Goal: Task Accomplishment & Management: Use online tool/utility

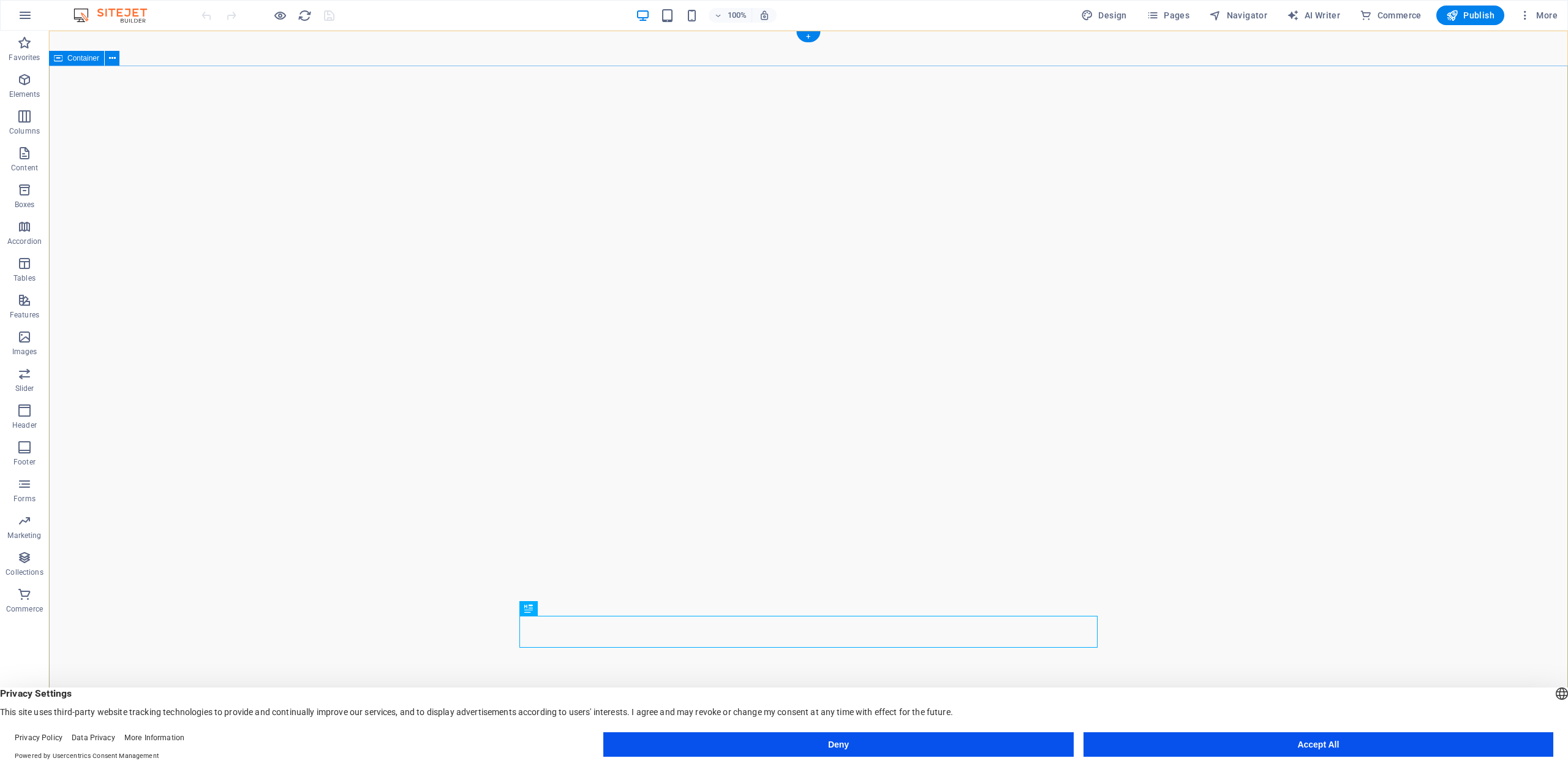
click at [14, 74] on span "Elements" at bounding box center [24, 86] width 49 height 29
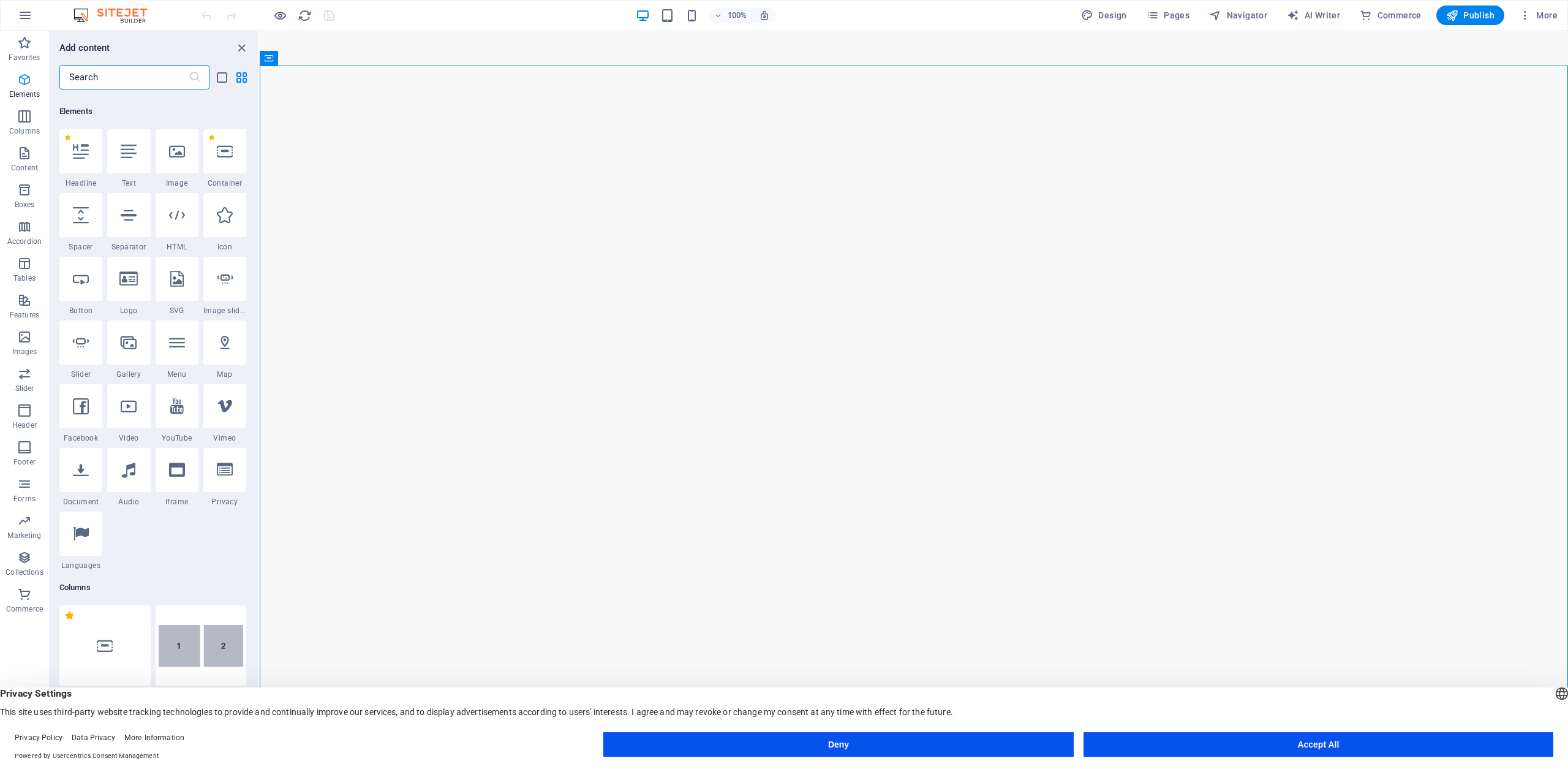
scroll to position [131, 0]
click at [614, 749] on div "Meeniyan Art Gallery Home About Services Gallery Contact" at bounding box center [913, 774] width 1309 height 50
click at [112, 83] on input "text" at bounding box center [124, 77] width 129 height 25
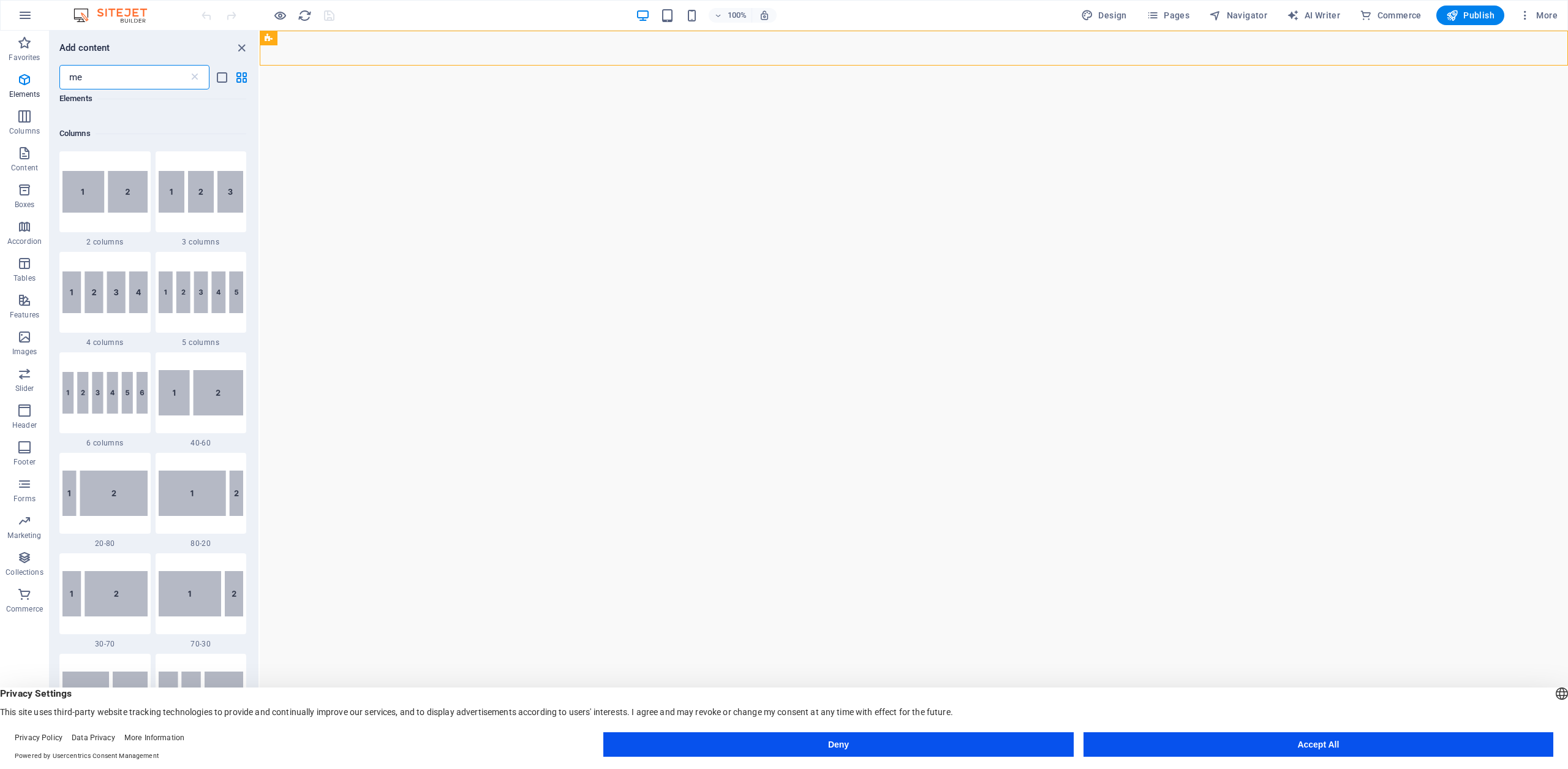
scroll to position [0, 0]
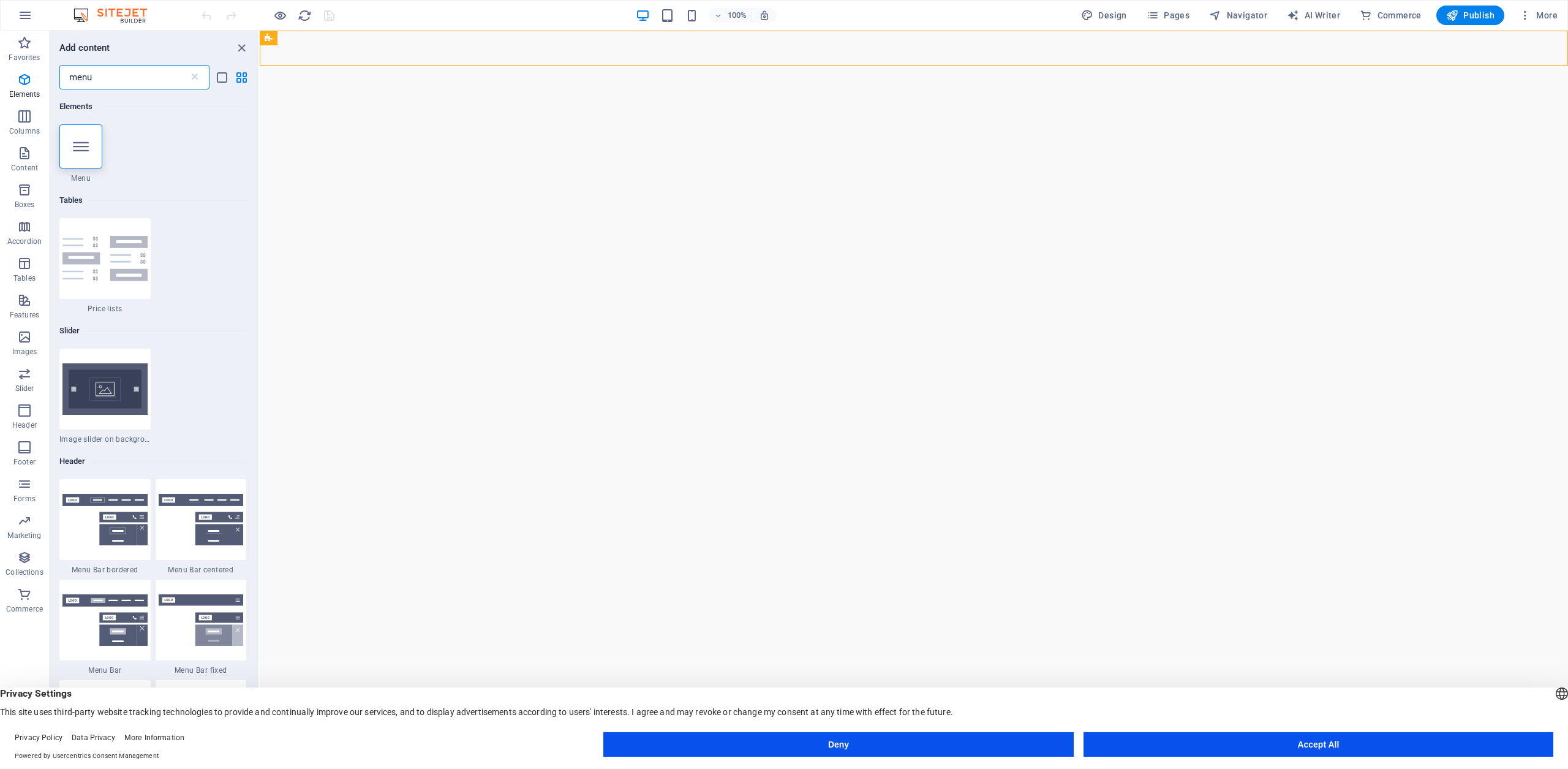
type input "menu"
drag, startPoint x: 105, startPoint y: 155, endPoint x: 106, endPoint y: 145, distance: 10.0
click at [106, 145] on div "1 Star Menu" at bounding box center [152, 154] width 187 height 59
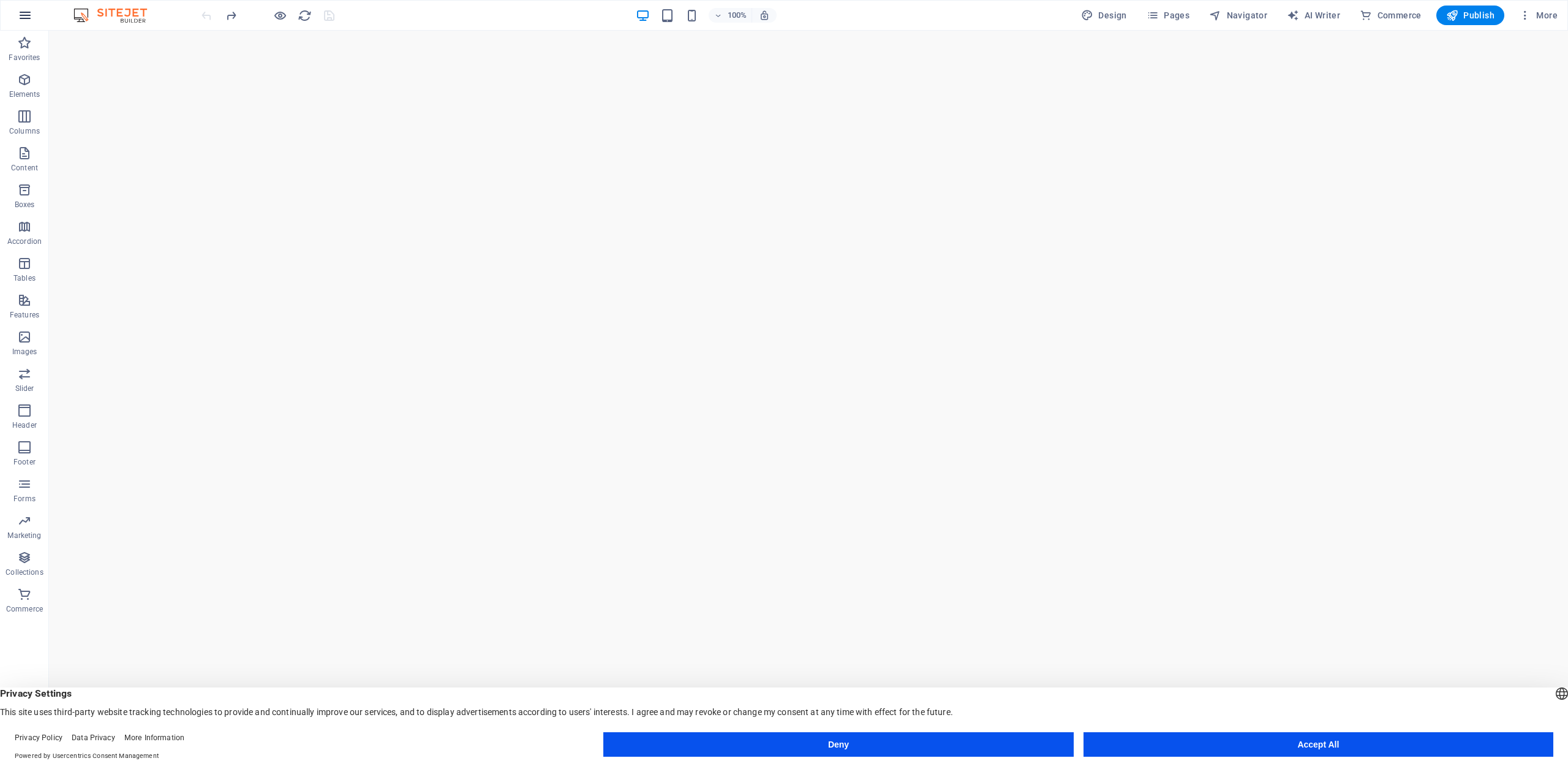
click at [28, 11] on icon "button" at bounding box center [25, 16] width 15 height 15
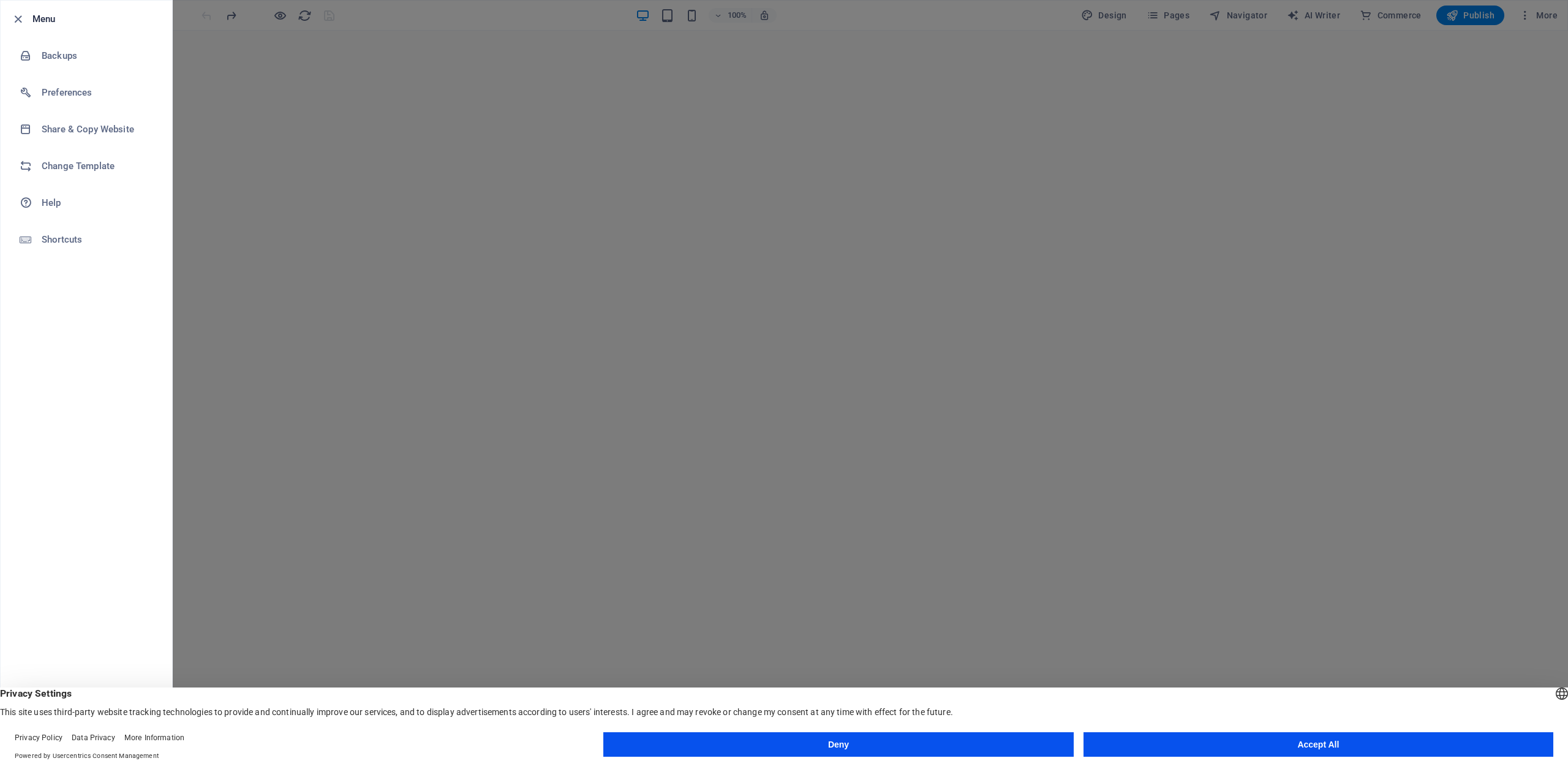
click at [28, 11] on li "Menu" at bounding box center [86, 19] width 172 height 37
click at [17, 16] on icon "button" at bounding box center [18, 19] width 14 height 14
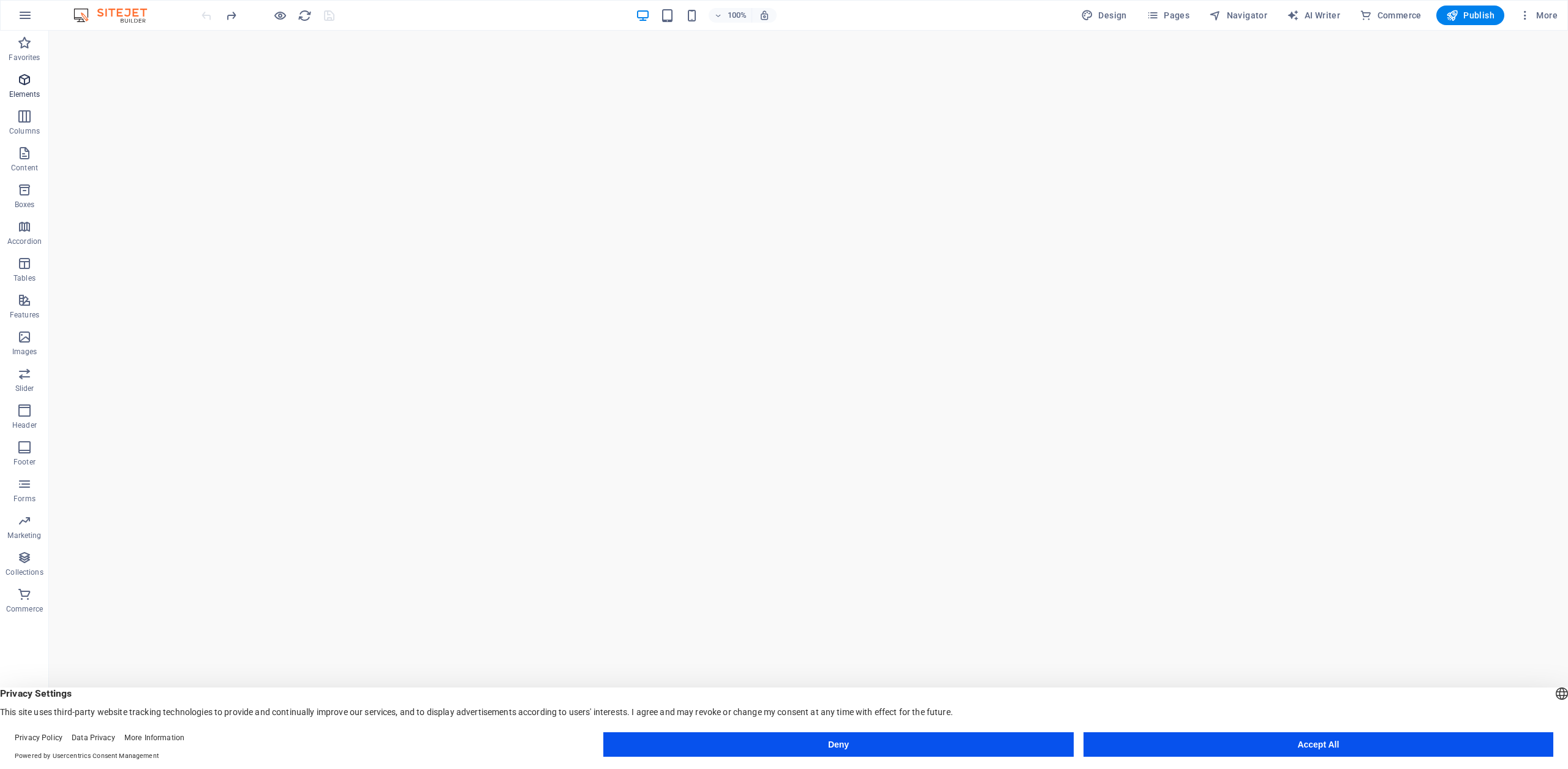
click at [26, 77] on icon "button" at bounding box center [25, 80] width 15 height 15
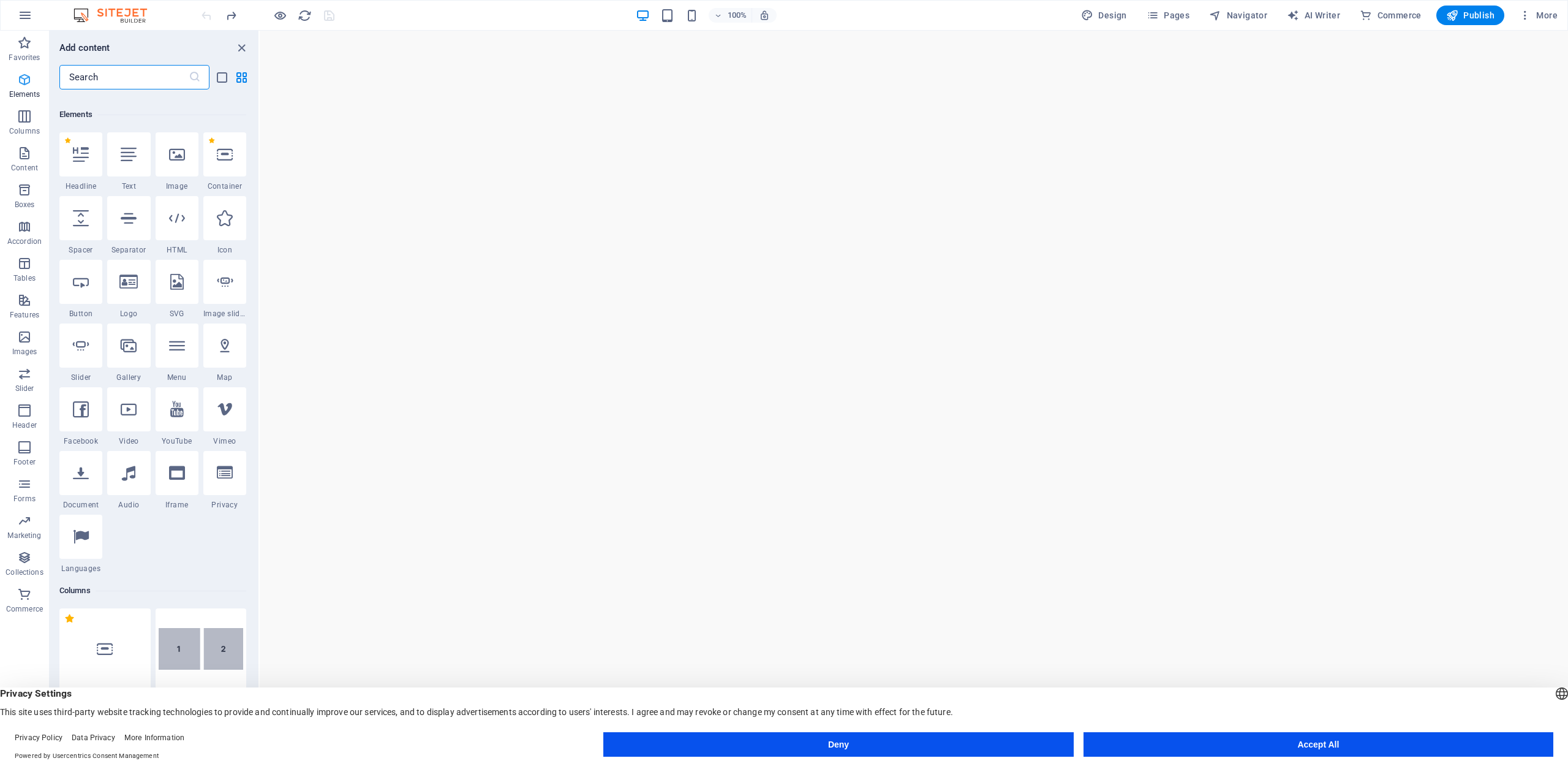
scroll to position [131, 0]
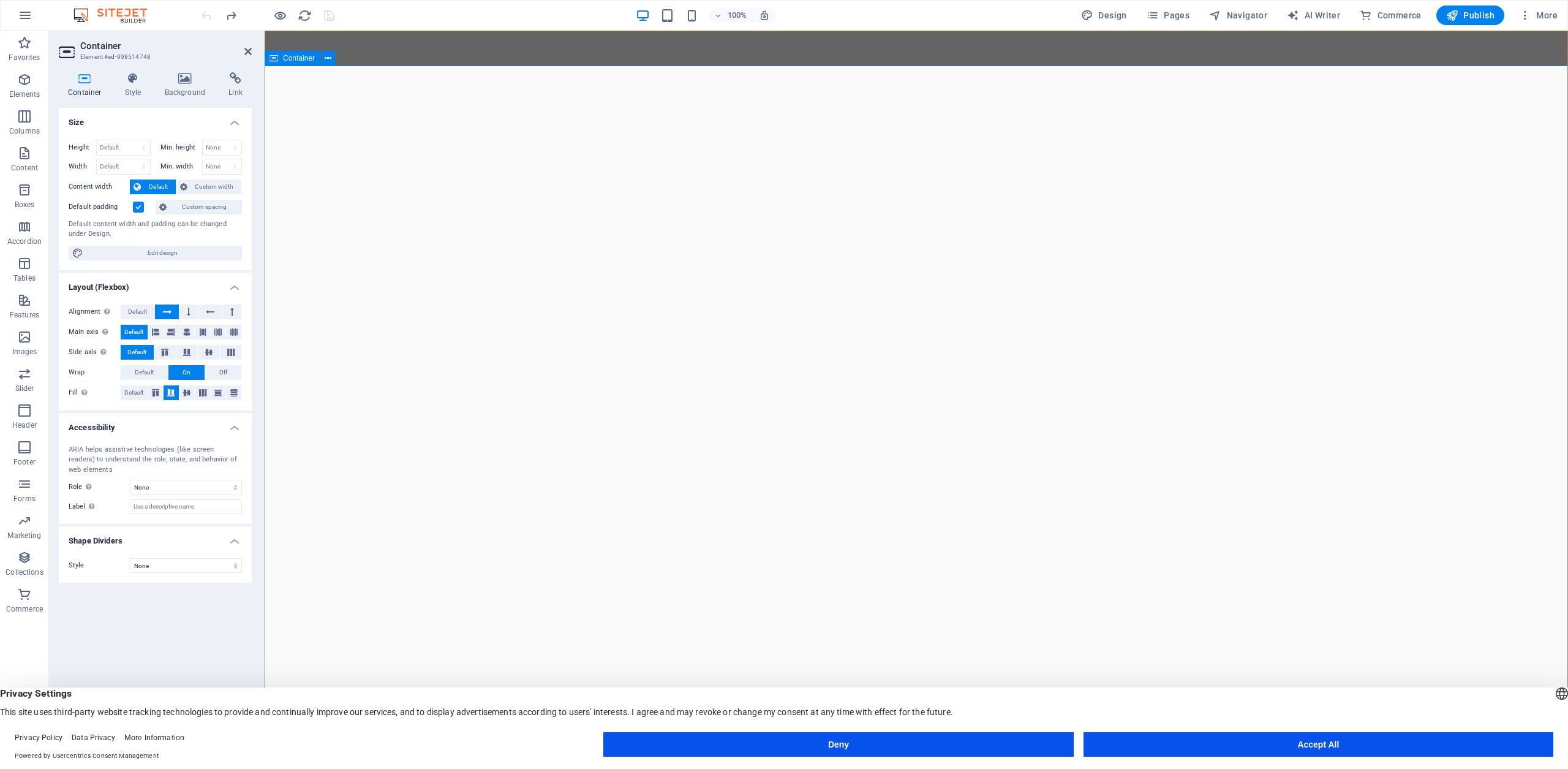
click at [188, 78] on icon at bounding box center [184, 78] width 59 height 12
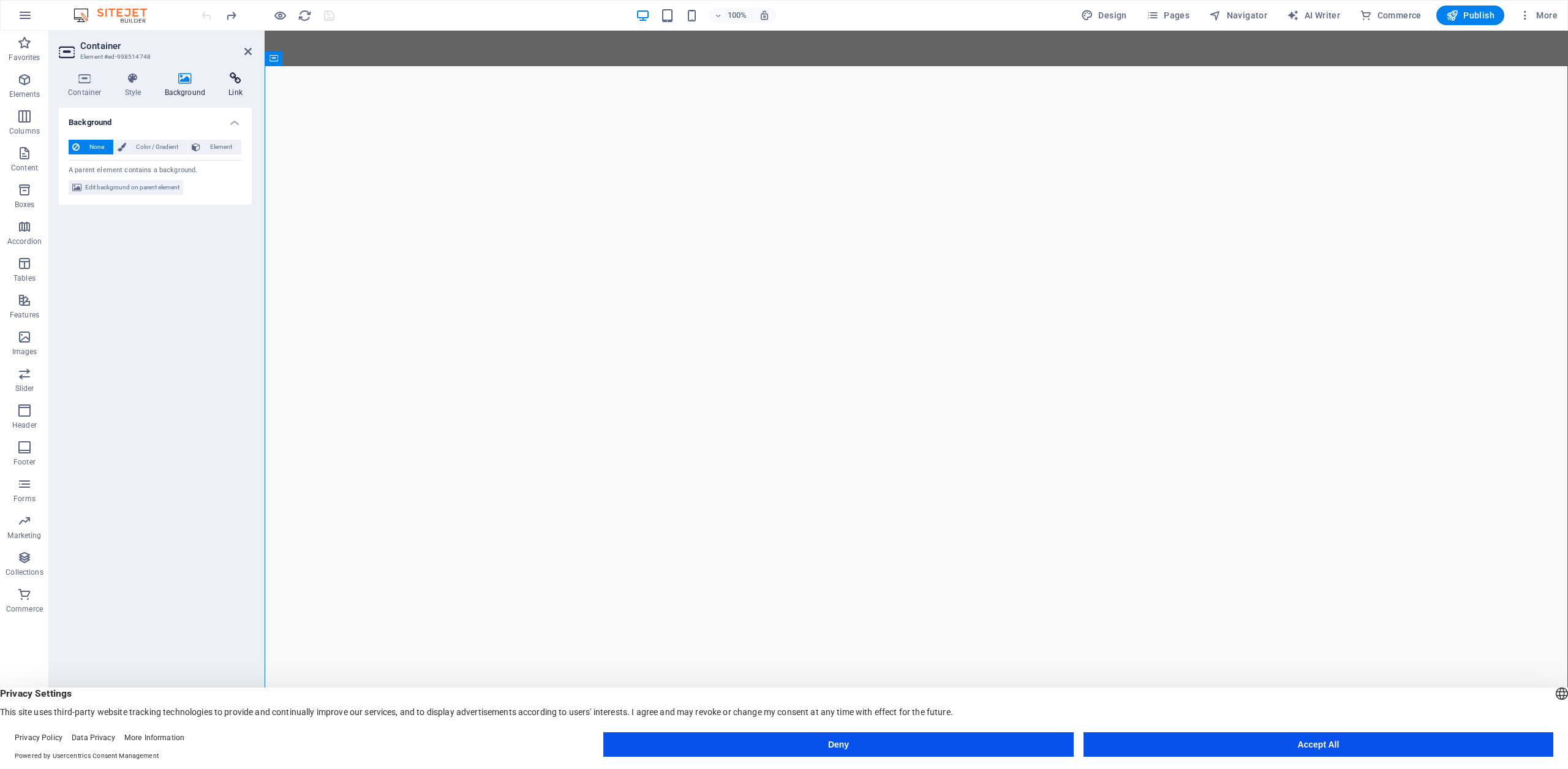
click at [238, 79] on icon at bounding box center [235, 78] width 32 height 12
click at [125, 77] on icon at bounding box center [133, 78] width 35 height 12
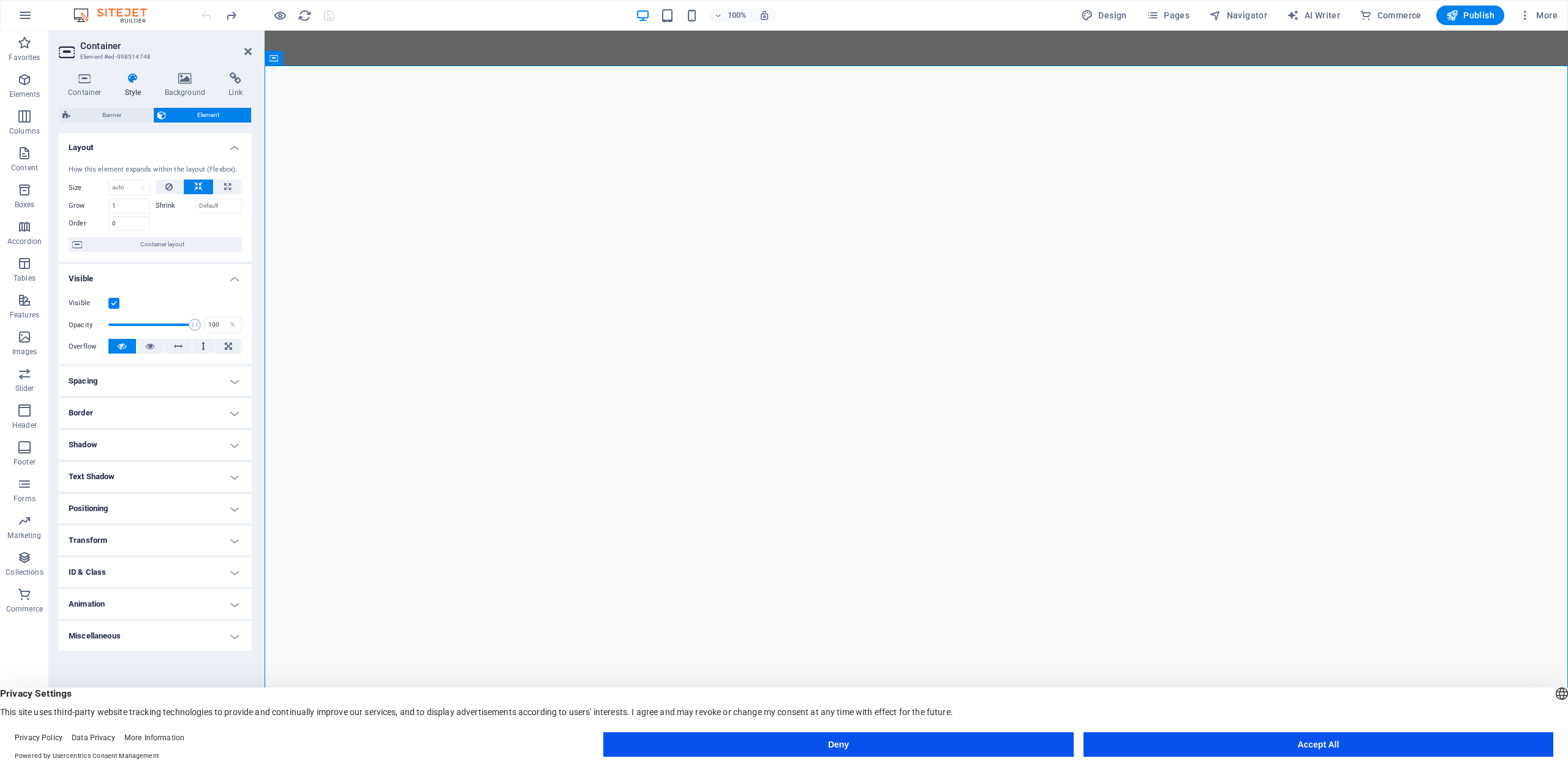
click at [235, 443] on h4 "Shadow" at bounding box center [154, 444] width 193 height 29
click at [235, 443] on h4 "Shadow" at bounding box center [154, 440] width 193 height 22
click at [1000, 768] on div at bounding box center [916, 783] width 578 height 15
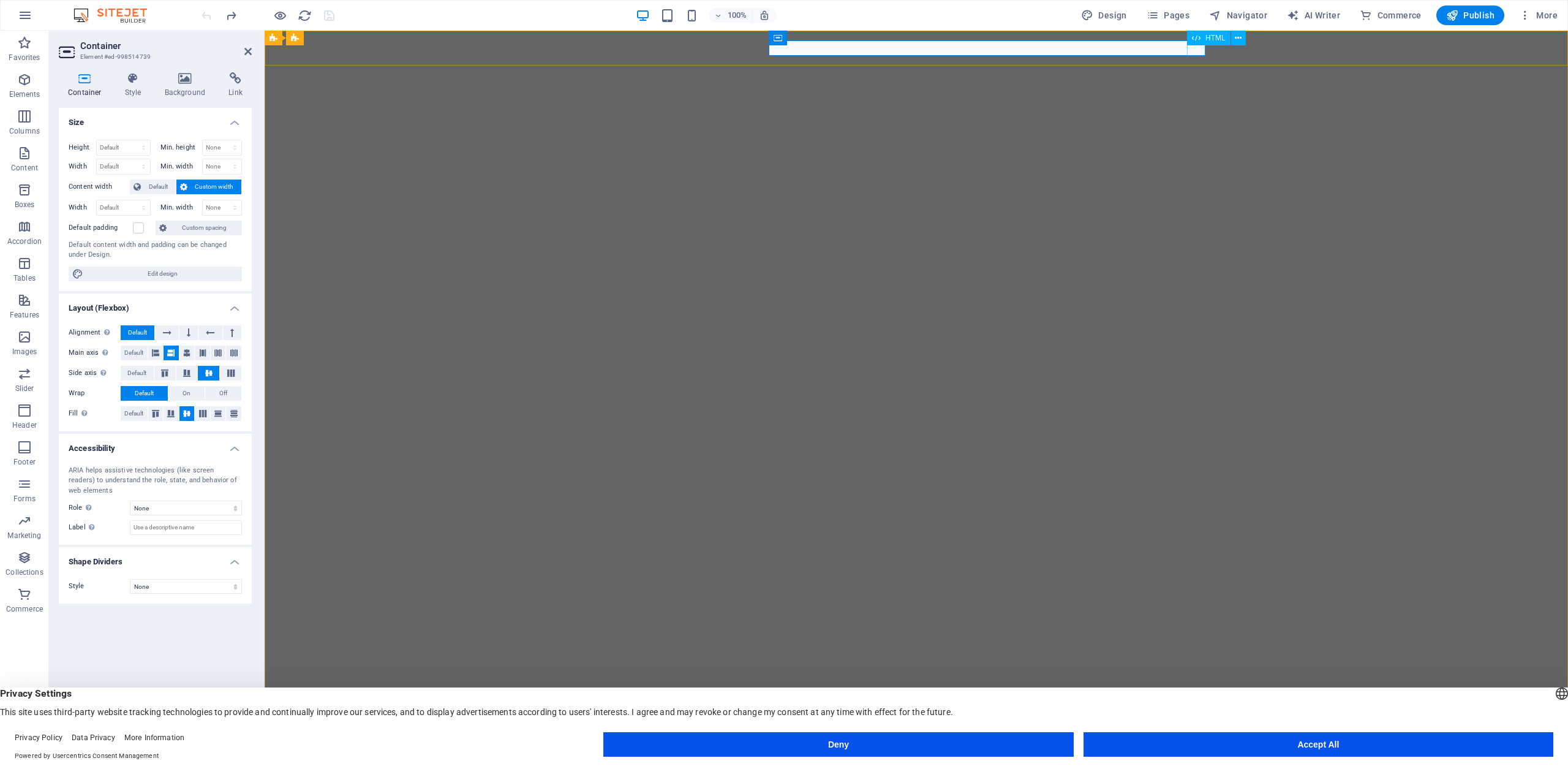
click at [1201, 768] on div at bounding box center [916, 783] width 578 height 15
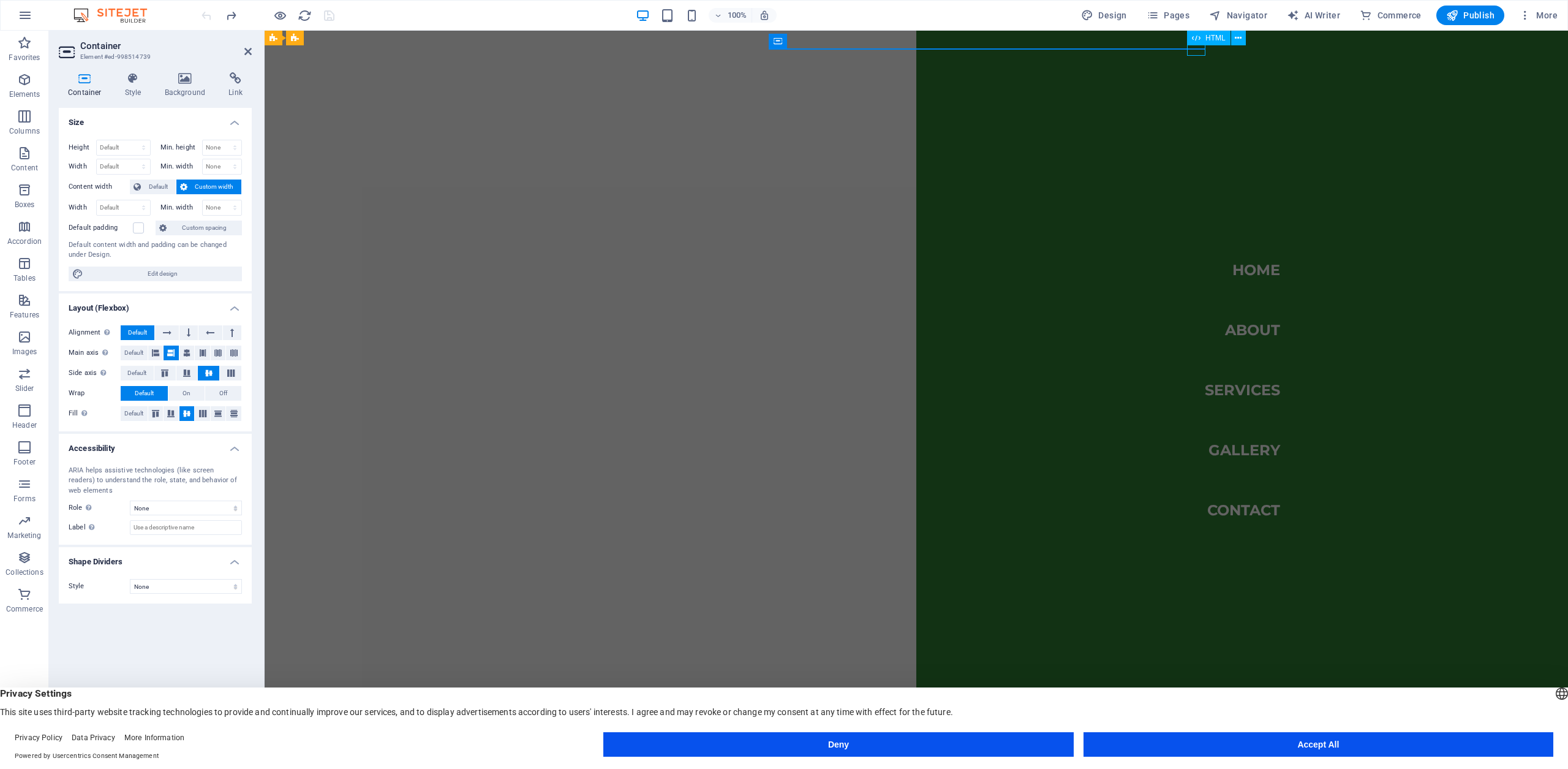
click at [646, 768] on div at bounding box center [637, 783] width 19 height 15
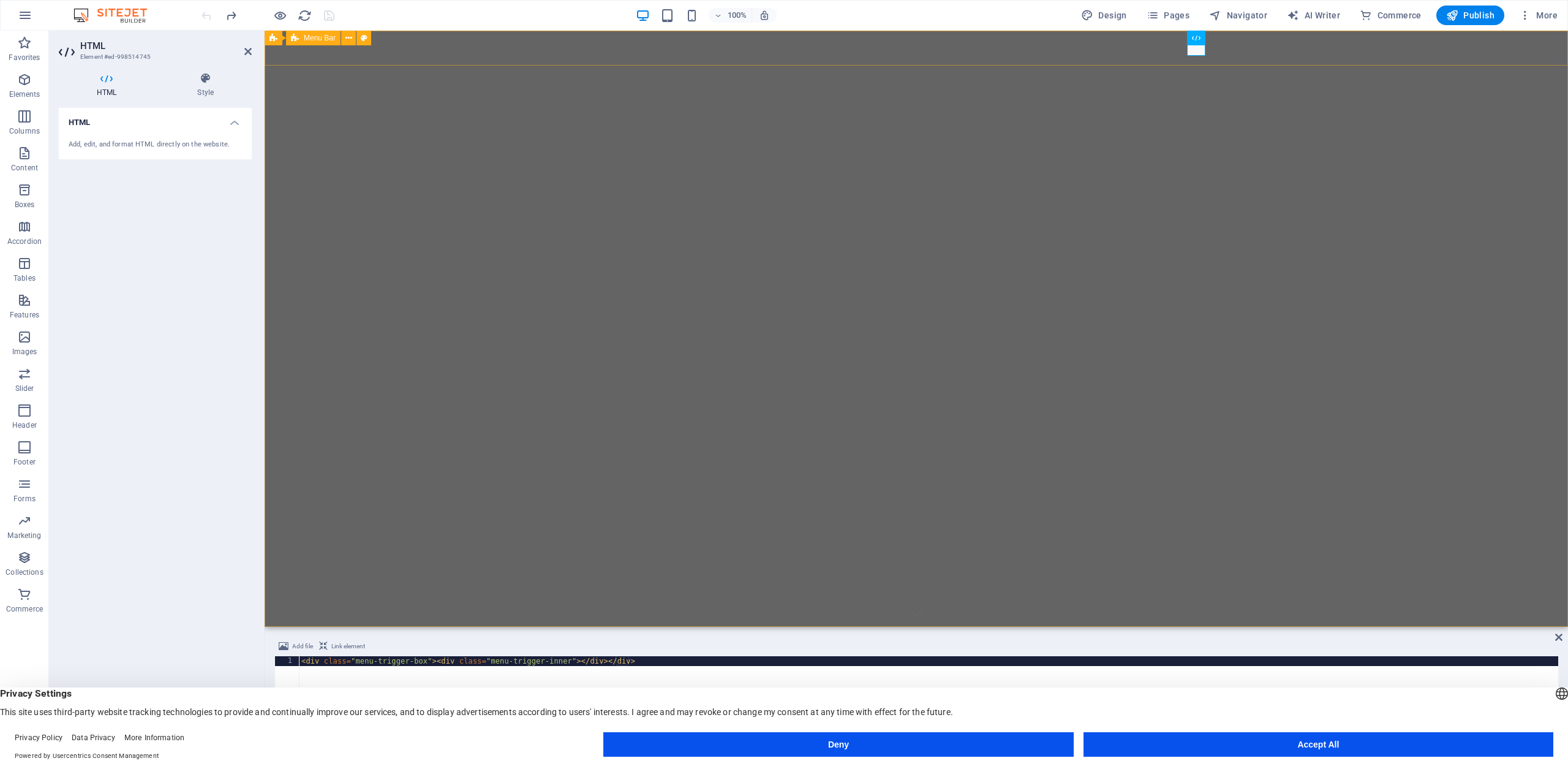
click at [391, 627] on div "Meeniyan Art Gallery Home About Services Gallery Contact" at bounding box center [916, 652] width 1303 height 50
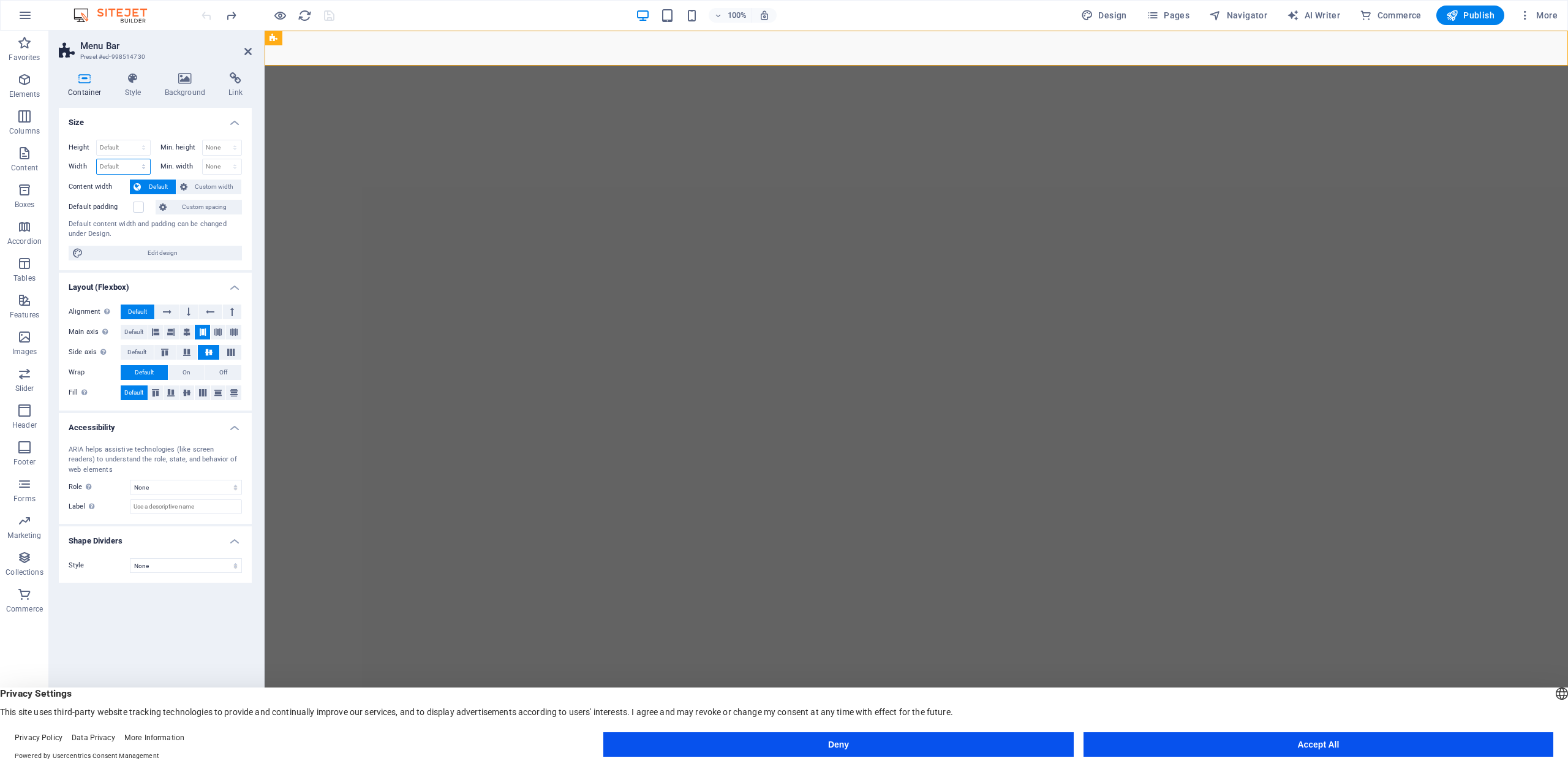
click at [145, 166] on select "Default px rem % em vh vw" at bounding box center [123, 167] width 53 height 15
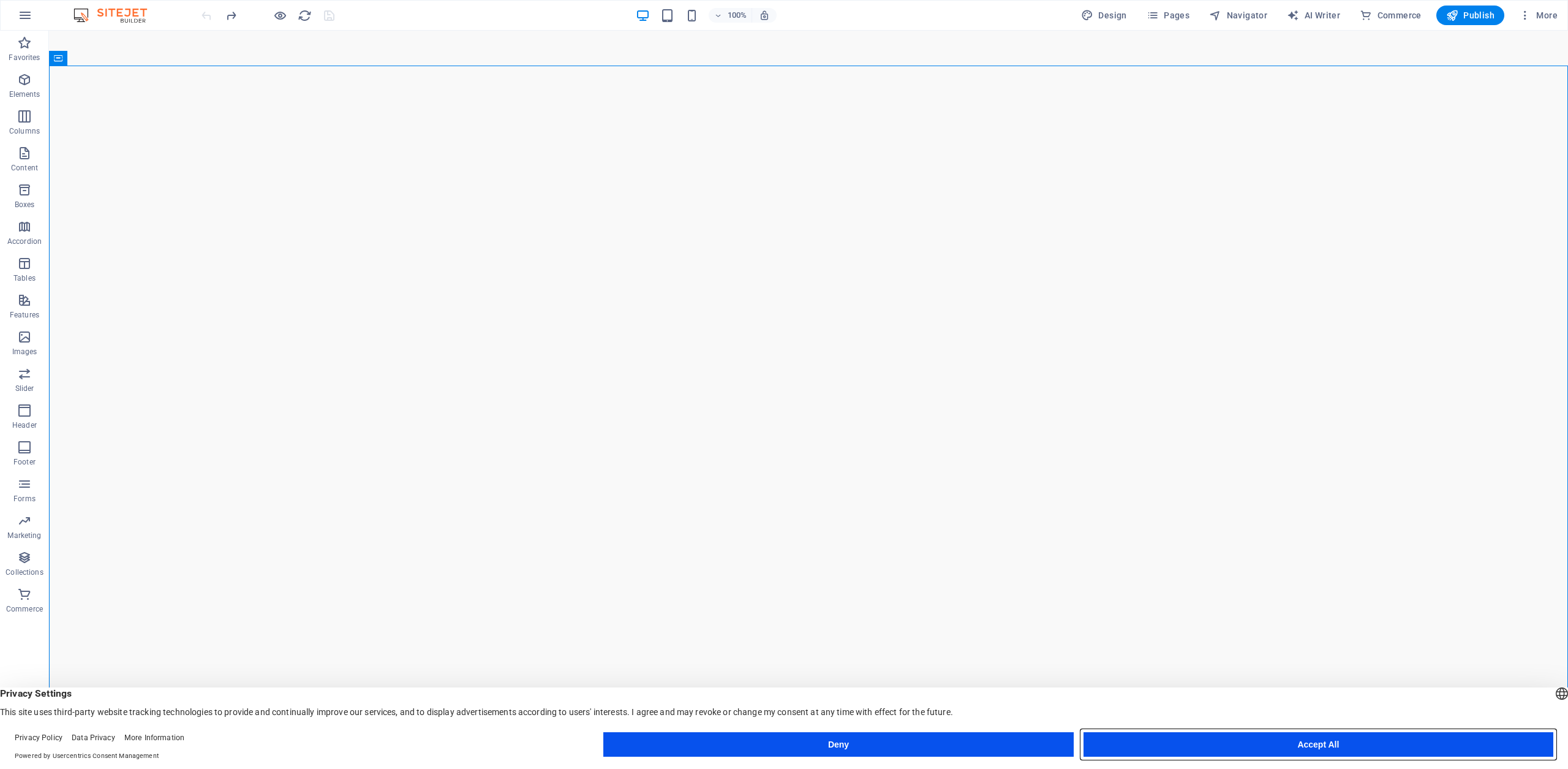
click at [1364, 743] on button "Accept All" at bounding box center [1318, 744] width 470 height 25
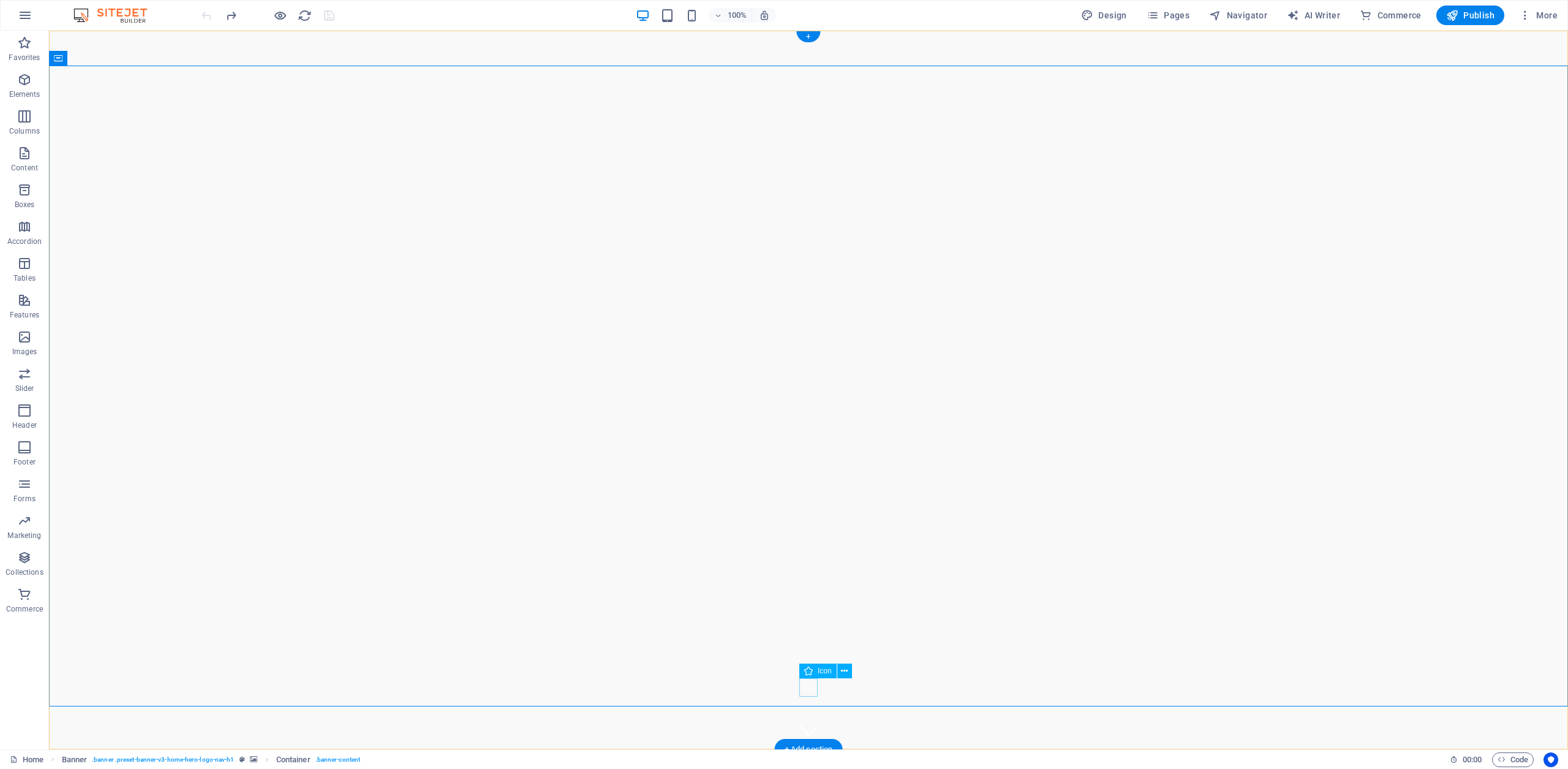
click at [808, 722] on figure at bounding box center [808, 731] width 19 height 19
click at [810, 722] on figure at bounding box center [808, 731] width 19 height 19
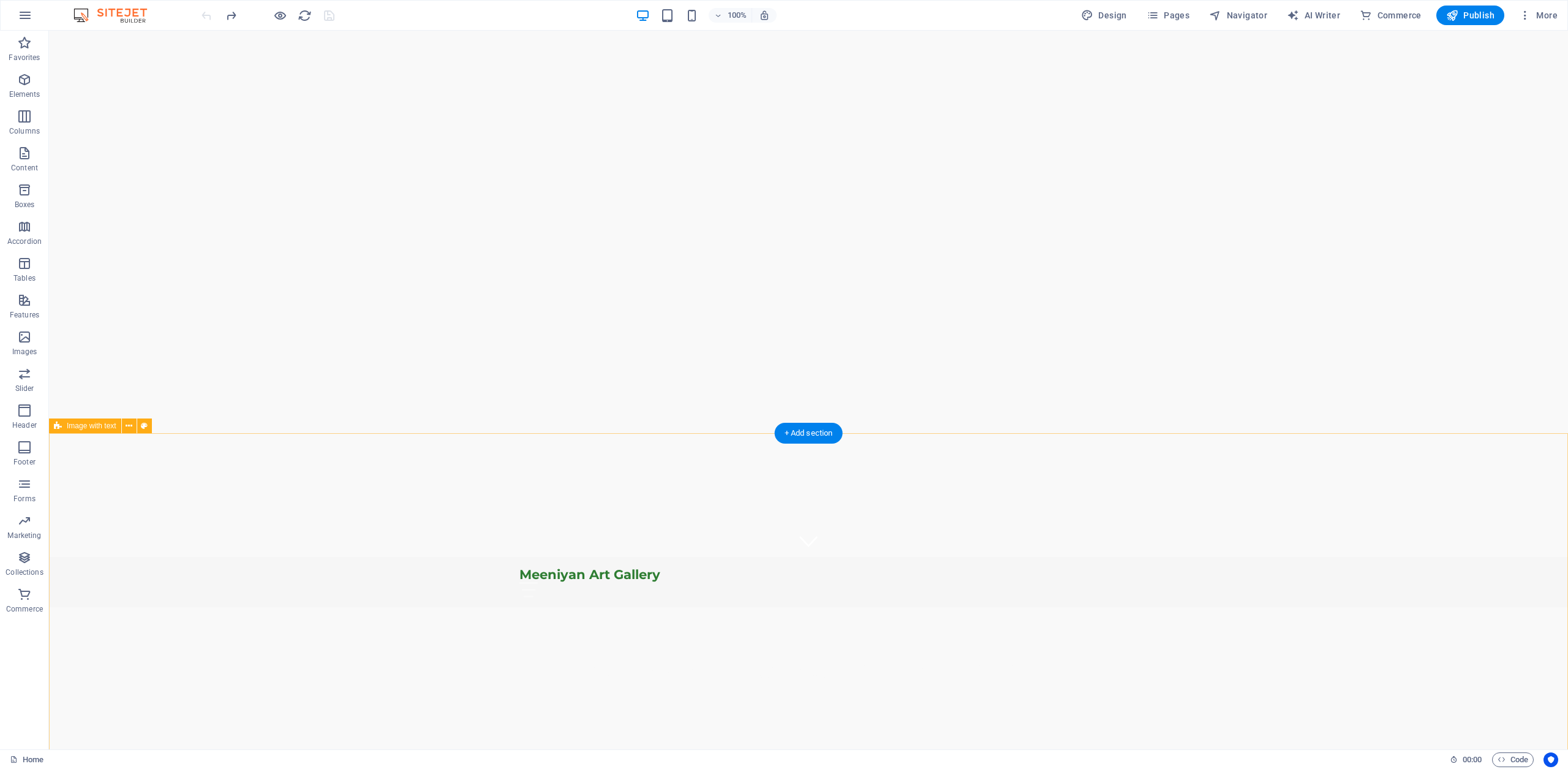
scroll to position [0, 0]
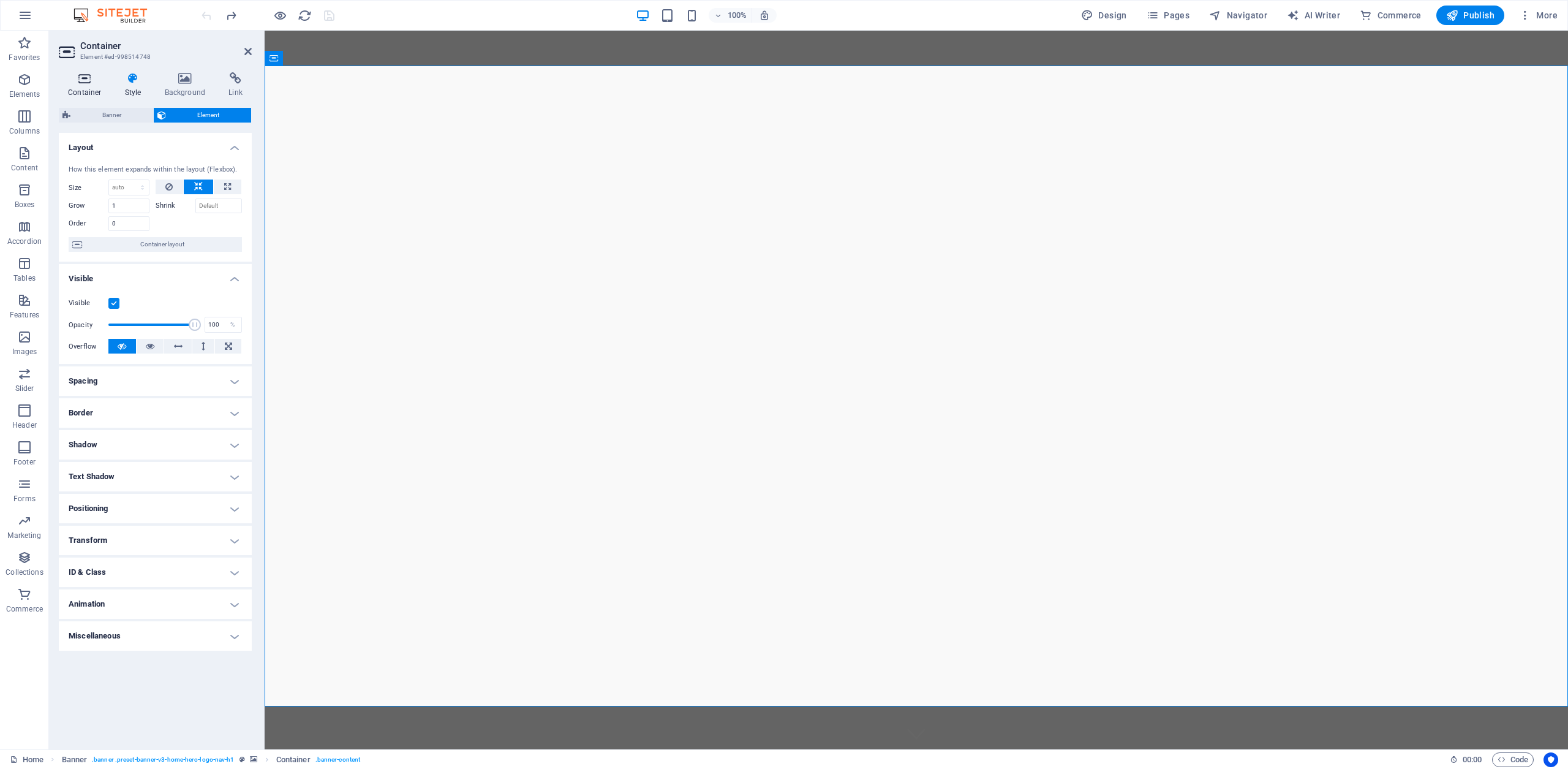
click at [82, 78] on icon at bounding box center [84, 78] width 52 height 12
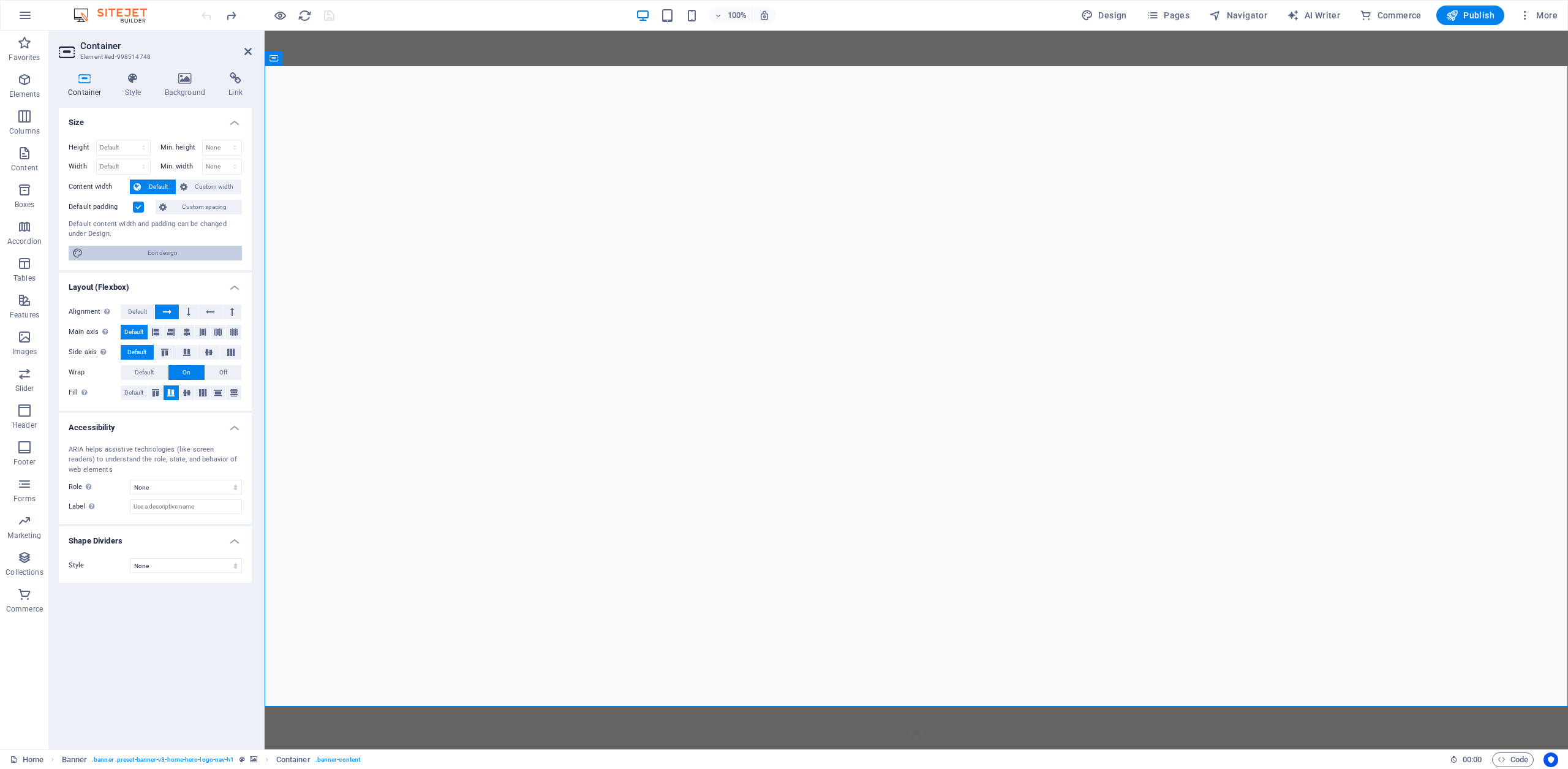
click at [170, 254] on span "Edit design" at bounding box center [163, 254] width 151 height 15
select select "rem"
select select "200"
select select "px"
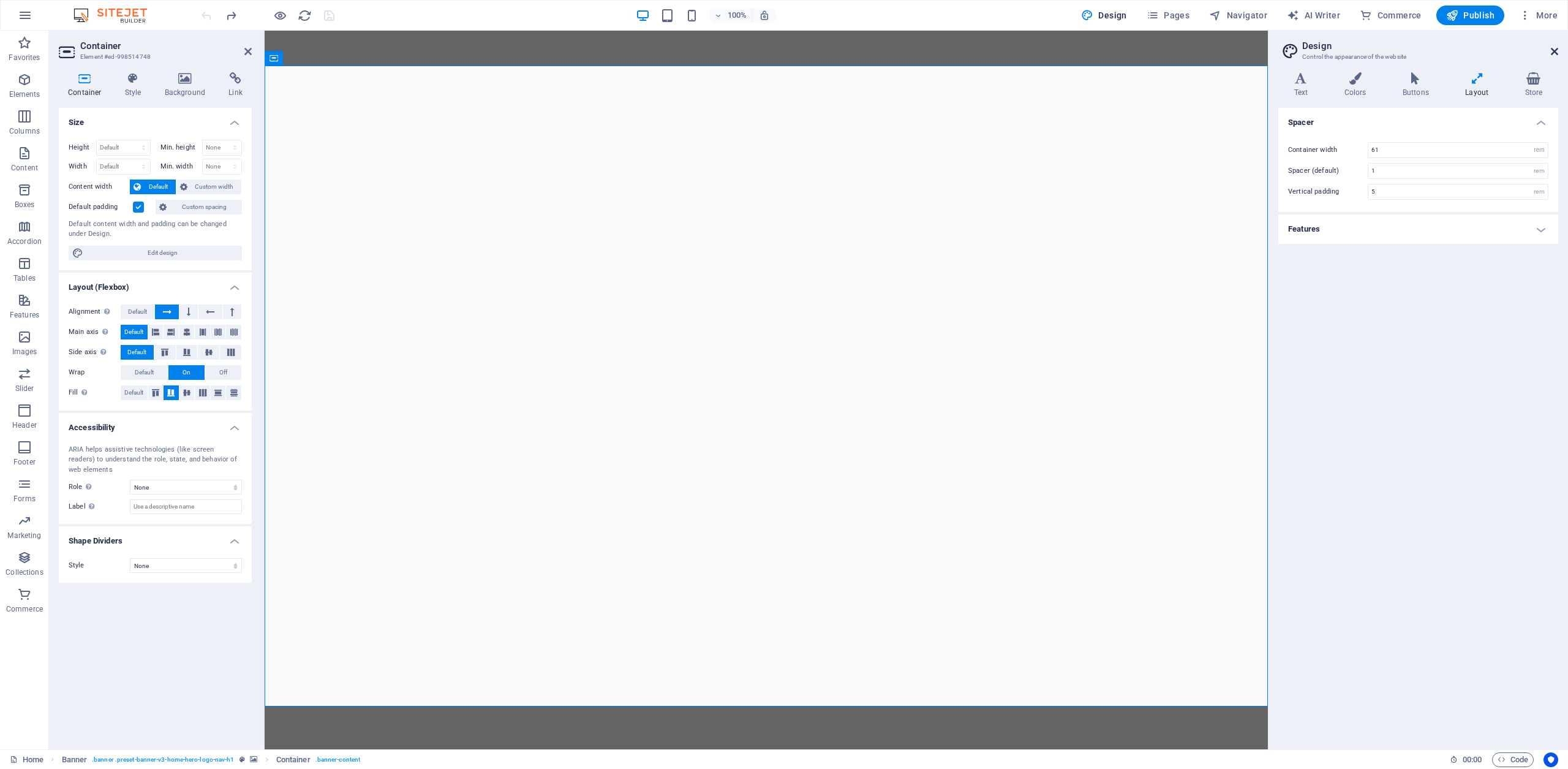
click at [1553, 48] on icon at bounding box center [1555, 51] width 7 height 10
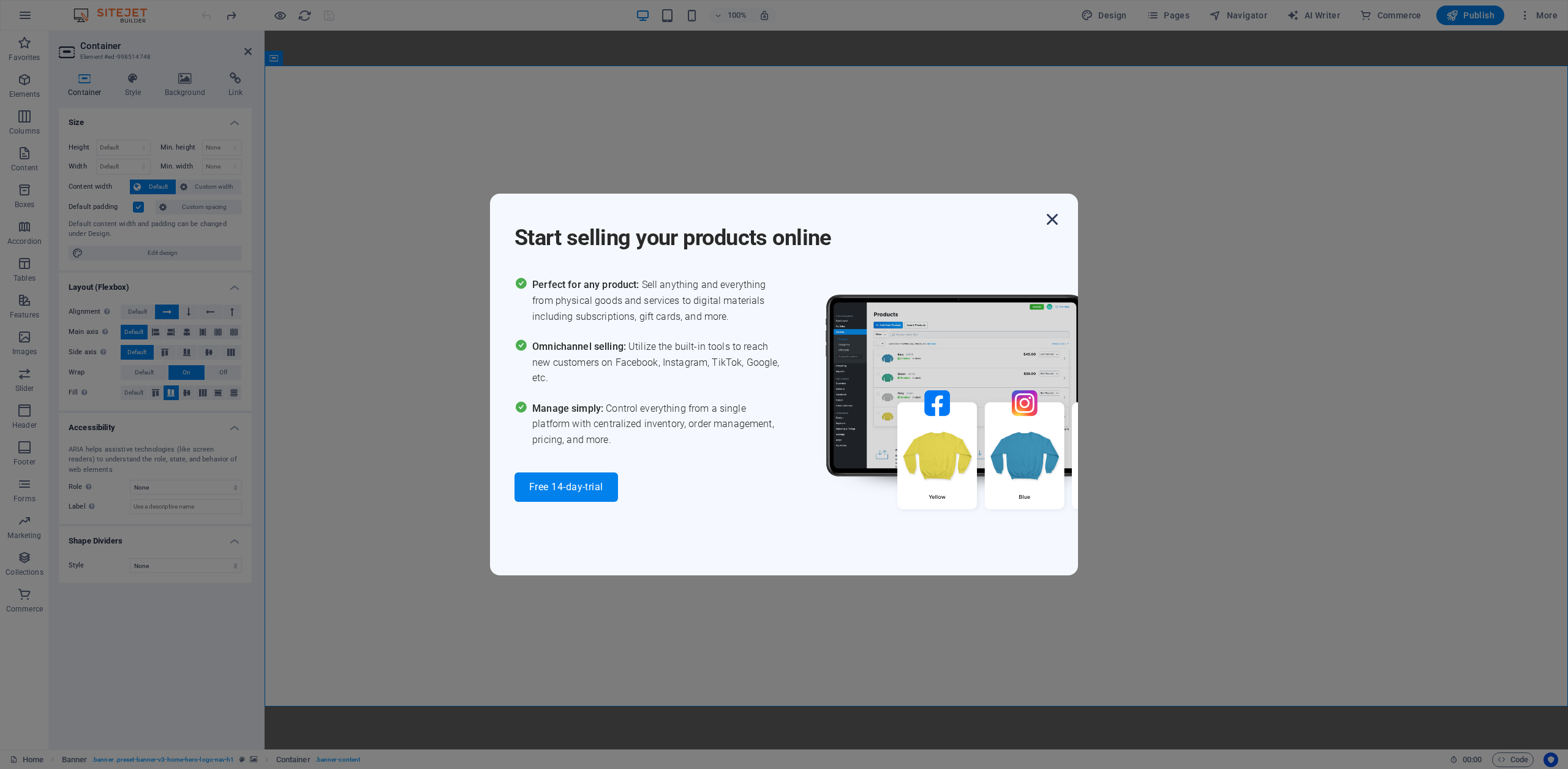
click at [1059, 216] on icon "button" at bounding box center [1052, 219] width 22 height 22
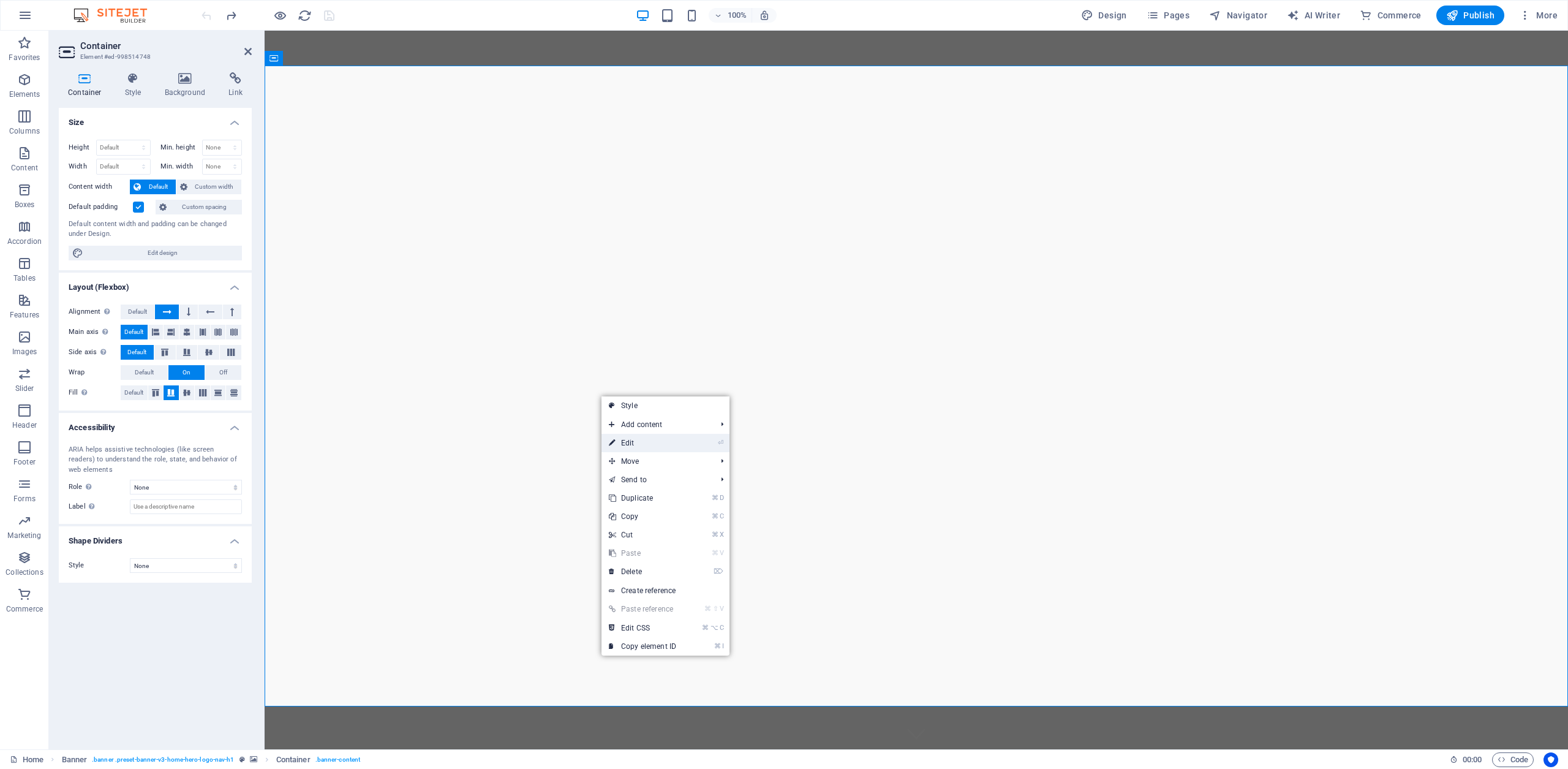
click at [634, 443] on link "⏎ Edit" at bounding box center [642, 443] width 82 height 19
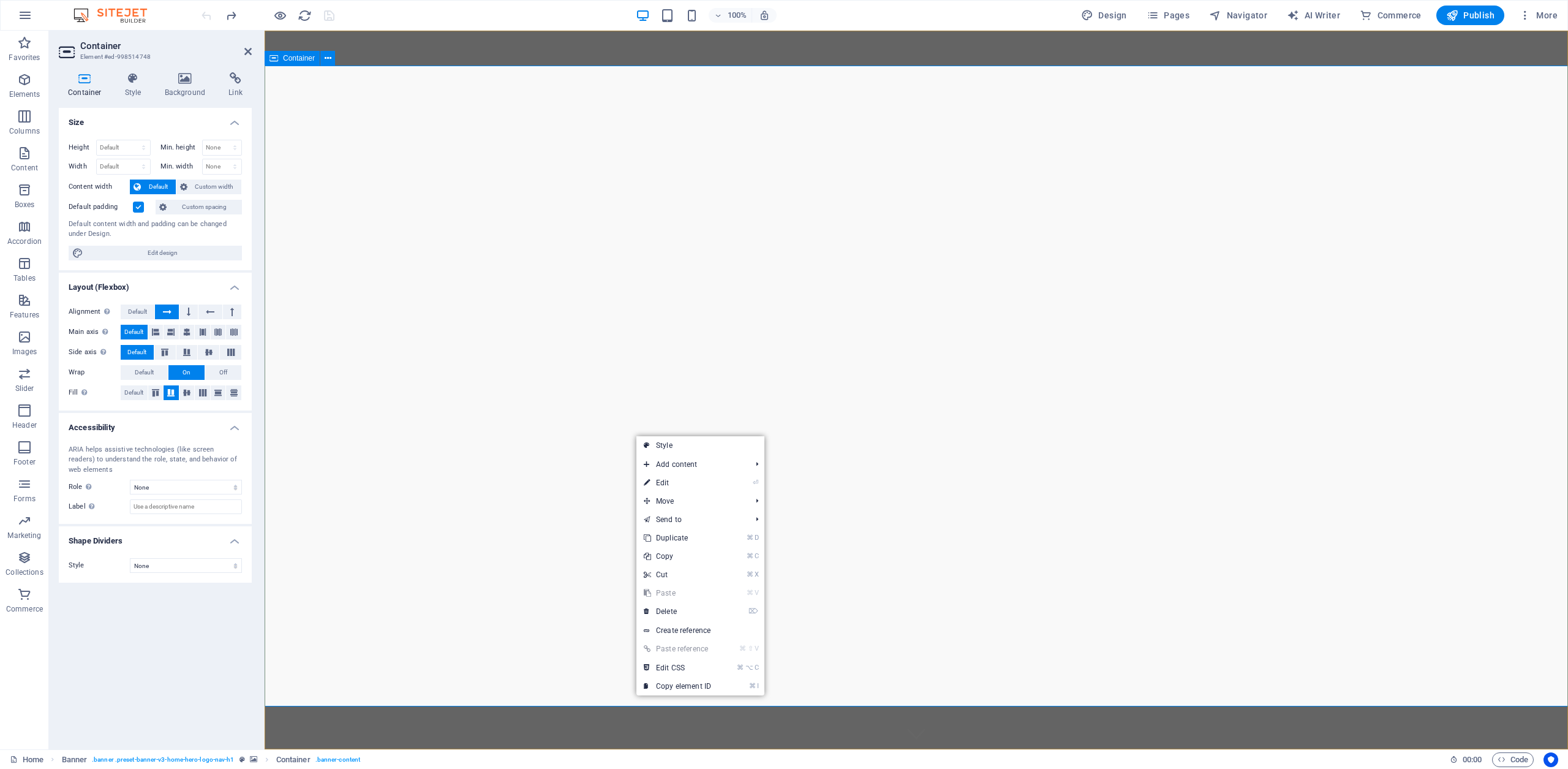
click at [30, 380] on icon "button" at bounding box center [25, 374] width 15 height 15
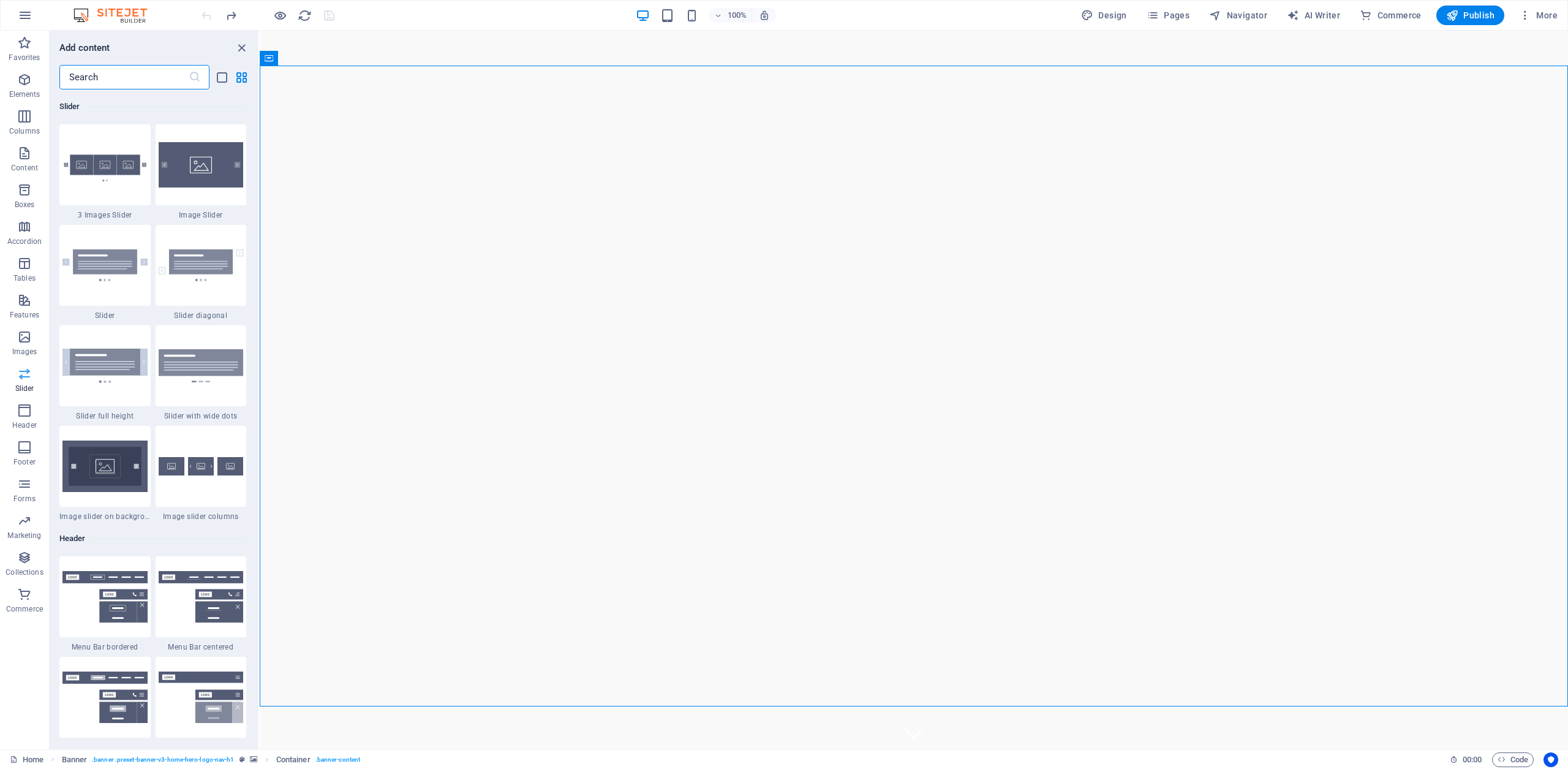
scroll to position [6948, 0]
click at [1288, 749] on div "Meeniyan Art Gallery Home About Services Gallery Contact" at bounding box center [913, 774] width 1309 height 50
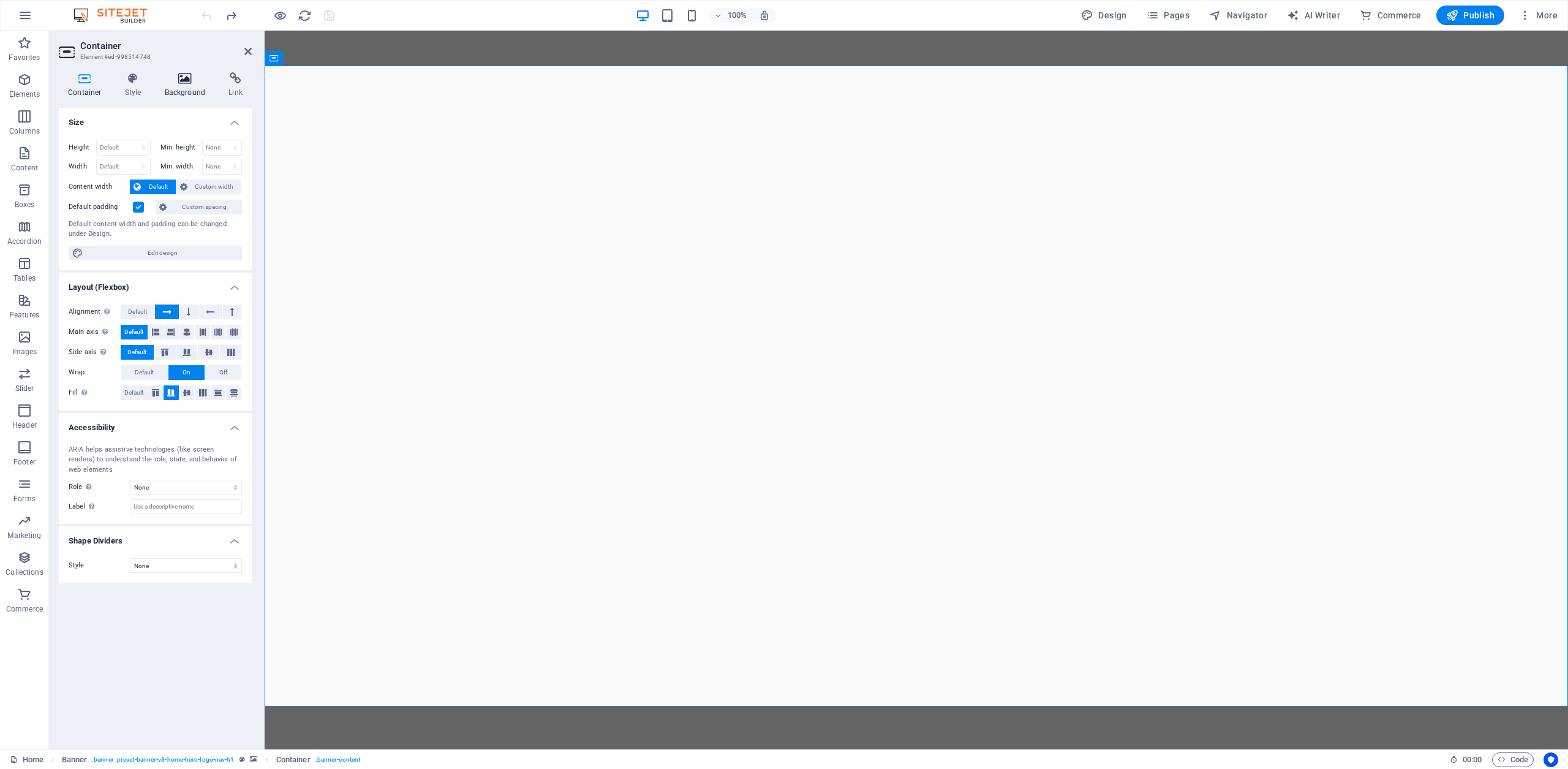
click at [192, 76] on icon at bounding box center [184, 78] width 59 height 12
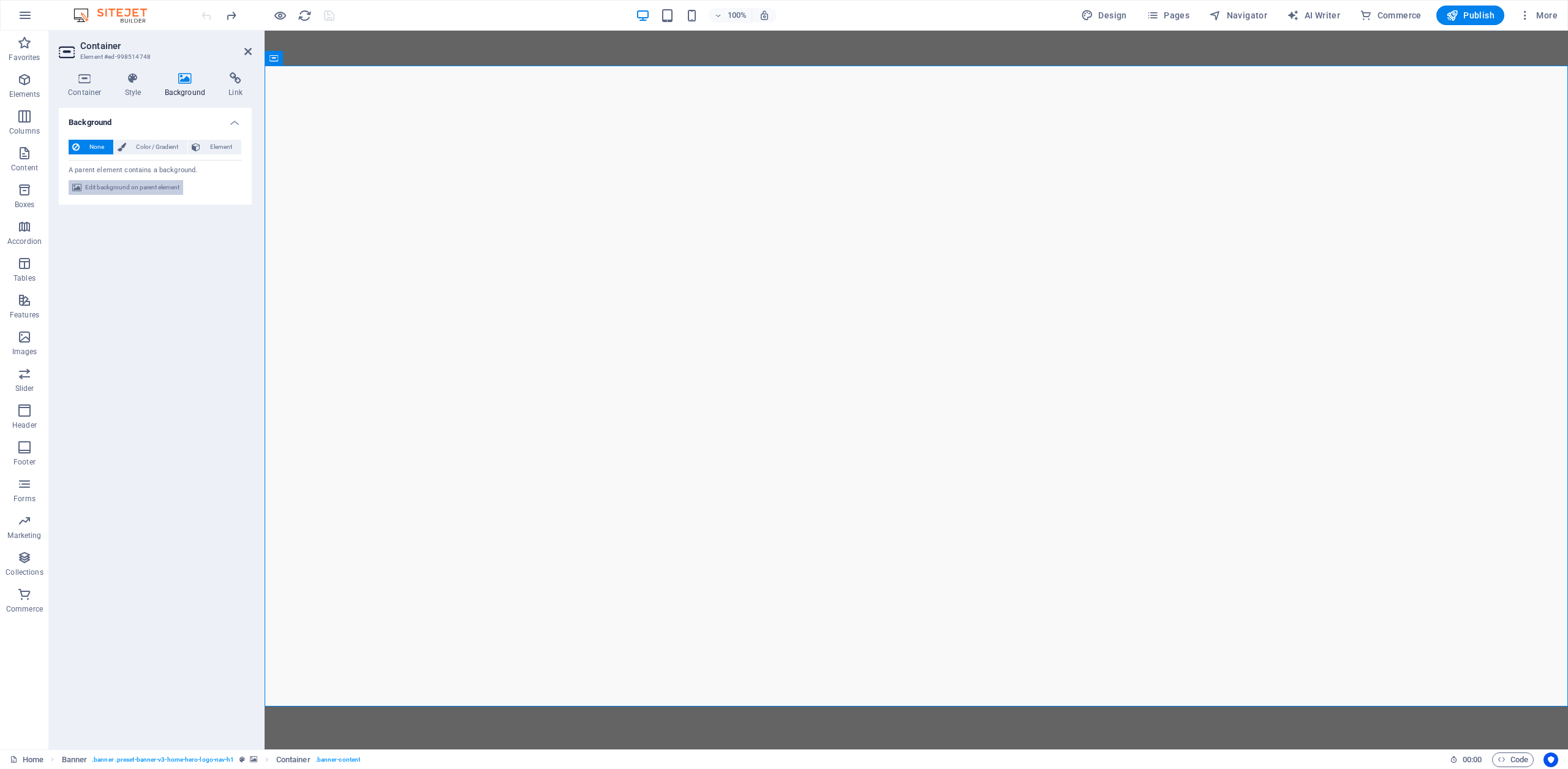
click at [124, 188] on span "Edit background on parent element" at bounding box center [133, 188] width 94 height 15
select select "ms"
select select "s"
select select "progressive"
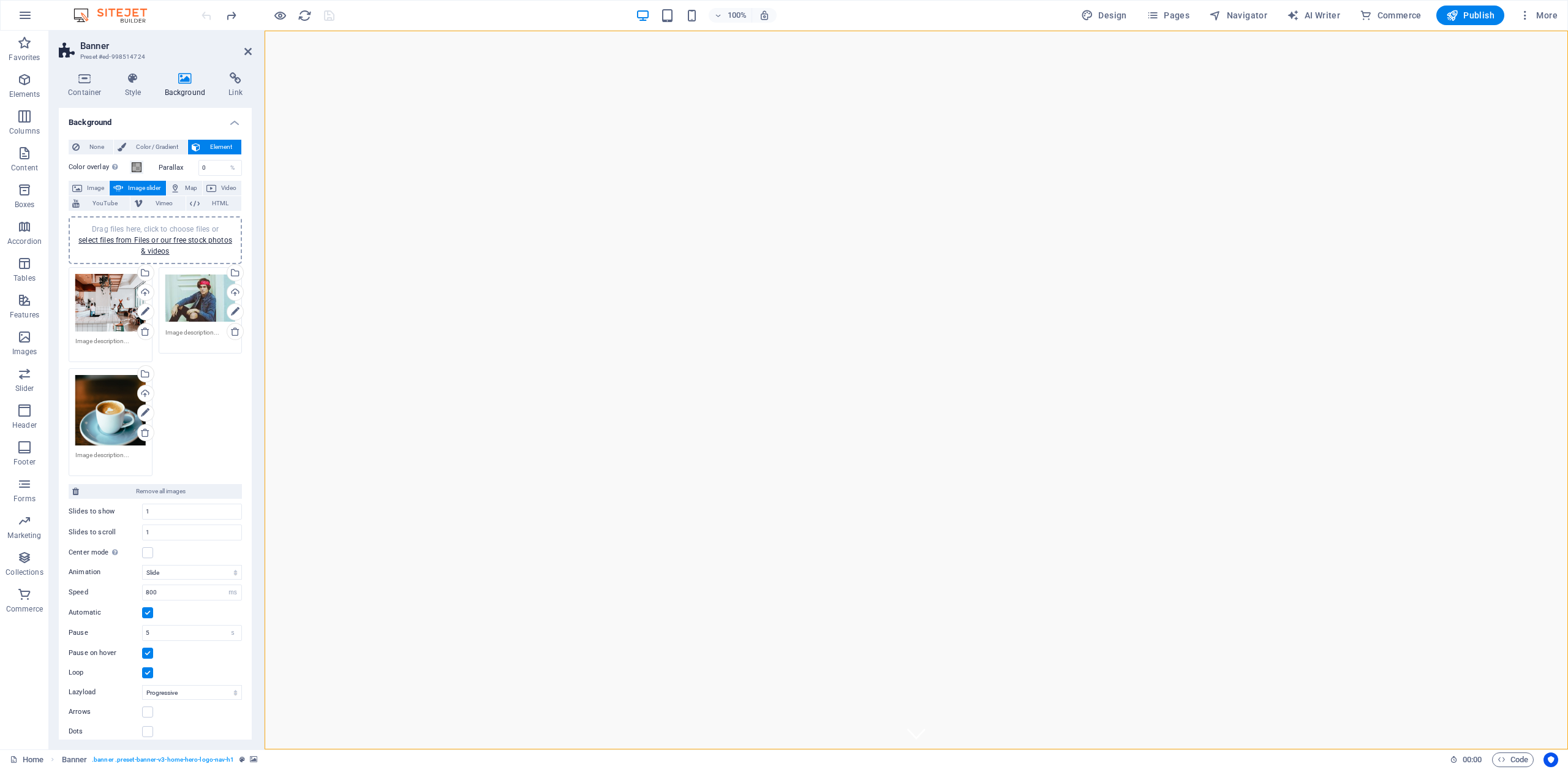
click at [94, 299] on div "Drag files here, click to choose files or select files from Files or our free s…" at bounding box center [110, 302] width 70 height 58
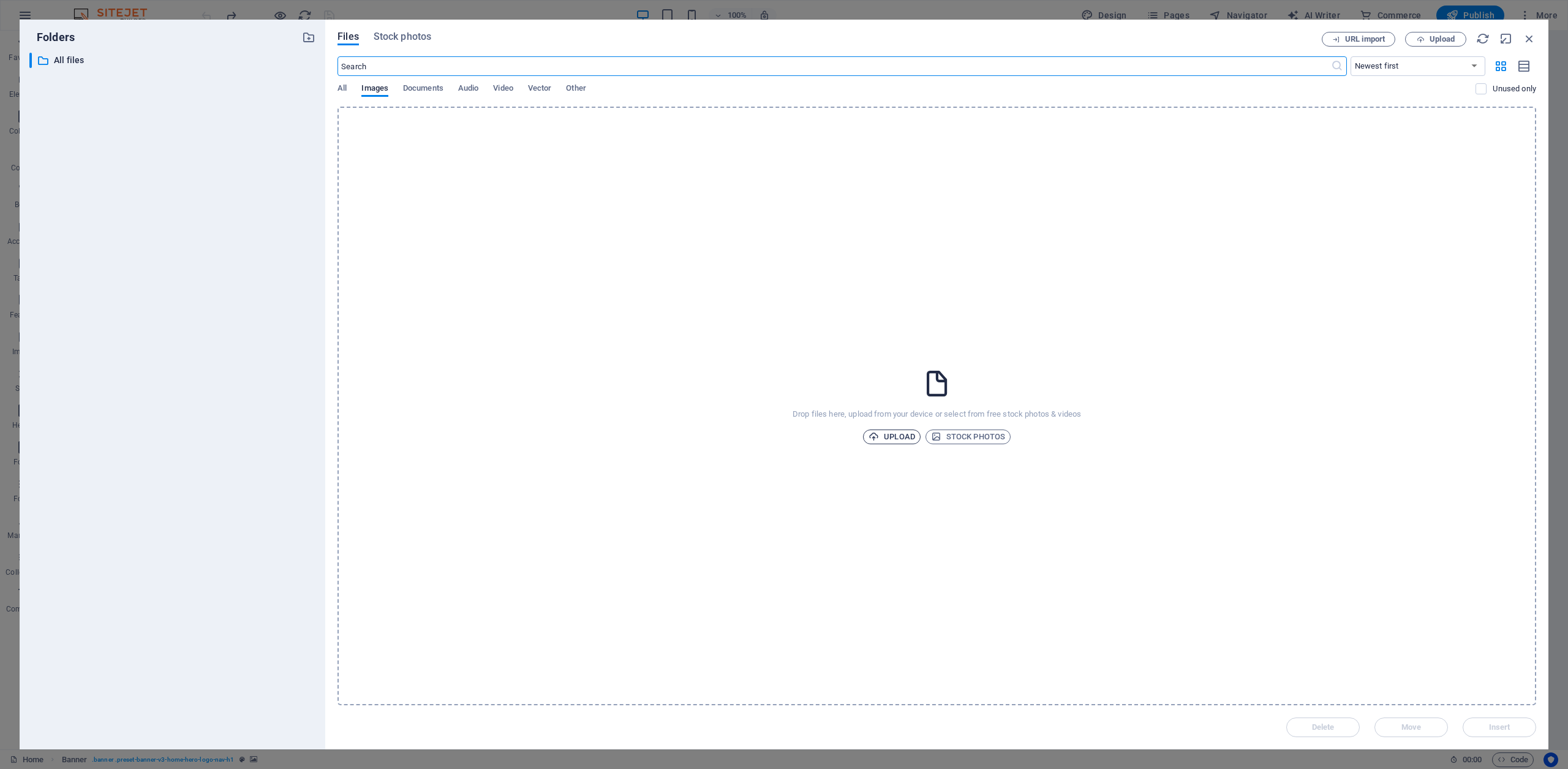
click at [903, 437] on span "Upload" at bounding box center [892, 437] width 46 height 15
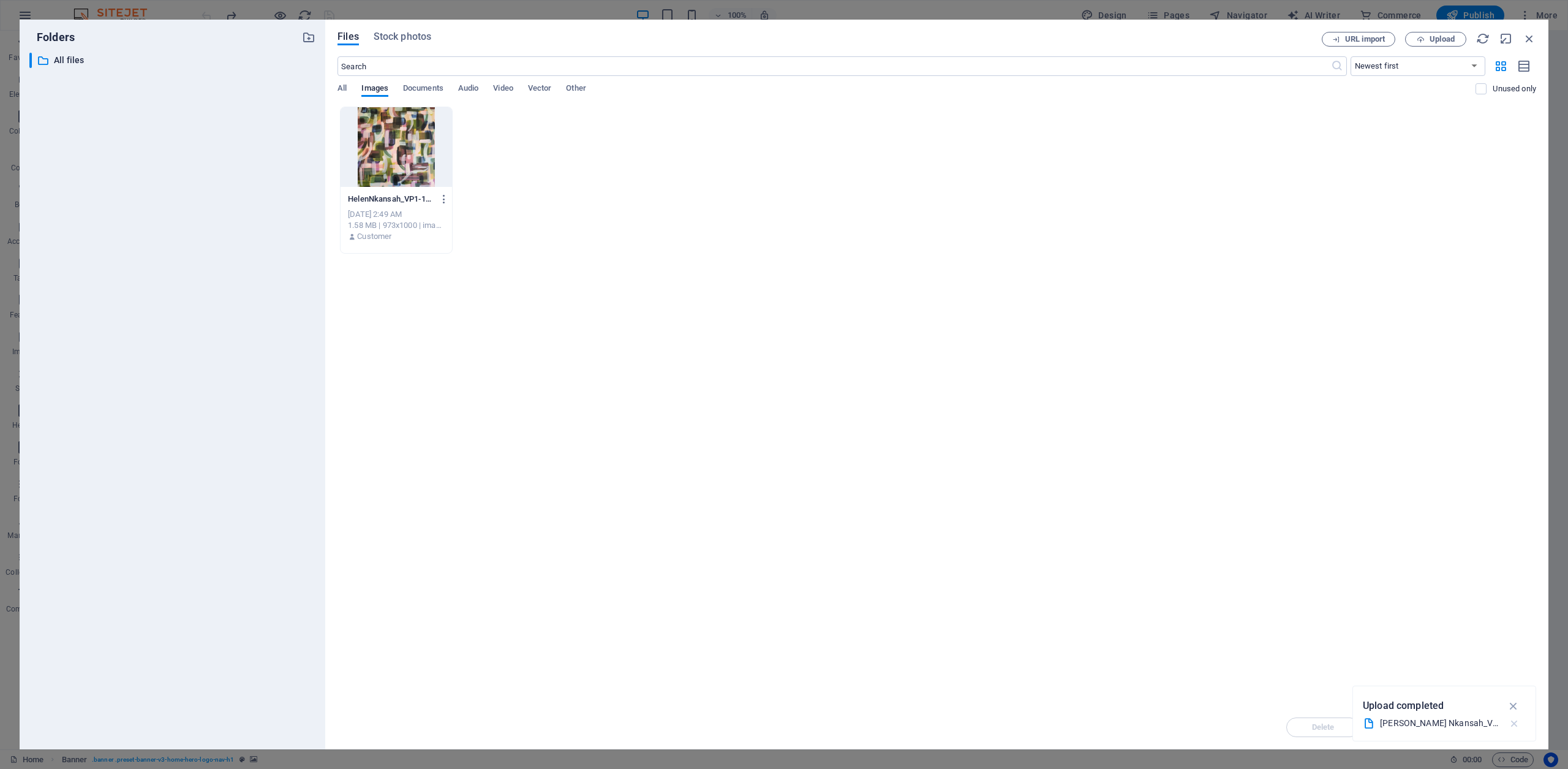
click at [1518, 725] on icon "button" at bounding box center [1514, 724] width 13 height 12
click at [1499, 731] on div "Delete Move Insert" at bounding box center [937, 721] width 1199 height 32
click at [390, 165] on div at bounding box center [396, 147] width 112 height 80
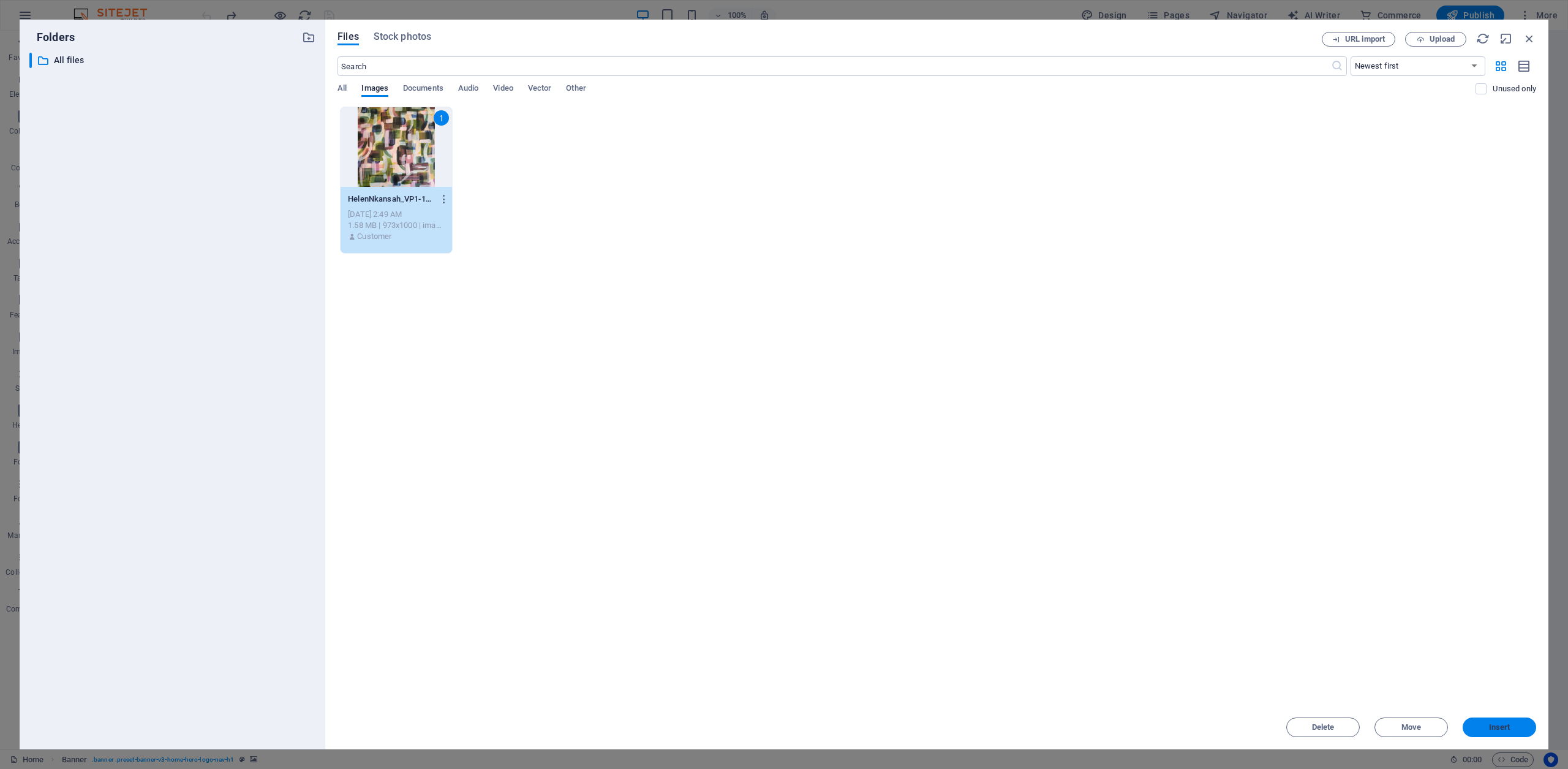
click at [1513, 725] on span "Insert" at bounding box center [1499, 728] width 64 height 8
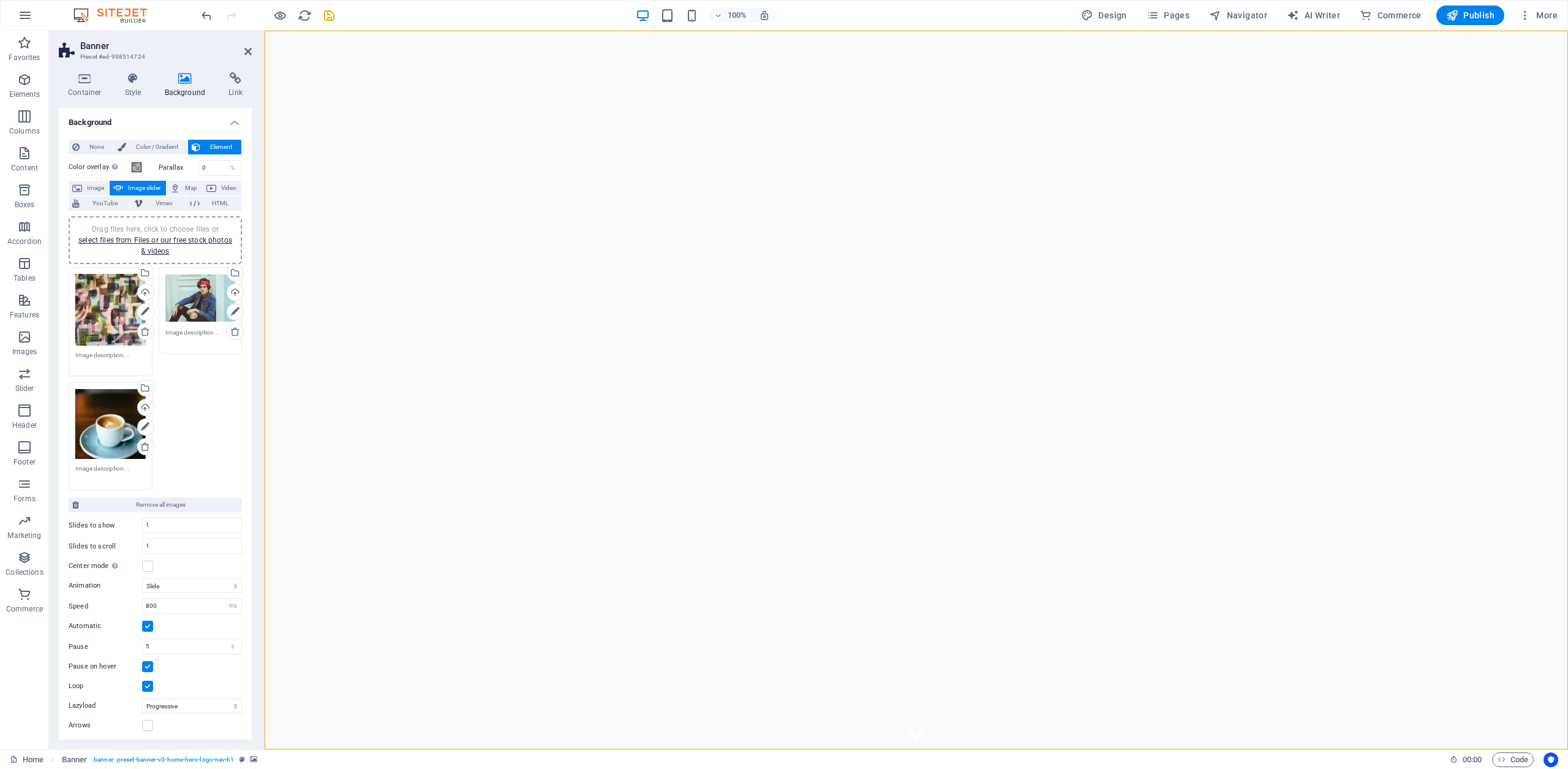
click at [115, 299] on div "Drag files here, click to choose files or select files from Files or our free s…" at bounding box center [110, 310] width 70 height 72
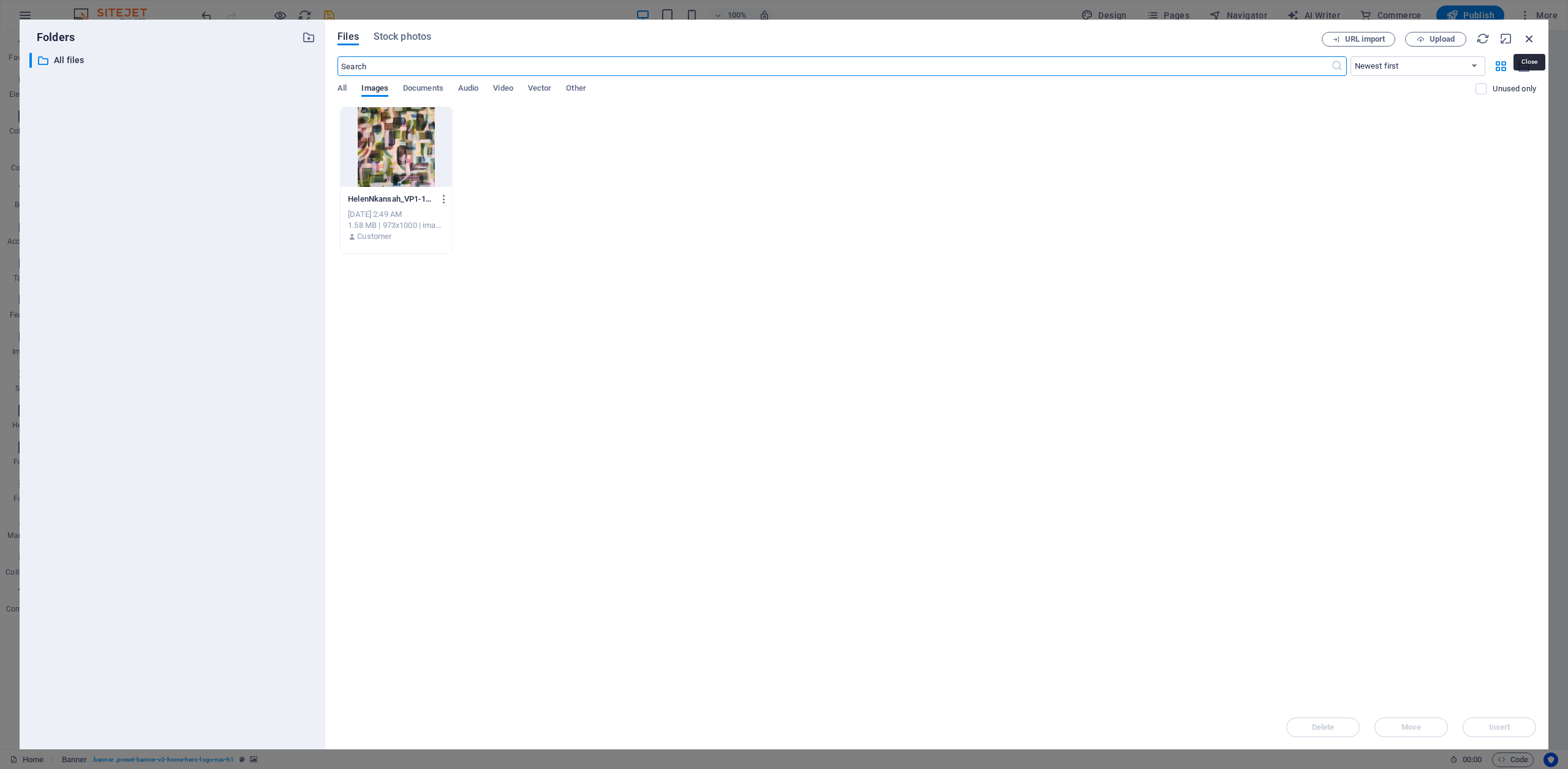
click at [1528, 36] on icon "button" at bounding box center [1530, 38] width 13 height 14
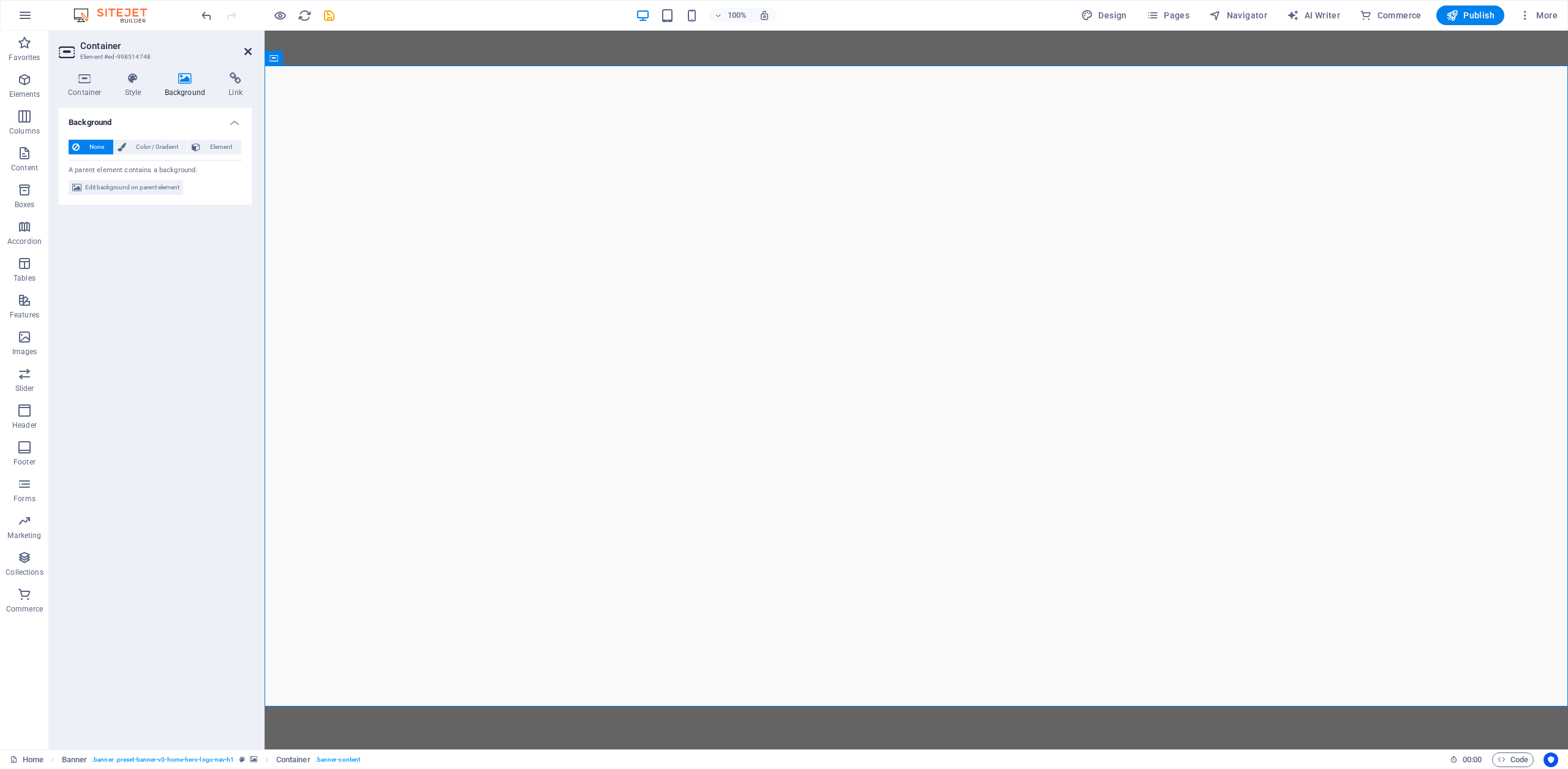
click at [249, 52] on icon at bounding box center [248, 51] width 7 height 10
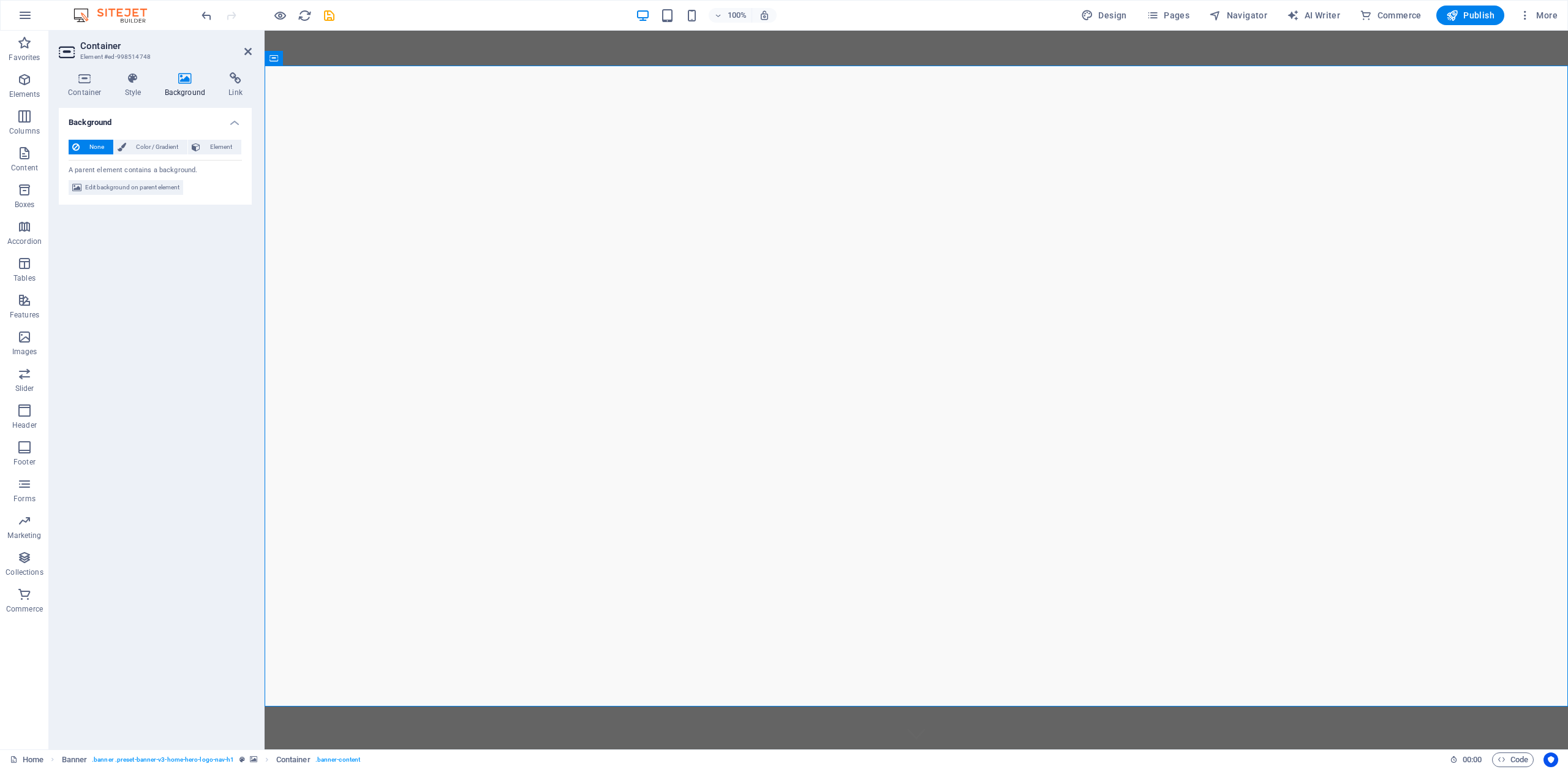
click at [181, 80] on icon at bounding box center [184, 78] width 59 height 12
click at [211, 149] on span "Element" at bounding box center [220, 147] width 34 height 15
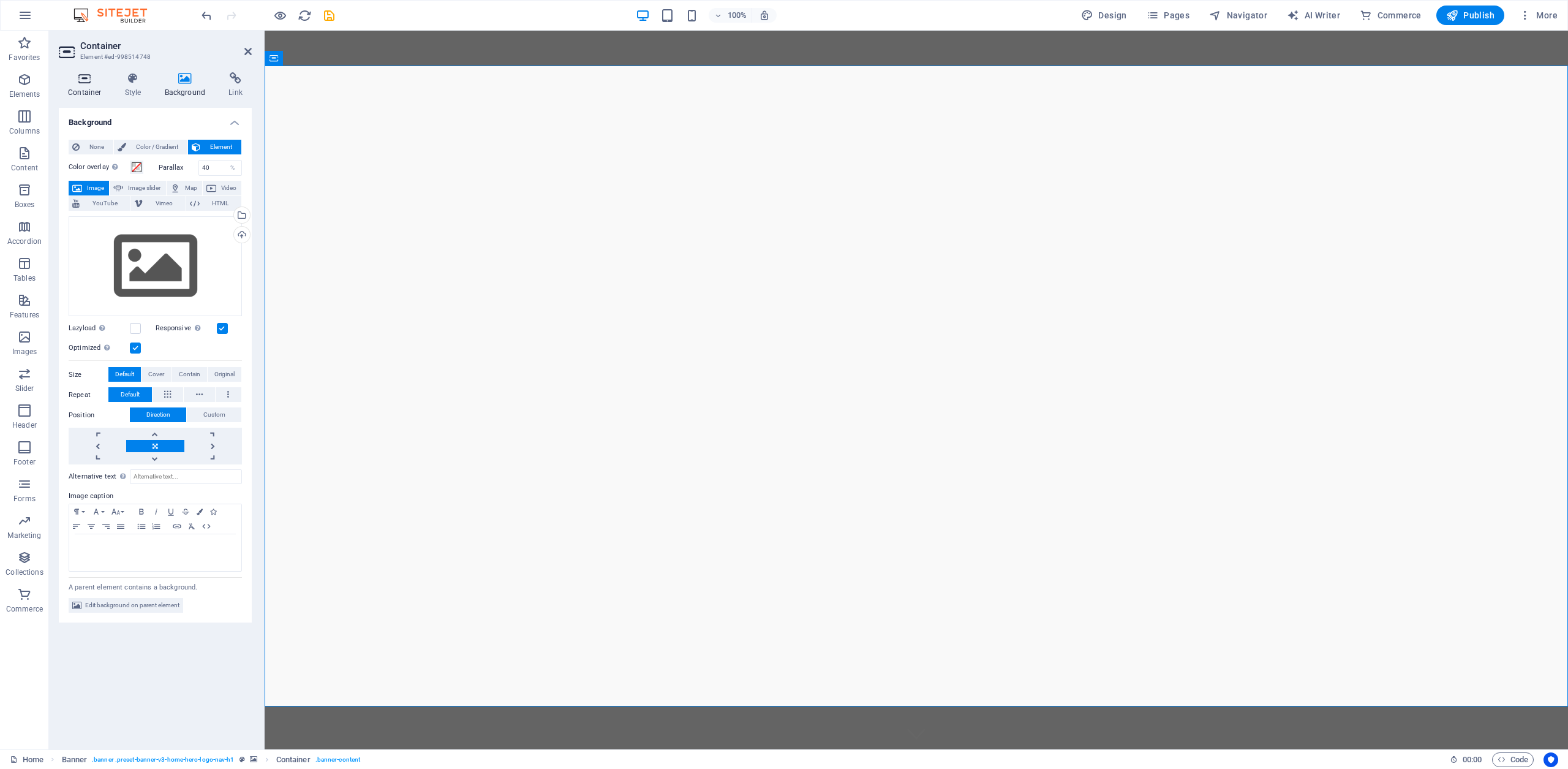
click at [89, 79] on icon at bounding box center [84, 78] width 52 height 12
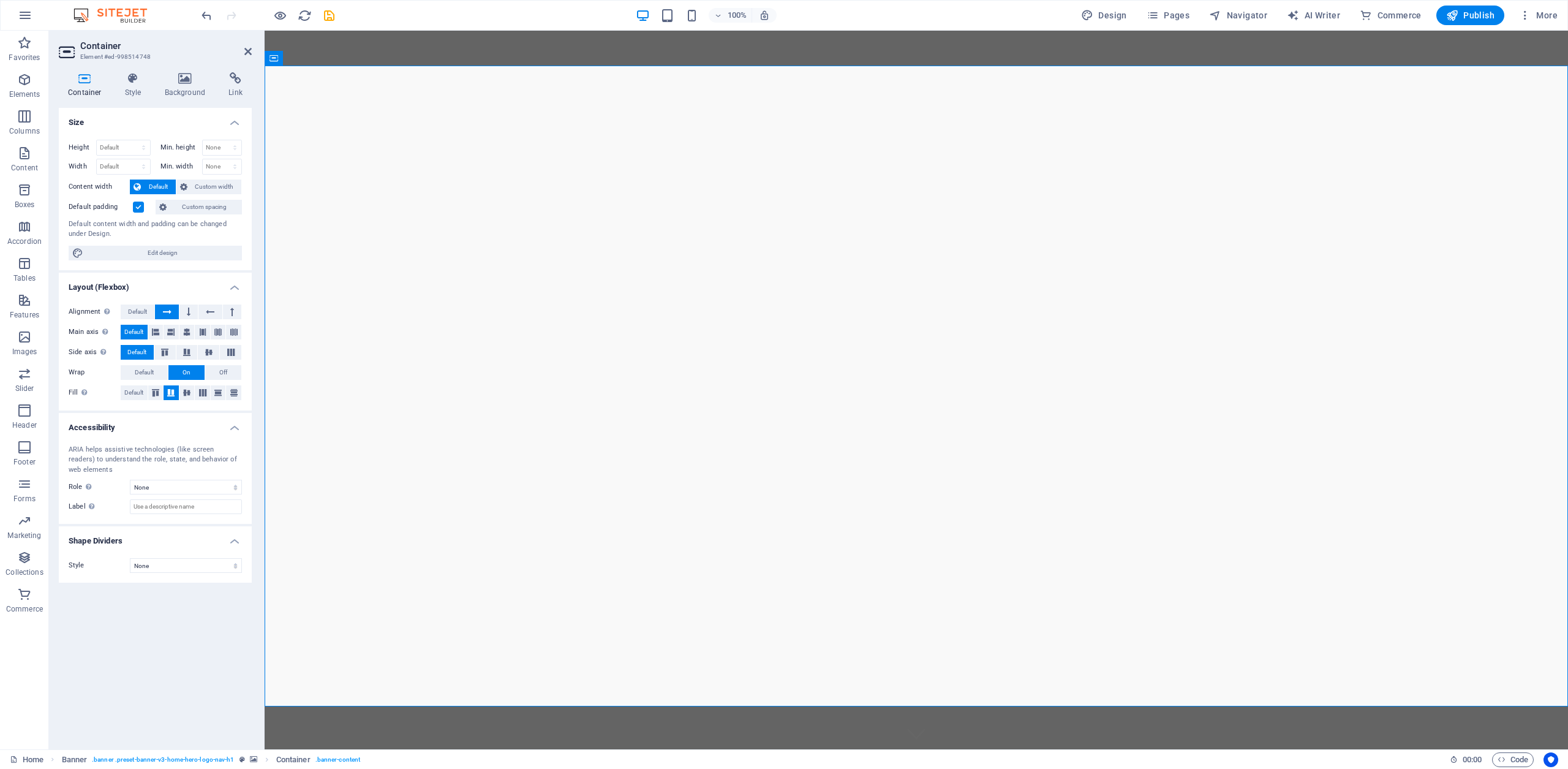
click at [178, 73] on icon at bounding box center [184, 78] width 59 height 12
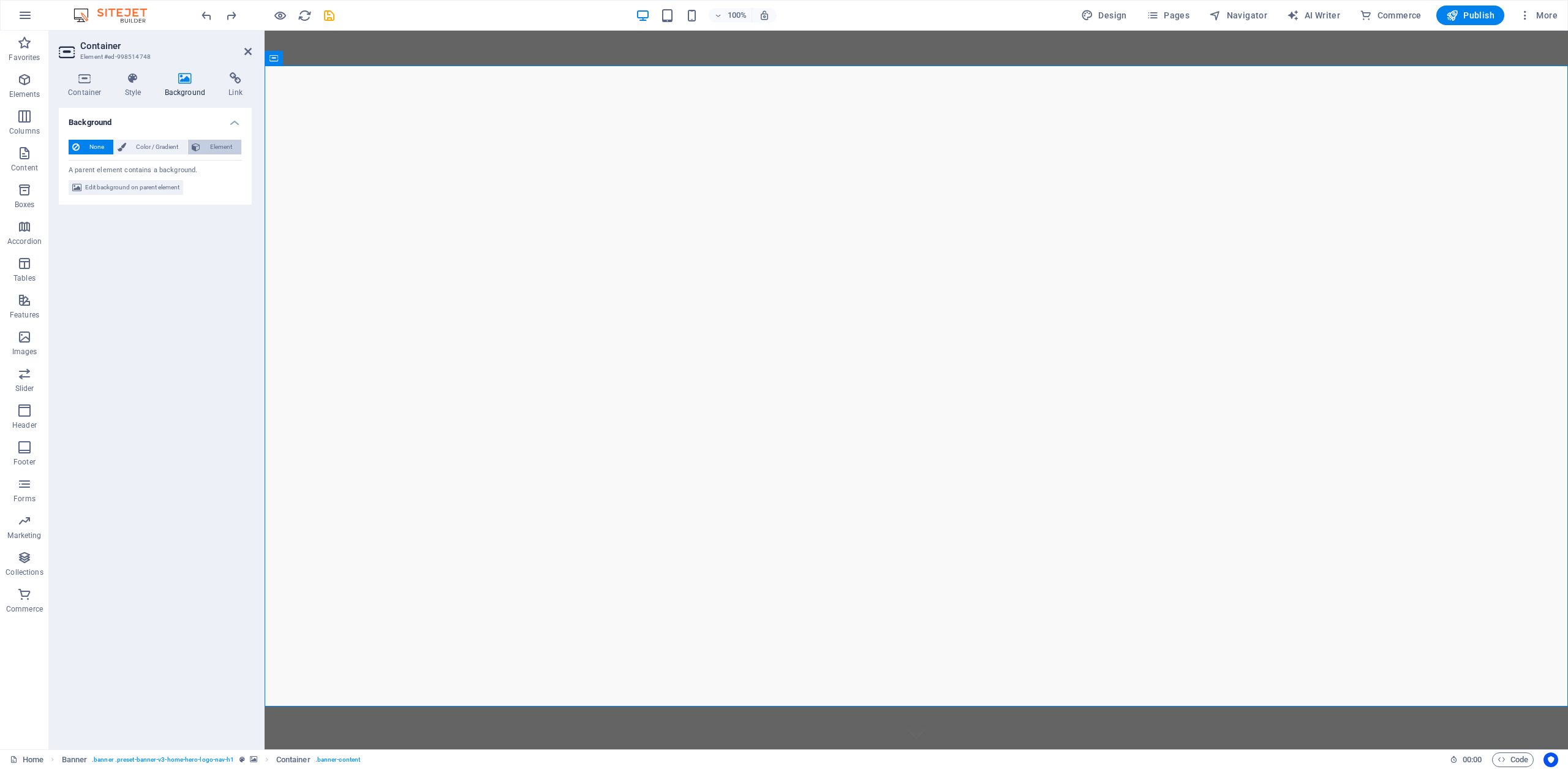
click at [220, 149] on span "Element" at bounding box center [220, 147] width 34 height 15
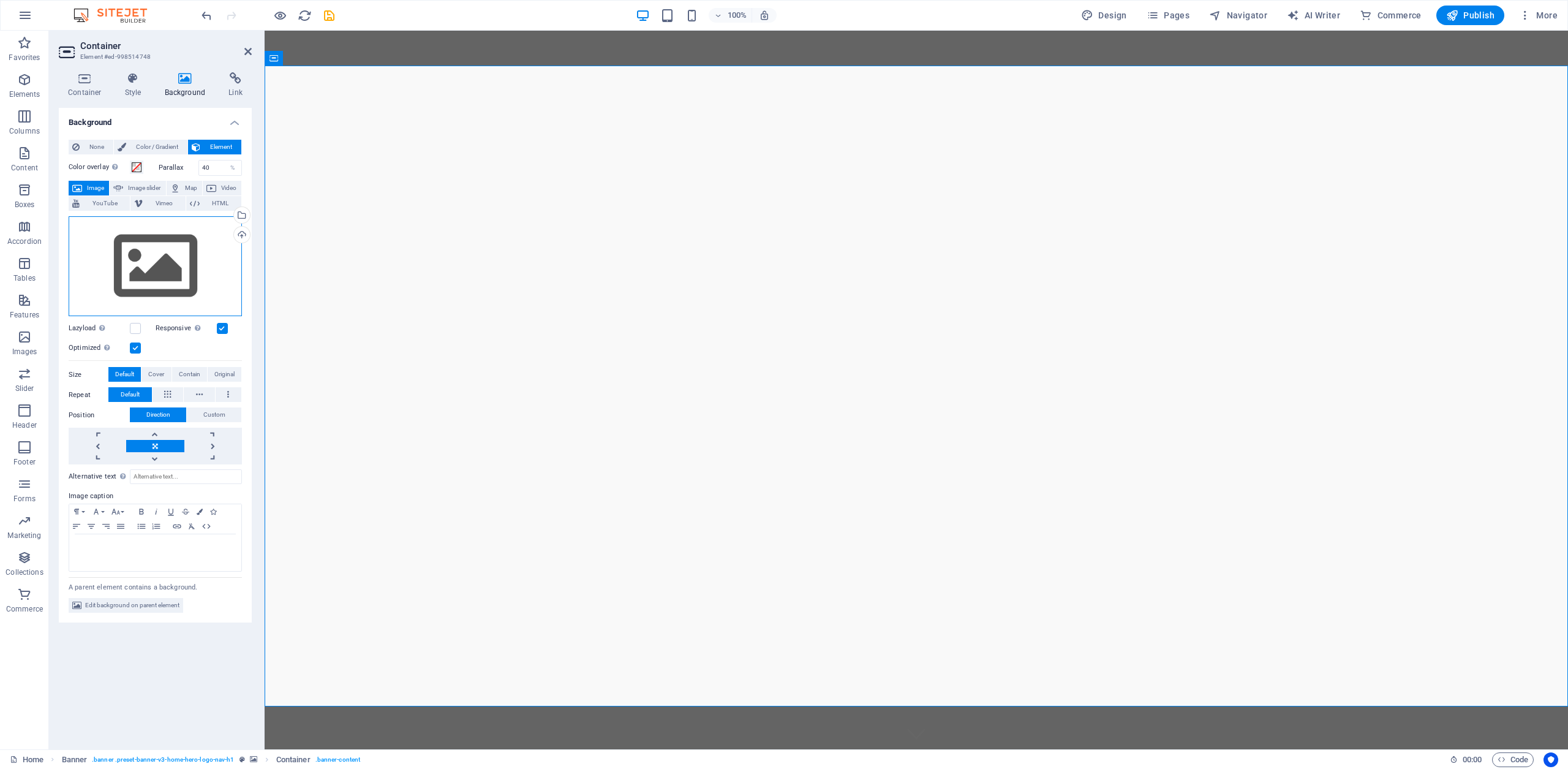
drag, startPoint x: 176, startPoint y: 220, endPoint x: 177, endPoint y: 236, distance: 16.0
click at [177, 236] on div "Drag files here, click to choose files or select files from Files or our free s…" at bounding box center [154, 266] width 173 height 101
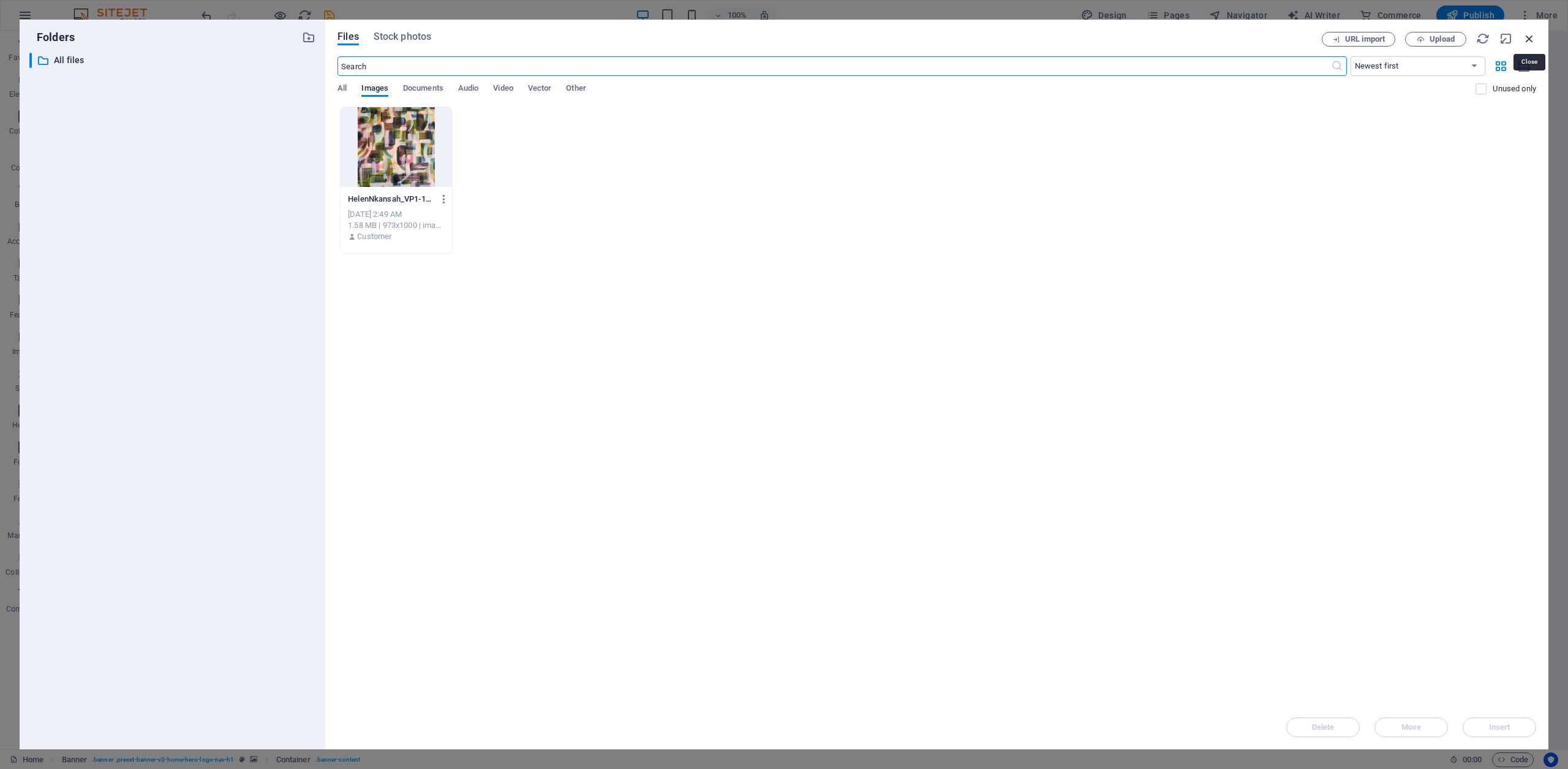
click at [1529, 41] on icon "button" at bounding box center [1530, 38] width 13 height 14
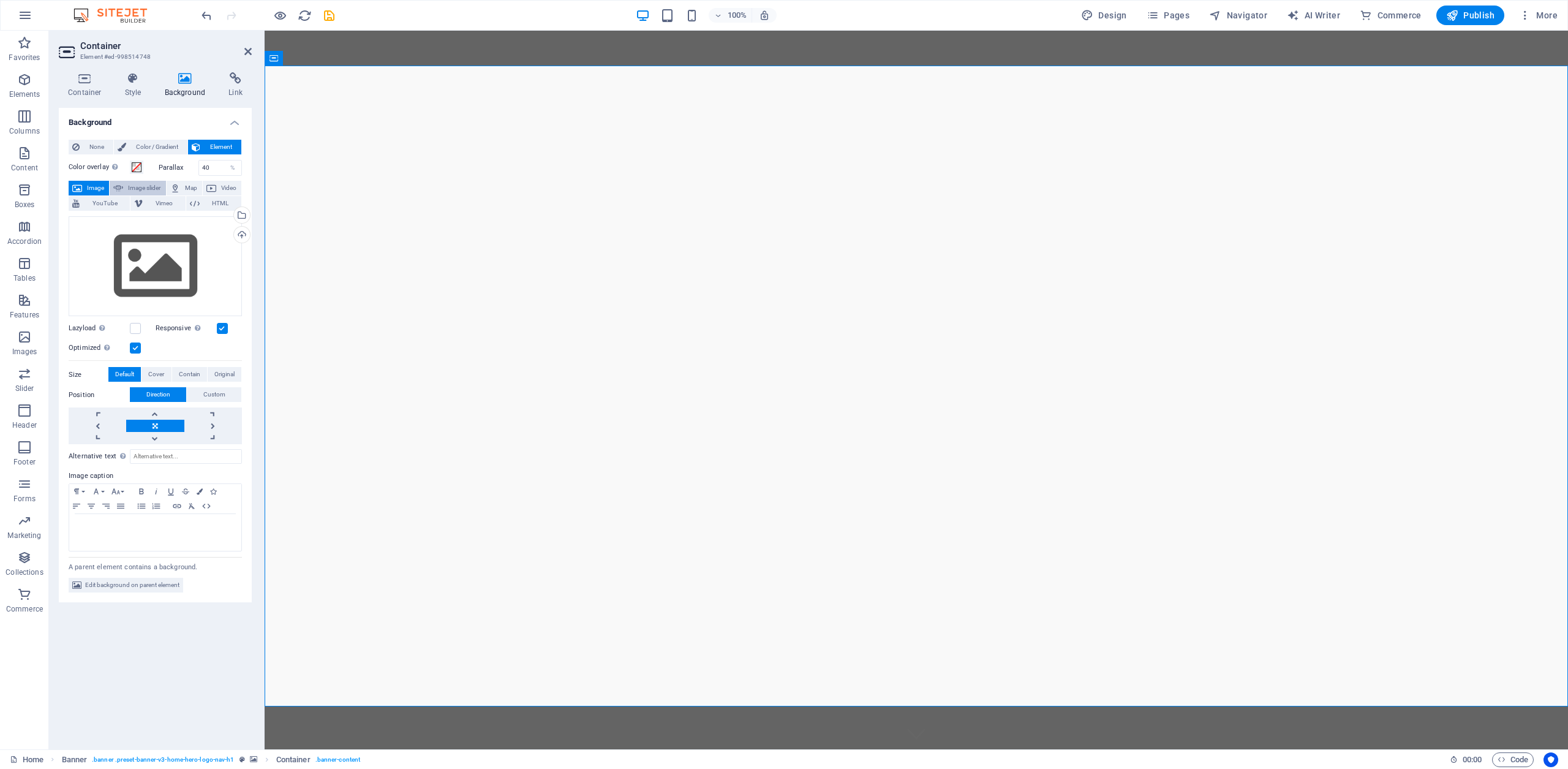
click at [139, 188] on span "Image slider" at bounding box center [144, 188] width 35 height 15
select select "ms"
select select "s"
select select "progressive"
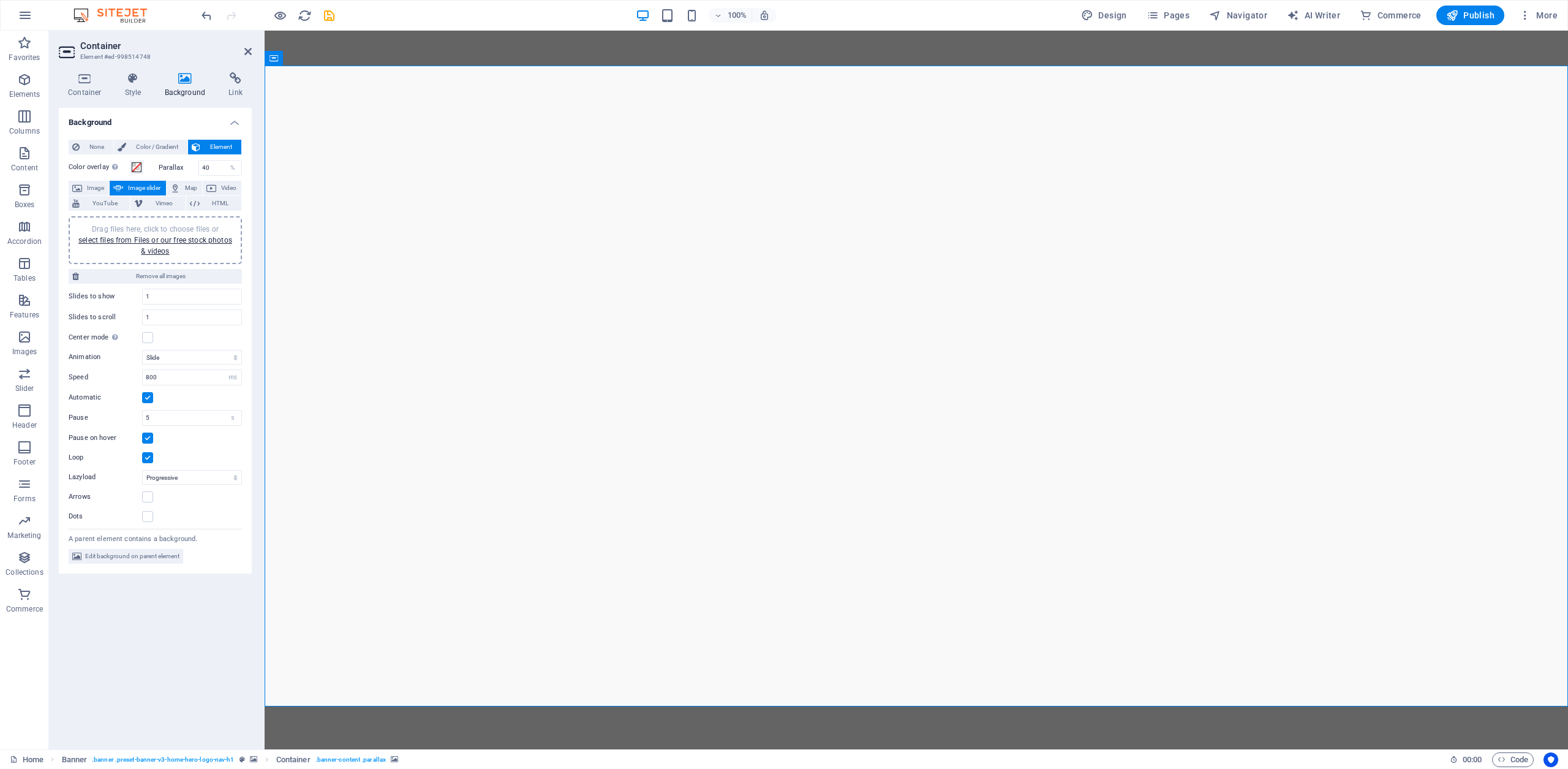
click at [142, 188] on span "Image slider" at bounding box center [144, 188] width 35 height 15
click at [89, 187] on span "Image" at bounding box center [95, 188] width 19 height 15
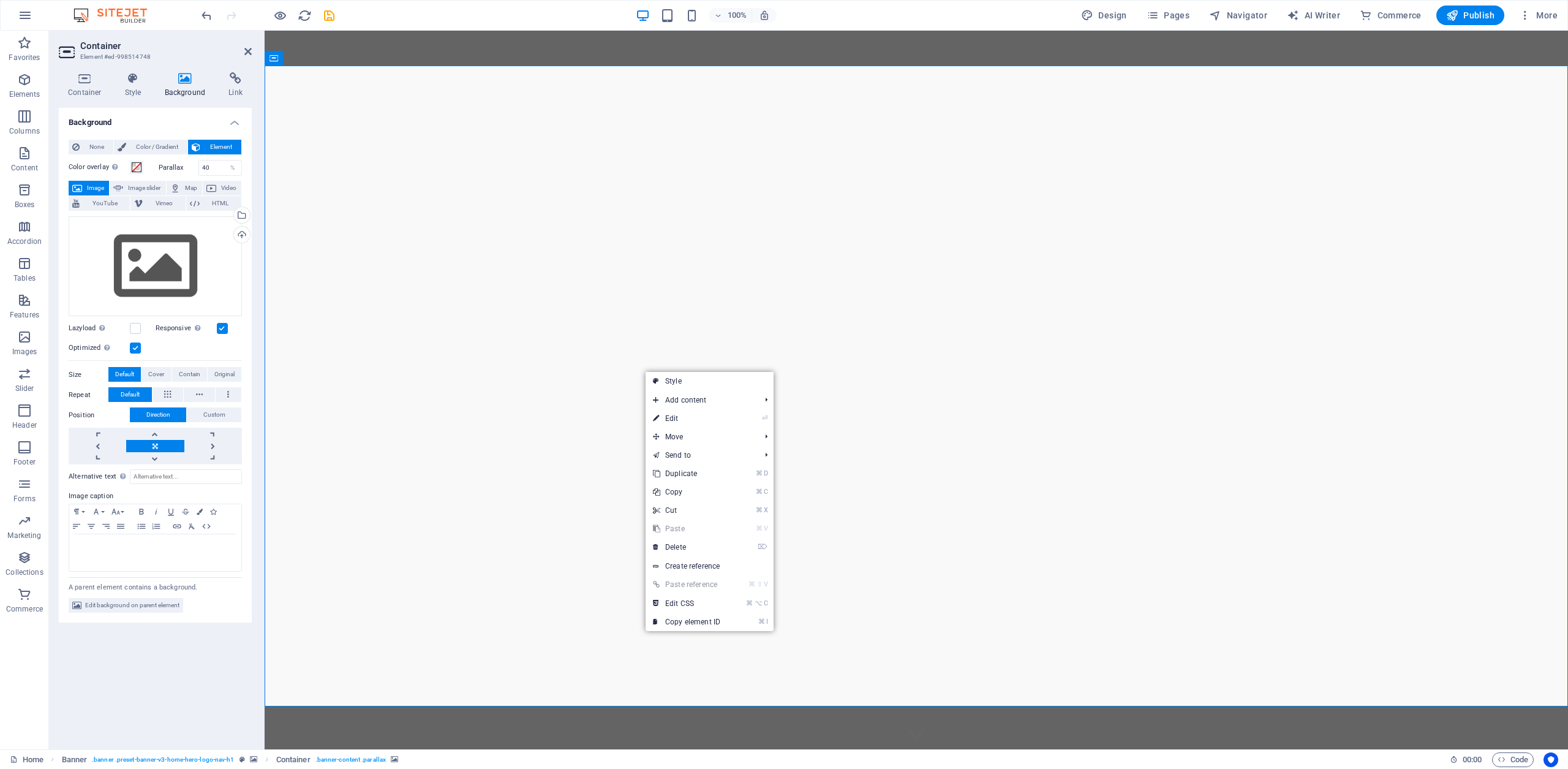
click at [87, 186] on span "Image" at bounding box center [95, 188] width 19 height 15
click at [139, 186] on span "Image slider" at bounding box center [144, 188] width 35 height 15
select select "ms"
select select "s"
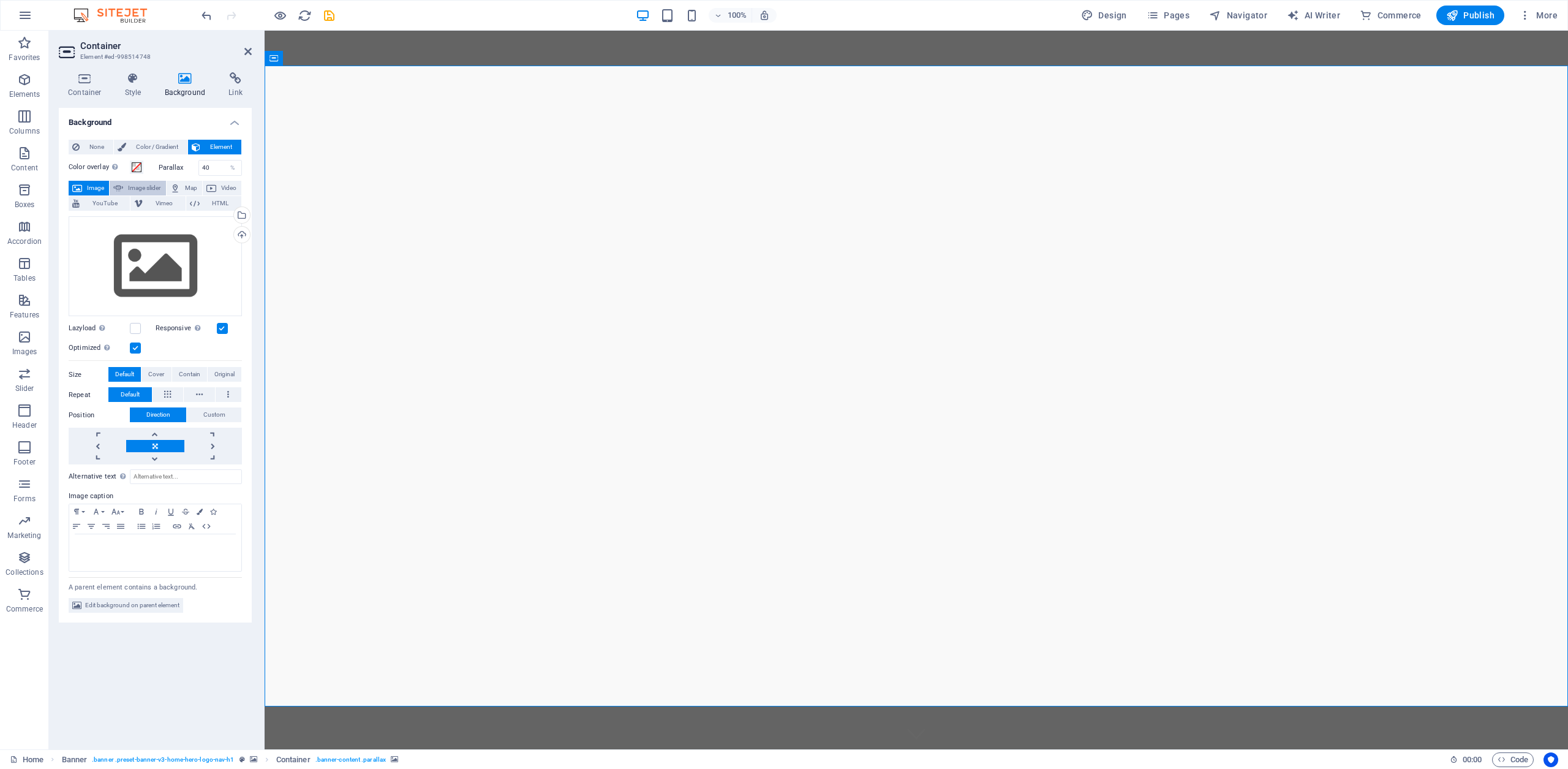
select select "progressive"
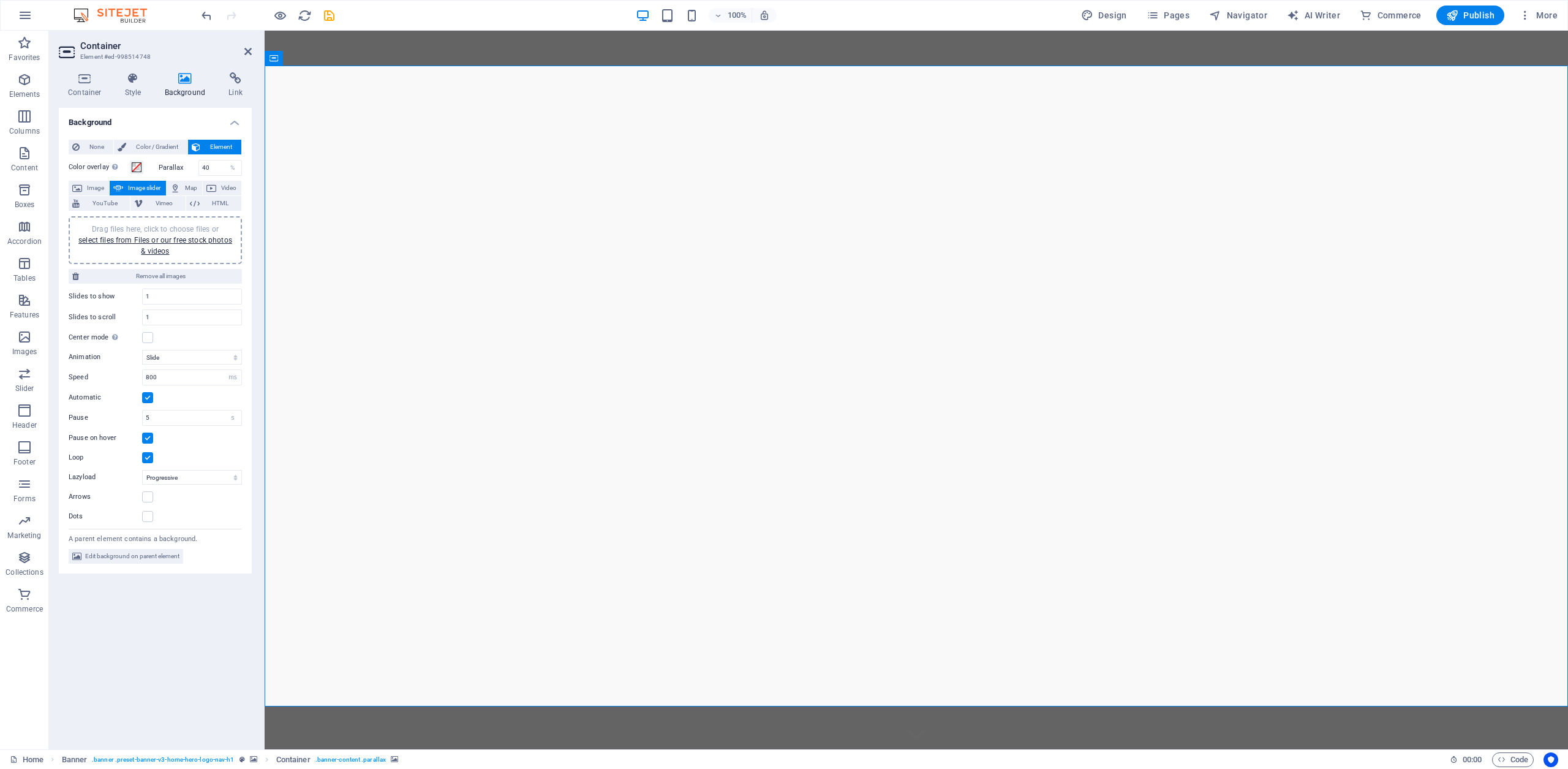
click at [139, 186] on span "Image slider" at bounding box center [144, 188] width 35 height 15
click at [148, 242] on link "select files from Files or our free stock photos & videos" at bounding box center [155, 246] width 154 height 20
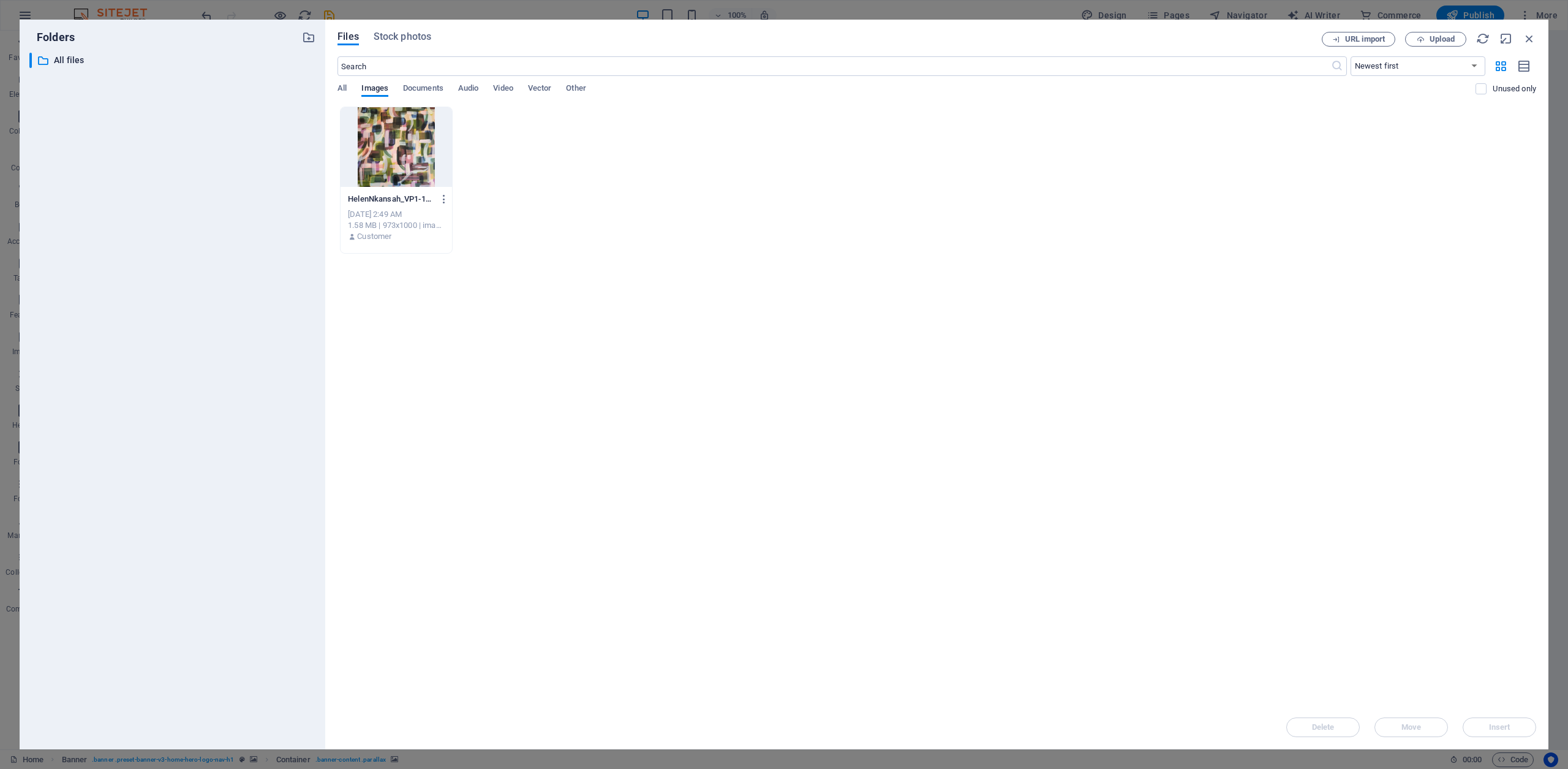
click at [358, 157] on div at bounding box center [396, 147] width 112 height 80
click at [1507, 725] on span "Insert" at bounding box center [1500, 728] width 22 height 8
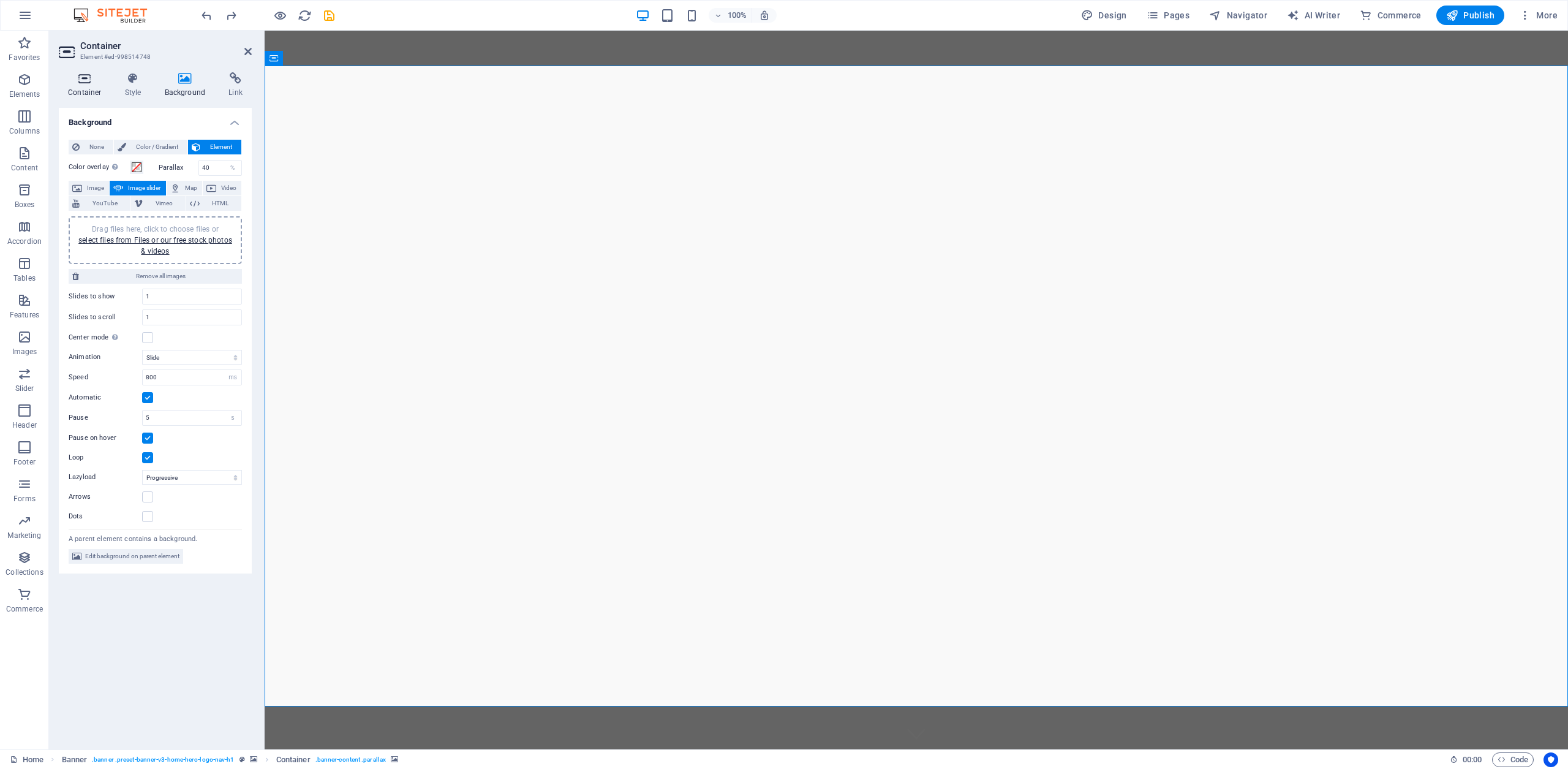
click at [83, 83] on icon at bounding box center [84, 78] width 52 height 12
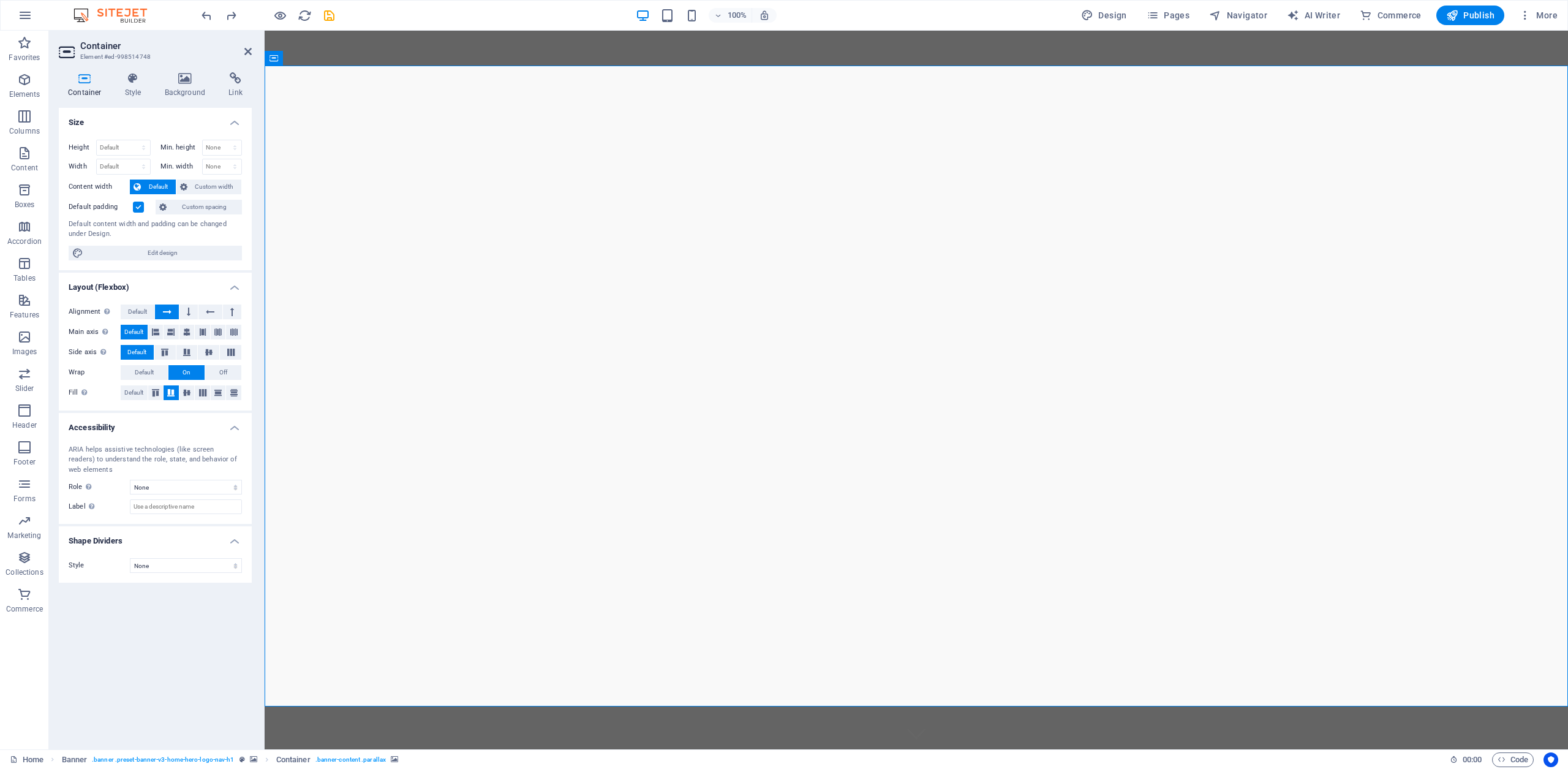
click at [175, 76] on icon at bounding box center [184, 78] width 59 height 12
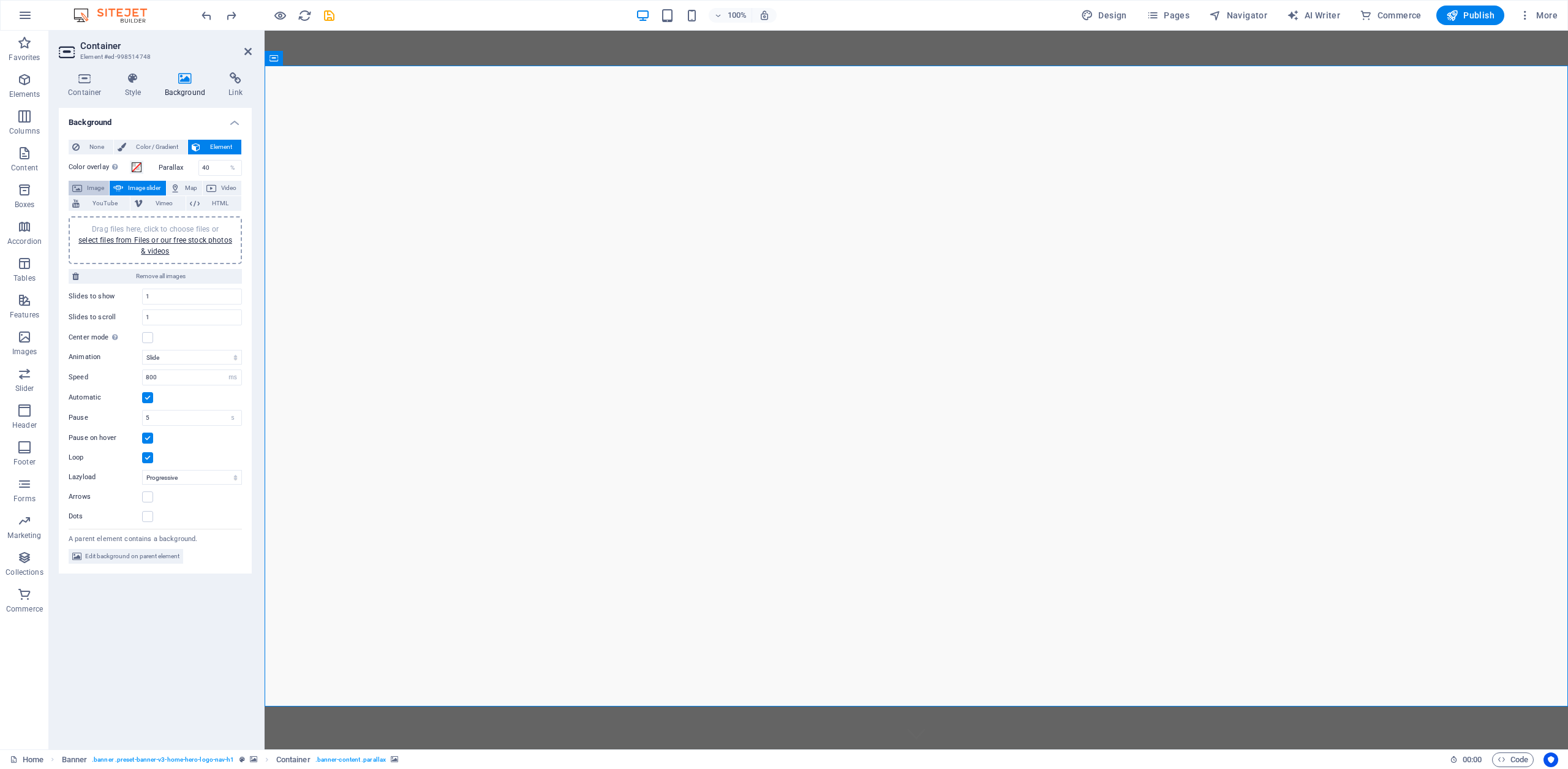
click at [97, 181] on span "Image" at bounding box center [95, 188] width 19 height 15
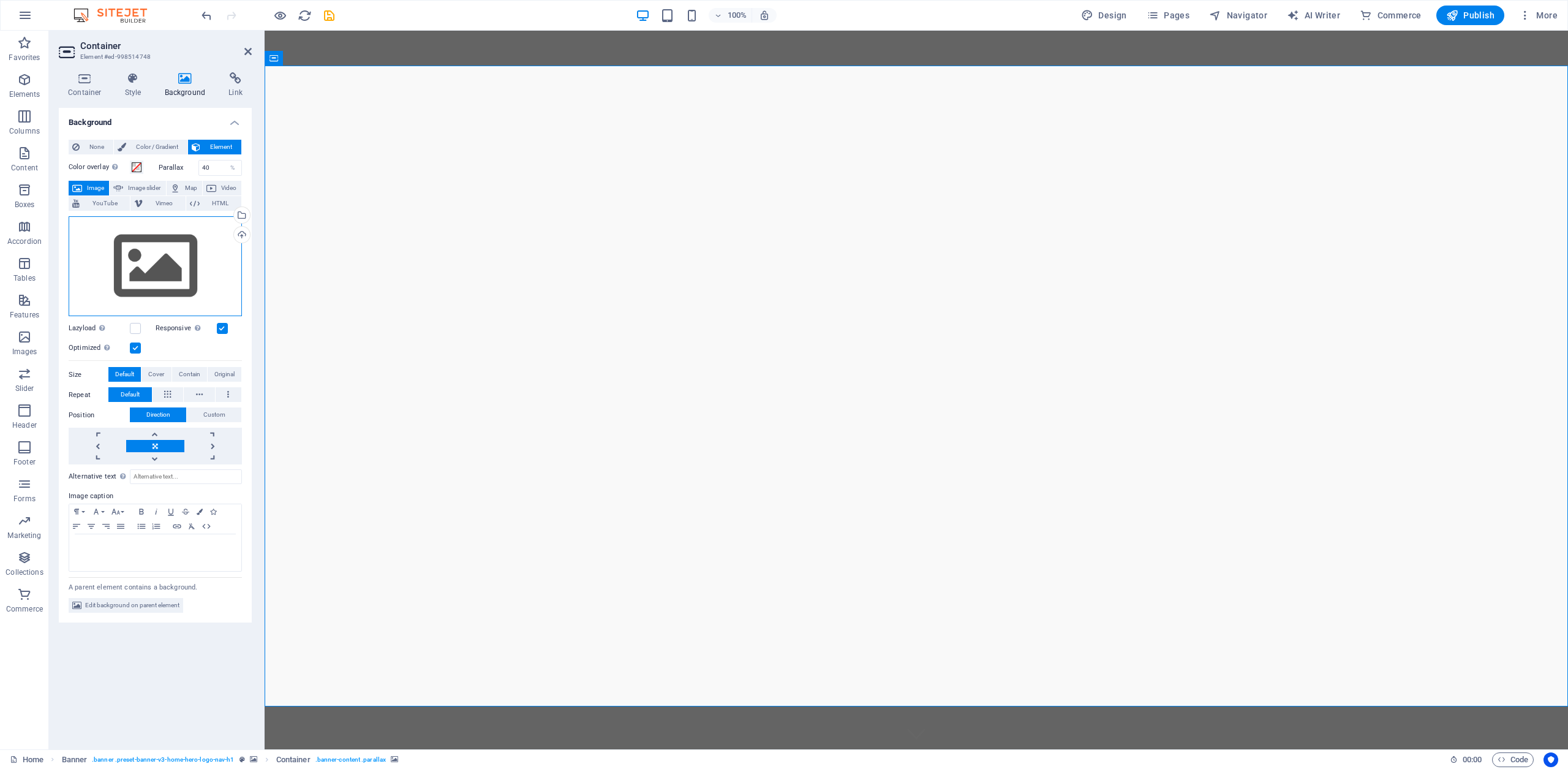
click at [133, 242] on div "Drag files here, click to choose files or select files from Files or our free s…" at bounding box center [154, 266] width 173 height 101
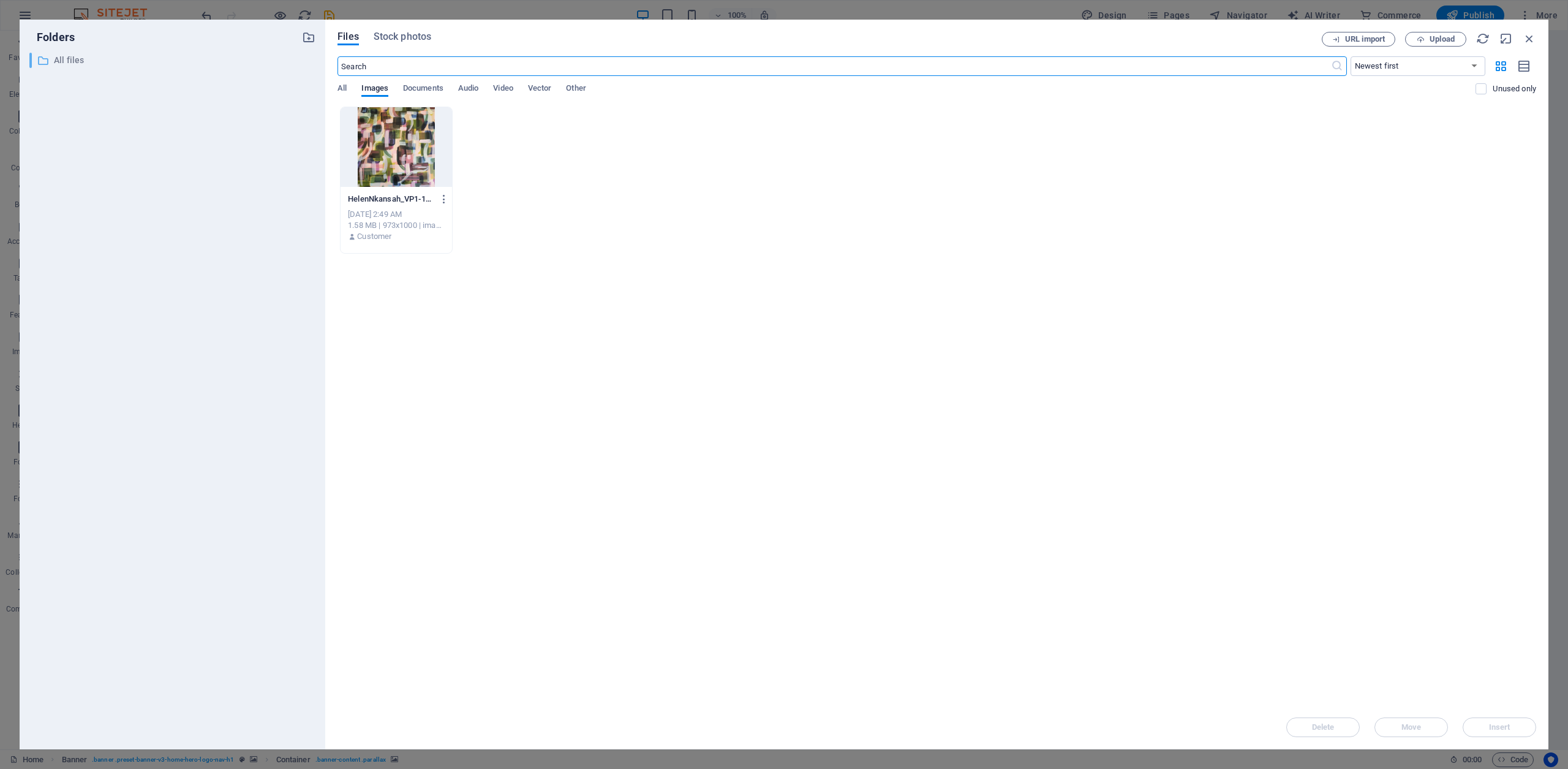
click at [61, 58] on p "All files" at bounding box center [173, 60] width 239 height 14
drag, startPoint x: 1531, startPoint y: 35, endPoint x: 1234, endPoint y: 11, distance: 298.0
click at [1531, 35] on icon "button" at bounding box center [1530, 38] width 13 height 14
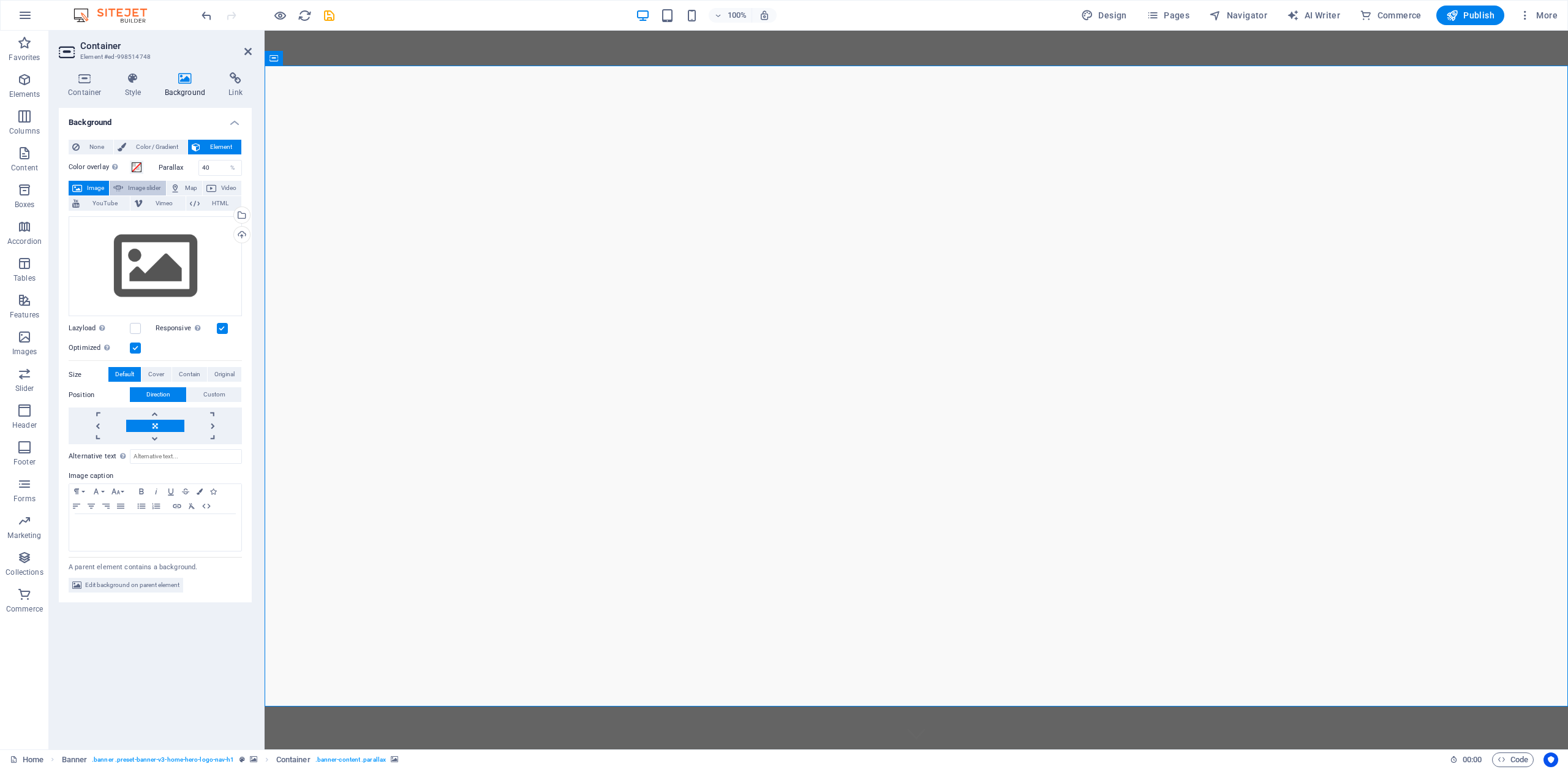
click at [125, 188] on button "Image slider" at bounding box center [137, 188] width 55 height 15
select select "ms"
select select "s"
select select "progressive"
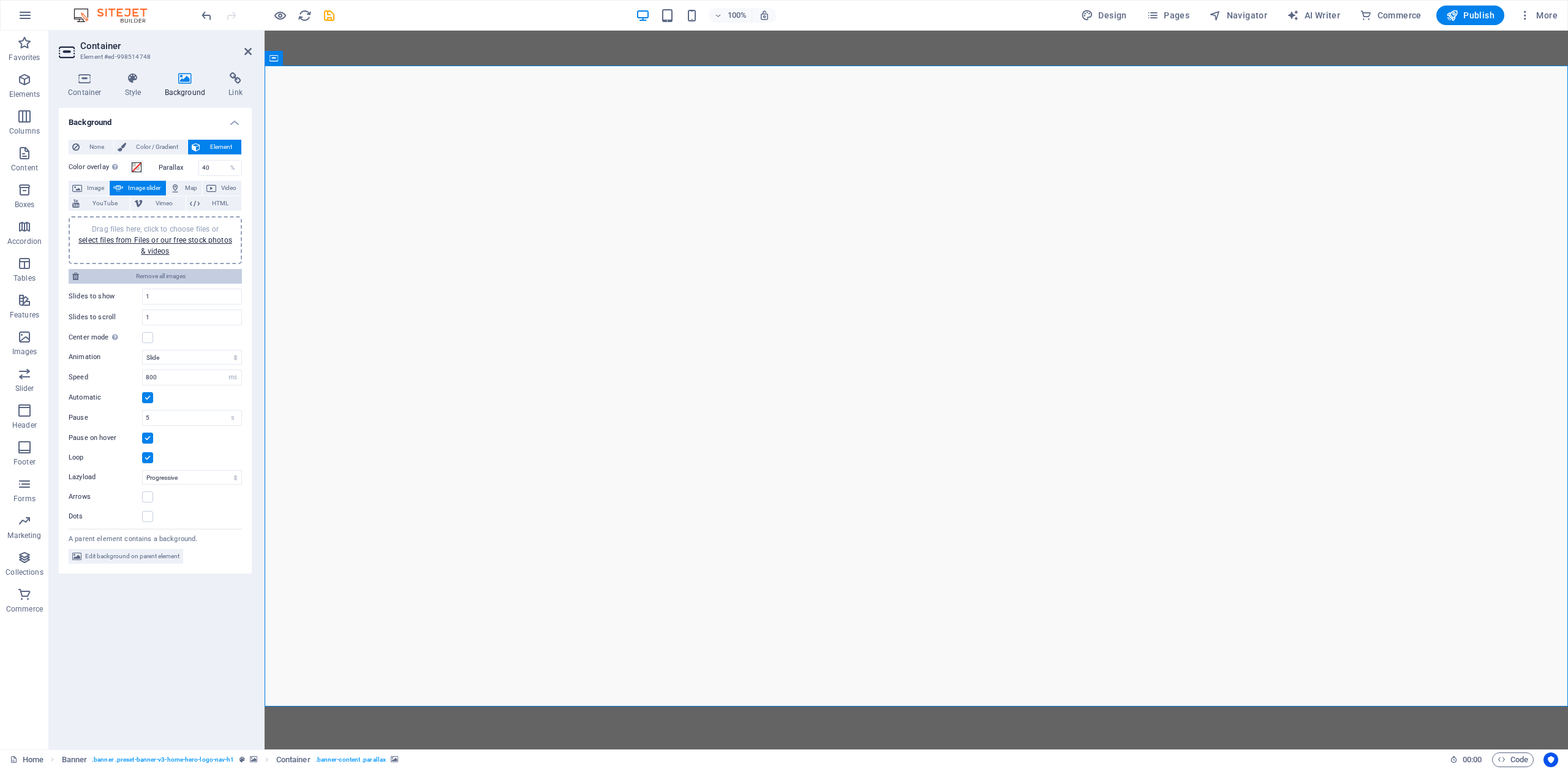
click at [154, 276] on span "Remove all images" at bounding box center [160, 277] width 155 height 15
click at [88, 189] on span "Image" at bounding box center [95, 188] width 19 height 15
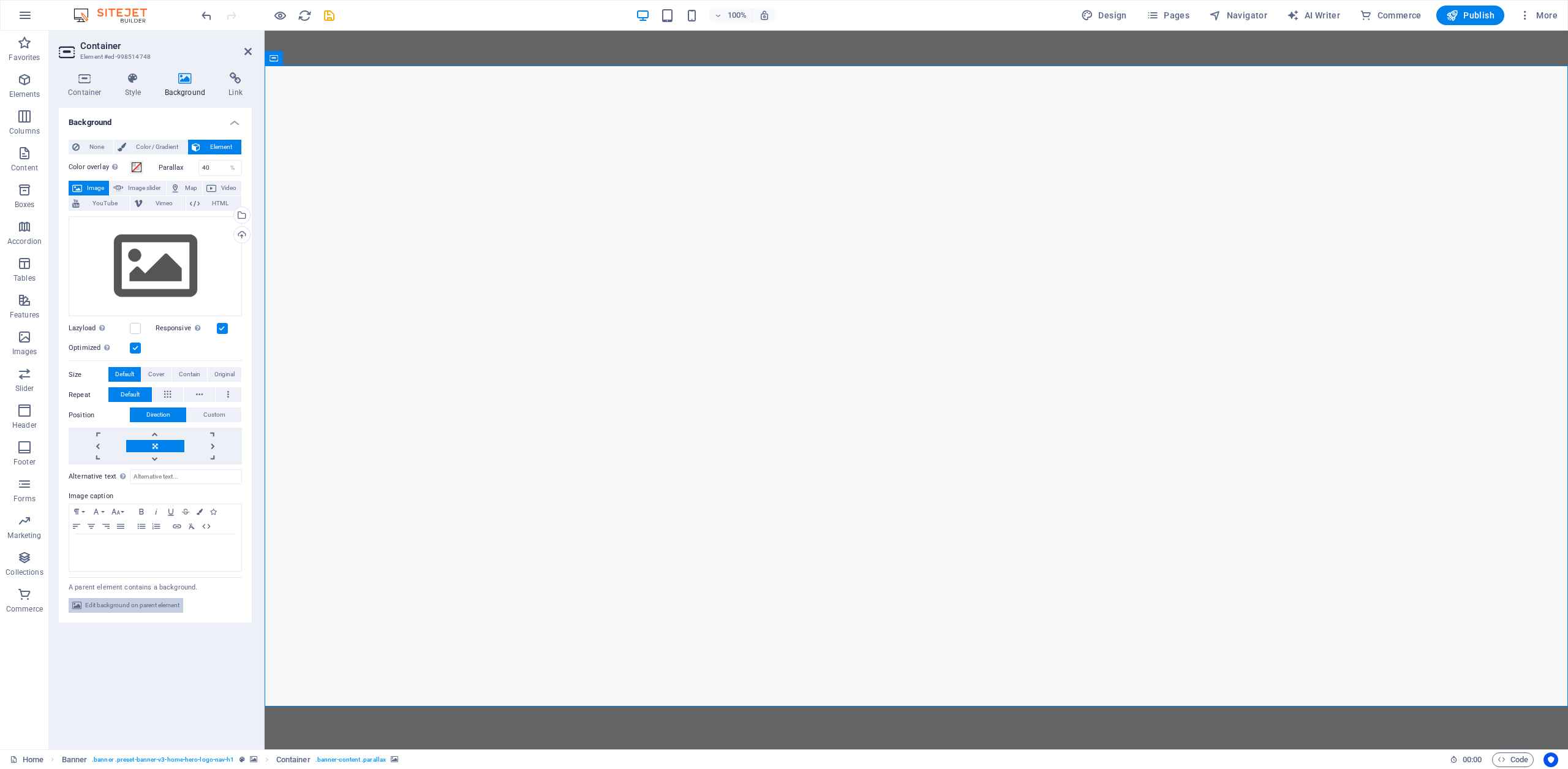
click at [133, 608] on span "Edit background on parent element" at bounding box center [133, 605] width 94 height 15
select select "ms"
select select "s"
select select "progressive"
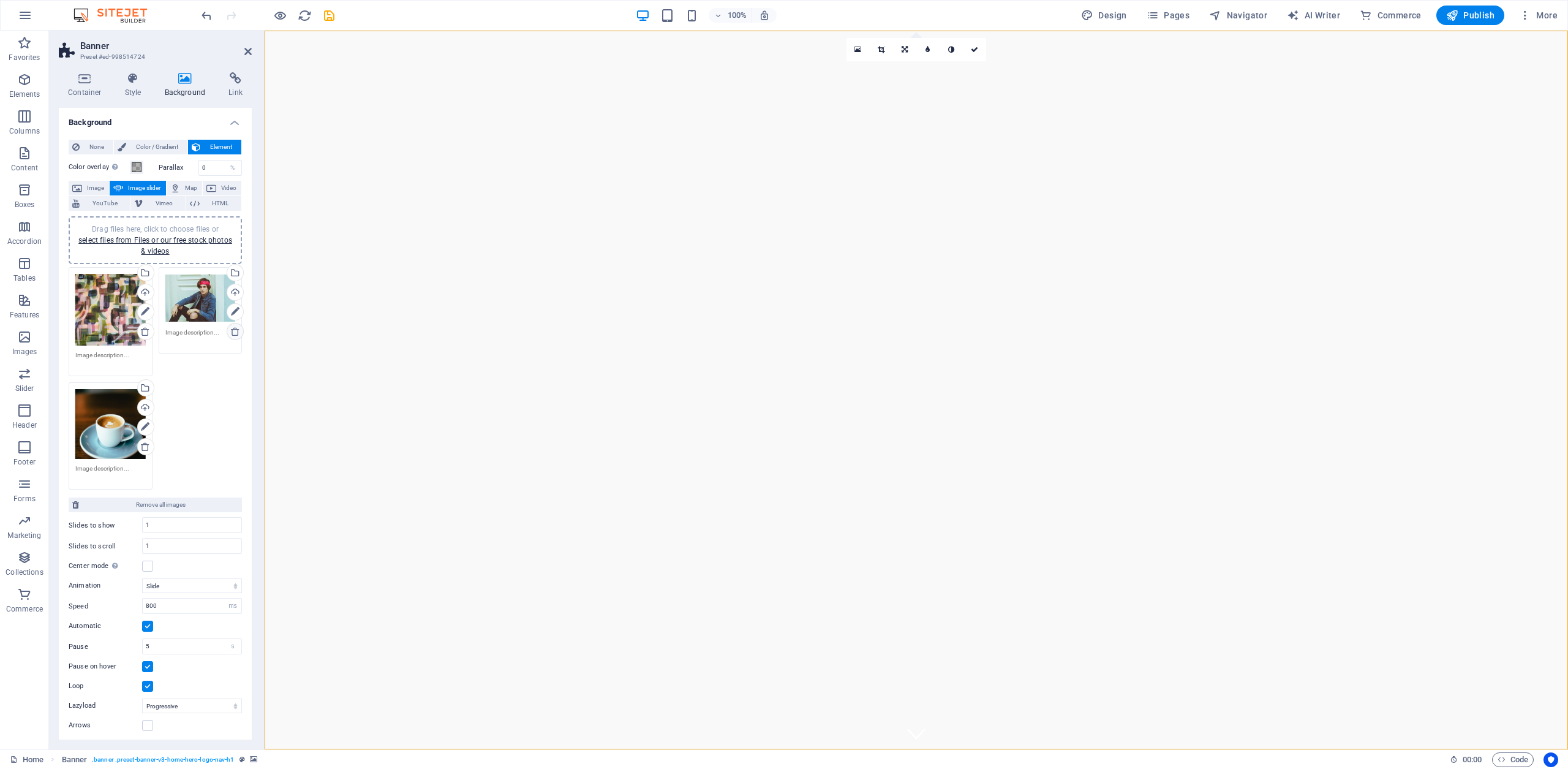
click at [234, 332] on icon at bounding box center [235, 331] width 10 height 10
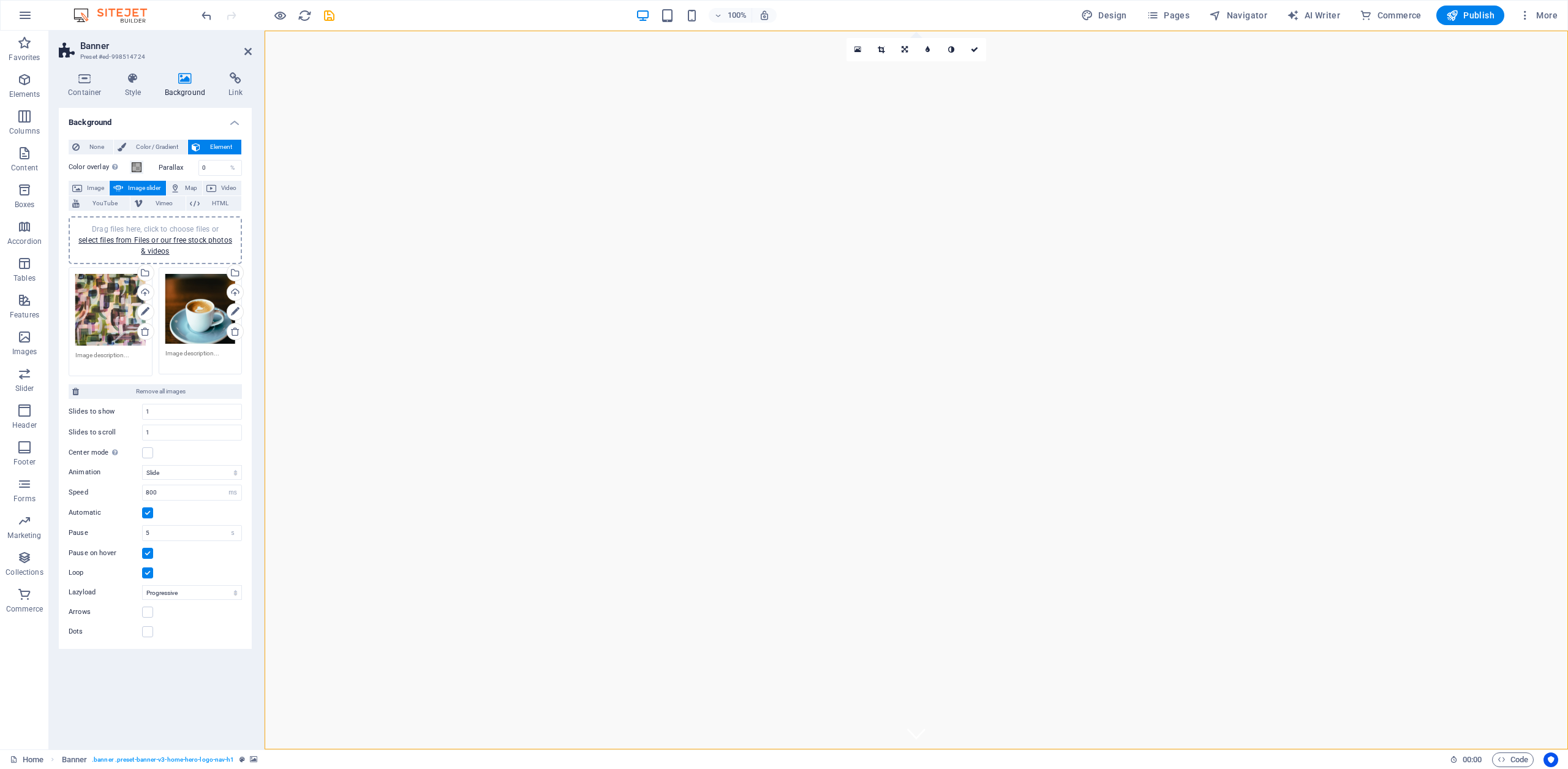
click at [249, 48] on icon at bounding box center [248, 51] width 7 height 10
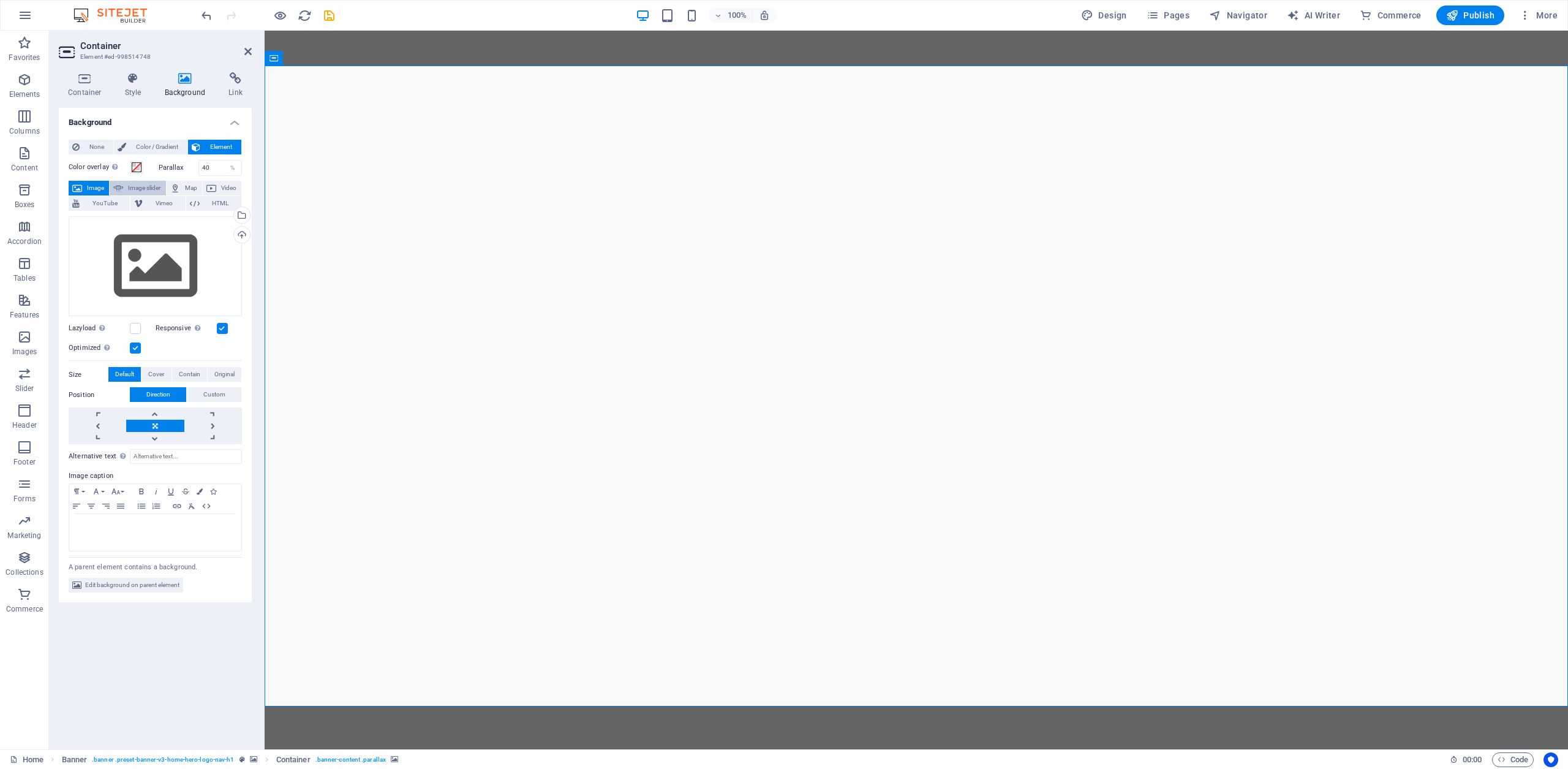
click at [138, 185] on span "Image slider" at bounding box center [144, 188] width 35 height 15
select select "ms"
select select "s"
select select "progressive"
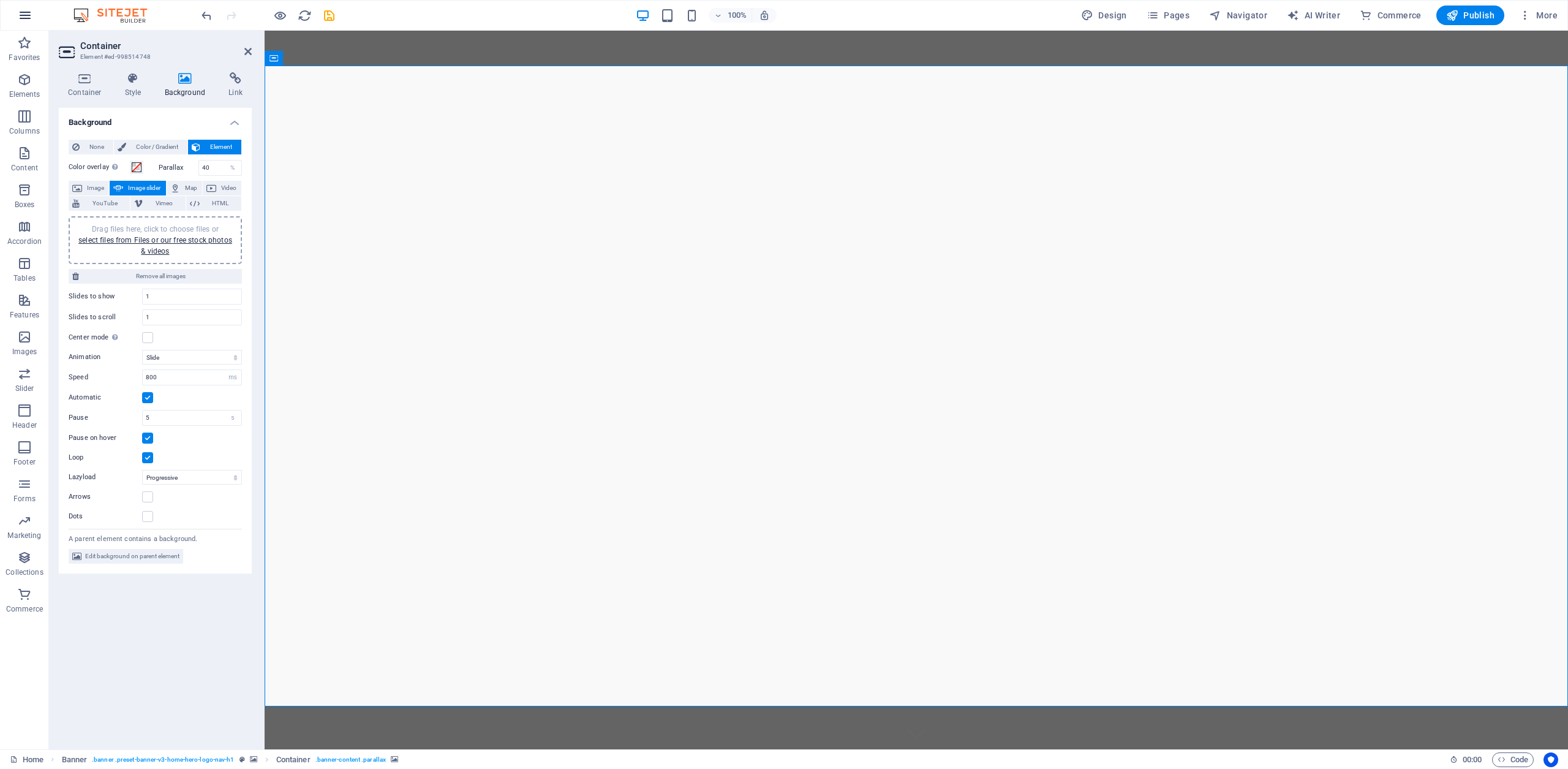
click at [22, 16] on icon "button" at bounding box center [25, 16] width 15 height 15
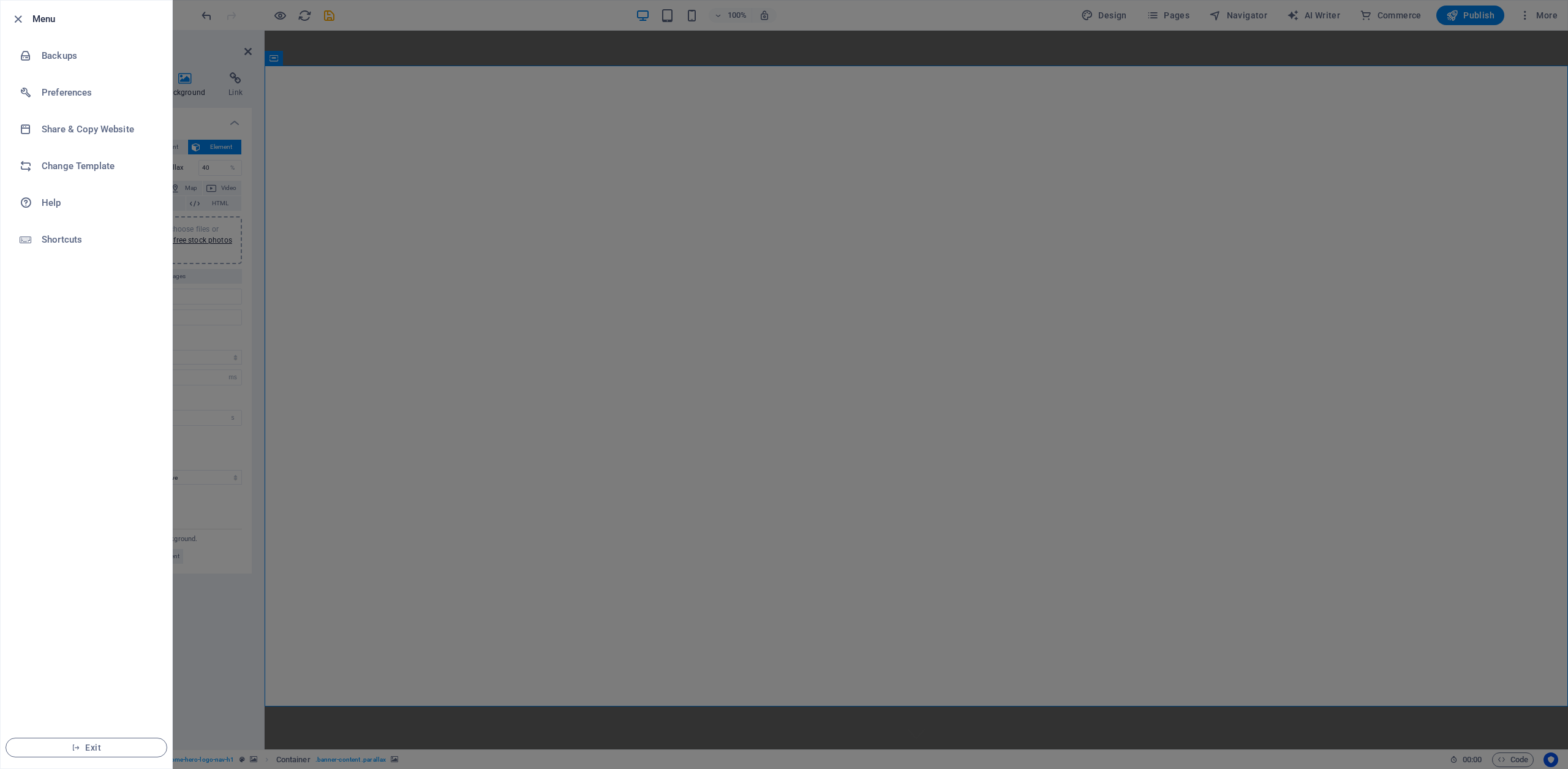
click at [654, 286] on div at bounding box center [784, 384] width 1568 height 769
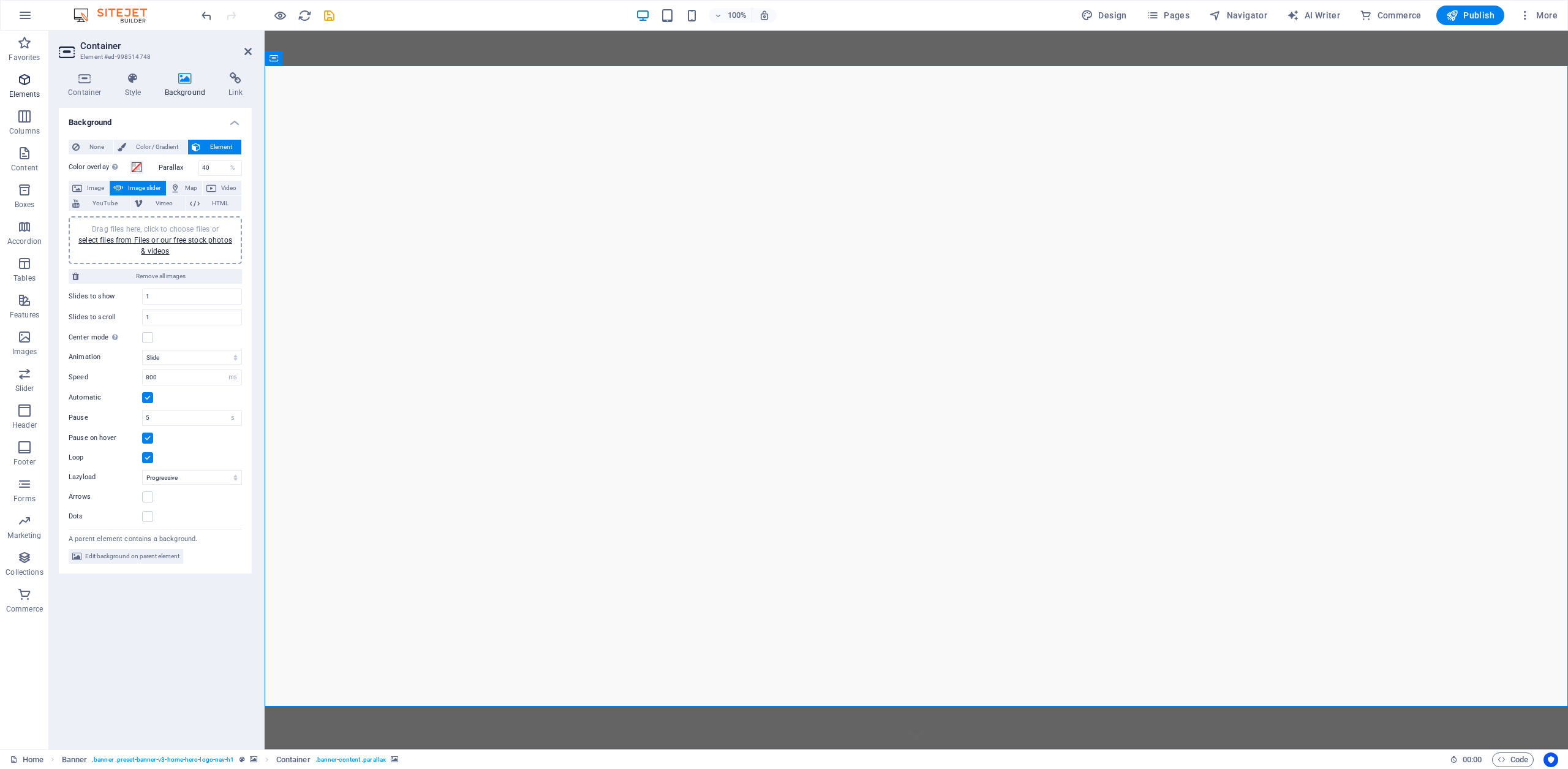
click at [25, 83] on icon "button" at bounding box center [25, 80] width 15 height 15
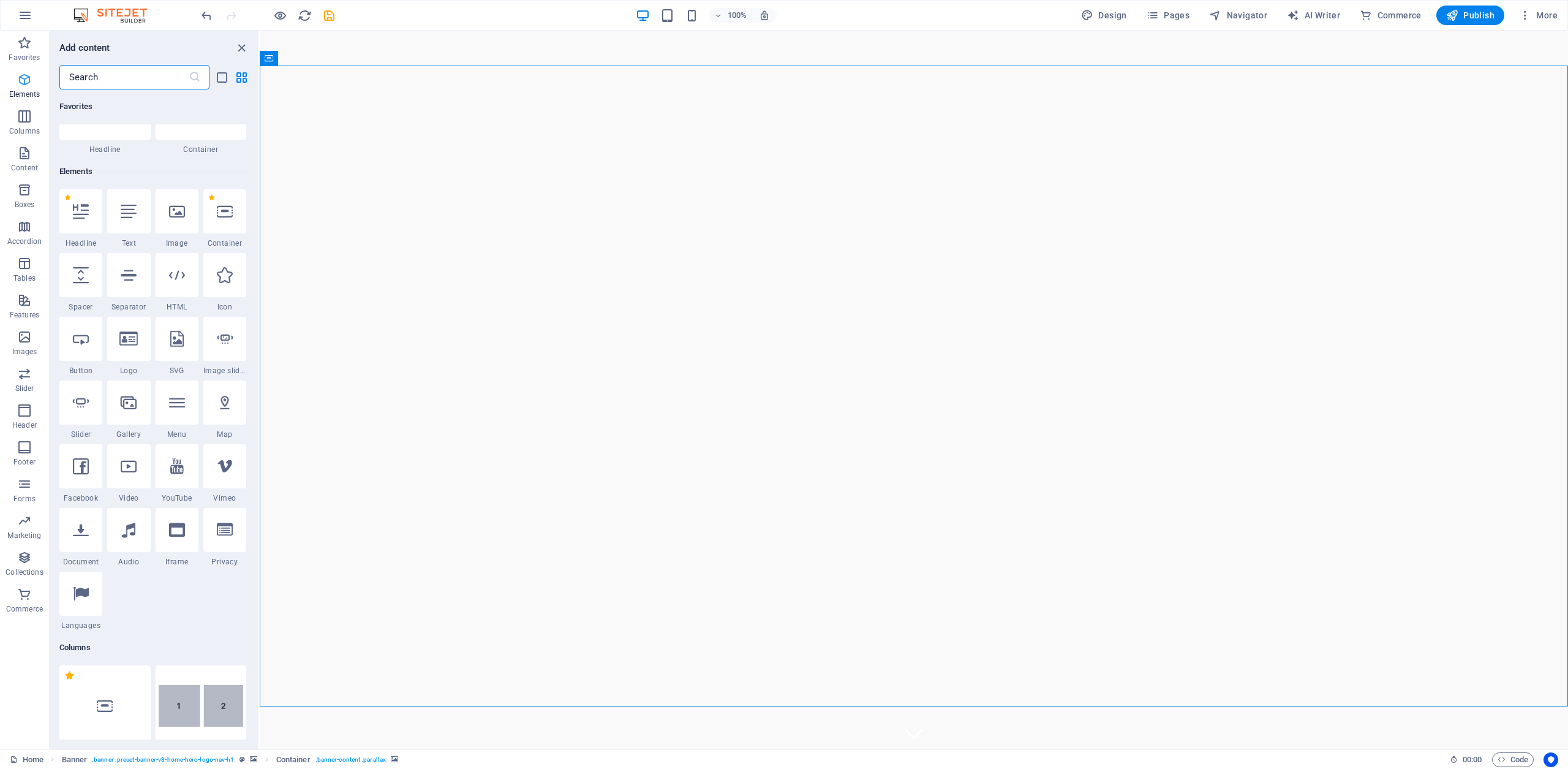
scroll to position [131, 0]
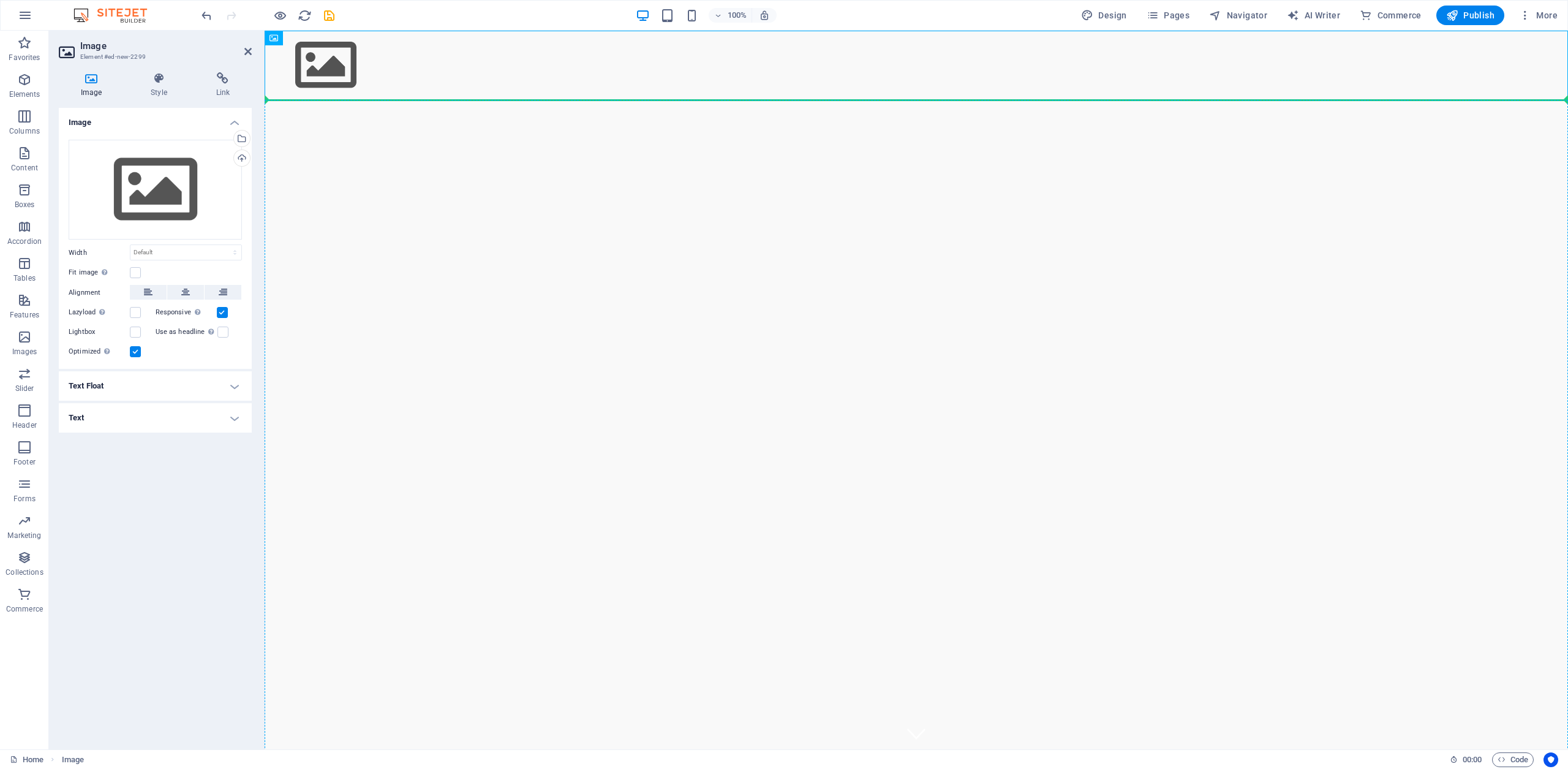
drag, startPoint x: 328, startPoint y: 65, endPoint x: 389, endPoint y: 213, distance: 160.1
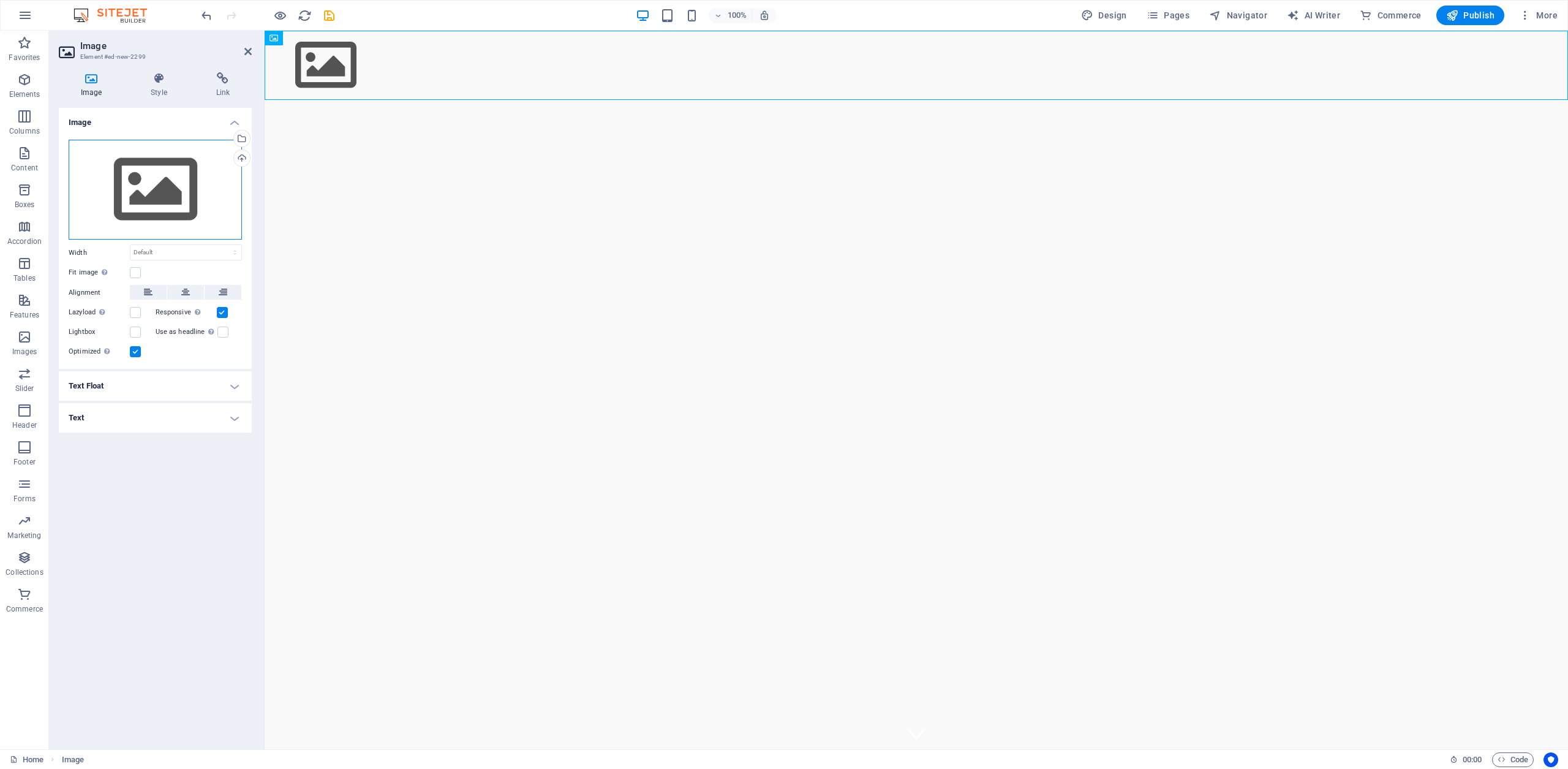
click at [157, 171] on div "Drag files here, click to choose files or select files from Files or our free s…" at bounding box center [154, 190] width 173 height 101
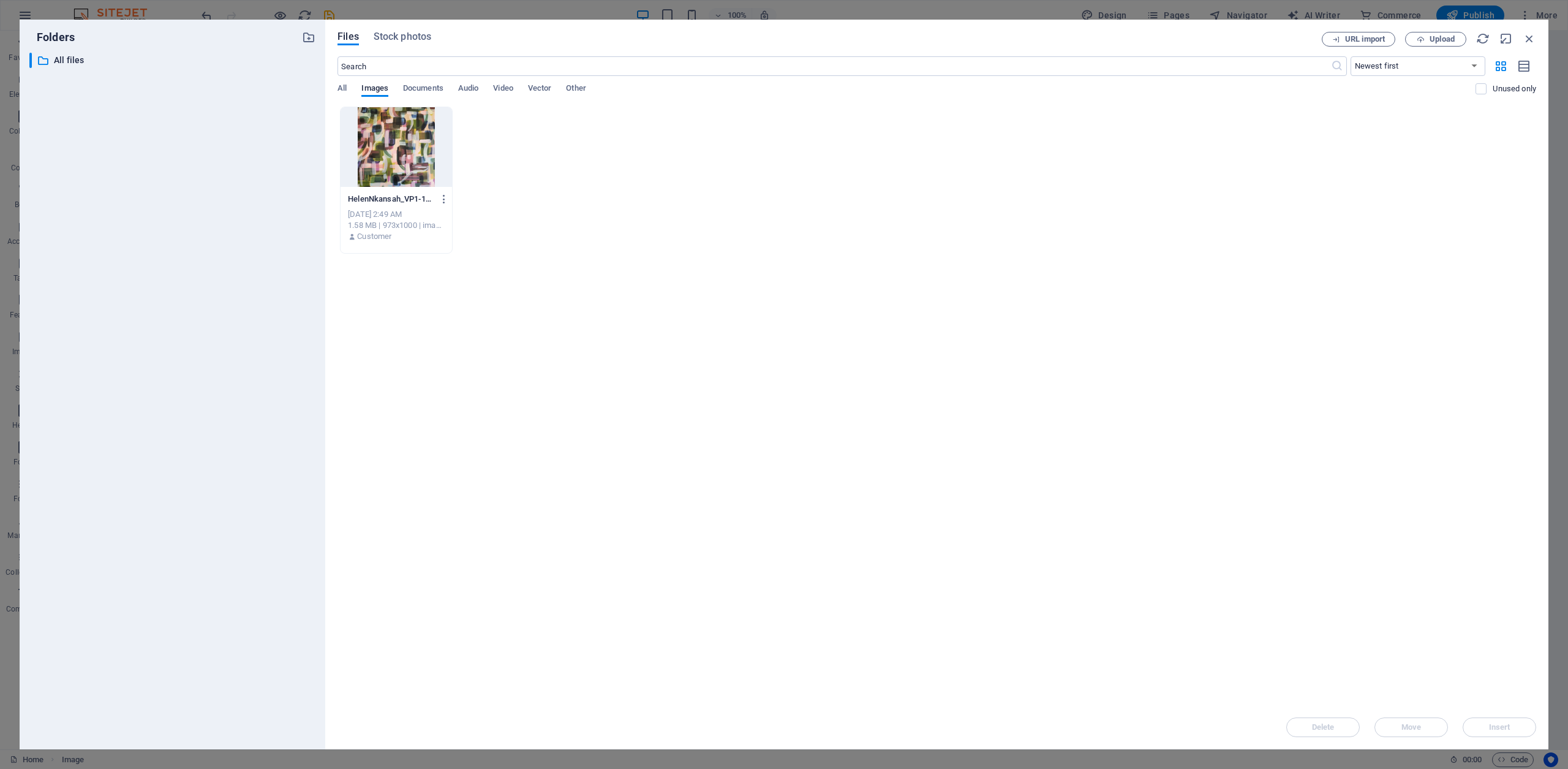
click at [157, 171] on div "​ All files All files" at bounding box center [172, 396] width 286 height 687
click at [1435, 40] on span "Upload" at bounding box center [1442, 39] width 25 height 8
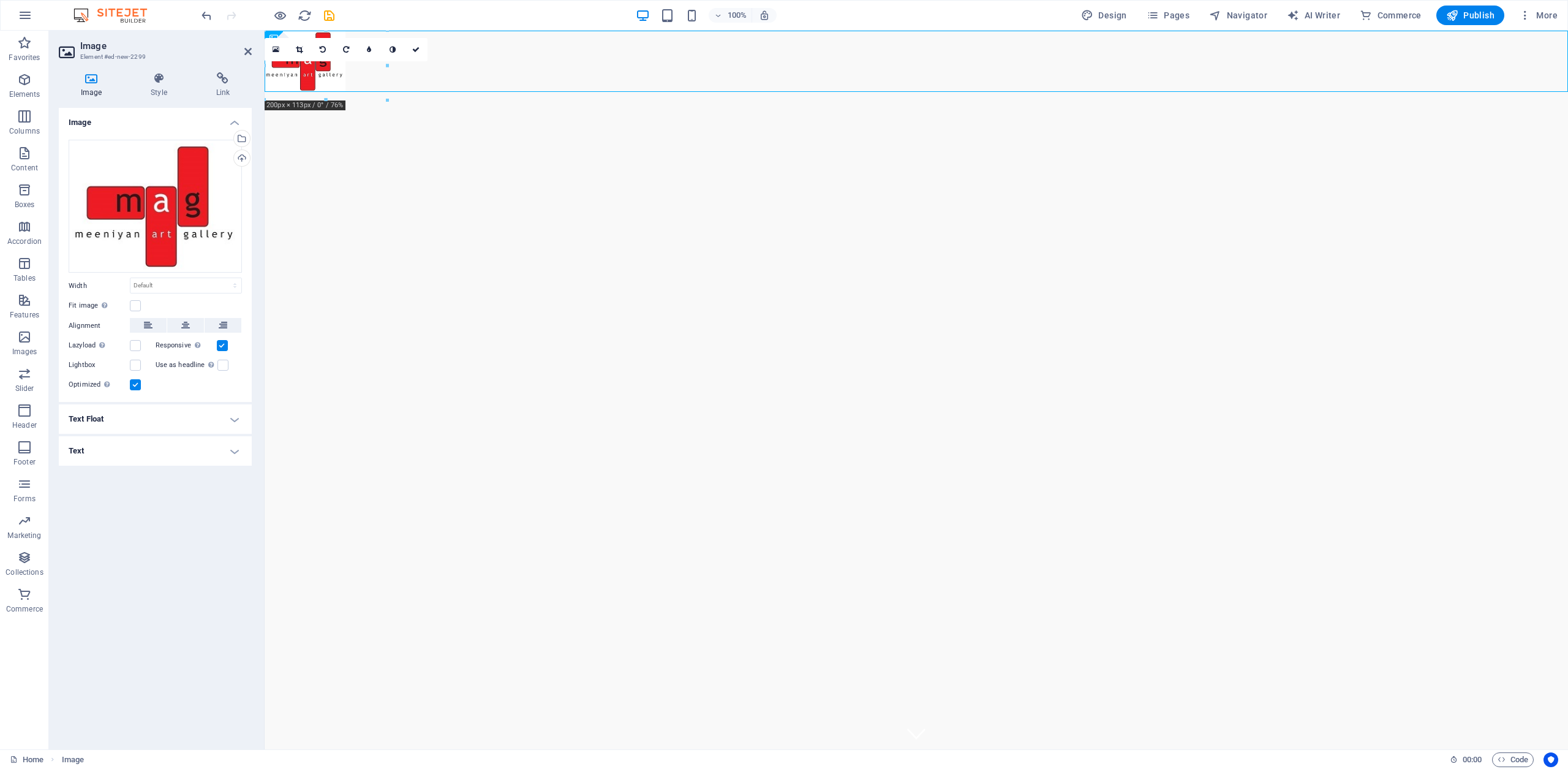
drag, startPoint x: 574, startPoint y: 98, endPoint x: 415, endPoint y: 236, distance: 210.5
drag, startPoint x: 443, startPoint y: 233, endPoint x: 401, endPoint y: 274, distance: 58.7
click at [545, 47] on figure at bounding box center [916, 62] width 1303 height 62
click at [273, 50] on icon at bounding box center [276, 49] width 7 height 8
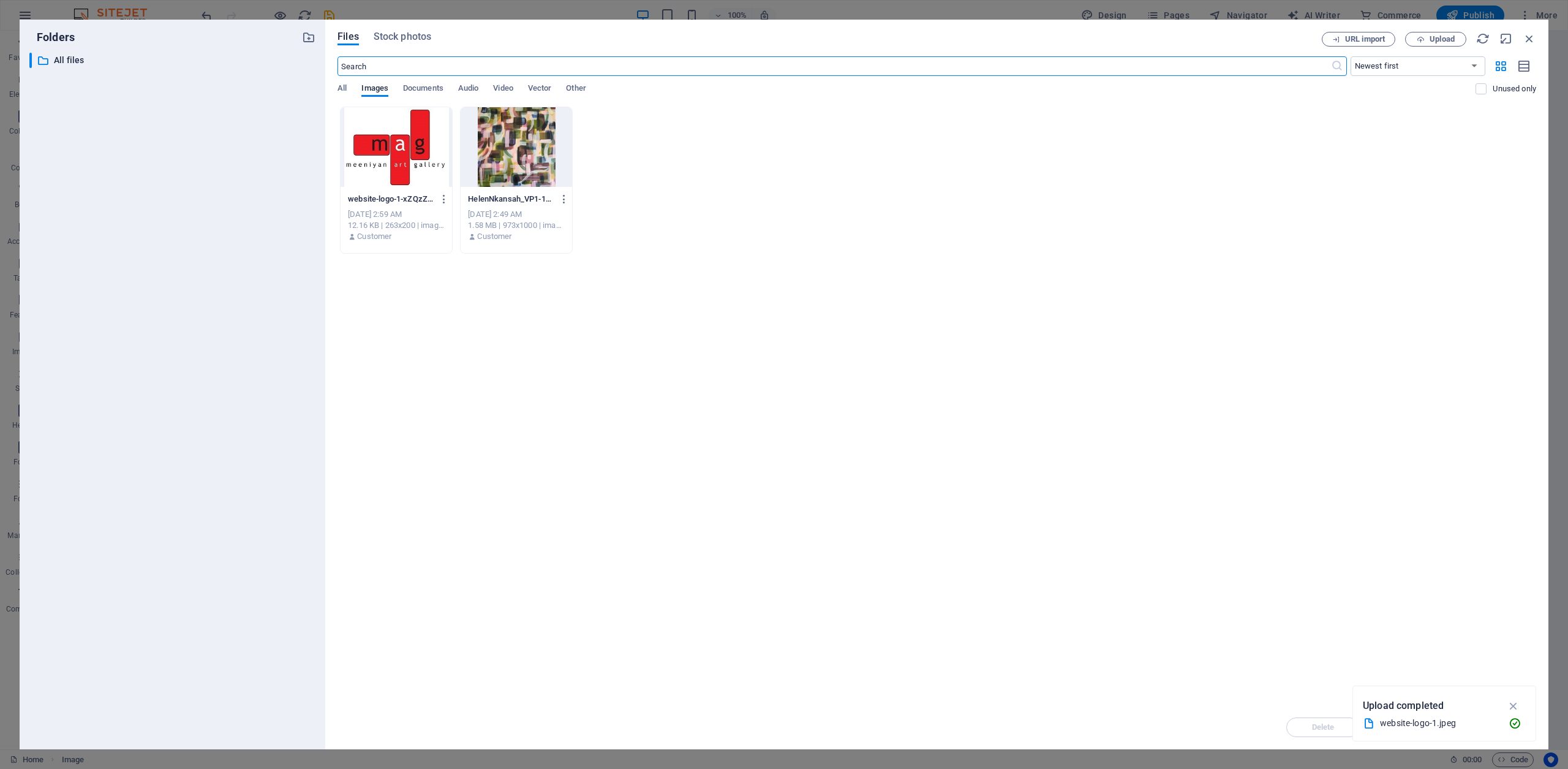
click at [403, 143] on div at bounding box center [396, 147] width 112 height 80
click at [403, 143] on div "1" at bounding box center [396, 147] width 112 height 80
click at [403, 143] on div at bounding box center [396, 147] width 112 height 80
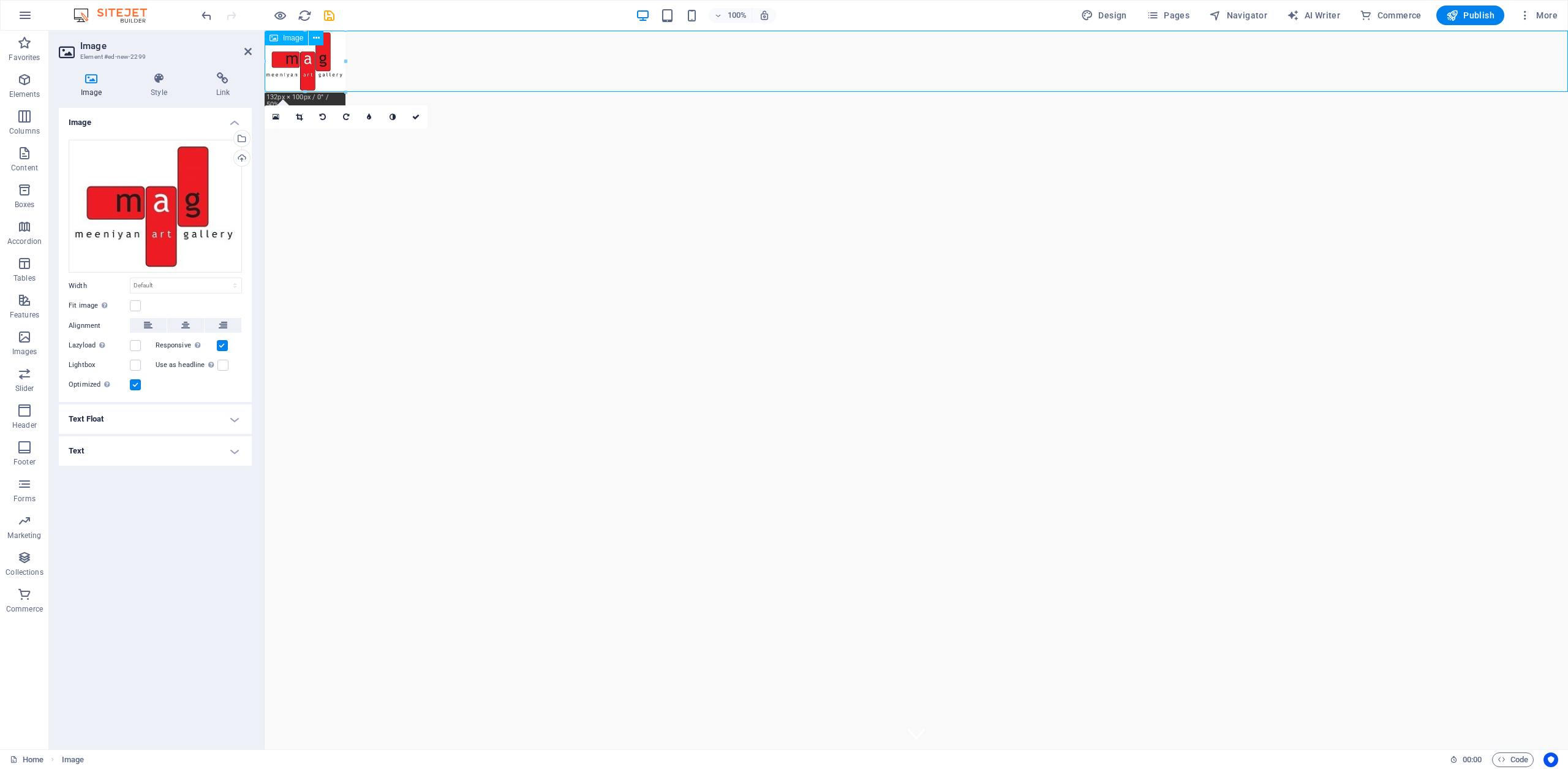
drag, startPoint x: 310, startPoint y: 67, endPoint x: 447, endPoint y: 79, distance: 137.5
click at [447, 79] on figure at bounding box center [916, 62] width 1303 height 62
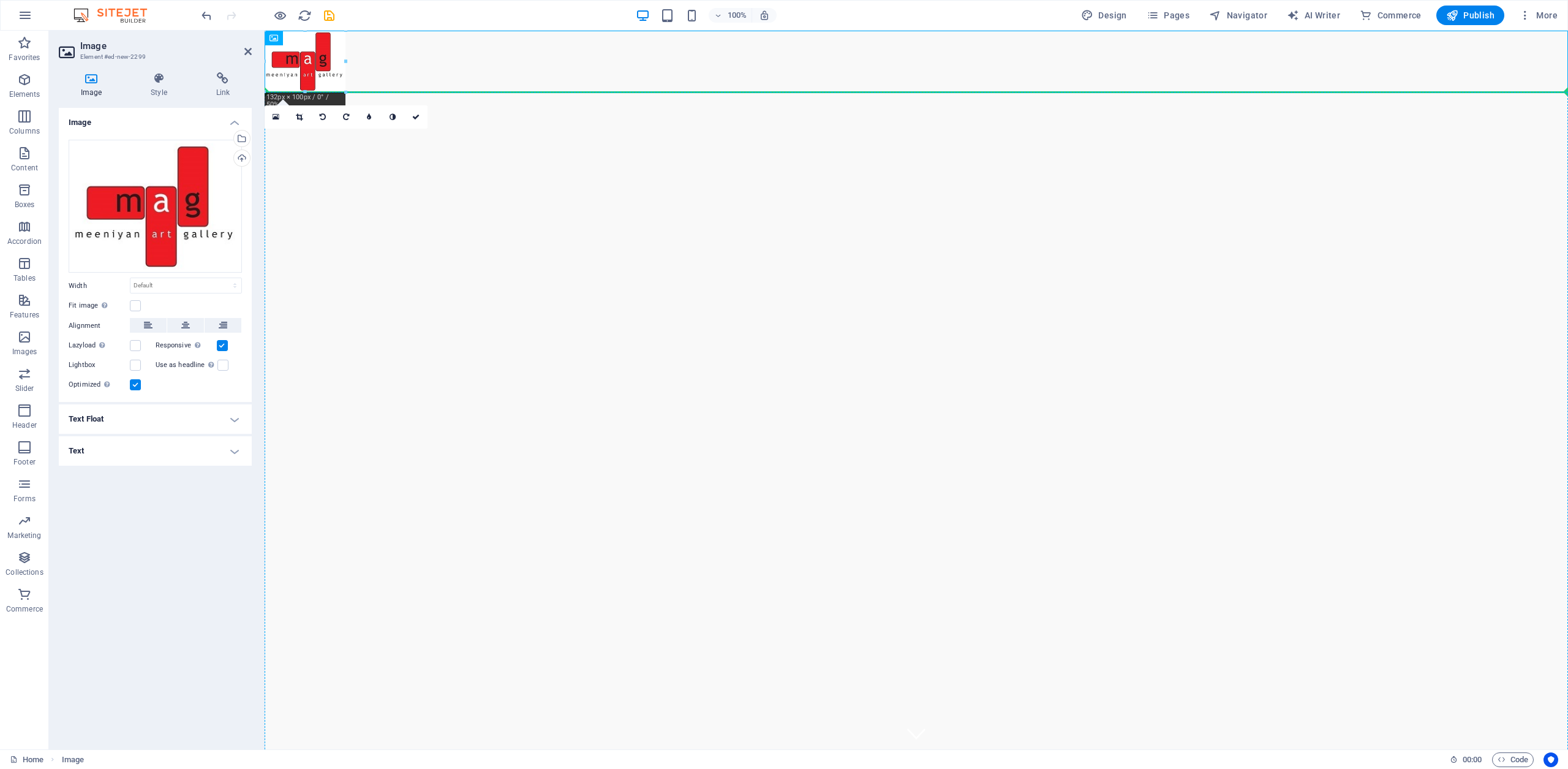
drag, startPoint x: 301, startPoint y: 62, endPoint x: 358, endPoint y: 179, distance: 130.1
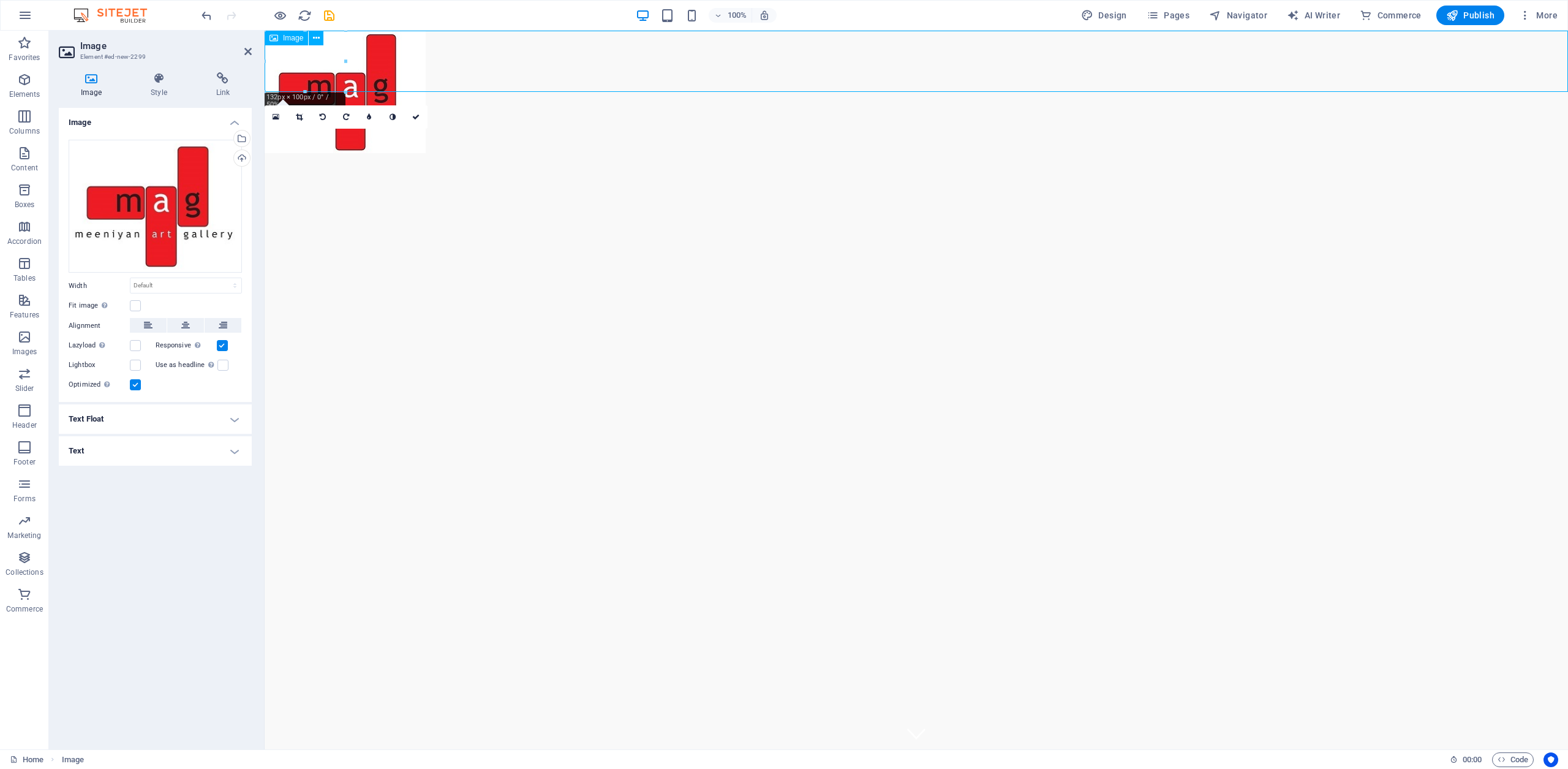
click at [313, 59] on figure at bounding box center [916, 92] width 1303 height 122
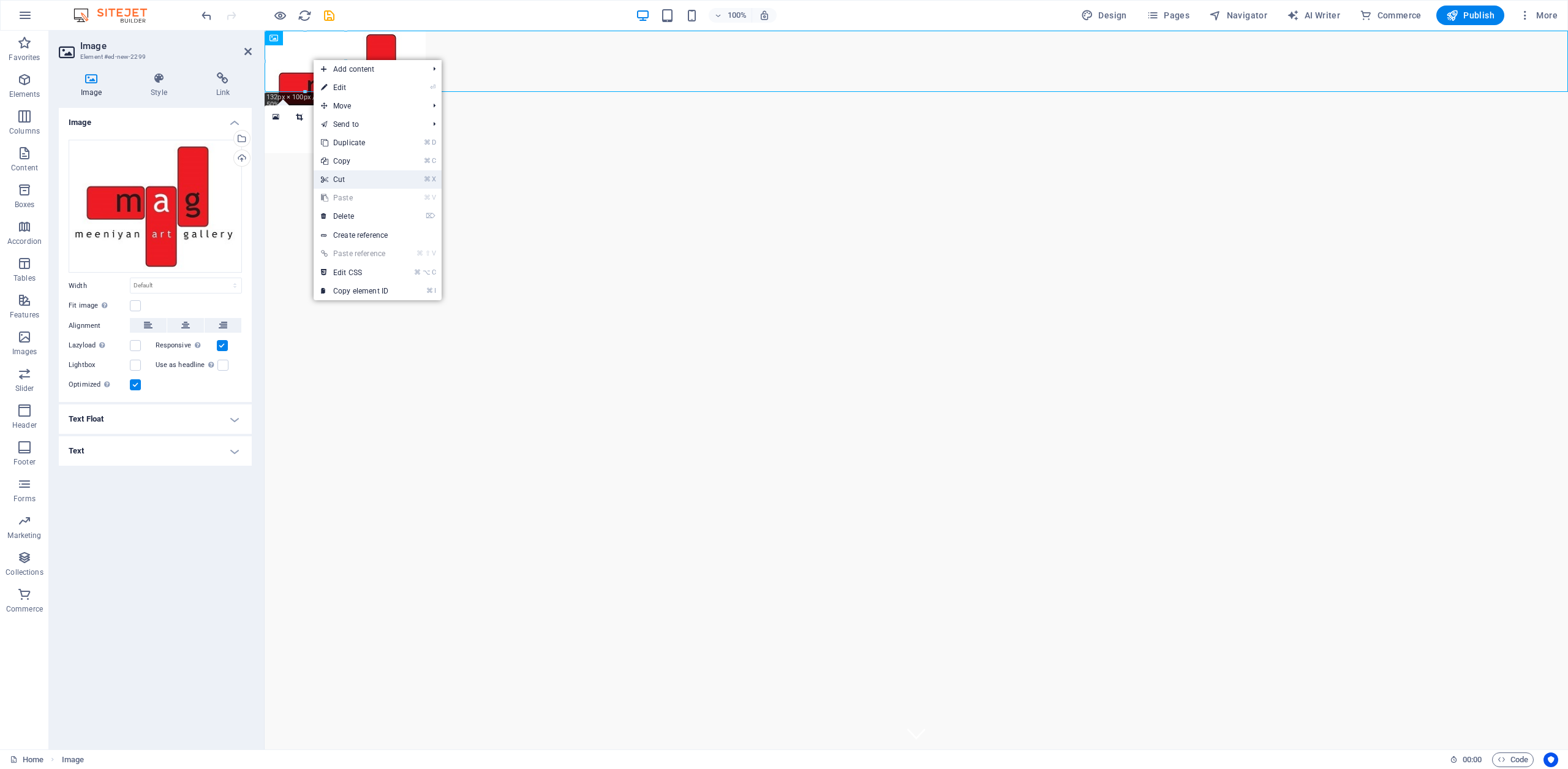
click at [343, 179] on link "⌘ X Cut" at bounding box center [354, 179] width 82 height 19
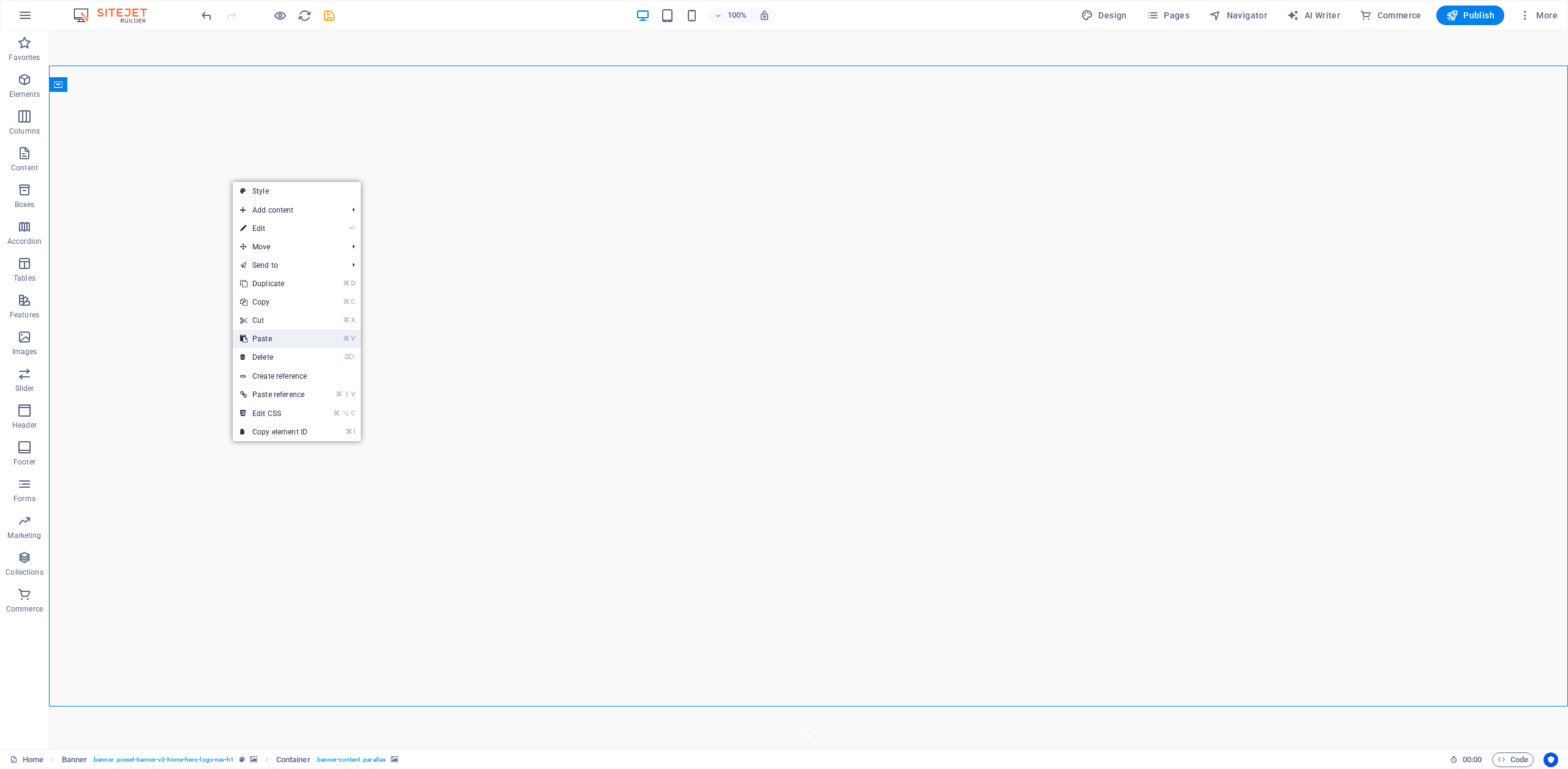
drag, startPoint x: 266, startPoint y: 338, endPoint x: 216, endPoint y: 305, distance: 59.9
click at [266, 338] on link "⌘ V Paste" at bounding box center [273, 338] width 82 height 19
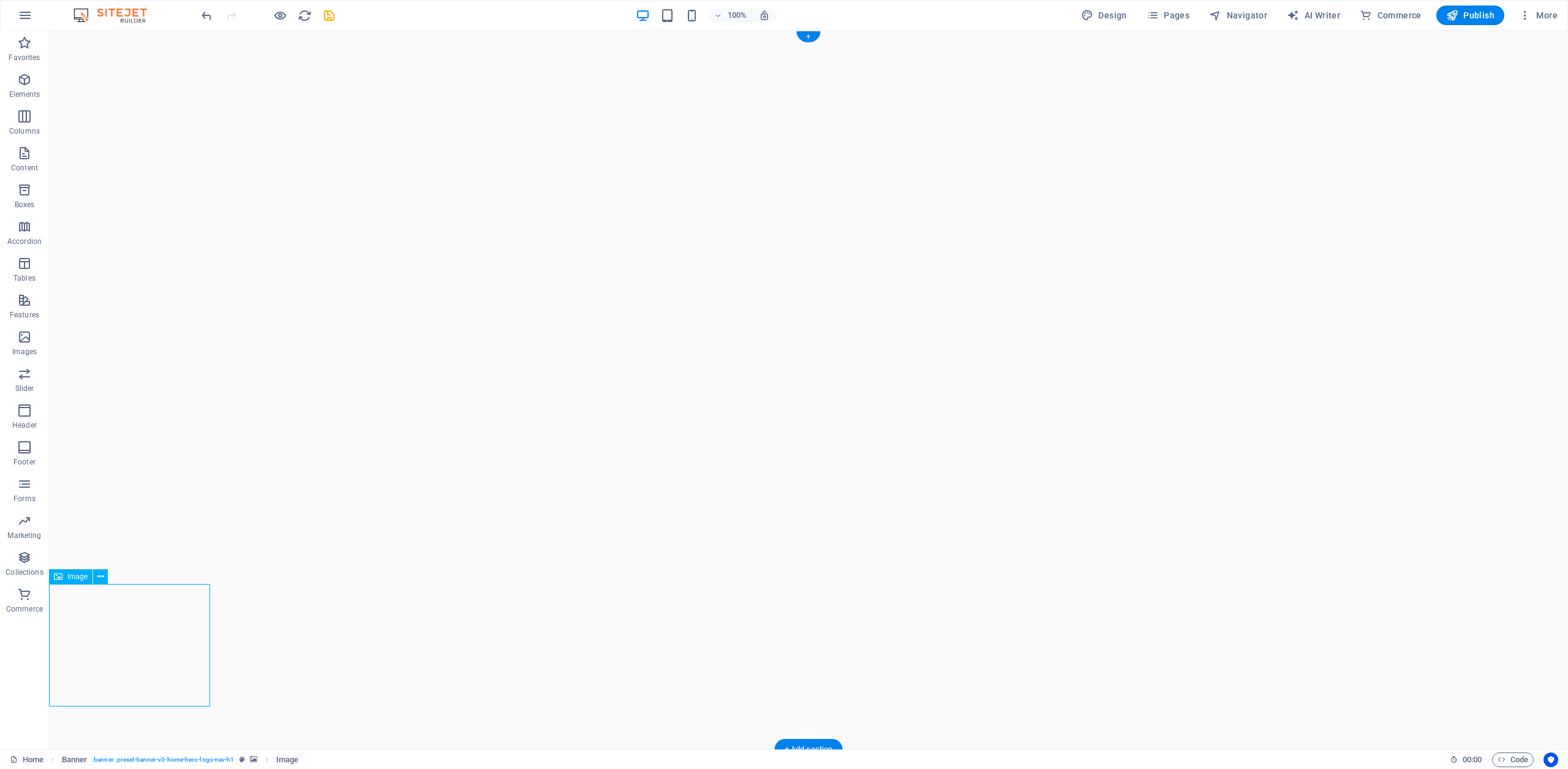
drag, startPoint x: 114, startPoint y: 640, endPoint x: 170, endPoint y: 584, distance: 79.2
click at [158, 409] on link "⏎ Edit" at bounding box center [161, 410] width 82 height 19
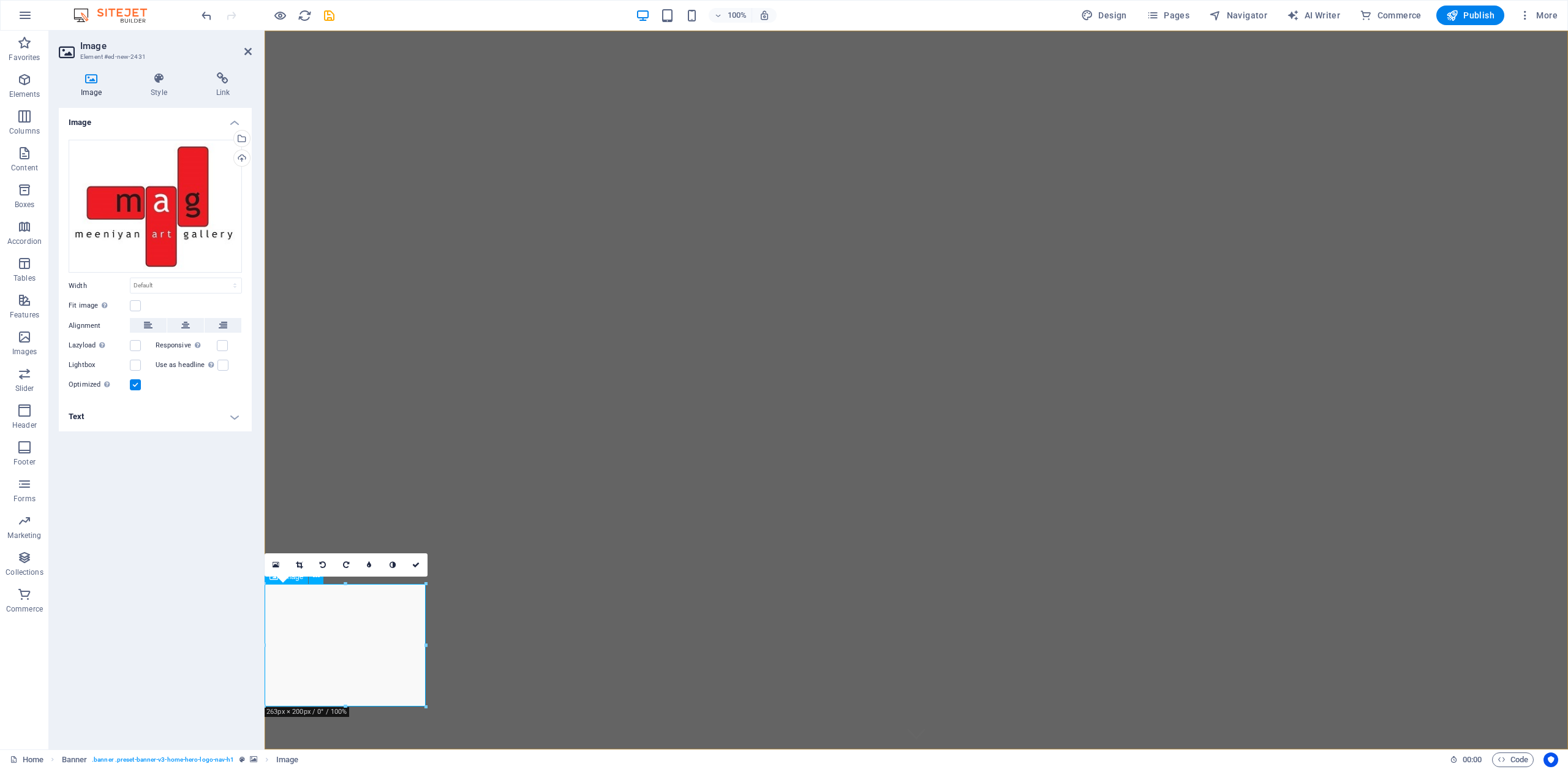
drag, startPoint x: 691, startPoint y: 615, endPoint x: 470, endPoint y: 554, distance: 229.3
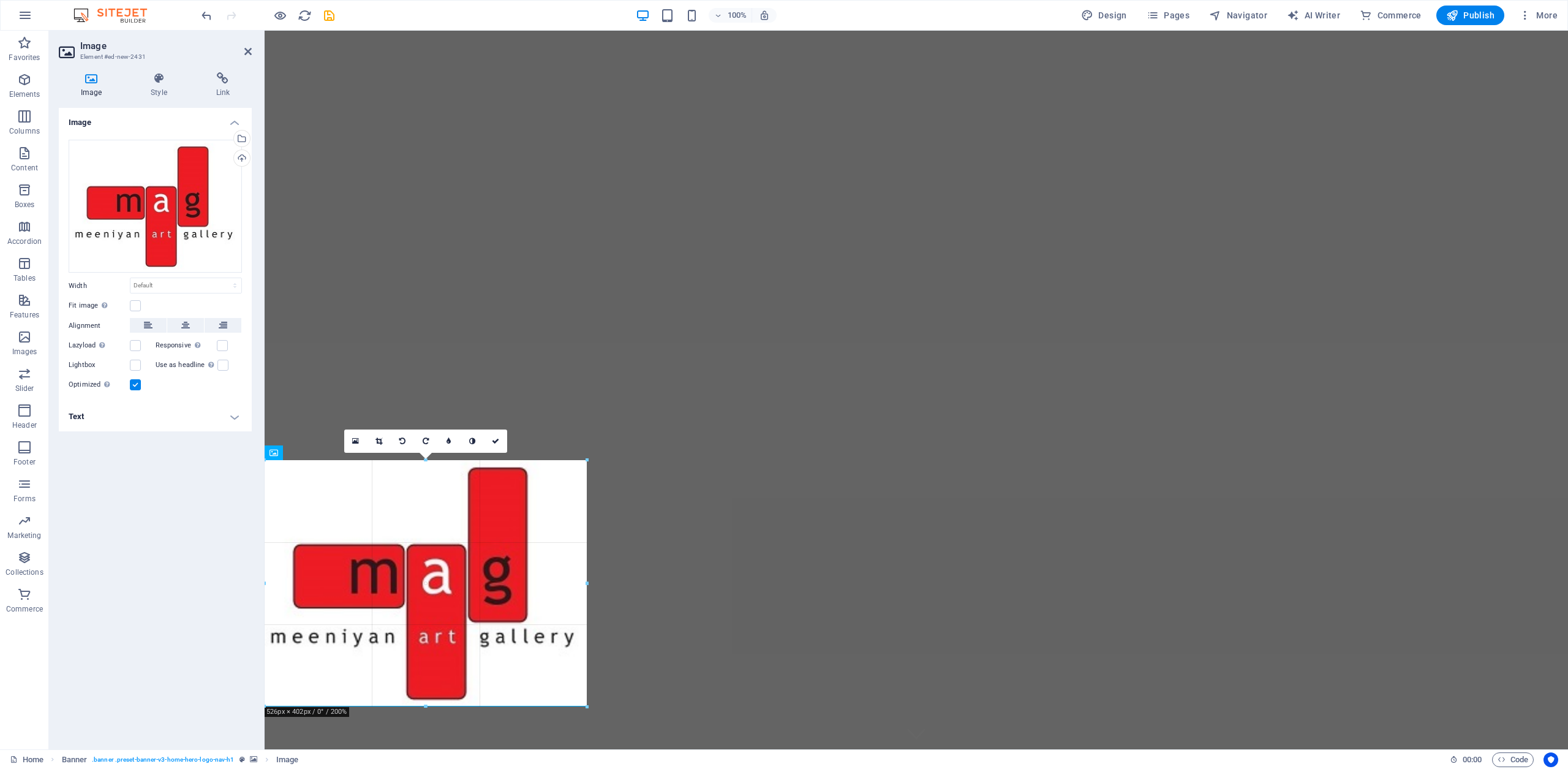
drag, startPoint x: 424, startPoint y: 587, endPoint x: 634, endPoint y: 440, distance: 256.3
type input "526"
select select "px"
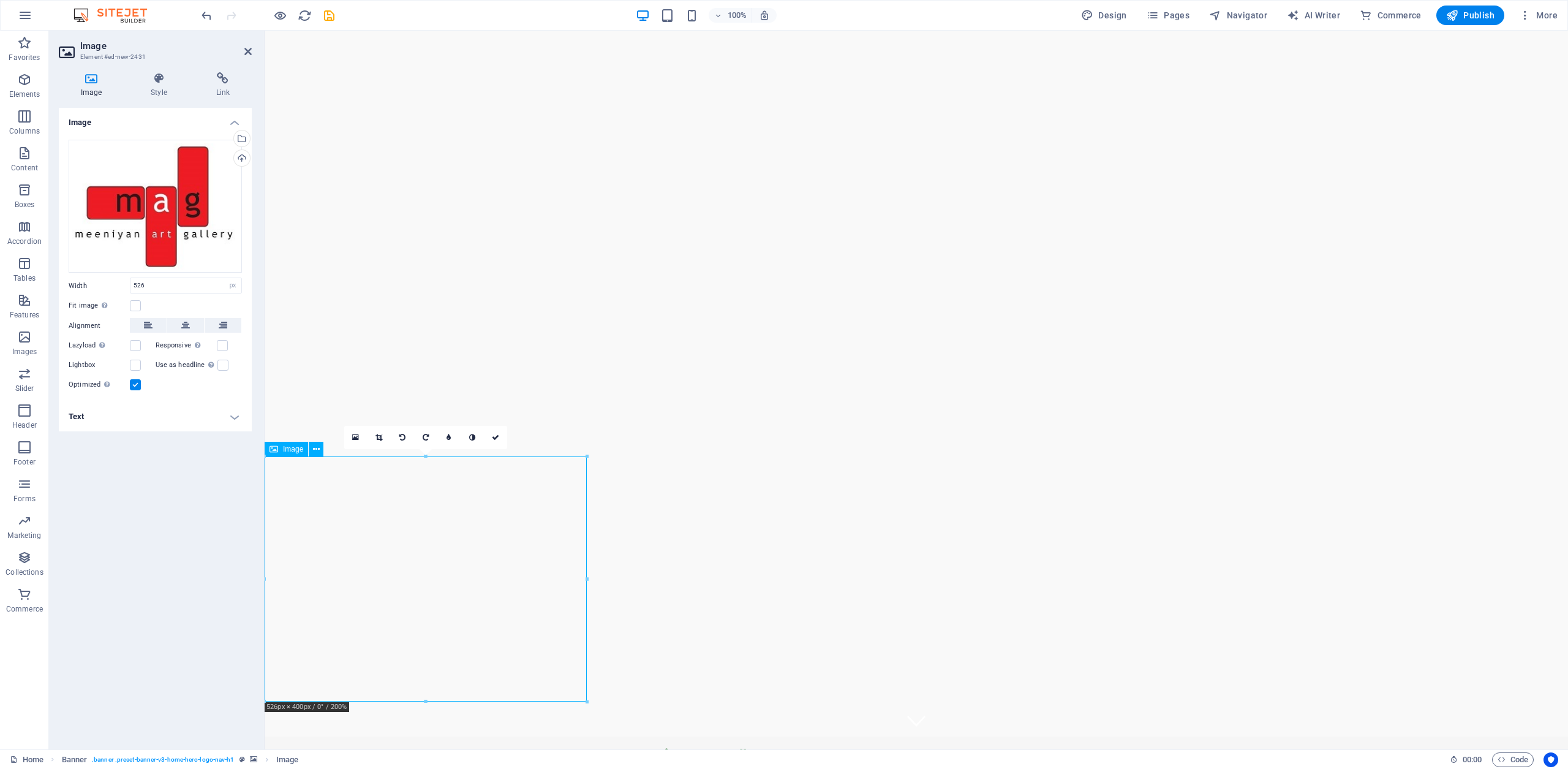
scroll to position [22, 0]
drag, startPoint x: 407, startPoint y: 672, endPoint x: 547, endPoint y: 450, distance: 262.5
drag, startPoint x: 419, startPoint y: 530, endPoint x: 539, endPoint y: 437, distance: 151.8
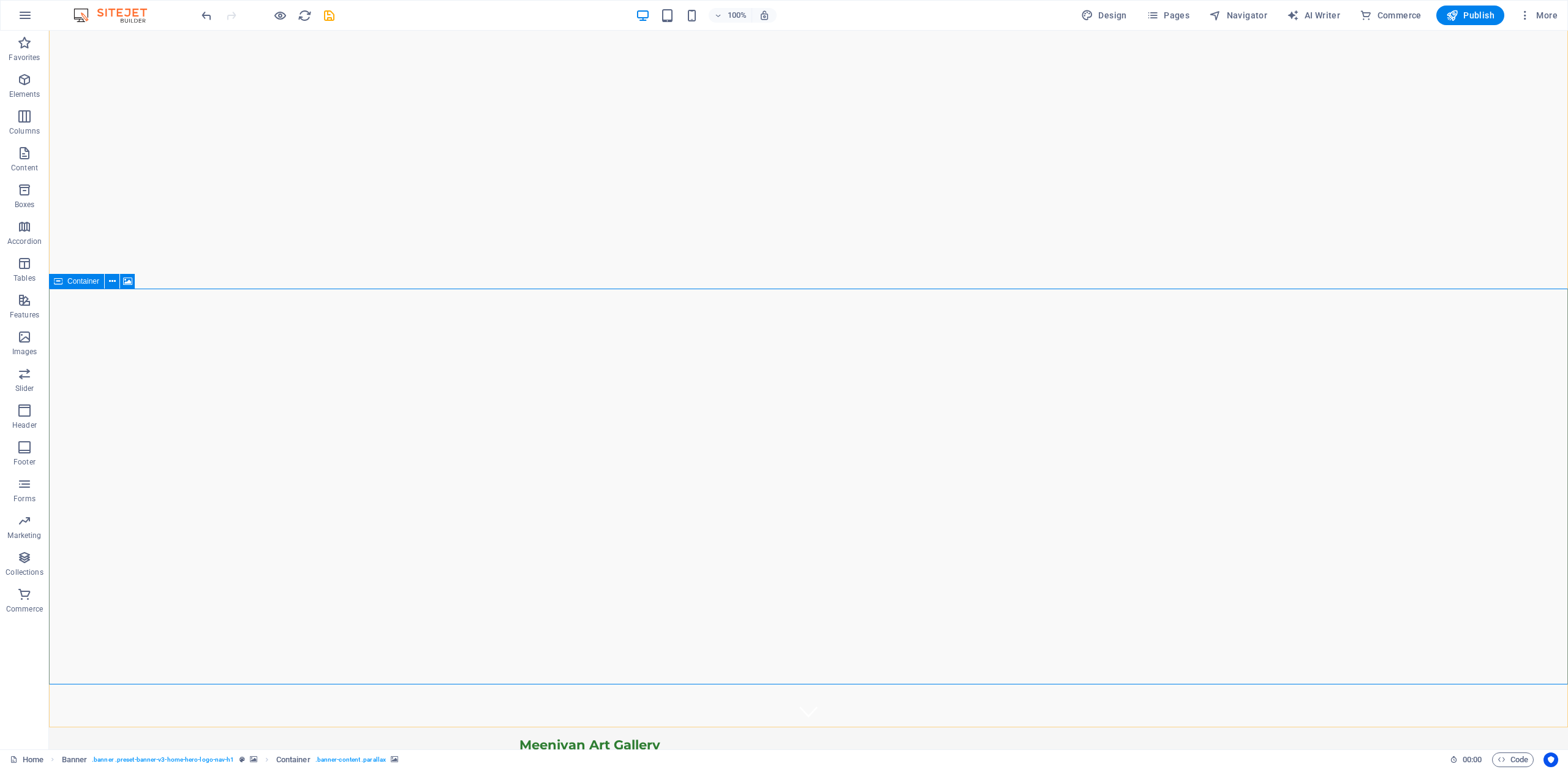
click at [84, 281] on span "Container" at bounding box center [83, 281] width 31 height 8
click at [87, 287] on div "Container" at bounding box center [76, 281] width 55 height 15
click at [88, 287] on div "Container" at bounding box center [76, 281] width 55 height 15
select select "ms"
select select "s"
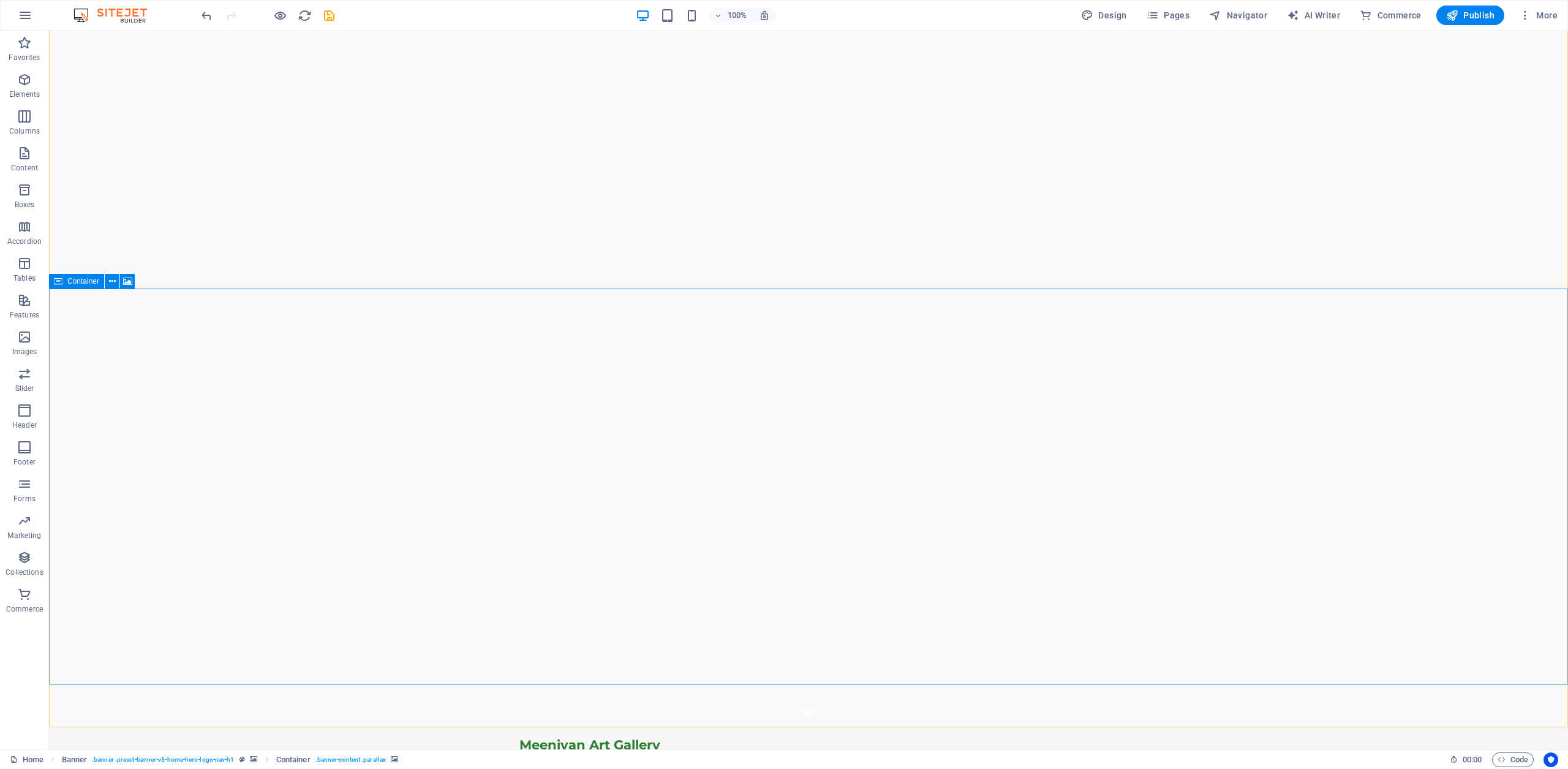
select select "progressive"
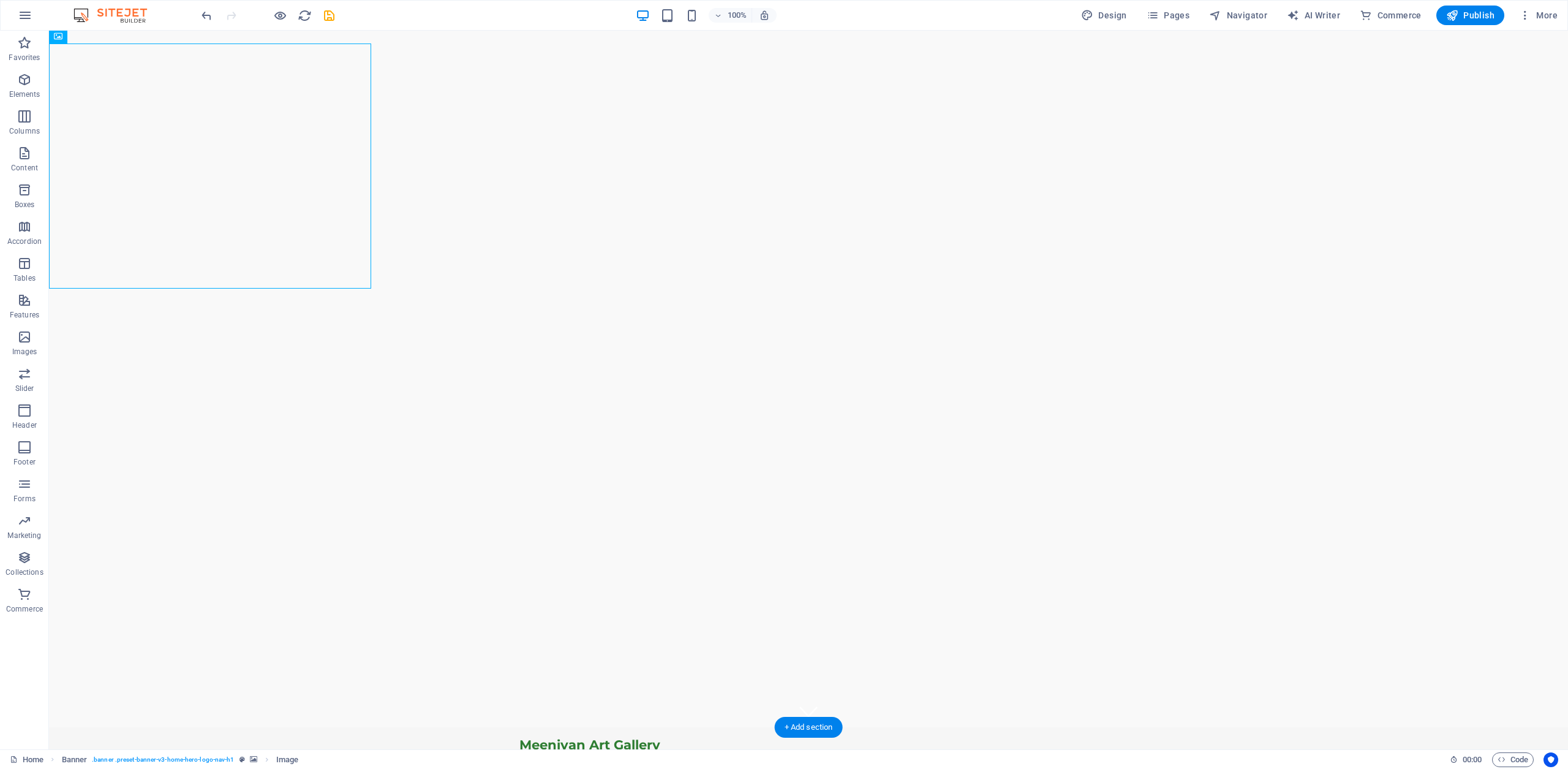
drag, startPoint x: 394, startPoint y: 179, endPoint x: 176, endPoint y: 179, distance: 218.0
select select "ms"
select select "s"
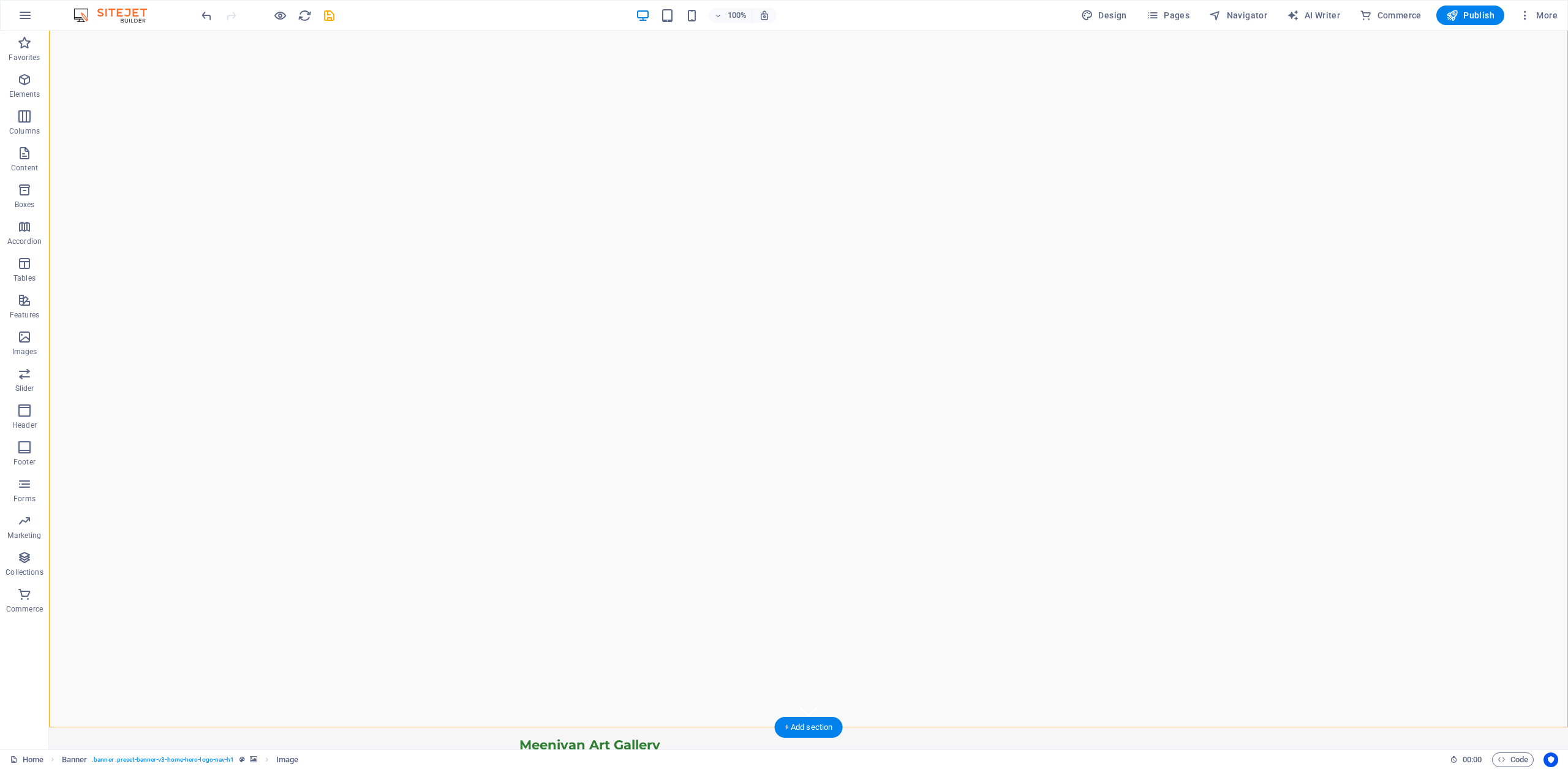
select select "progressive"
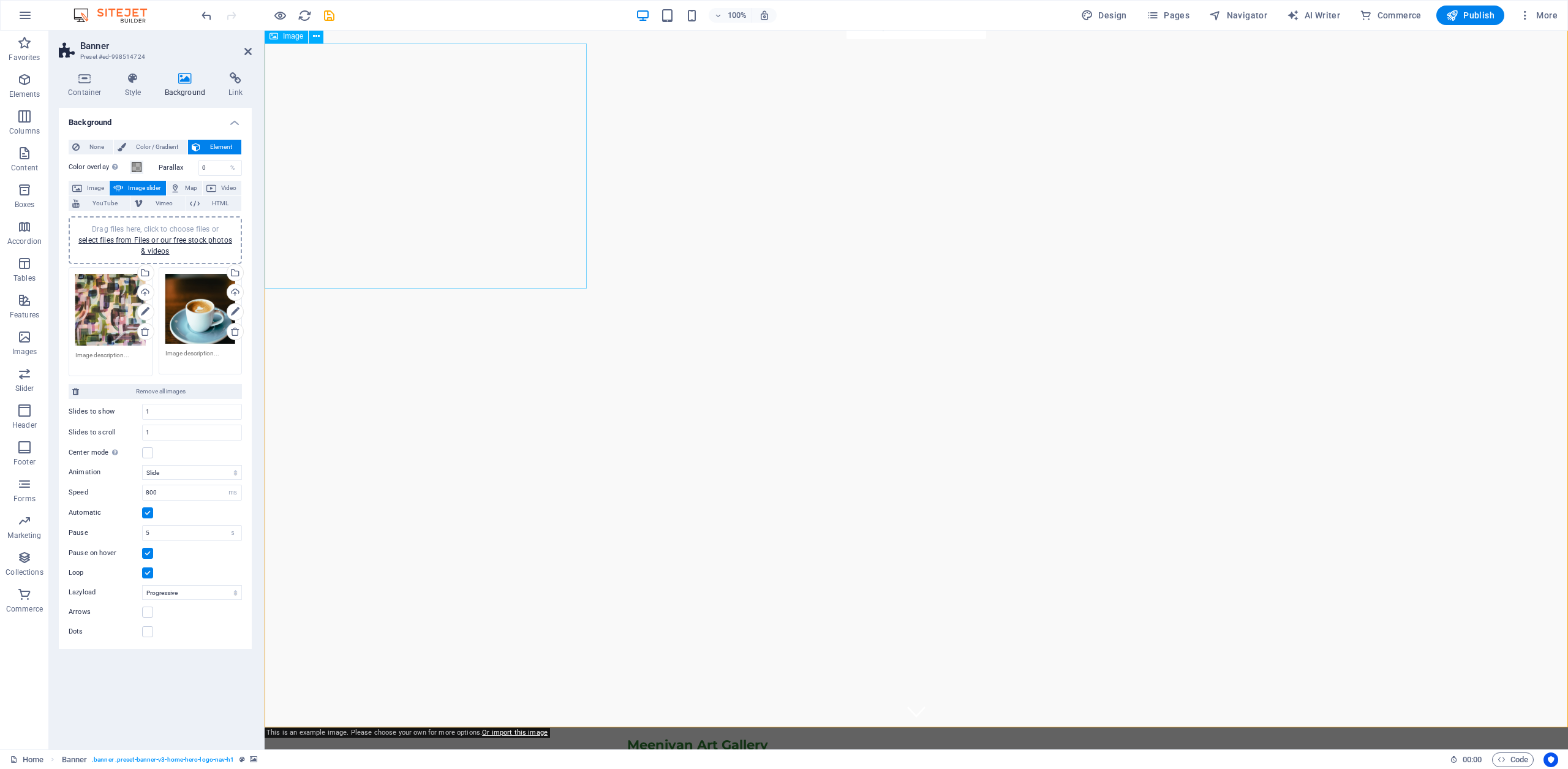
select select "px"
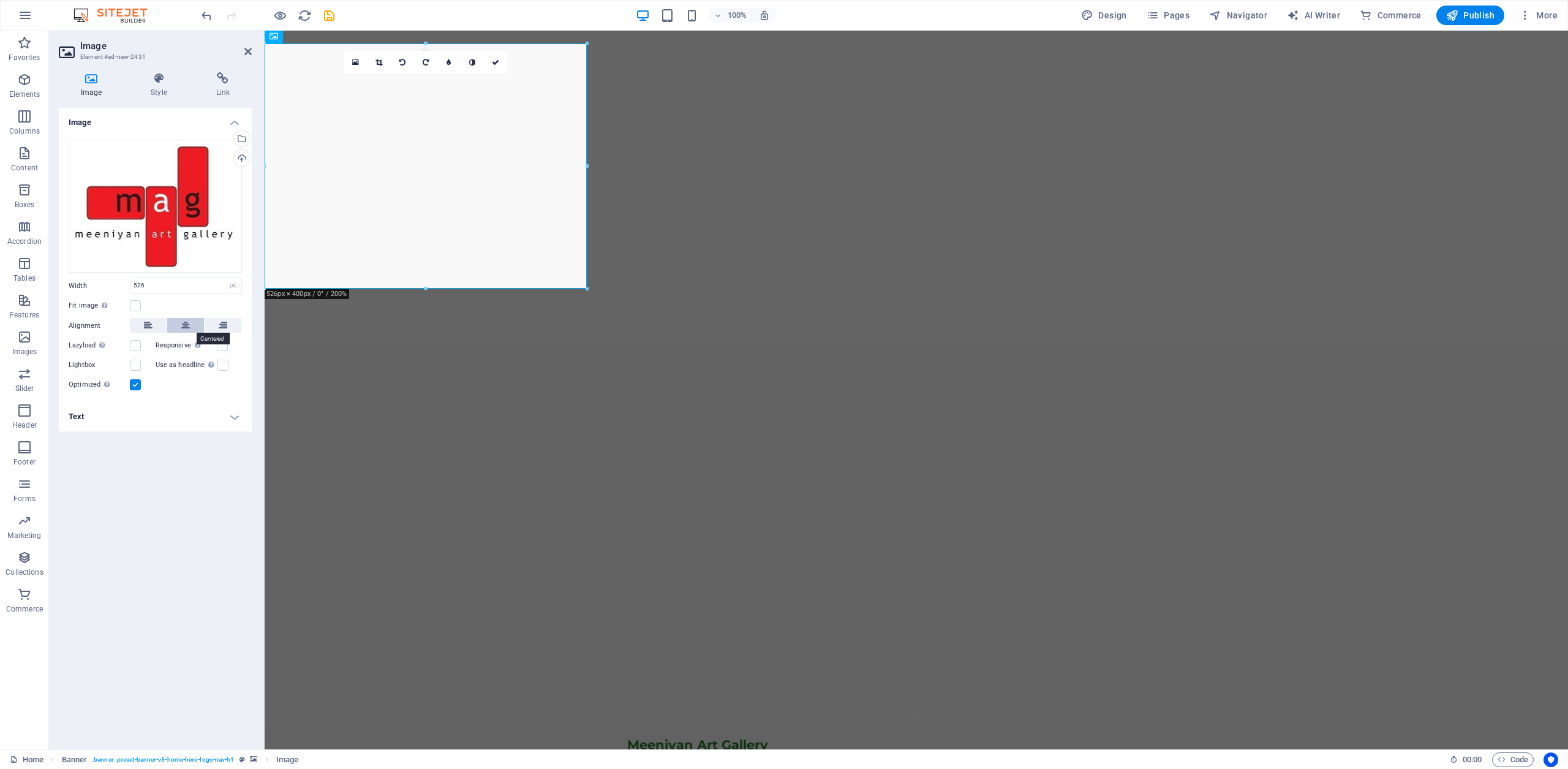
click at [184, 326] on icon at bounding box center [185, 326] width 8 height 15
click at [184, 326] on icon at bounding box center [185, 326] width 8 height 15
click at [226, 325] on icon at bounding box center [223, 326] width 8 height 15
click at [186, 323] on icon at bounding box center [185, 326] width 8 height 15
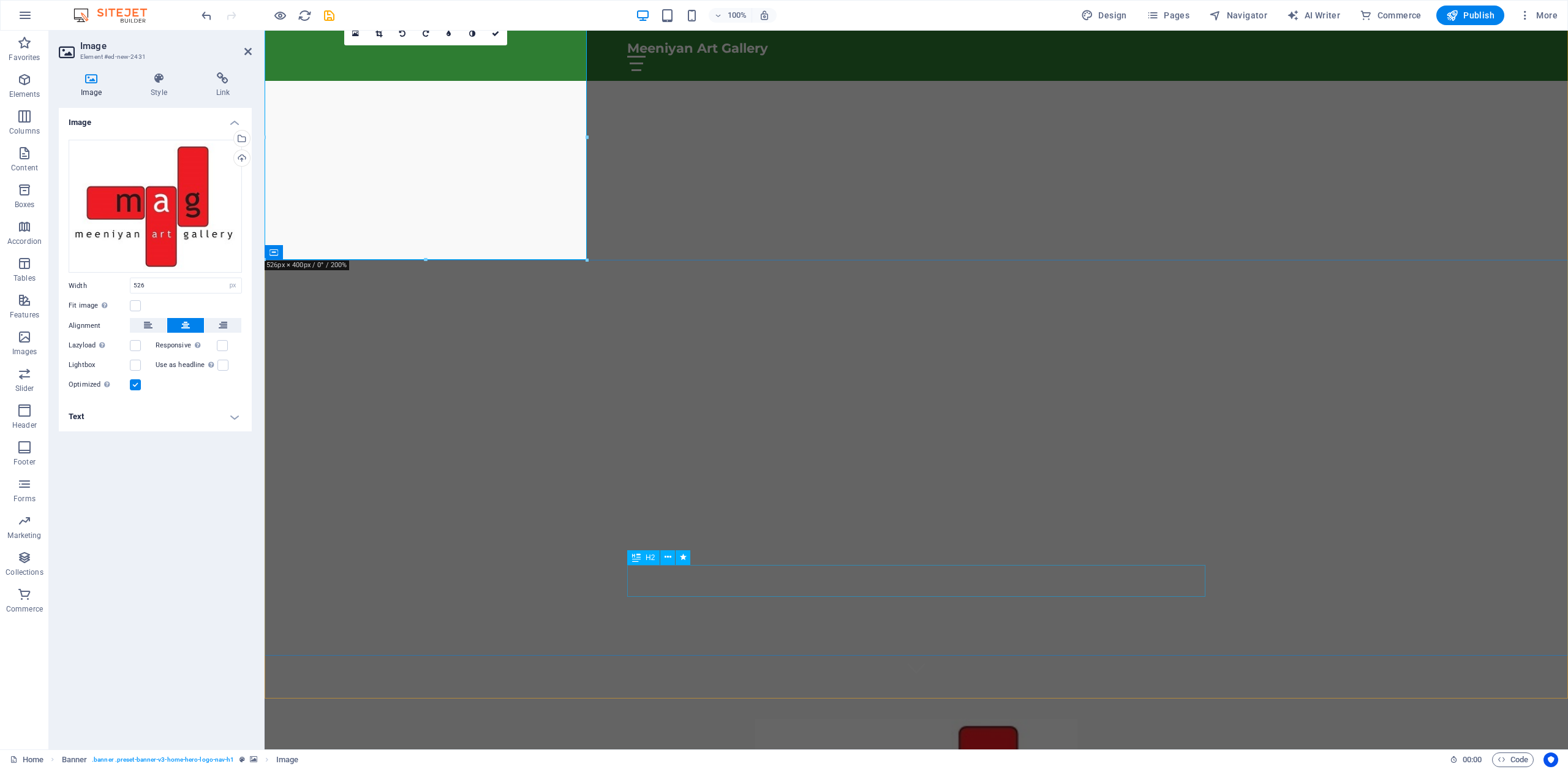
scroll to position [0, 0]
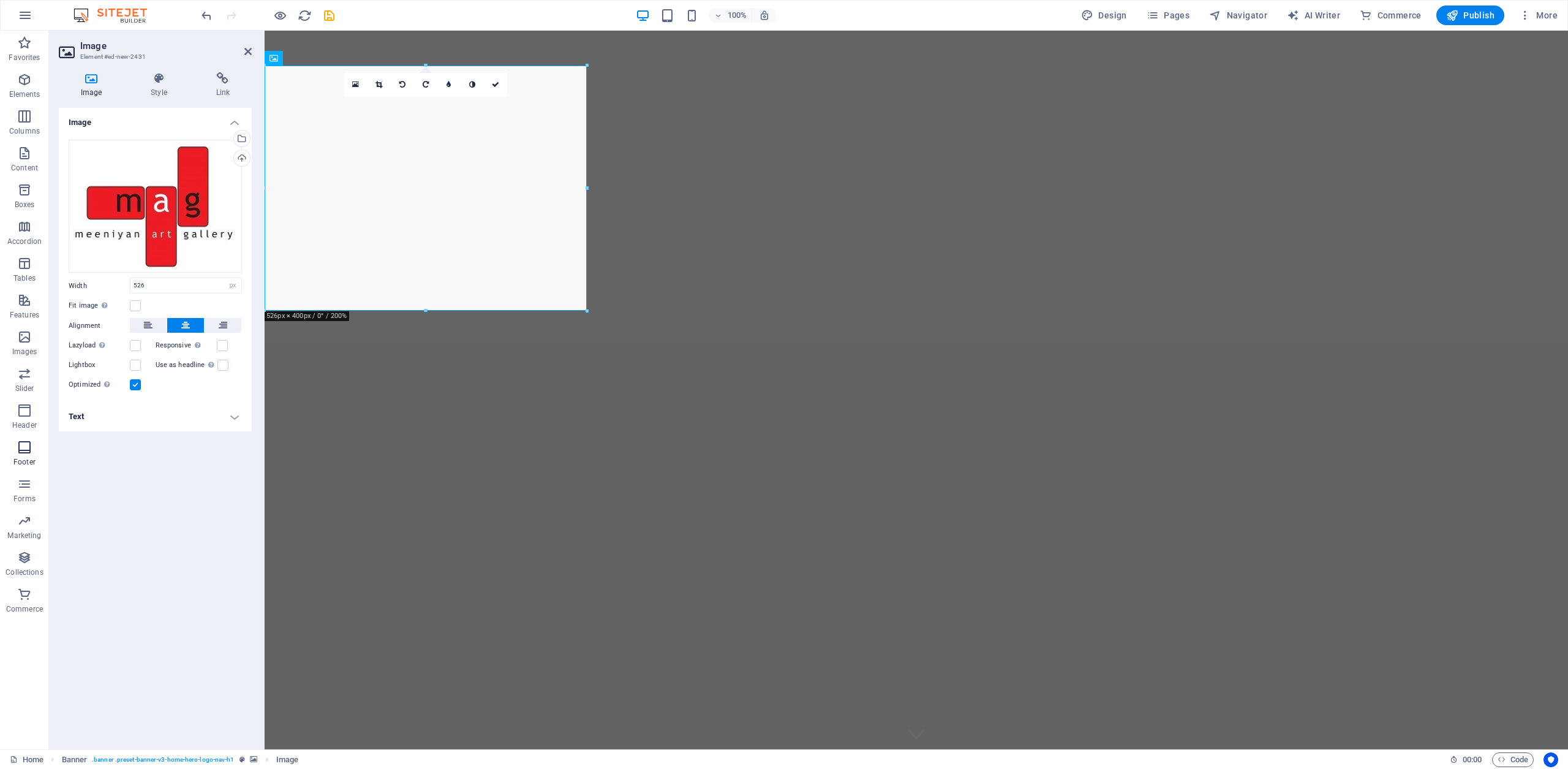
click at [26, 447] on icon "button" at bounding box center [25, 448] width 15 height 15
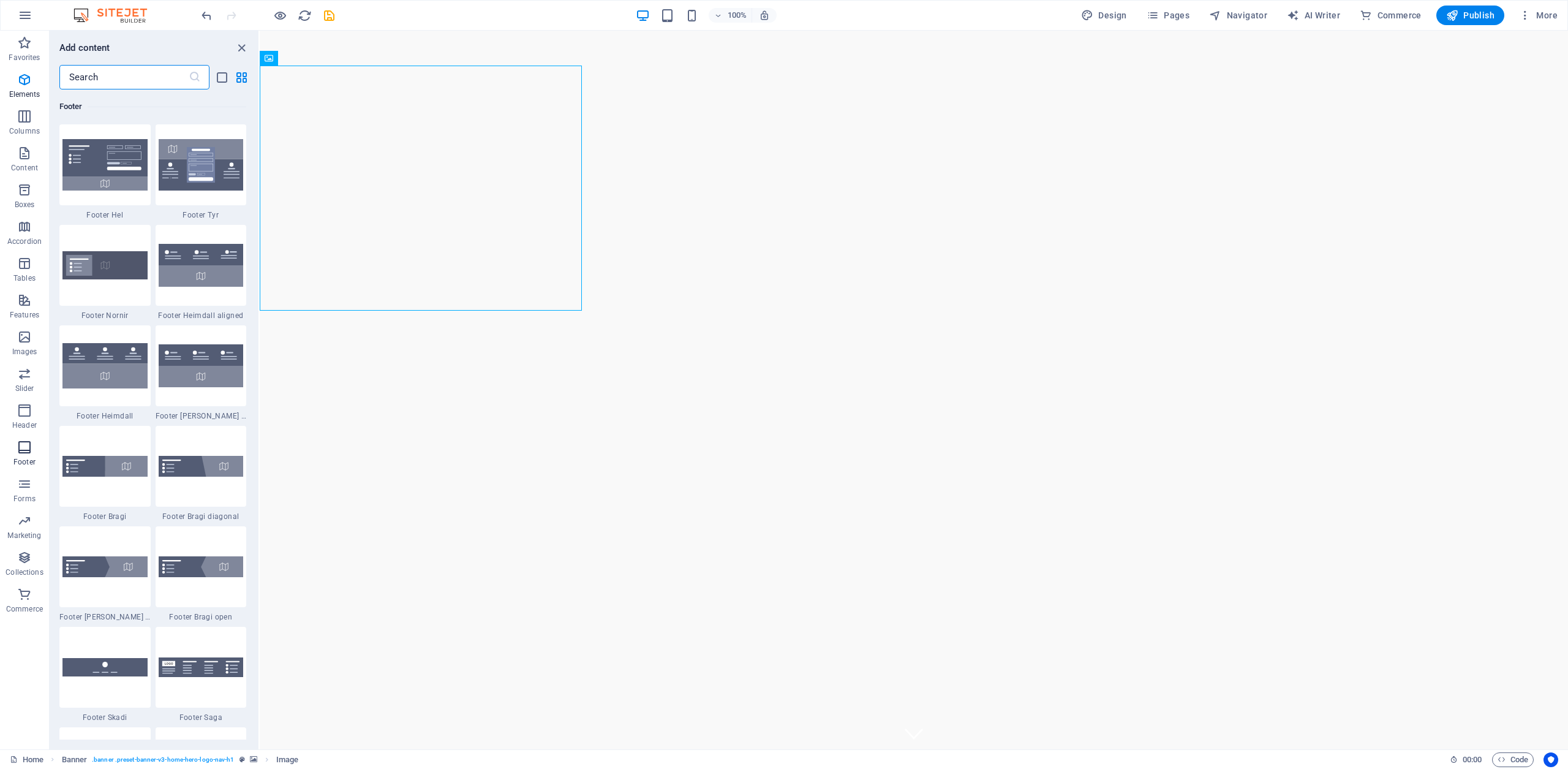
scroll to position [8114, 0]
click at [1193, 768] on div at bounding box center [913, 783] width 578 height 15
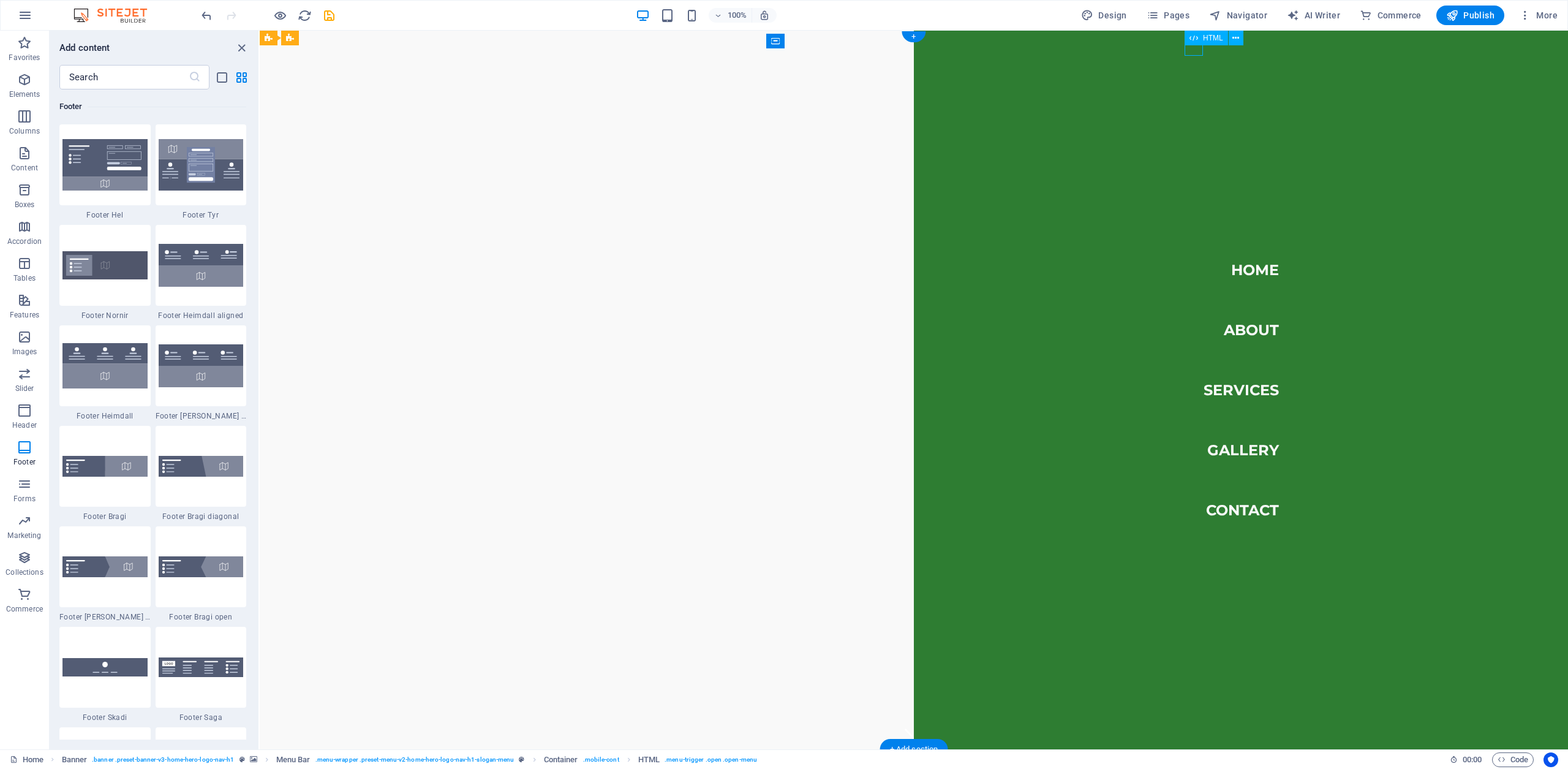
click at [643, 768] on div at bounding box center [634, 783] width 19 height 15
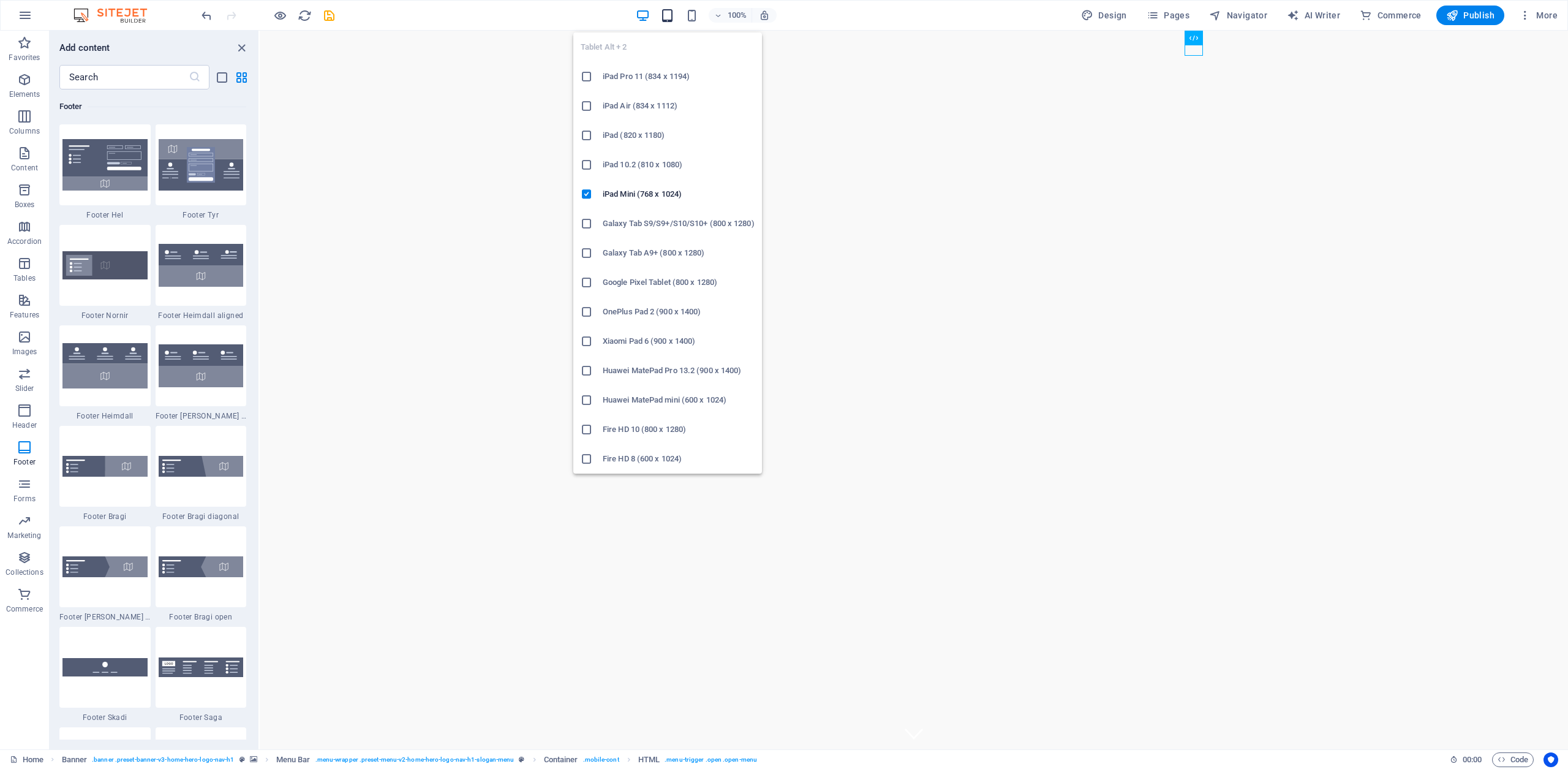
click at [672, 14] on icon "button" at bounding box center [667, 15] width 14 height 14
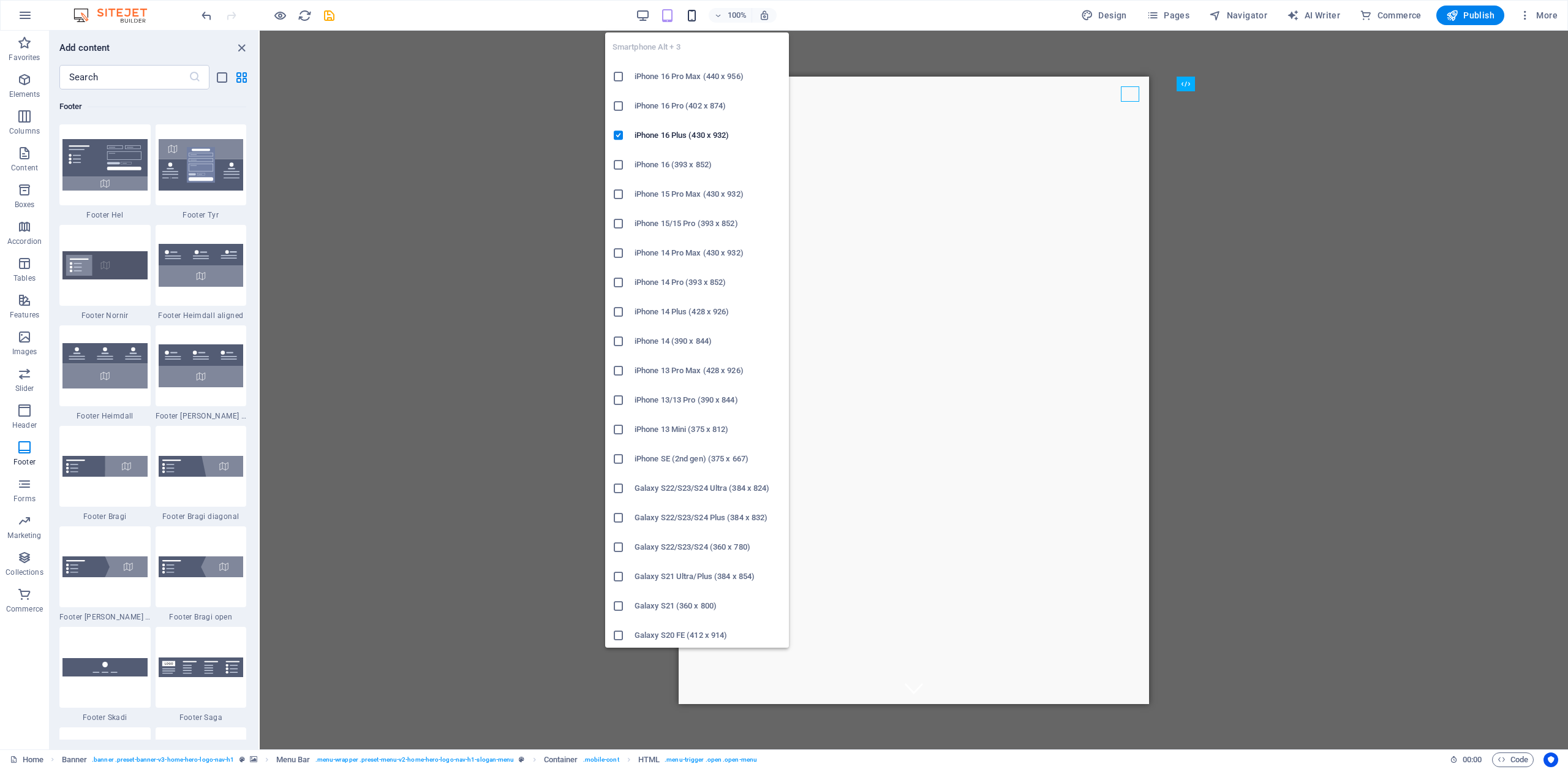
click at [693, 18] on icon "button" at bounding box center [691, 15] width 14 height 14
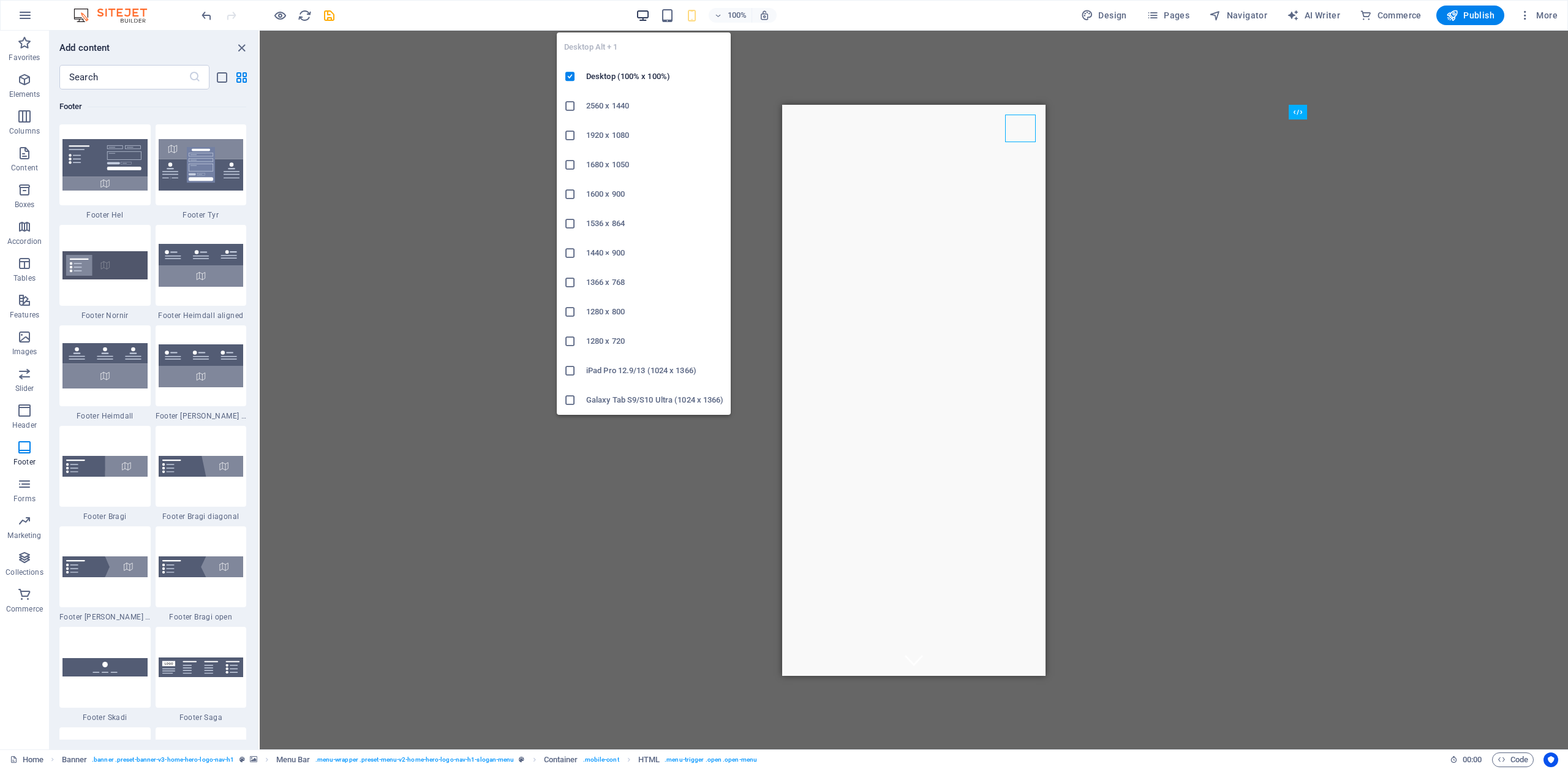
click at [650, 15] on icon "button" at bounding box center [643, 15] width 14 height 14
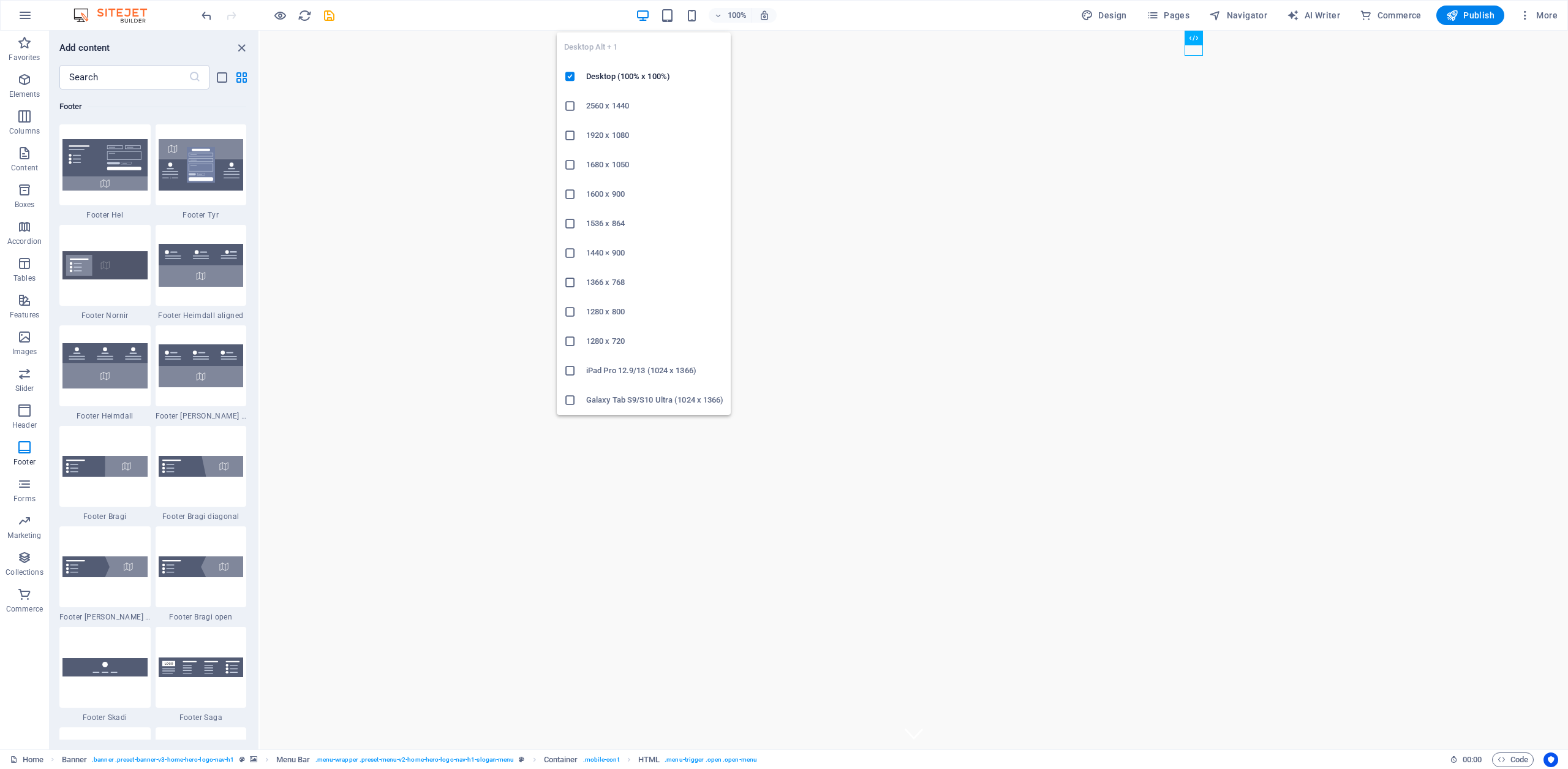
click at [631, 106] on h6 "2560 x 1440" at bounding box center [655, 107] width 137 height 15
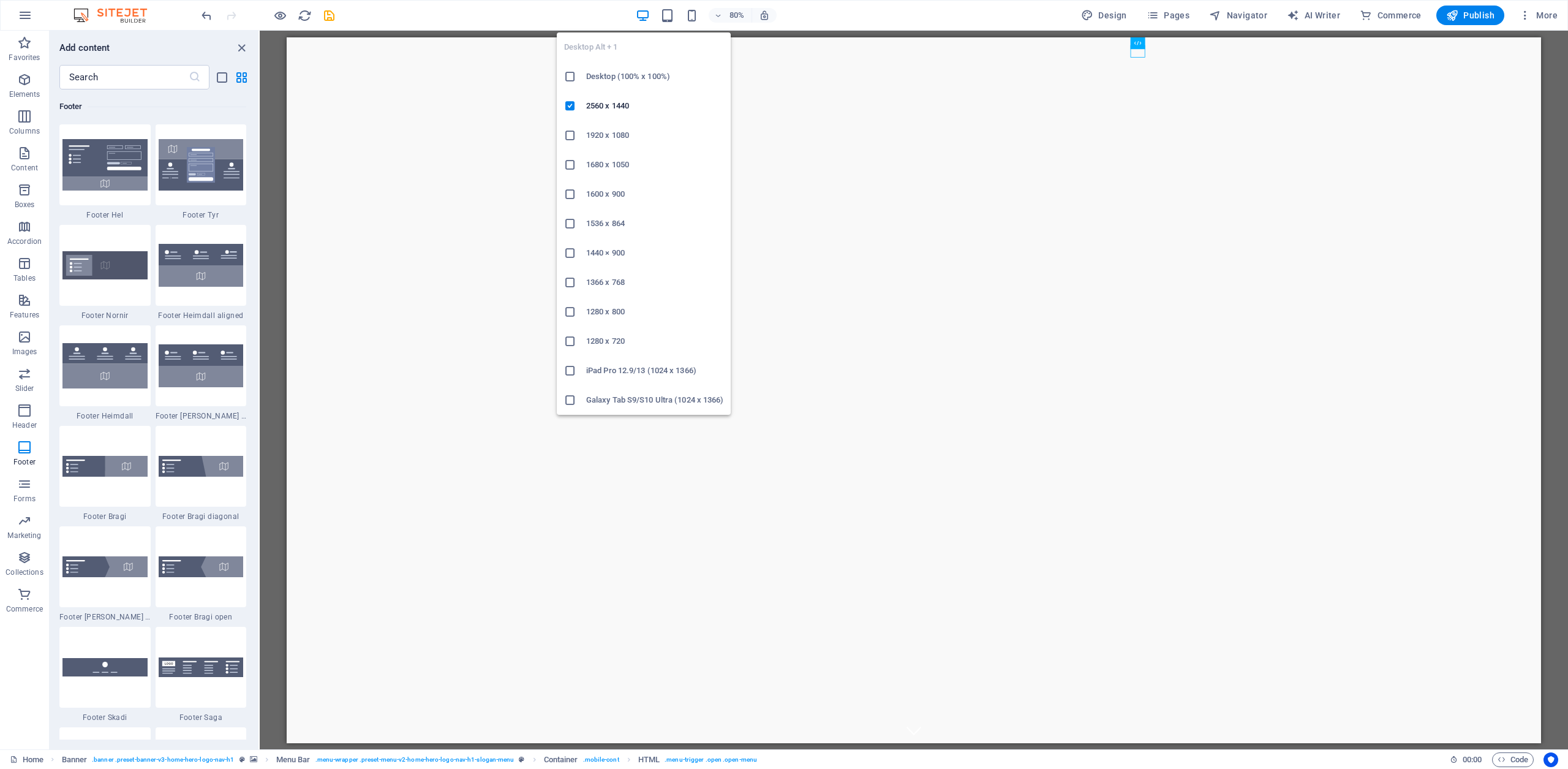
click at [643, 20] on icon "button" at bounding box center [643, 15] width 14 height 14
click at [658, 82] on h6 "Desktop (100% x 100%)" at bounding box center [655, 77] width 137 height 15
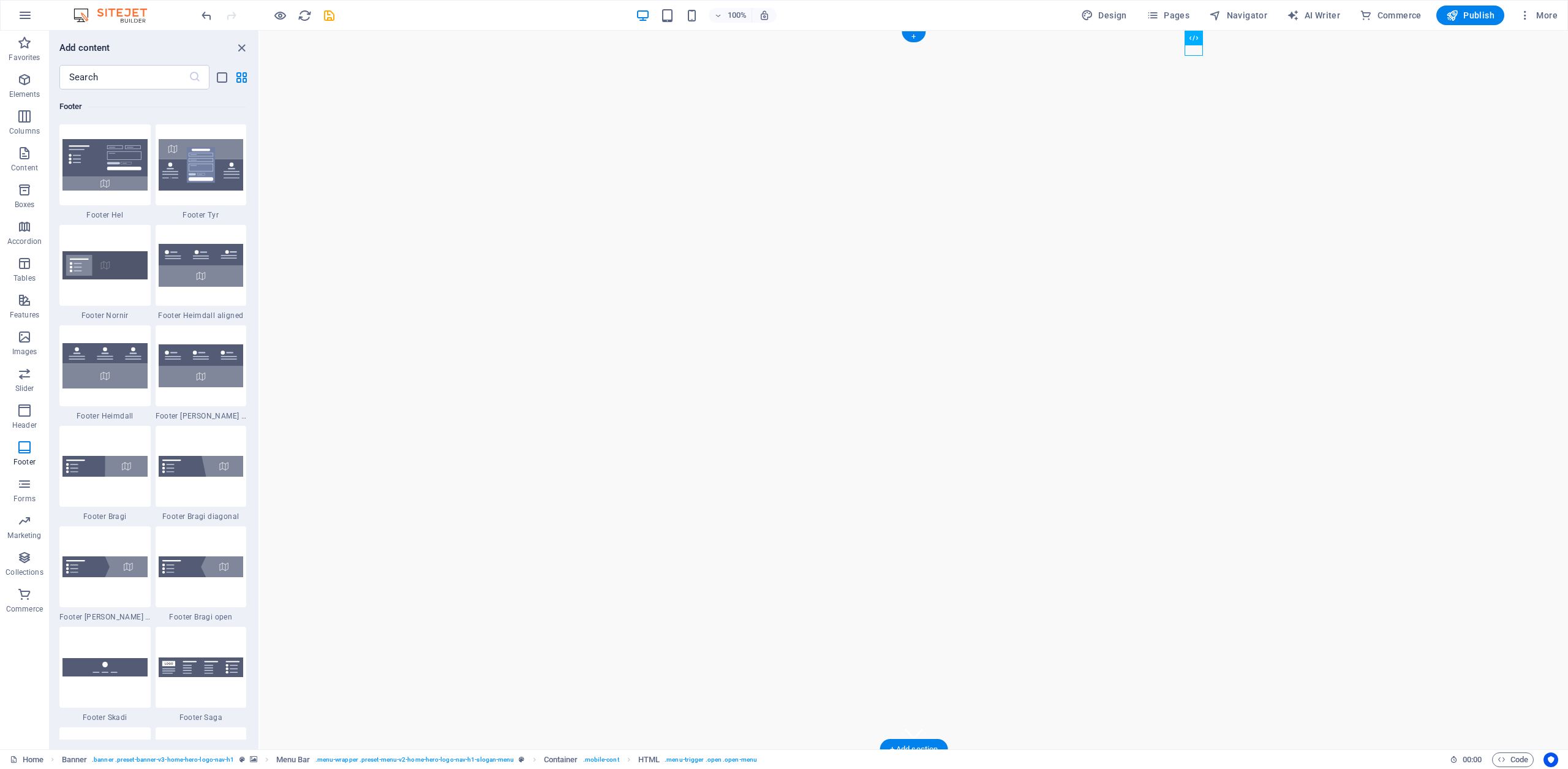
select select "ms"
select select "s"
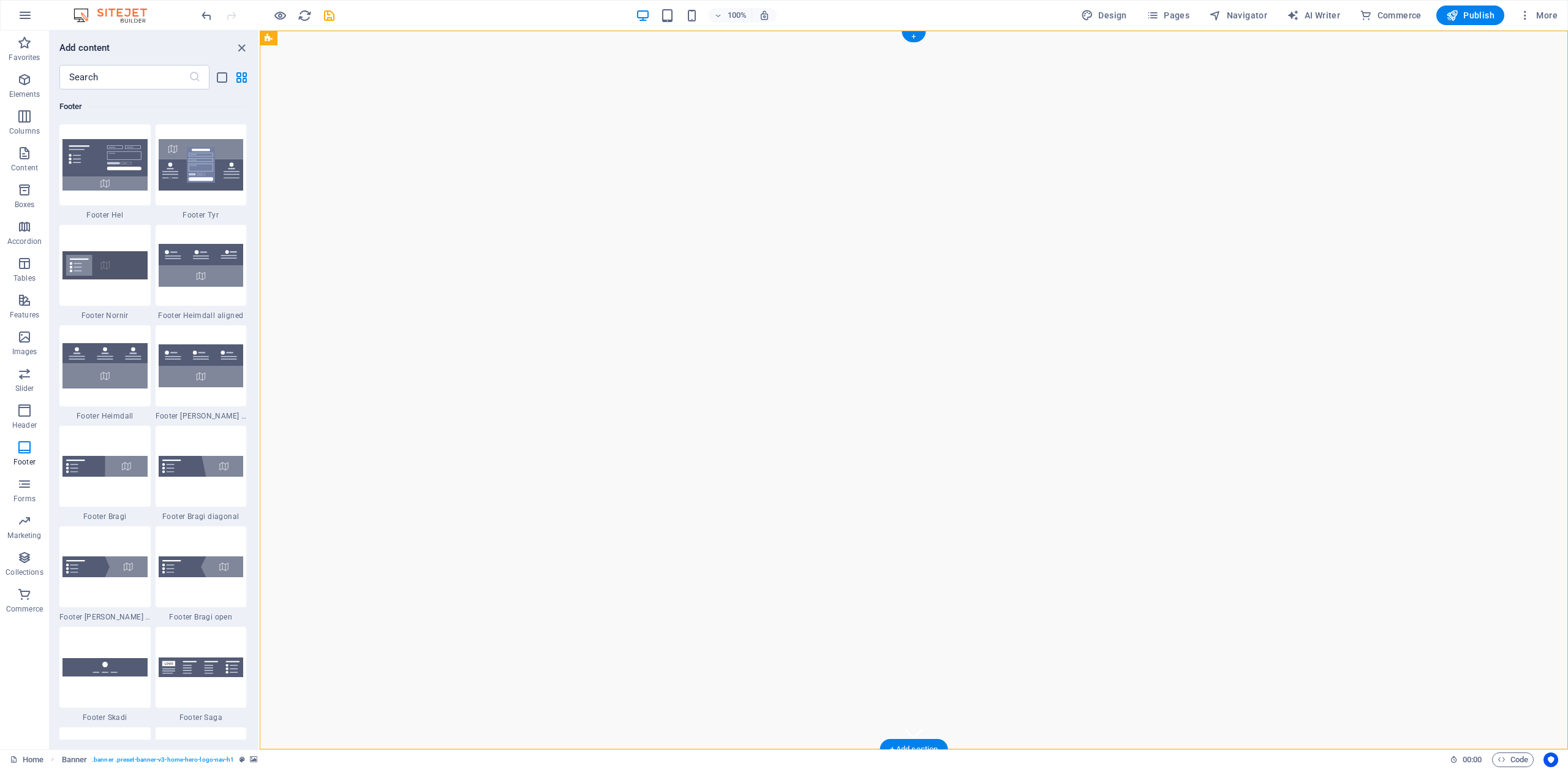
select select "progressive"
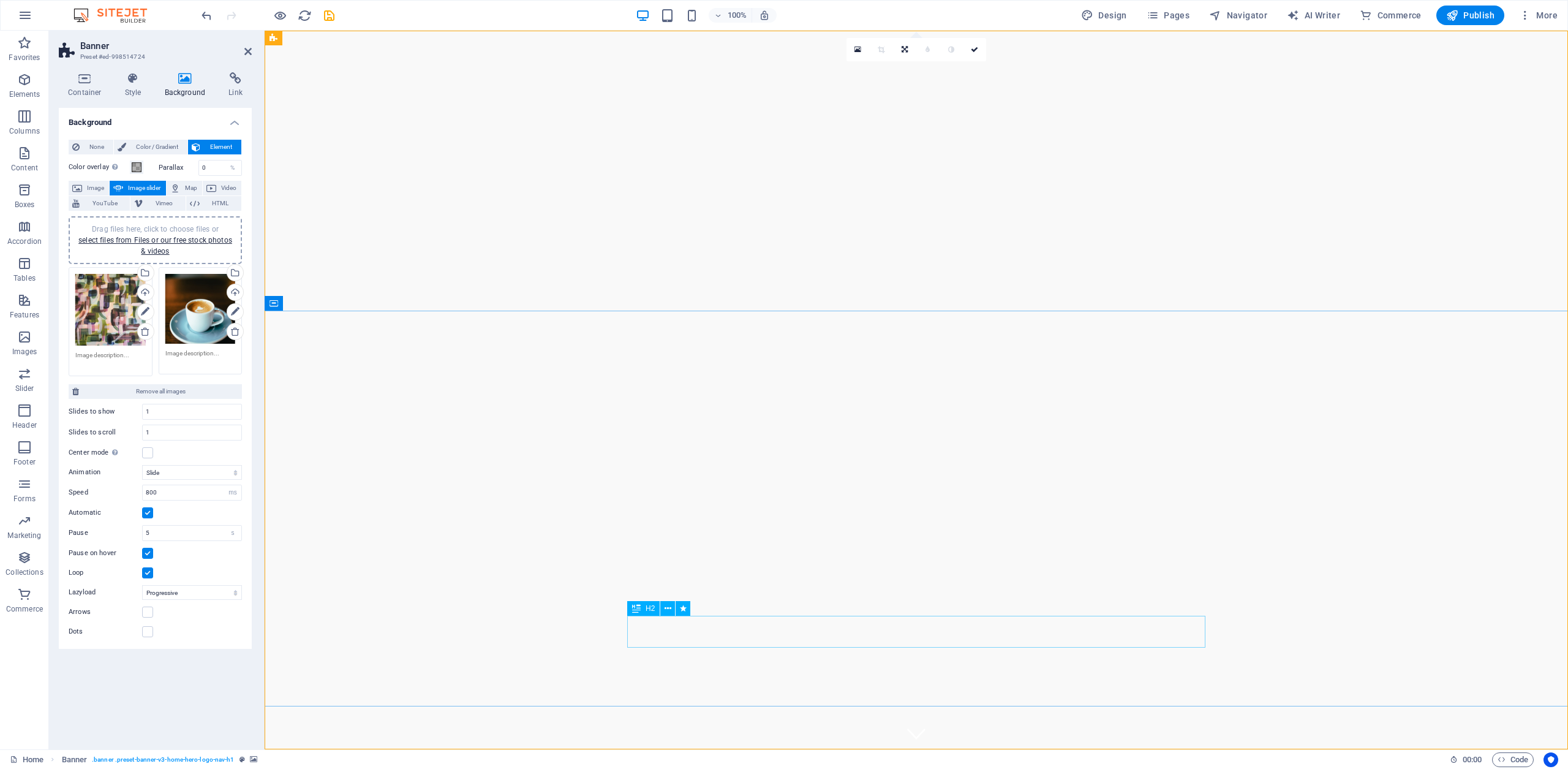
select select "ms"
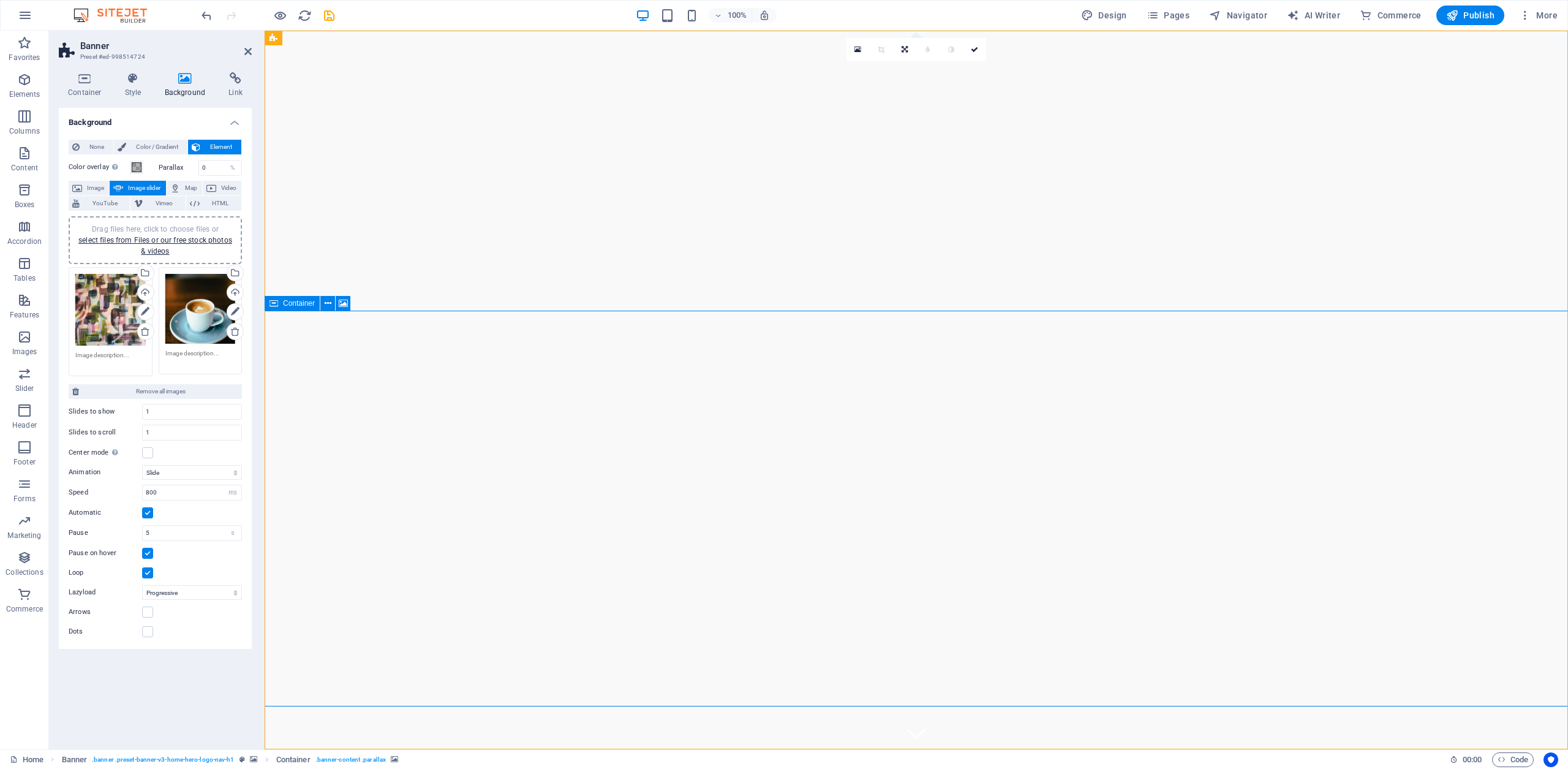
select select "s"
select select "progressive"
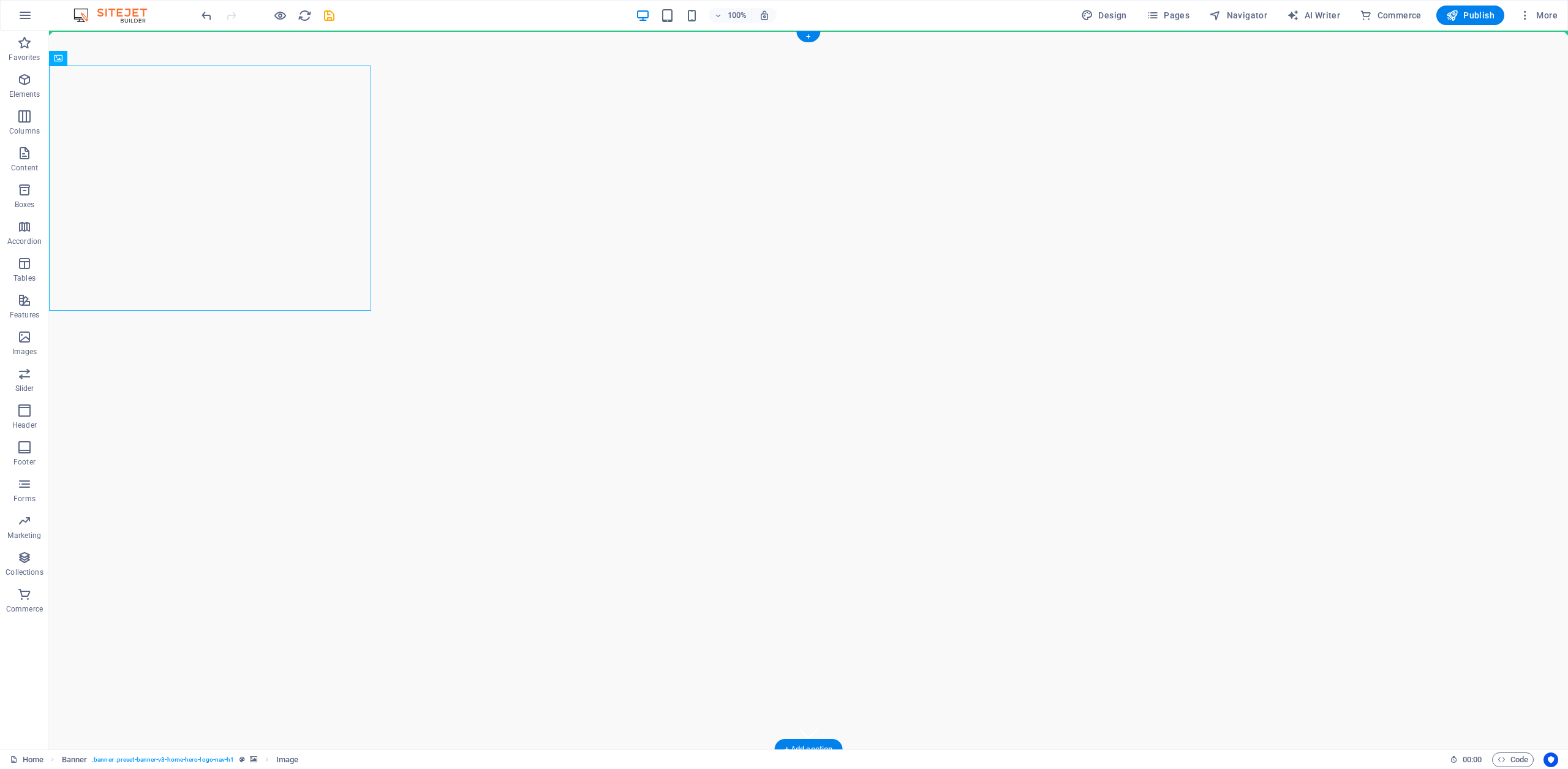
drag, startPoint x: 284, startPoint y: 170, endPoint x: 615, endPoint y: 175, distance: 331.0
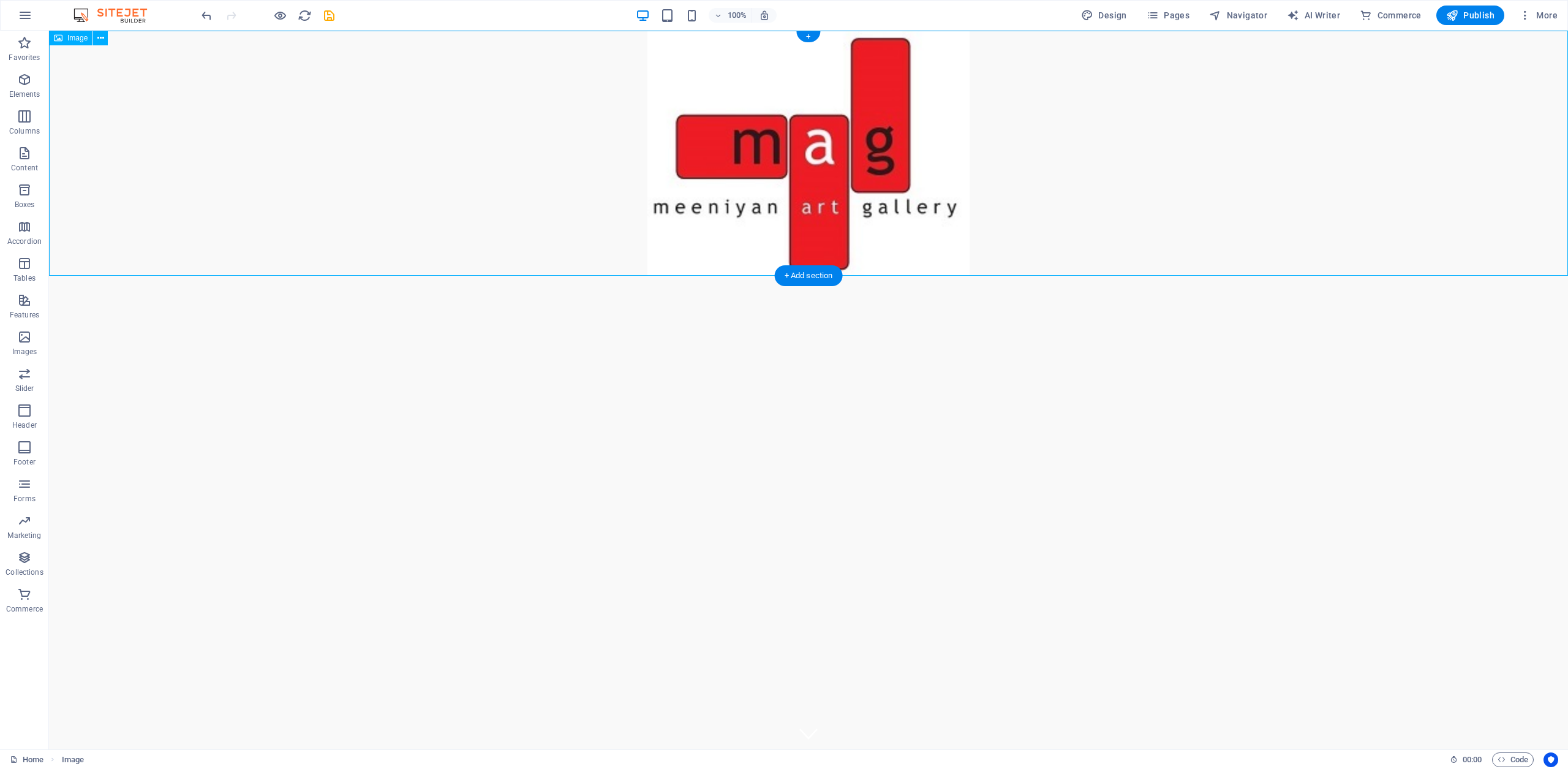
click at [821, 147] on figure at bounding box center [808, 153] width 1519 height 245
drag, startPoint x: 821, startPoint y: 147, endPoint x: 846, endPoint y: 241, distance: 97.3
click at [847, 243] on figure at bounding box center [808, 153] width 1519 height 245
click at [813, 158] on figure at bounding box center [808, 153] width 1519 height 245
click at [813, 158] on figure at bounding box center [808, 153] width 1519 height 245
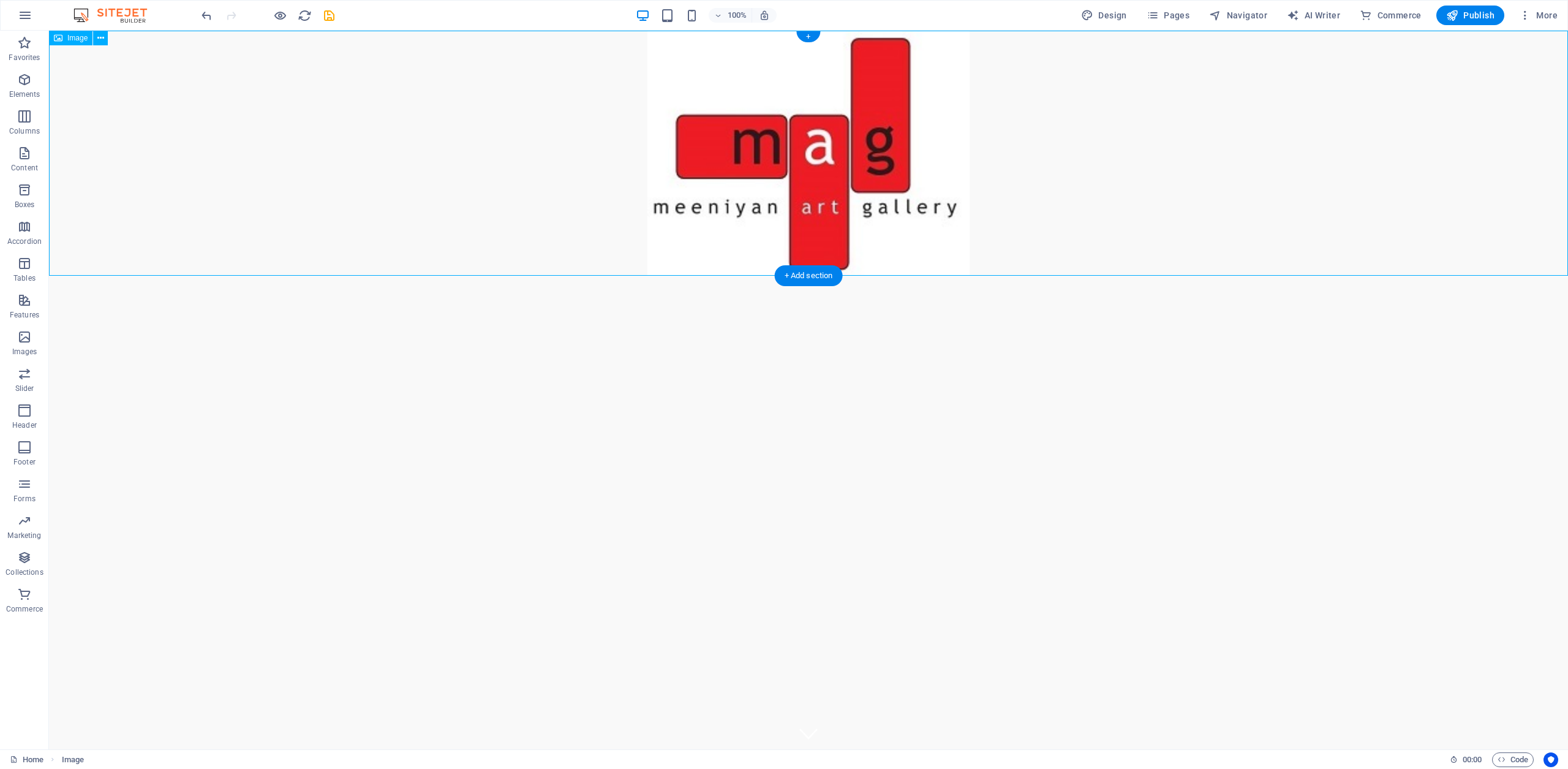
select select "px"
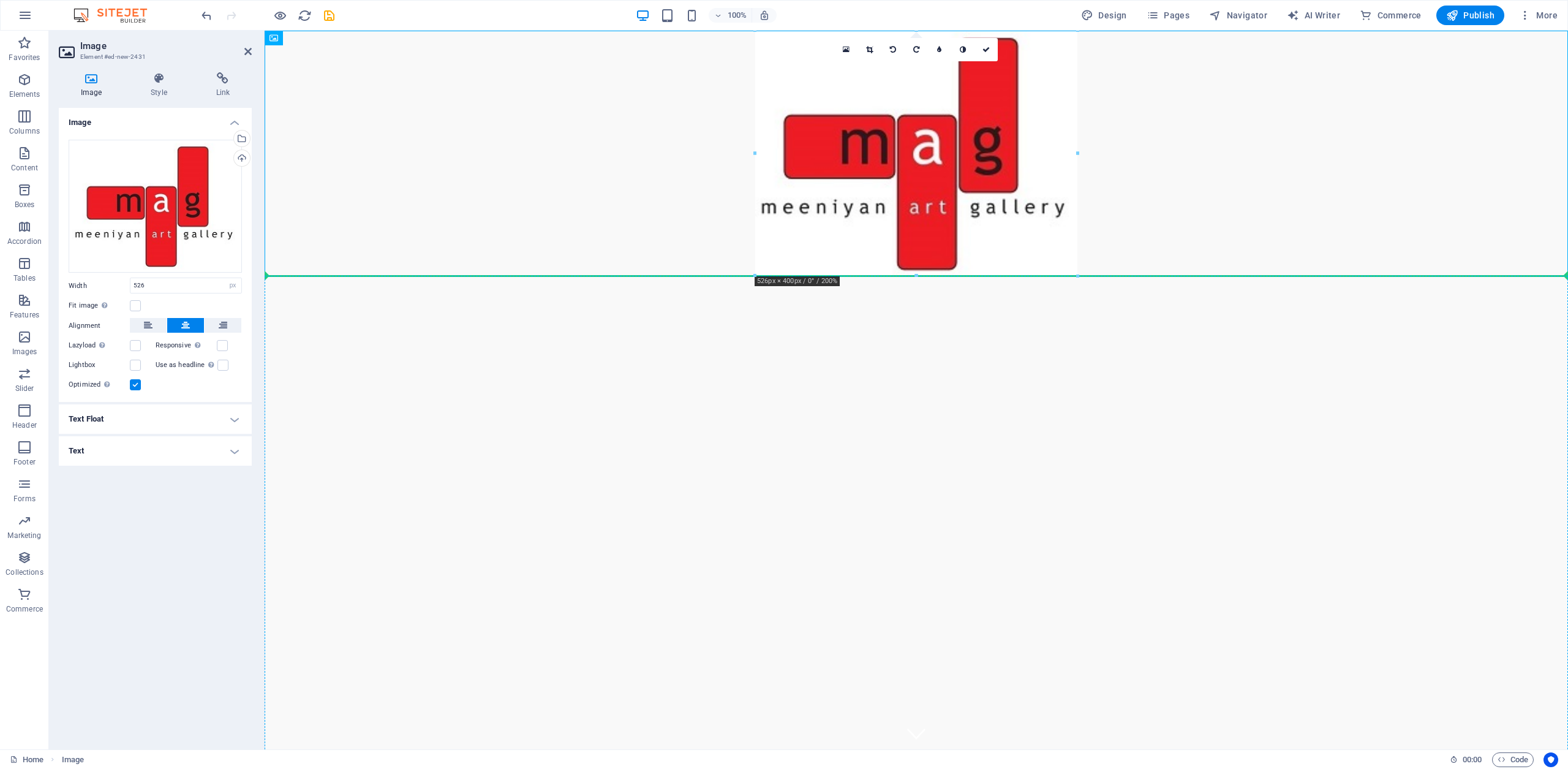
drag, startPoint x: 813, startPoint y: 157, endPoint x: 733, endPoint y: 336, distance: 196.1
drag, startPoint x: 534, startPoint y: 116, endPoint x: 562, endPoint y: 521, distance: 406.0
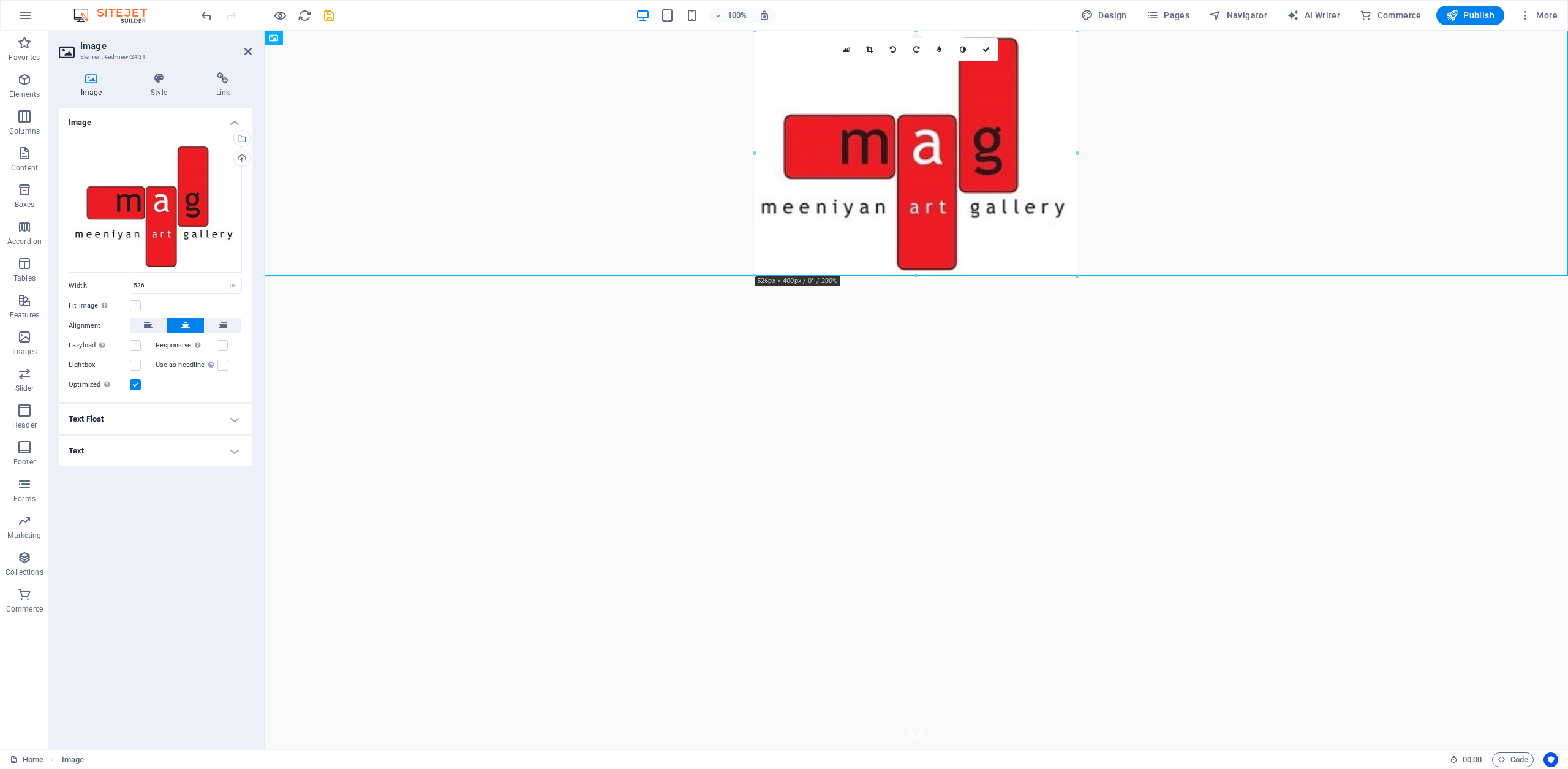
drag, startPoint x: 910, startPoint y: 136, endPoint x: 786, endPoint y: 226, distance: 153.2
click at [783, 240] on figure at bounding box center [916, 153] width 1303 height 245
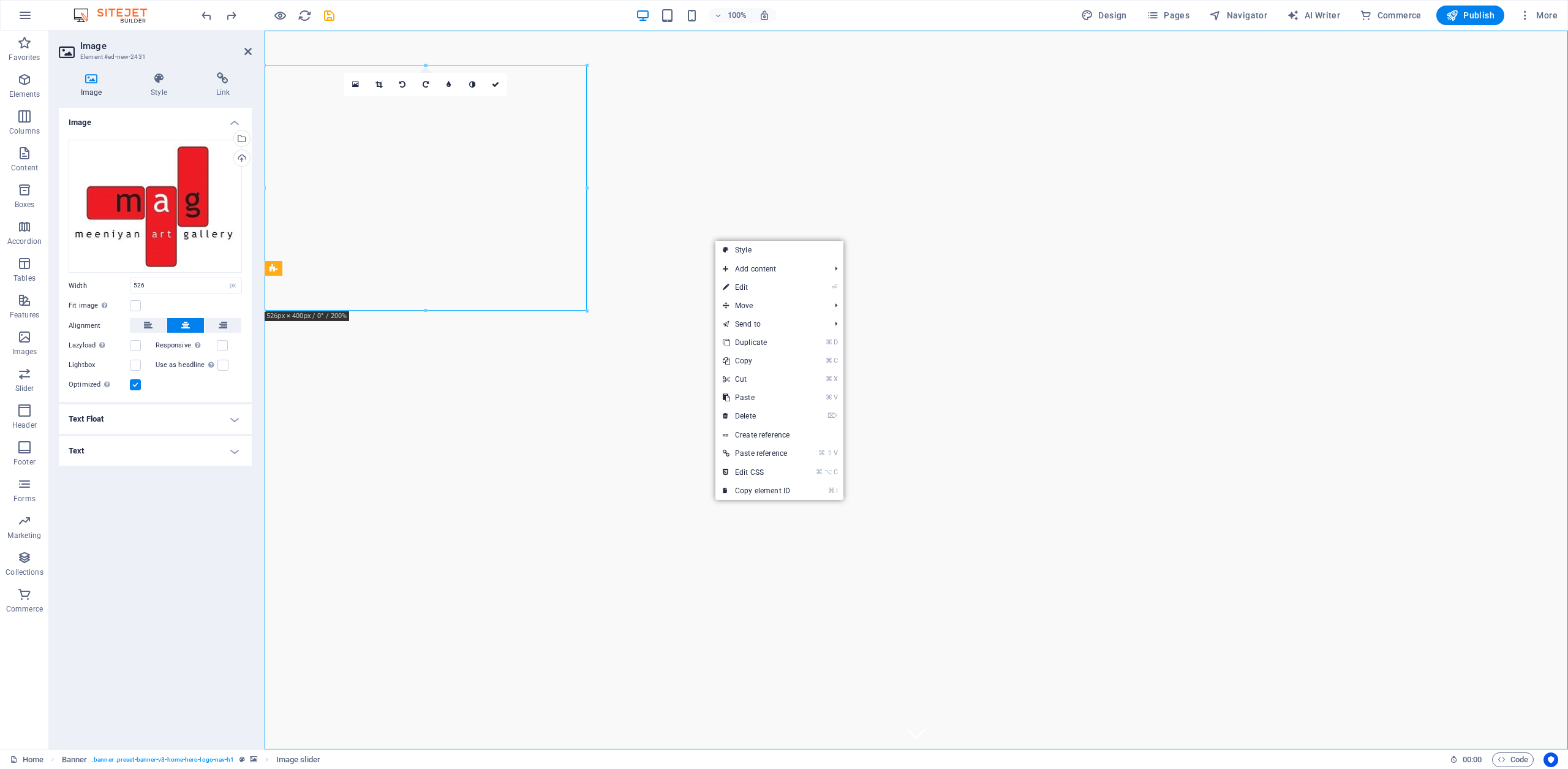
drag, startPoint x: 715, startPoint y: 239, endPoint x: 727, endPoint y: 231, distance: 14.4
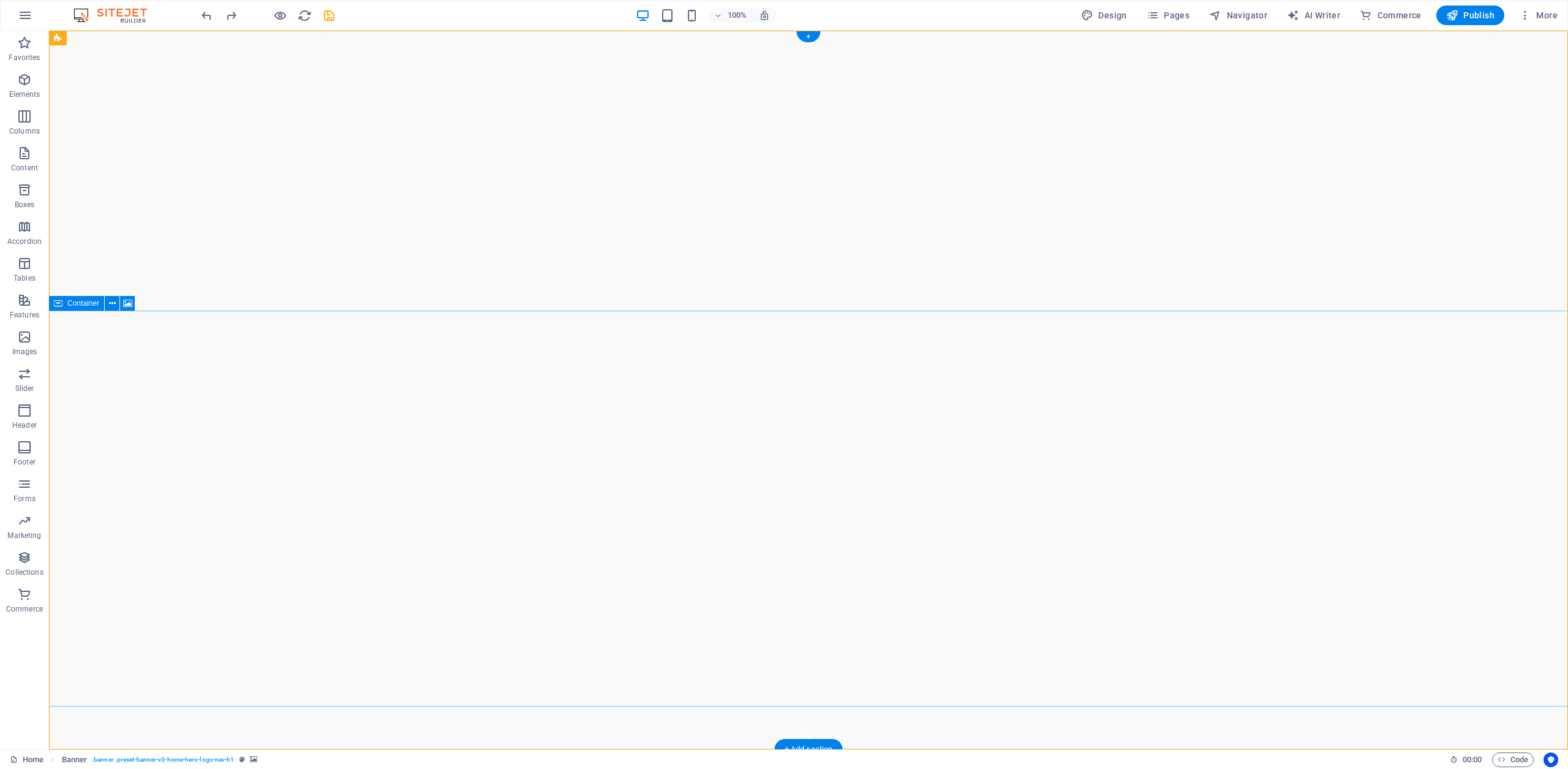
select select "ms"
select select "s"
select select "progressive"
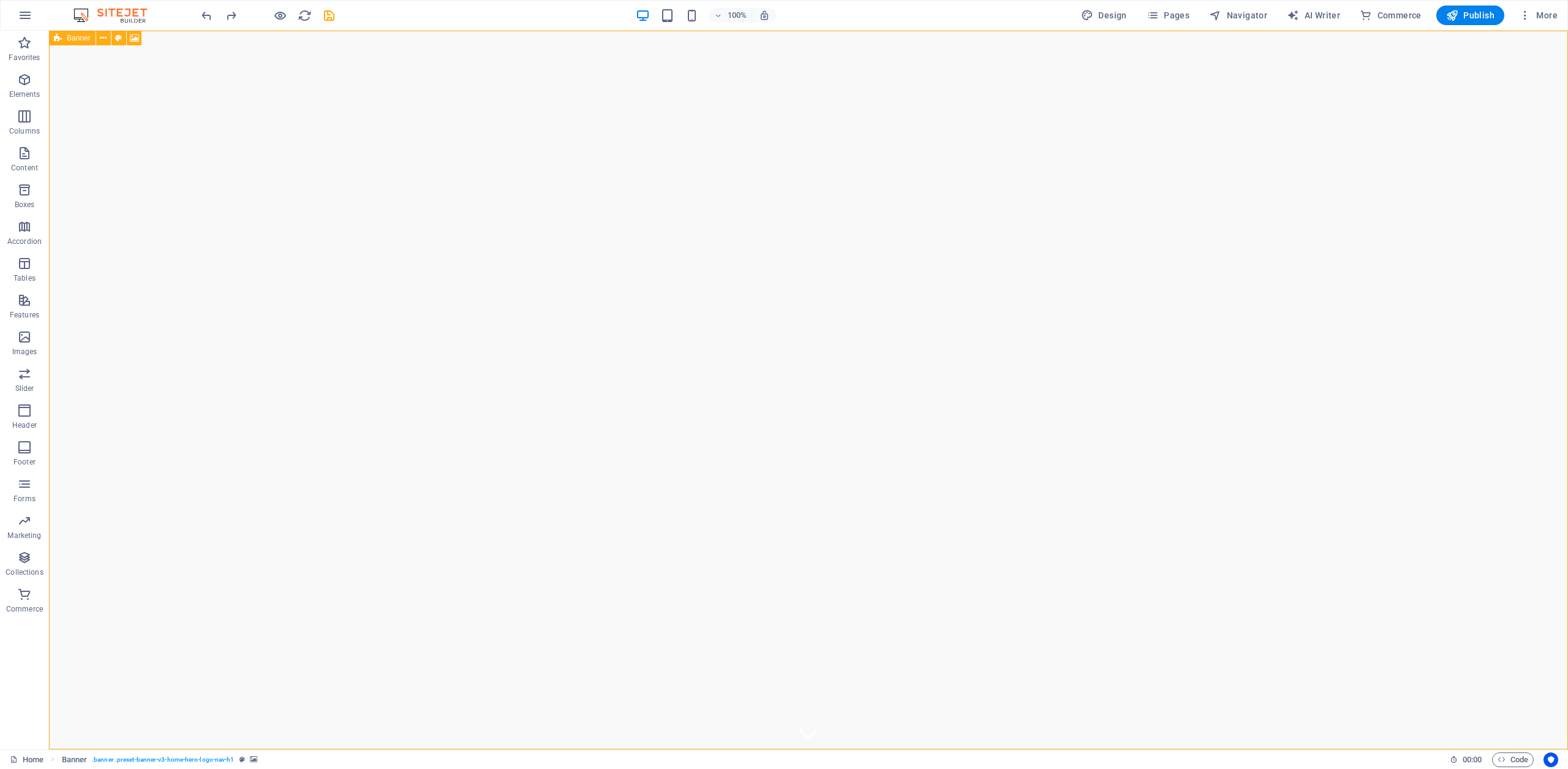
select select "ms"
select select "s"
select select "progressive"
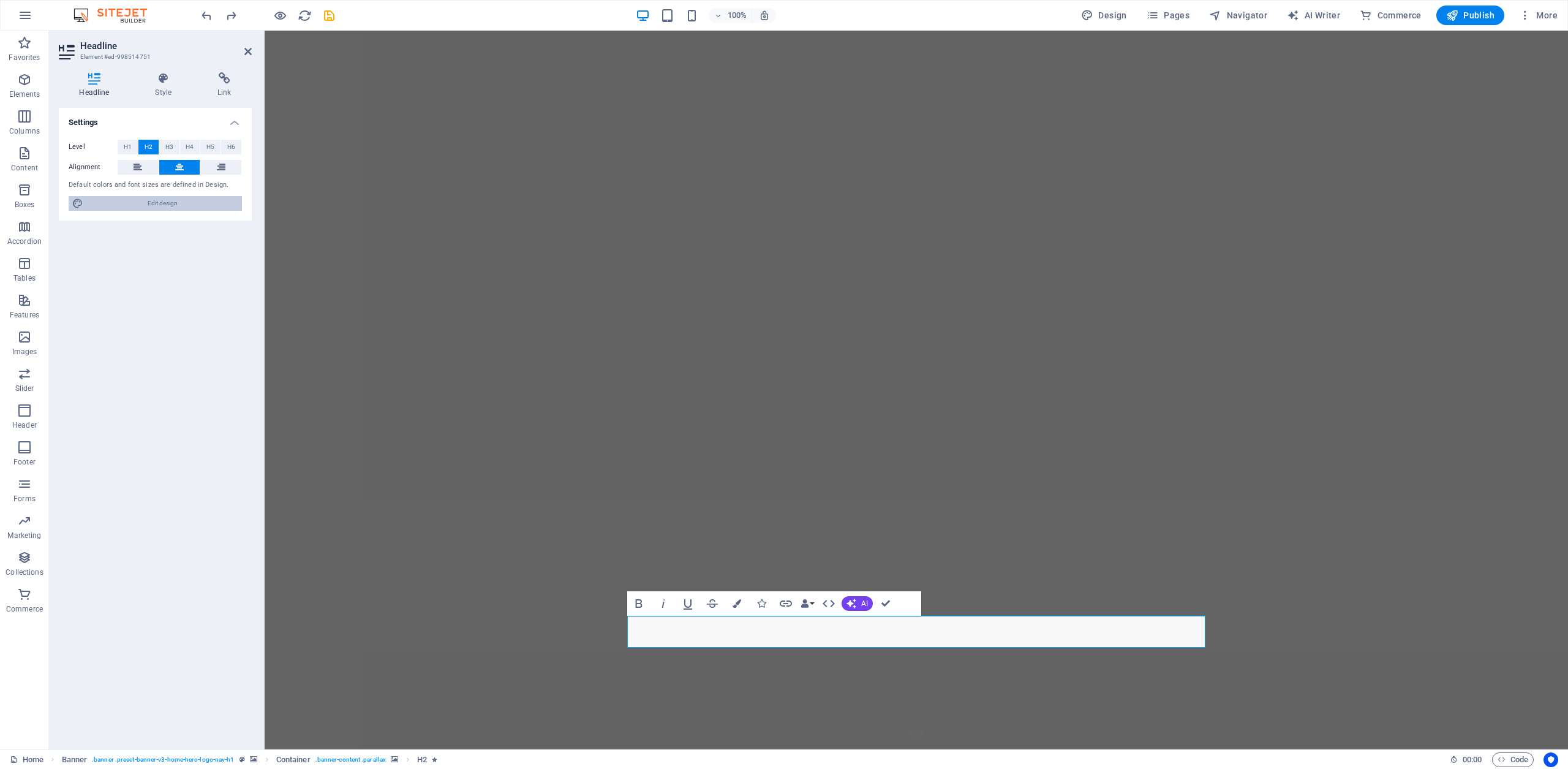
click at [160, 203] on span "Edit design" at bounding box center [163, 203] width 151 height 15
select select "rem"
select select "200"
select select "px"
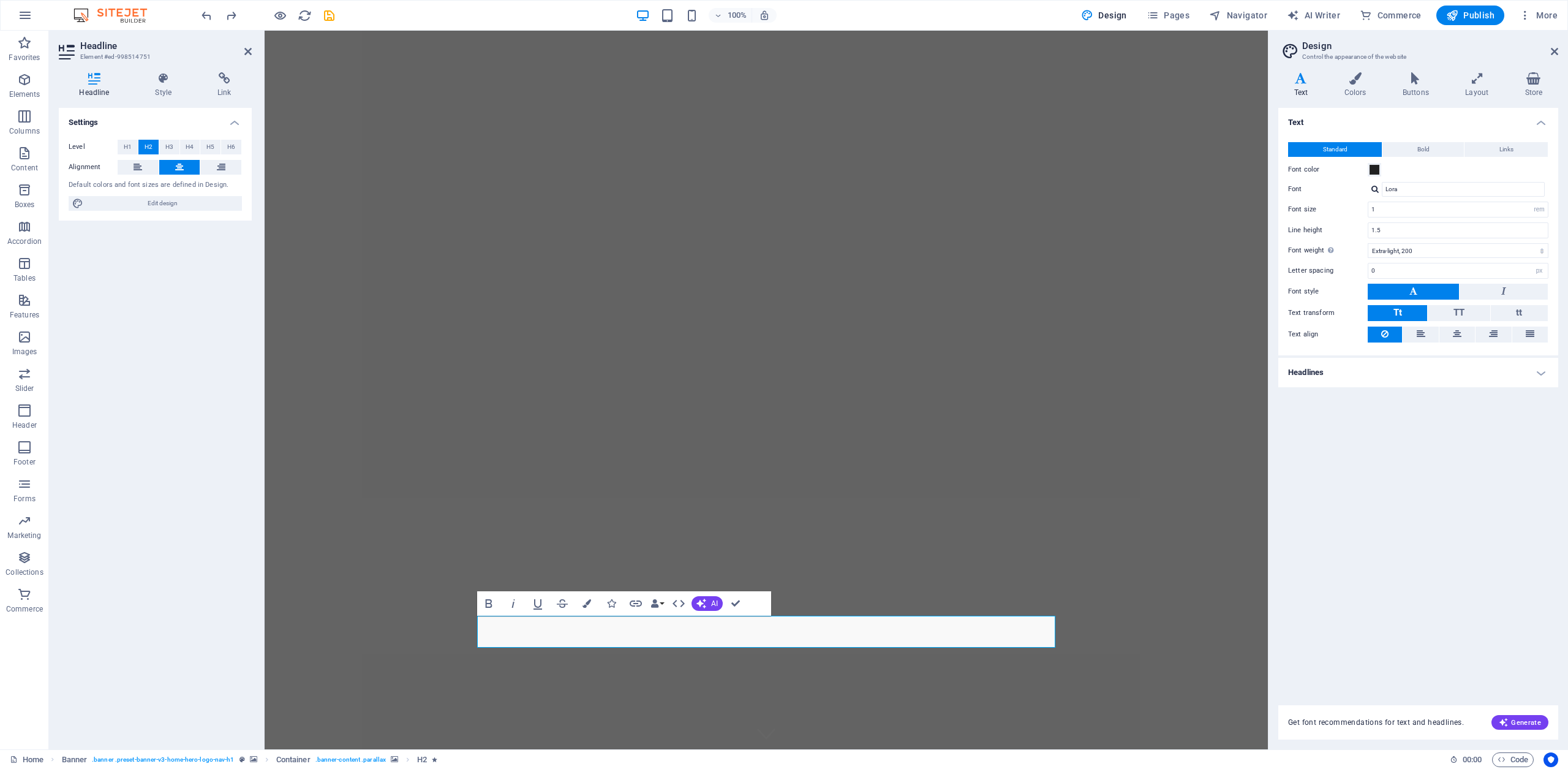
click at [1303, 80] on icon at bounding box center [1301, 78] width 45 height 12
click at [1488, 194] on input "Lora" at bounding box center [1463, 190] width 163 height 15
click at [1490, 211] on input "1" at bounding box center [1458, 210] width 179 height 15
click at [1412, 226] on input "1.5" at bounding box center [1458, 230] width 179 height 15
click at [1409, 211] on input "10" at bounding box center [1458, 210] width 179 height 15
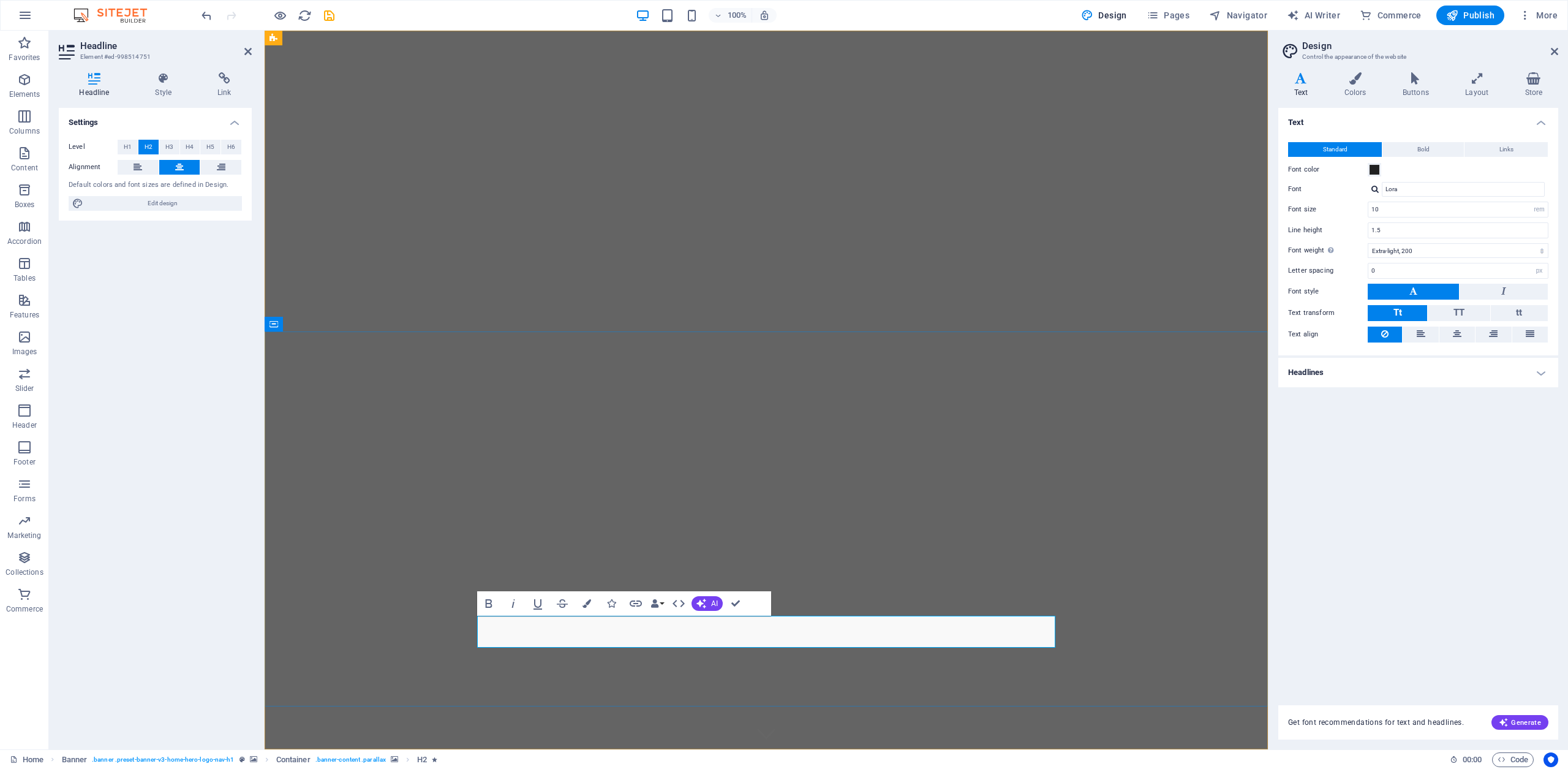
drag, startPoint x: 981, startPoint y: 633, endPoint x: 554, endPoint y: 637, distance: 427.0
click at [1477, 211] on input "10" at bounding box center [1458, 210] width 179 height 15
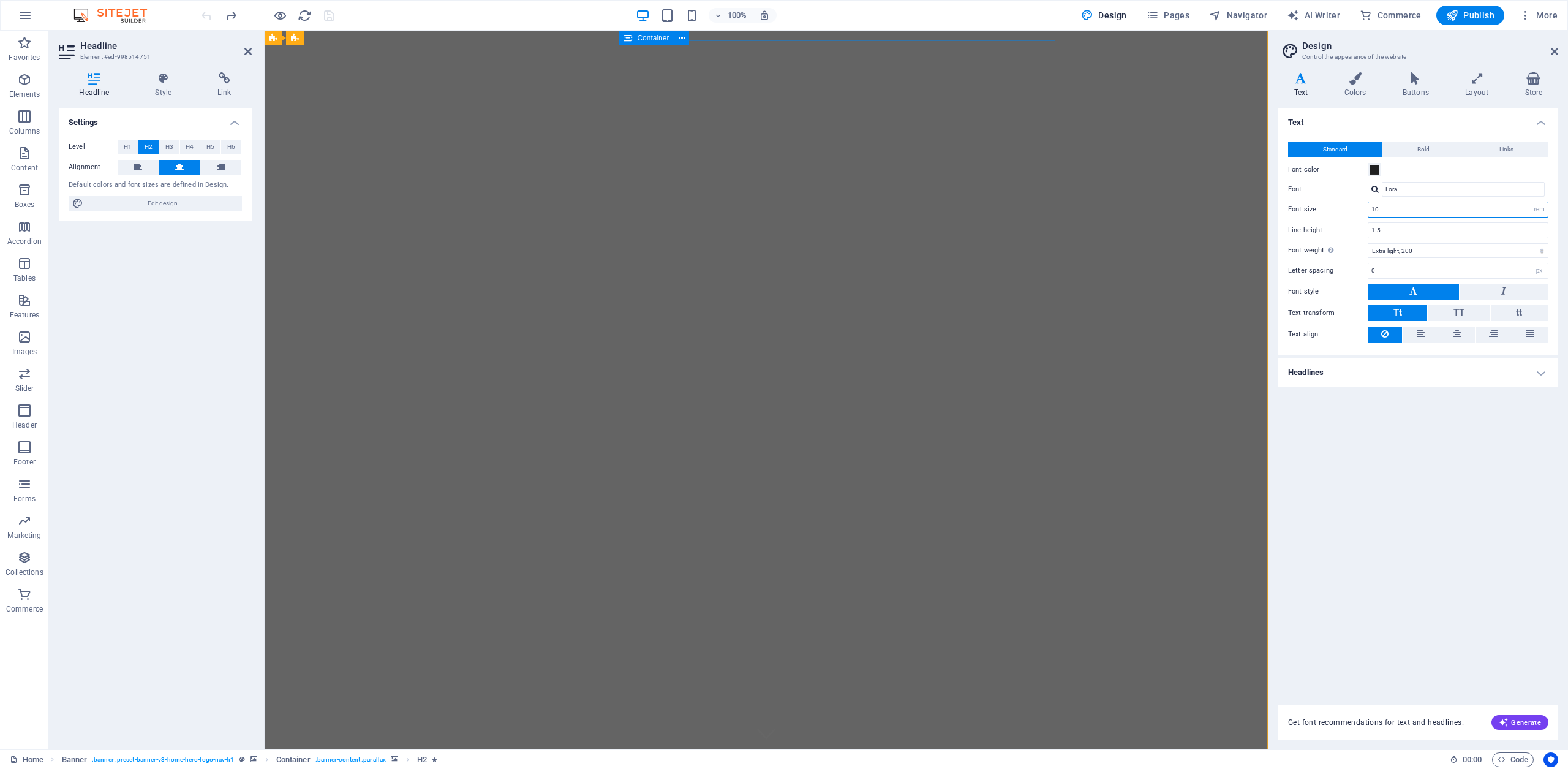
type input "1"
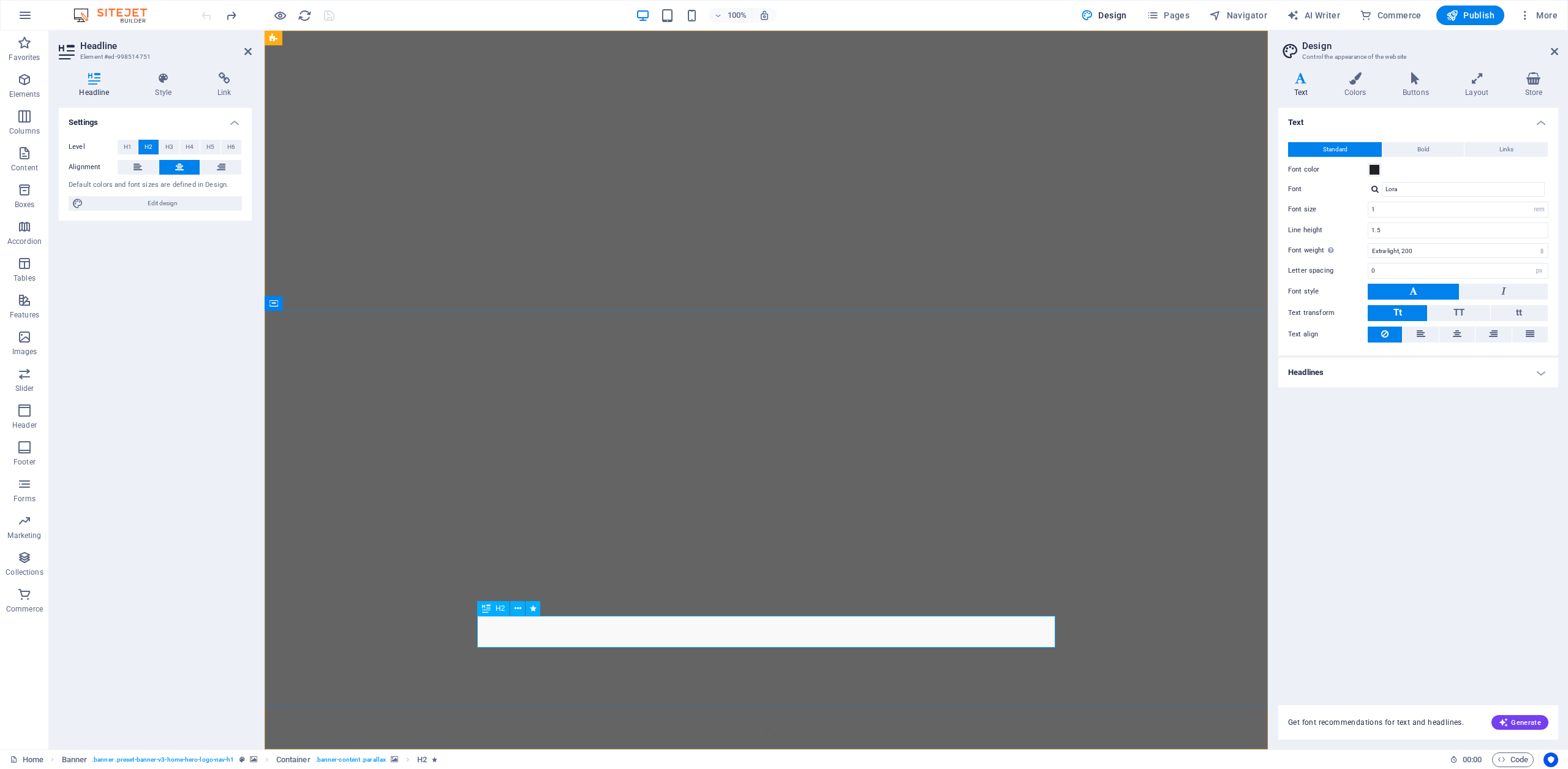
drag, startPoint x: 982, startPoint y: 626, endPoint x: 553, endPoint y: 633, distance: 429.1
click at [1504, 293] on icon at bounding box center [1504, 291] width 5 height 15
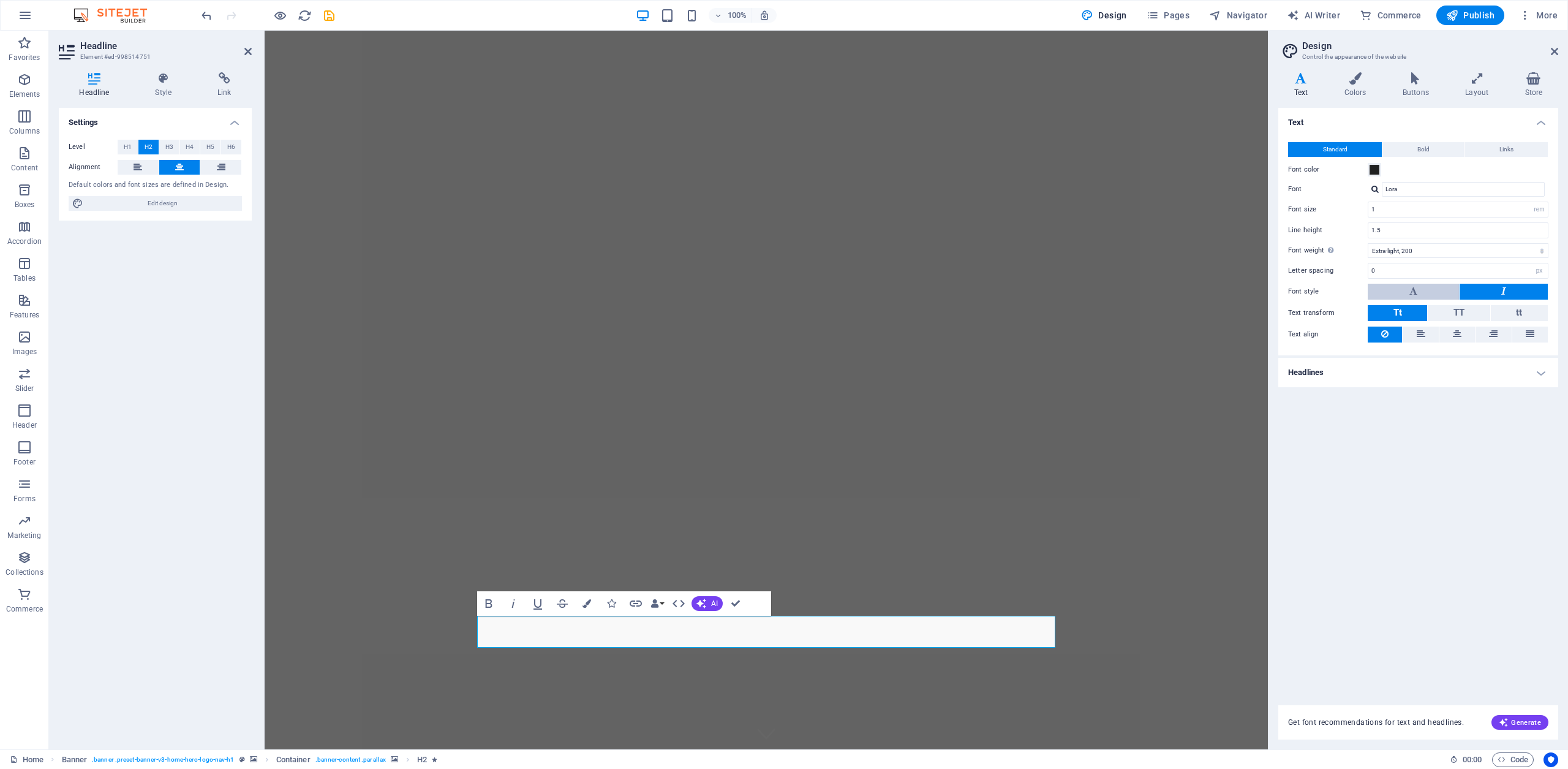
click at [1408, 290] on button at bounding box center [1414, 291] width 91 height 16
click at [487, 604] on icon "button" at bounding box center [489, 603] width 7 height 8
click at [489, 604] on icon "button" at bounding box center [489, 603] width 7 height 8
click at [1427, 191] on input "Lora" at bounding box center [1463, 190] width 163 height 15
click at [1378, 189] on div at bounding box center [1375, 189] width 7 height 8
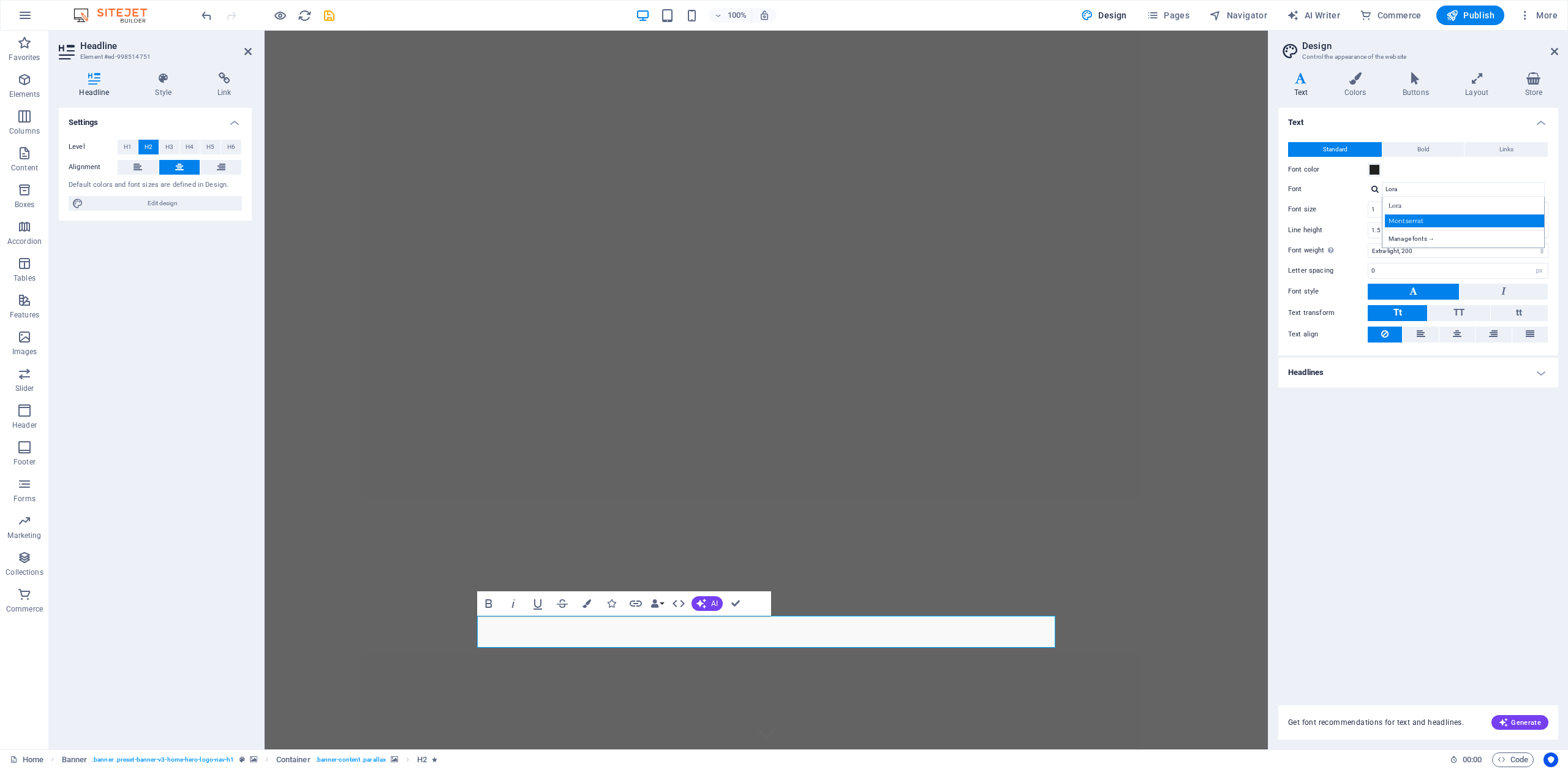
click at [1399, 221] on div "Montserrat" at bounding box center [1466, 221] width 162 height 13
click at [1375, 189] on div at bounding box center [1375, 189] width 7 height 8
click at [1397, 209] on div "Lora" at bounding box center [1466, 205] width 162 height 13
type input "Lora"
click at [1374, 189] on div at bounding box center [1375, 189] width 7 height 8
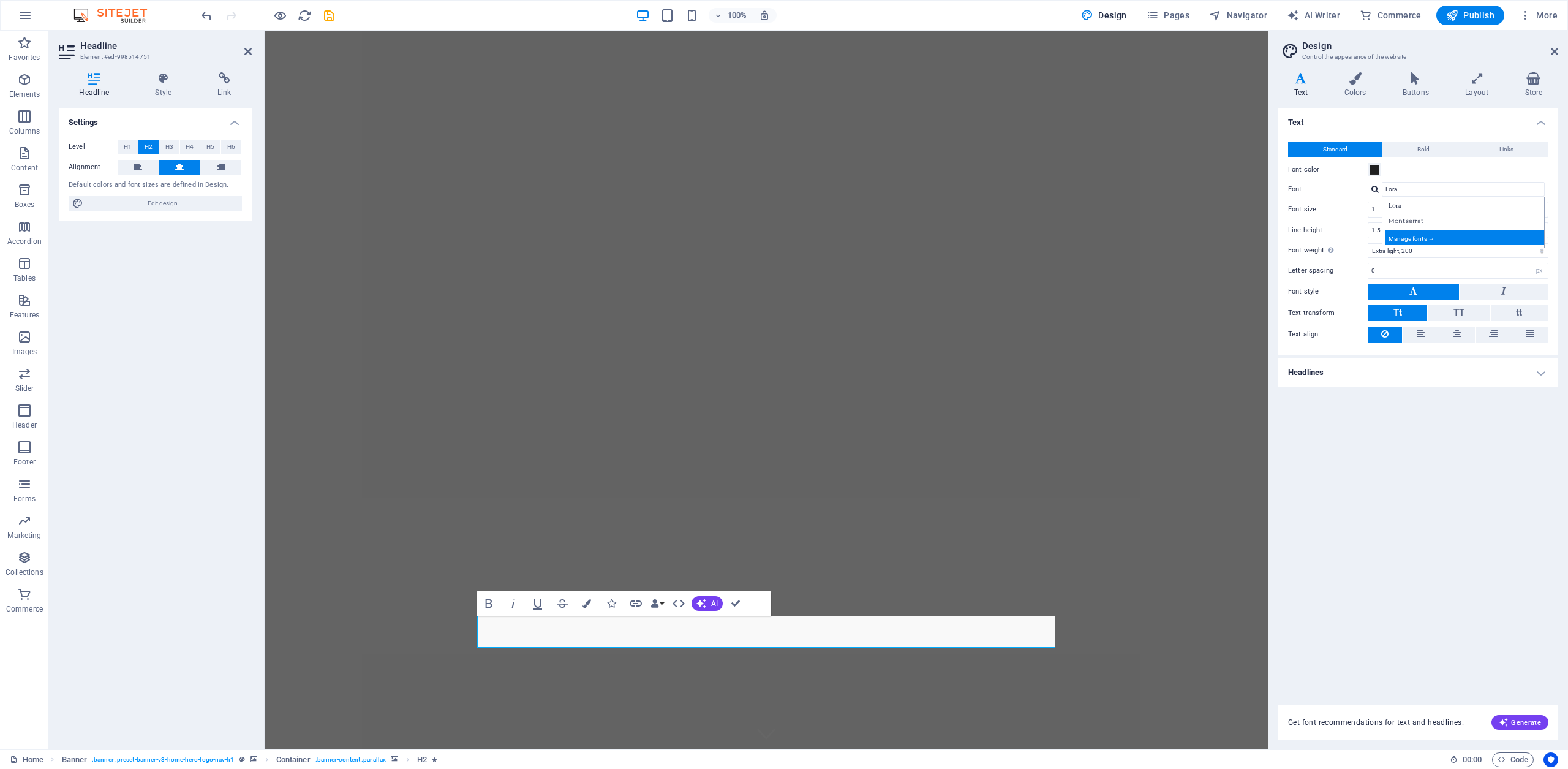
click at [1412, 242] on div "Manage fonts →" at bounding box center [1466, 237] width 162 height 15
select select "popularity"
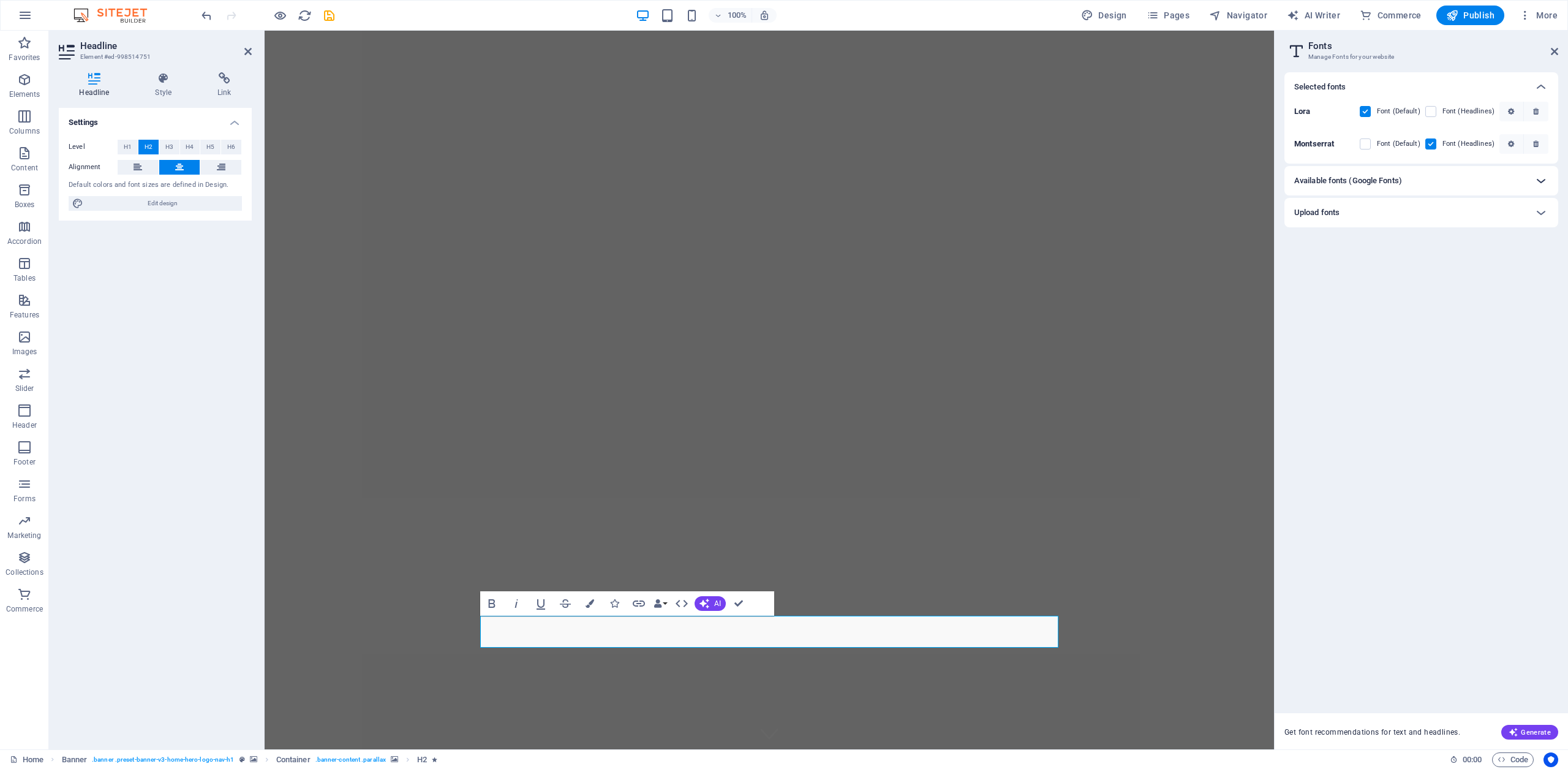
click at [1543, 183] on icon at bounding box center [1542, 181] width 15 height 15
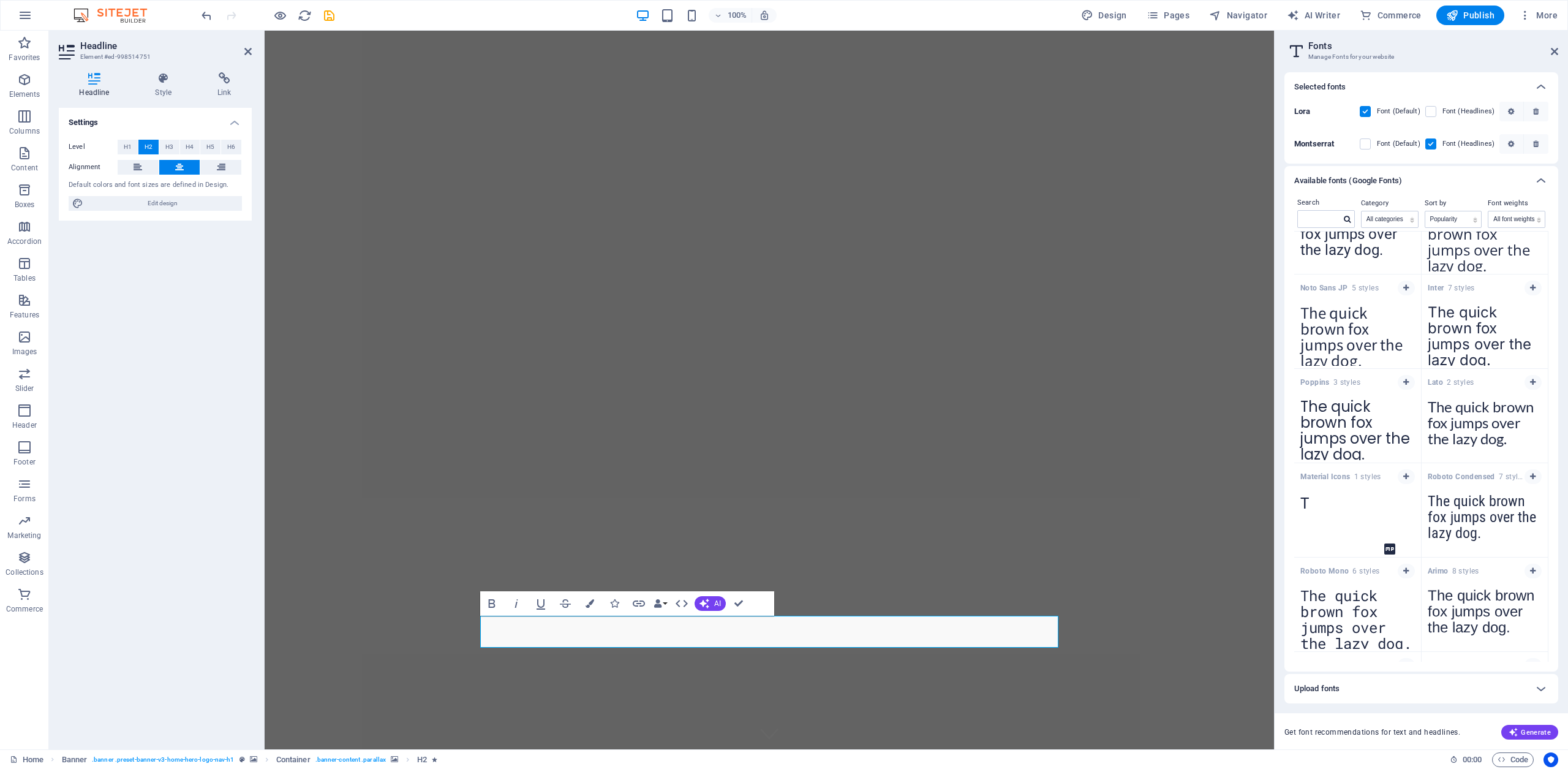
scroll to position [0, 0]
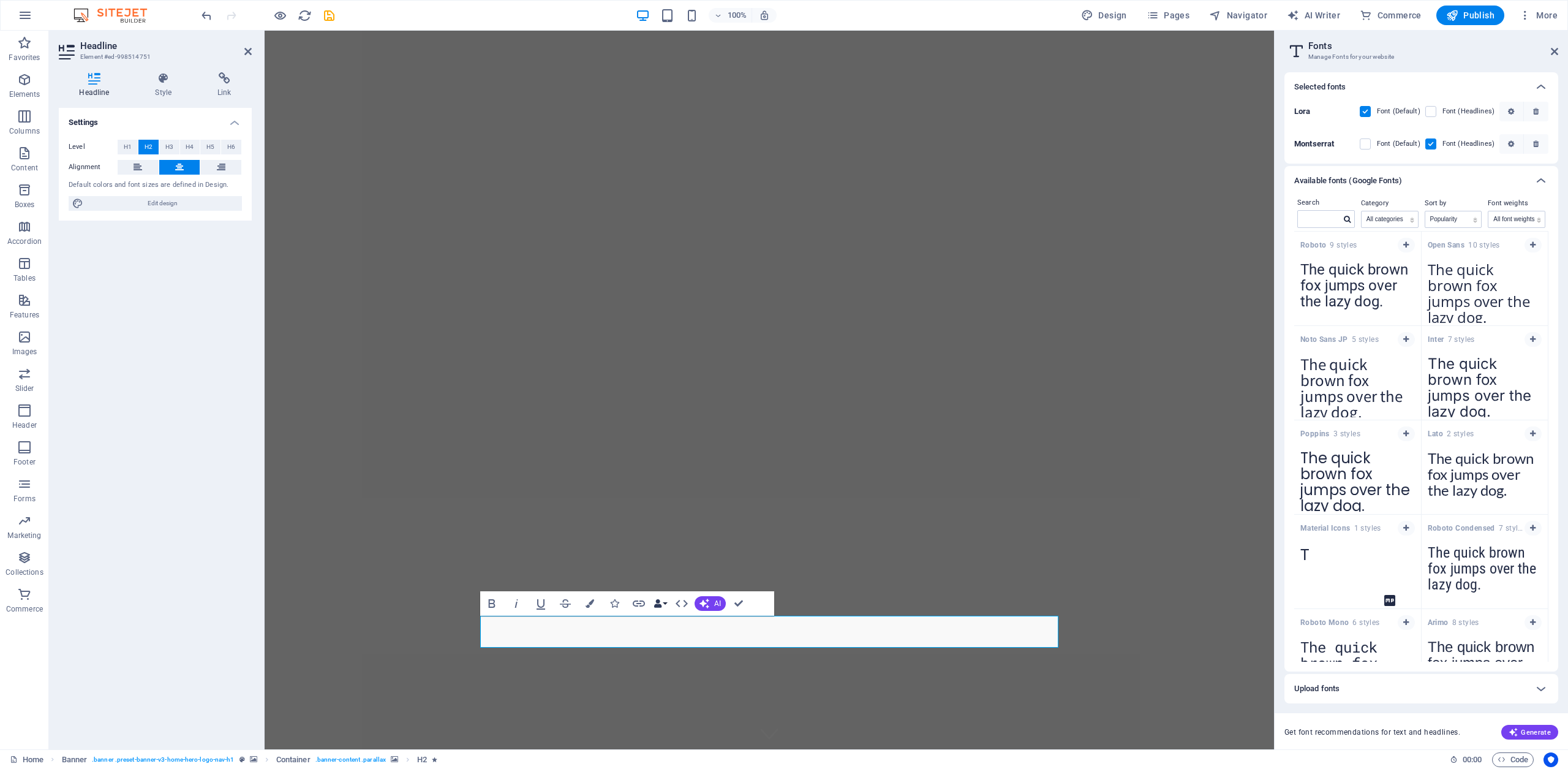
click at [661, 604] on icon "button" at bounding box center [658, 603] width 8 height 8
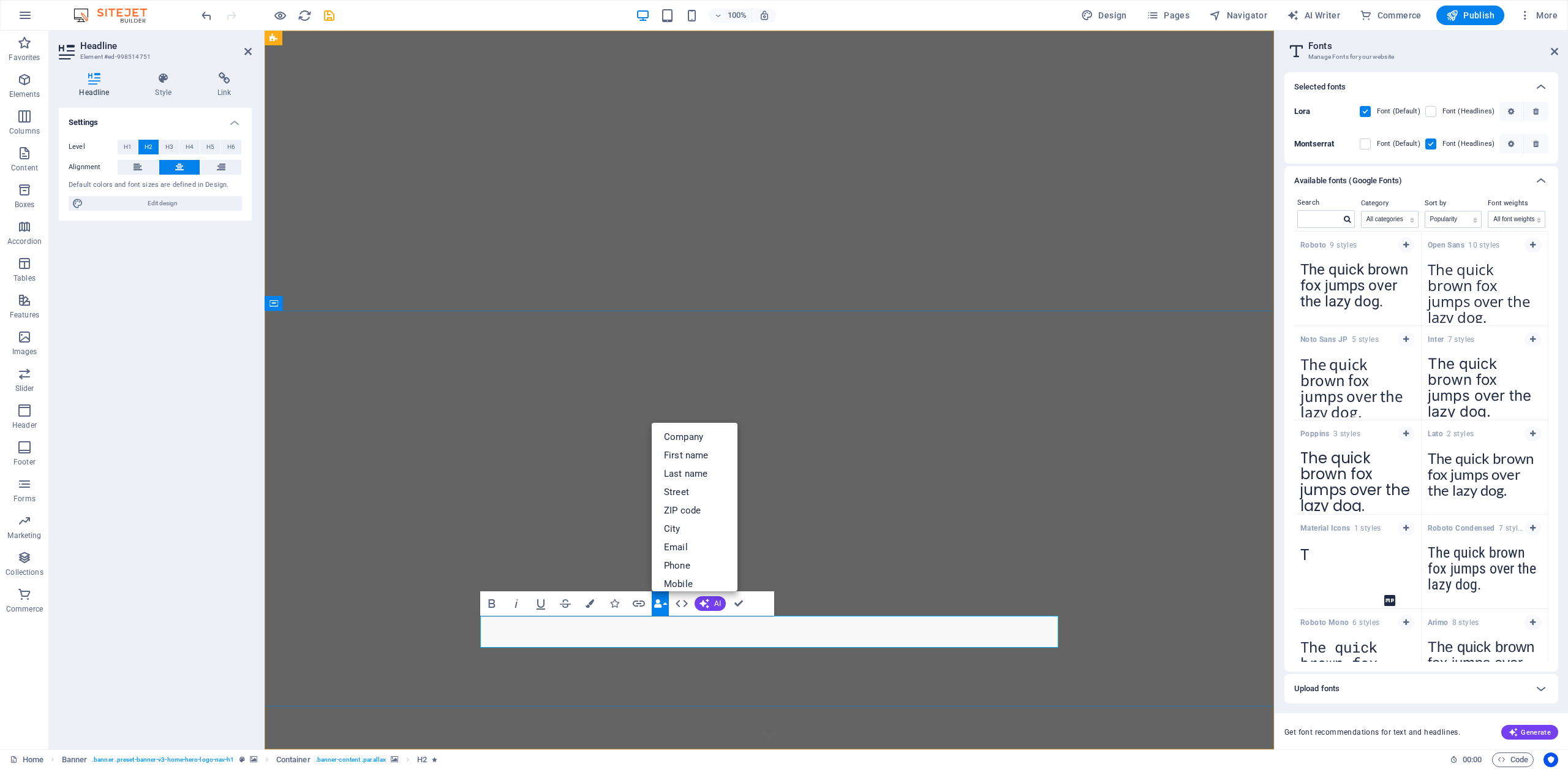
drag, startPoint x: 984, startPoint y: 632, endPoint x: 551, endPoint y: 636, distance: 433.0
click at [565, 602] on icon "button" at bounding box center [565, 604] width 15 height 15
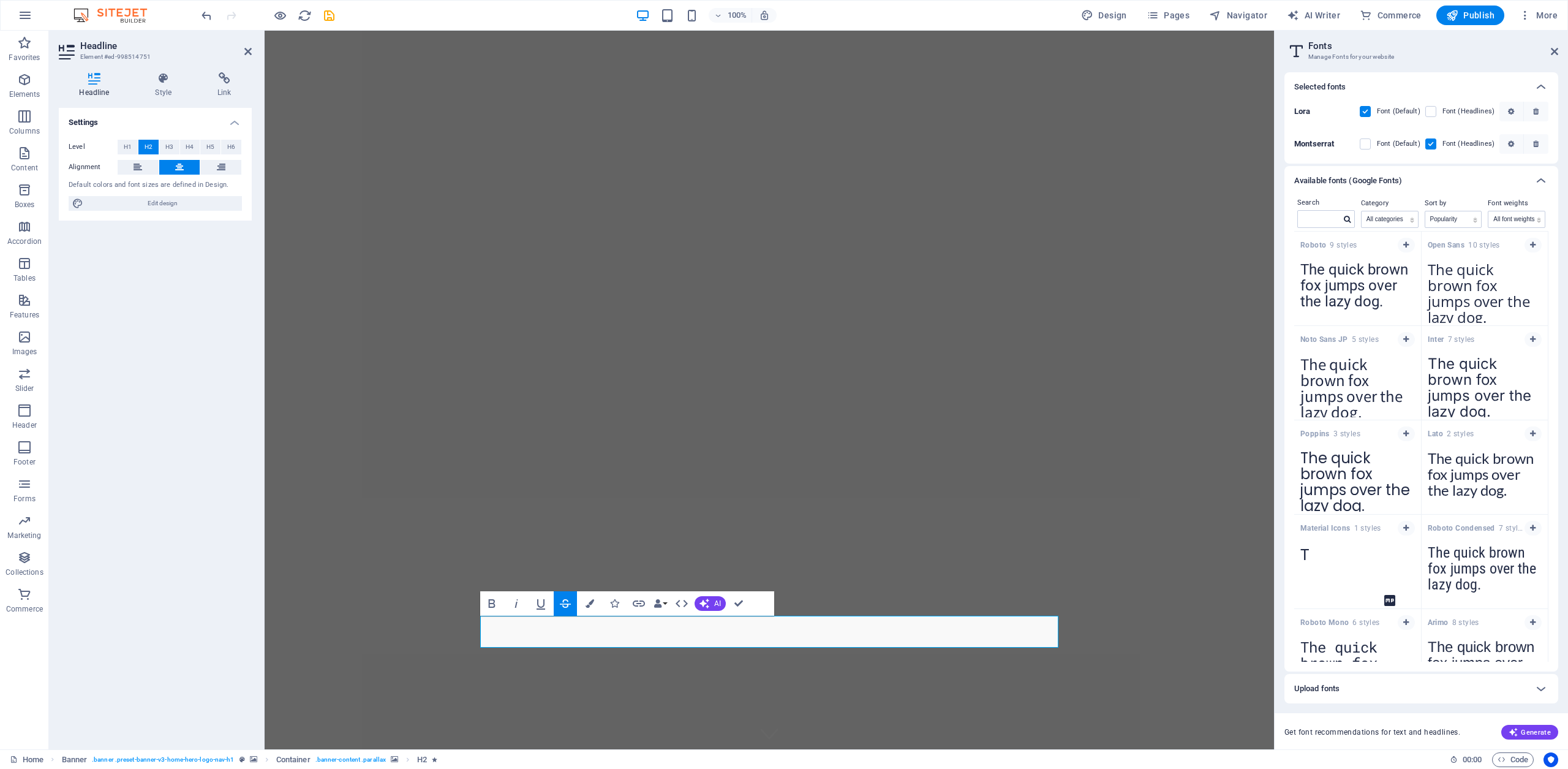
click at [565, 602] on icon "button" at bounding box center [565, 604] width 15 height 15
click at [537, 604] on icon "button" at bounding box center [541, 605] width 8 height 11
click at [685, 604] on icon "button" at bounding box center [682, 604] width 15 height 15
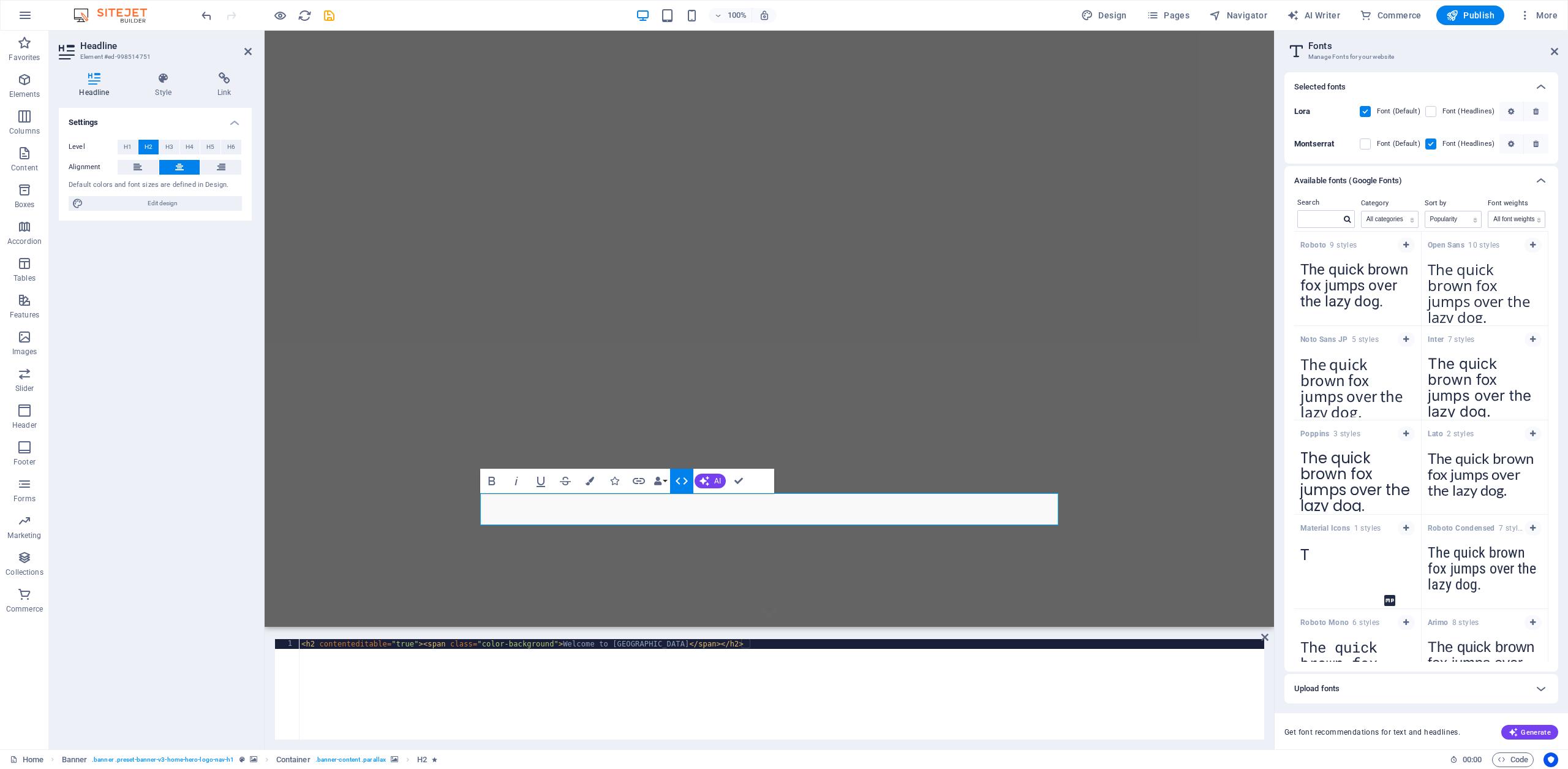
click at [681, 481] on icon "button" at bounding box center [682, 481] width 15 height 15
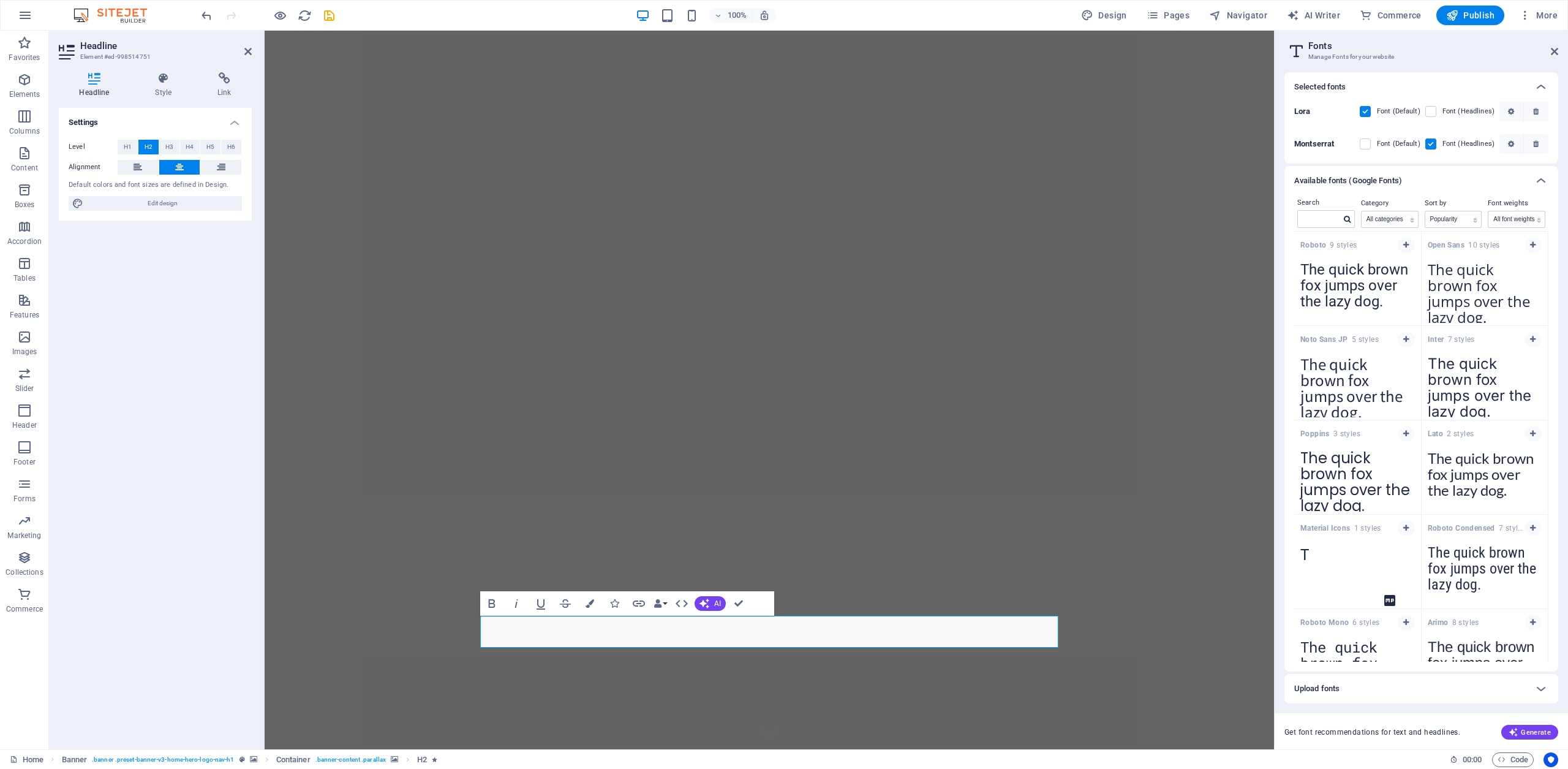
click at [1430, 119] on div "Lora Font (Default) Font (Headlines)" at bounding box center [1421, 115] width 254 height 26
click at [1434, 111] on label at bounding box center [1431, 111] width 11 height 11
click at [0, 0] on input "checkbox" at bounding box center [0, 0] width 0 height 0
click at [1434, 111] on label at bounding box center [1431, 111] width 11 height 11
click at [0, 0] on input "checkbox" at bounding box center [0, 0] width 0 height 0
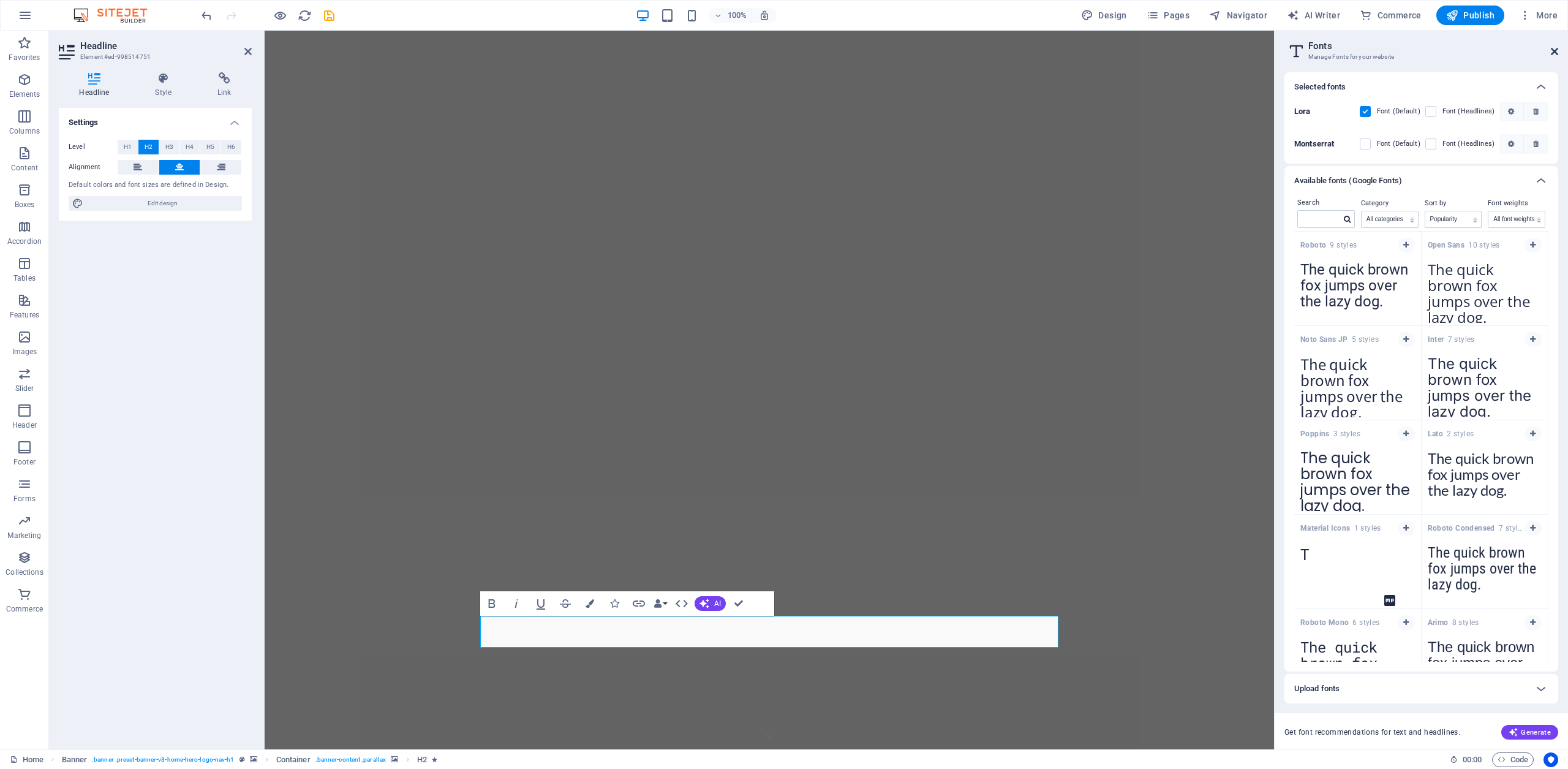
drag, startPoint x: 1554, startPoint y: 51, endPoint x: 1289, endPoint y: 21, distance: 266.7
click at [1554, 51] on icon at bounding box center [1555, 51] width 7 height 10
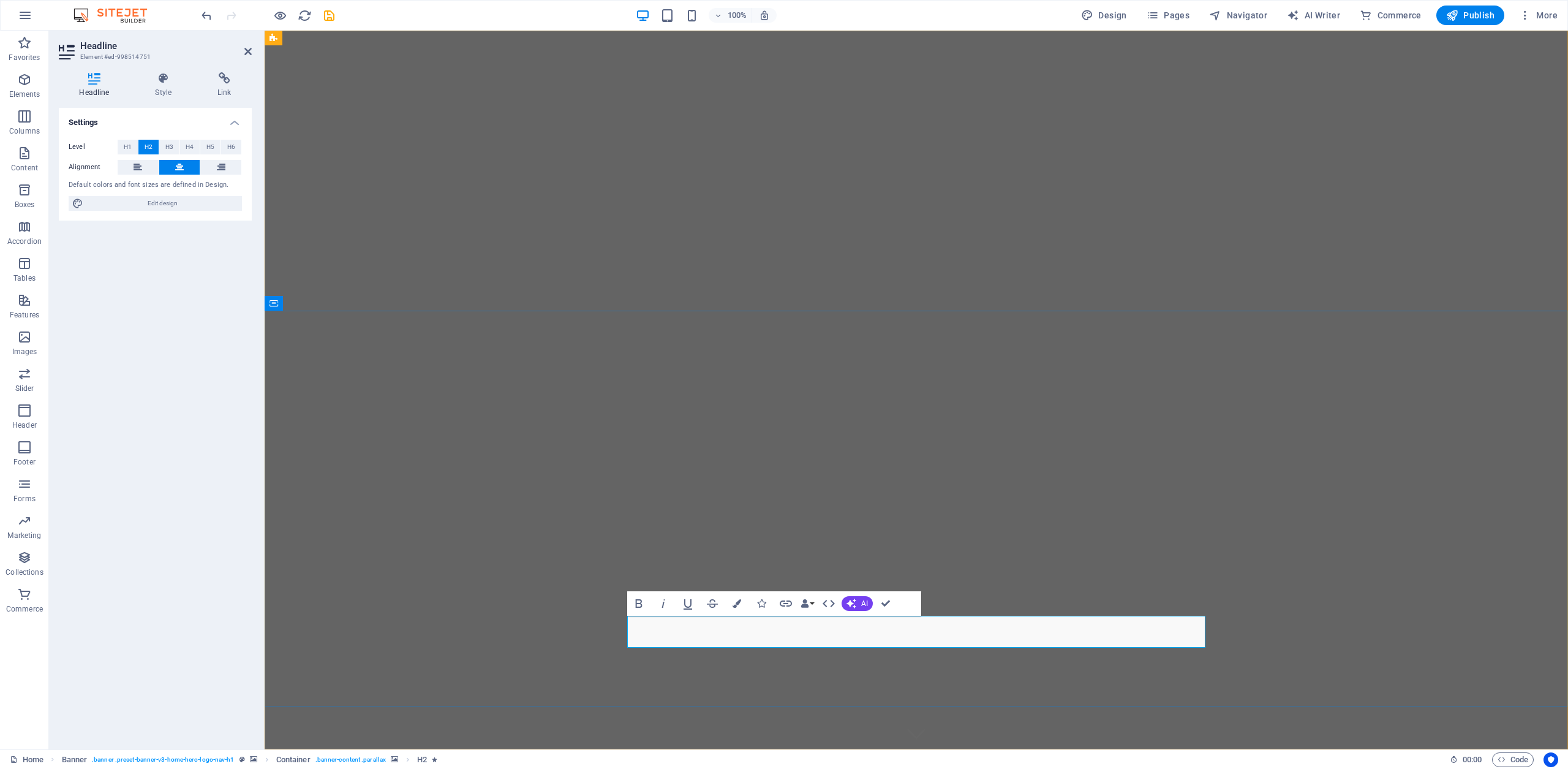
click at [162, 79] on icon at bounding box center [163, 78] width 58 height 12
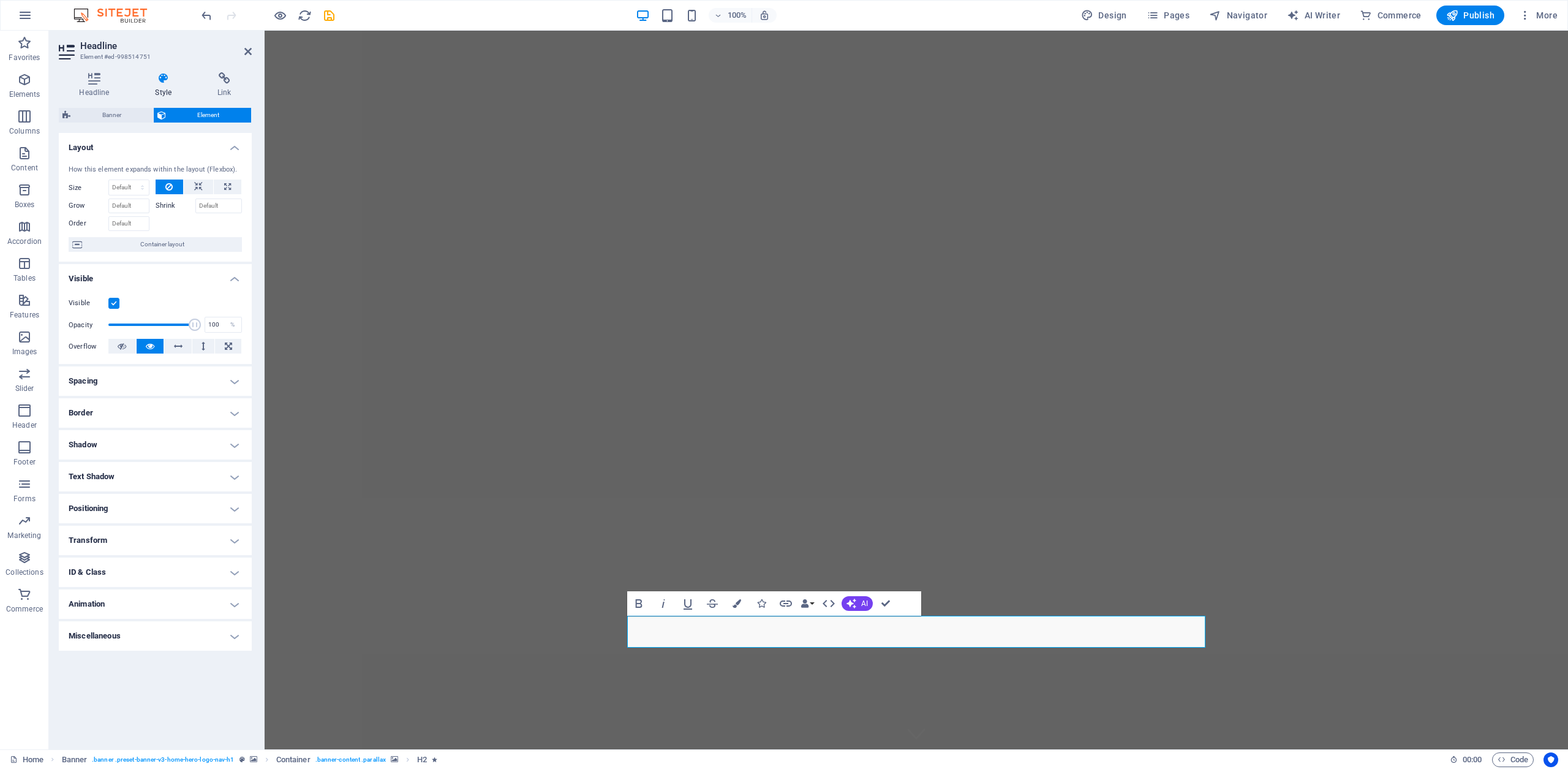
click at [107, 447] on h4 "Shadow" at bounding box center [154, 444] width 193 height 29
click at [174, 470] on span "Outside" at bounding box center [176, 470] width 21 height 15
type input "2"
type input "4"
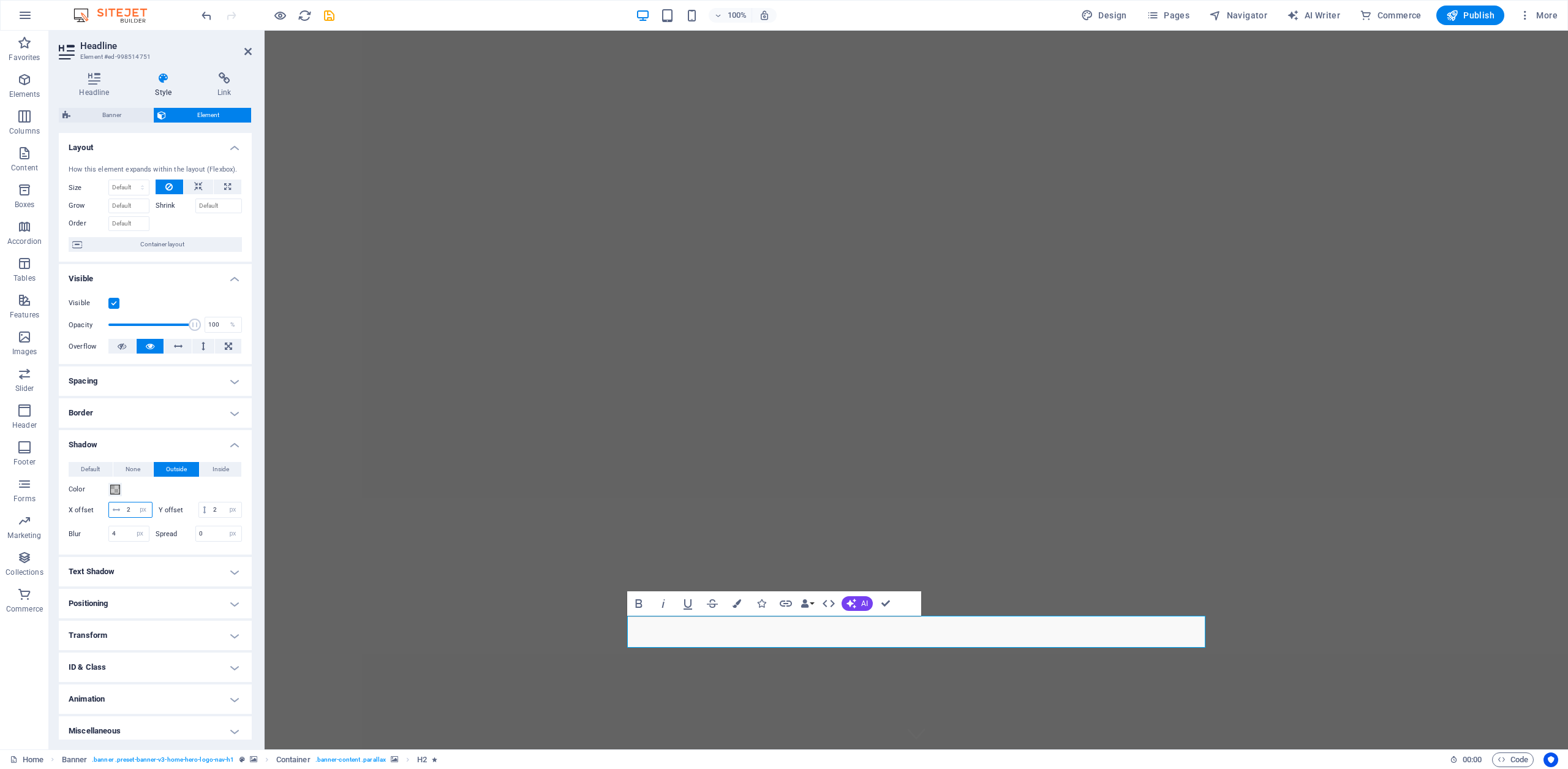
click at [152, 509] on input "2" at bounding box center [138, 510] width 28 height 15
type input "6"
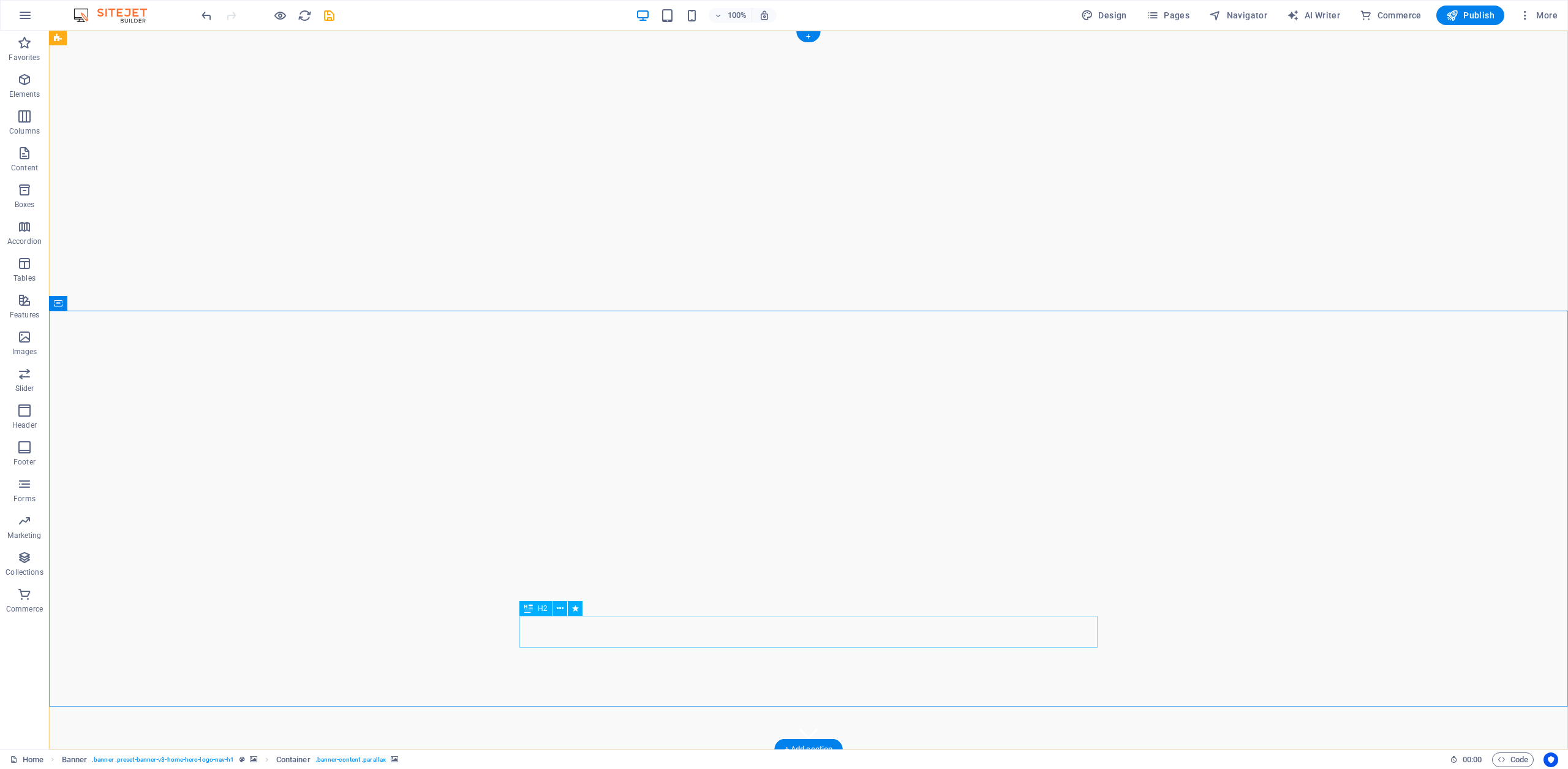
select select "px"
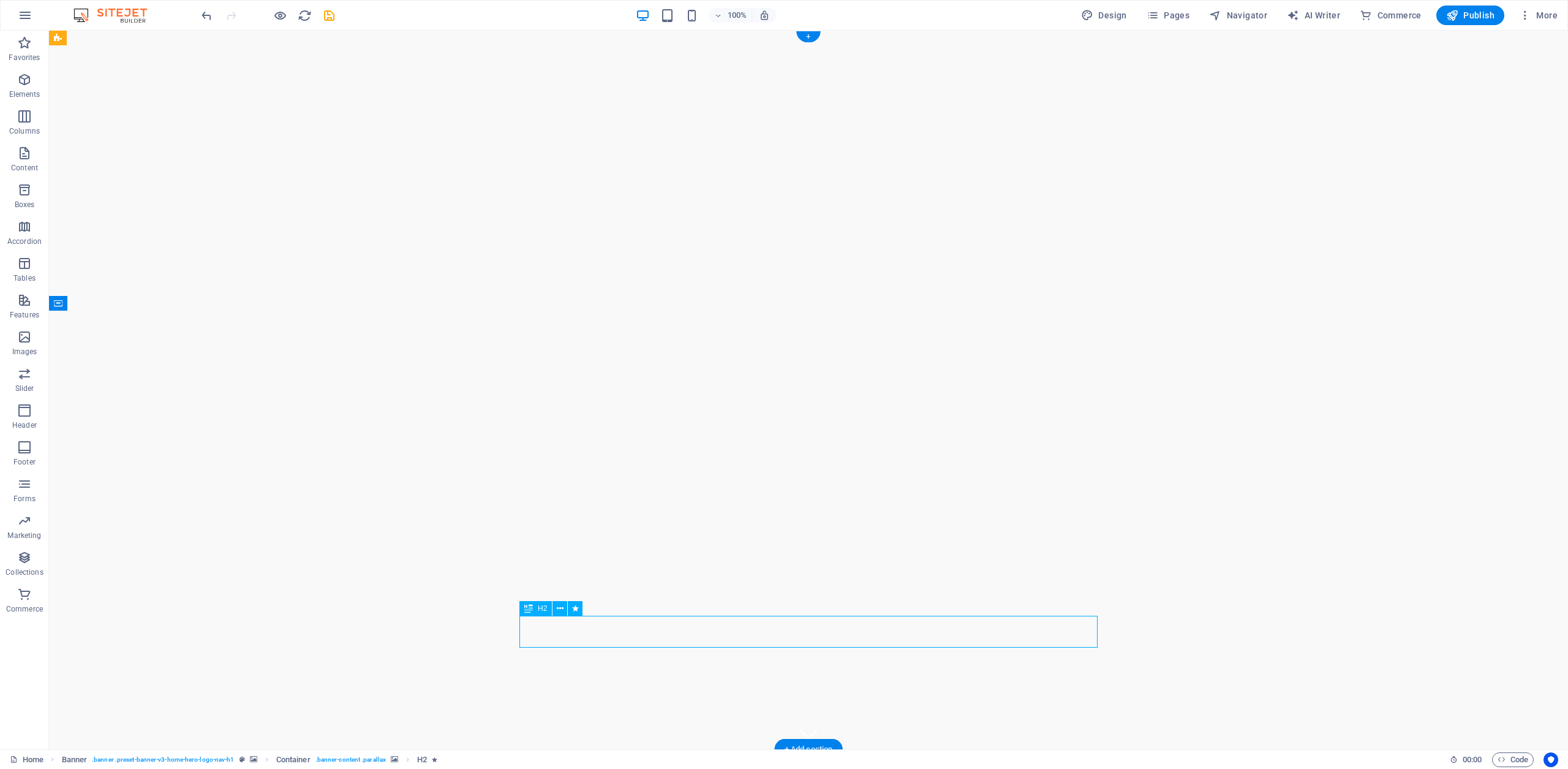
select select "px"
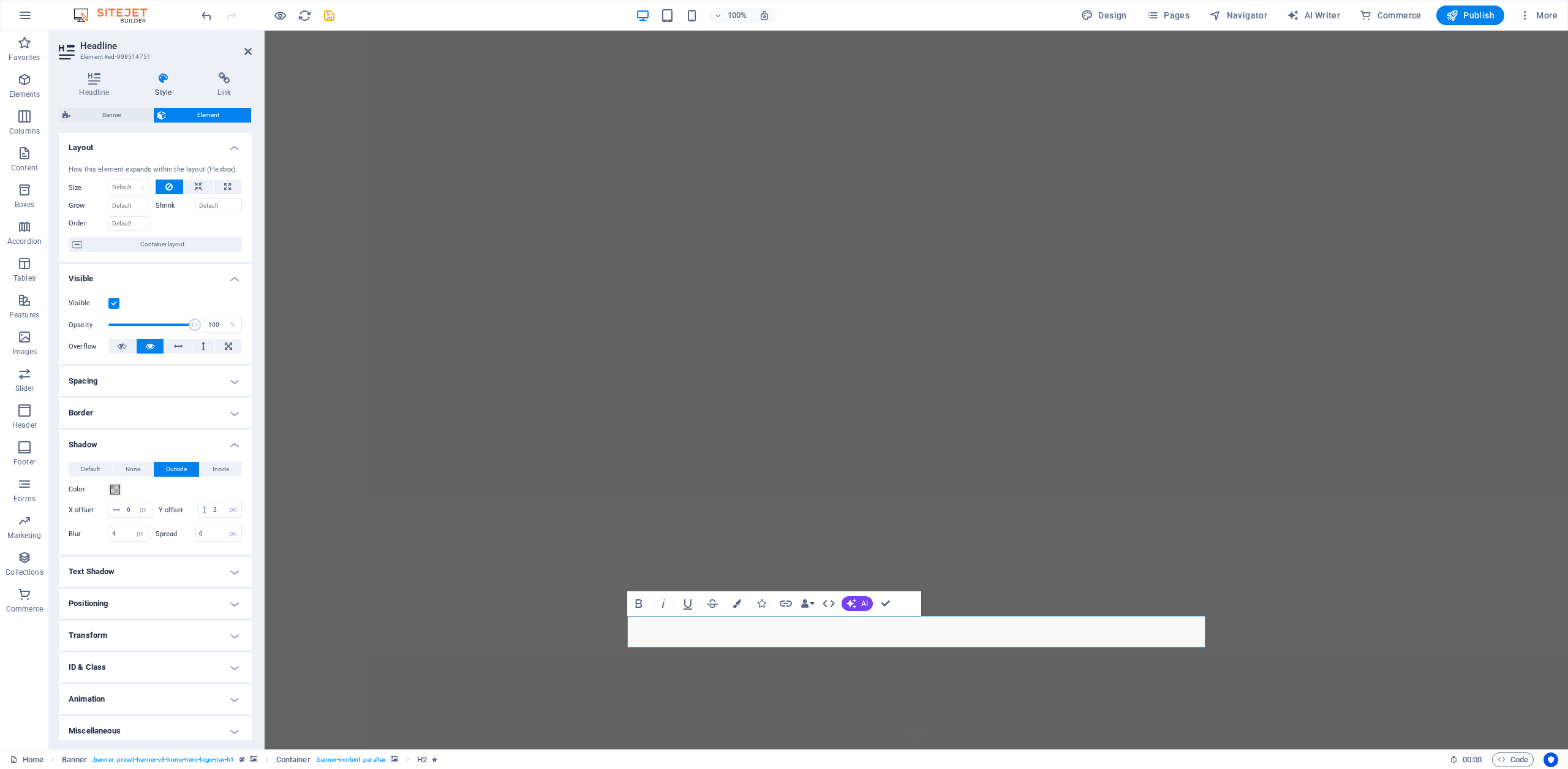
click at [233, 587] on h4 "Text Shadow" at bounding box center [154, 572] width 193 height 29
click at [217, 604] on span "Outside" at bounding box center [211, 596] width 21 height 15
type input "2"
type input "4"
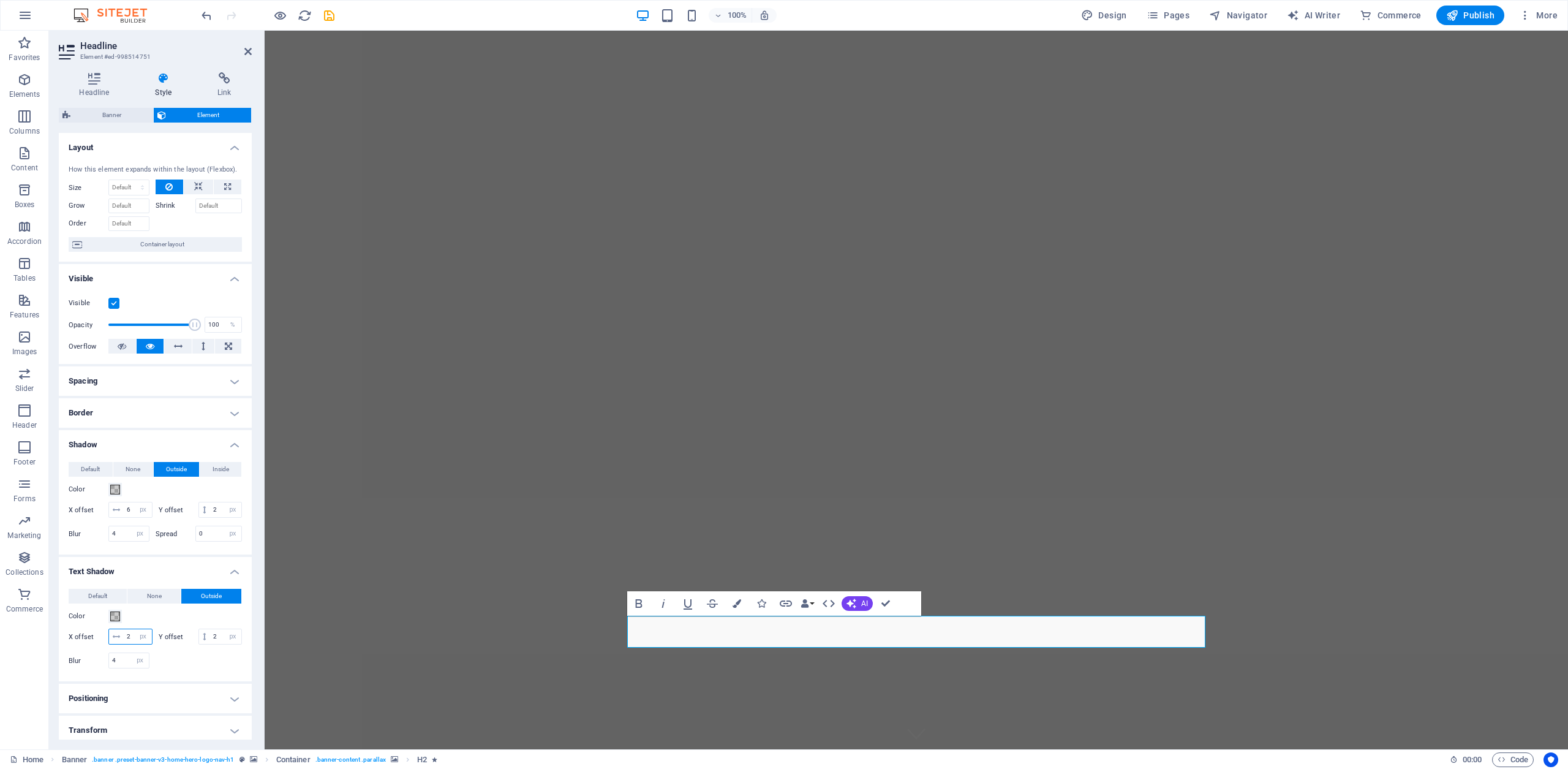
drag, startPoint x: 186, startPoint y: 650, endPoint x: 105, endPoint y: 650, distance: 81.0
click at [105, 644] on div "X offset 2 px rem vh vw" at bounding box center [110, 636] width 84 height 16
type input "20"
click at [210, 644] on input "2" at bounding box center [226, 637] width 31 height 15
type input "2"
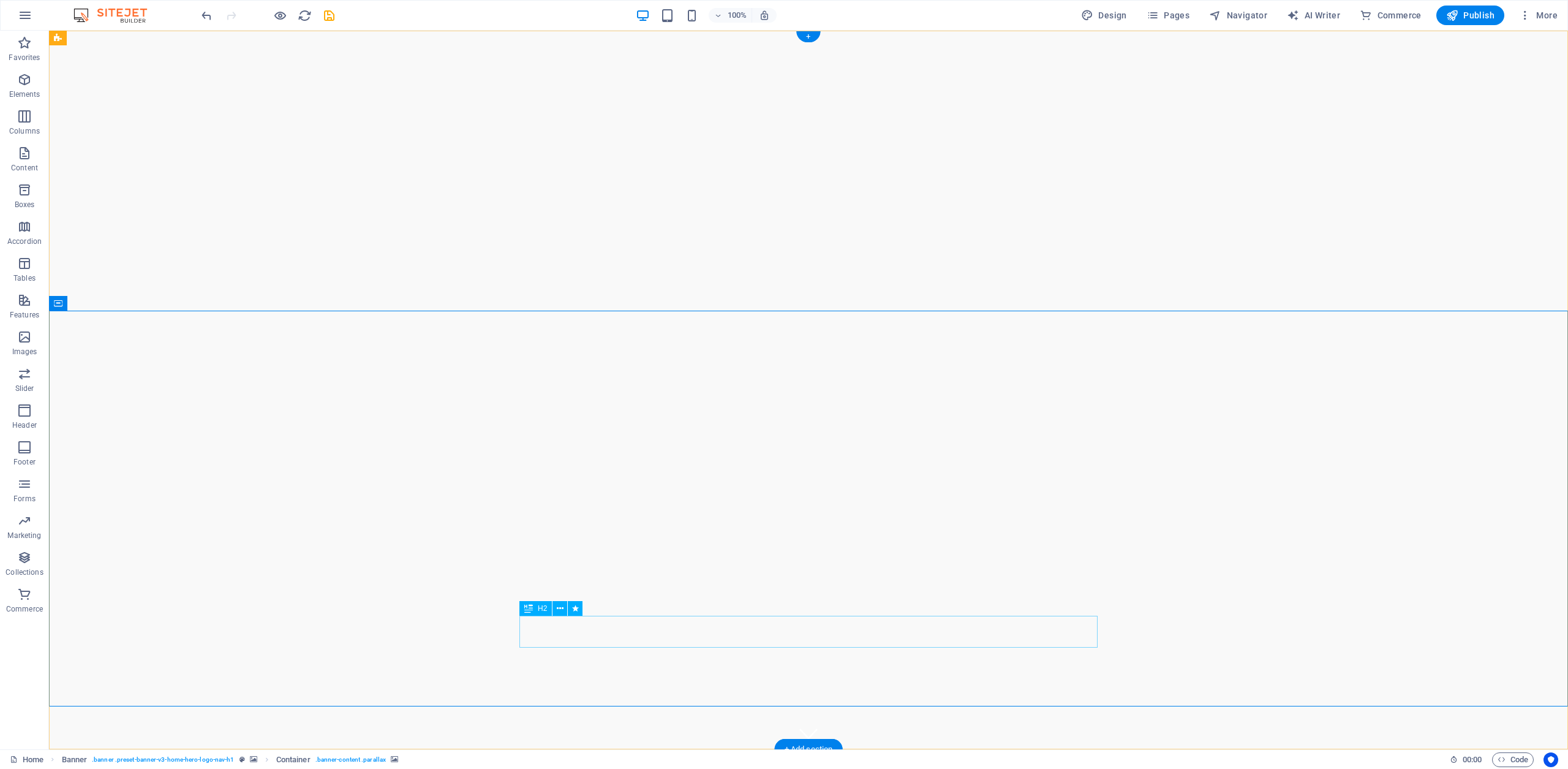
select select "px"
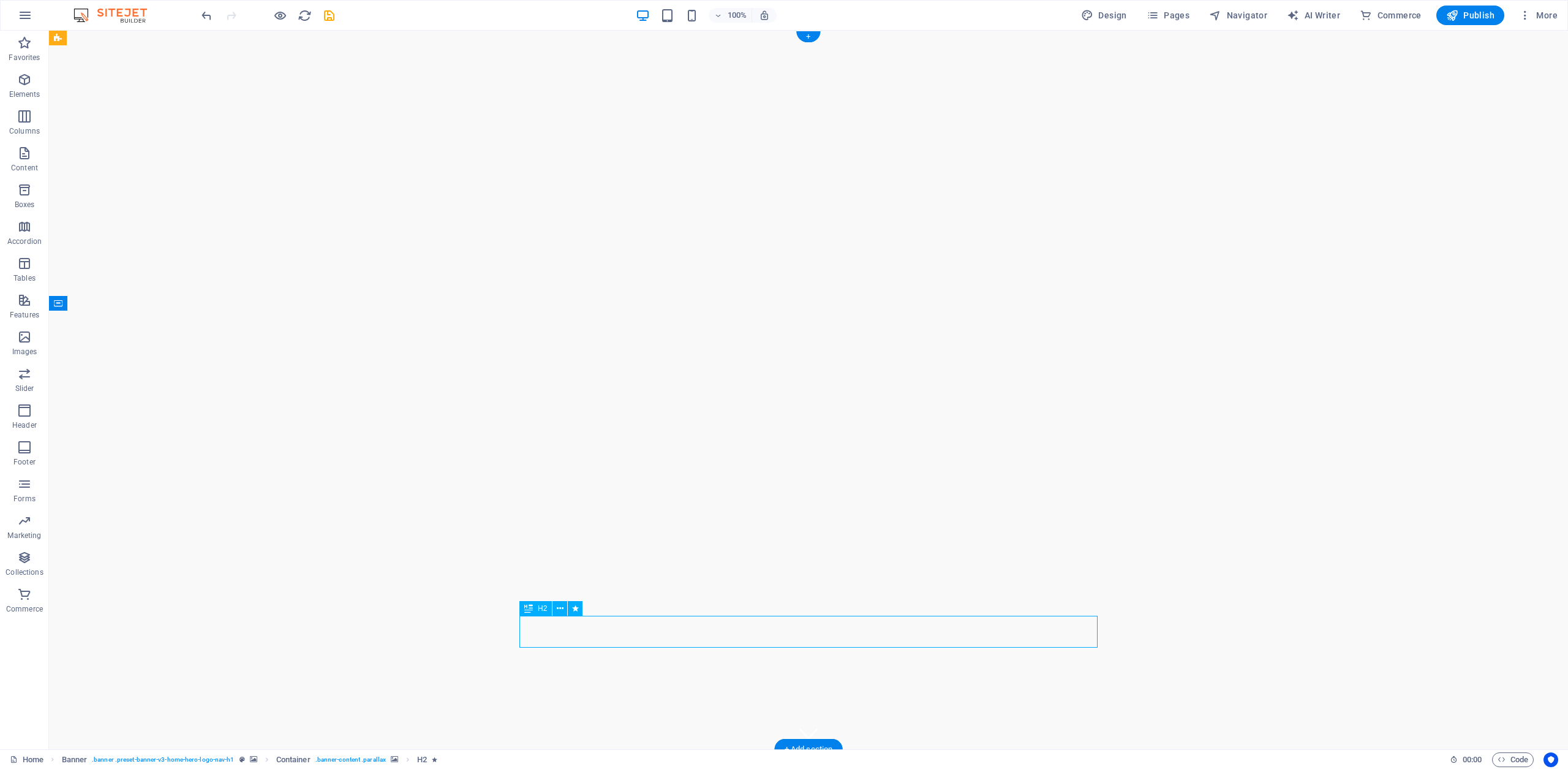
select select "px"
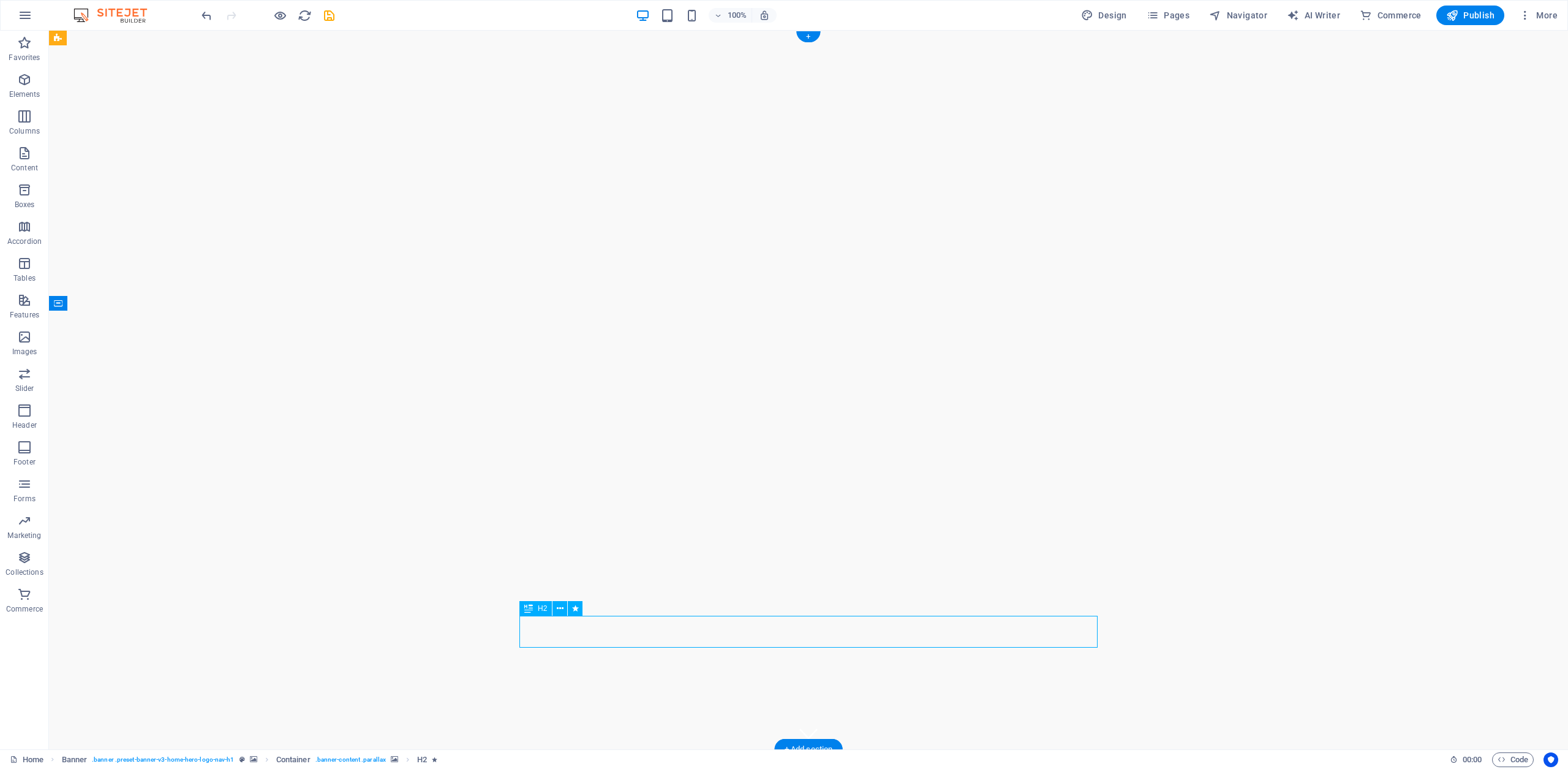
select select "px"
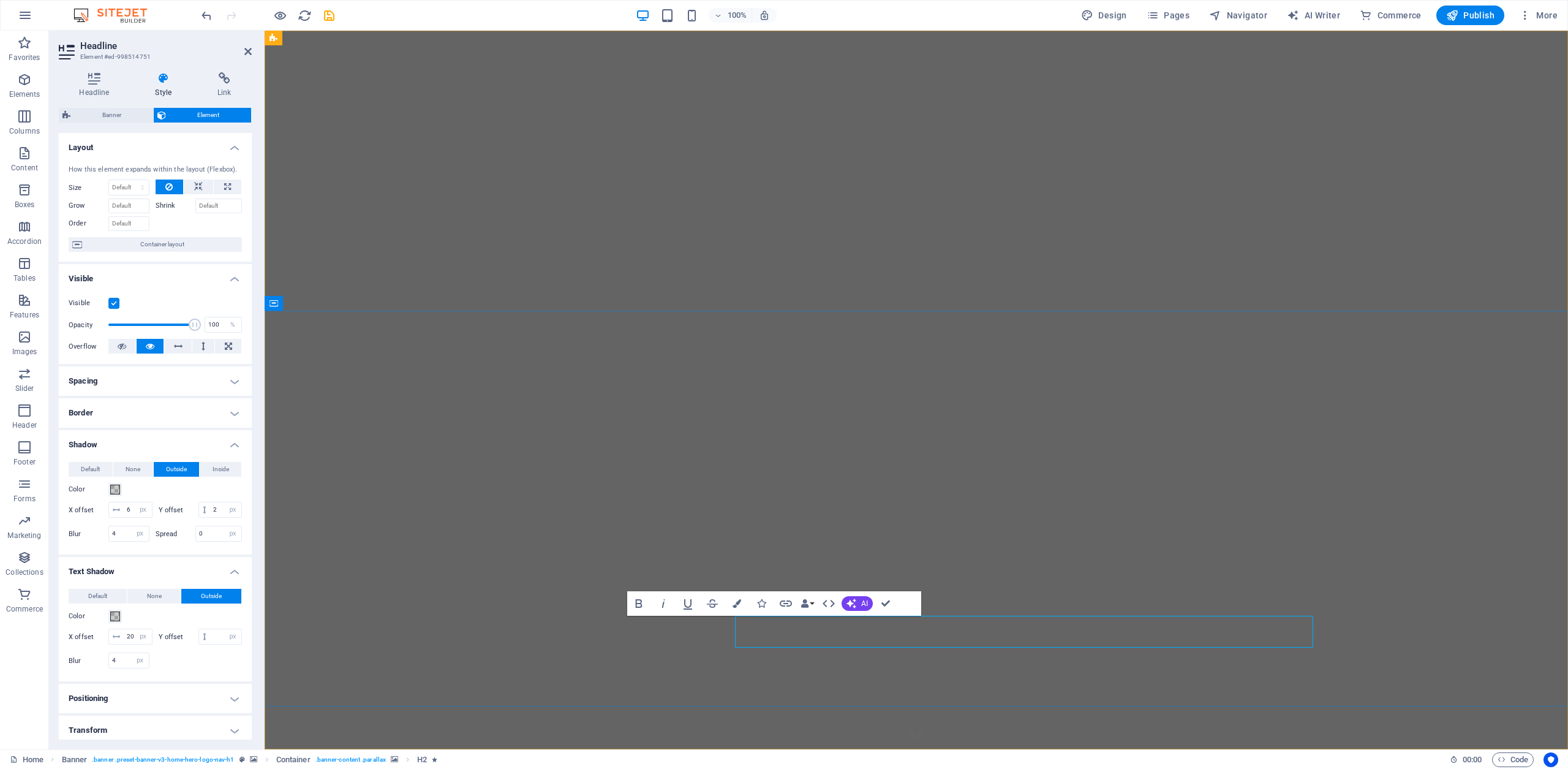
type input "220"
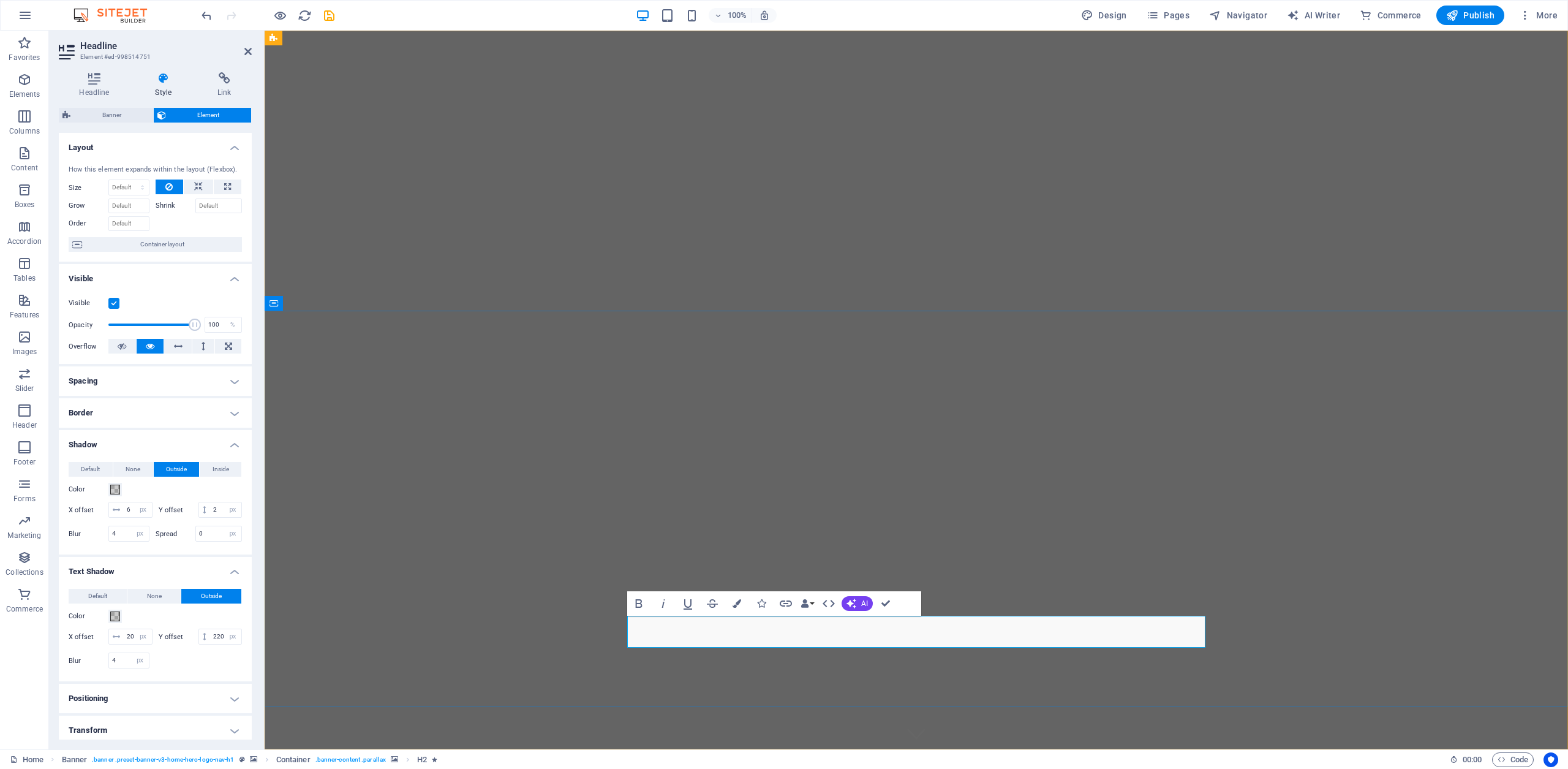
click at [680, 641] on icon at bounding box center [682, 640] width 7 height 13
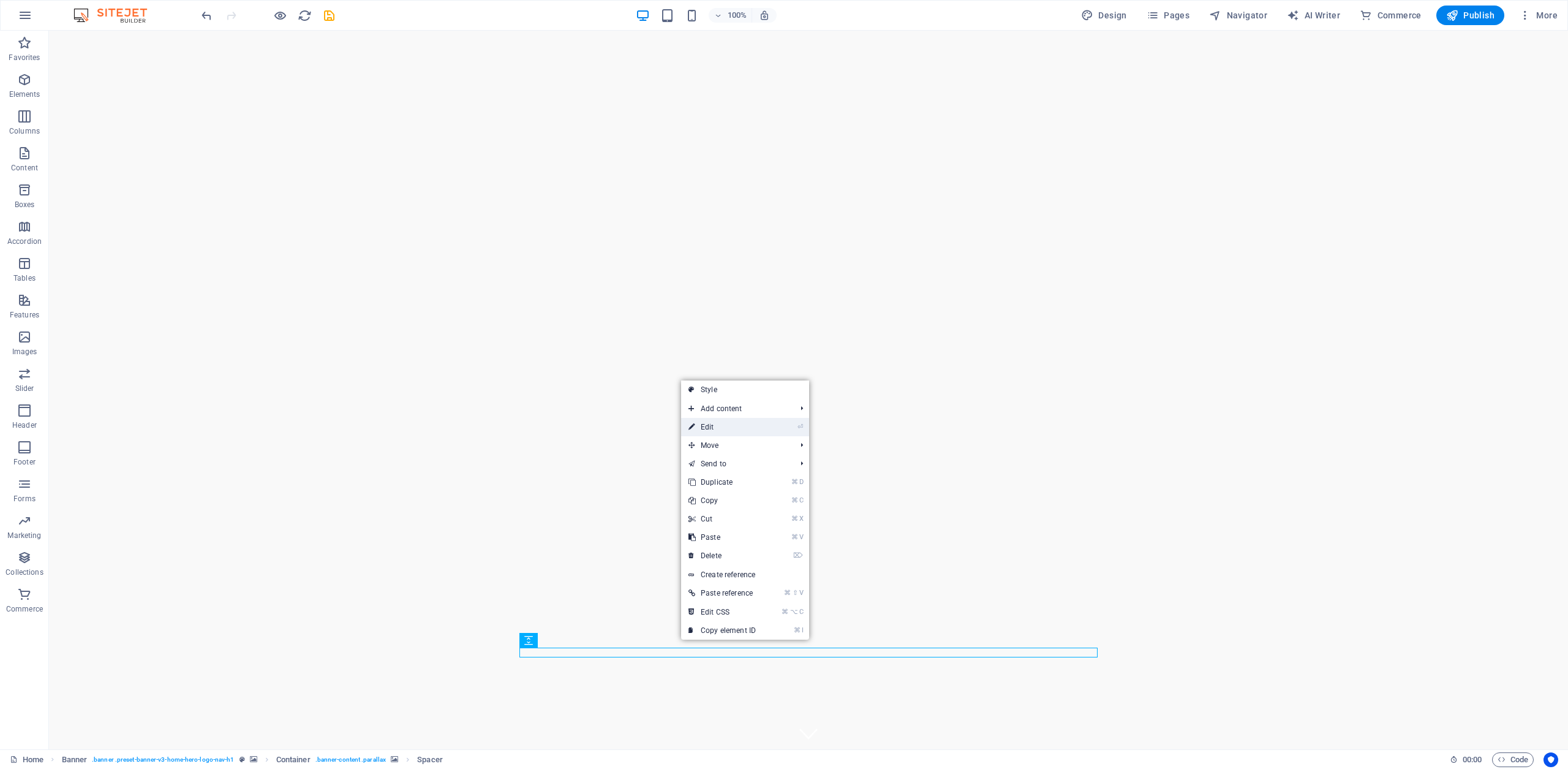
click at [718, 427] on link "⏎ Edit" at bounding box center [721, 427] width 82 height 19
select select "px"
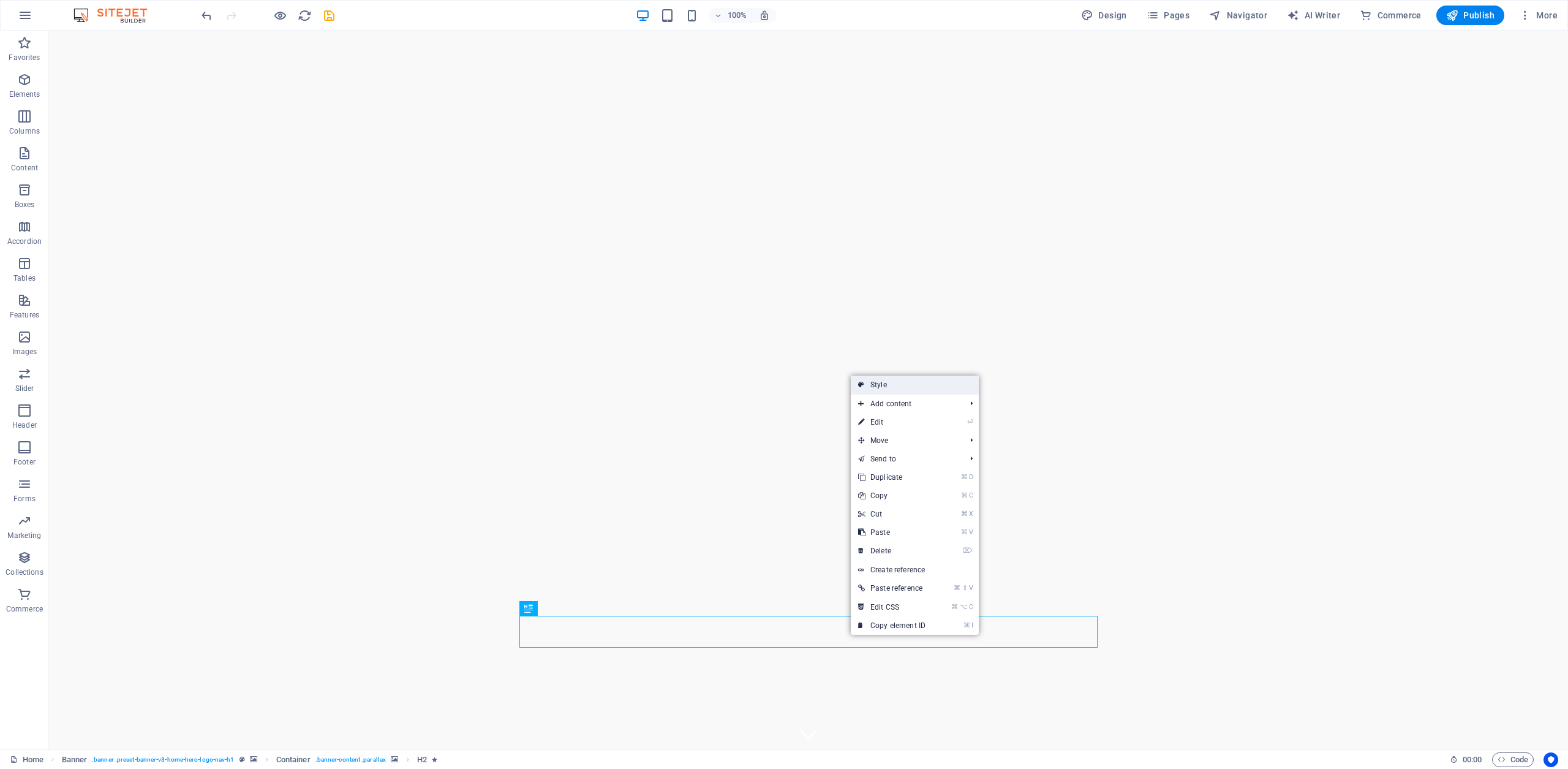
click at [881, 384] on link "Style" at bounding box center [915, 385] width 128 height 19
select select "preset-banner-v3-home-hero-logo-nav-h1"
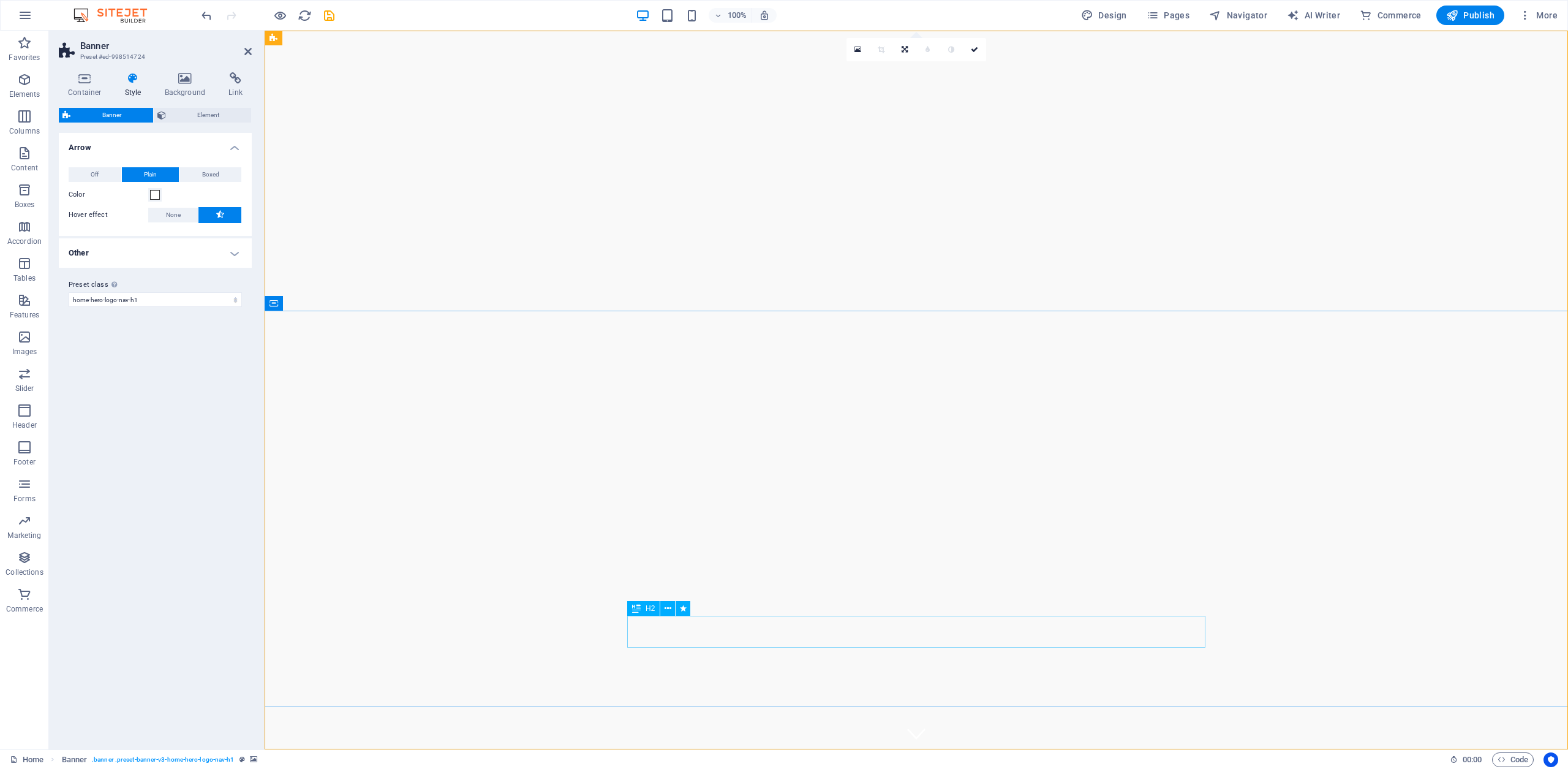
select select "px"
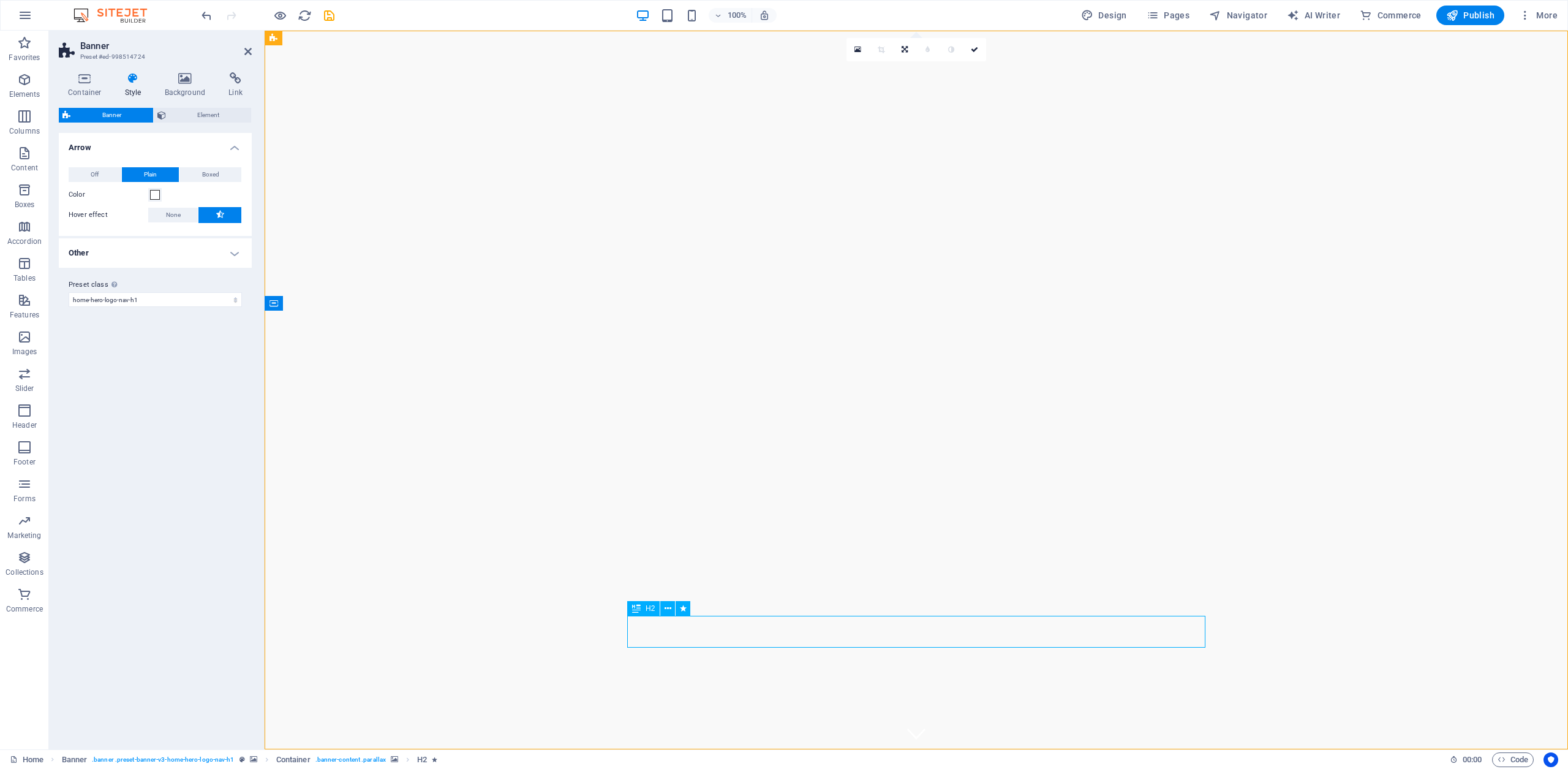
select select "px"
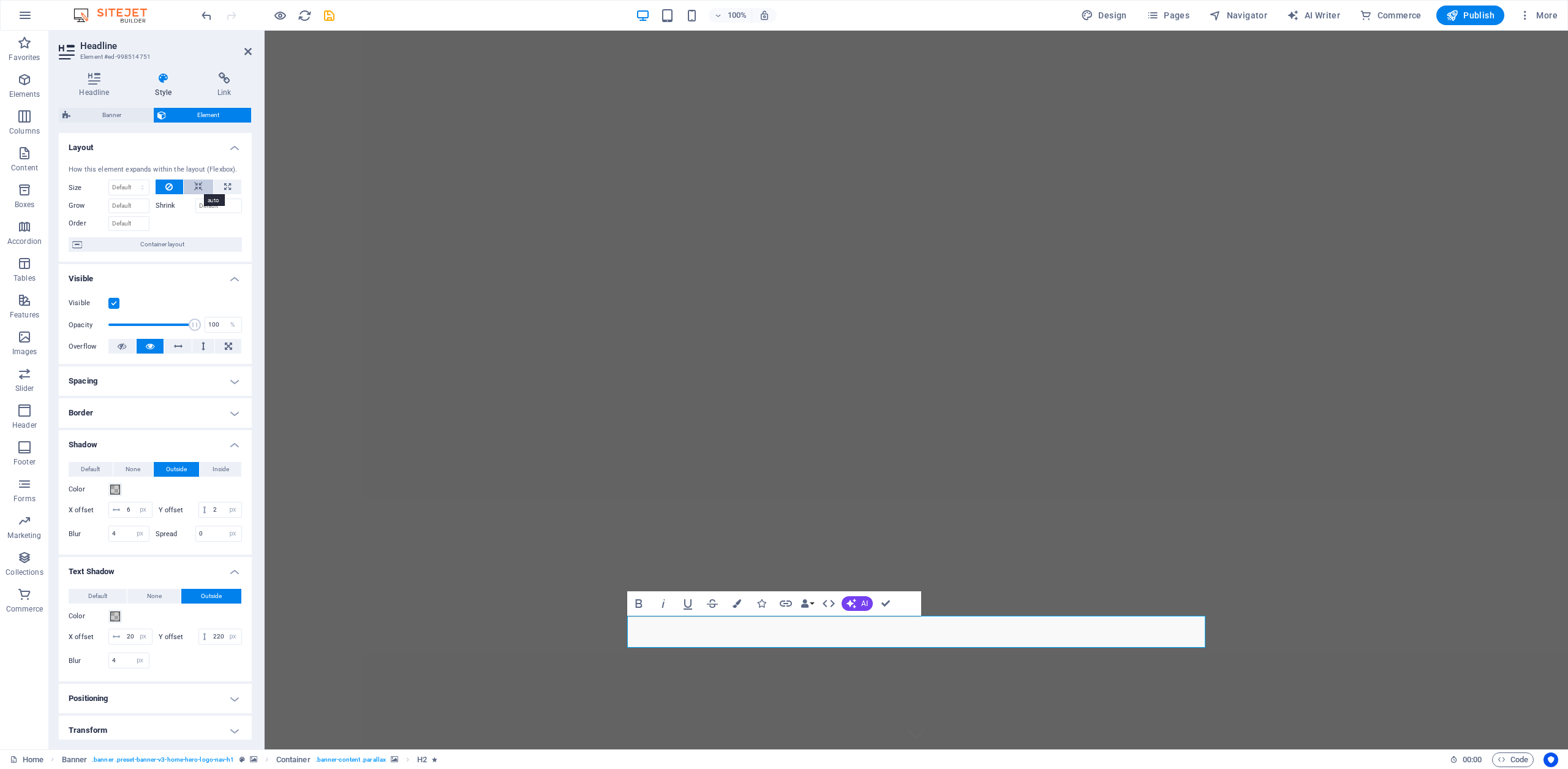
click at [196, 189] on icon at bounding box center [198, 187] width 8 height 15
click at [168, 189] on icon at bounding box center [169, 187] width 7 height 15
click at [155, 326] on span at bounding box center [151, 325] width 86 height 19
click at [122, 323] on span at bounding box center [151, 325] width 86 height 19
type input "100"
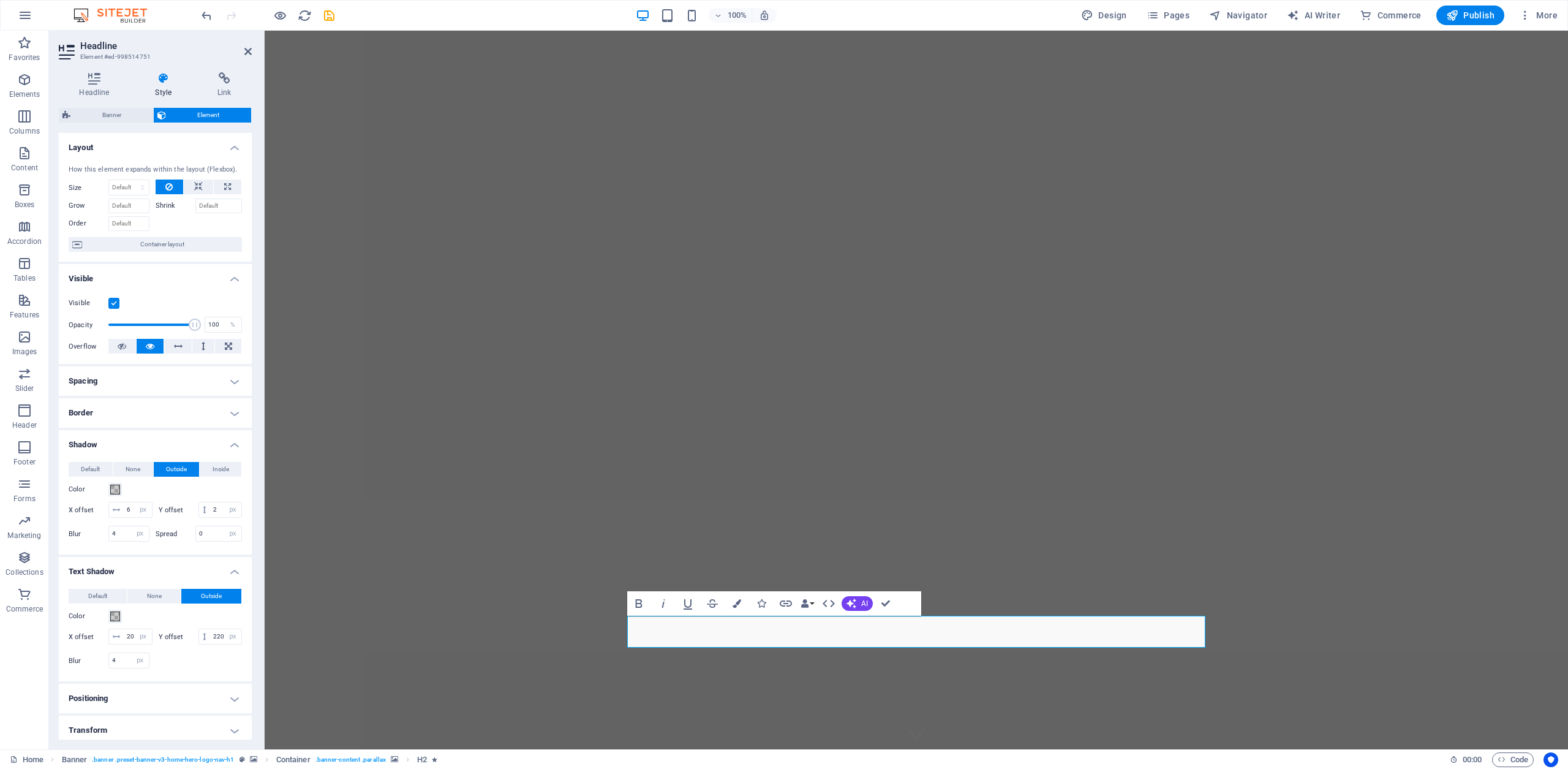
drag, startPoint x: 122, startPoint y: 323, endPoint x: 196, endPoint y: 328, distance: 74.2
click at [196, 328] on span at bounding box center [195, 325] width 12 height 12
click at [236, 416] on h4 "Border" at bounding box center [154, 413] width 193 height 29
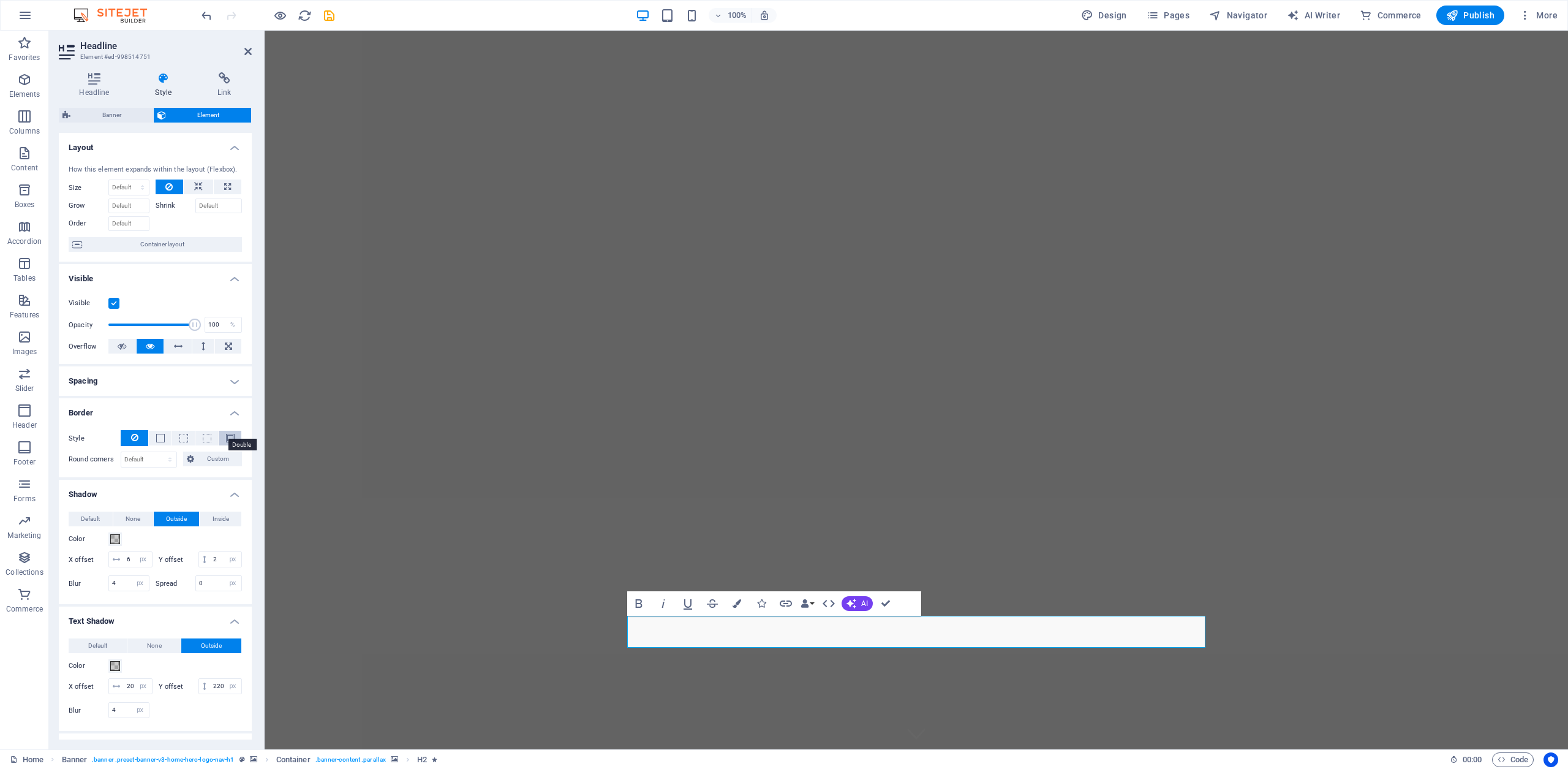
click at [226, 437] on span at bounding box center [229, 437] width 8 height 8
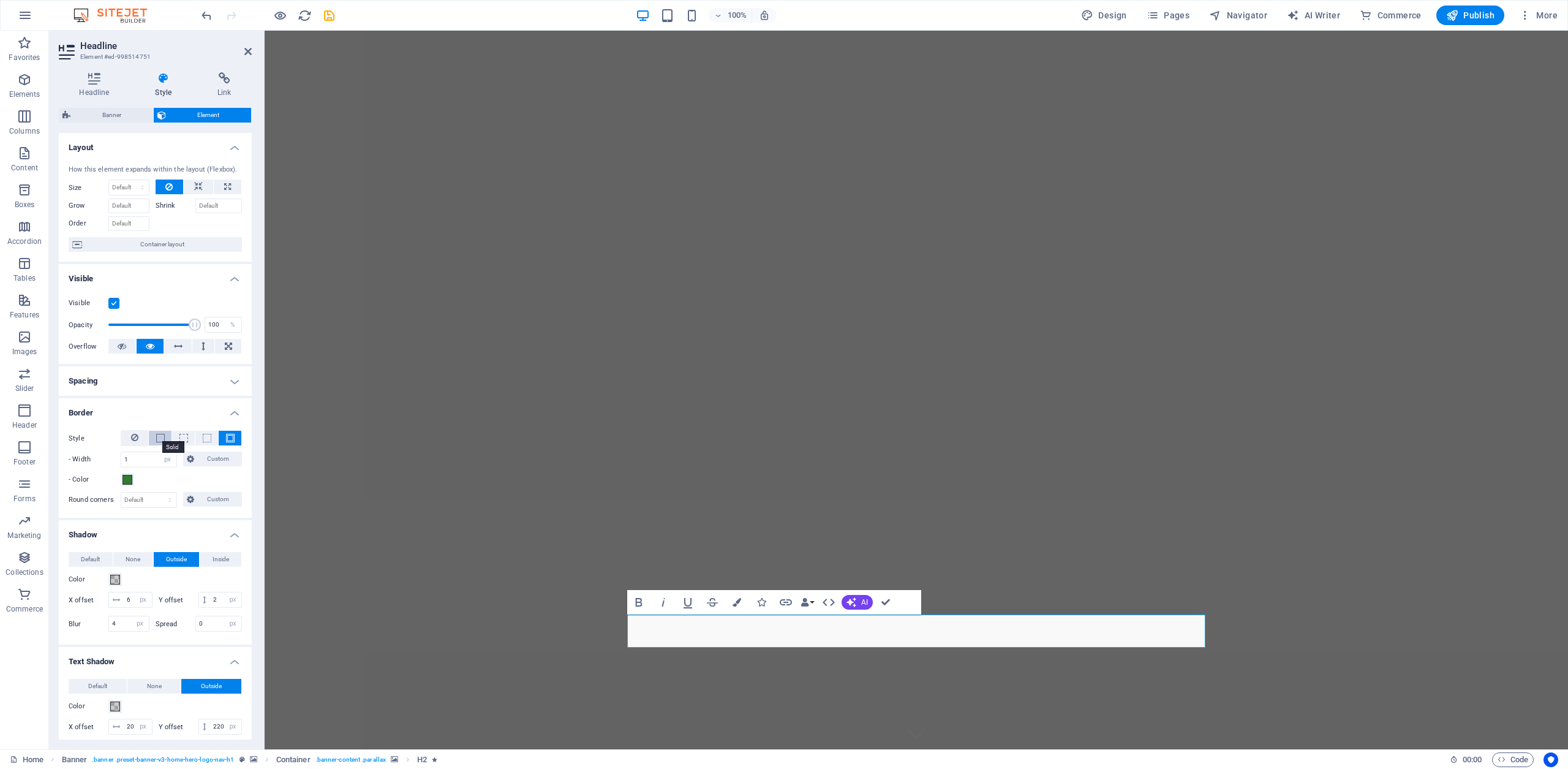
click at [158, 440] on span at bounding box center [160, 437] width 8 height 8
click at [131, 438] on icon at bounding box center [135, 437] width 7 height 15
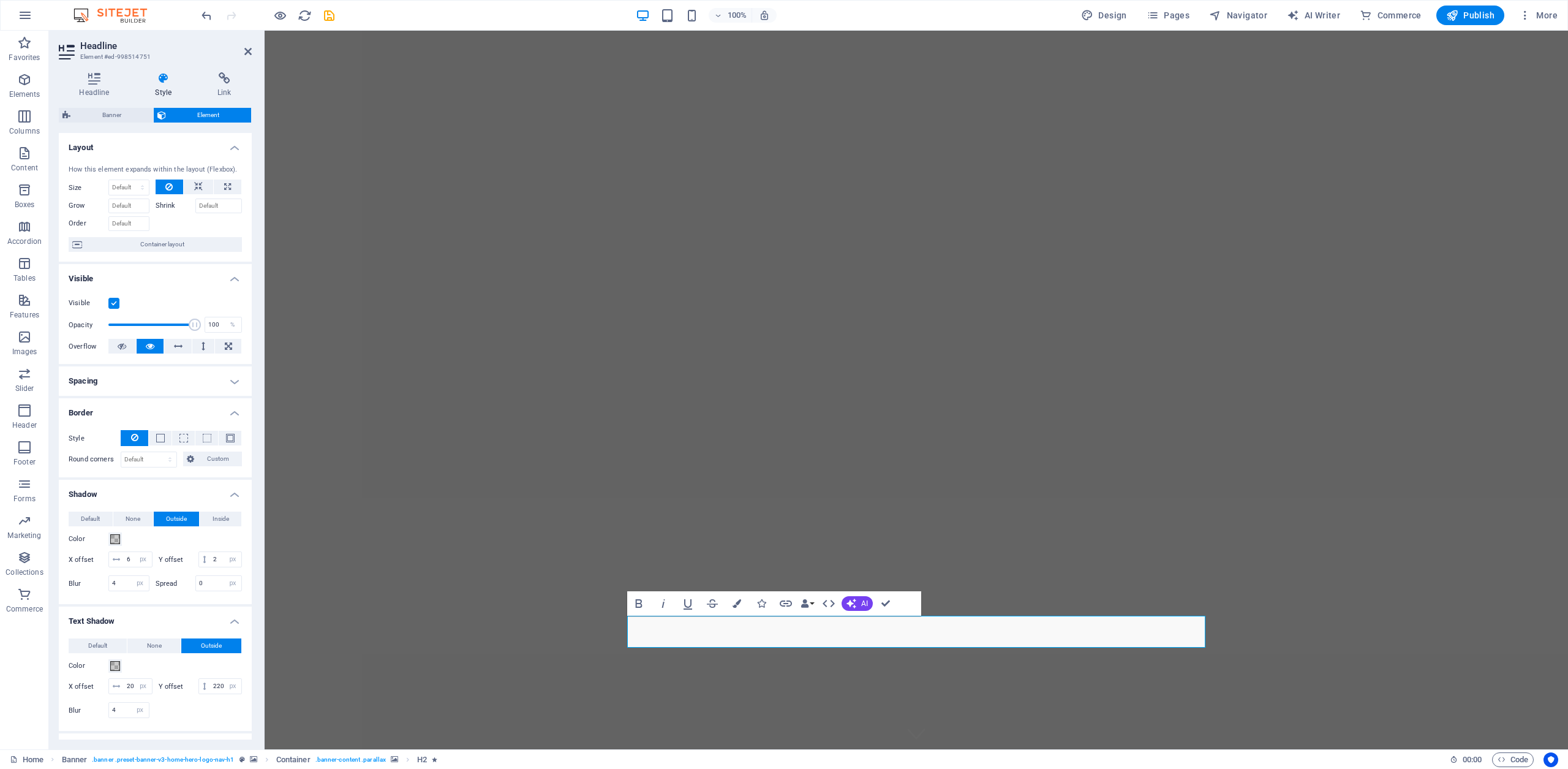
click at [176, 536] on div "Color" at bounding box center [154, 539] width 173 height 15
drag, startPoint x: 208, startPoint y: 599, endPoint x: 192, endPoint y: 599, distance: 16.0
click at [192, 591] on div "Spread 0 px rem vh vw" at bounding box center [199, 583] width 87 height 16
type input "30"
click at [115, 539] on span at bounding box center [115, 539] width 10 height 10
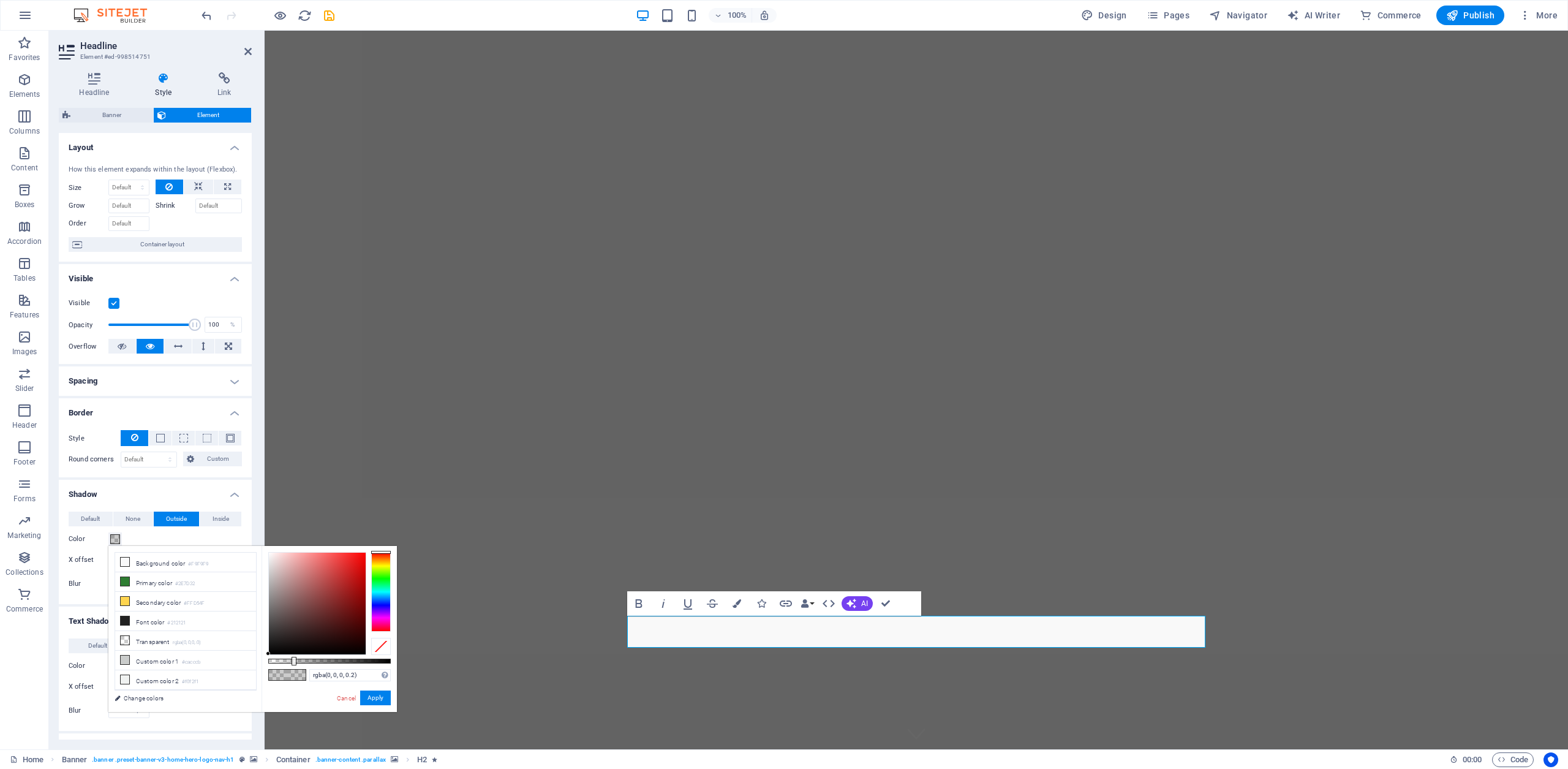
type input "rgba(237, 14, 14, 0.2)"
click at [360, 559] on div at bounding box center [317, 604] width 97 height 102
click at [376, 701] on button "Apply" at bounding box center [375, 698] width 31 height 15
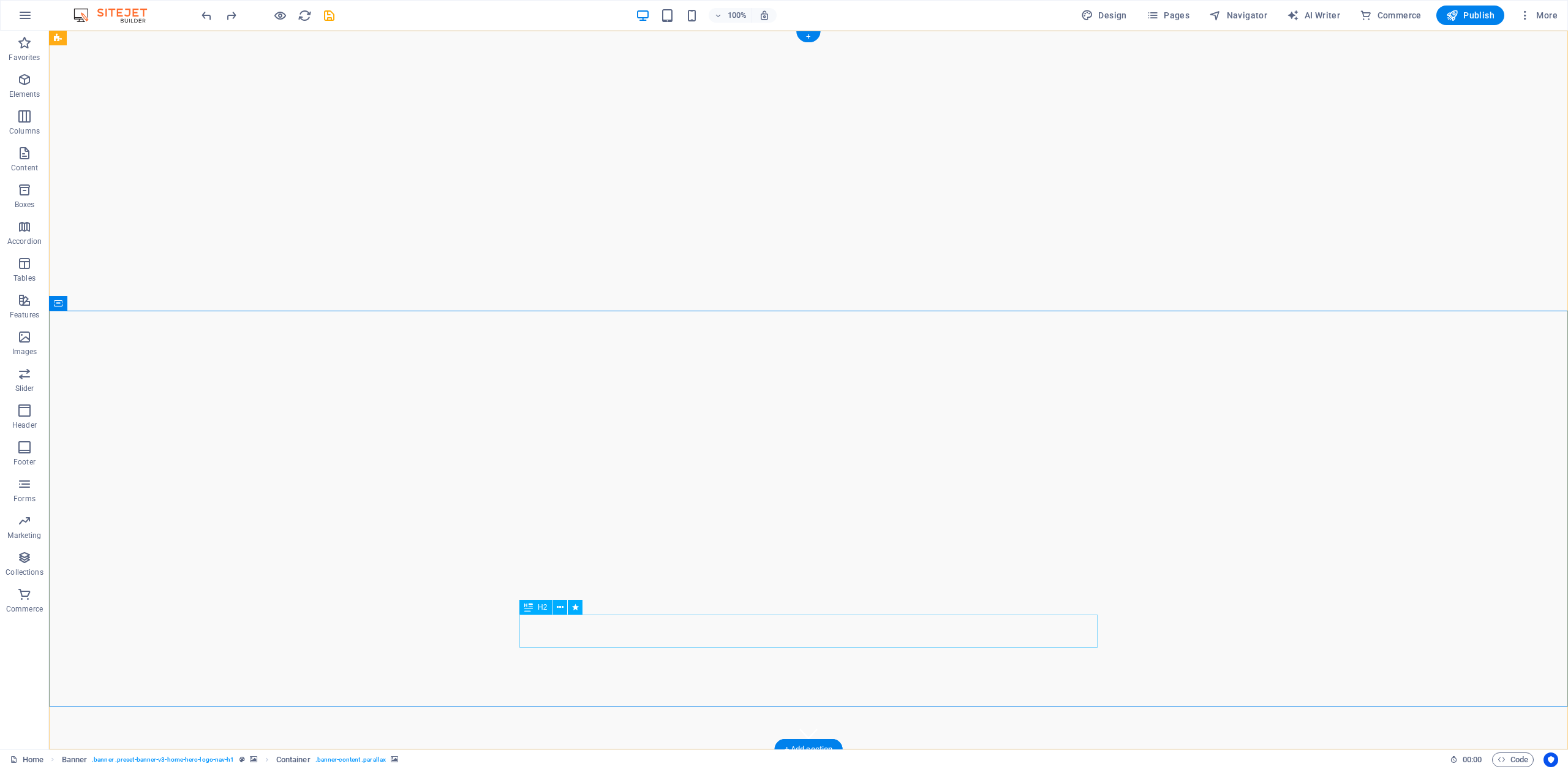
select select "px"
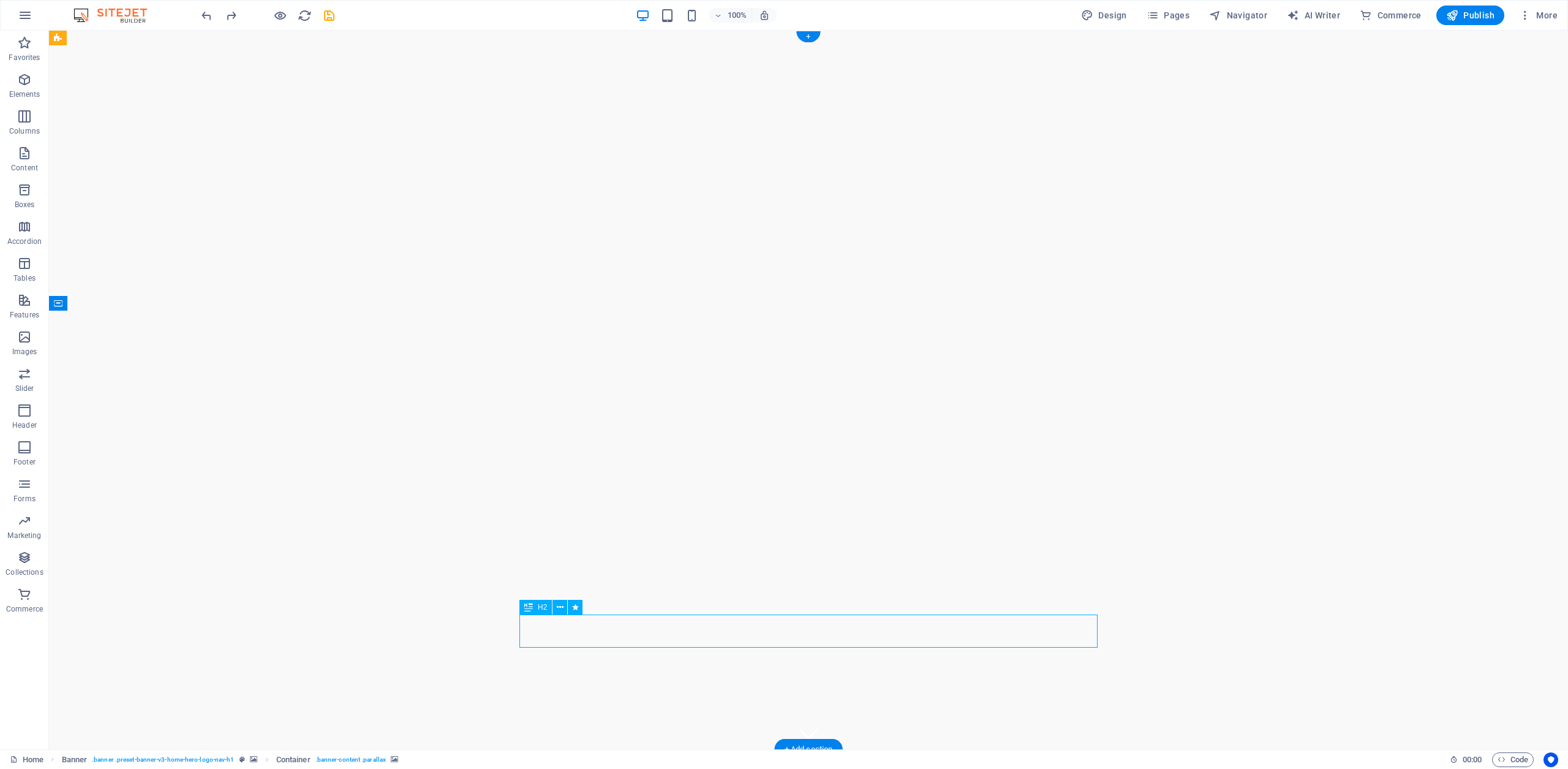
select select "px"
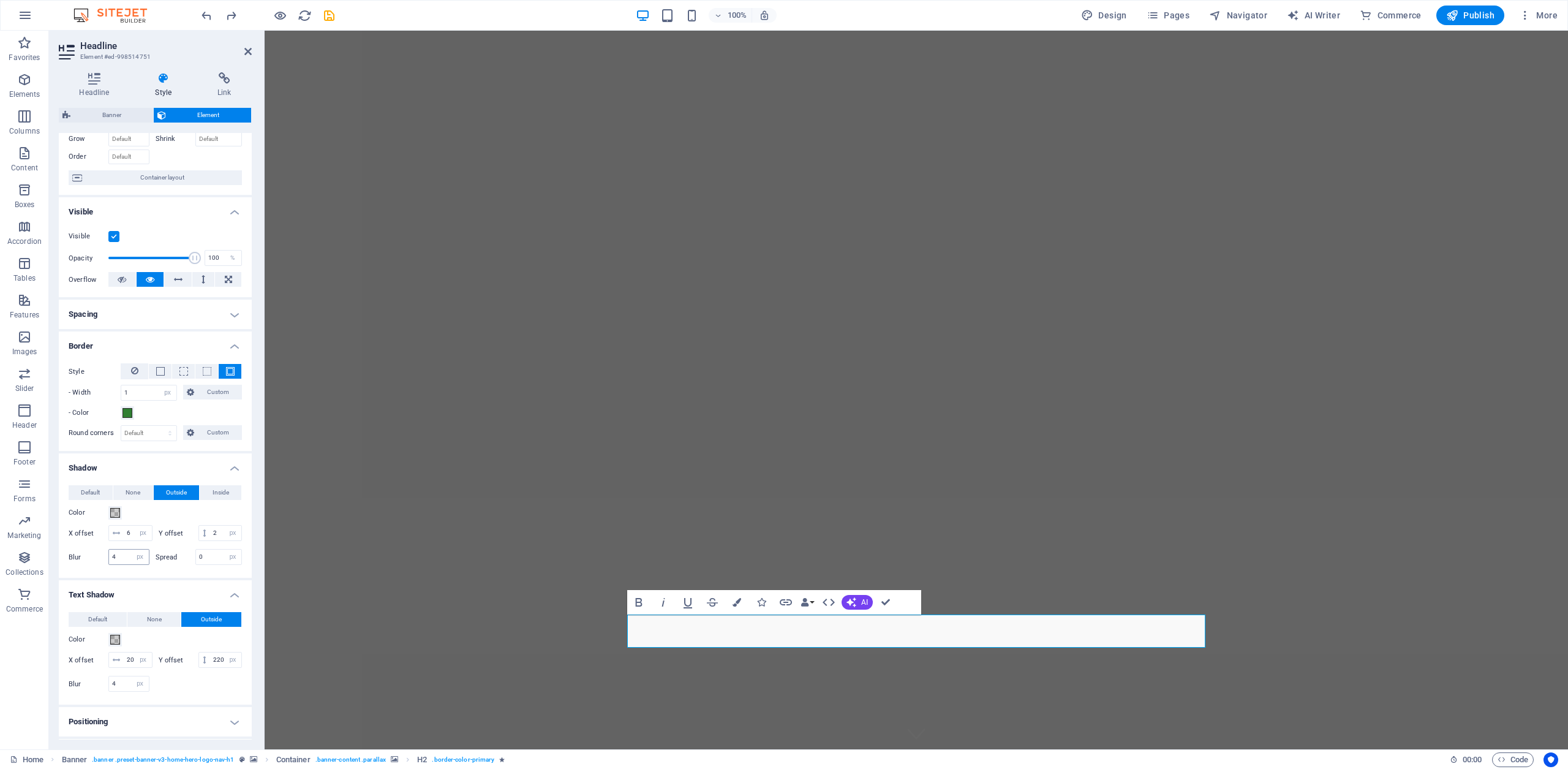
scroll to position [223, 0]
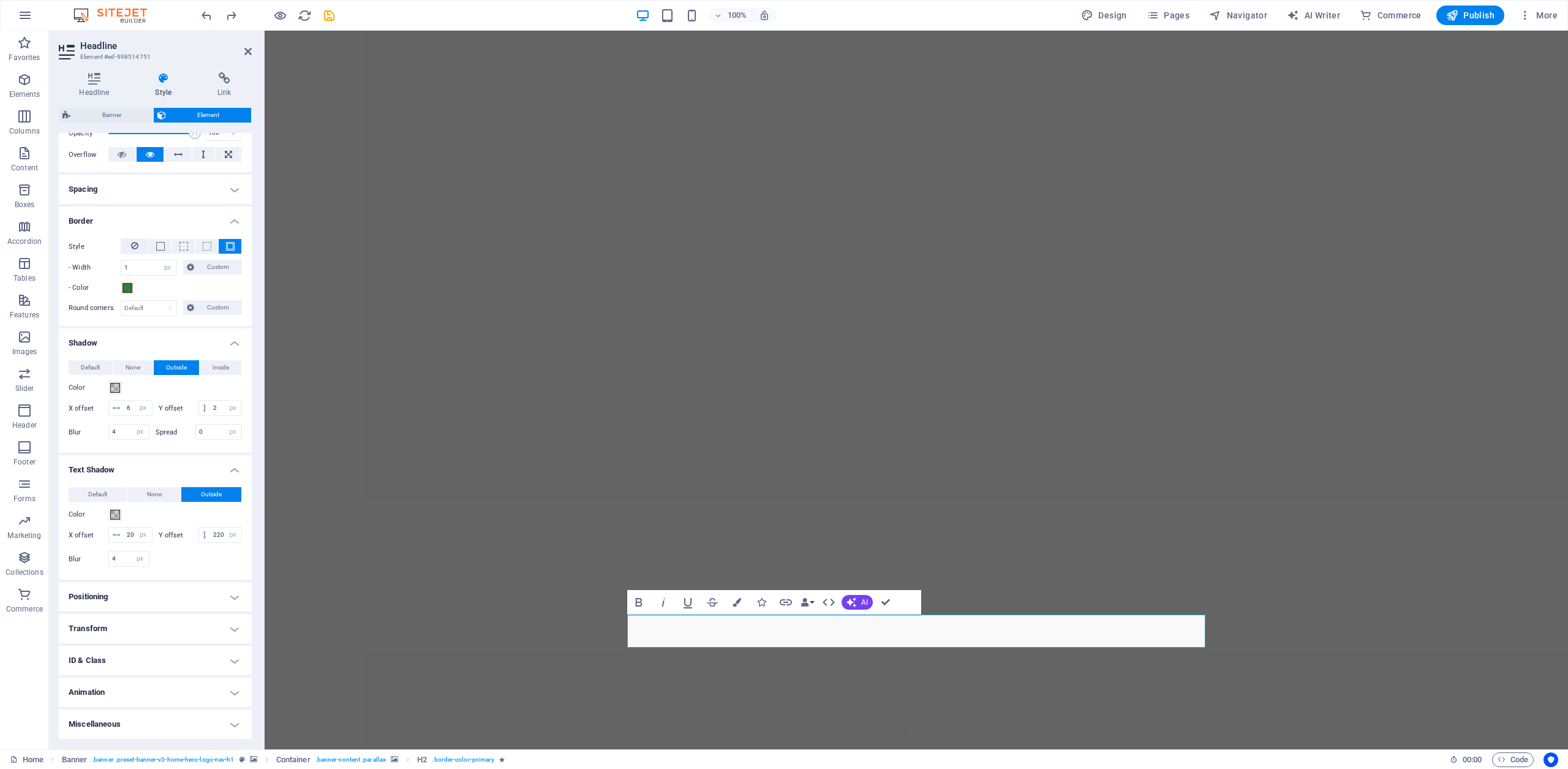
click at [235, 632] on h4 "Transform" at bounding box center [154, 629] width 193 height 29
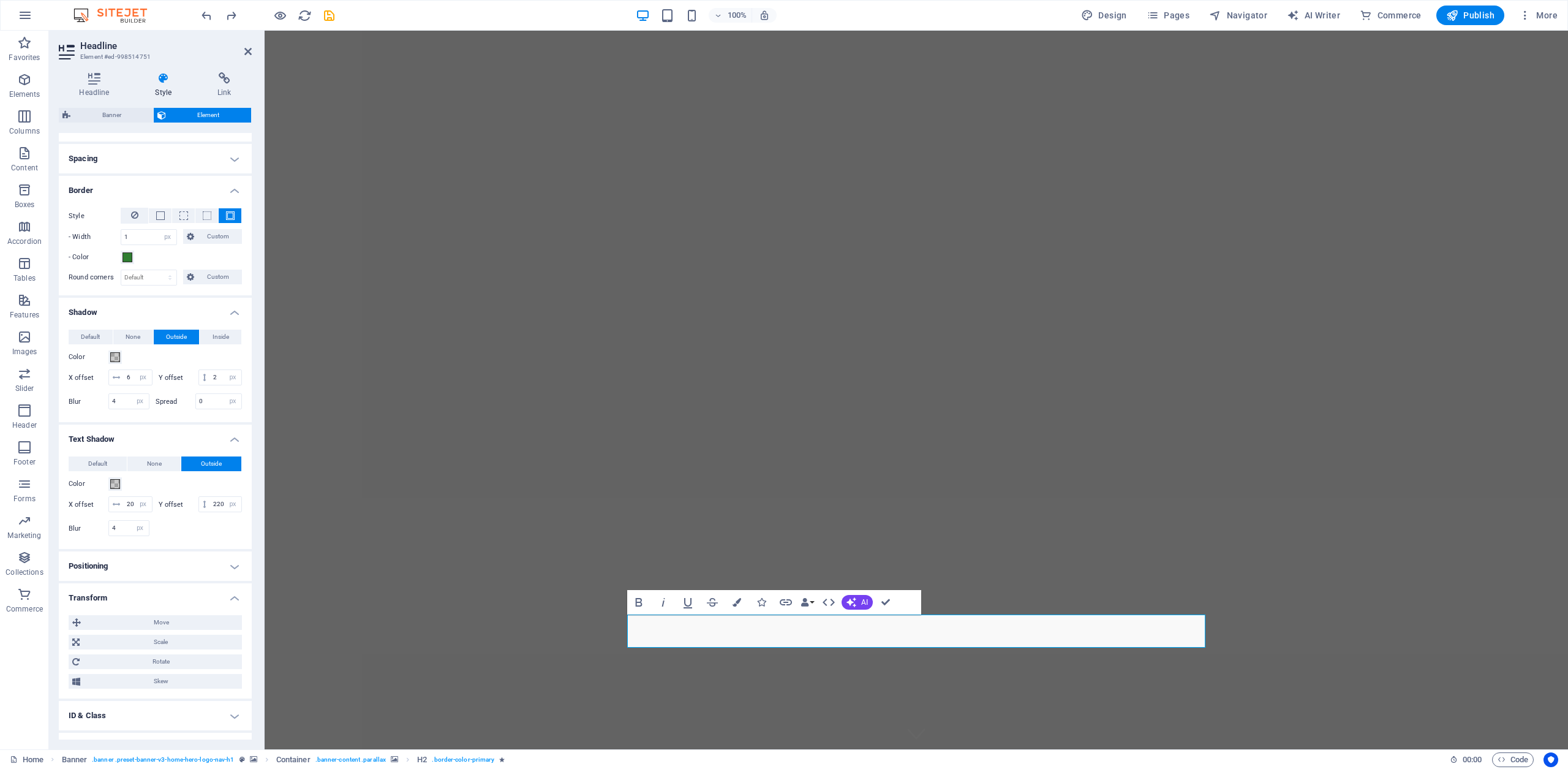
click at [229, 605] on h4 "Transform" at bounding box center [154, 594] width 193 height 22
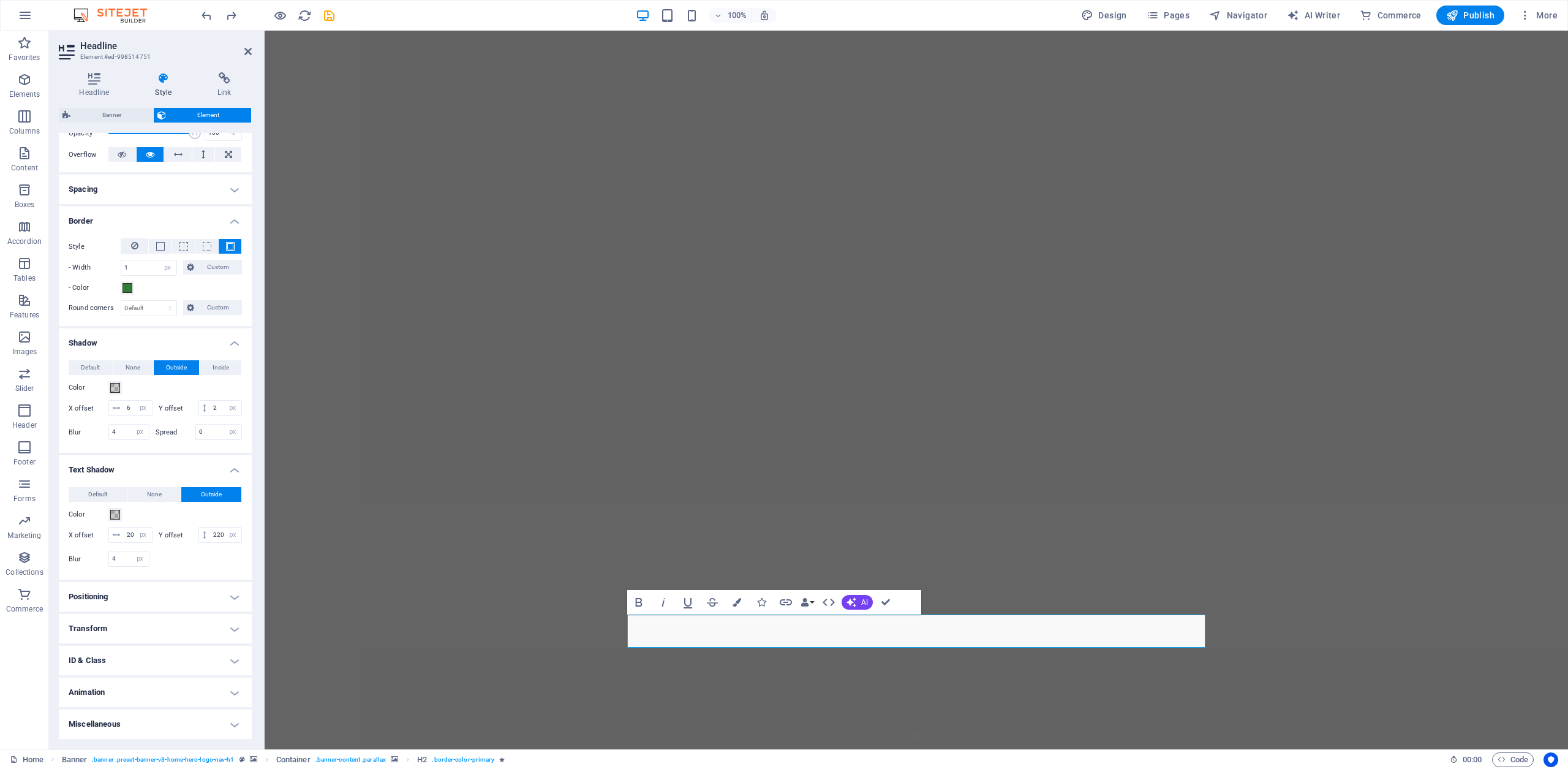
click at [232, 692] on h4 "Animation" at bounding box center [154, 692] width 193 height 29
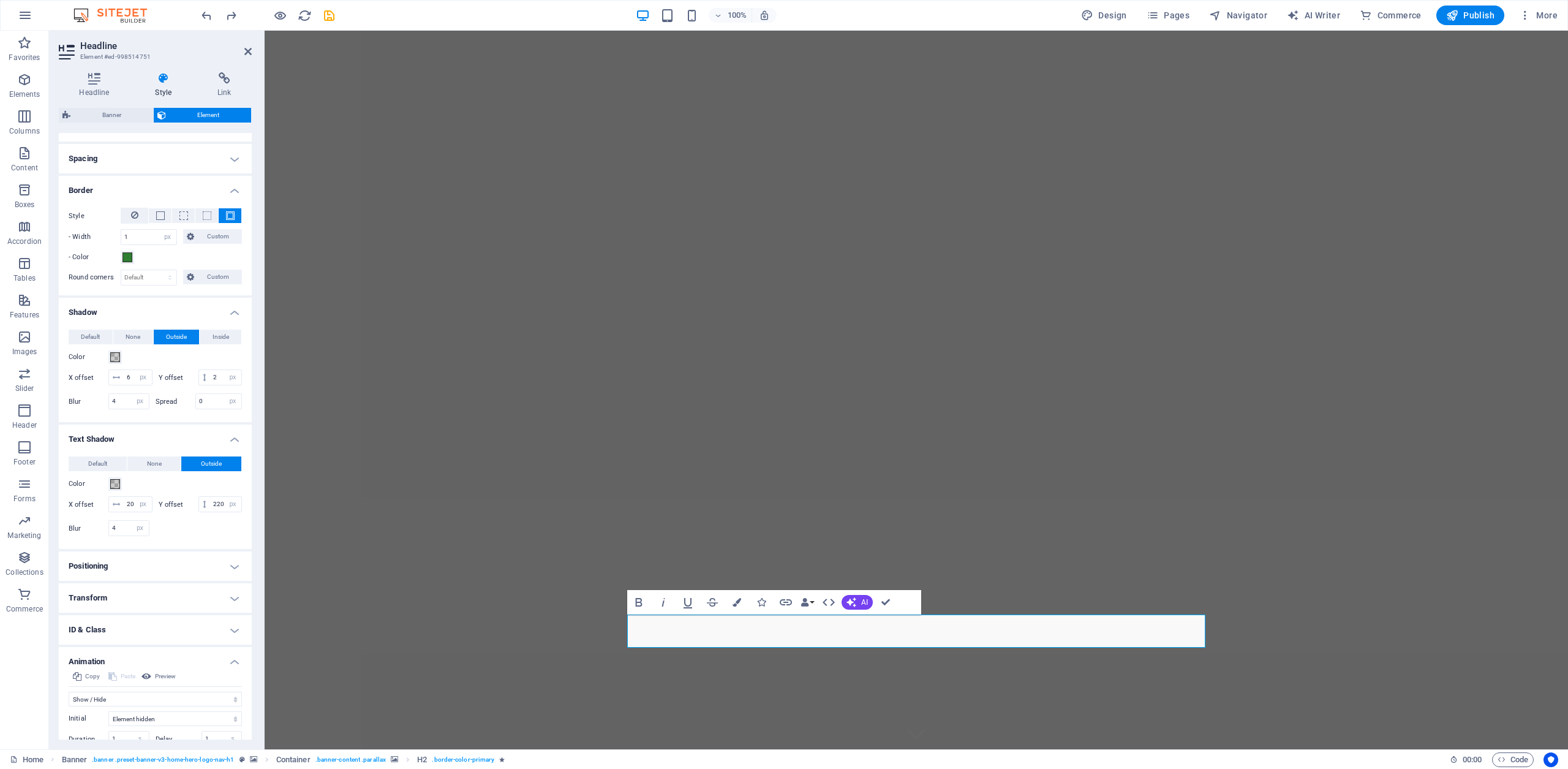
click at [232, 669] on h4 "Animation" at bounding box center [154, 658] width 193 height 22
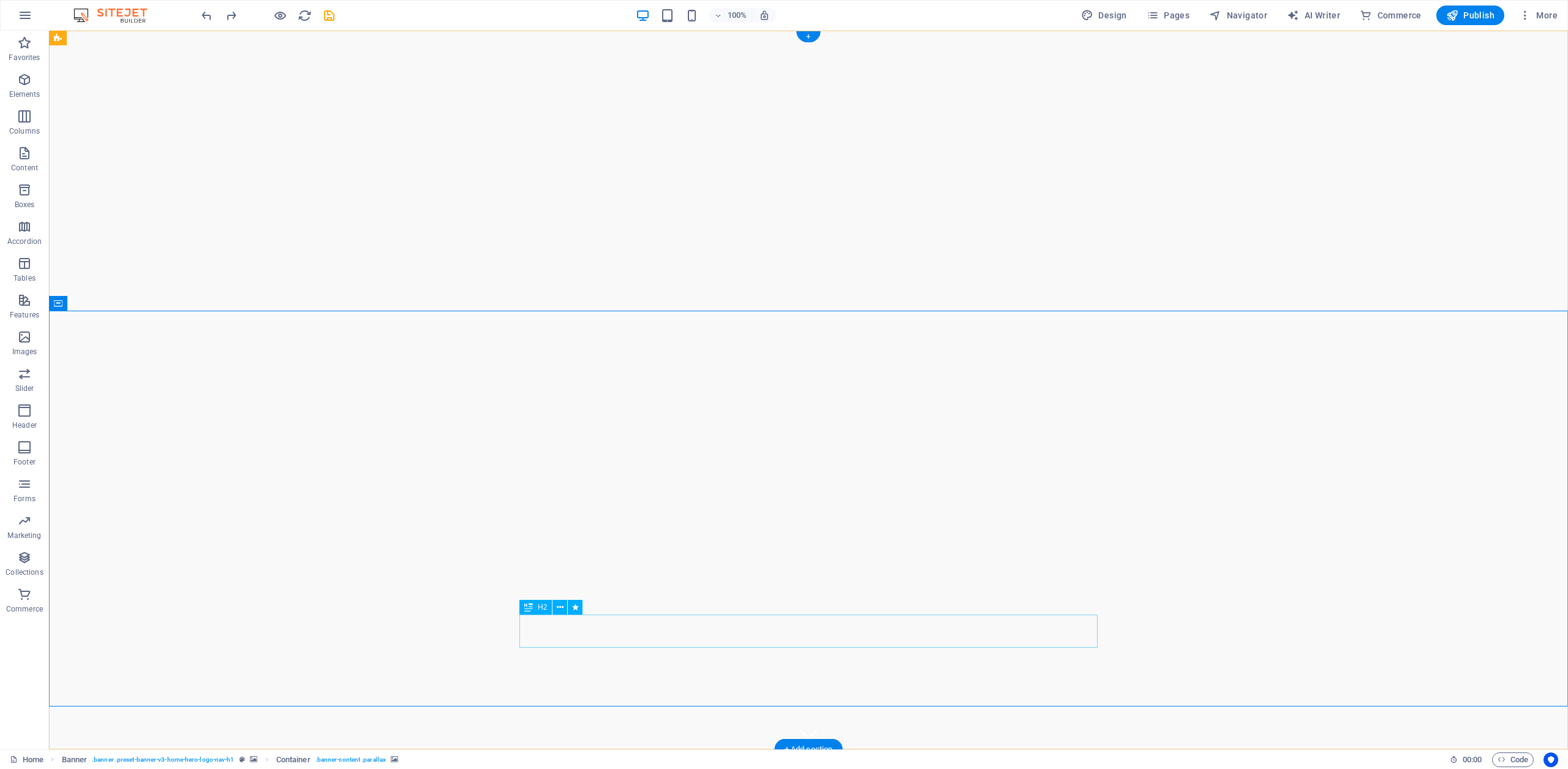
select select "px"
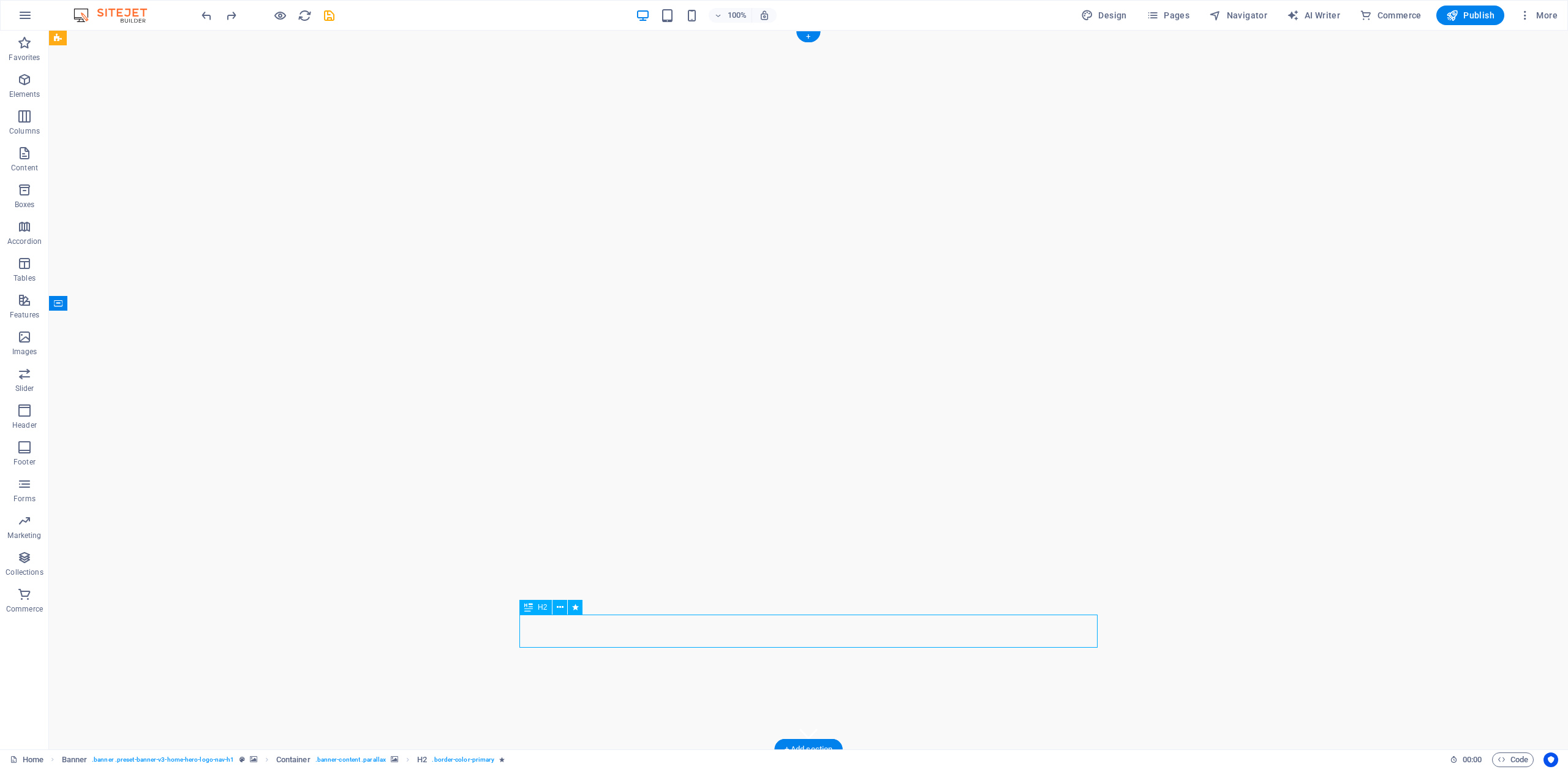
select select "px"
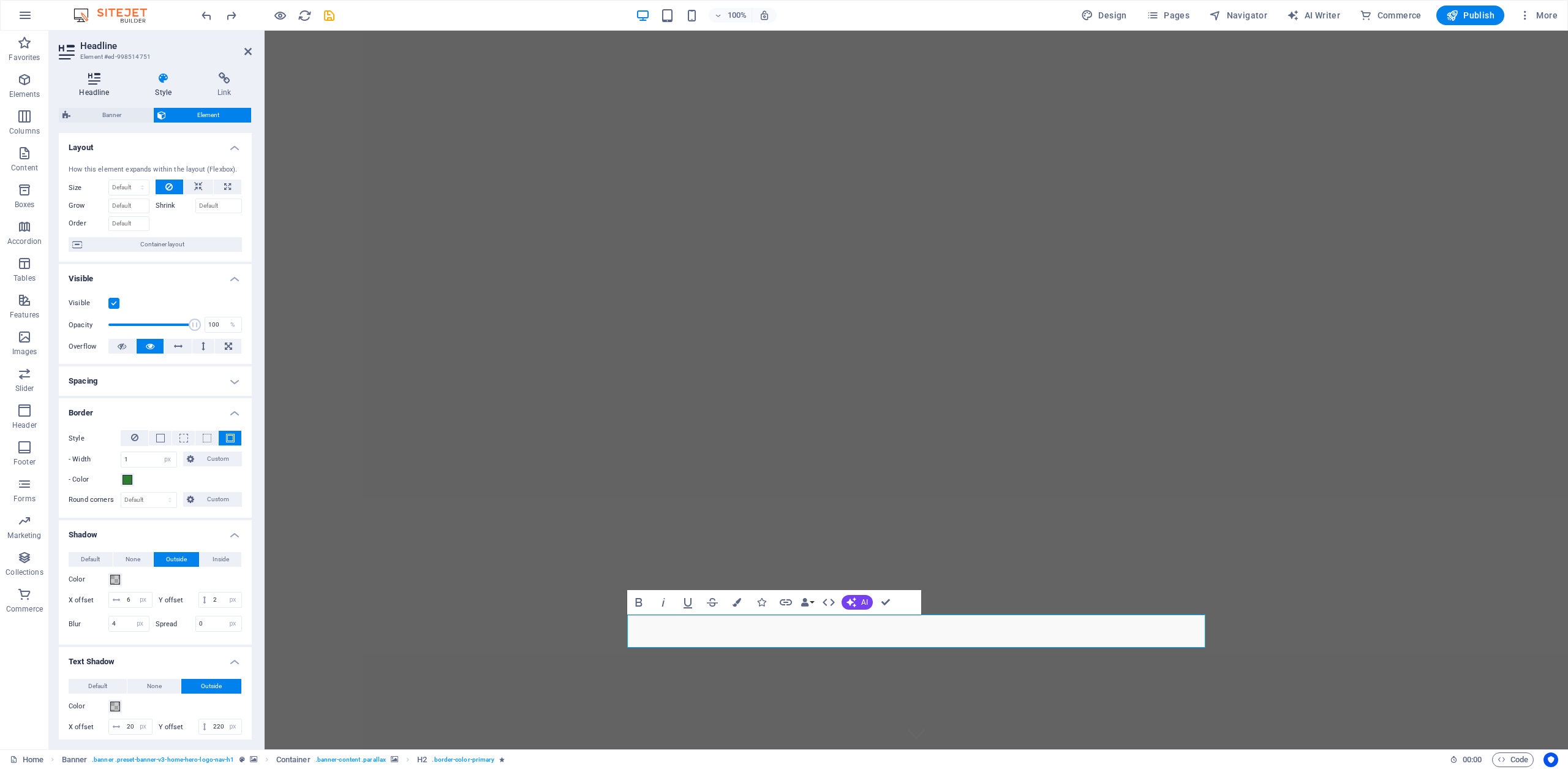
click at [93, 82] on icon at bounding box center [94, 78] width 71 height 12
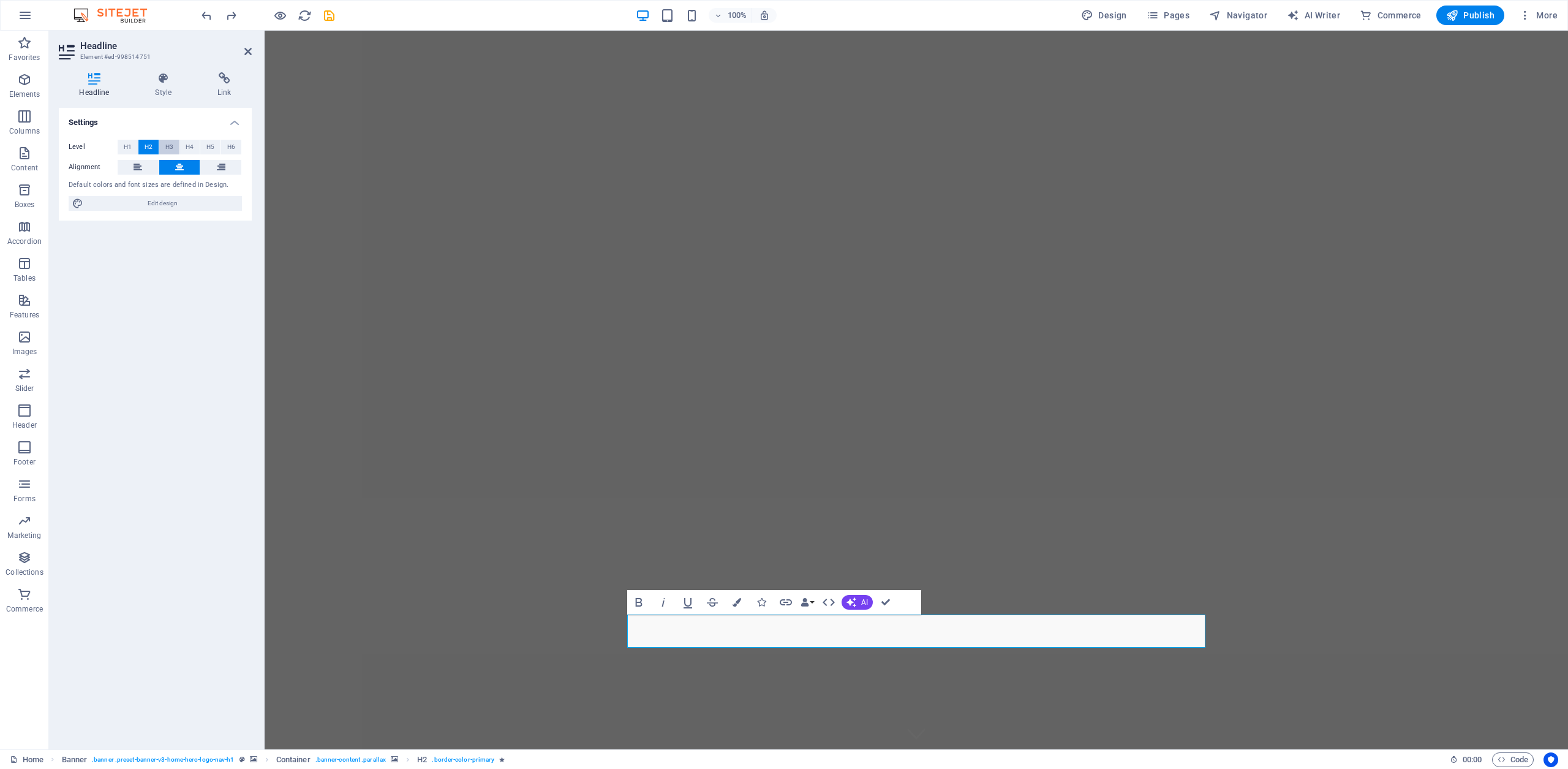
click at [169, 144] on span "H3" at bounding box center [169, 147] width 8 height 15
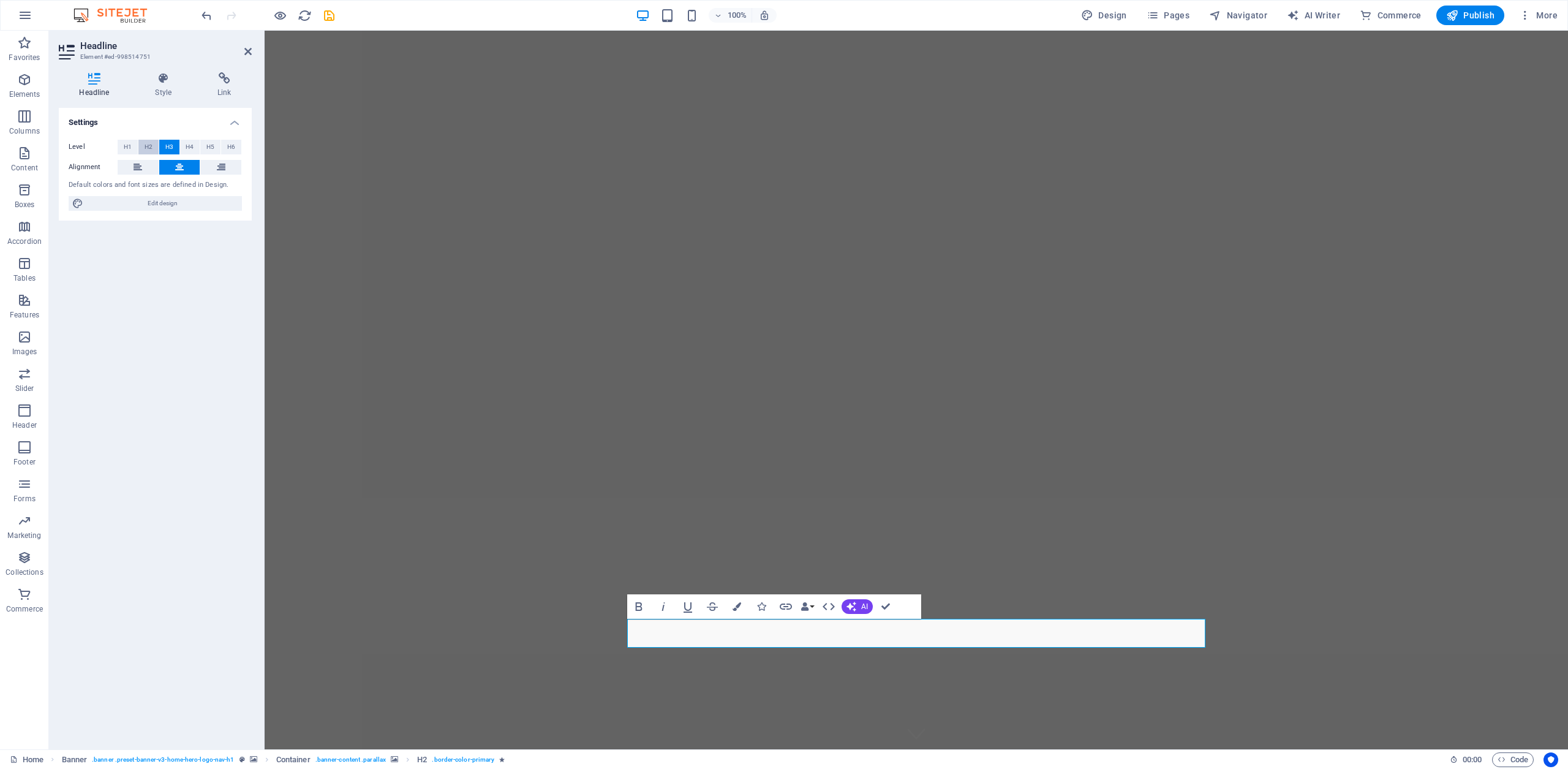
click at [145, 143] on span "H2" at bounding box center [148, 147] width 8 height 15
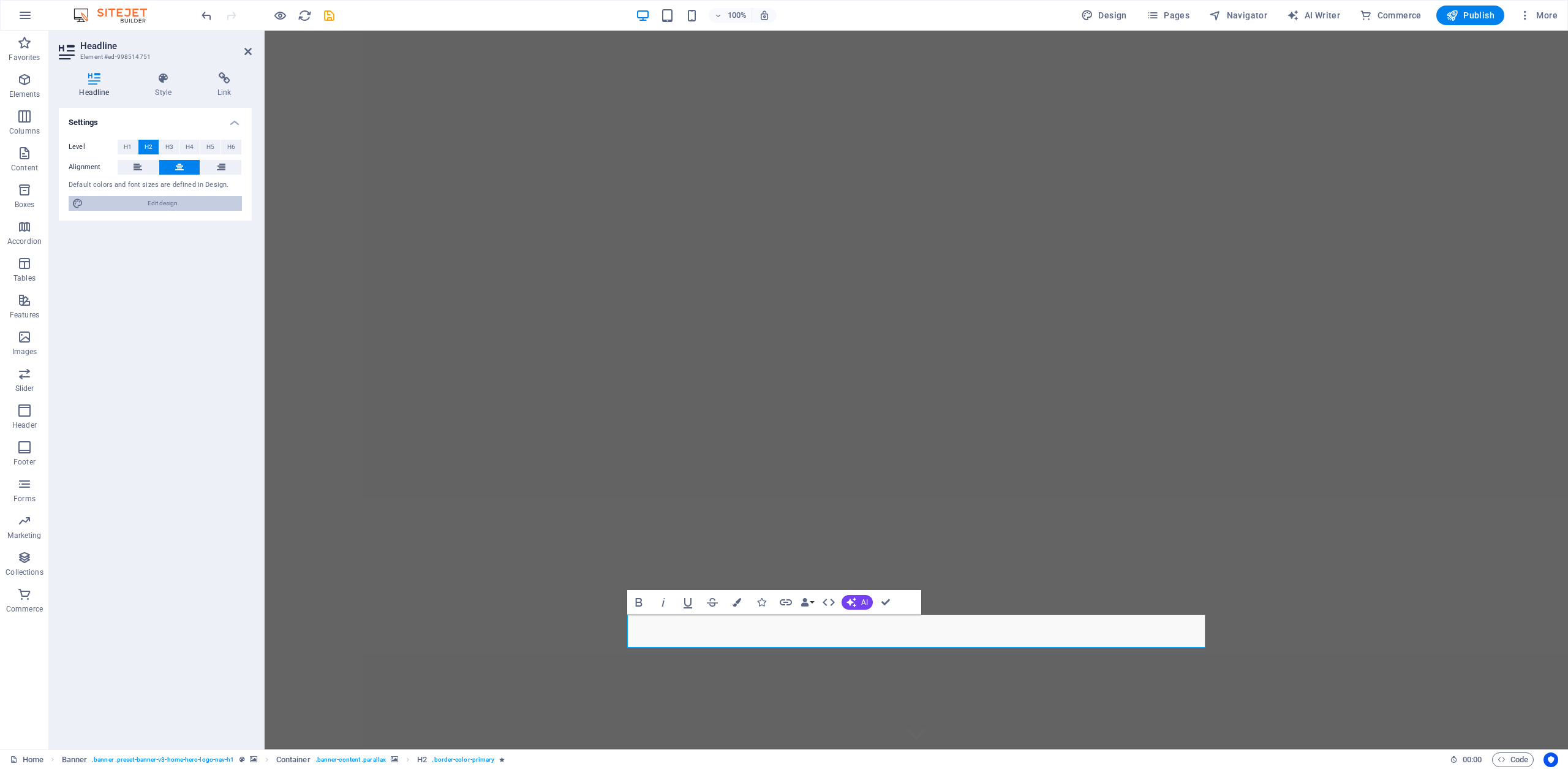
click at [159, 203] on span "Edit design" at bounding box center [163, 203] width 151 height 15
select select "rem"
select select "200"
select select "px"
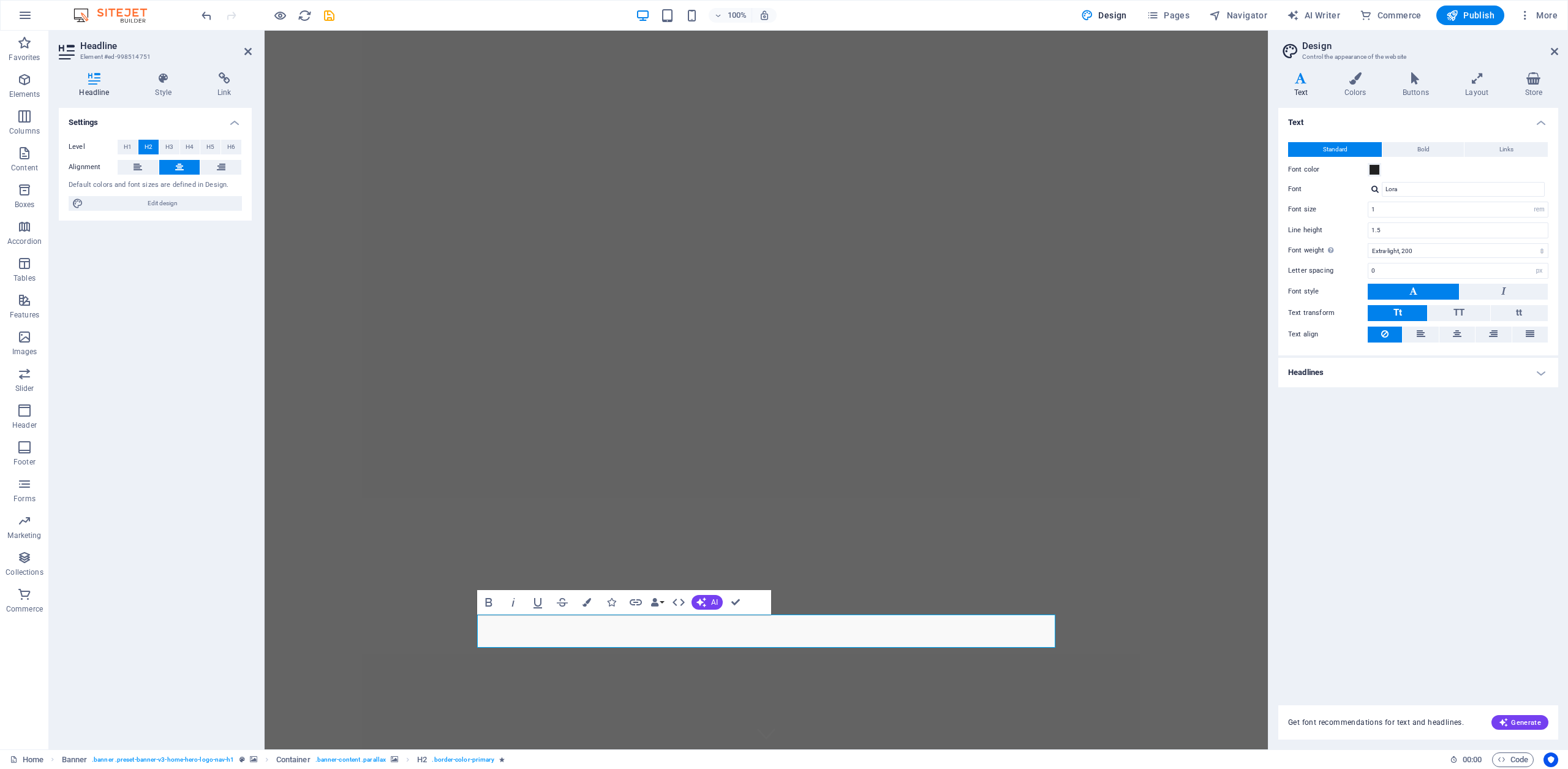
click at [1305, 82] on icon at bounding box center [1301, 78] width 45 height 12
click at [1419, 194] on input "Lora" at bounding box center [1463, 190] width 163 height 15
click at [1393, 269] on input "0" at bounding box center [1458, 271] width 179 height 15
drag, startPoint x: 1658, startPoint y: 299, endPoint x: 1253, endPoint y: 287, distance: 405.2
drag, startPoint x: 1381, startPoint y: 269, endPoint x: 1336, endPoint y: 269, distance: 45.0
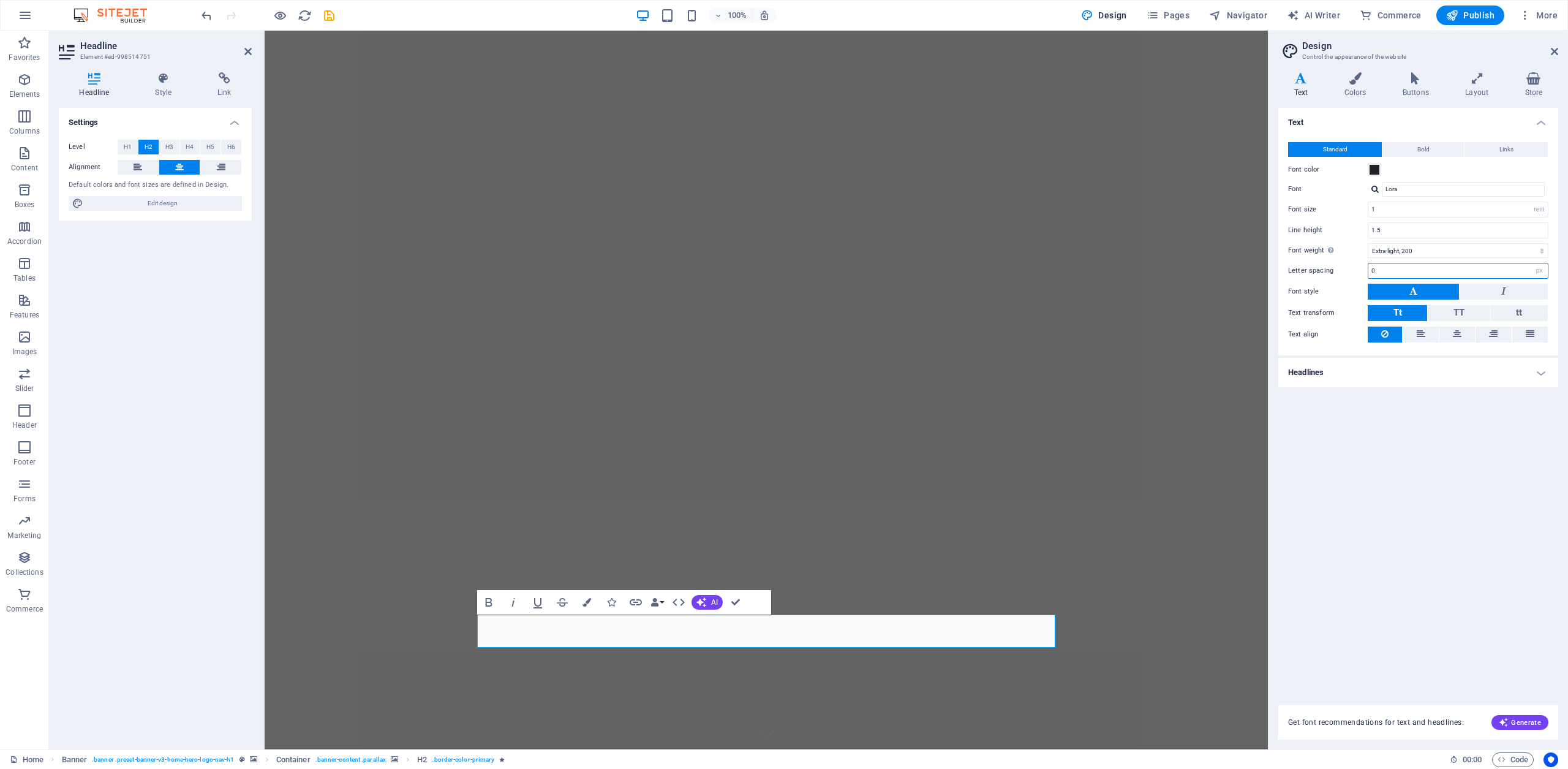
click at [1336, 269] on div "Letter spacing 0 rem px" at bounding box center [1418, 270] width 260 height 16
type input "0"
click at [1447, 313] on button "TT" at bounding box center [1459, 313] width 62 height 16
click at [1393, 313] on span "Tt" at bounding box center [1397, 312] width 8 height 11
click at [1504, 291] on icon at bounding box center [1504, 291] width 5 height 15
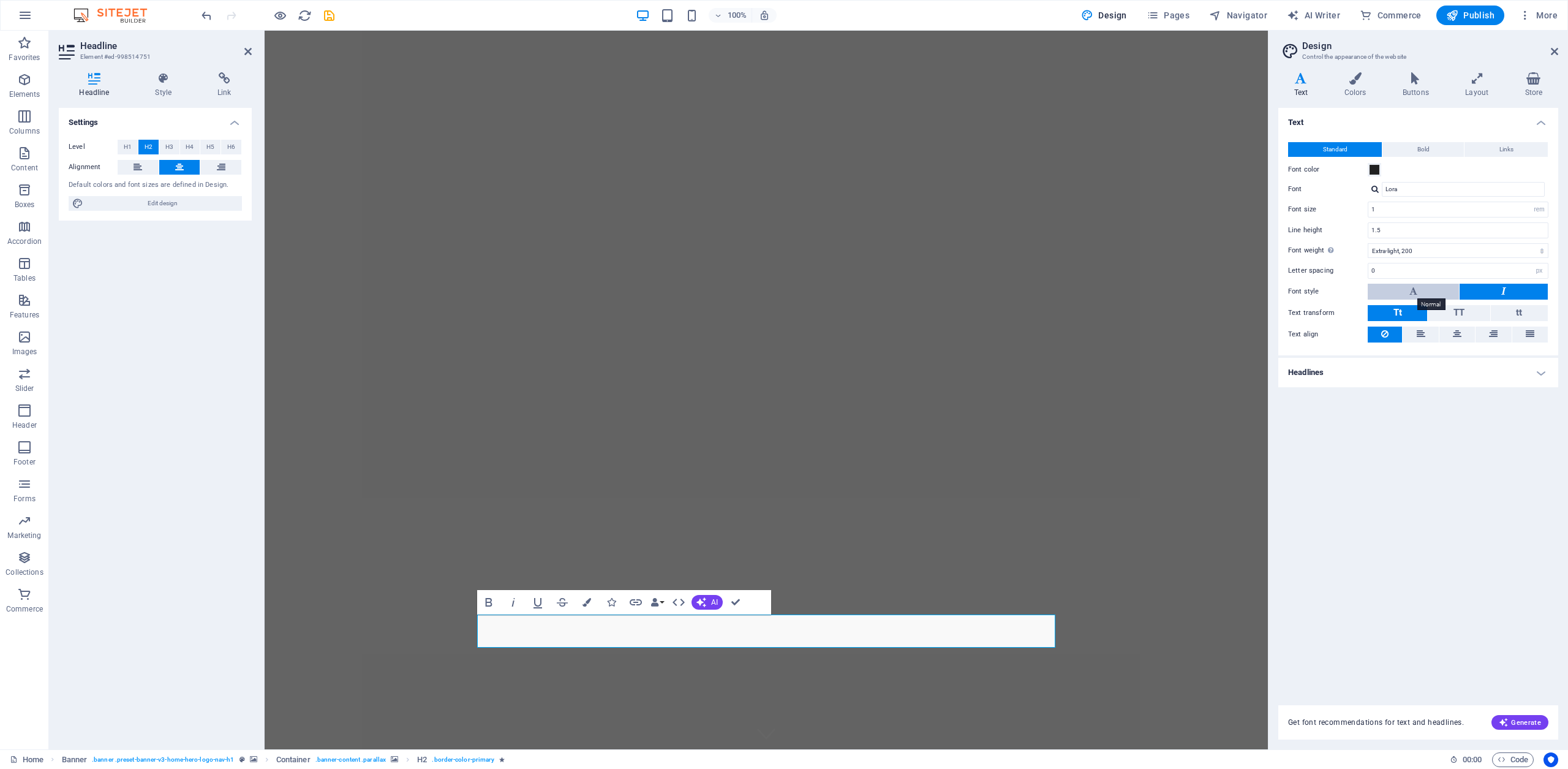
click at [1414, 295] on icon at bounding box center [1414, 291] width 8 height 15
click at [1427, 145] on span "Bold" at bounding box center [1423, 150] width 12 height 15
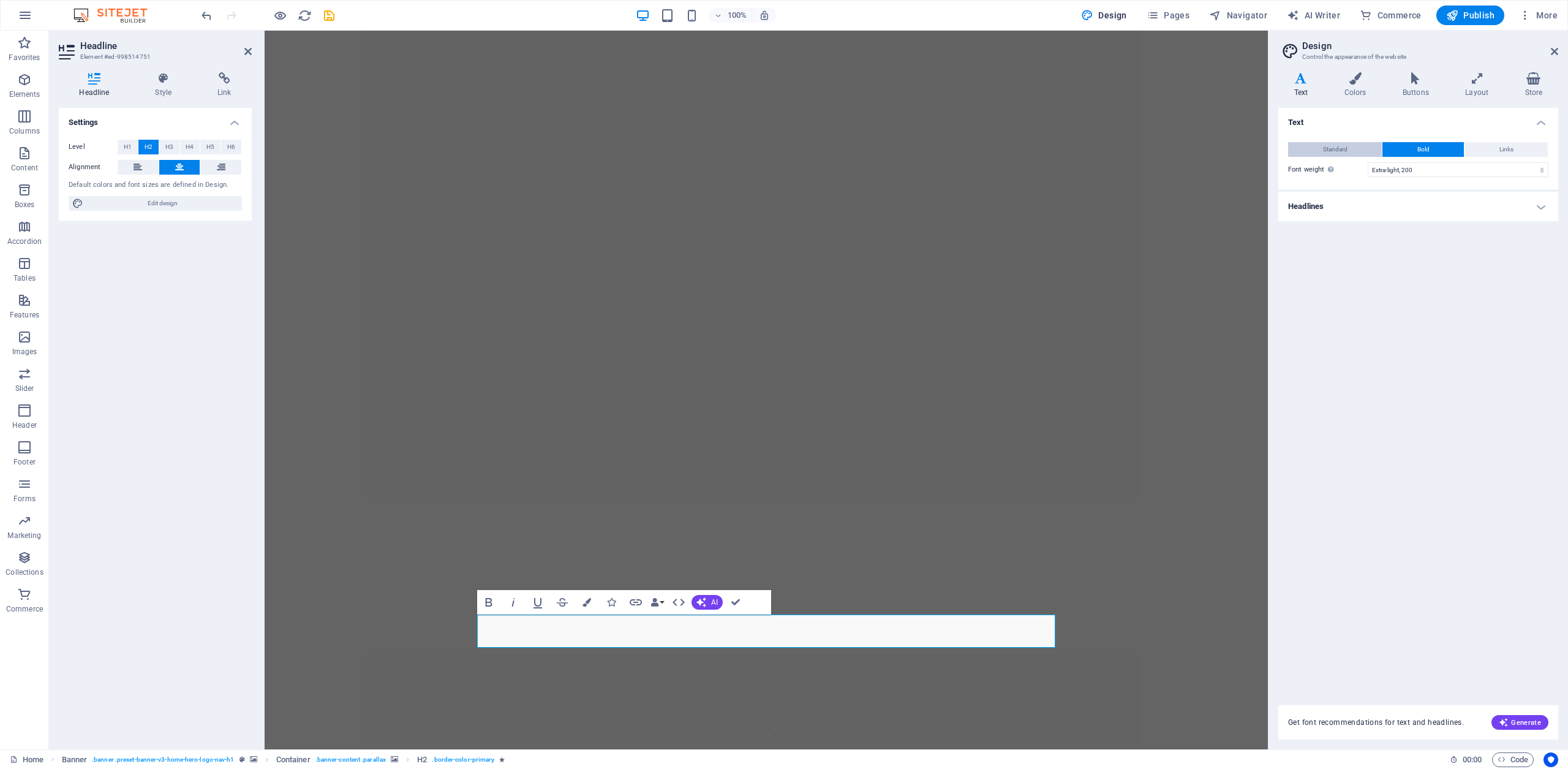
click at [1333, 154] on span "Standard" at bounding box center [1336, 150] width 25 height 15
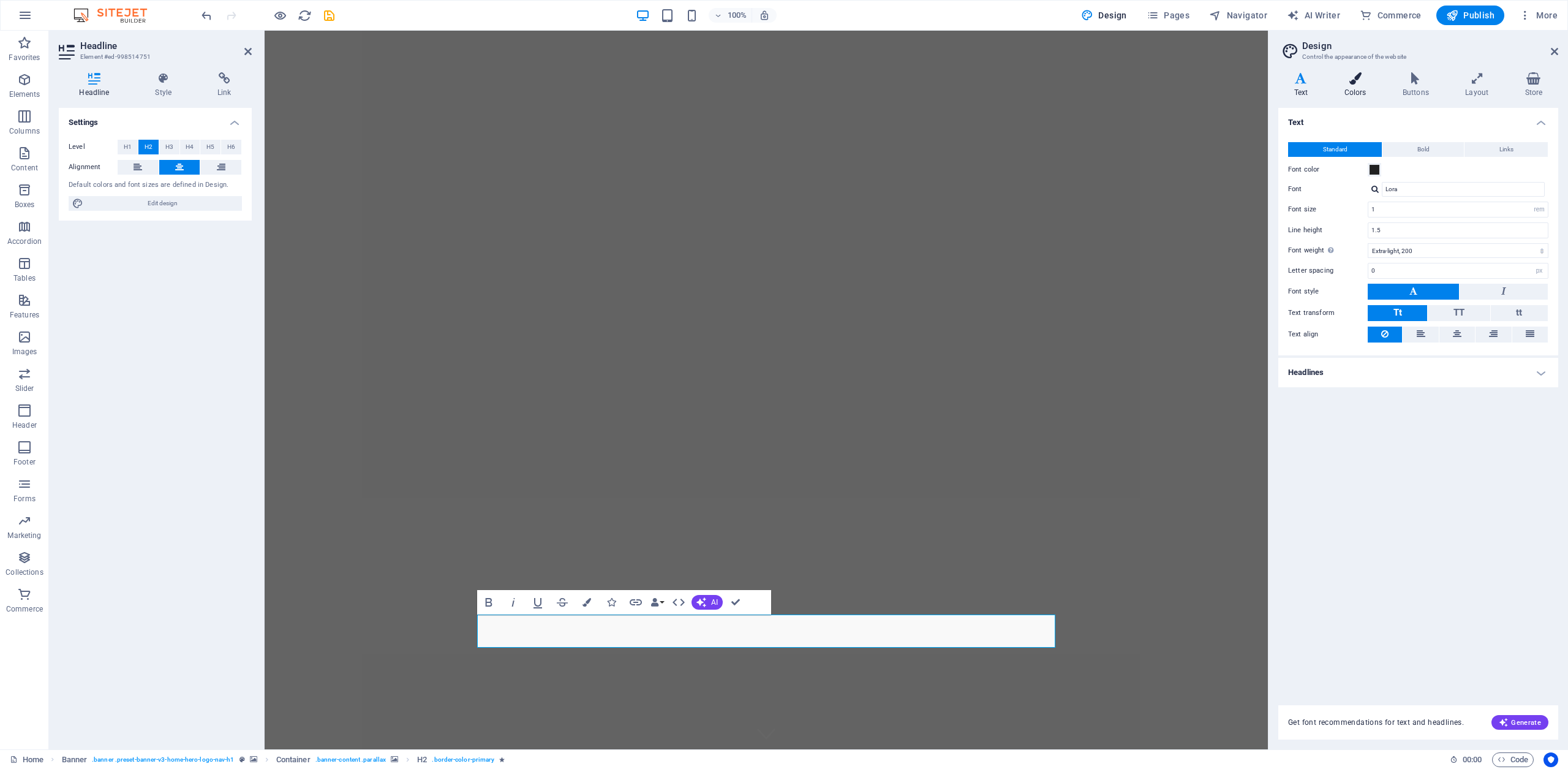
click at [1357, 80] on icon at bounding box center [1355, 78] width 53 height 12
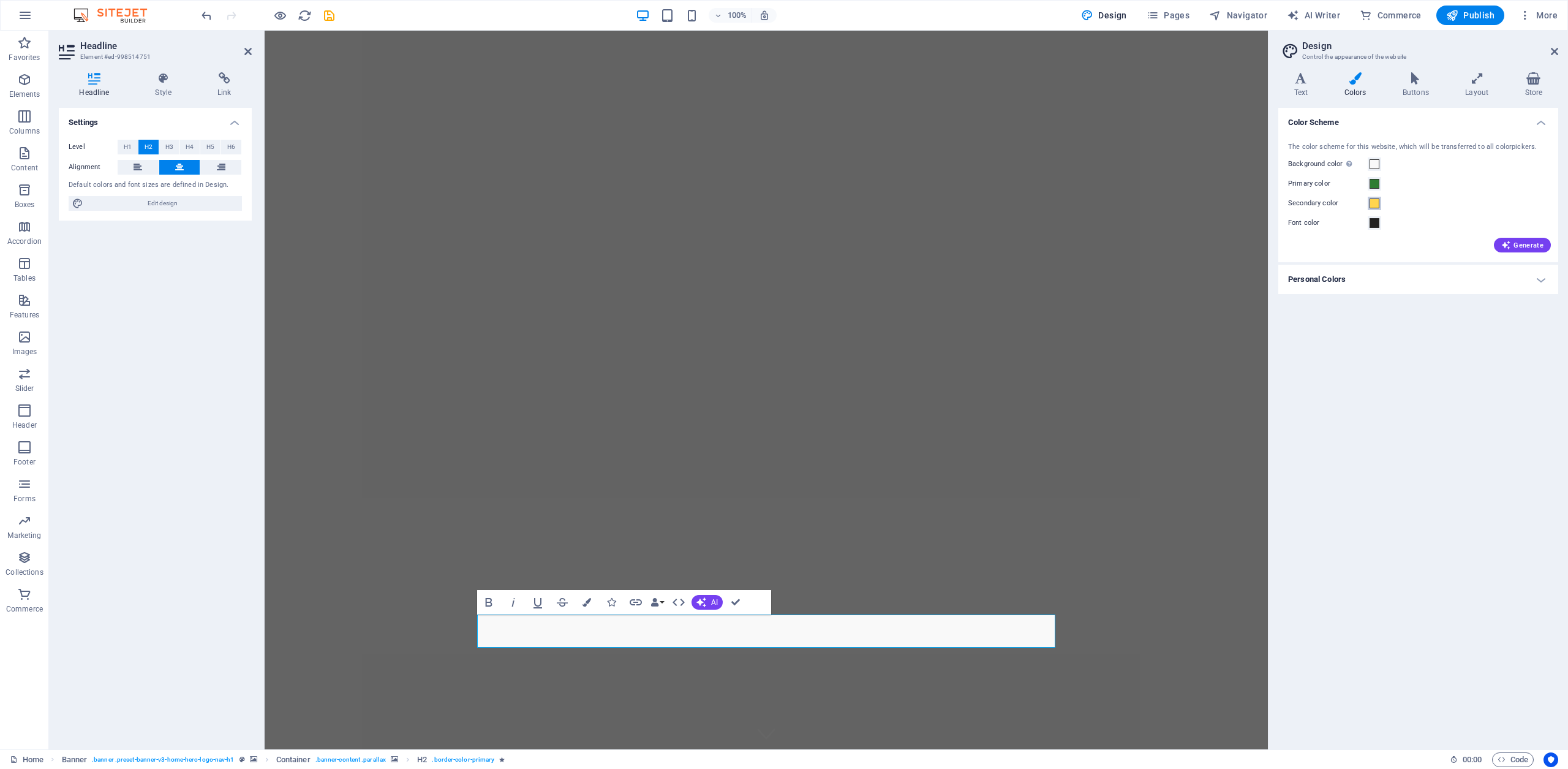
click at [1370, 203] on span at bounding box center [1375, 203] width 10 height 10
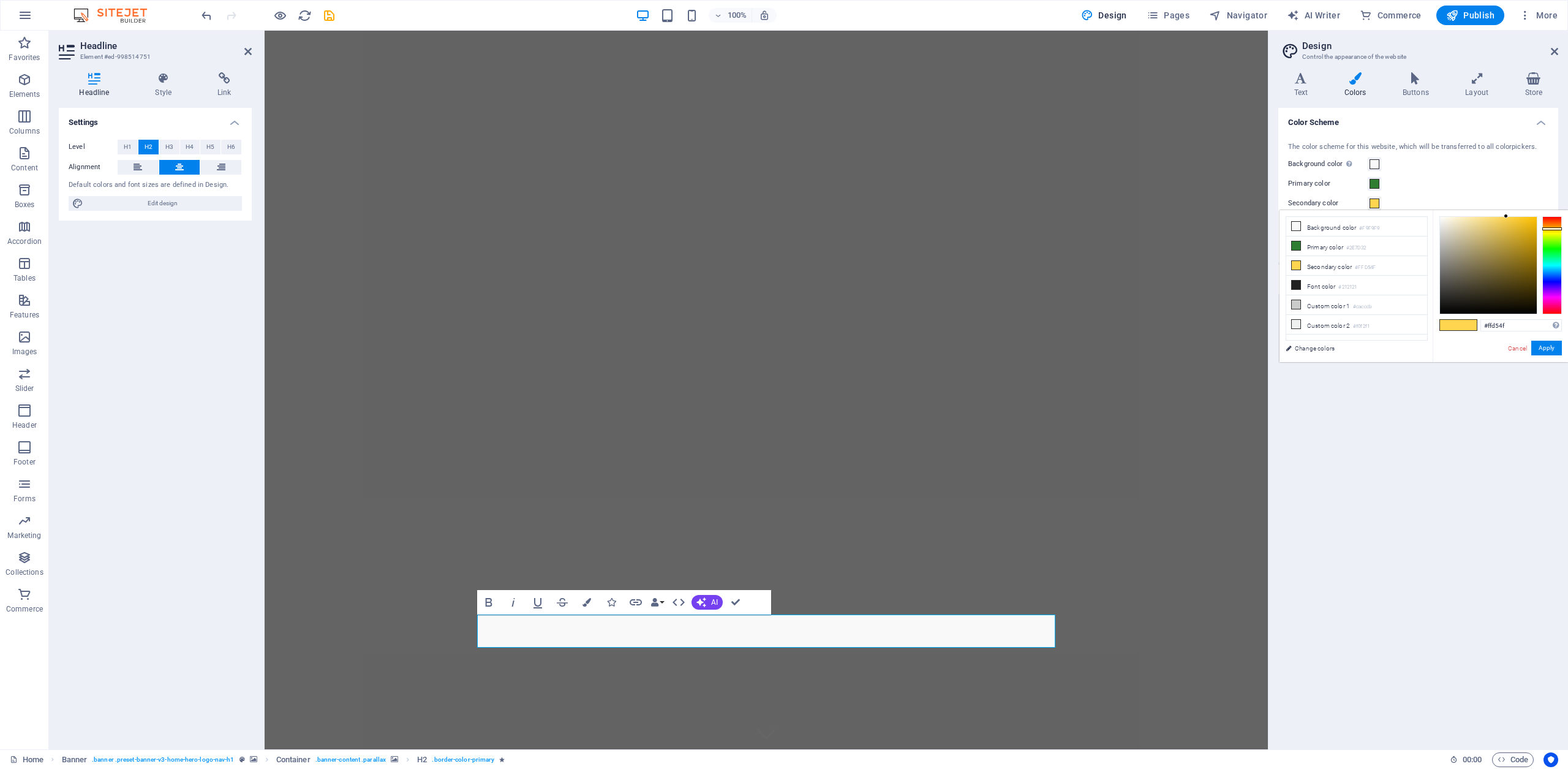
click at [1370, 203] on span at bounding box center [1375, 203] width 10 height 10
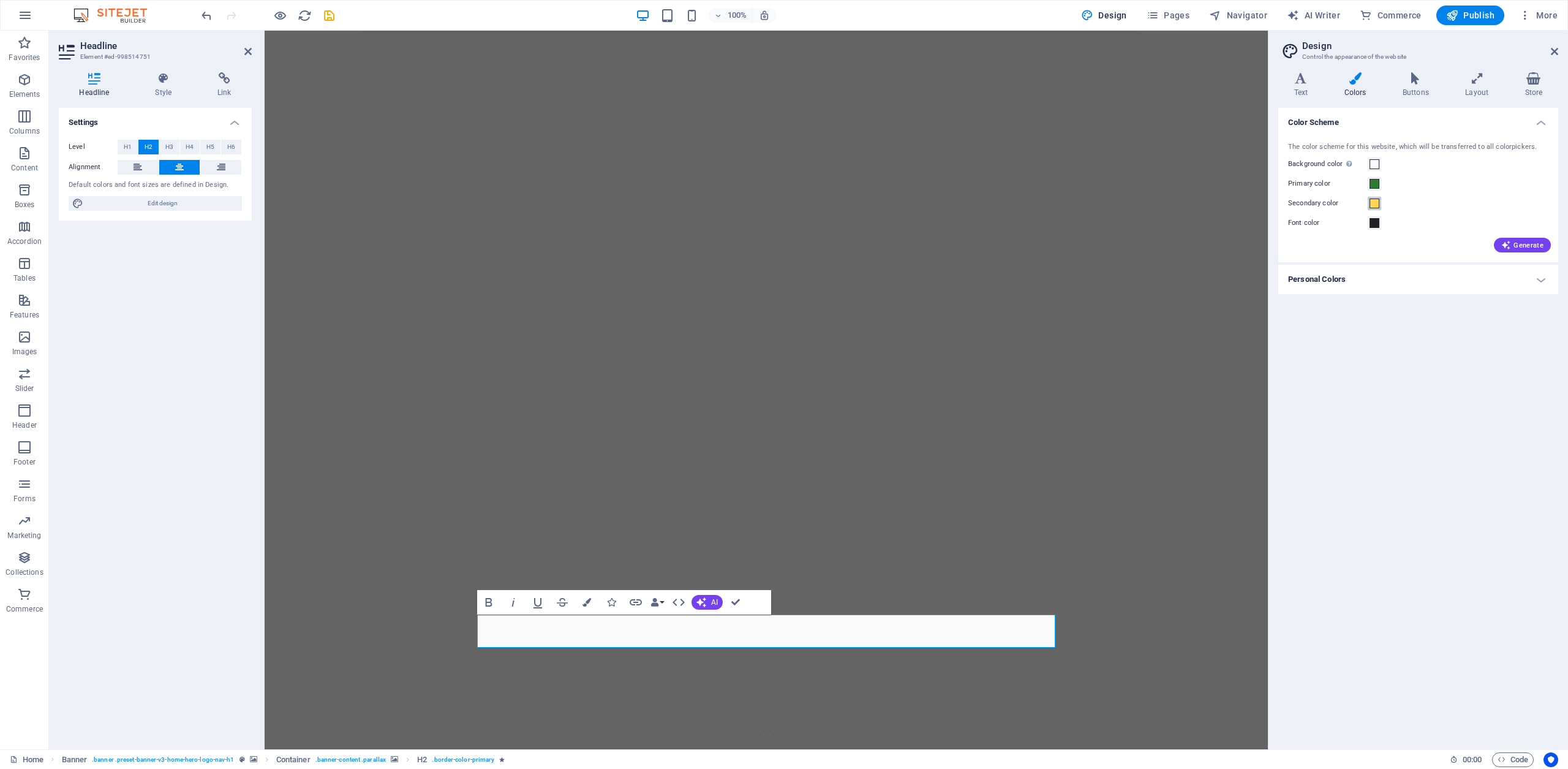
click at [1375, 206] on span at bounding box center [1375, 203] width 10 height 10
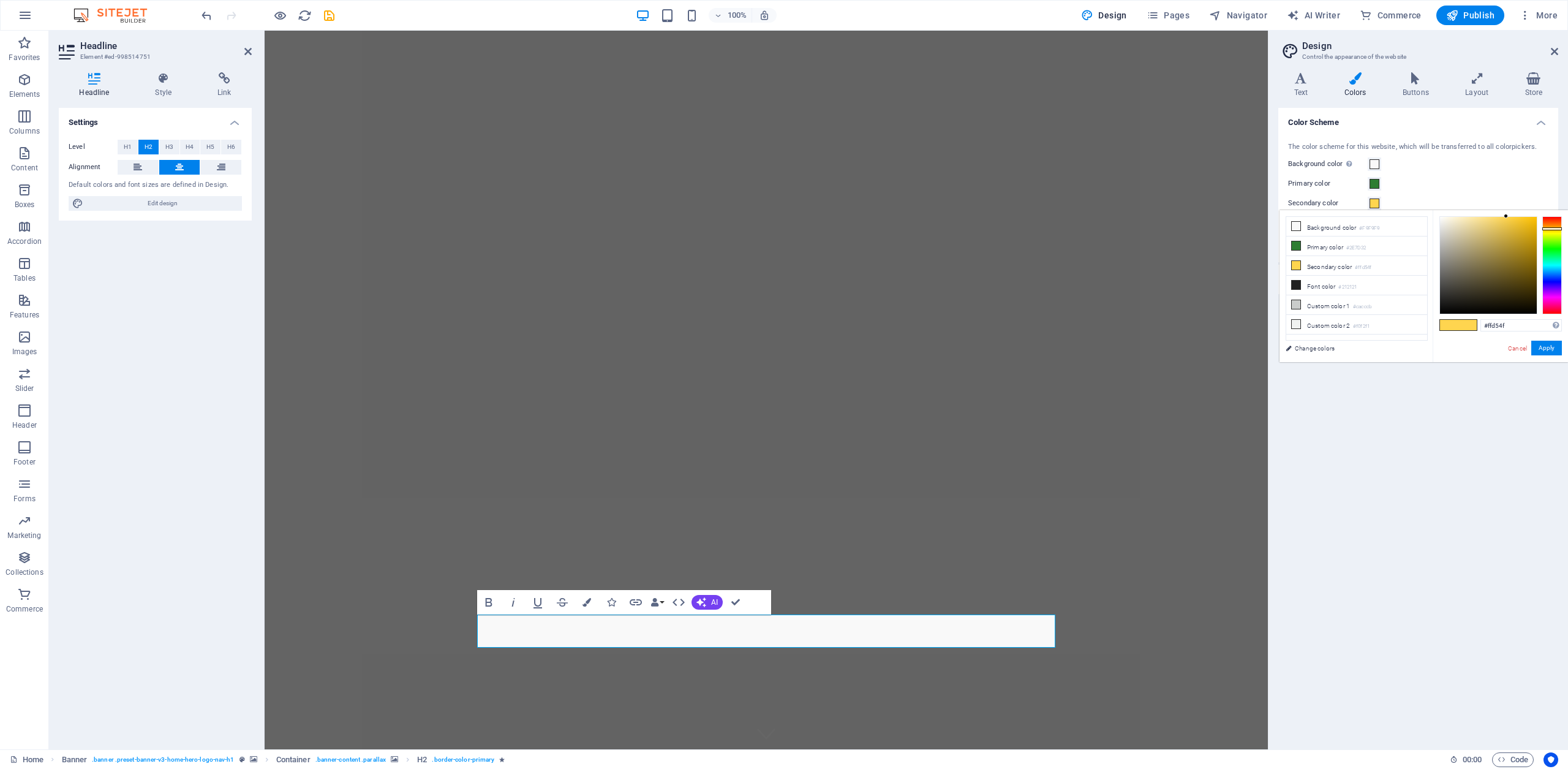
click at [1375, 206] on span at bounding box center [1375, 203] width 10 height 10
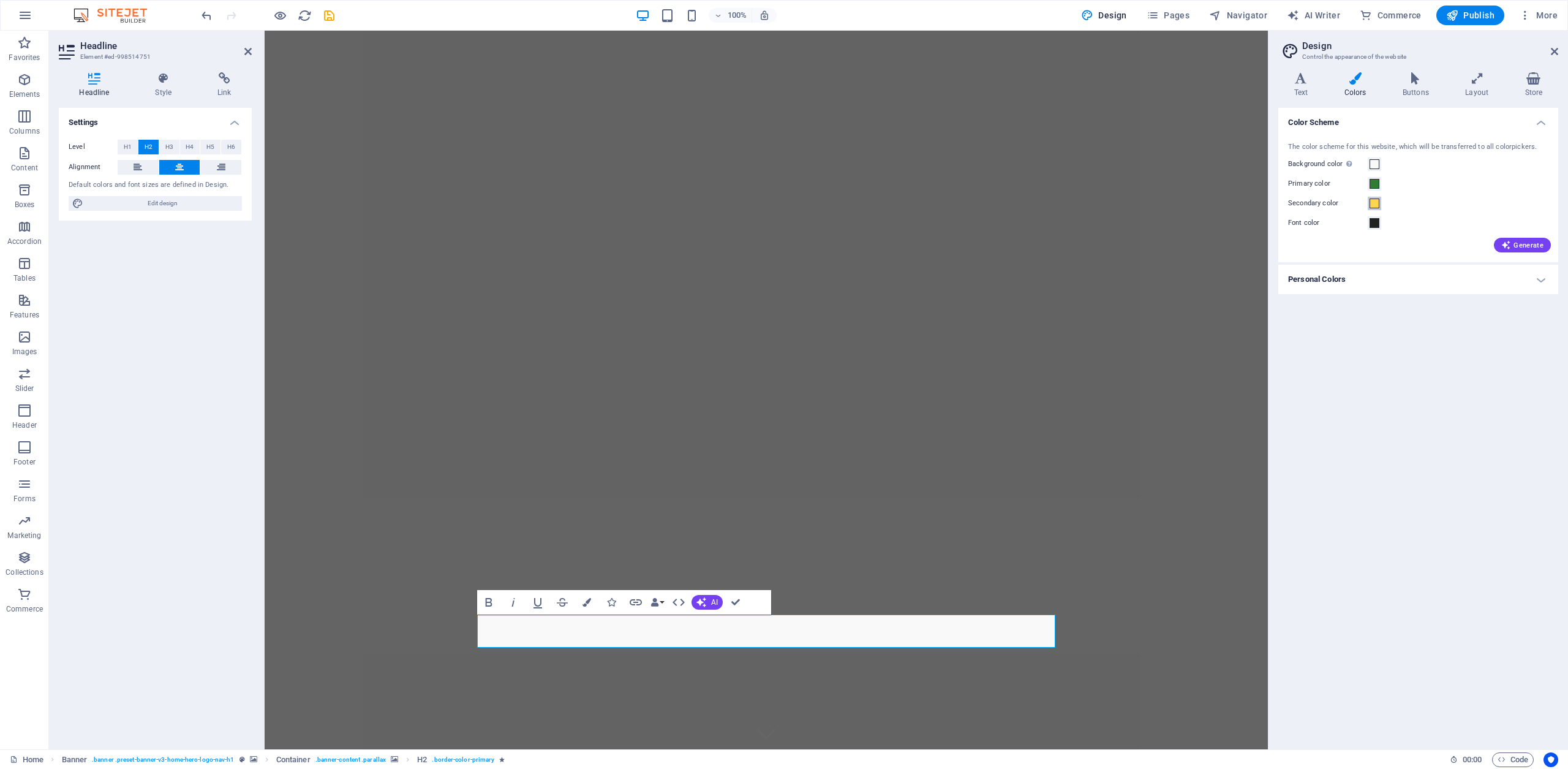
click at [1375, 203] on span at bounding box center [1375, 203] width 10 height 10
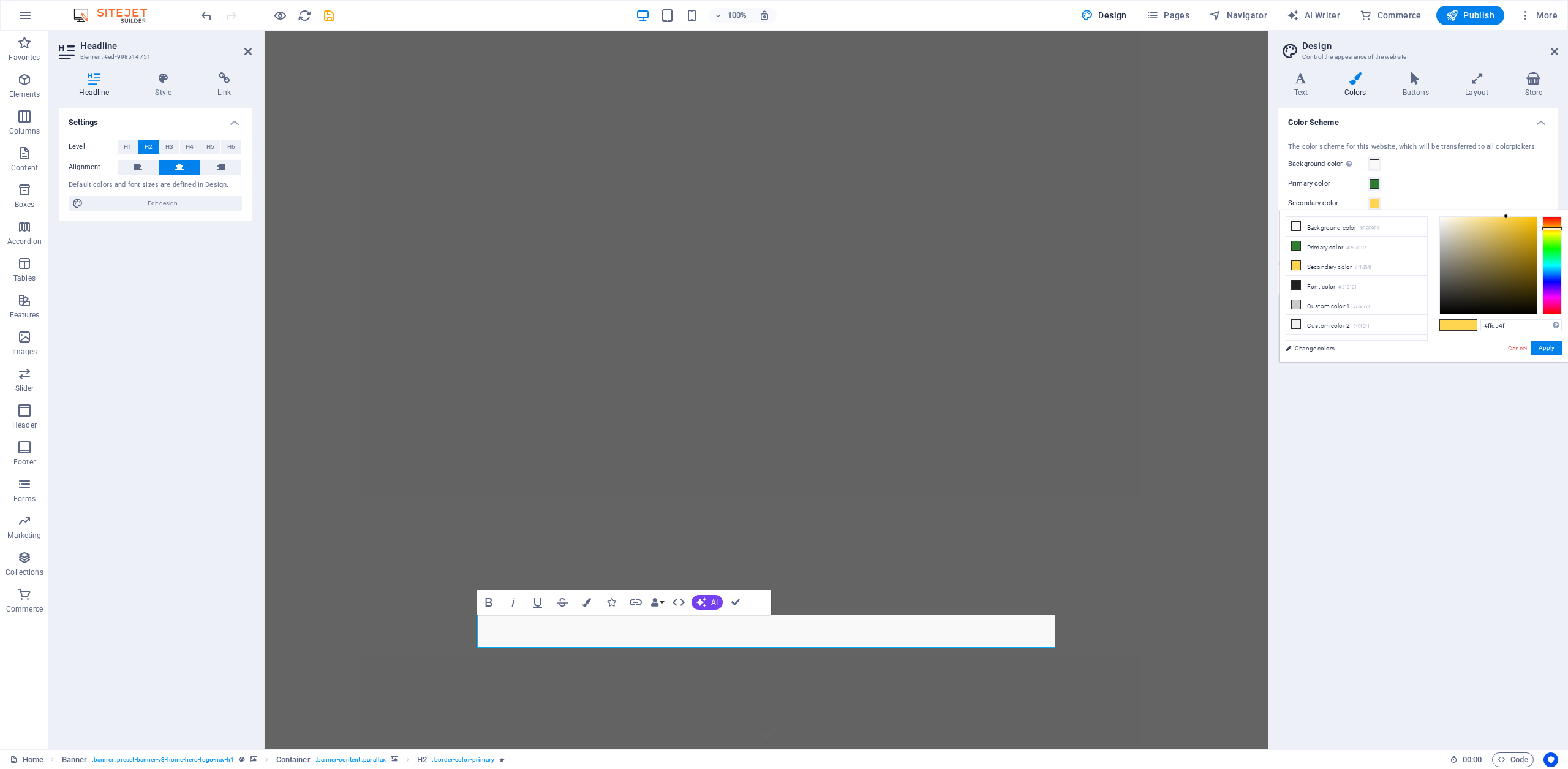
type input "#ff4f8c"
click at [1551, 308] on div at bounding box center [1552, 265] width 19 height 98
click at [1551, 349] on button "Apply" at bounding box center [1546, 348] width 31 height 15
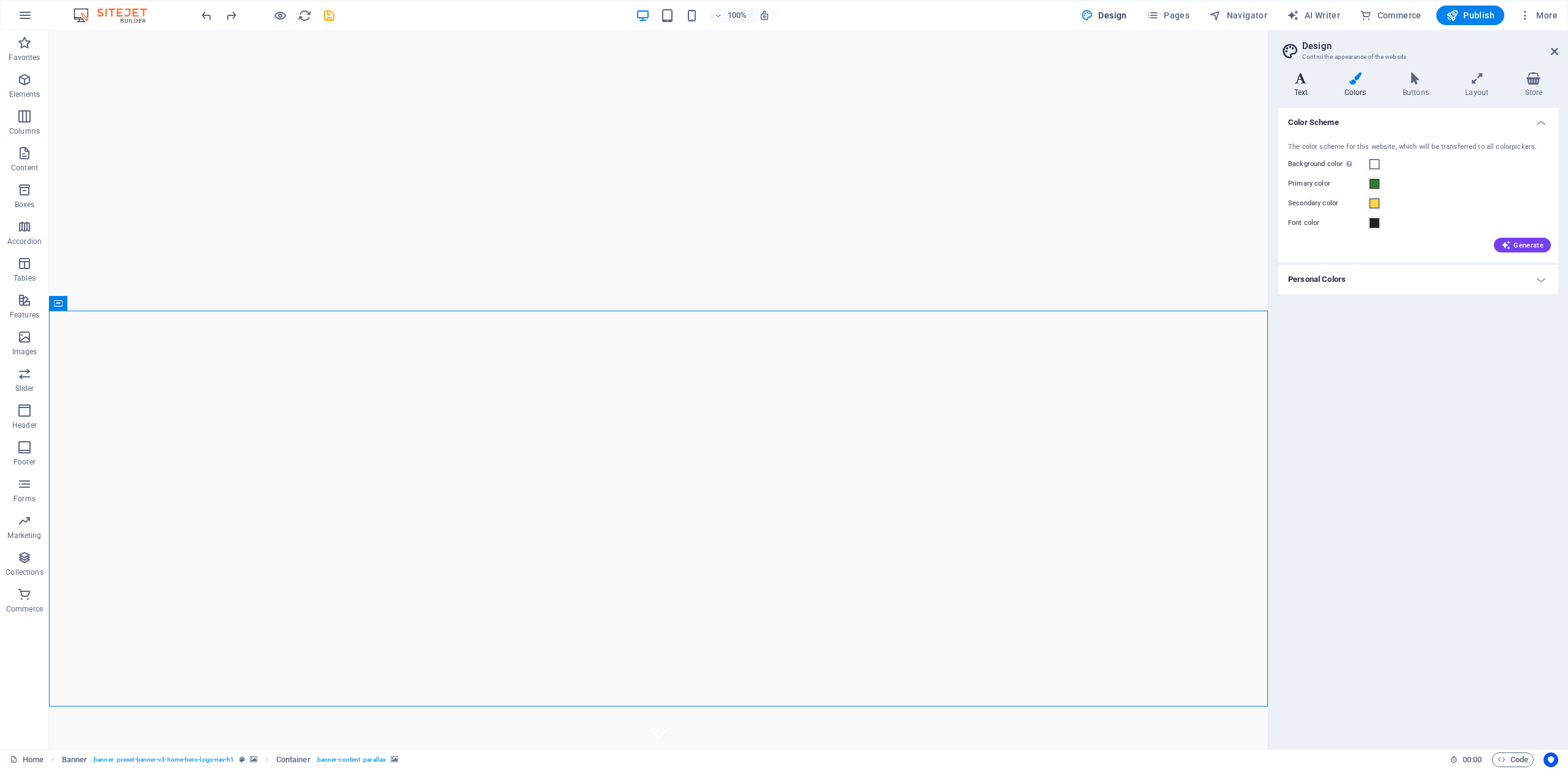
click at [1308, 80] on icon at bounding box center [1301, 78] width 45 height 12
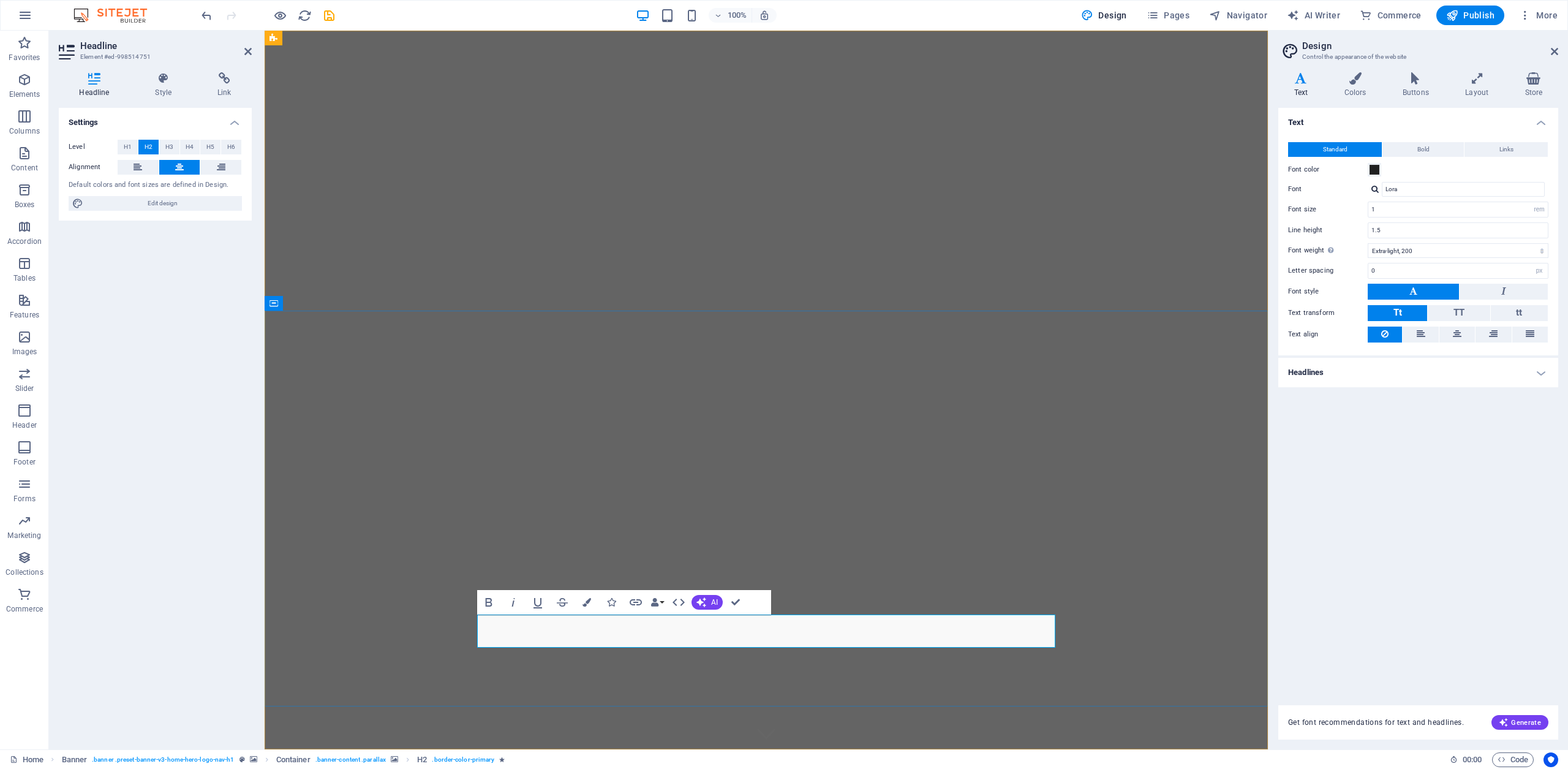
click at [664, 598] on button "Data Bindings" at bounding box center [657, 602] width 17 height 25
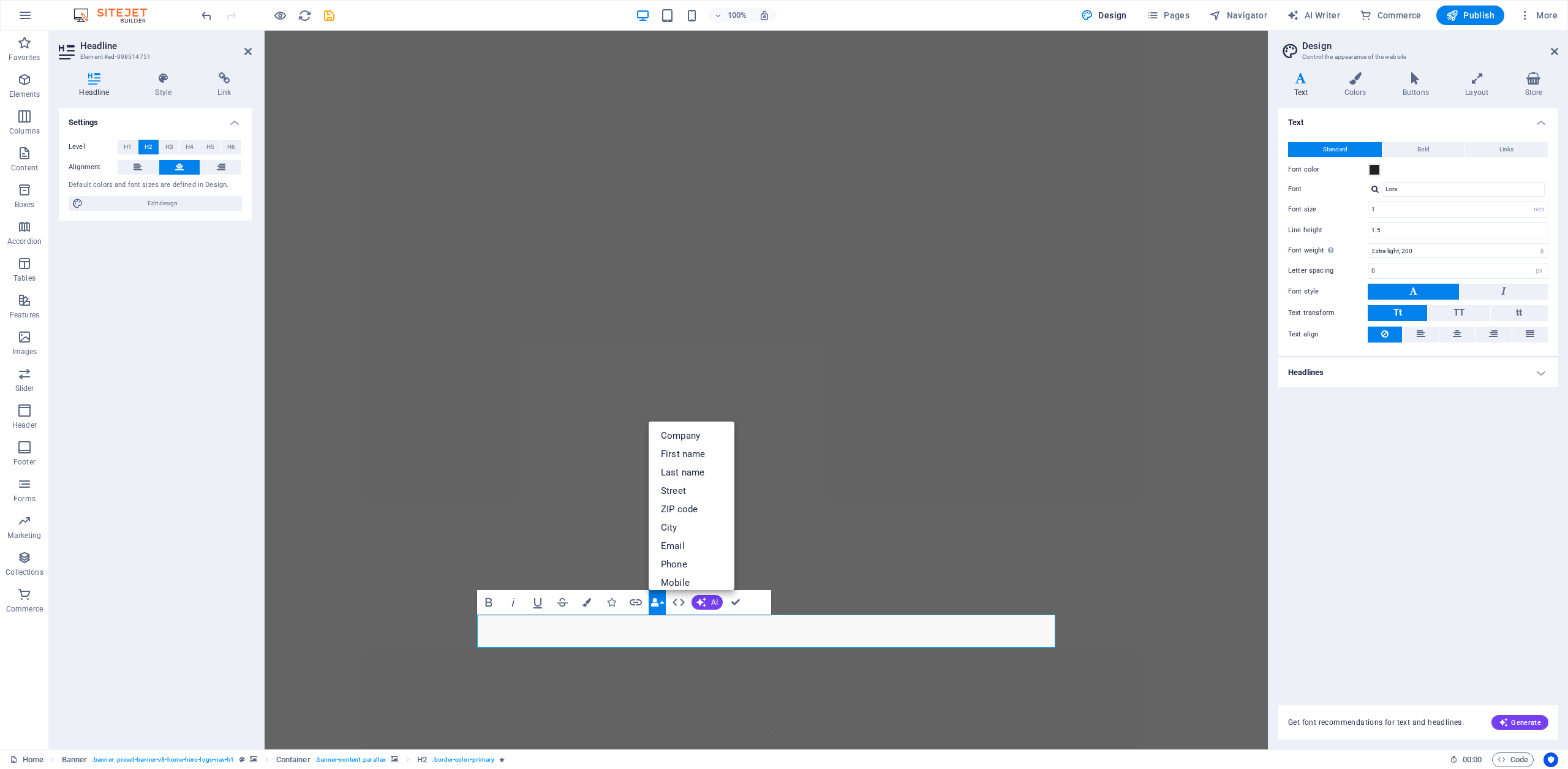
click at [664, 598] on button "Data Bindings" at bounding box center [657, 602] width 17 height 25
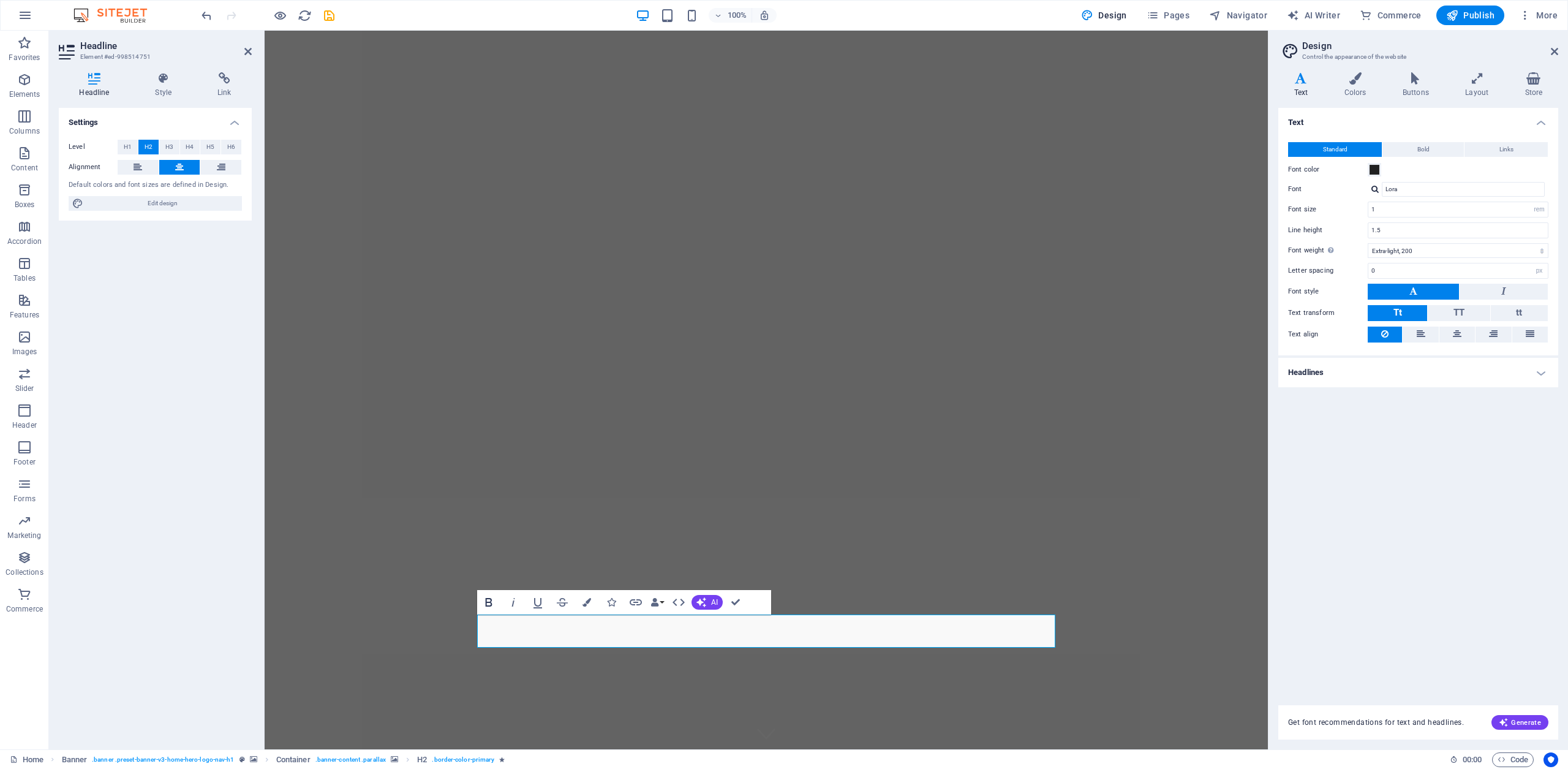
click at [490, 602] on icon "button" at bounding box center [489, 602] width 7 height 8
click at [516, 603] on icon "button" at bounding box center [514, 602] width 15 height 15
click at [490, 602] on icon "button" at bounding box center [489, 602] width 7 height 8
click at [152, 203] on span "Edit design" at bounding box center [163, 203] width 151 height 15
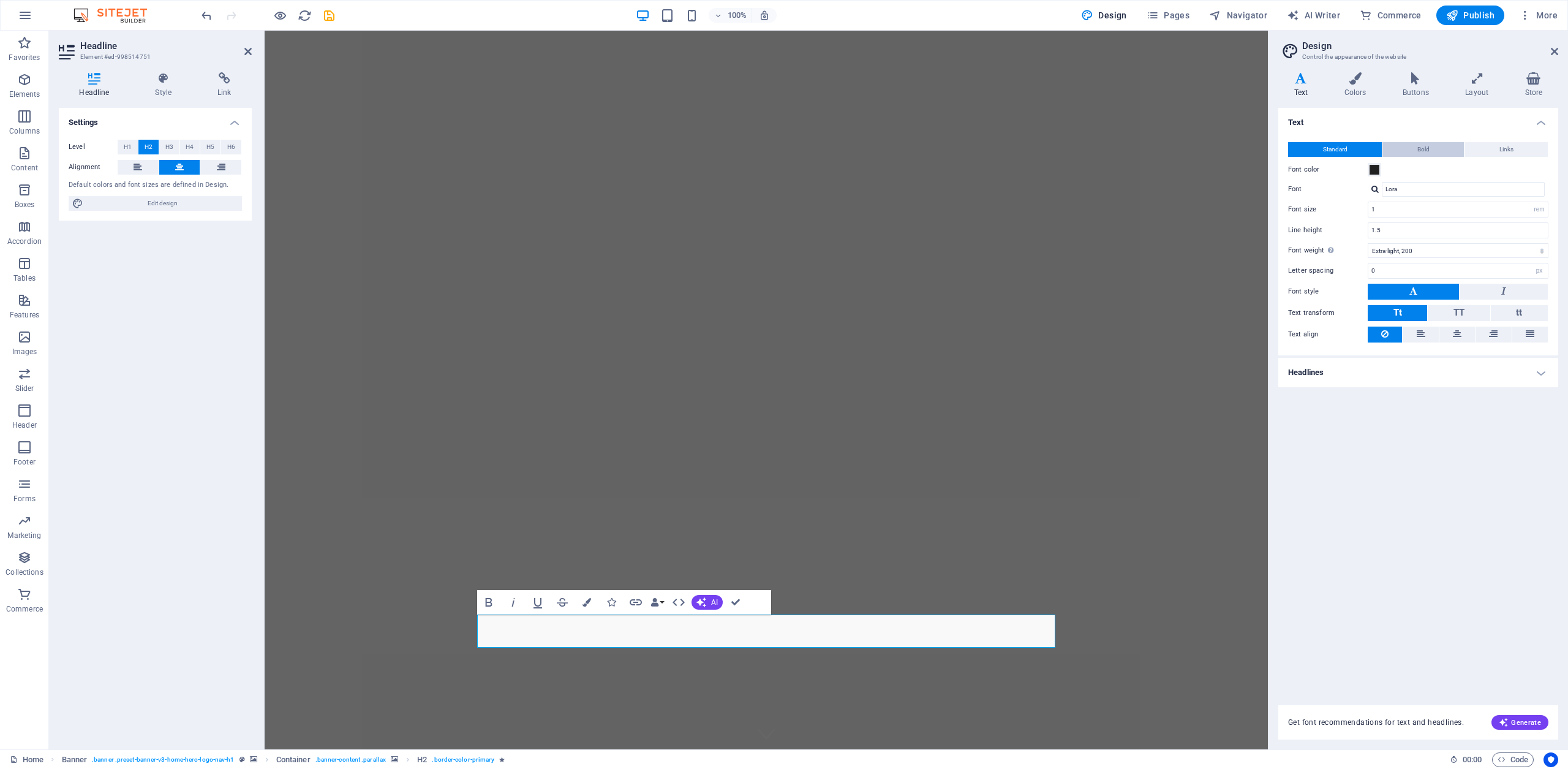
click at [1420, 152] on span "Bold" at bounding box center [1423, 150] width 12 height 15
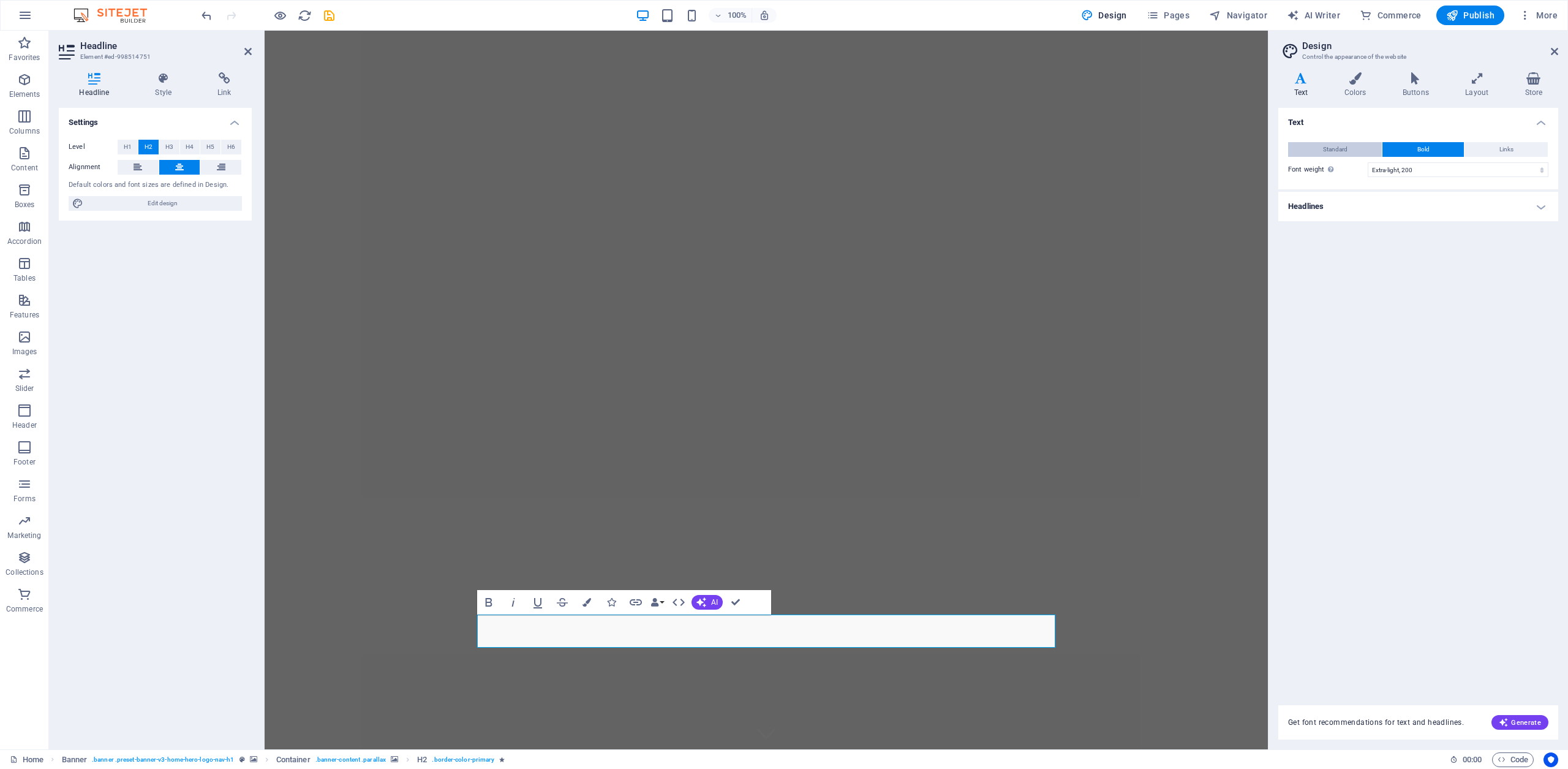
click at [1320, 149] on button "Standard" at bounding box center [1335, 150] width 94 height 15
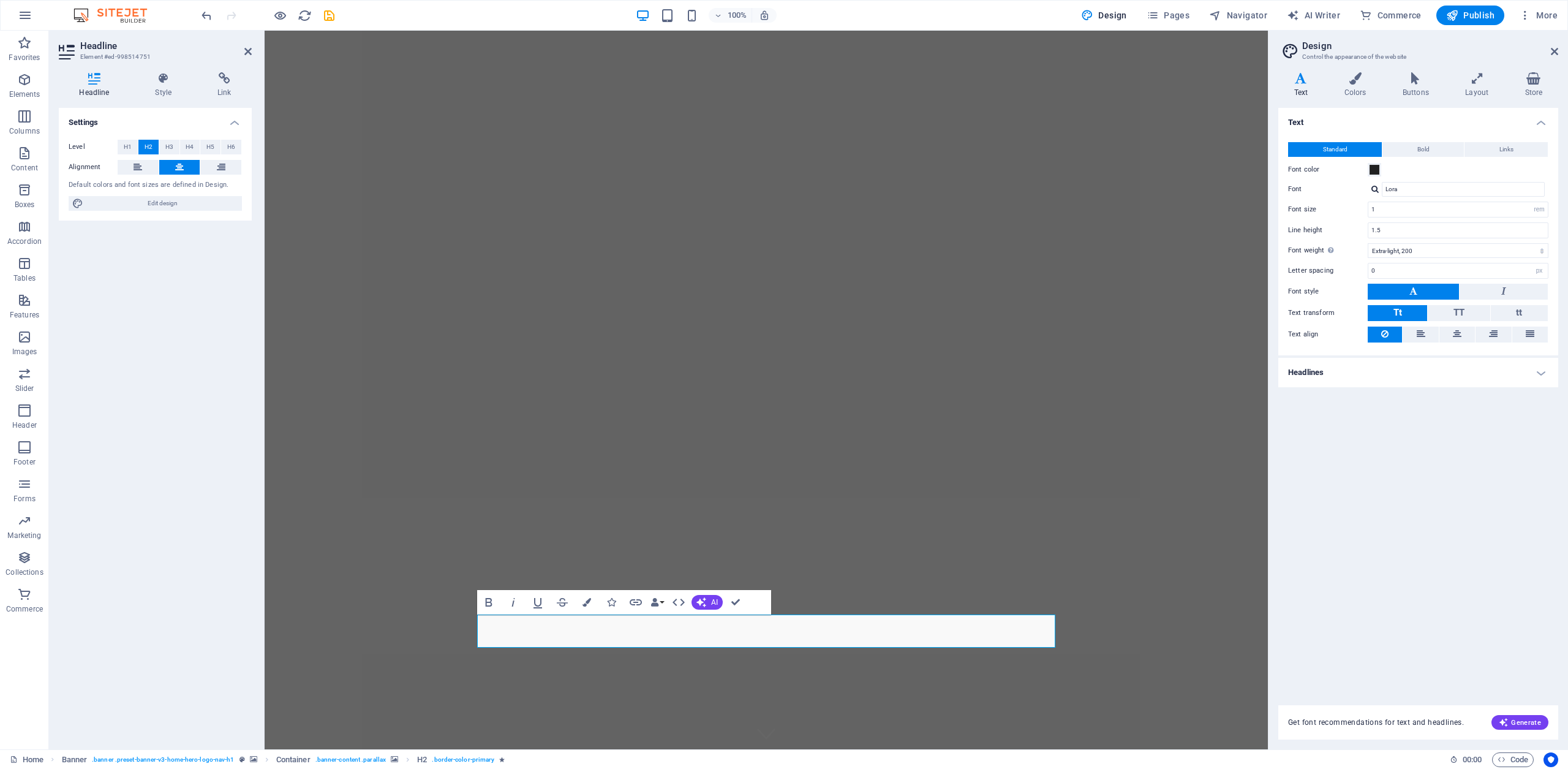
click at [1541, 370] on h4 "Headlines" at bounding box center [1418, 372] width 280 height 29
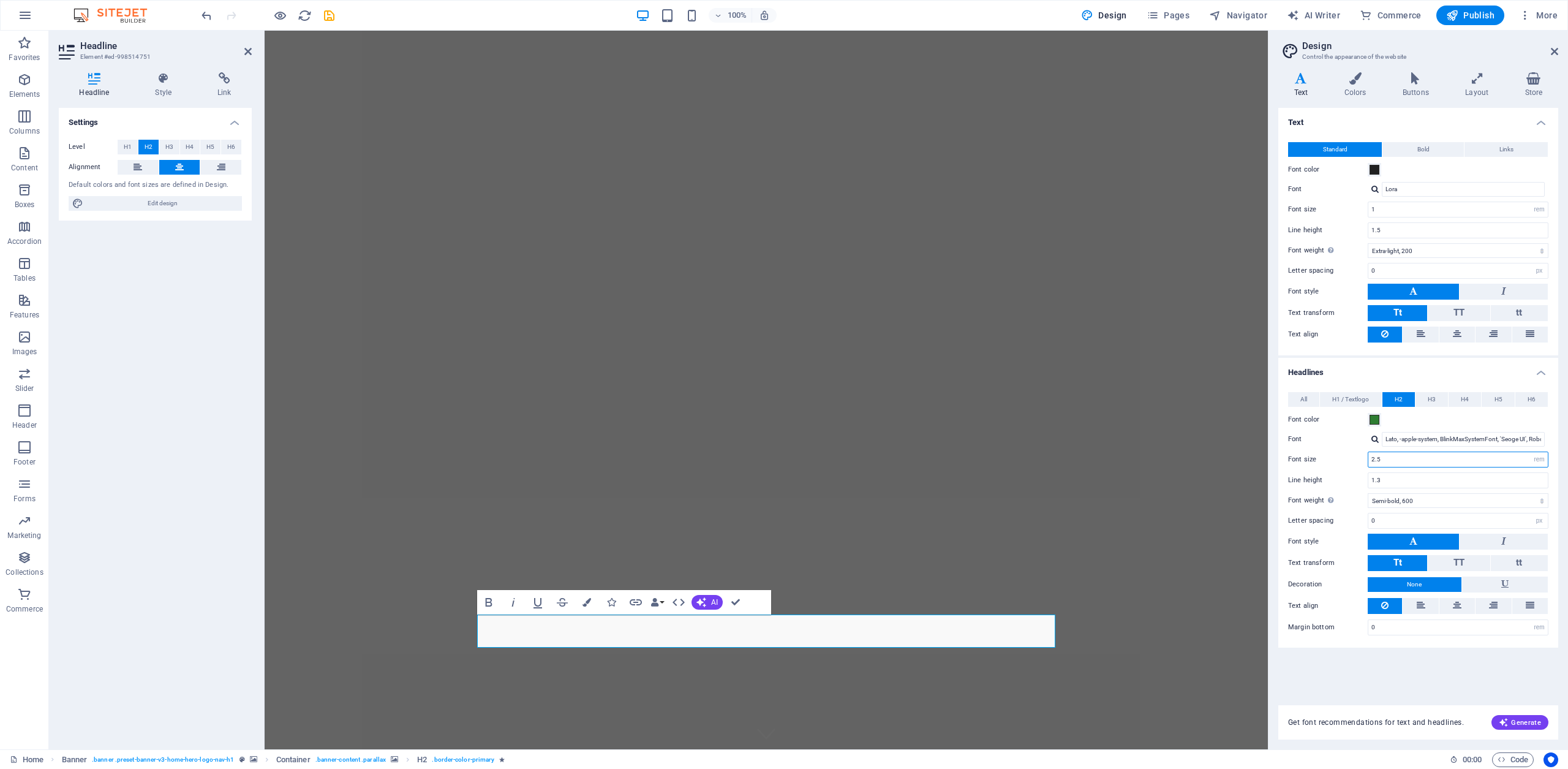
click at [1471, 457] on input "2.5" at bounding box center [1458, 460] width 179 height 15
drag, startPoint x: 1444, startPoint y: 464, endPoint x: 1324, endPoint y: 465, distance: 120.0
click at [1325, 464] on div "Font size 2.5 rem px em %" at bounding box center [1418, 459] width 260 height 16
click at [1400, 477] on input "1.3" at bounding box center [1458, 481] width 179 height 15
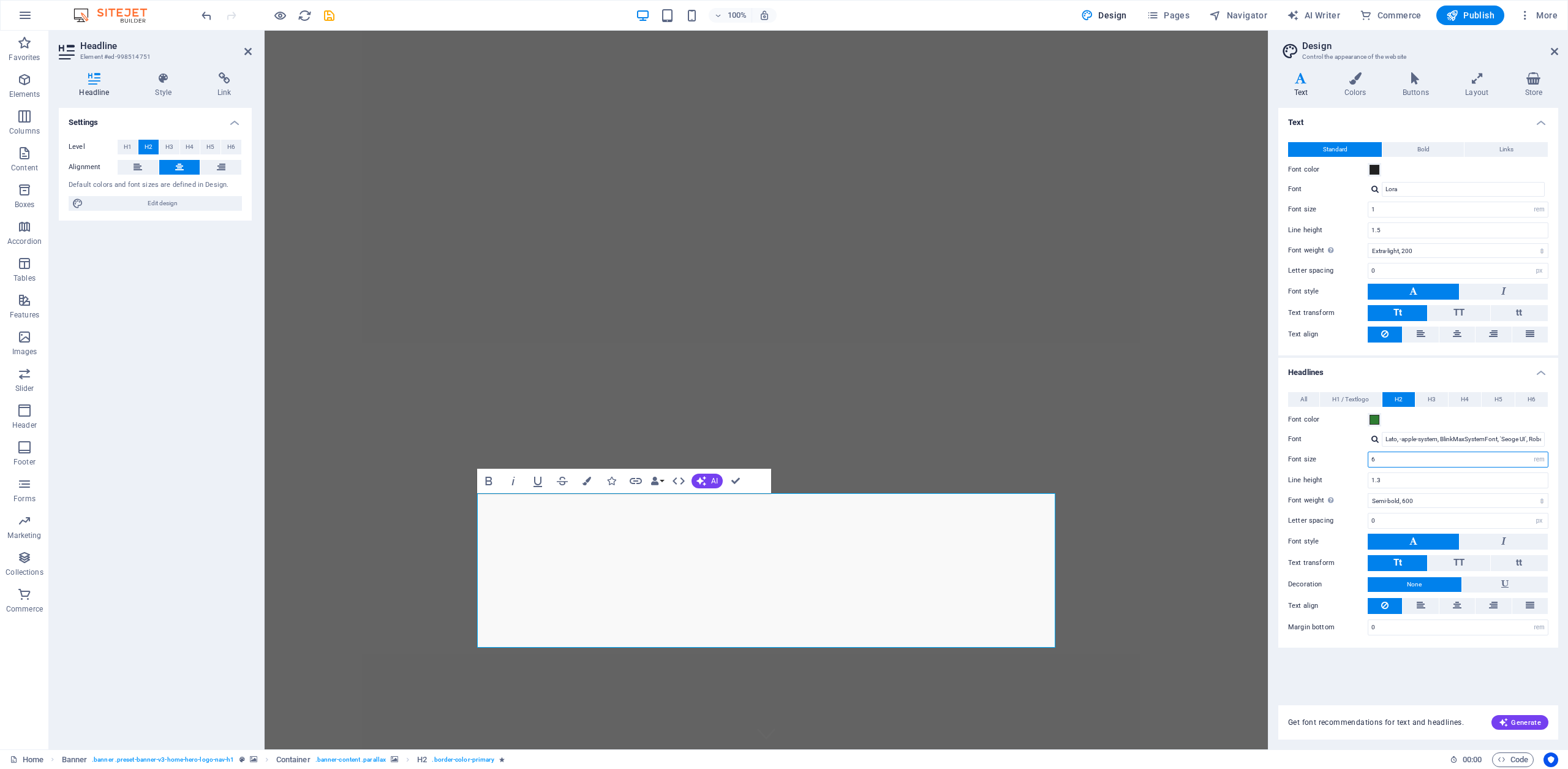
drag, startPoint x: 1399, startPoint y: 462, endPoint x: 1293, endPoint y: 447, distance: 107.1
click at [1293, 447] on div "All H1 / Textlogo H2 H3 H4 H5 H6 Font color Font Lato, -apple-system, BlinkMaxS…" at bounding box center [1419, 513] width 285 height 268
type input "2.5"
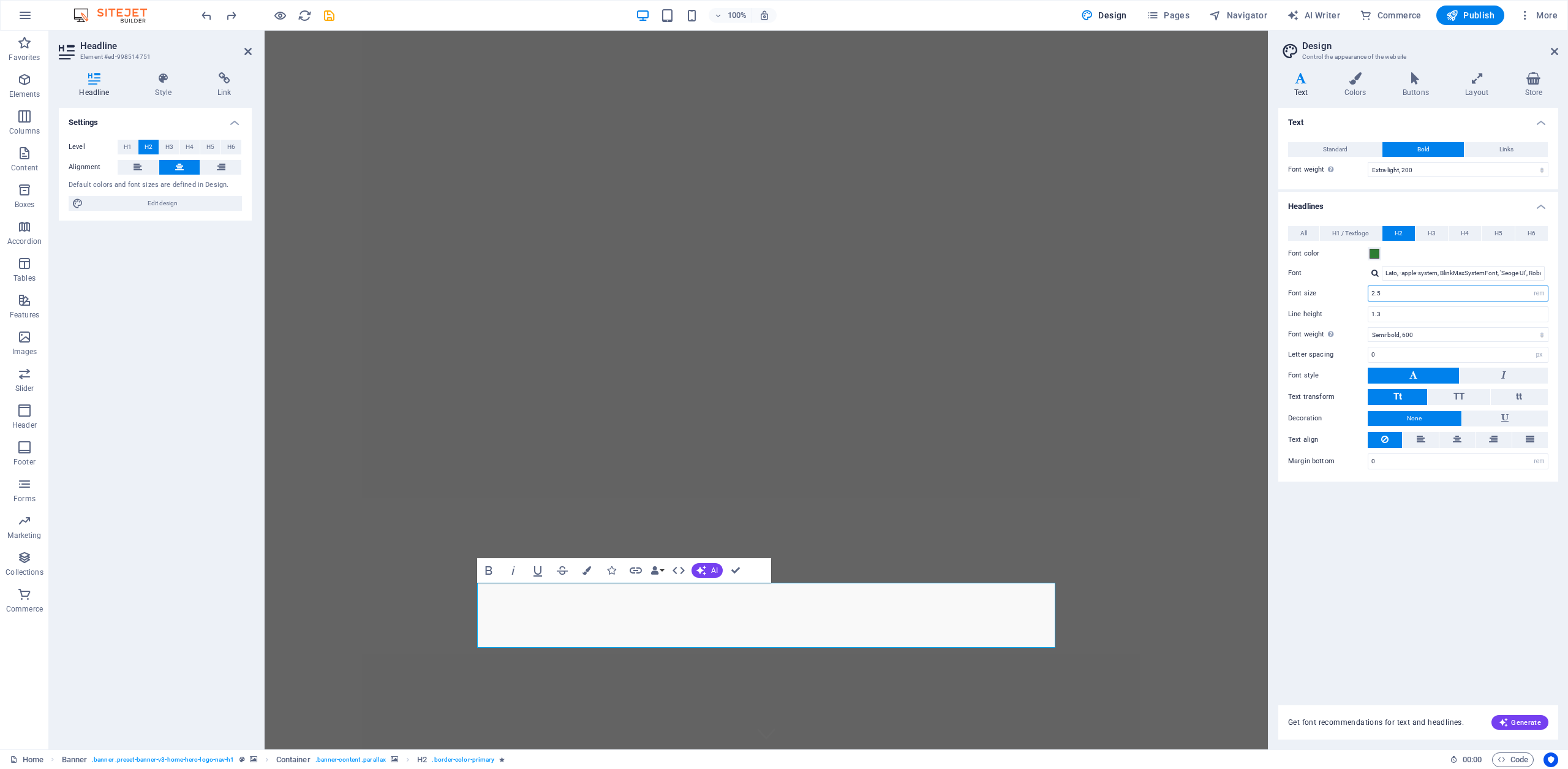
drag, startPoint x: 1391, startPoint y: 291, endPoint x: 1316, endPoint y: 290, distance: 75.0
click at [1318, 290] on div "Font size 2.5 rem px em %" at bounding box center [1418, 293] width 260 height 16
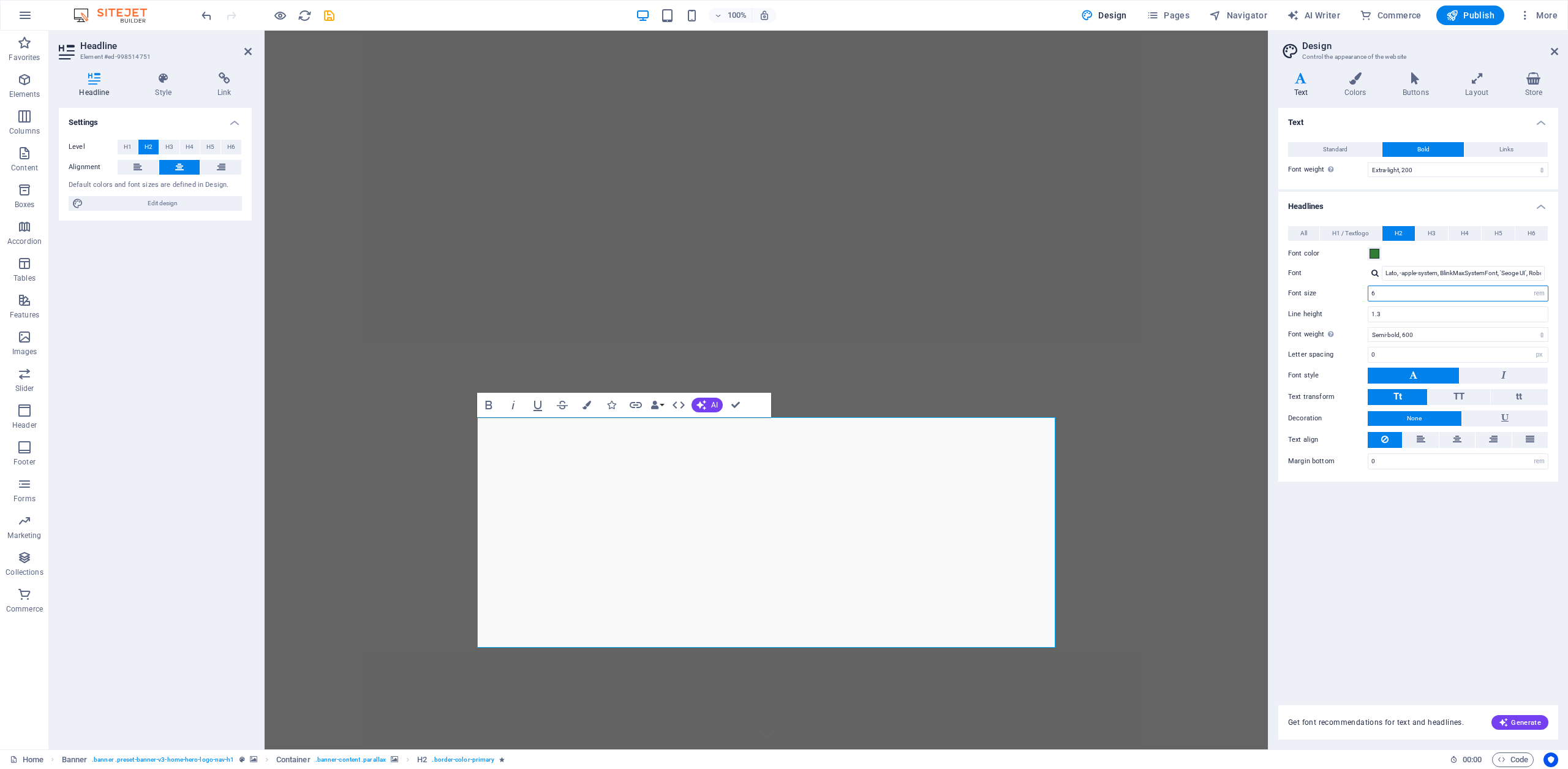
type input "2.5"
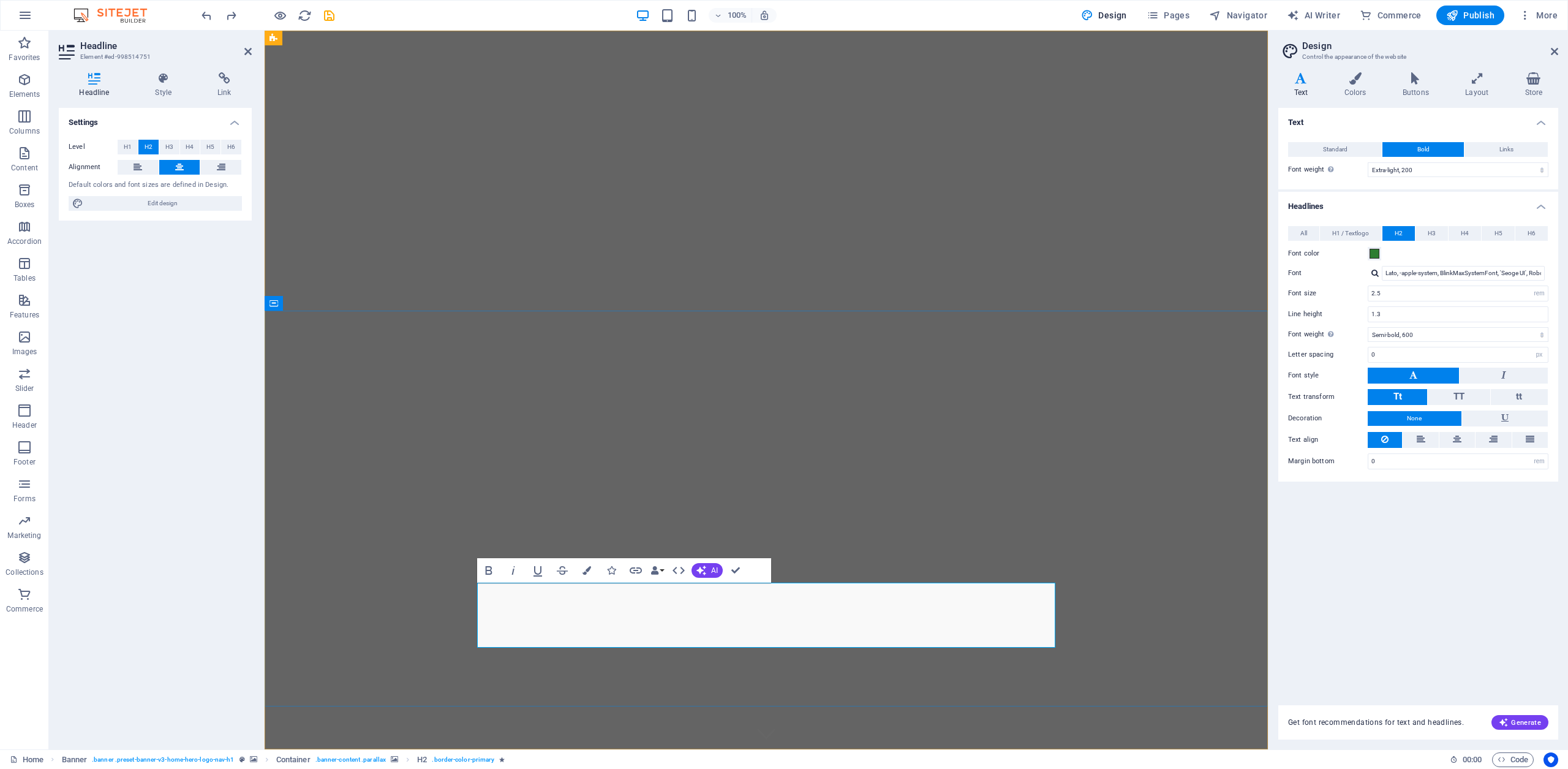
drag, startPoint x: 805, startPoint y: 634, endPoint x: 972, endPoint y: 589, distance: 173.0
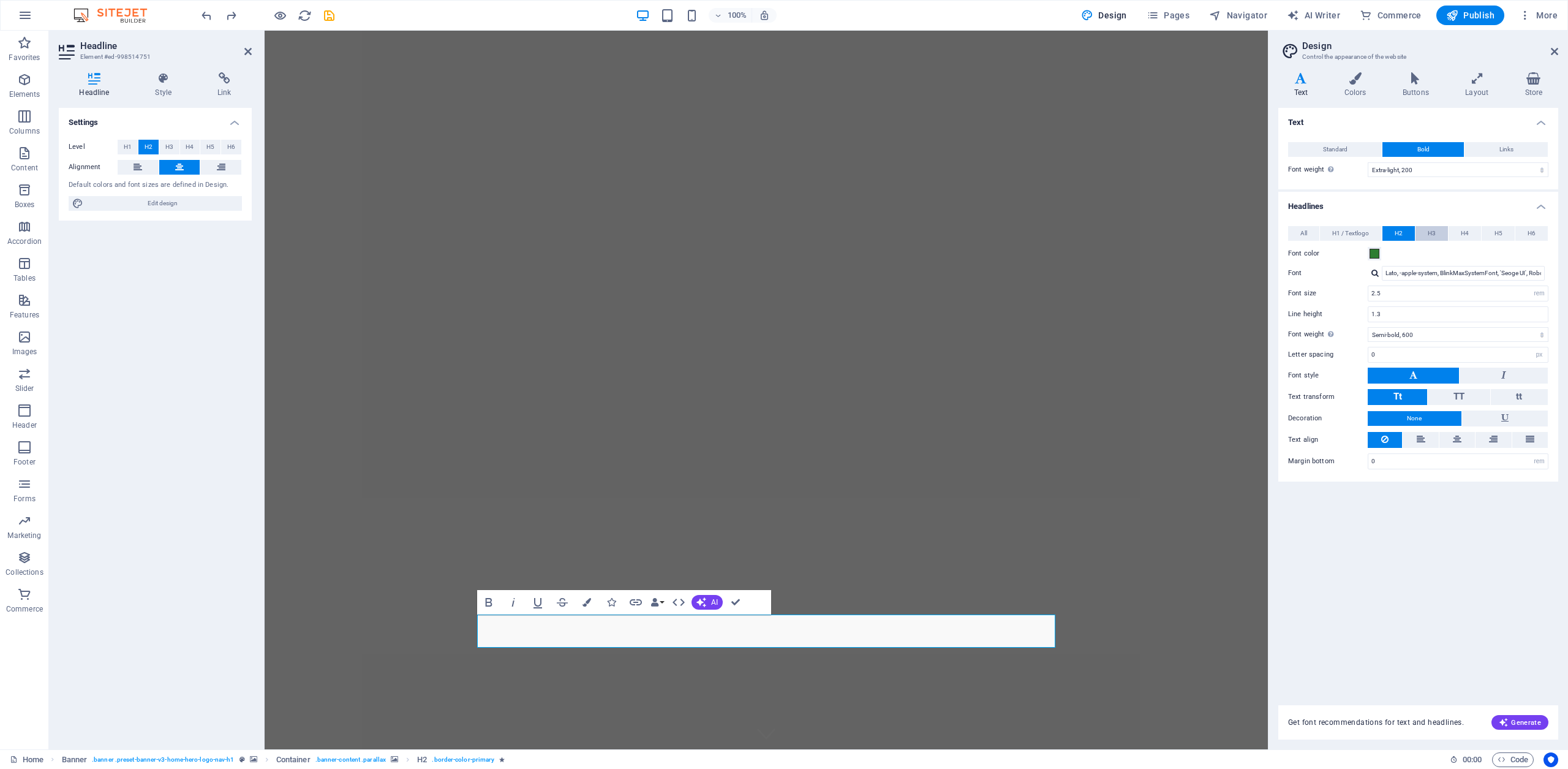
click at [1430, 232] on span "H3" at bounding box center [1432, 233] width 8 height 15
click at [1506, 233] on button "H5" at bounding box center [1498, 233] width 32 height 15
click at [1420, 295] on input "1.5" at bounding box center [1458, 293] width 179 height 15
click at [1402, 236] on span "H2" at bounding box center [1399, 233] width 8 height 15
click at [1402, 292] on input "2.5" at bounding box center [1458, 293] width 179 height 15
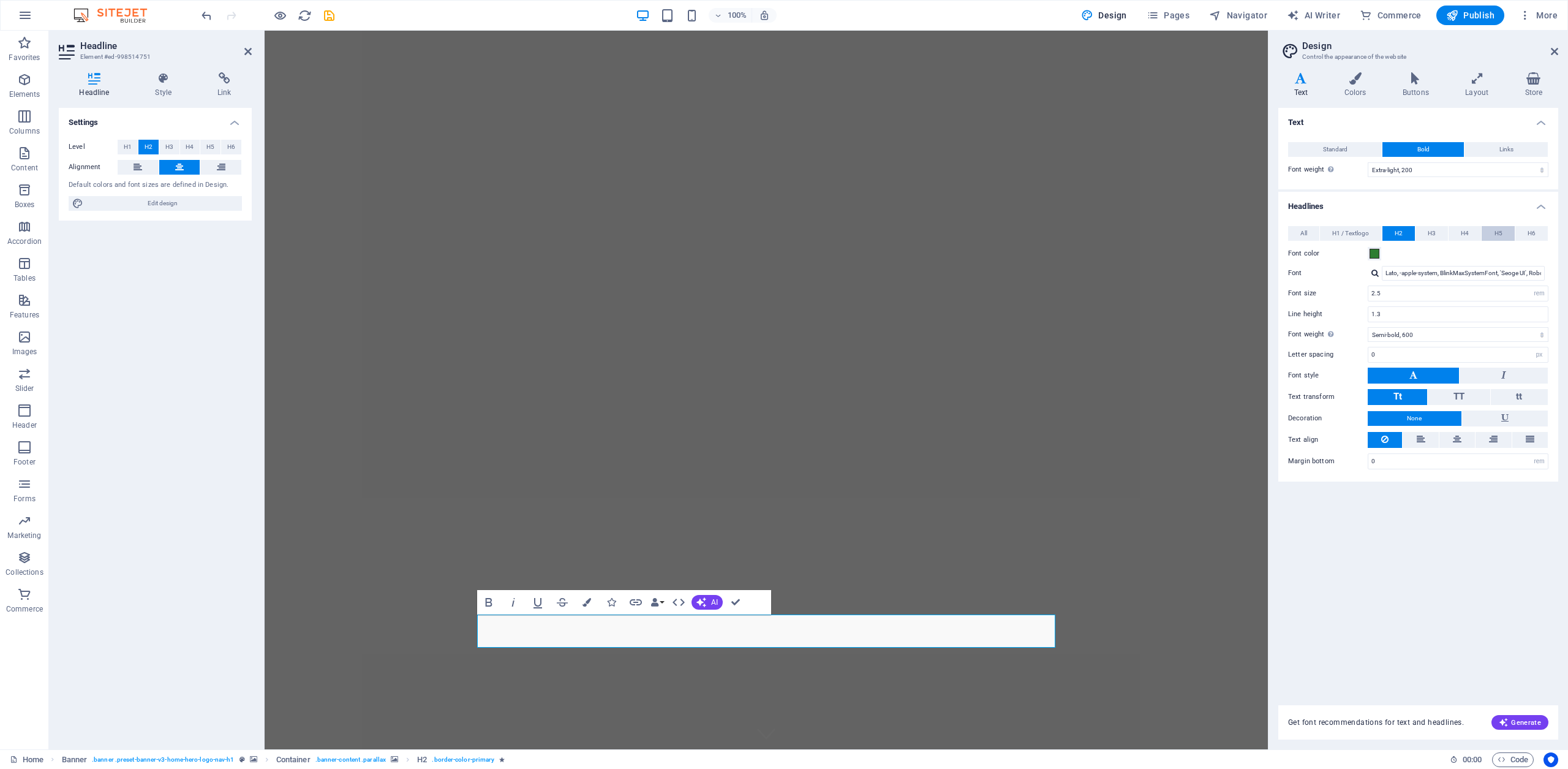
click at [1511, 226] on button "H5" at bounding box center [1498, 233] width 32 height 15
click at [1419, 296] on input "1.5" at bounding box center [1458, 293] width 179 height 15
click at [1400, 320] on input "1.6" at bounding box center [1458, 314] width 179 height 15
click at [1400, 232] on span "H2" at bounding box center [1399, 233] width 8 height 15
click at [1384, 295] on input "2.5" at bounding box center [1458, 293] width 179 height 15
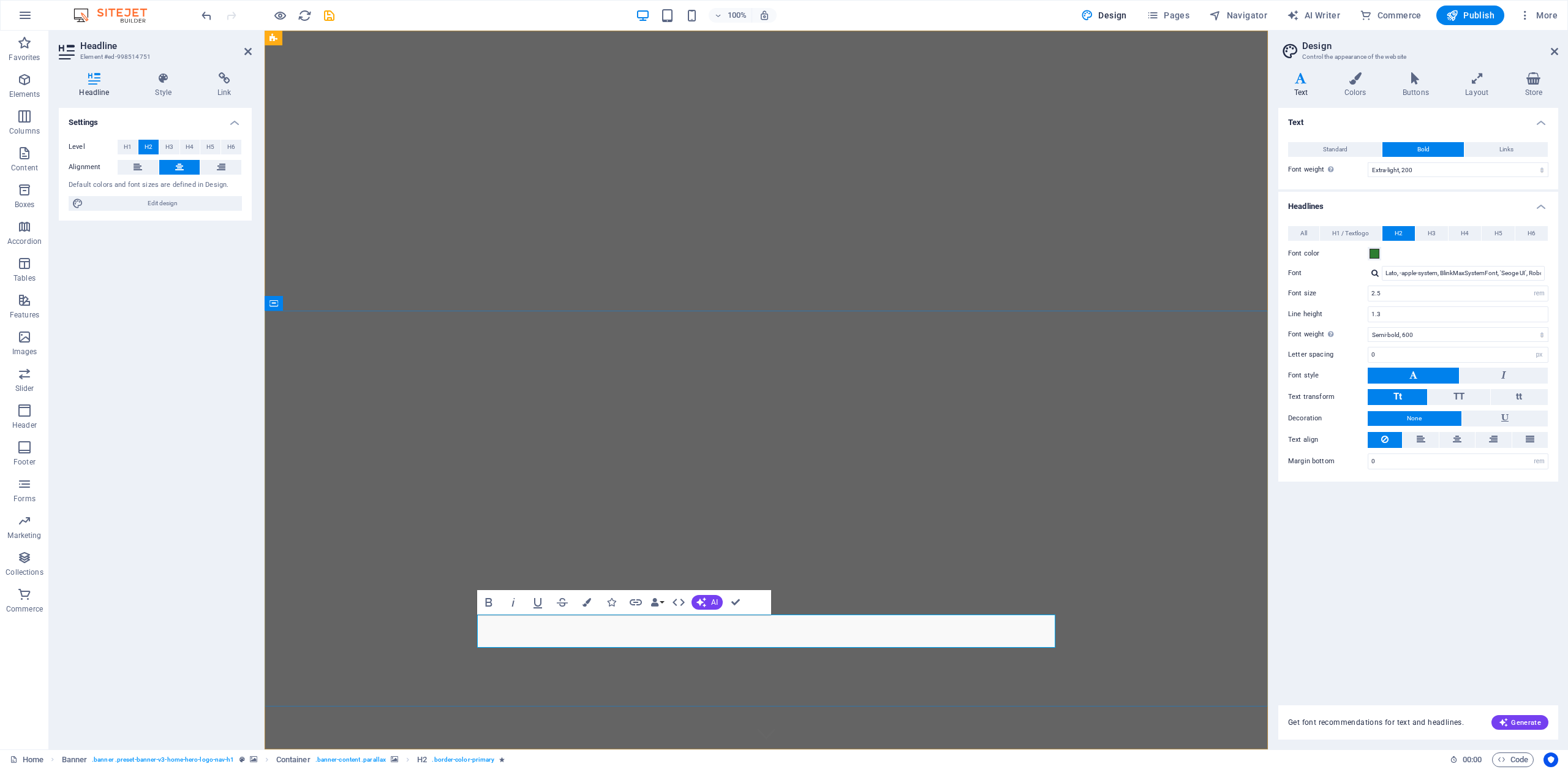
drag, startPoint x: 950, startPoint y: 629, endPoint x: 592, endPoint y: 635, distance: 358.1
click at [1465, 233] on span "H4" at bounding box center [1465, 233] width 8 height 15
click at [1418, 297] on input "1.75" at bounding box center [1458, 293] width 179 height 15
click at [1406, 312] on input "1.5" at bounding box center [1458, 314] width 179 height 15
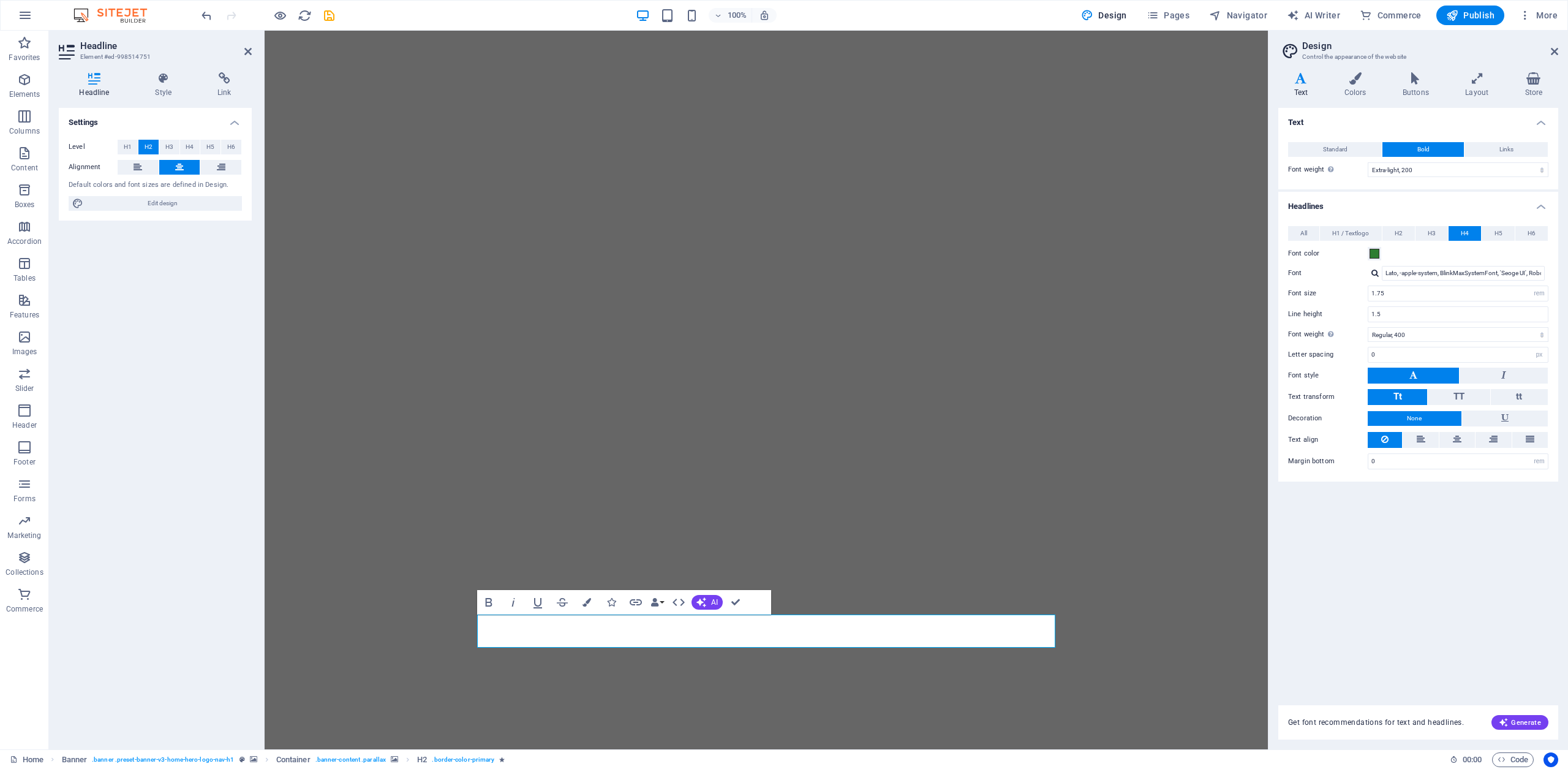
select select "200"
select select "rem"
select select "400"
select select "px"
select select "rem"
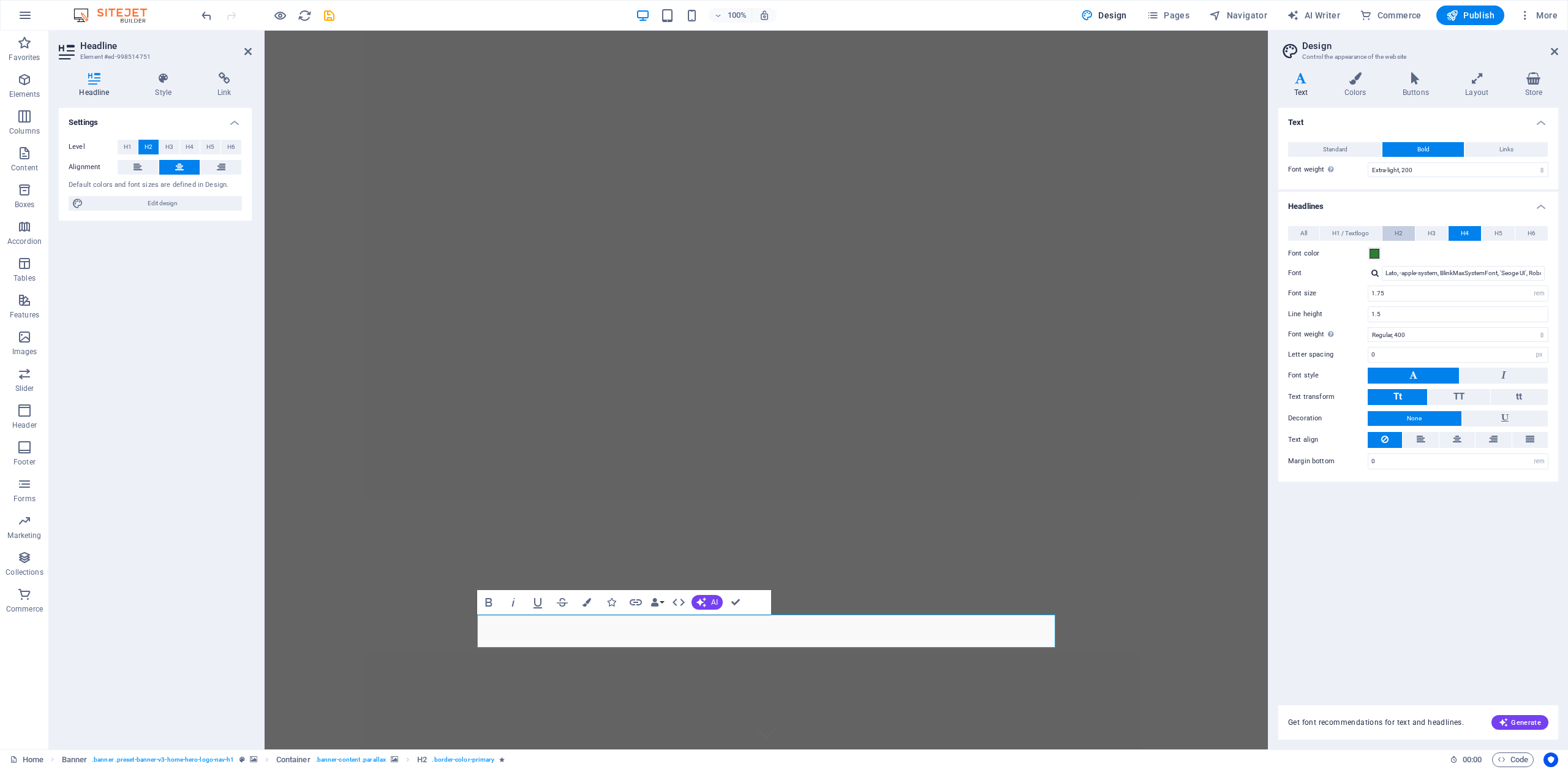
click at [1399, 232] on span "H2" at bounding box center [1399, 233] width 8 height 15
click at [1383, 226] on button "H2" at bounding box center [1399, 233] width 32 height 15
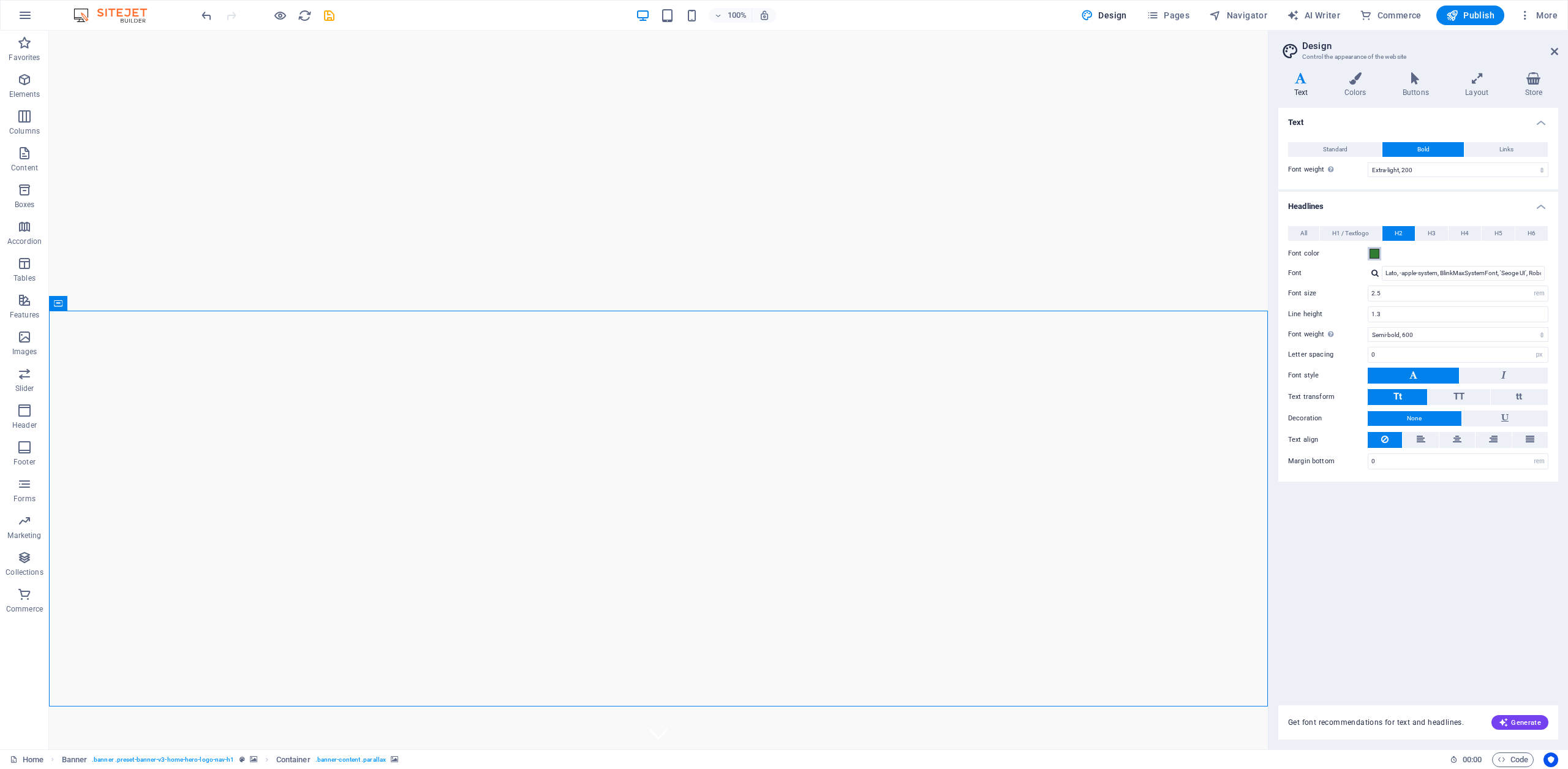
click at [1379, 254] on span at bounding box center [1375, 254] width 10 height 10
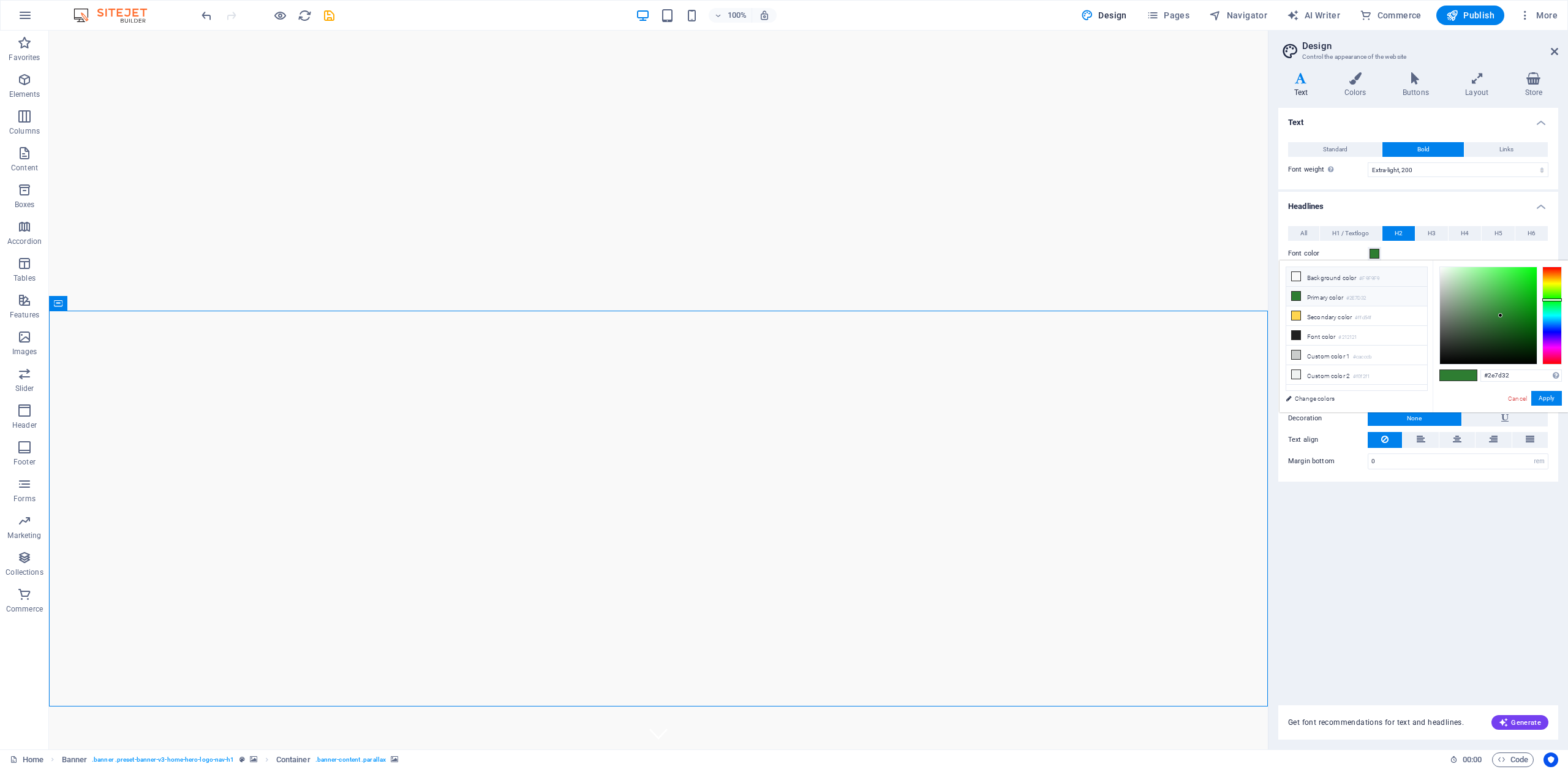
click at [1296, 277] on icon at bounding box center [1296, 276] width 8 height 8
type input "#f9f9f9"
click at [1545, 390] on div "#f9f9f9 Supported formats #0852ed rgb(8, 82, 237) rgba(8, 82, 237, 90%) hsv(221…" at bounding box center [1501, 425] width 136 height 329
click at [1548, 398] on button "Apply" at bounding box center [1546, 398] width 31 height 15
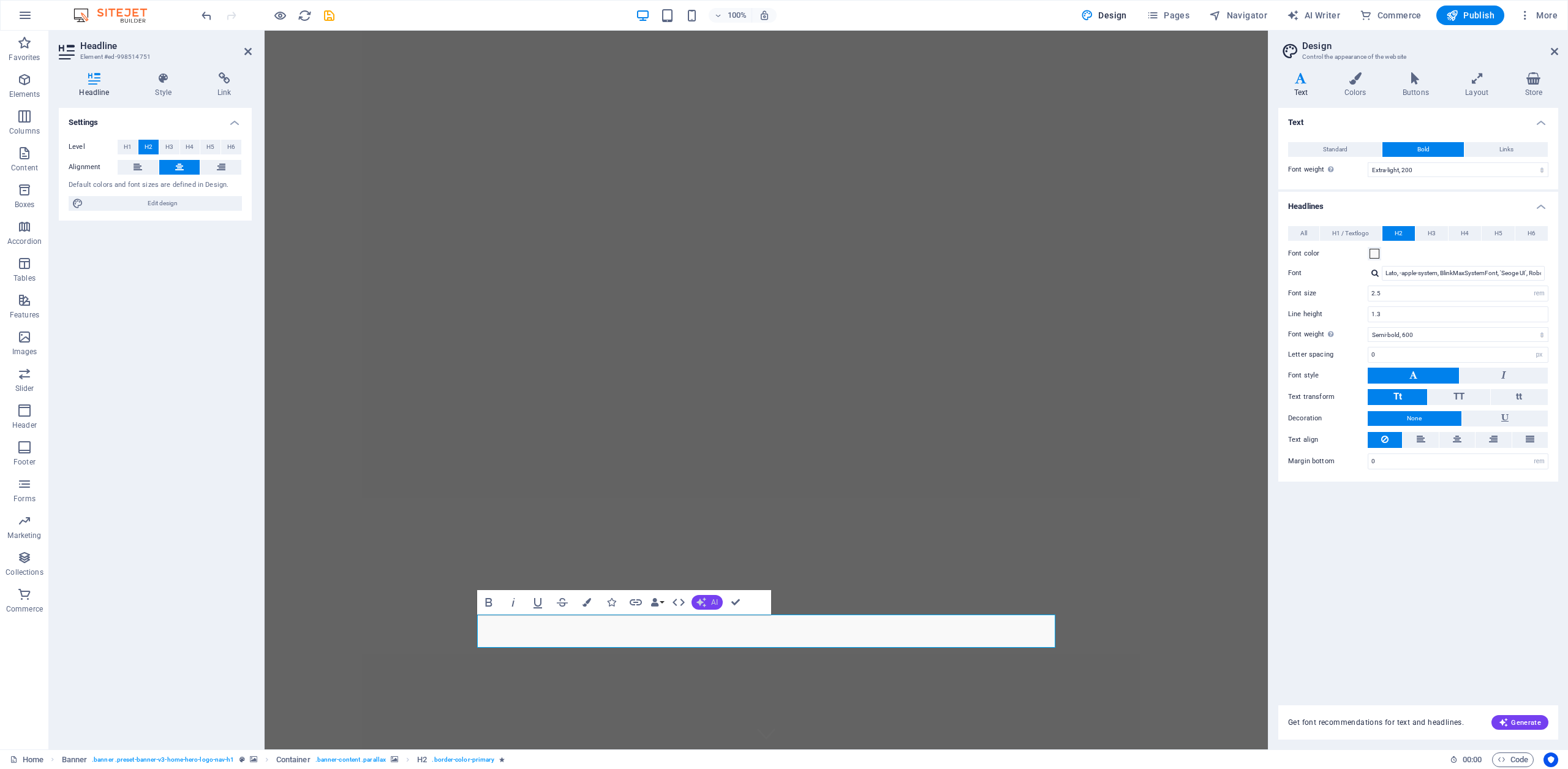
click at [711, 603] on button "AI" at bounding box center [707, 602] width 31 height 15
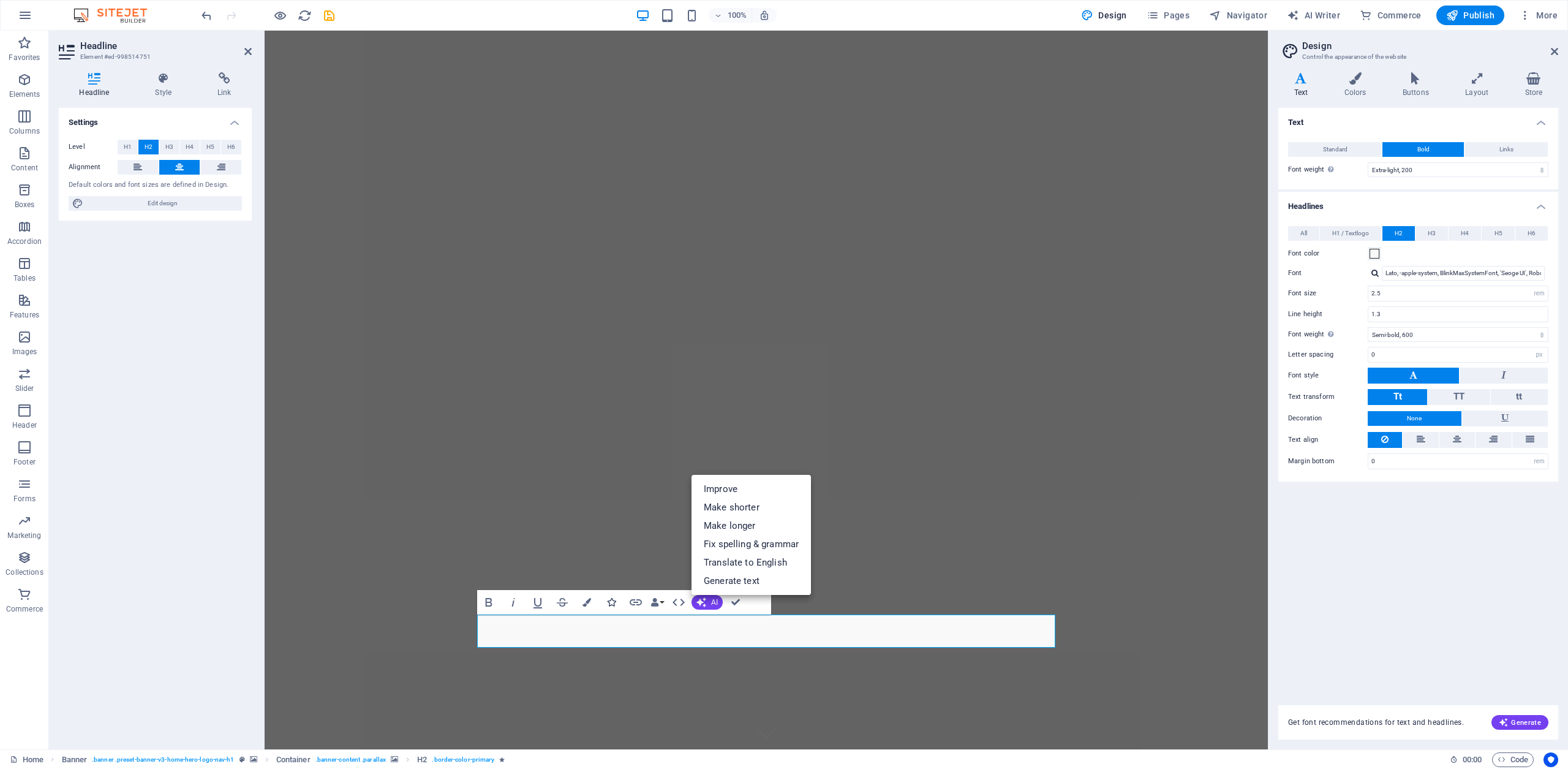
click at [613, 602] on icon "button" at bounding box center [611, 602] width 8 height 8
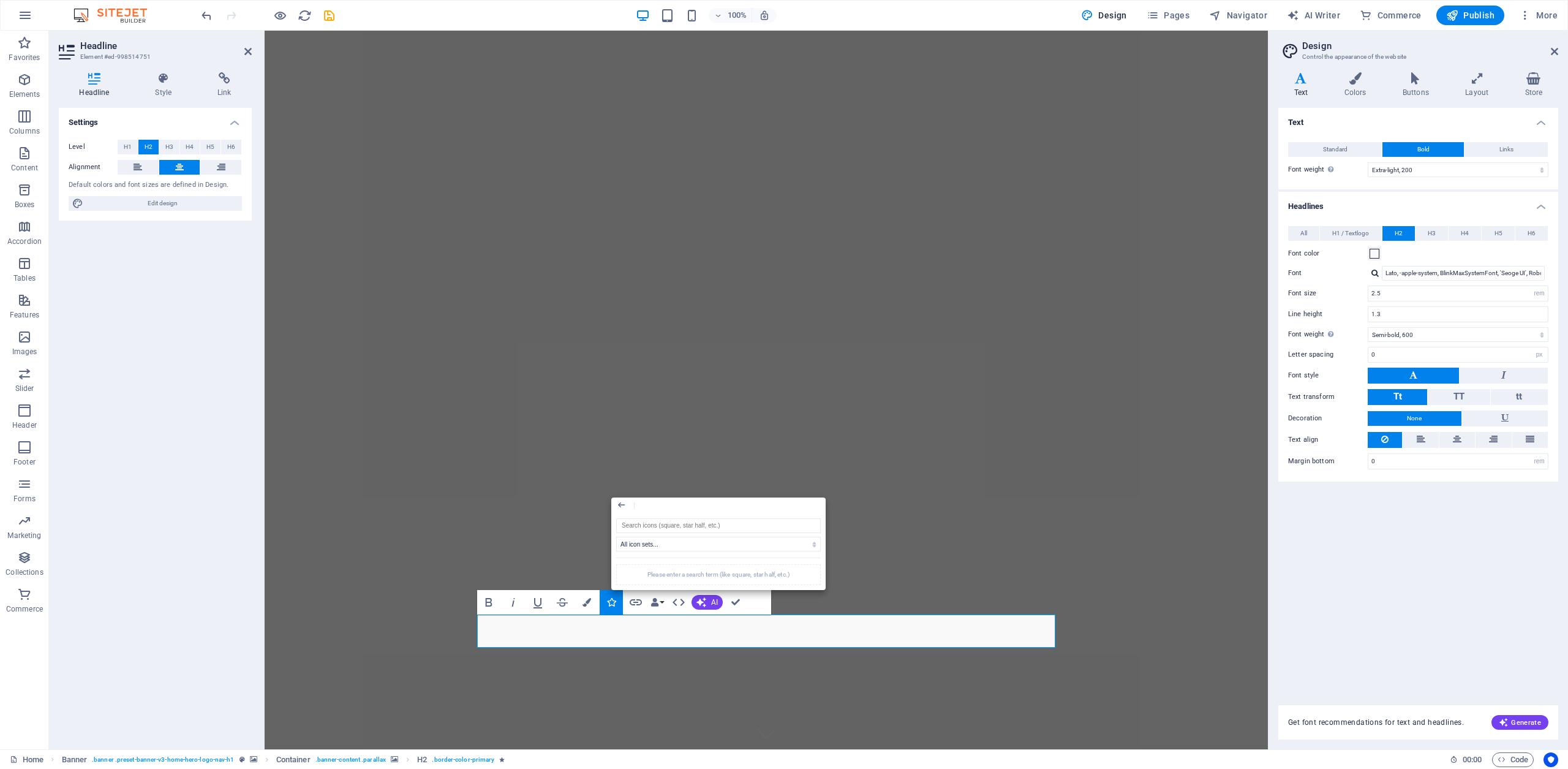
click at [128, 425] on div "Settings Level H1 H2 H3 H4 H5 H6 Alignment Default colors and font sizes are de…" at bounding box center [154, 424] width 193 height 632
click at [622, 504] on icon "button" at bounding box center [620, 505] width 7 height 5
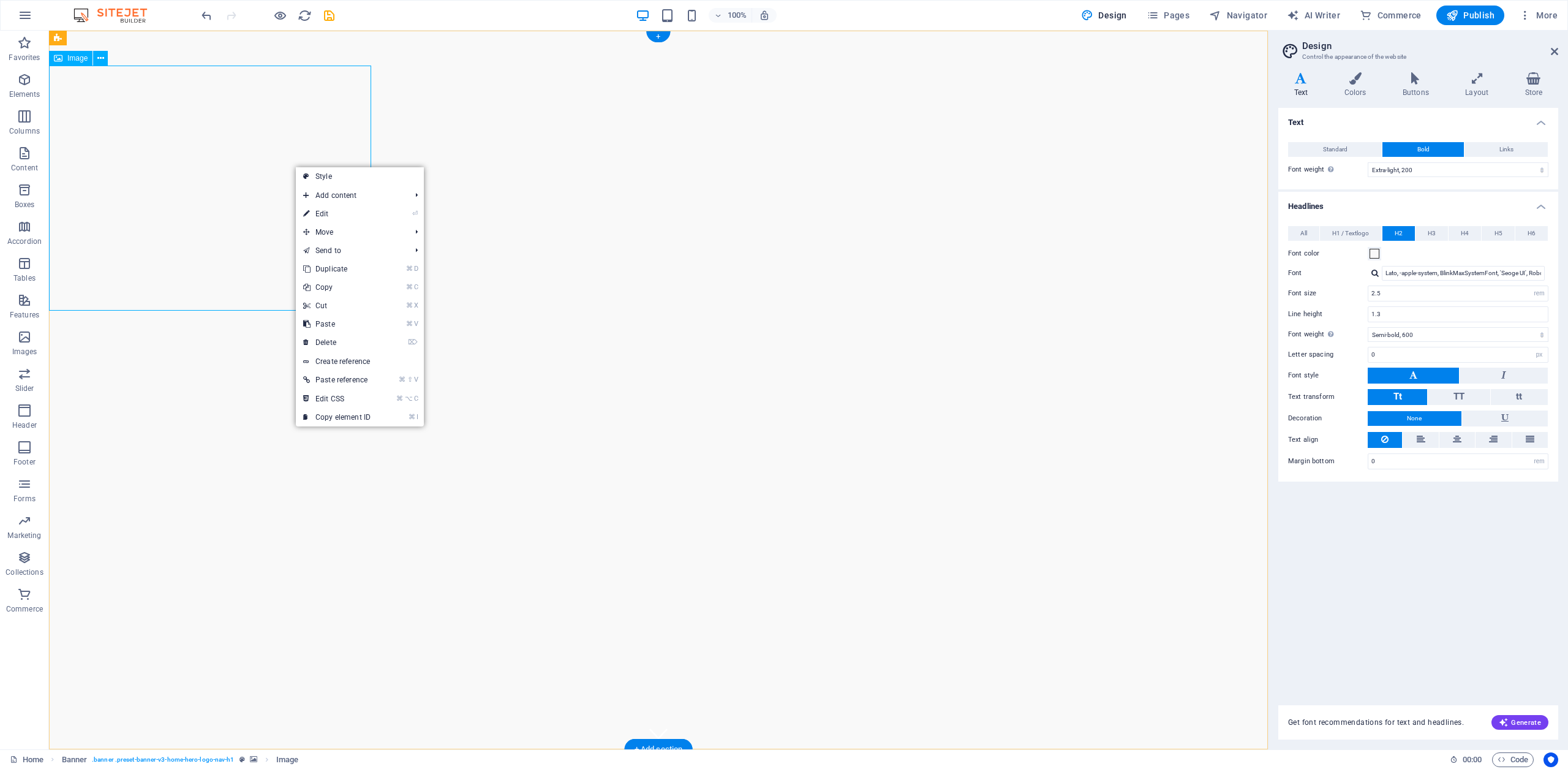
click at [100, 59] on icon at bounding box center [100, 58] width 7 height 13
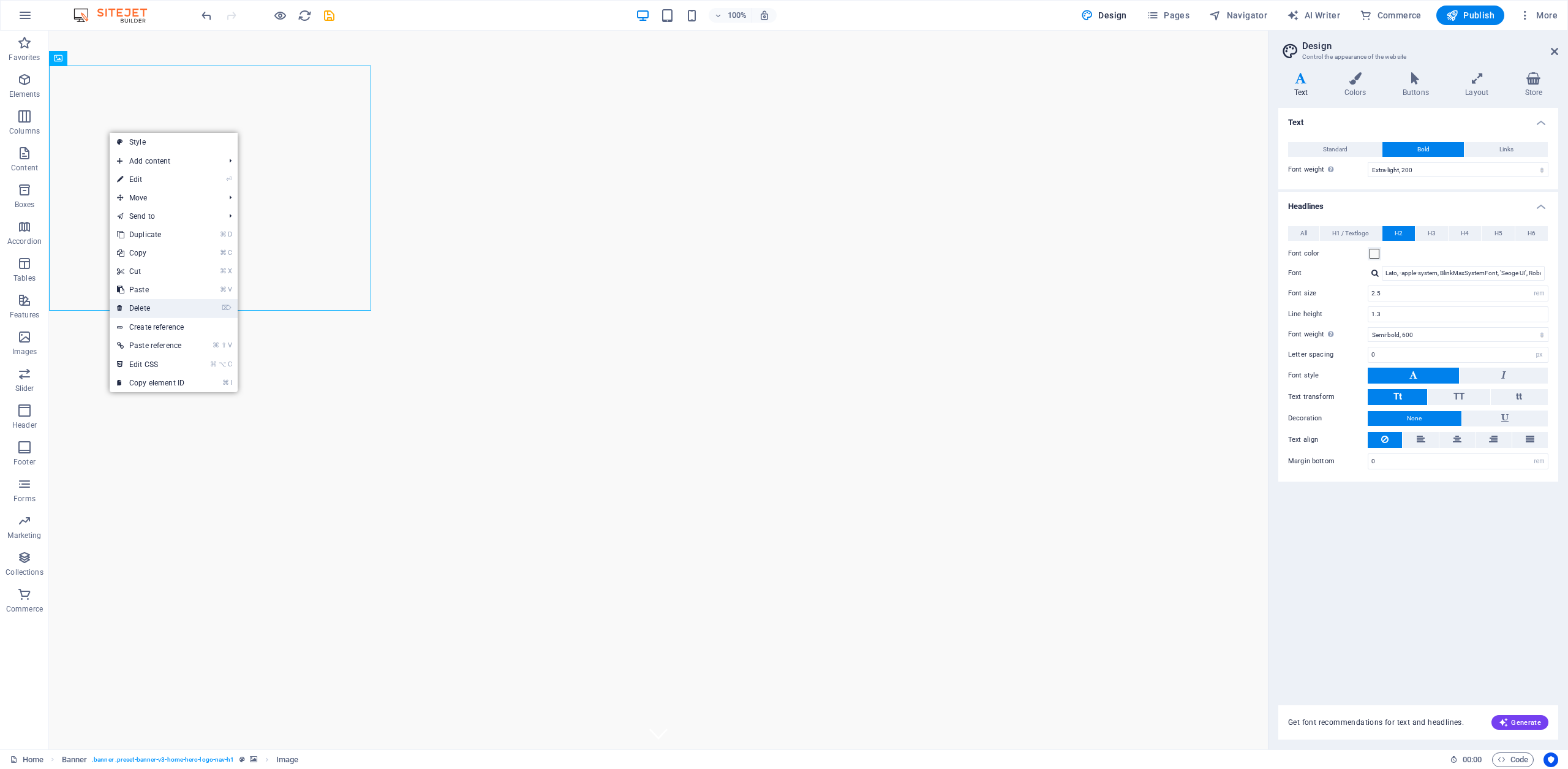
drag, startPoint x: 151, startPoint y: 310, endPoint x: 102, endPoint y: 279, distance: 58.0
click at [151, 310] on link "⌦ Delete" at bounding box center [150, 308] width 82 height 19
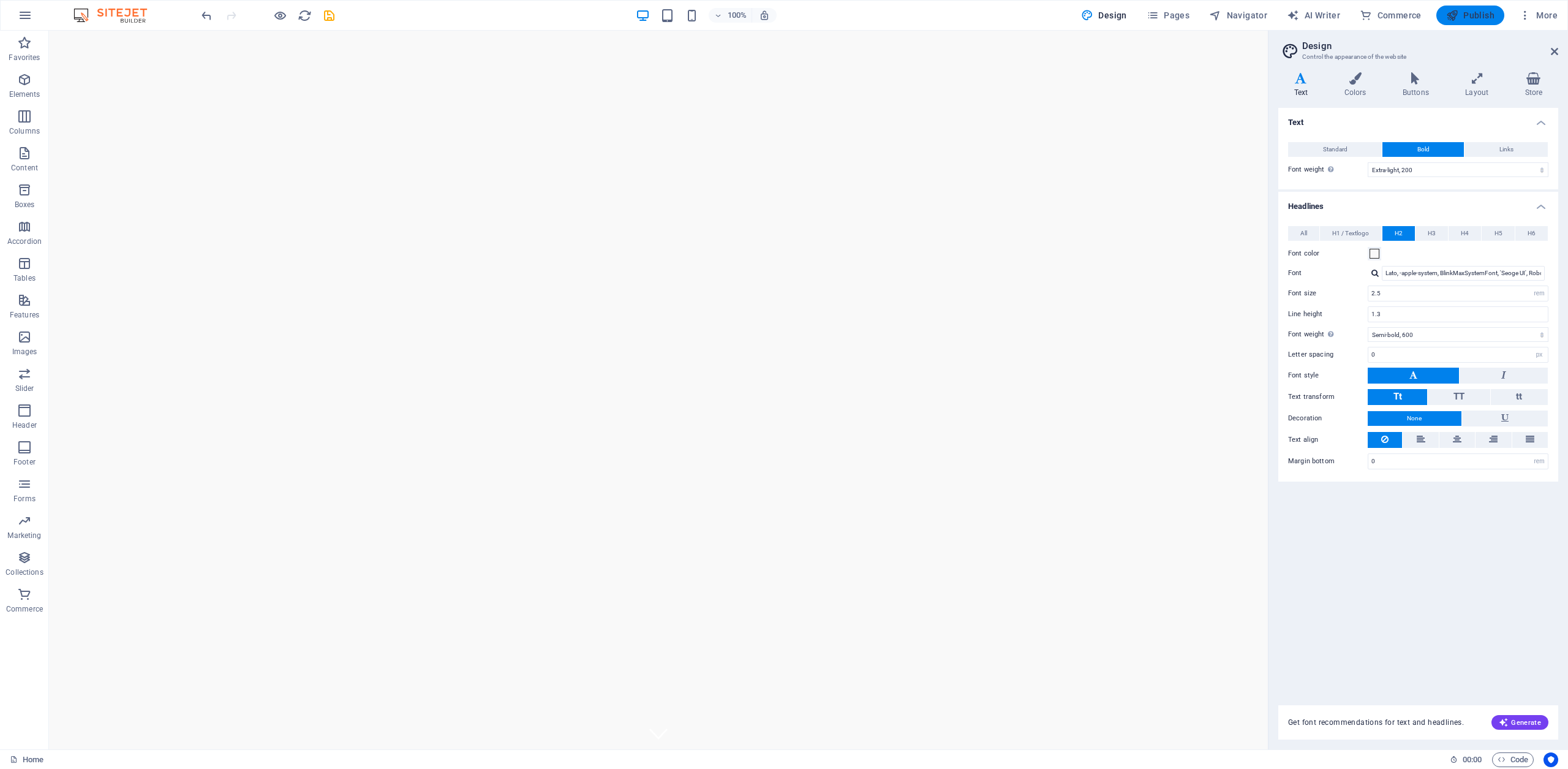
click at [1472, 19] on span "Publish" at bounding box center [1471, 15] width 49 height 12
checkbox input "false"
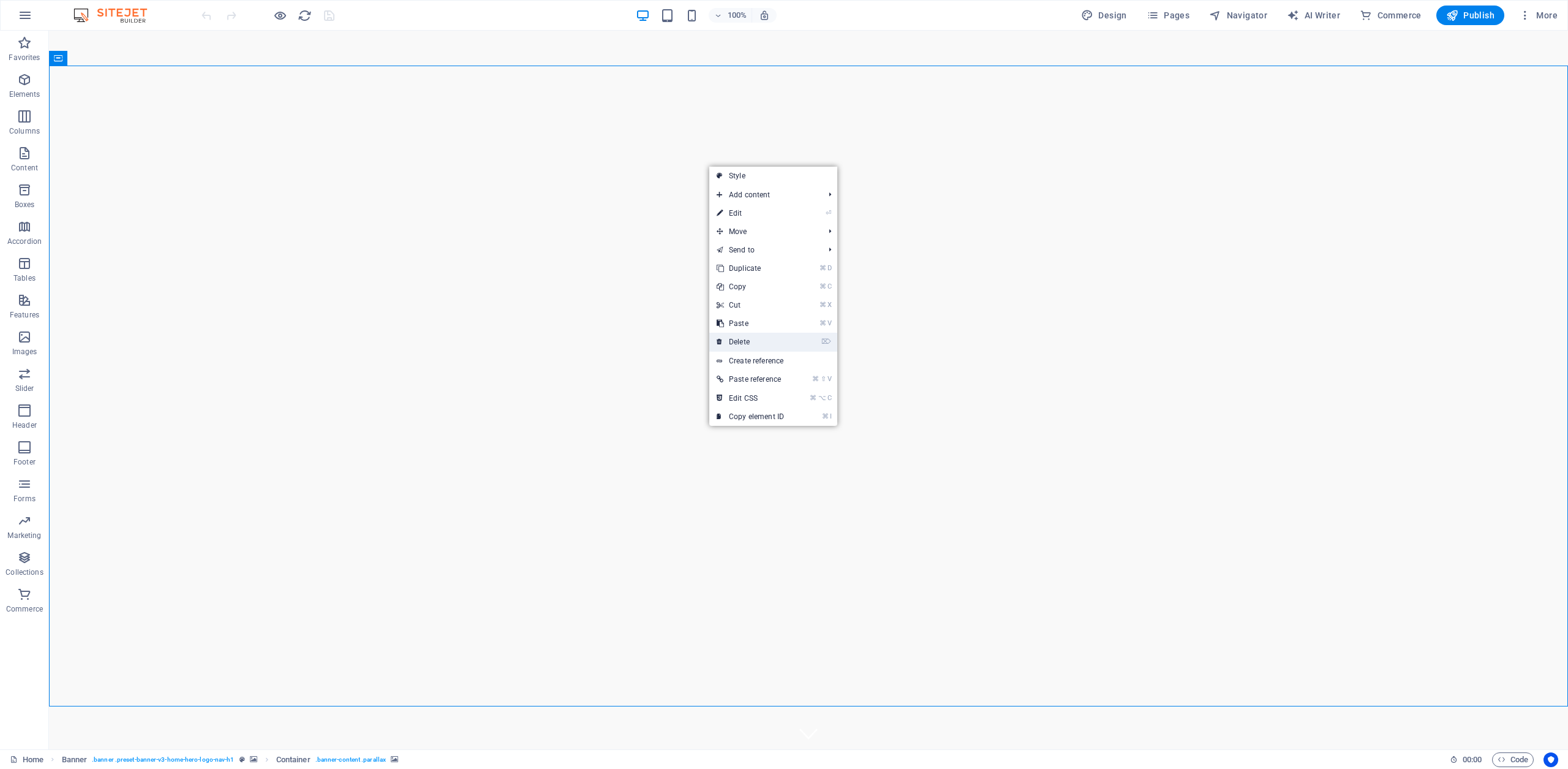
click at [744, 341] on link "⌦ Delete" at bounding box center [750, 342] width 82 height 19
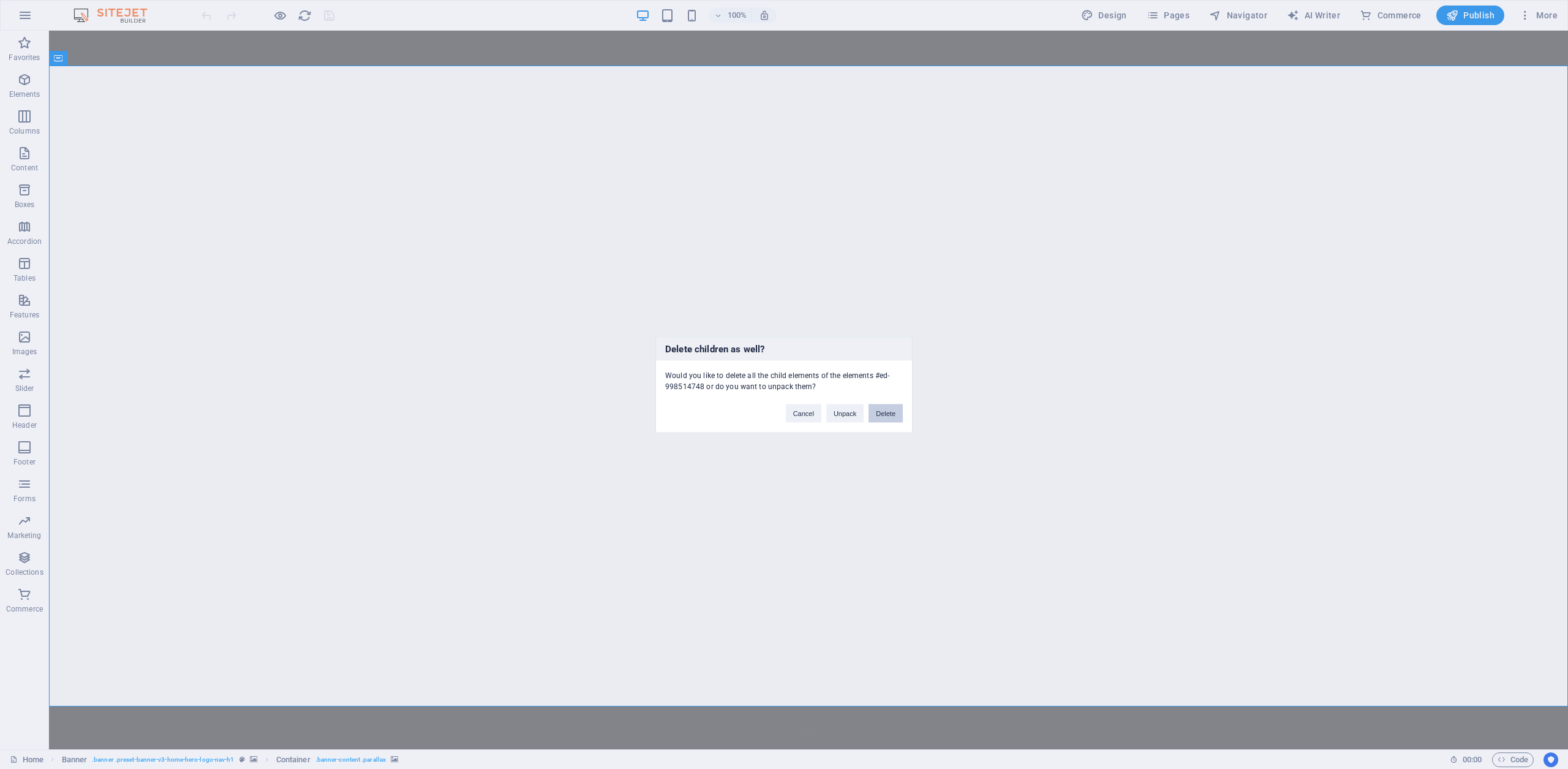
click at [892, 416] on button "Delete" at bounding box center [886, 413] width 34 height 19
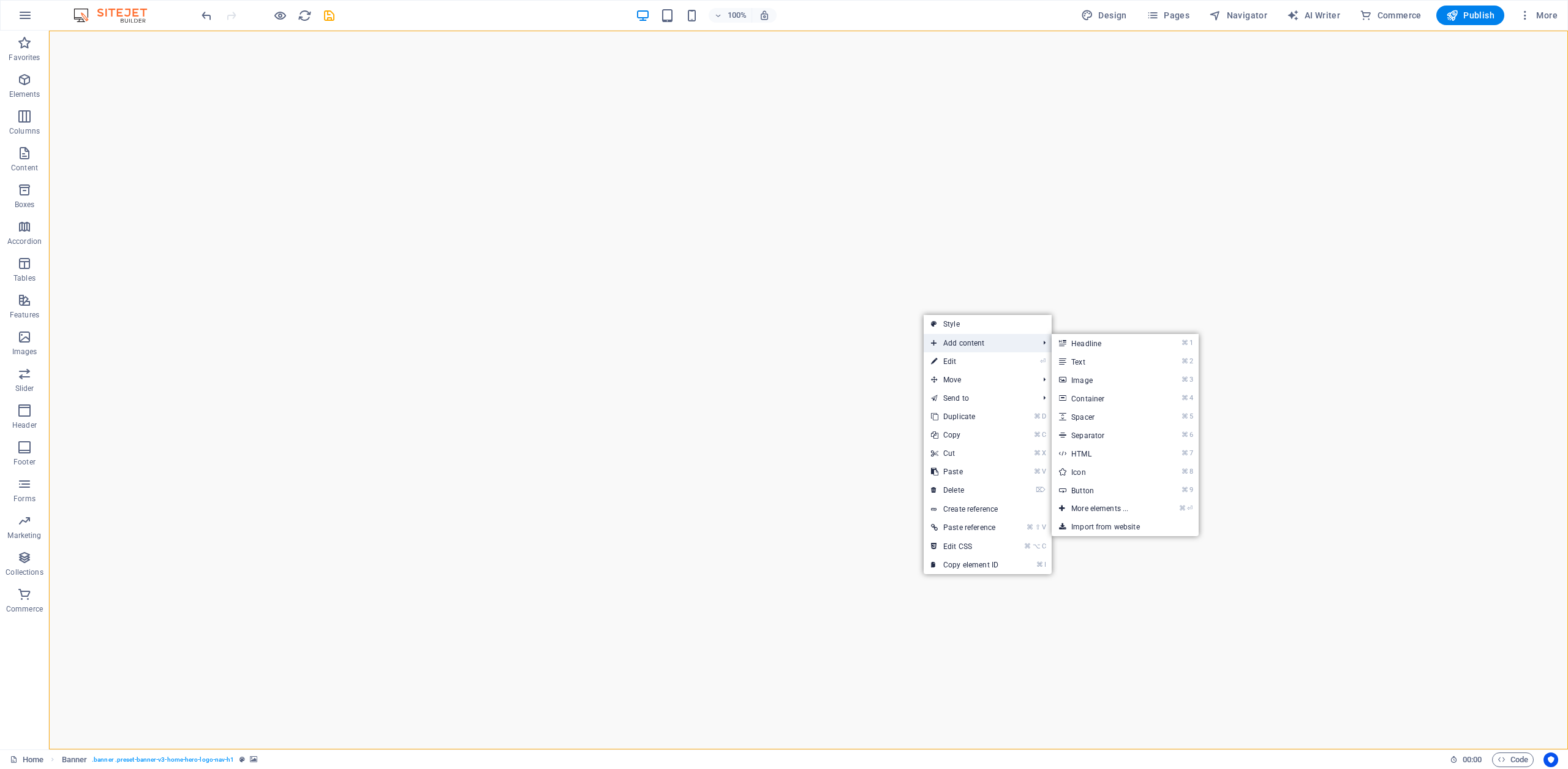
click at [972, 345] on span "Add content" at bounding box center [979, 343] width 109 height 19
click at [1111, 380] on link "⌘ 3 Image" at bounding box center [1102, 380] width 101 height 19
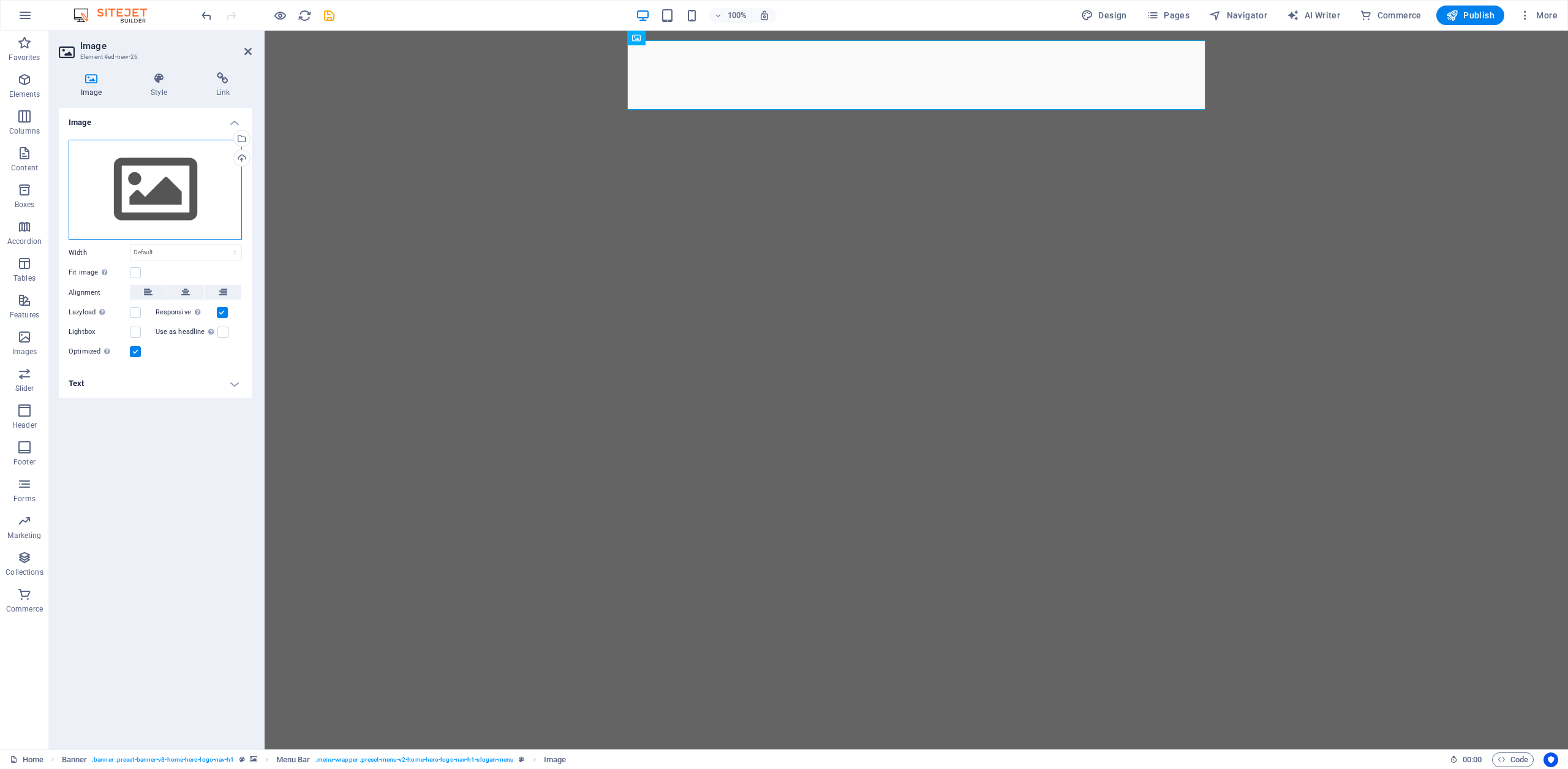
click at [162, 176] on div "Drag files here, click to choose files or select files from Files or our free s…" at bounding box center [154, 190] width 173 height 101
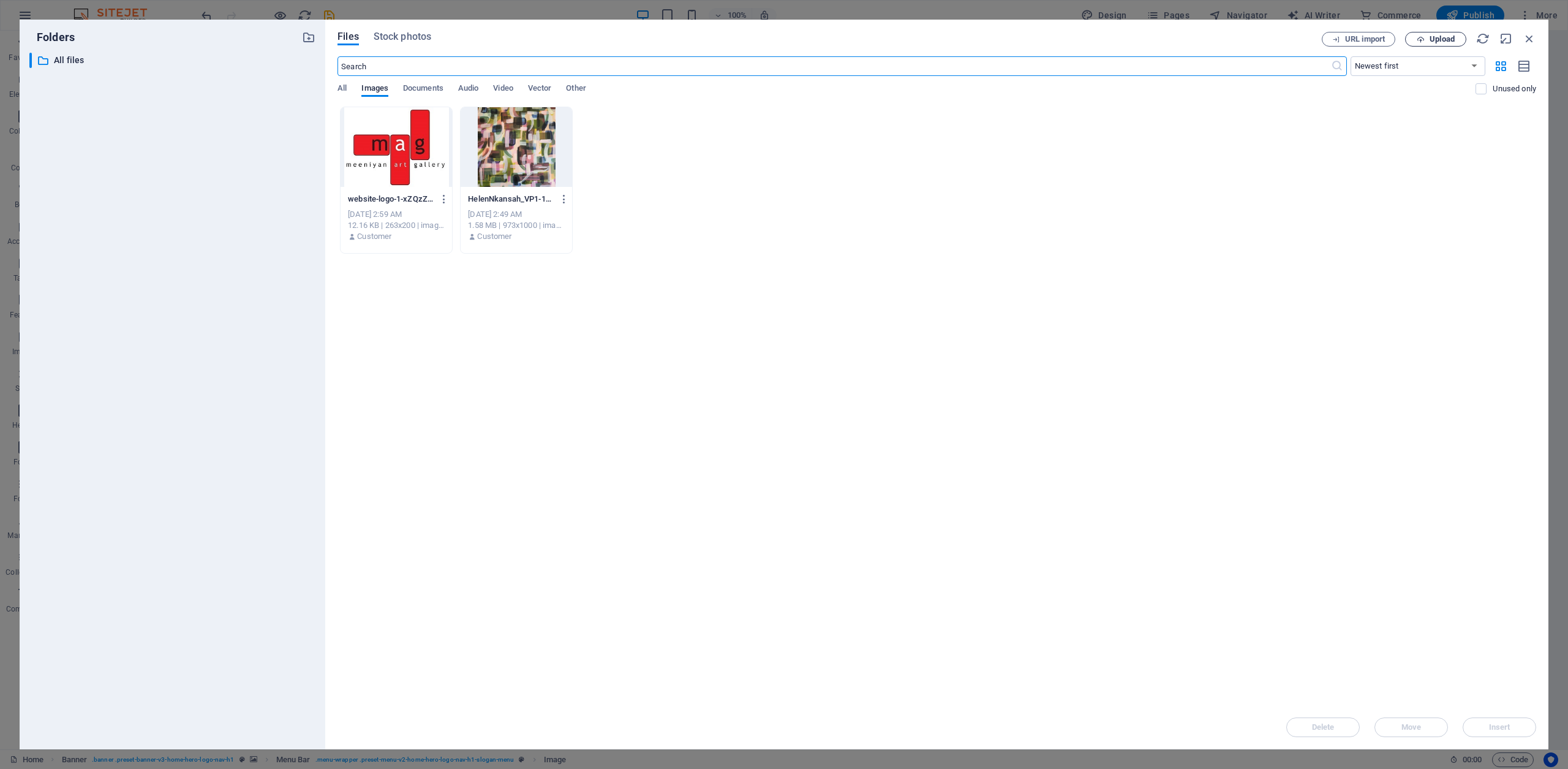
click at [1447, 38] on span "Upload" at bounding box center [1442, 39] width 25 height 8
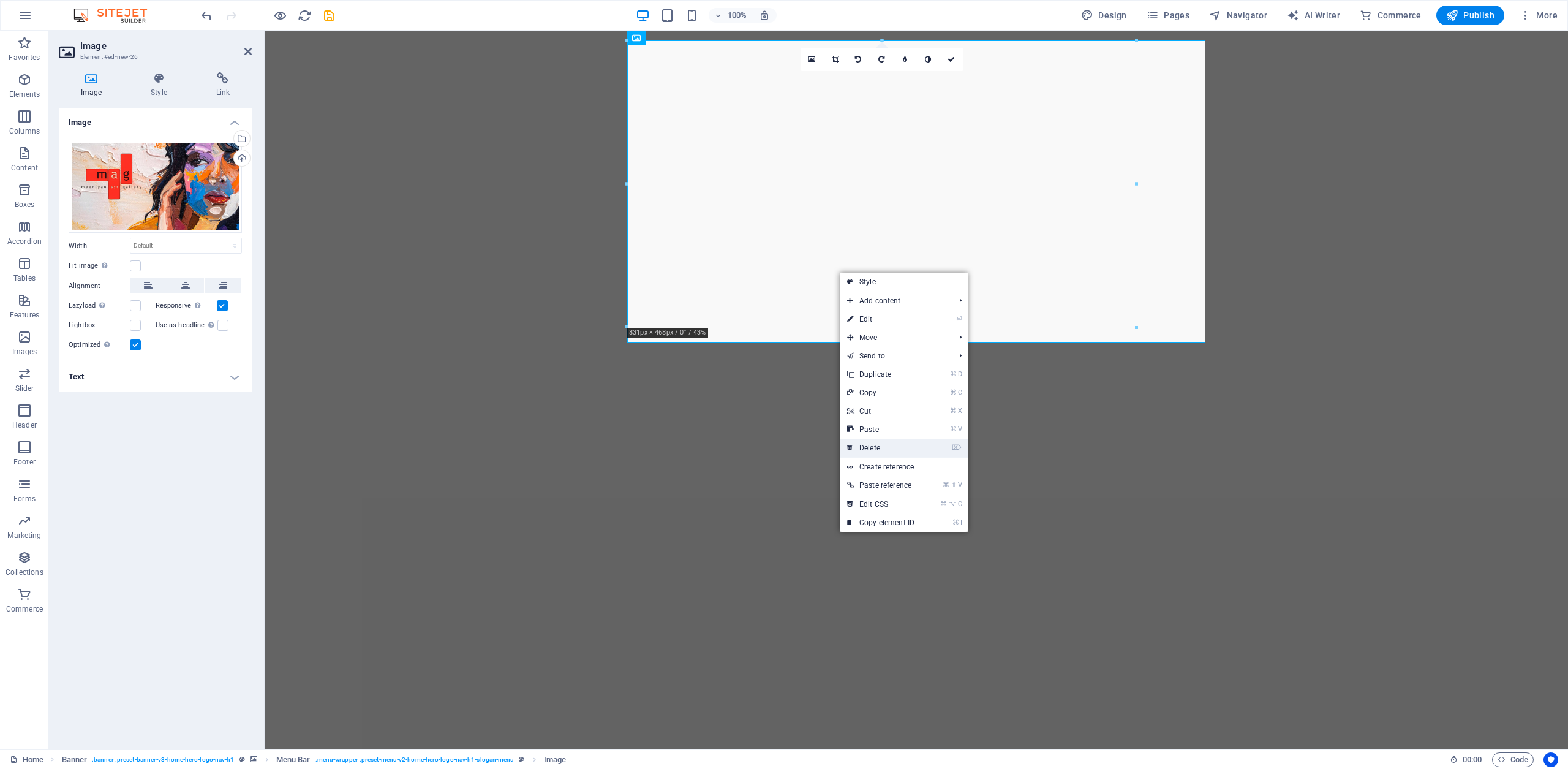
click at [871, 445] on link "⌦ Delete" at bounding box center [880, 448] width 82 height 19
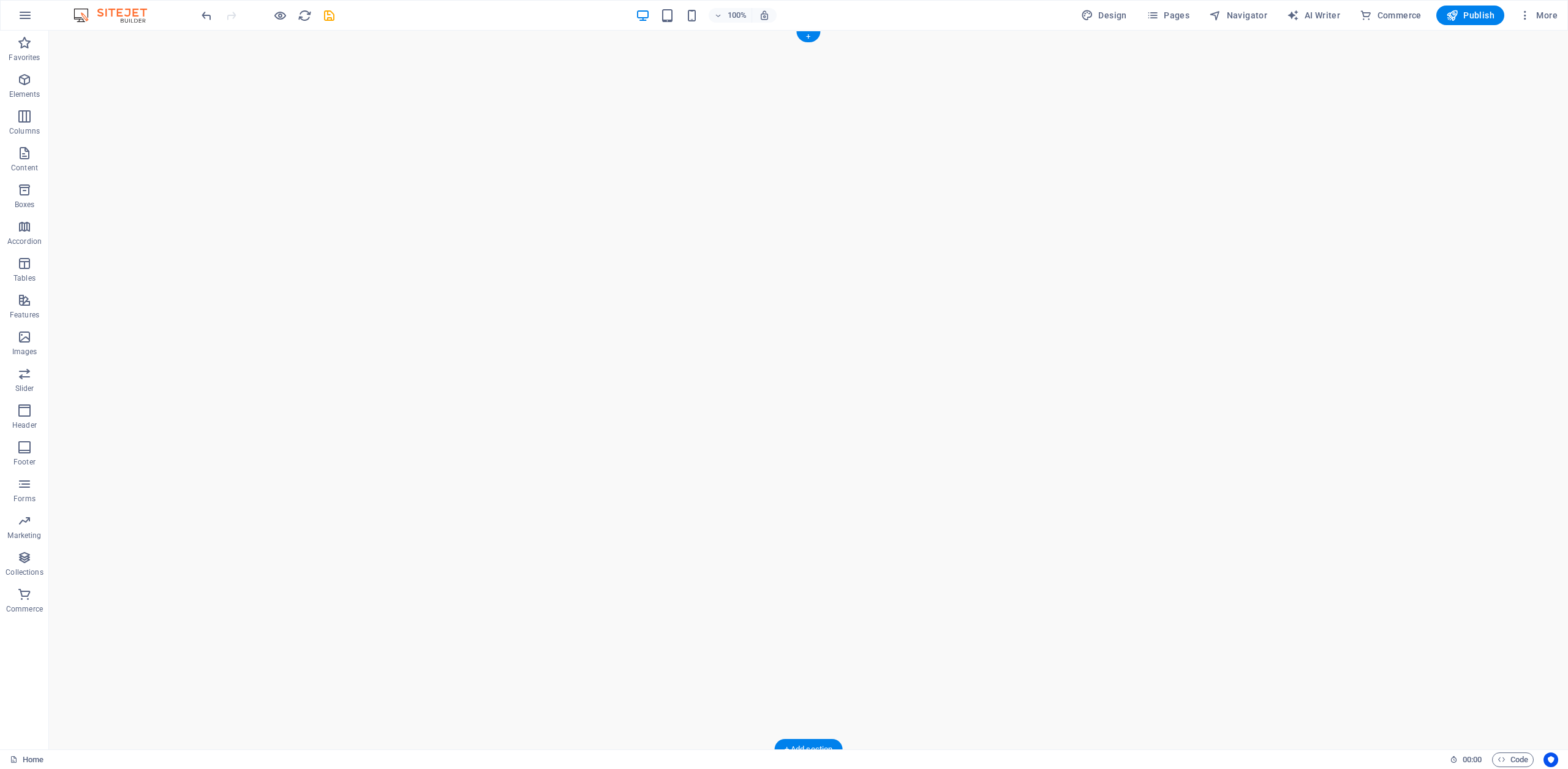
click at [25, 15] on icon "button" at bounding box center [25, 16] width 15 height 15
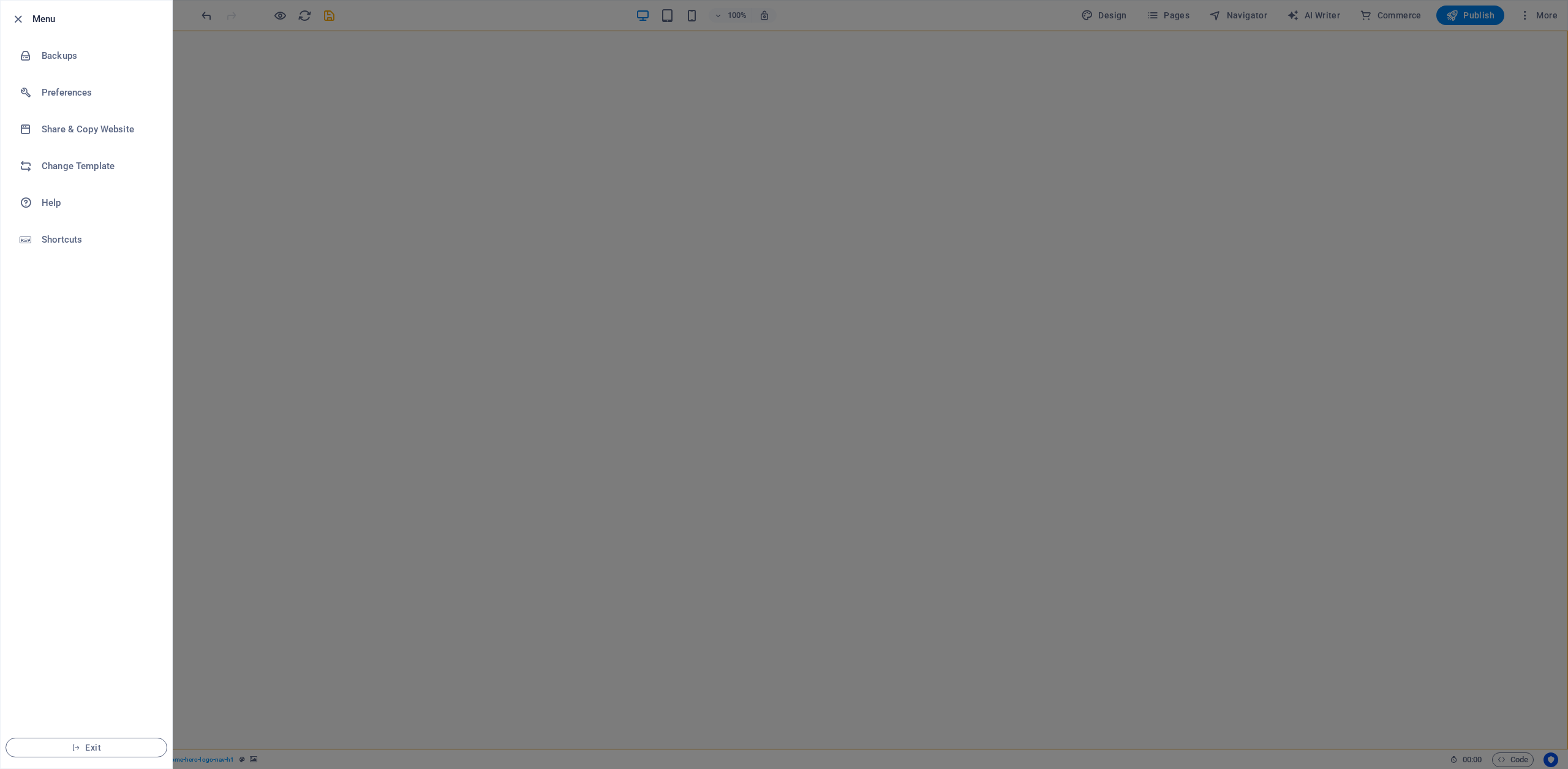
click at [322, 140] on div at bounding box center [784, 384] width 1568 height 769
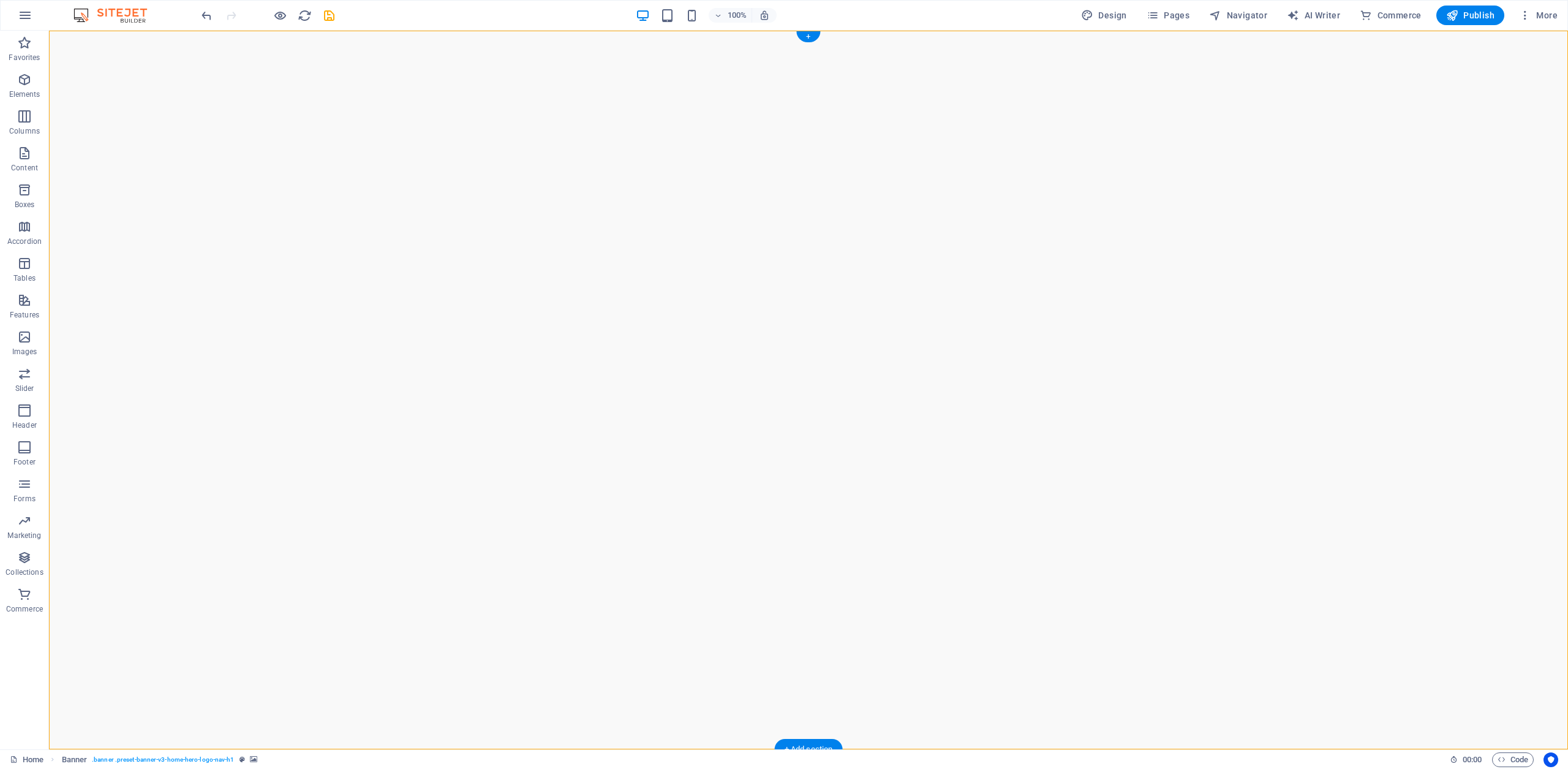
select select "vh"
select select "header"
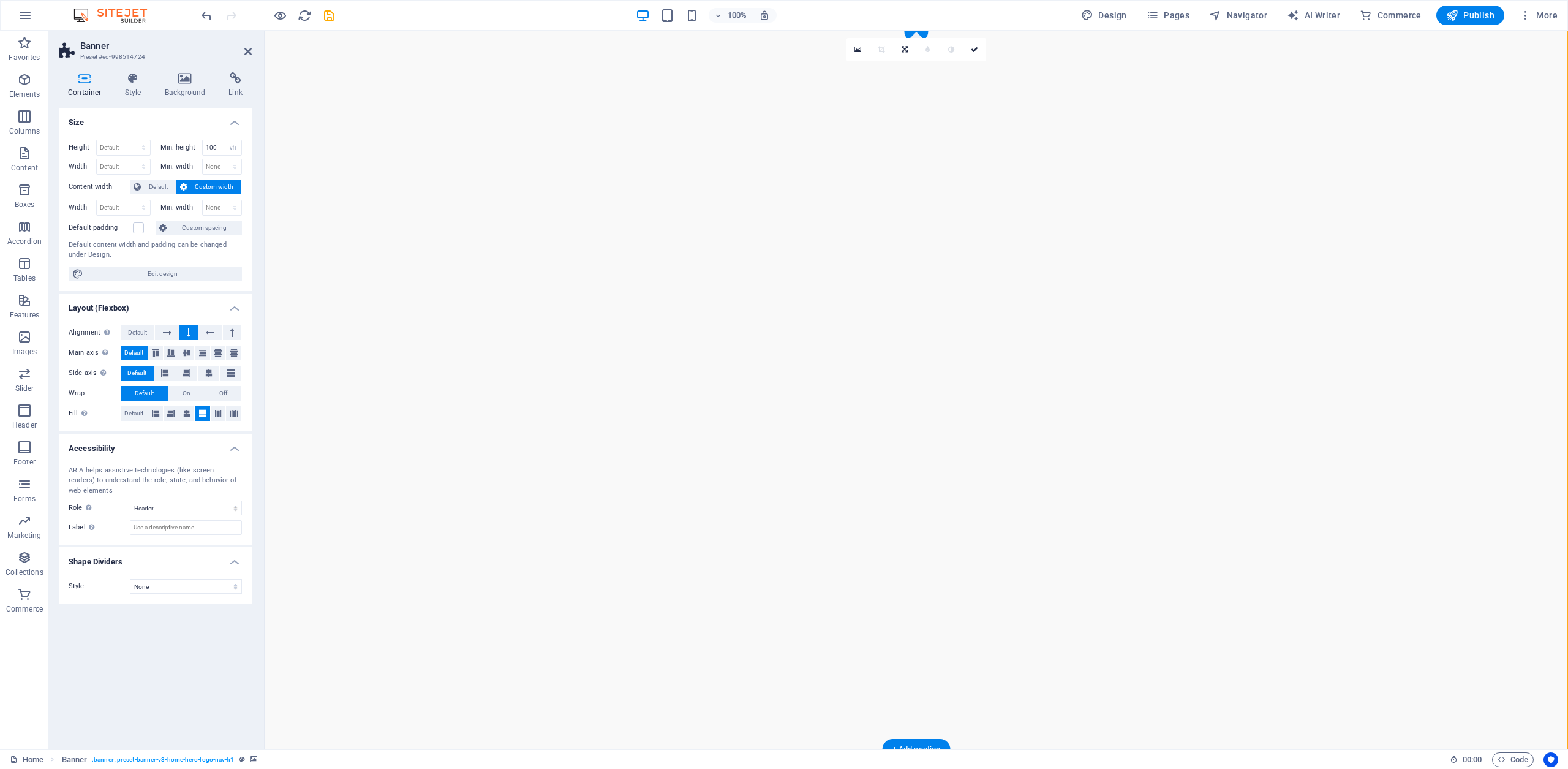
click at [190, 80] on icon at bounding box center [184, 78] width 59 height 12
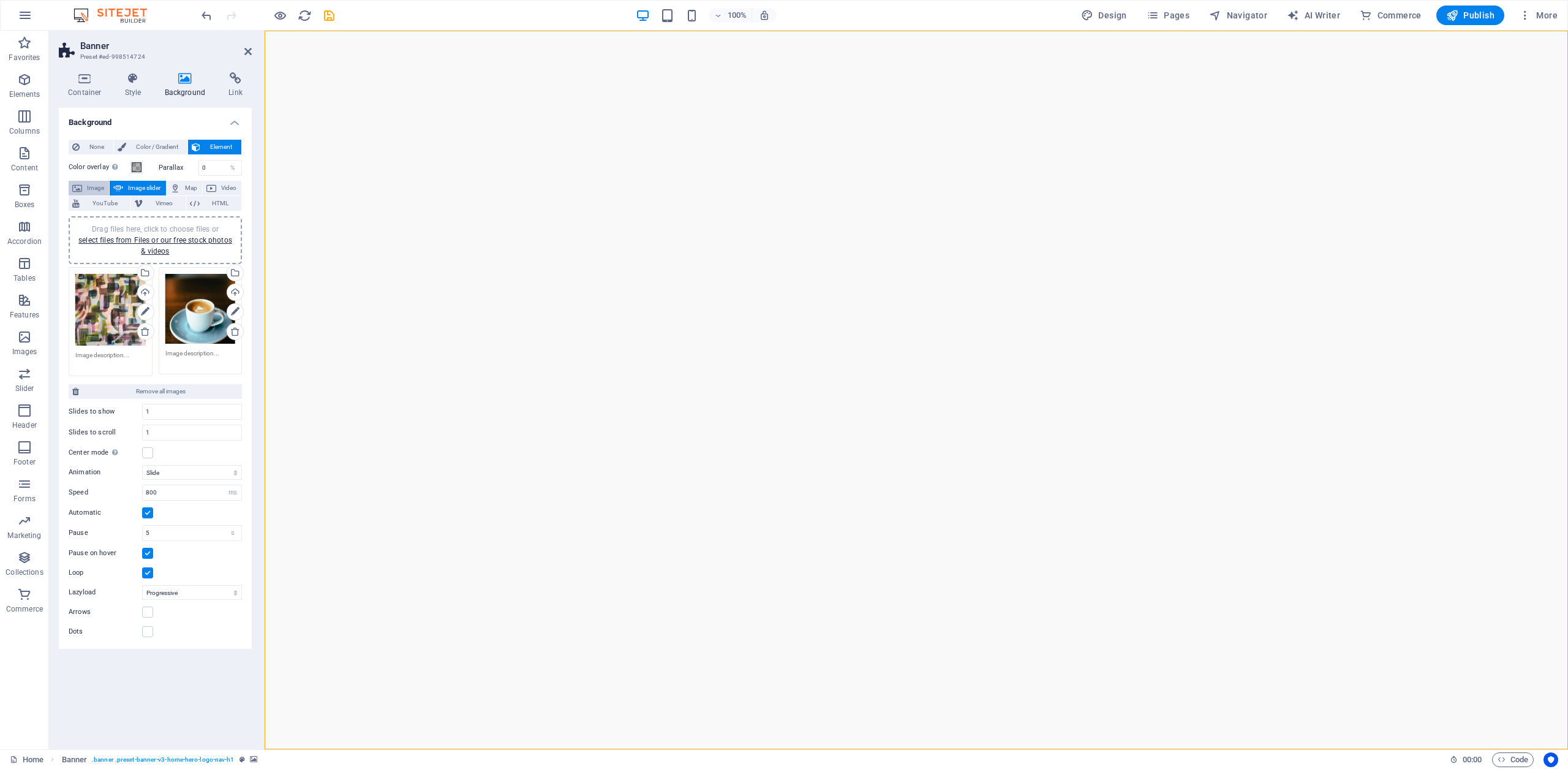
click at [92, 189] on span "Image" at bounding box center [95, 188] width 19 height 15
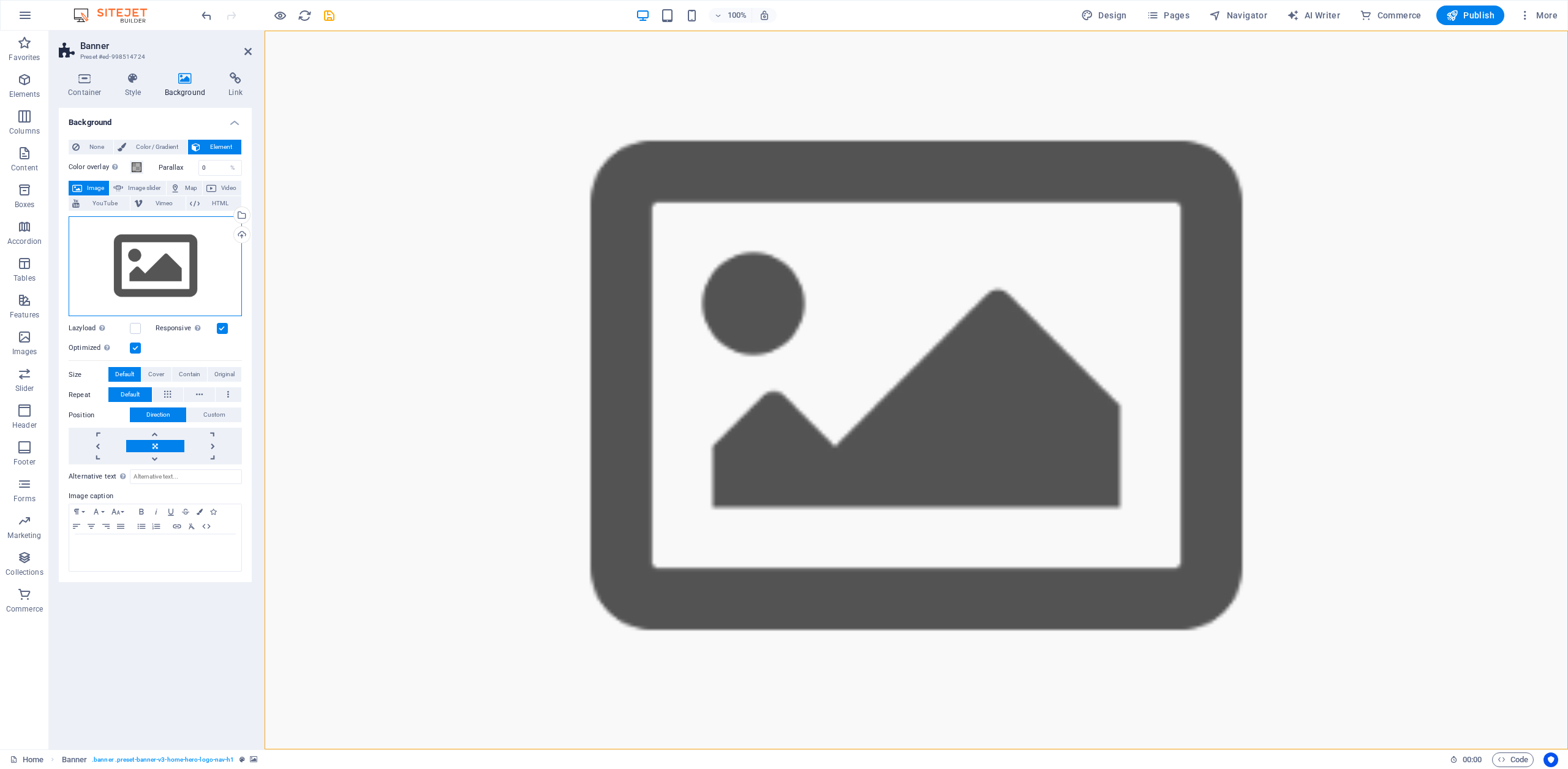
click at [136, 256] on div "Drag files here, click to choose files or select files from Files or our free s…" at bounding box center [154, 266] width 173 height 101
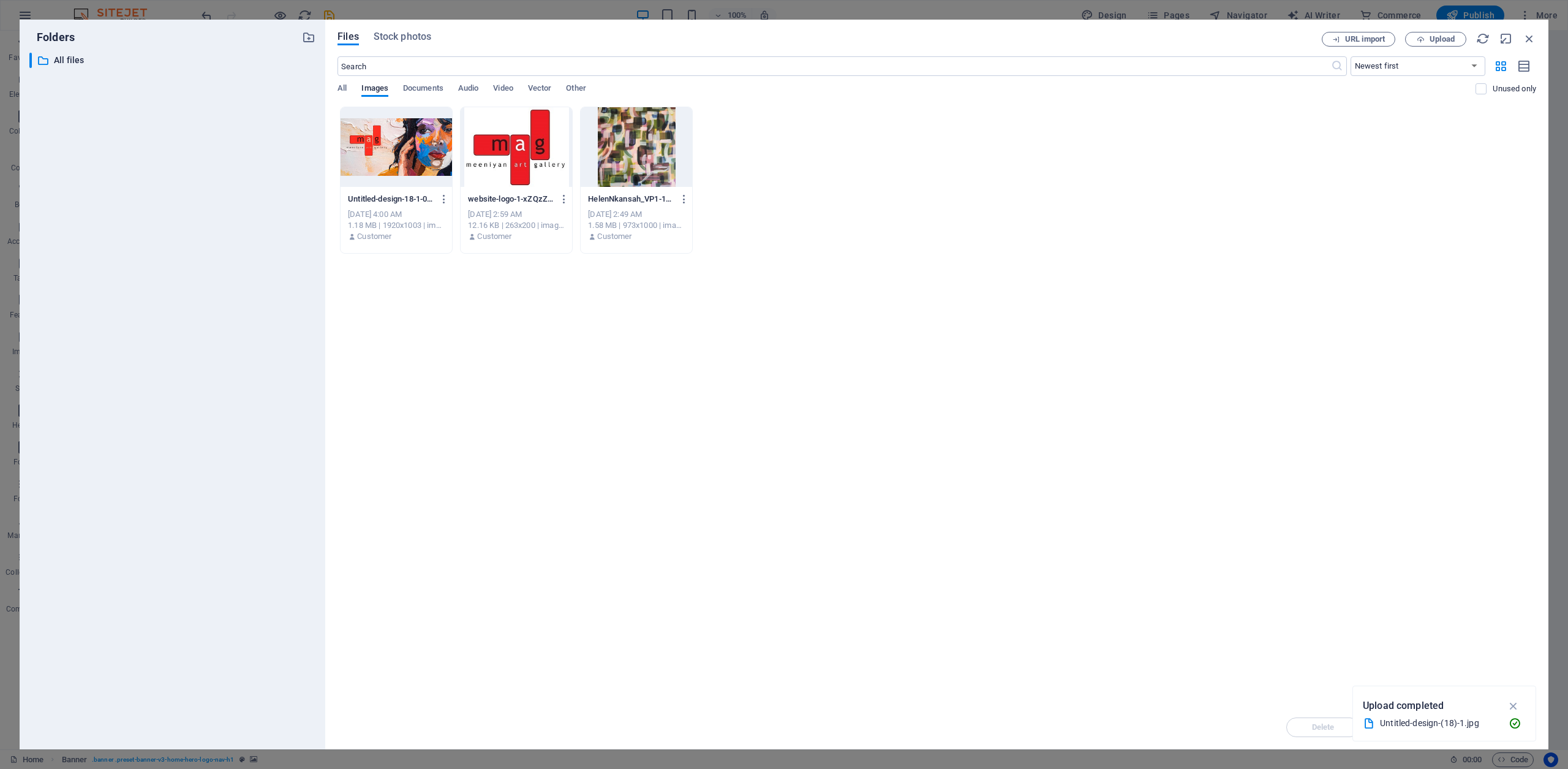
click at [357, 158] on div at bounding box center [396, 147] width 112 height 80
click at [1514, 706] on icon "button" at bounding box center [1514, 706] width 14 height 14
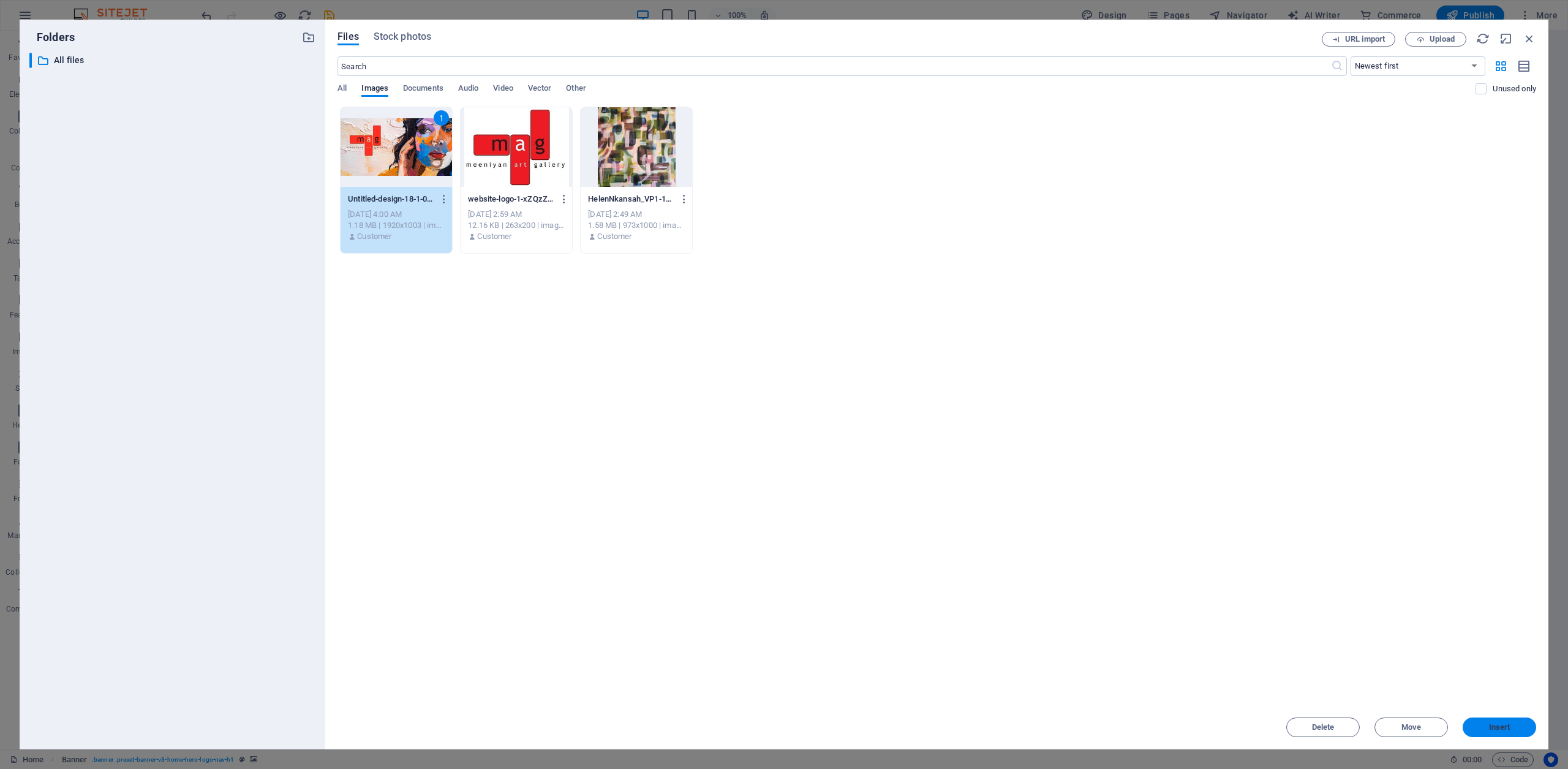
click at [1509, 724] on span "Insert" at bounding box center [1500, 728] width 22 height 8
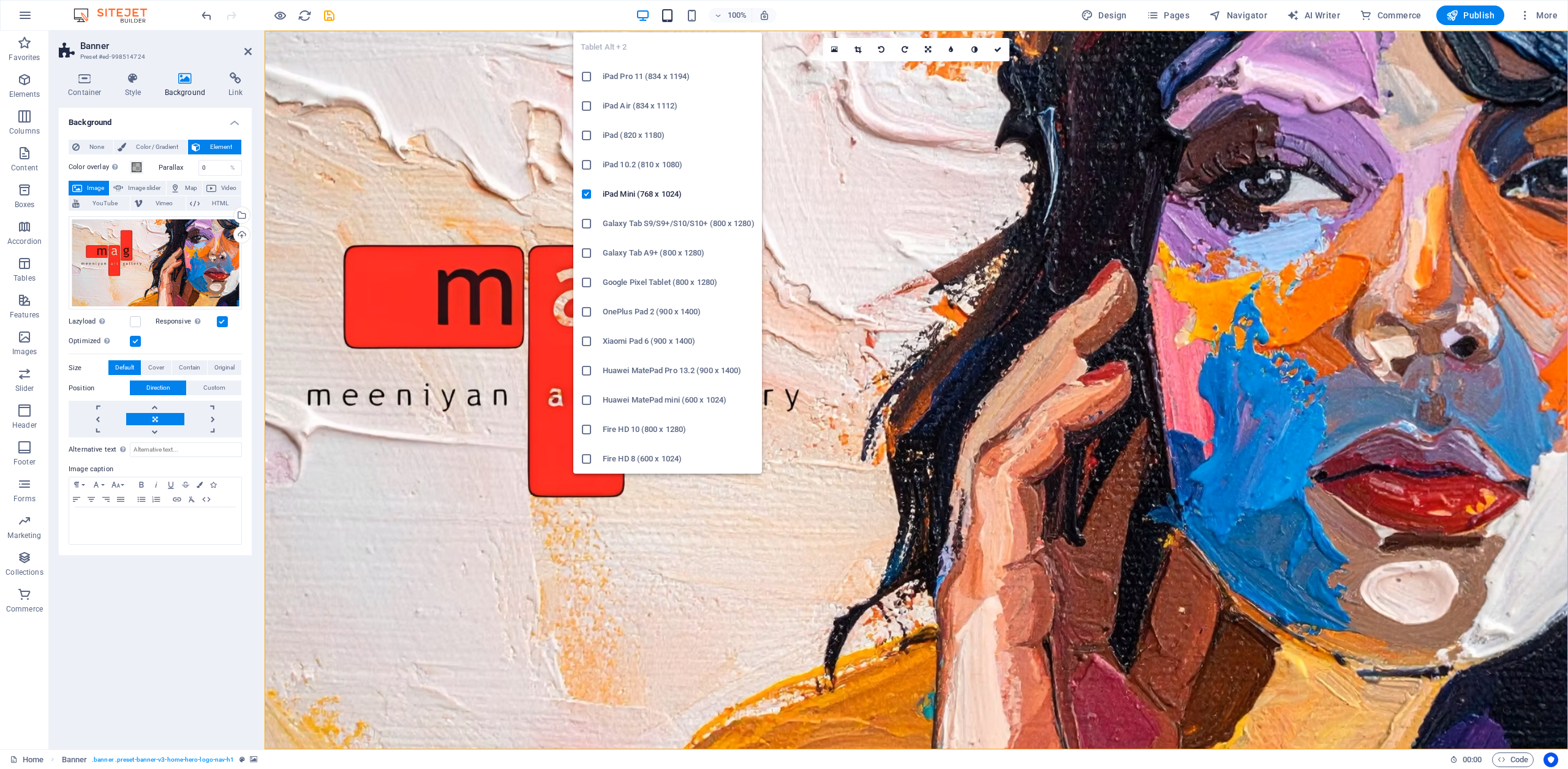
click at [674, 16] on icon "button" at bounding box center [667, 15] width 14 height 14
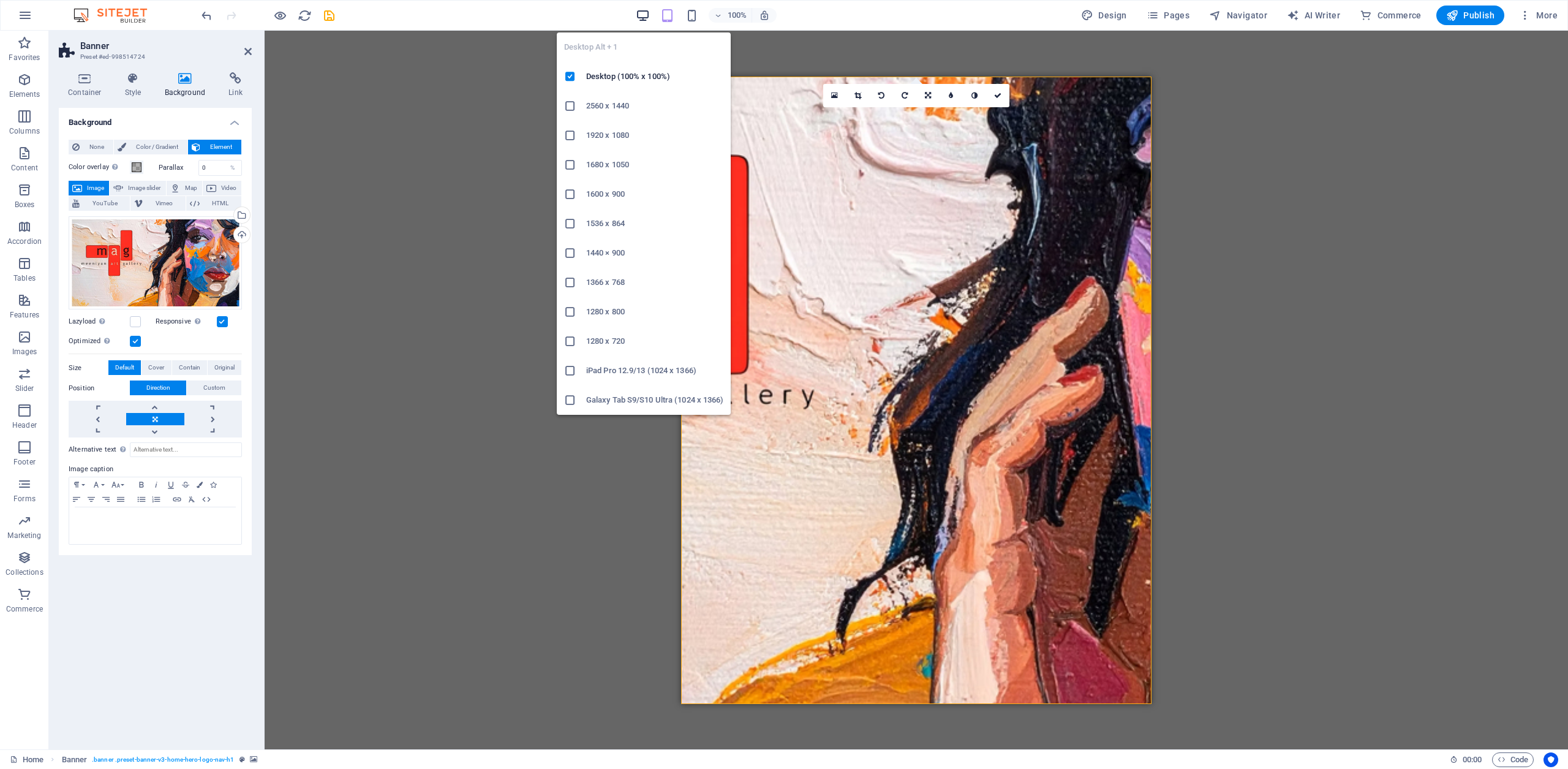
click at [646, 17] on icon "button" at bounding box center [643, 15] width 14 height 14
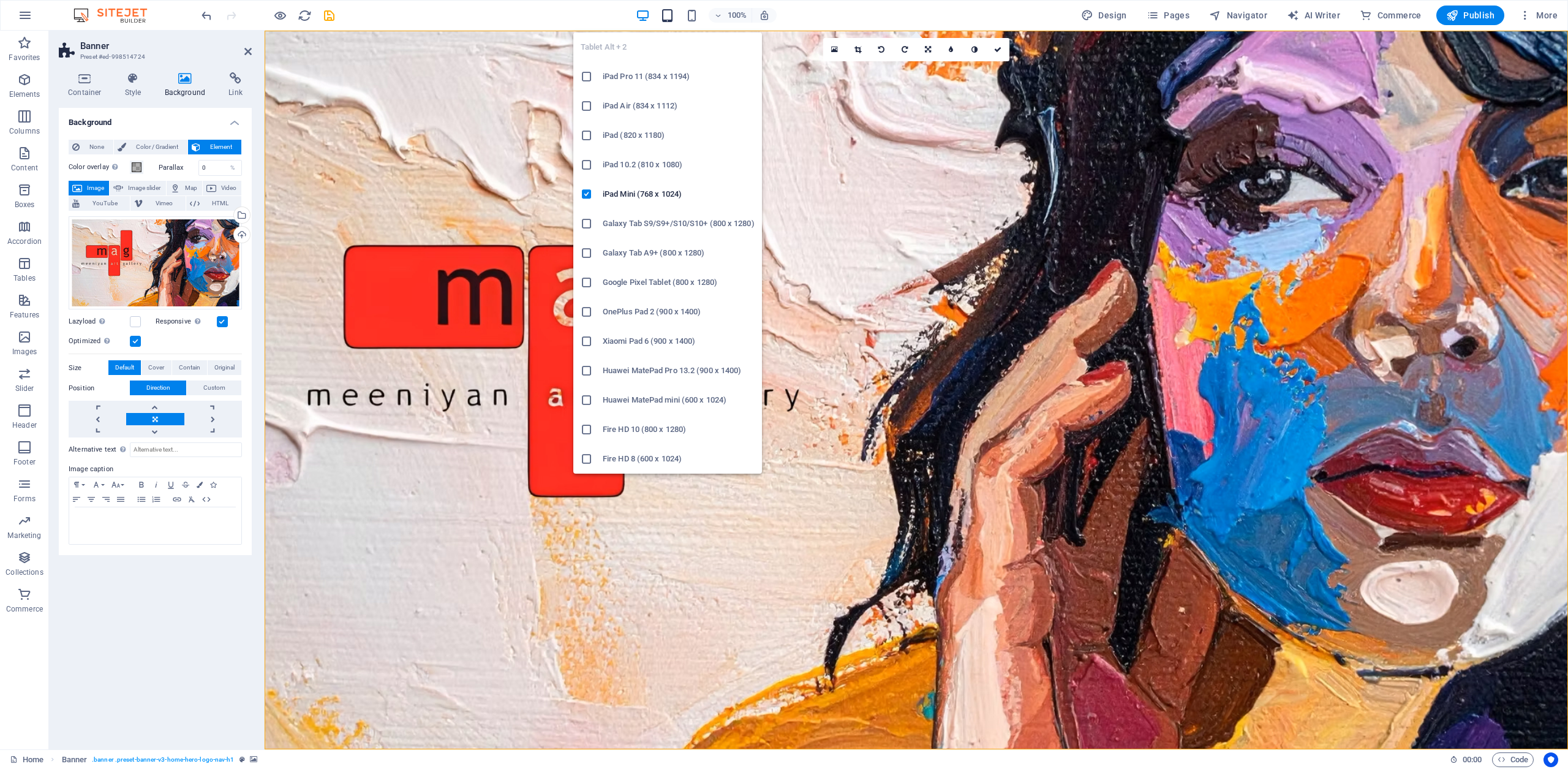
click at [670, 16] on icon "button" at bounding box center [667, 15] width 14 height 14
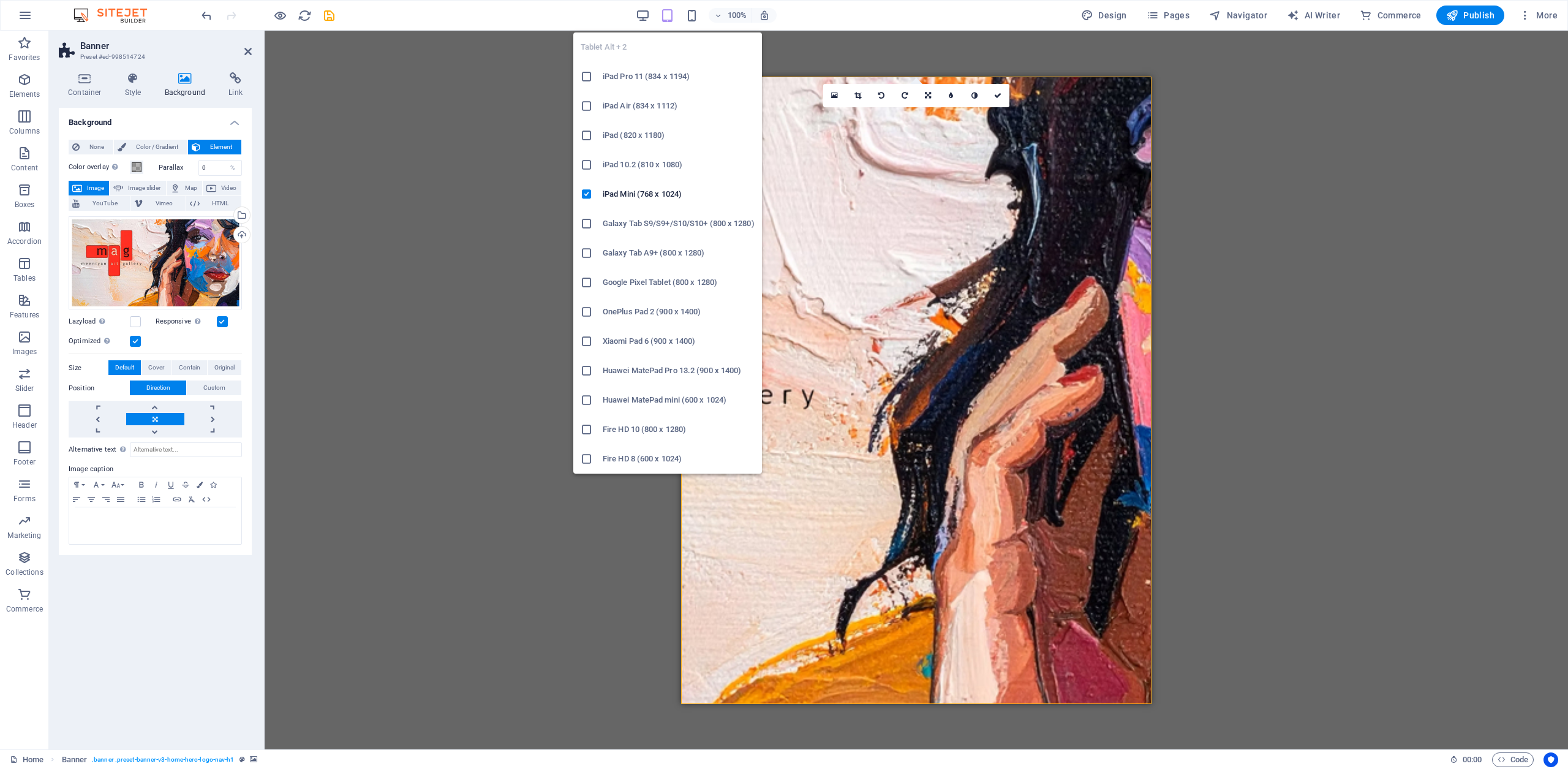
click at [670, 16] on icon "button" at bounding box center [667, 15] width 14 height 14
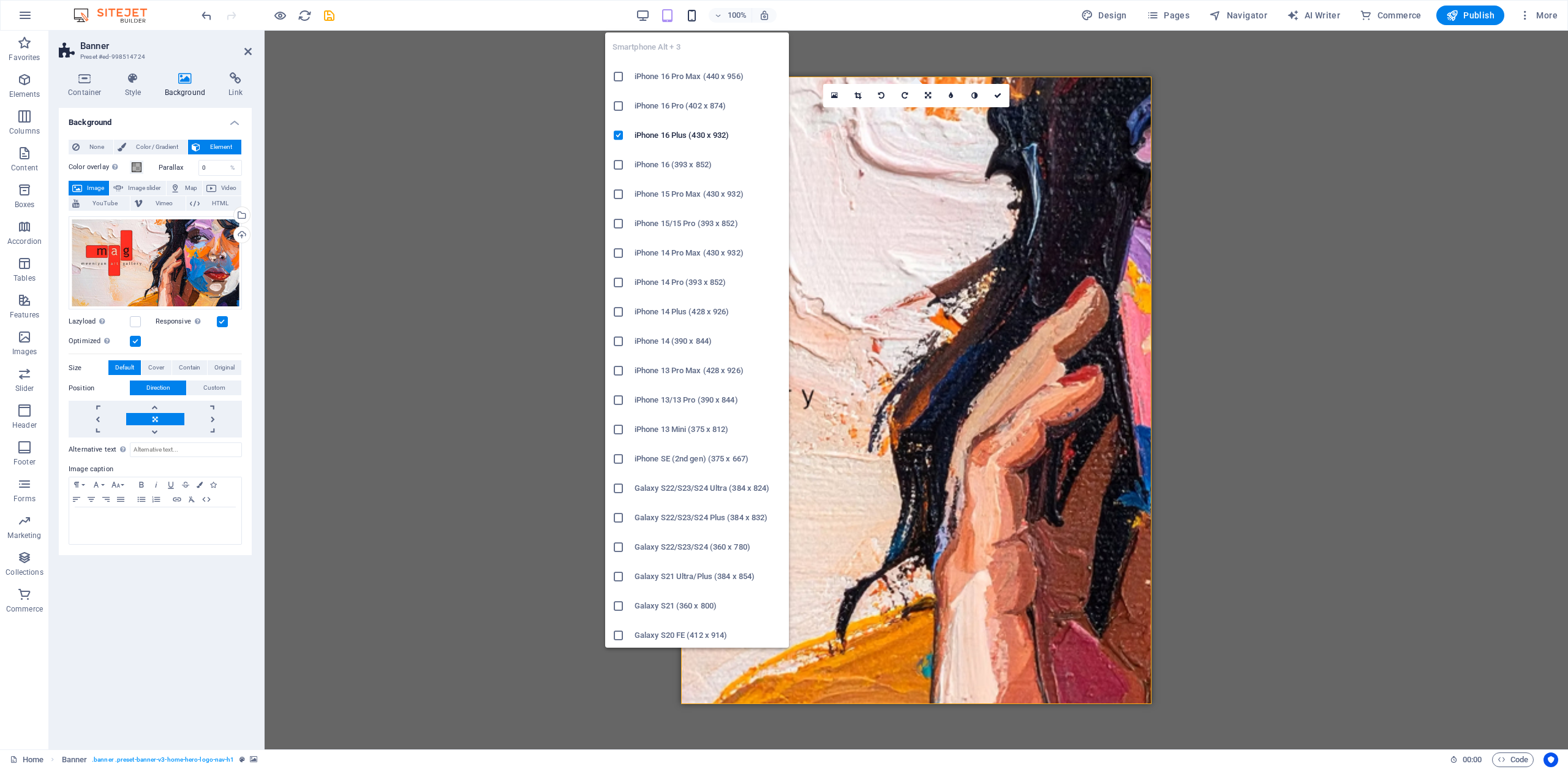
click at [692, 16] on icon "button" at bounding box center [691, 15] width 14 height 14
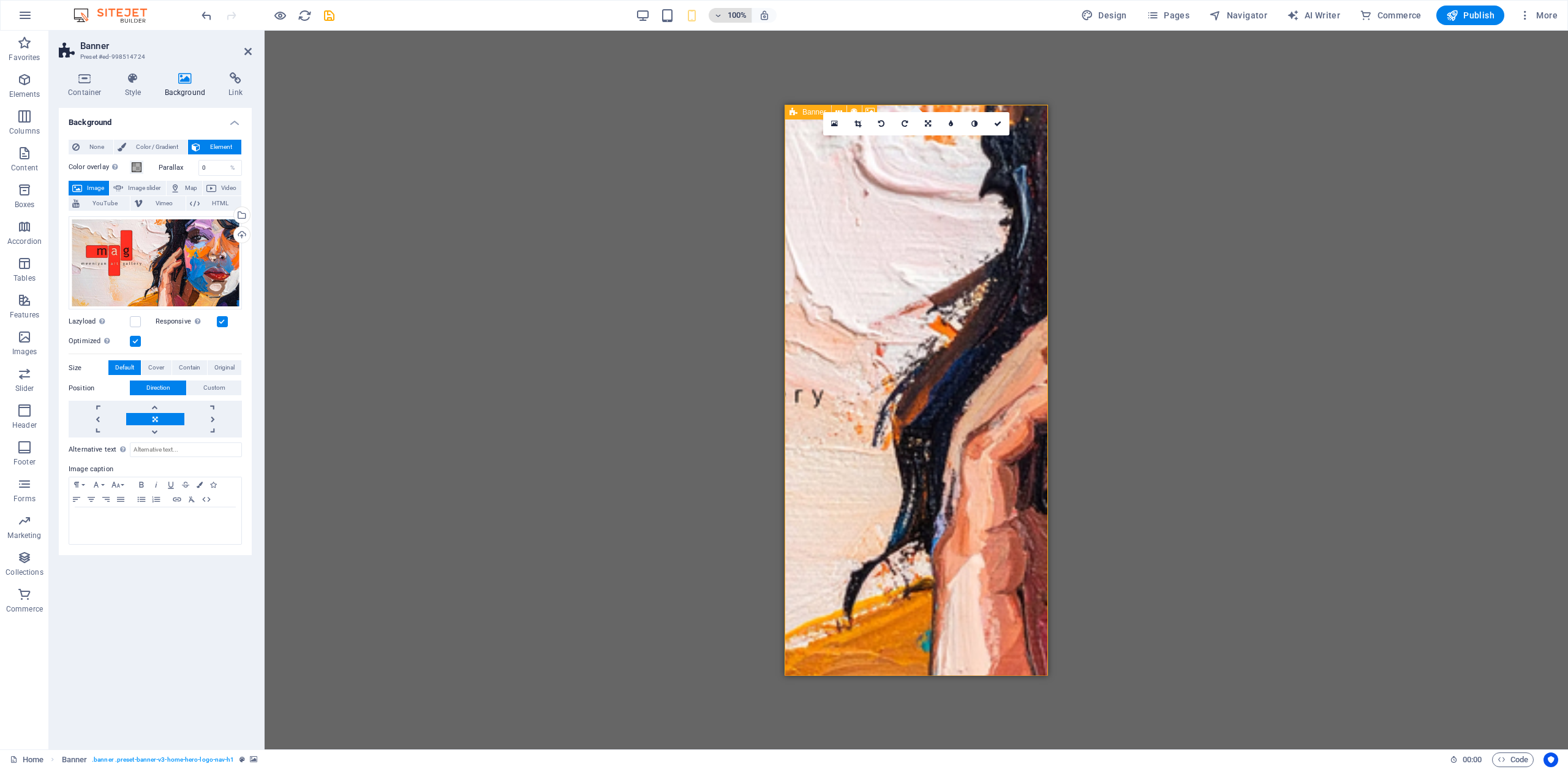
click at [718, 16] on icon "button" at bounding box center [718, 16] width 8 height 8
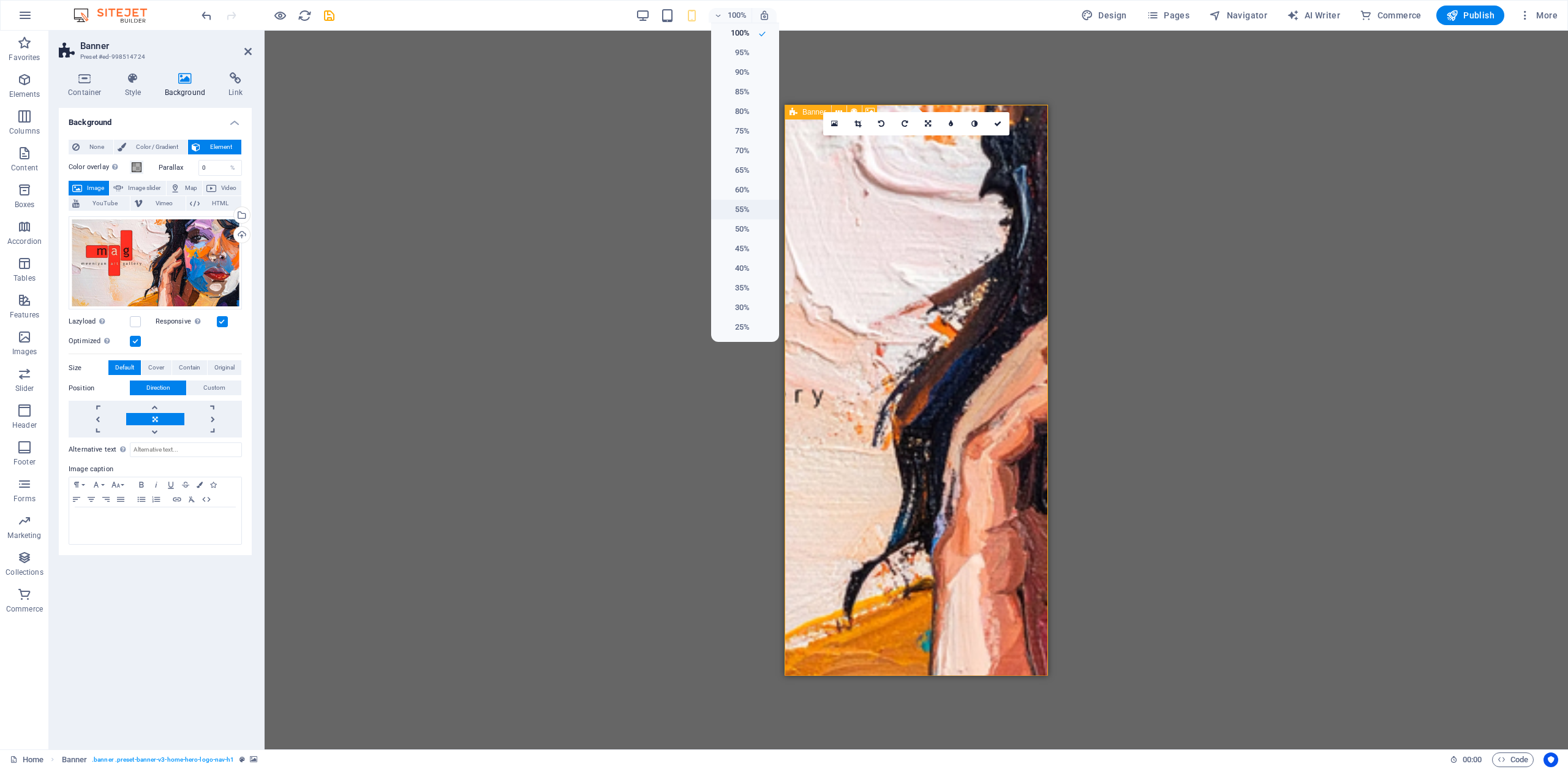
click at [742, 209] on h6 "55%" at bounding box center [734, 210] width 31 height 15
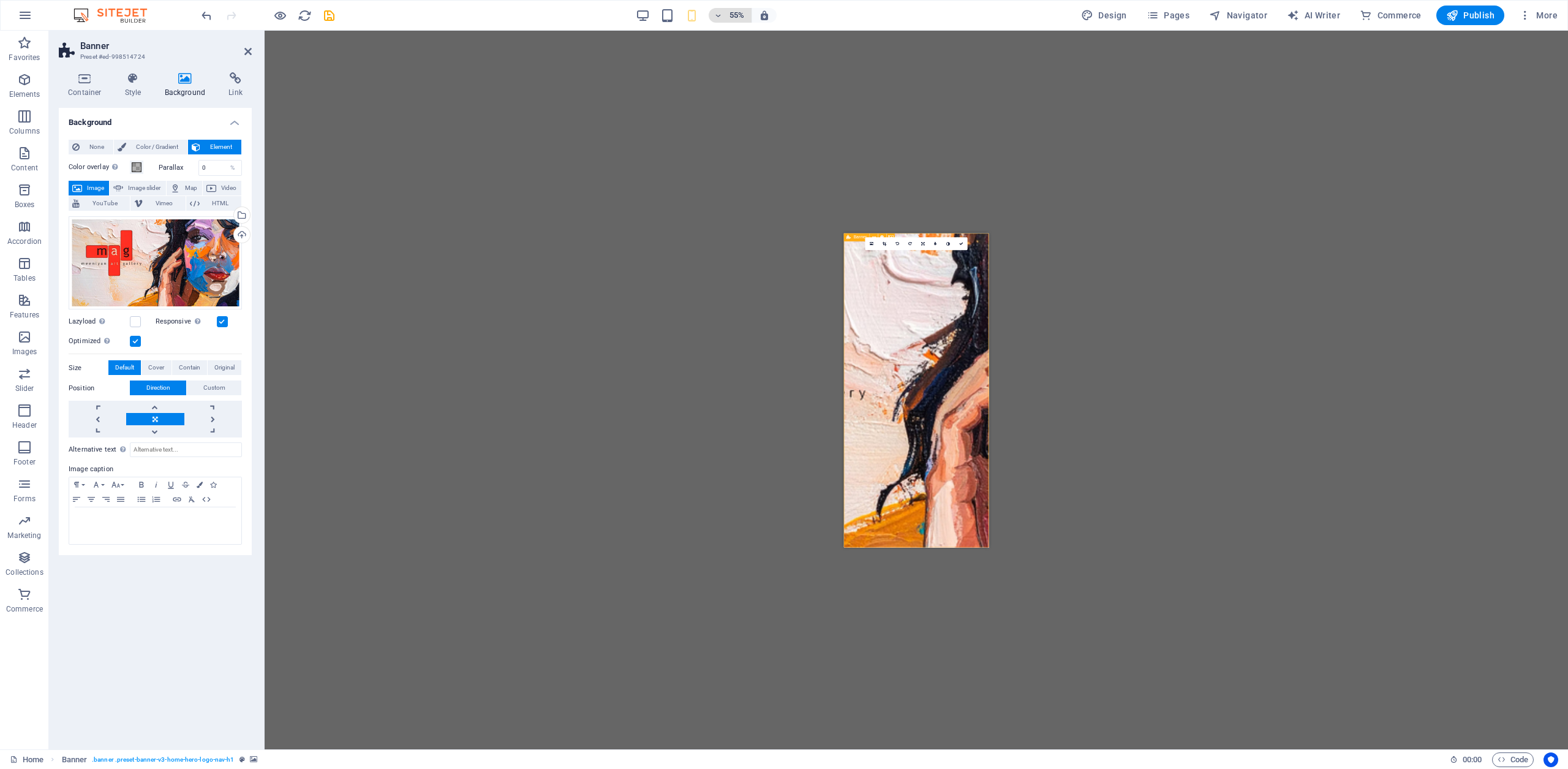
click at [718, 14] on icon "button" at bounding box center [718, 16] width 8 height 8
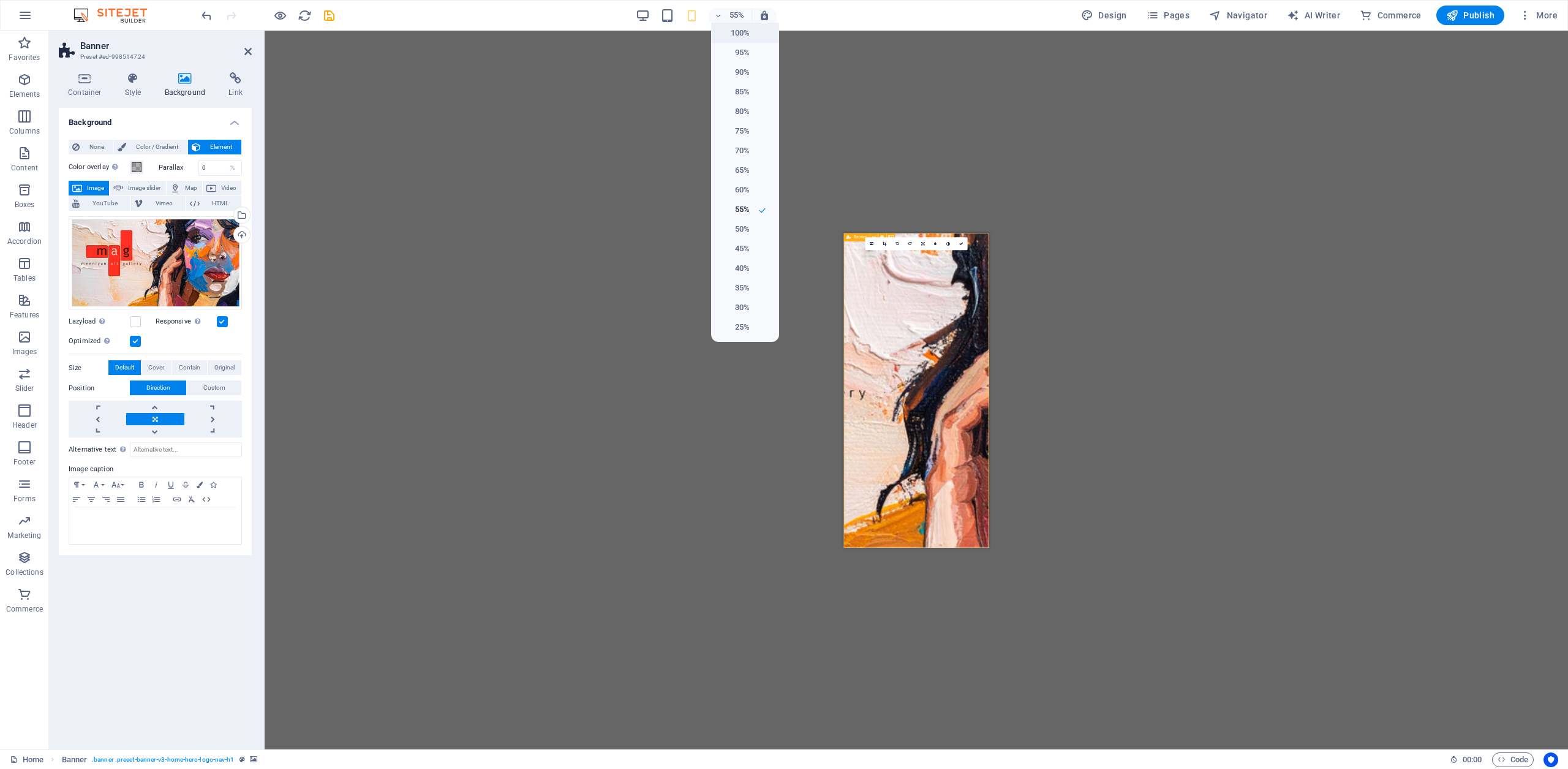
click at [724, 31] on h6 "100%" at bounding box center [734, 33] width 31 height 15
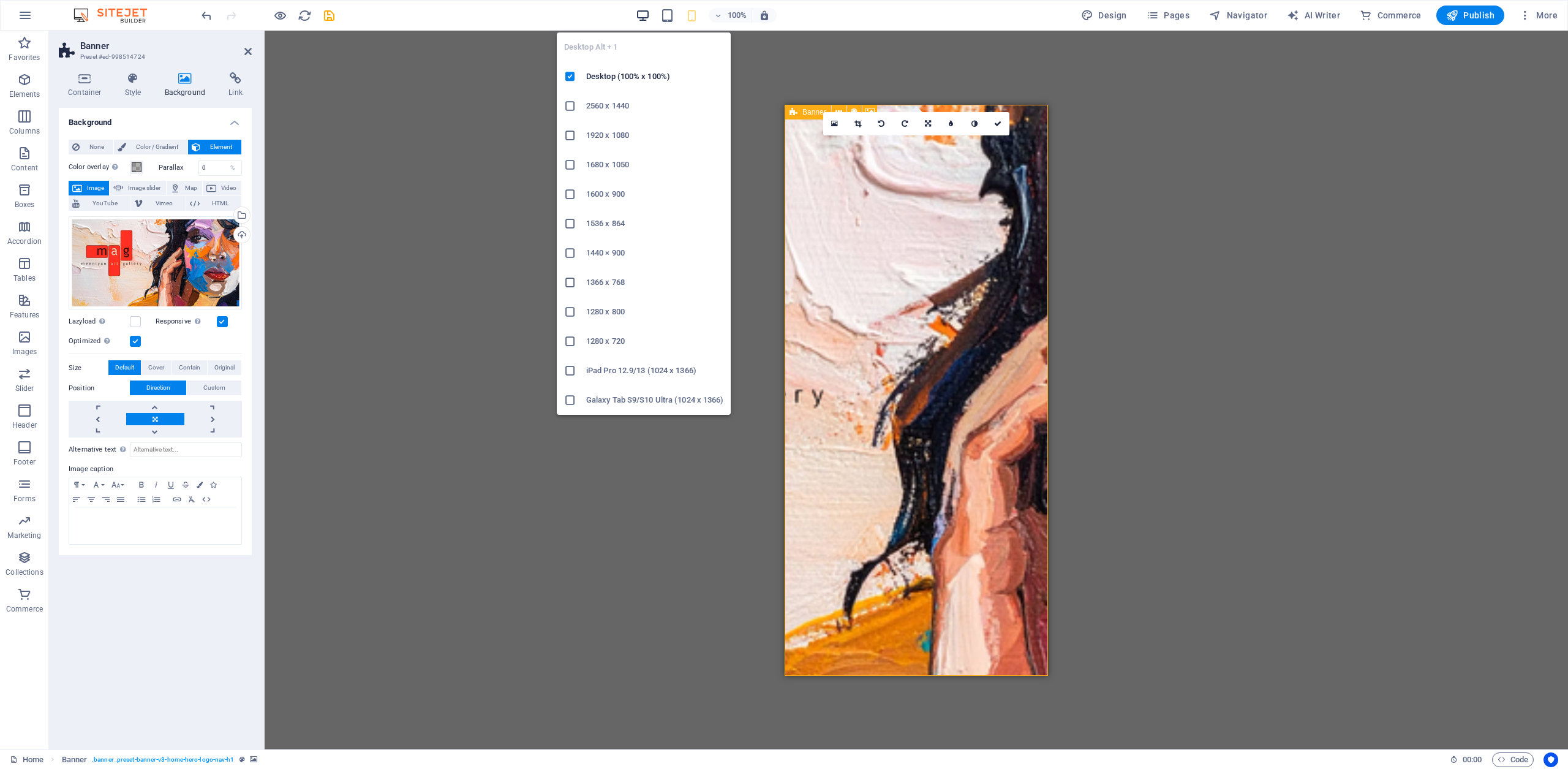
click at [646, 13] on icon "button" at bounding box center [643, 15] width 14 height 14
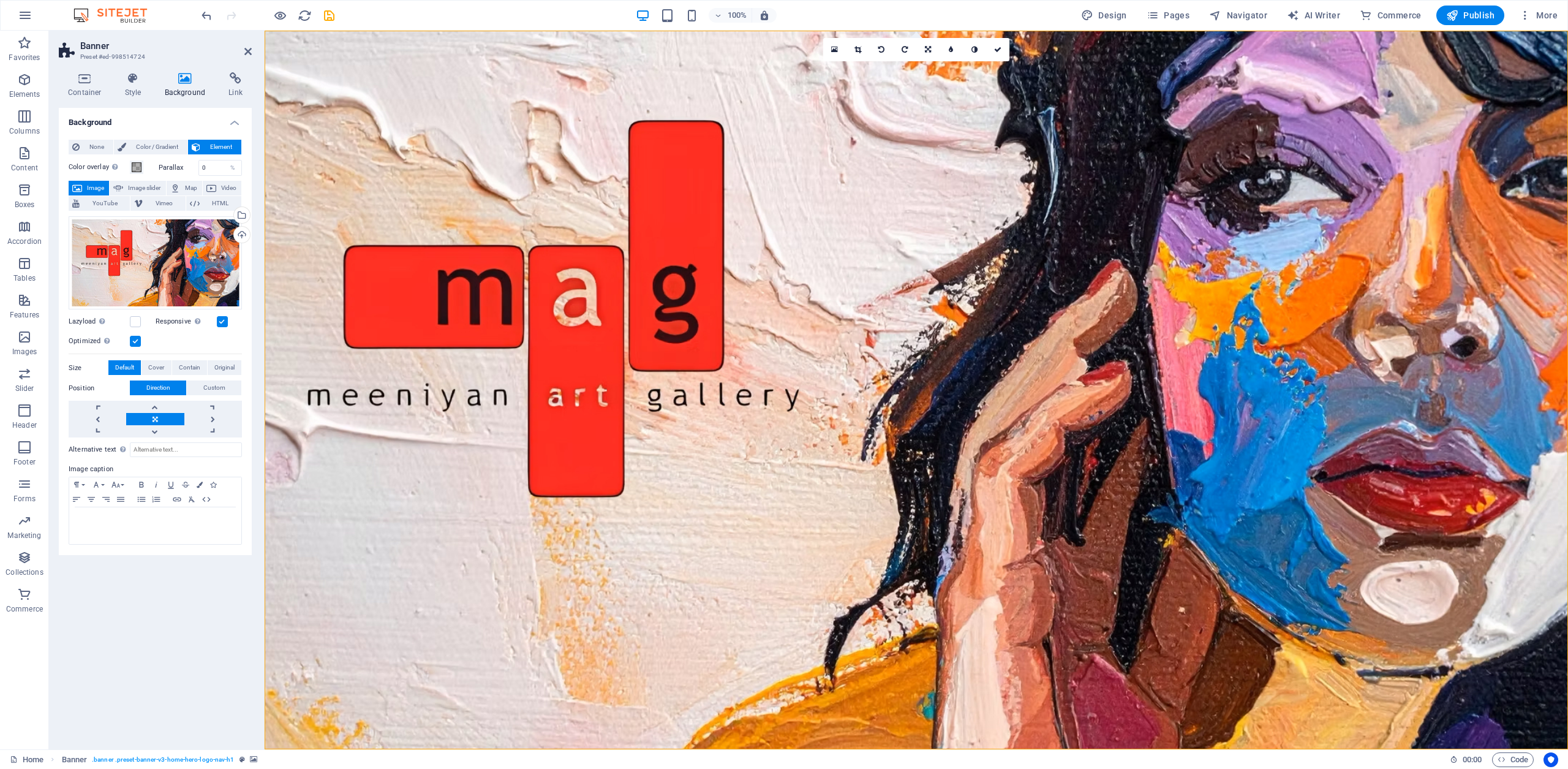
click at [327, 162] on figure at bounding box center [916, 390] width 1303 height 719
click at [157, 420] on link at bounding box center [154, 419] width 58 height 12
click at [797, 147] on figure at bounding box center [916, 390] width 1303 height 719
click at [770, 15] on icon "button" at bounding box center [764, 15] width 11 height 11
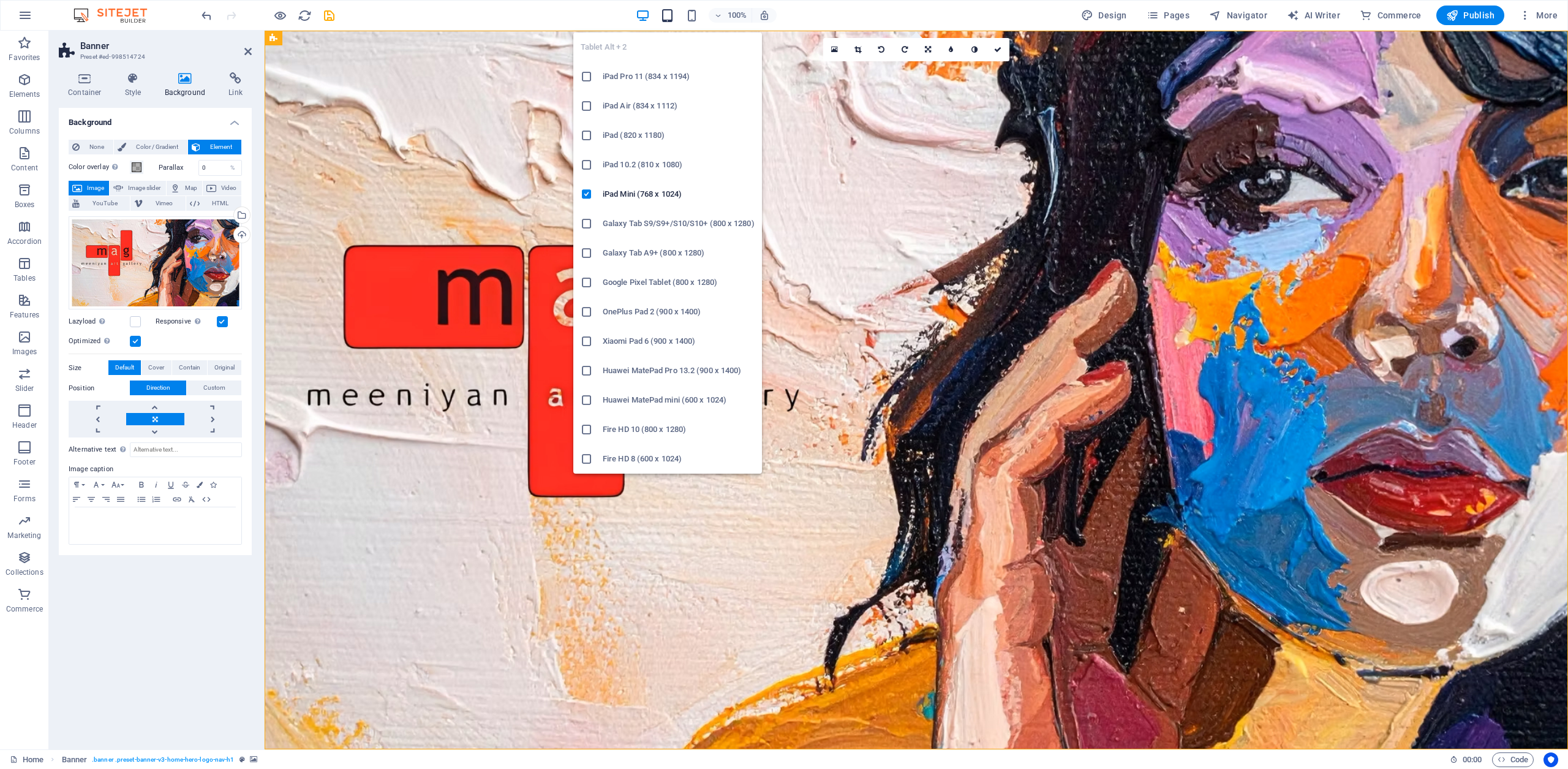
click at [671, 17] on icon "button" at bounding box center [667, 15] width 14 height 14
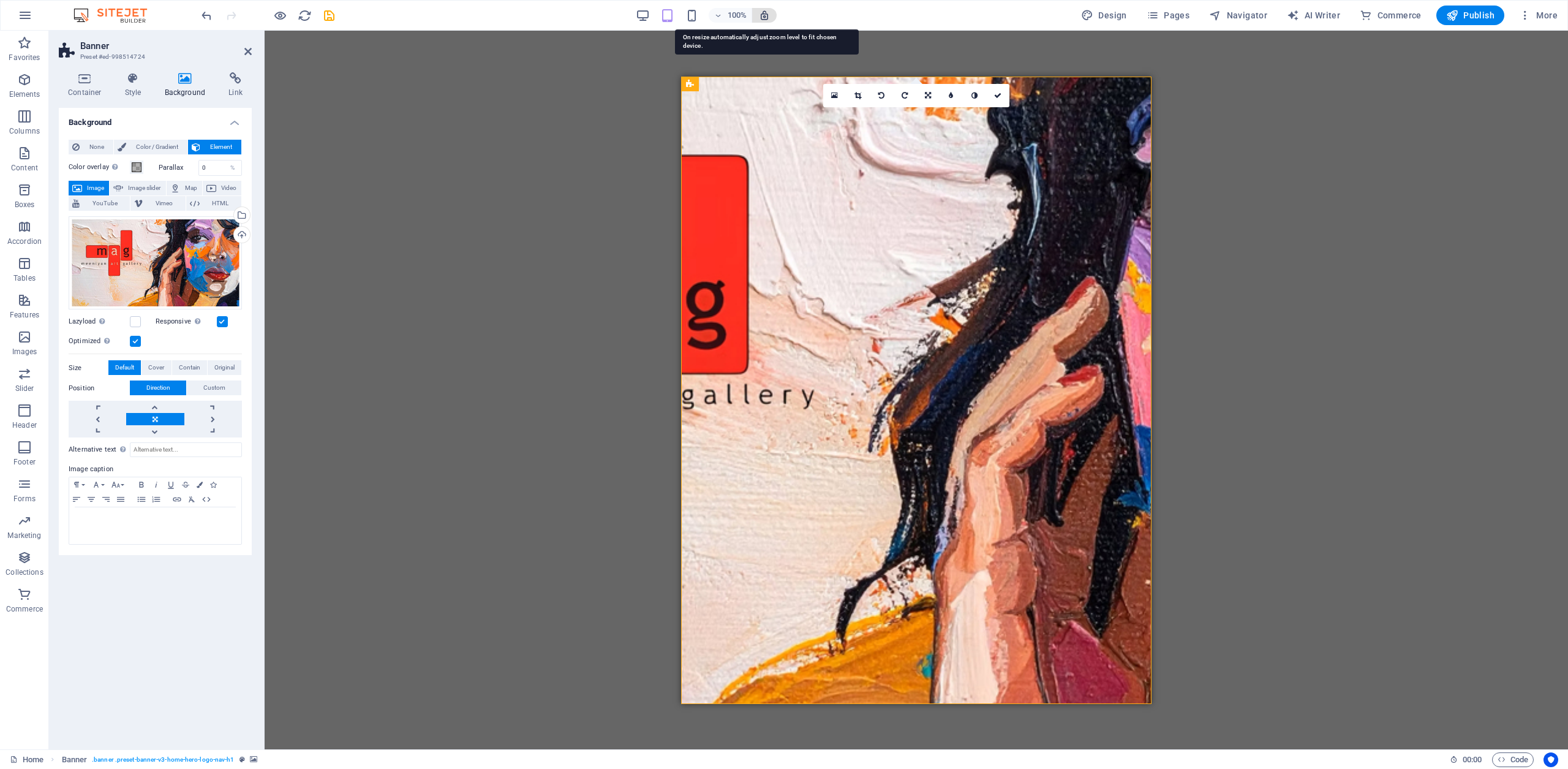
click at [768, 15] on icon "button" at bounding box center [764, 15] width 11 height 11
click at [766, 17] on icon "button" at bounding box center [764, 15] width 11 height 11
click at [757, 234] on figure at bounding box center [916, 389] width 470 height 628
click at [655, 16] on div "100%" at bounding box center [706, 15] width 142 height 20
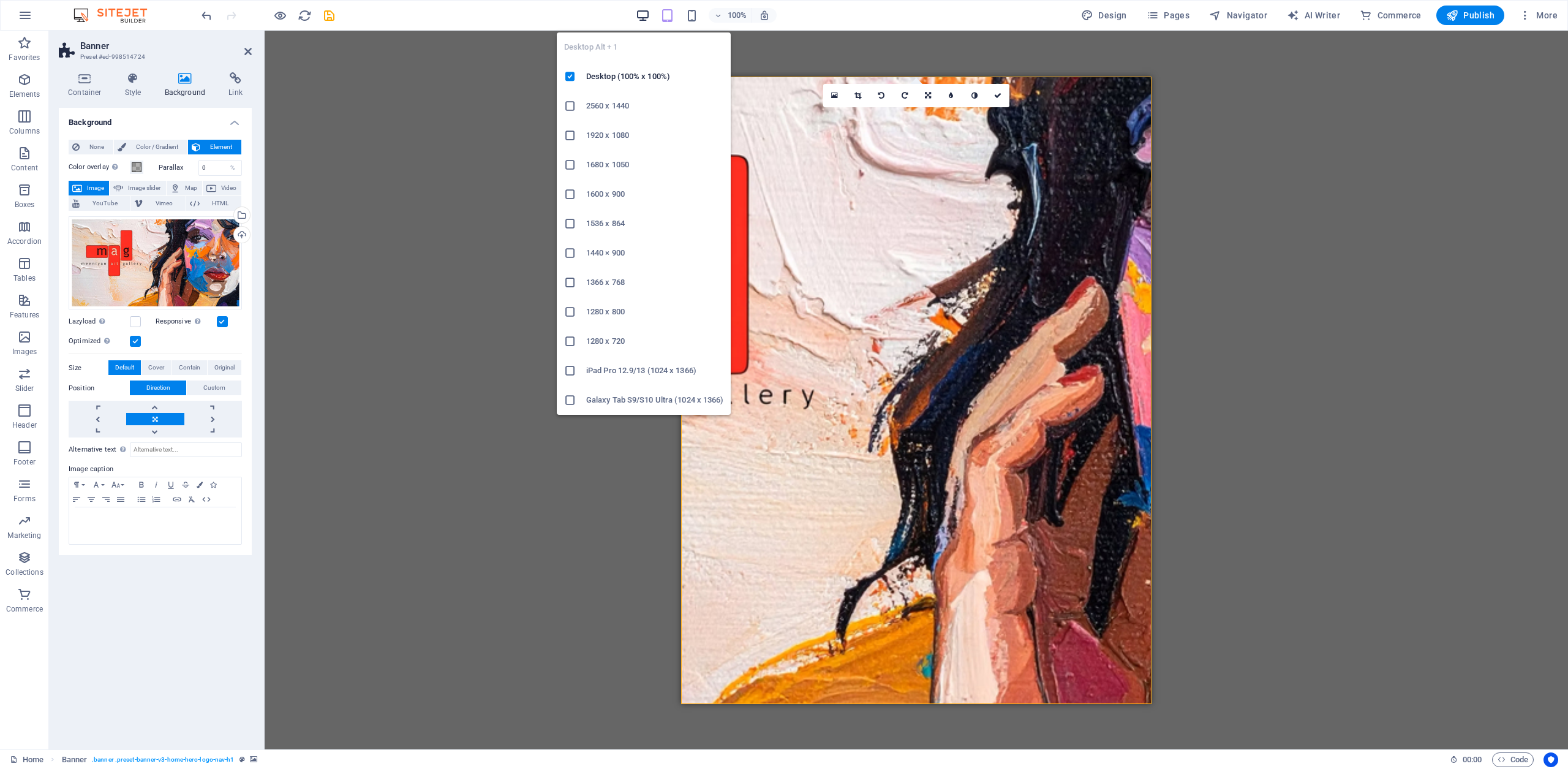
click at [646, 16] on icon "button" at bounding box center [643, 15] width 14 height 14
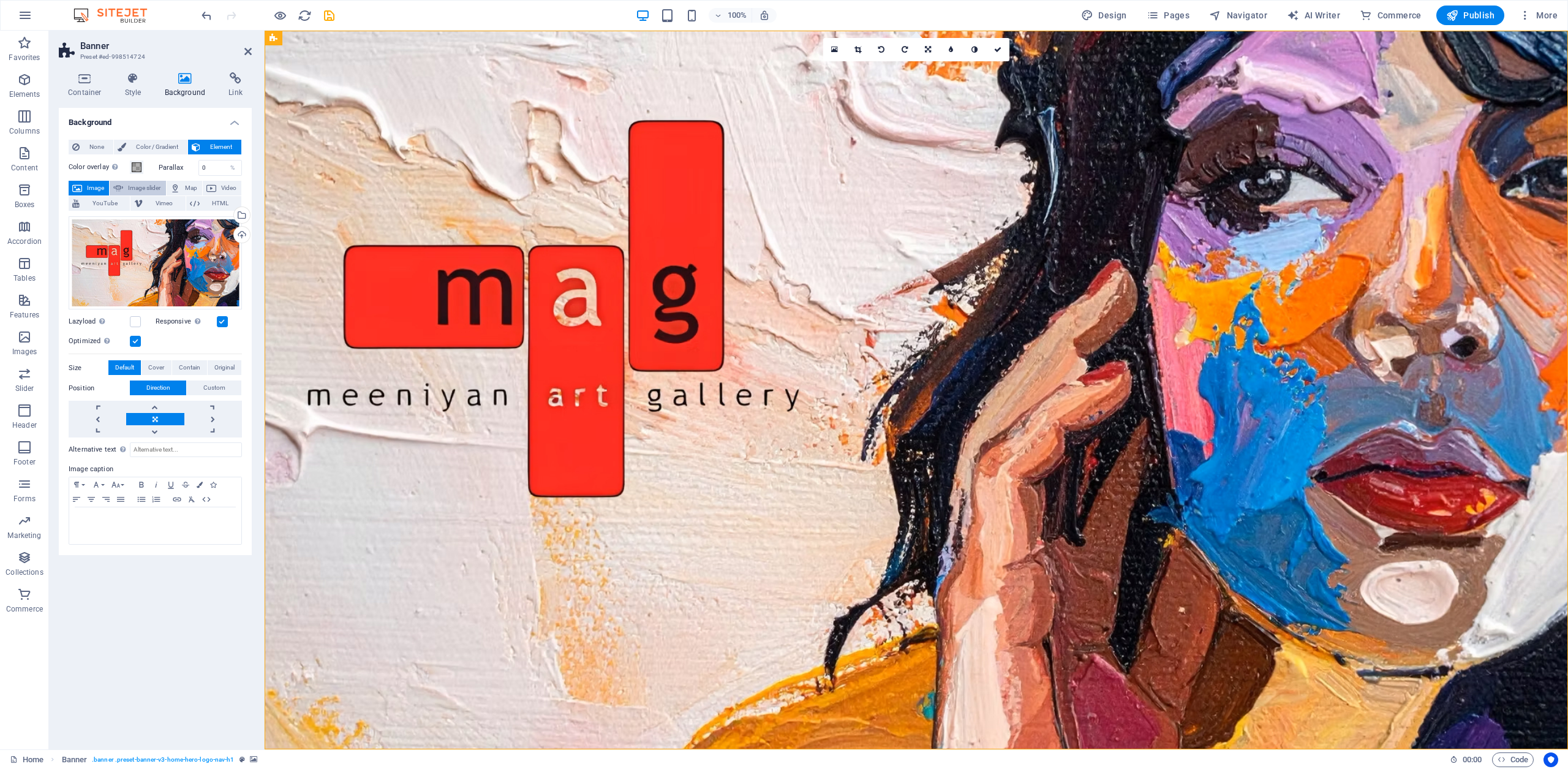
click at [139, 188] on span "Image slider" at bounding box center [144, 188] width 35 height 15
select select "ms"
select select "s"
select select "progressive"
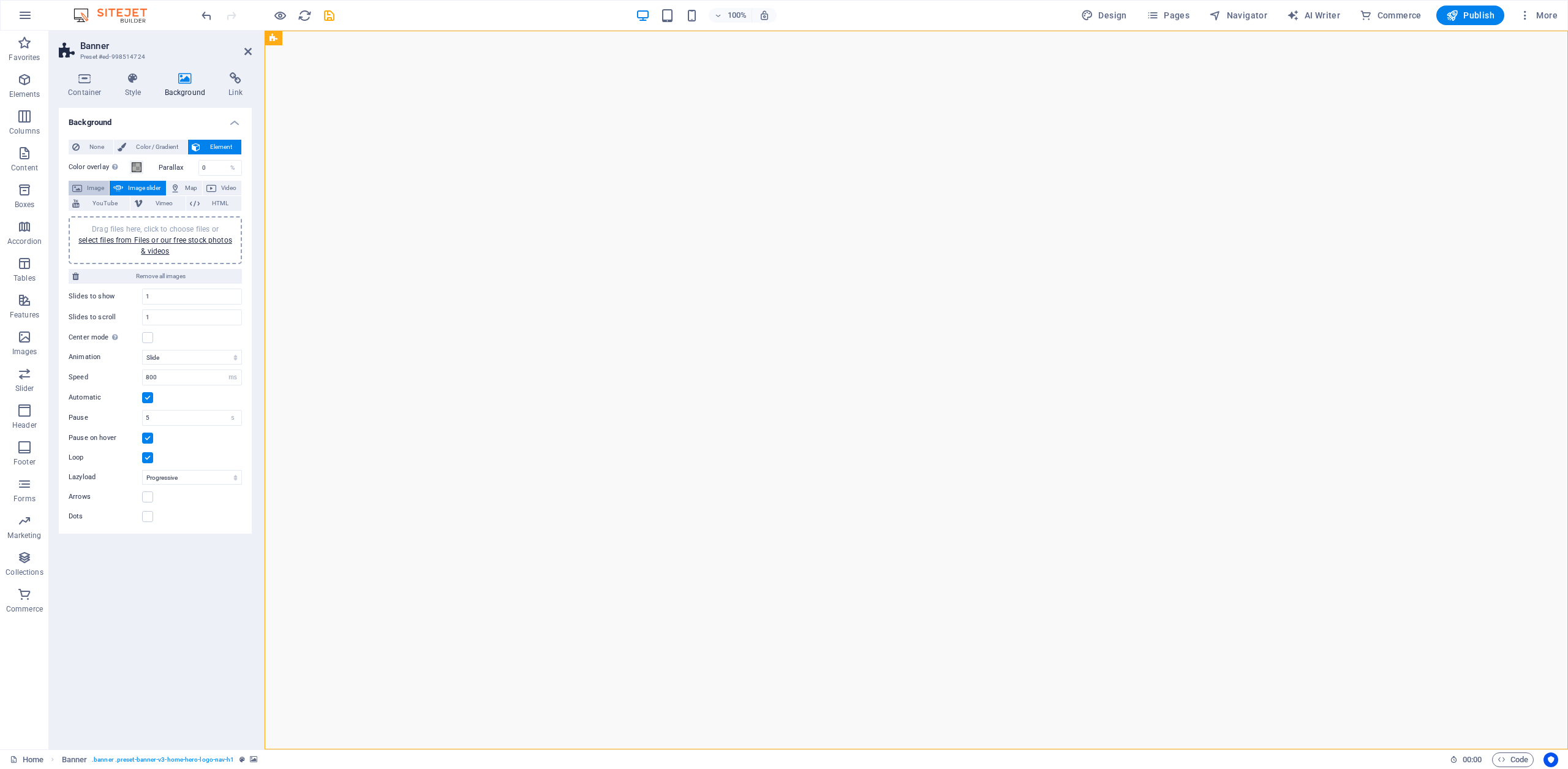
click at [89, 185] on span "Image" at bounding box center [95, 188] width 19 height 15
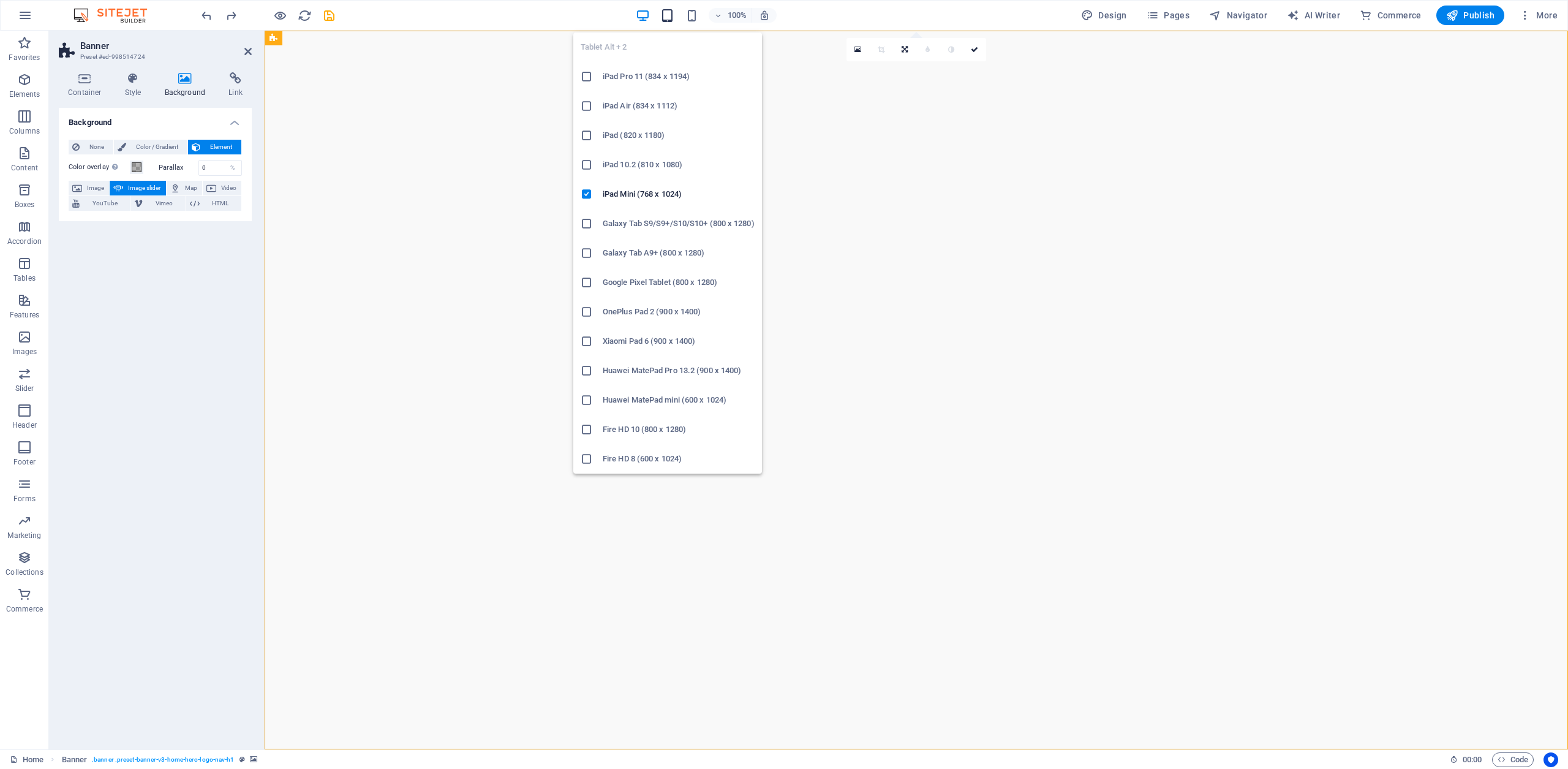
click at [673, 16] on icon "button" at bounding box center [667, 15] width 14 height 14
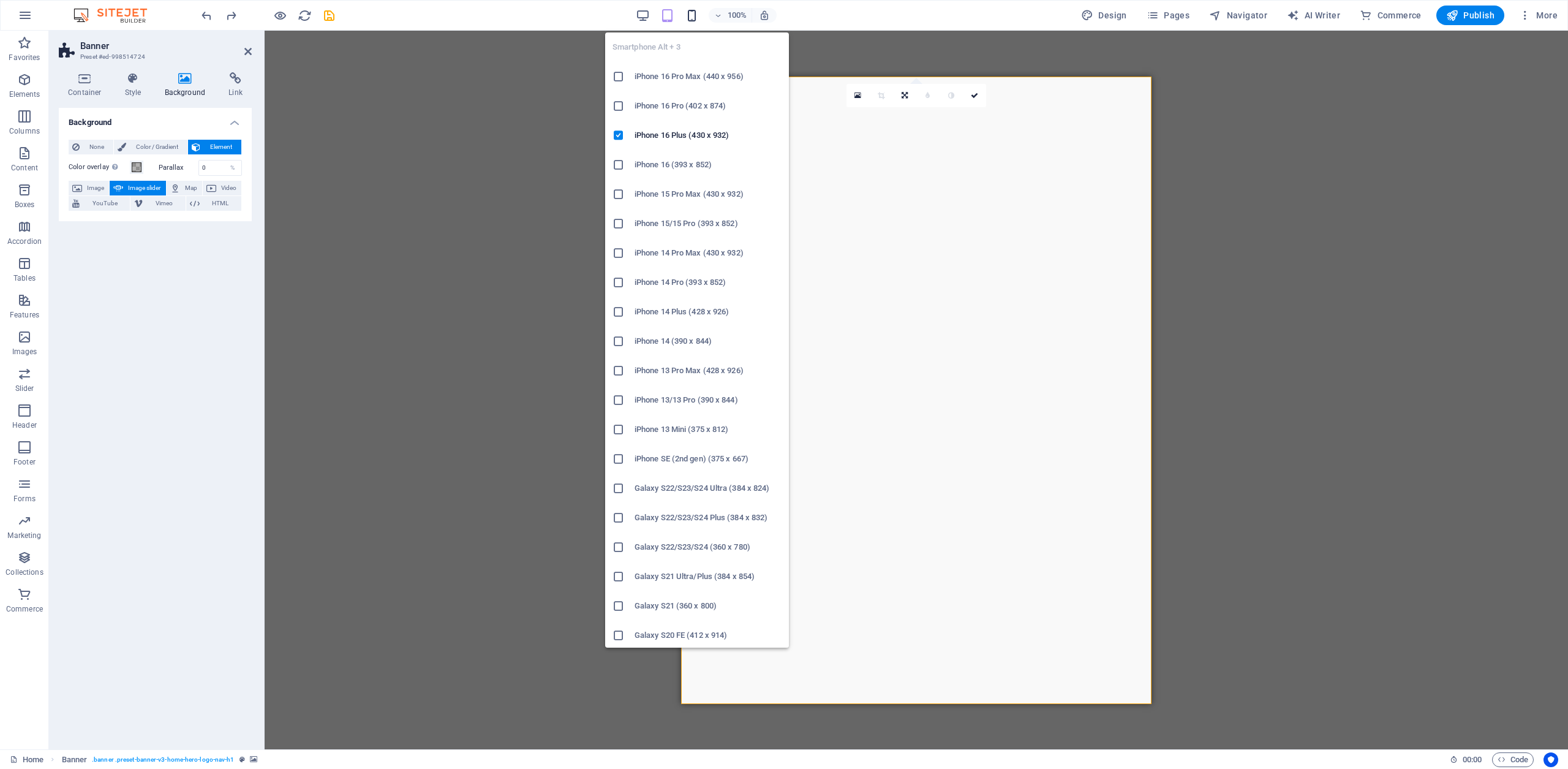
click at [692, 17] on icon "button" at bounding box center [691, 15] width 14 height 14
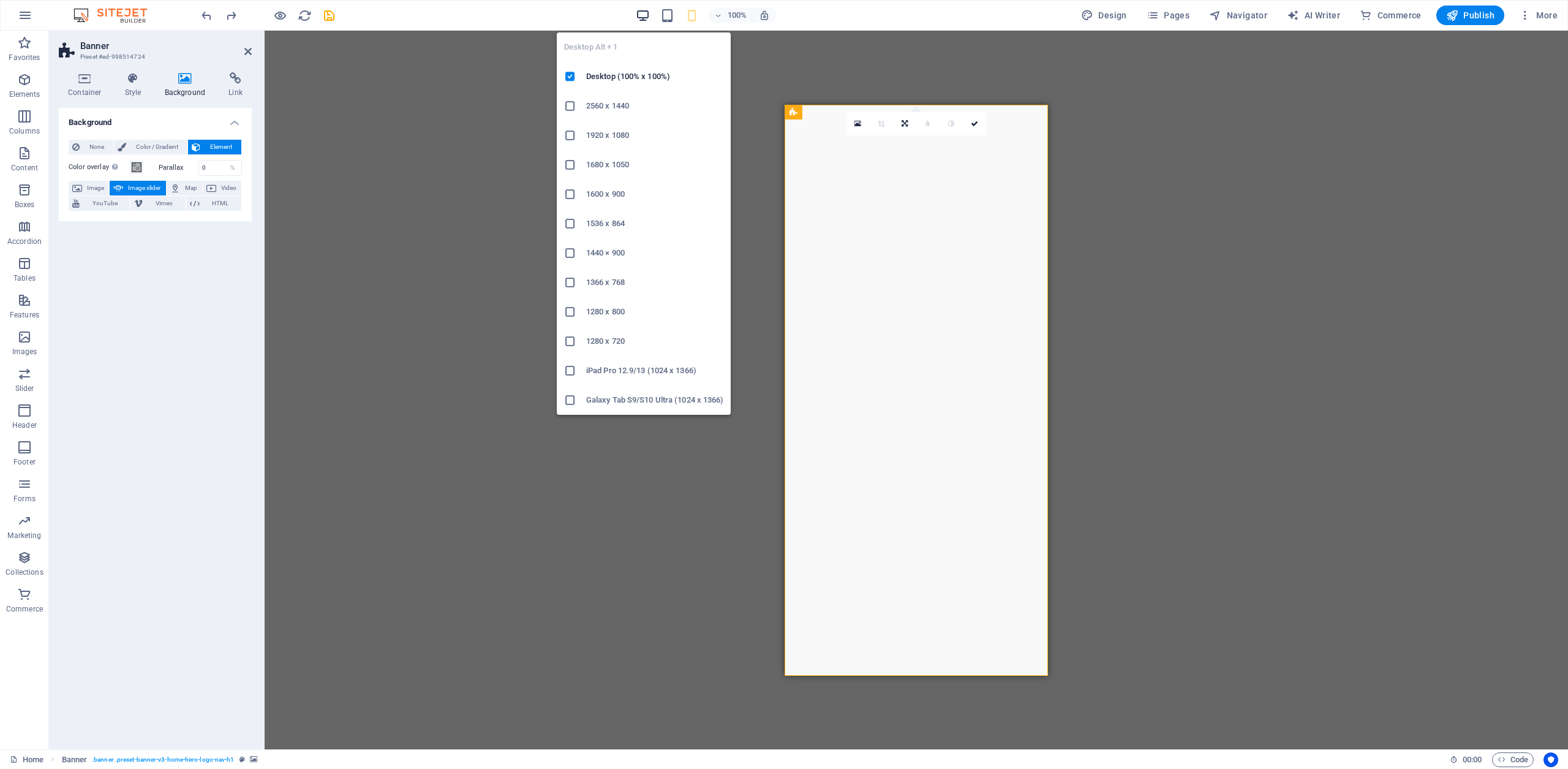
click at [644, 15] on icon "button" at bounding box center [643, 15] width 14 height 14
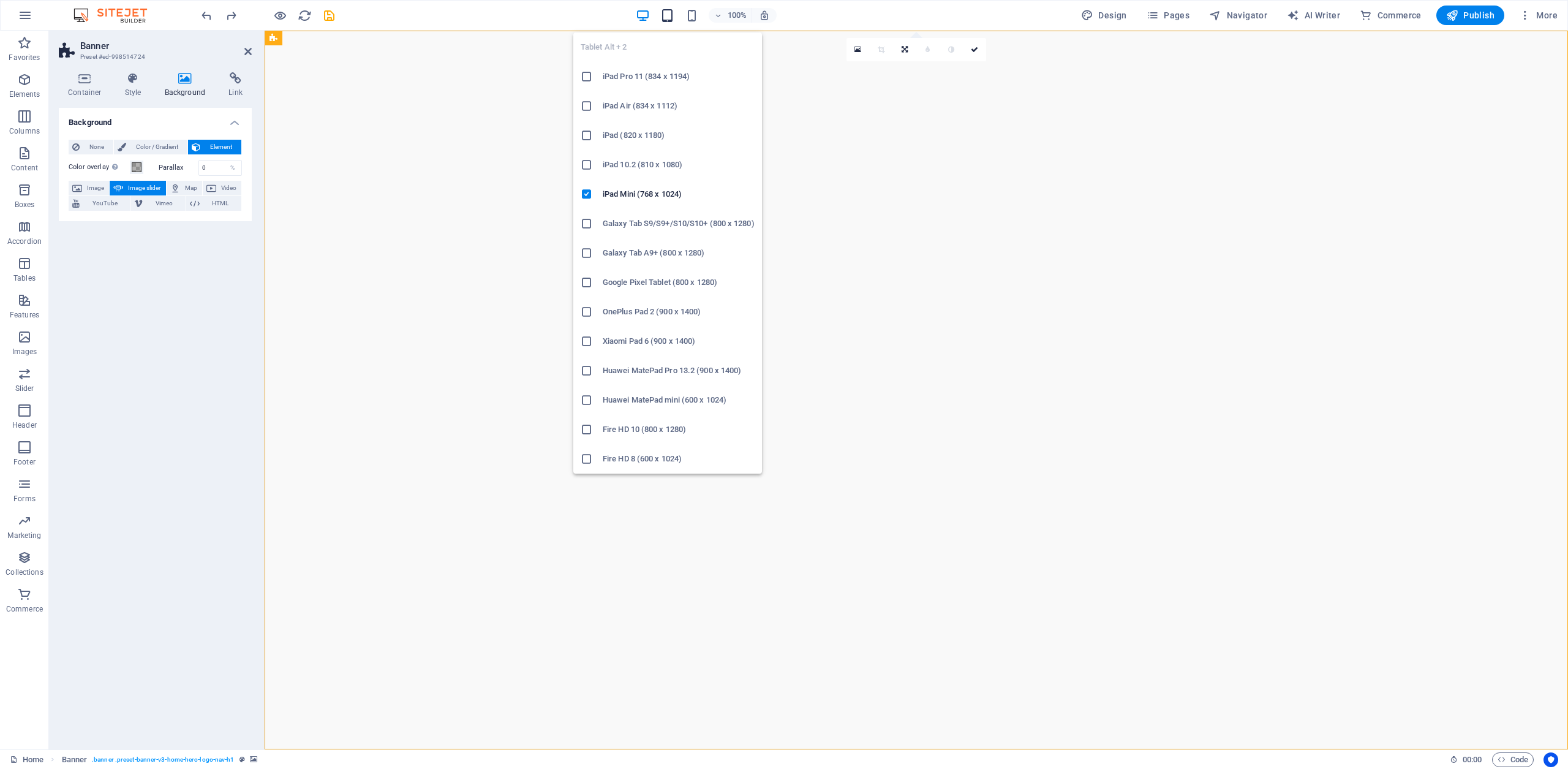
click at [673, 15] on icon "button" at bounding box center [667, 15] width 14 height 14
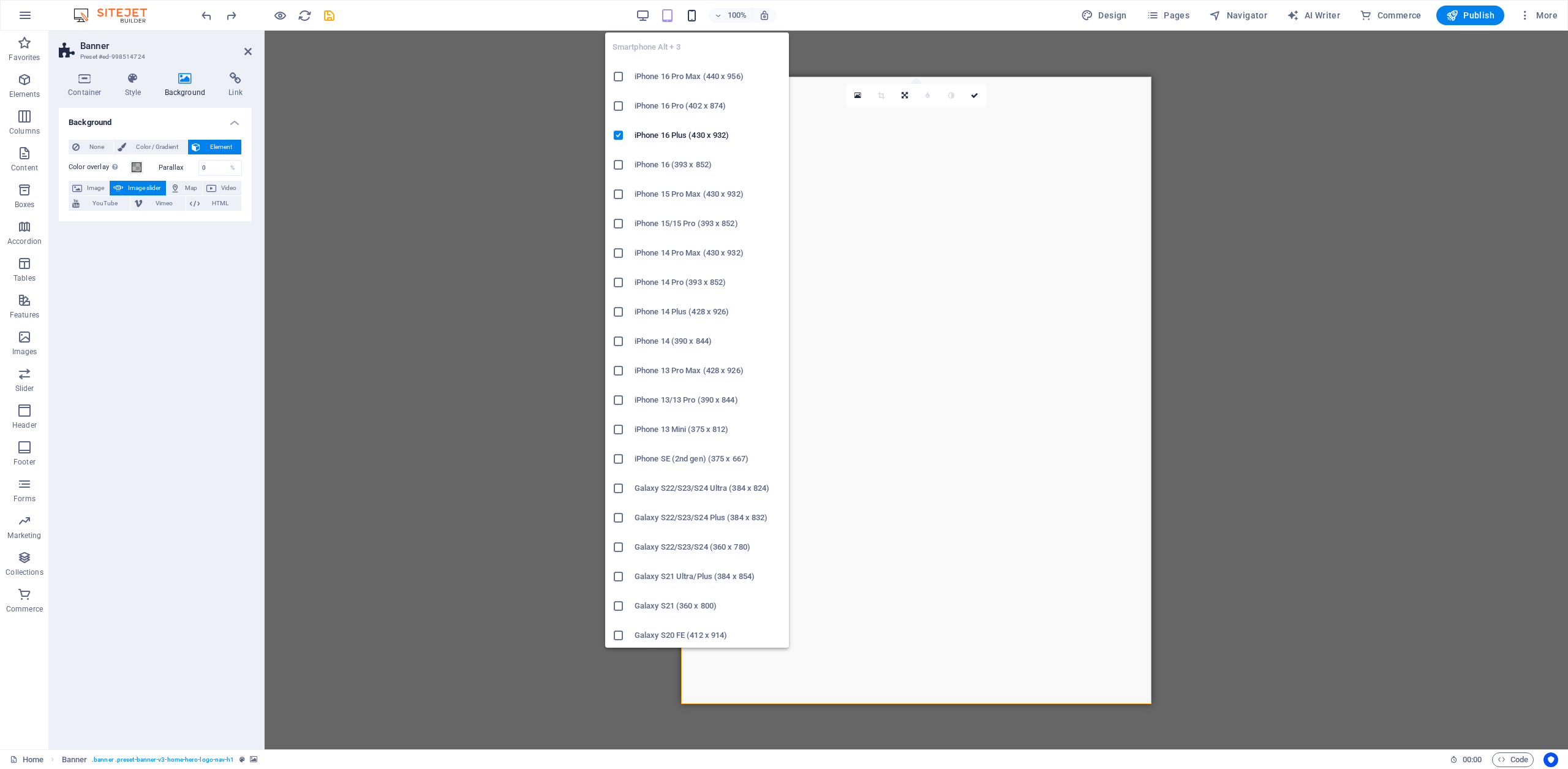
click at [696, 17] on icon "button" at bounding box center [691, 15] width 14 height 14
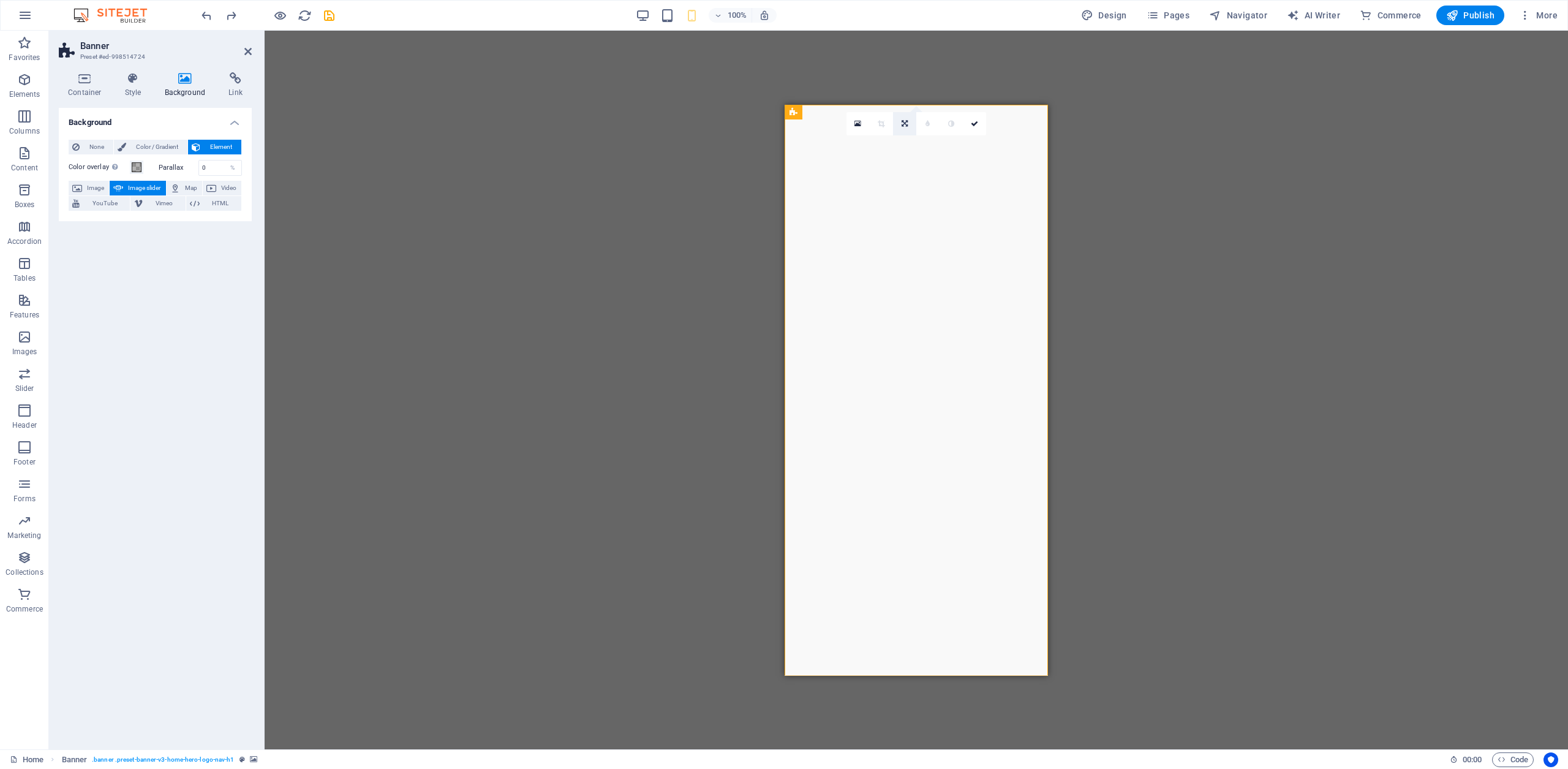
click at [906, 125] on icon at bounding box center [904, 124] width 6 height 8
click at [904, 142] on icon at bounding box center [904, 143] width 6 height 8
click at [521, 104] on img "2/2" at bounding box center [389, 104] width 263 height 0
click at [79, 77] on icon at bounding box center [84, 78] width 52 height 12
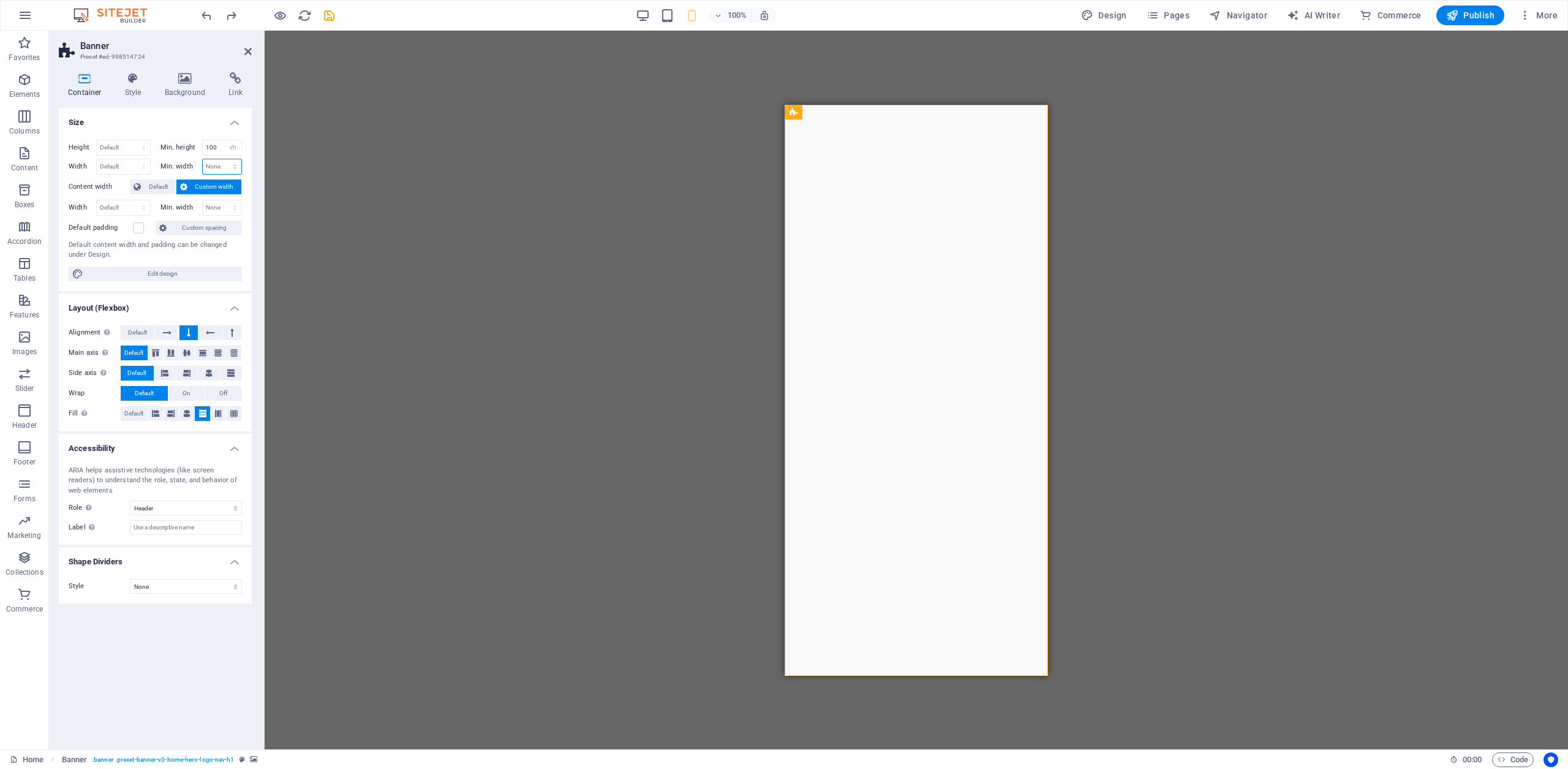
click at [236, 168] on select "None px rem % vh vw" at bounding box center [222, 167] width 39 height 15
click at [202, 159] on select "None px rem % vh vw" at bounding box center [222, 167] width 39 height 15
select select "DISABLED_OPTION_VALUE"
click at [142, 165] on select "Default px rem % em vh vw" at bounding box center [123, 167] width 53 height 15
click at [97, 159] on select "Default px rem % em vh vw" at bounding box center [123, 167] width 53 height 15
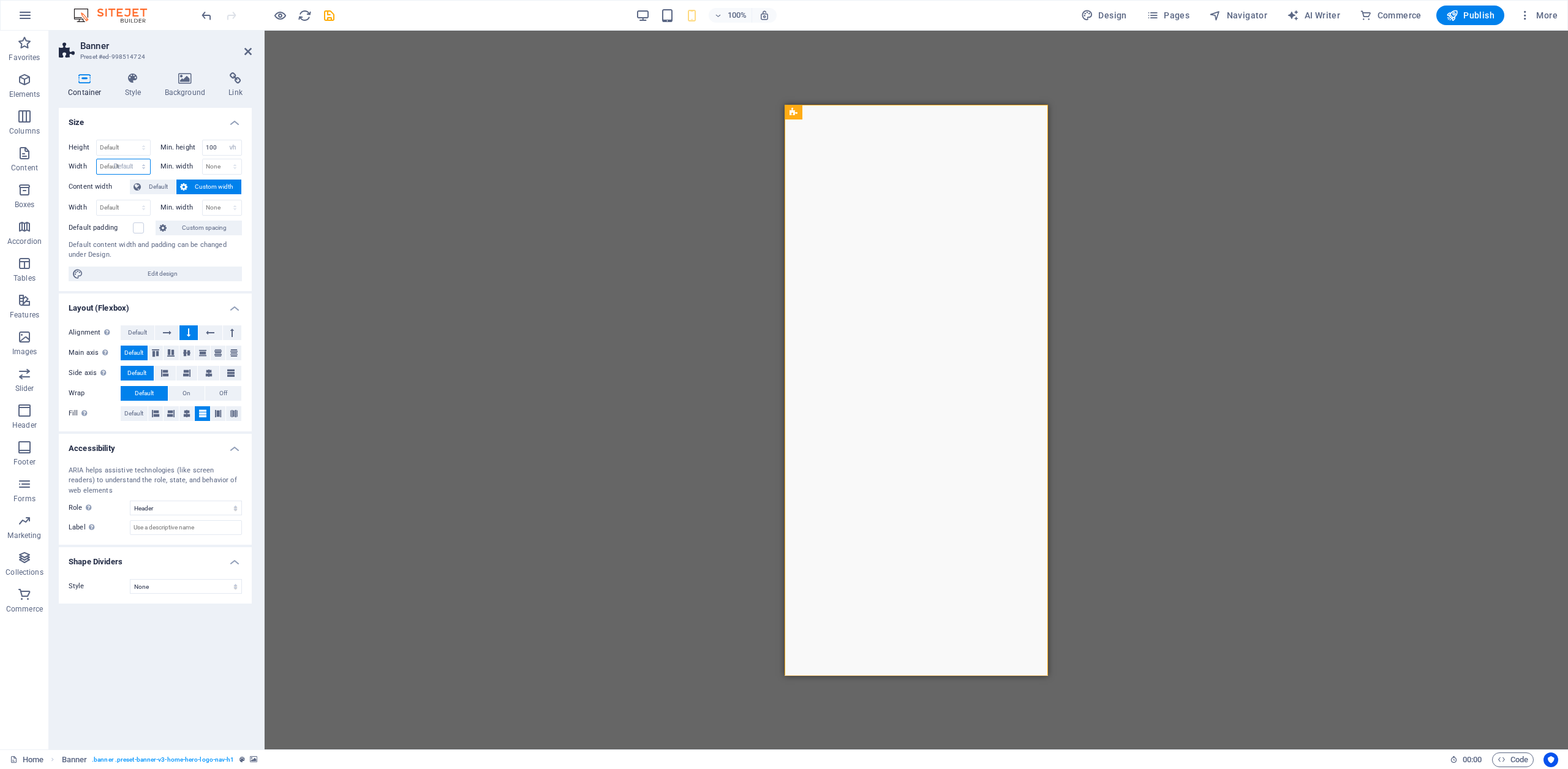
select select "DISABLED_OPTION_VALUE"
click at [217, 415] on icon at bounding box center [218, 414] width 7 height 15
click at [199, 413] on icon at bounding box center [202, 414] width 7 height 15
click at [521, 104] on img "2/2" at bounding box center [389, 104] width 263 height 0
click at [81, 78] on icon at bounding box center [84, 78] width 52 height 12
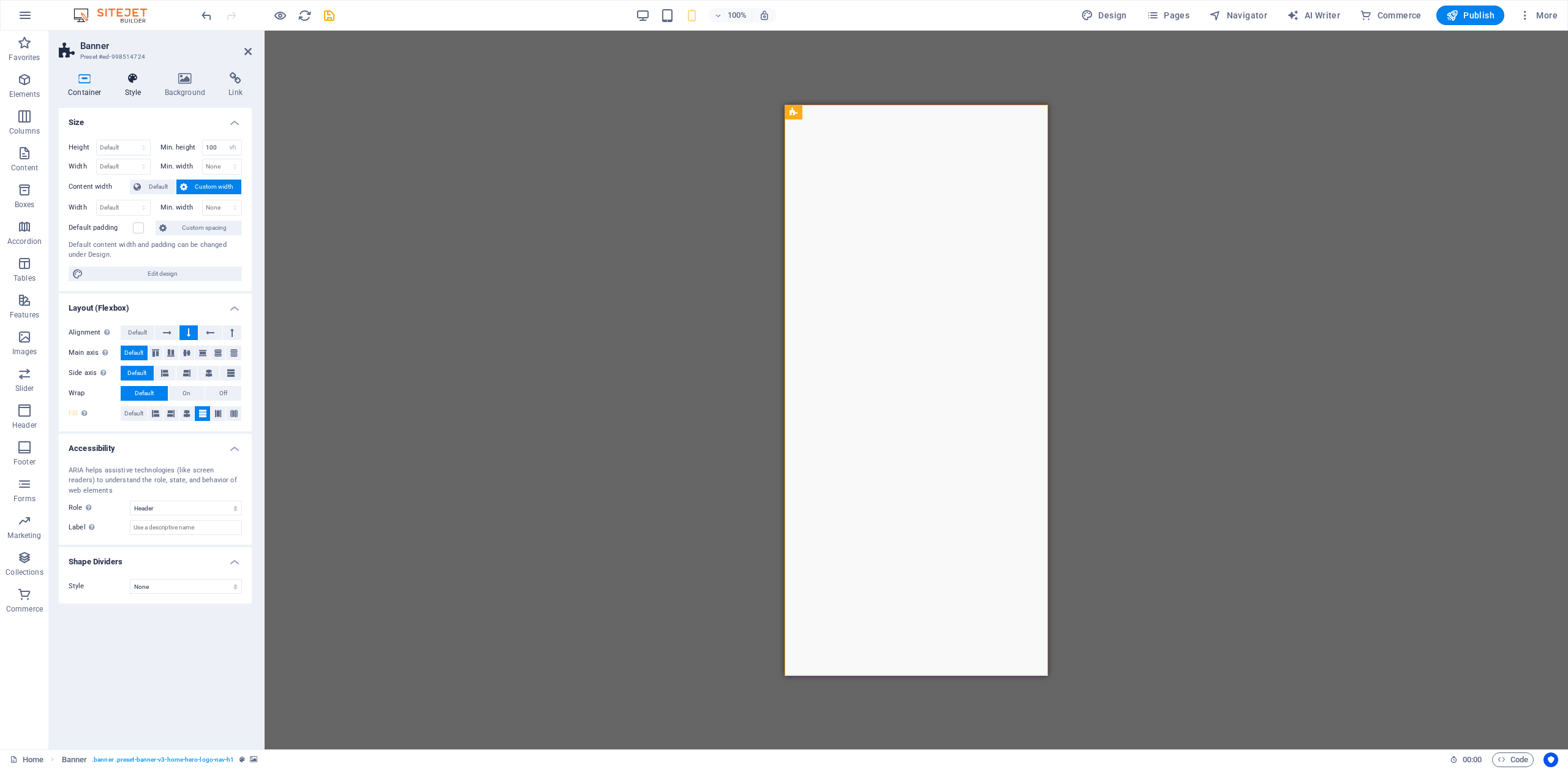
click at [133, 80] on icon at bounding box center [133, 78] width 35 height 12
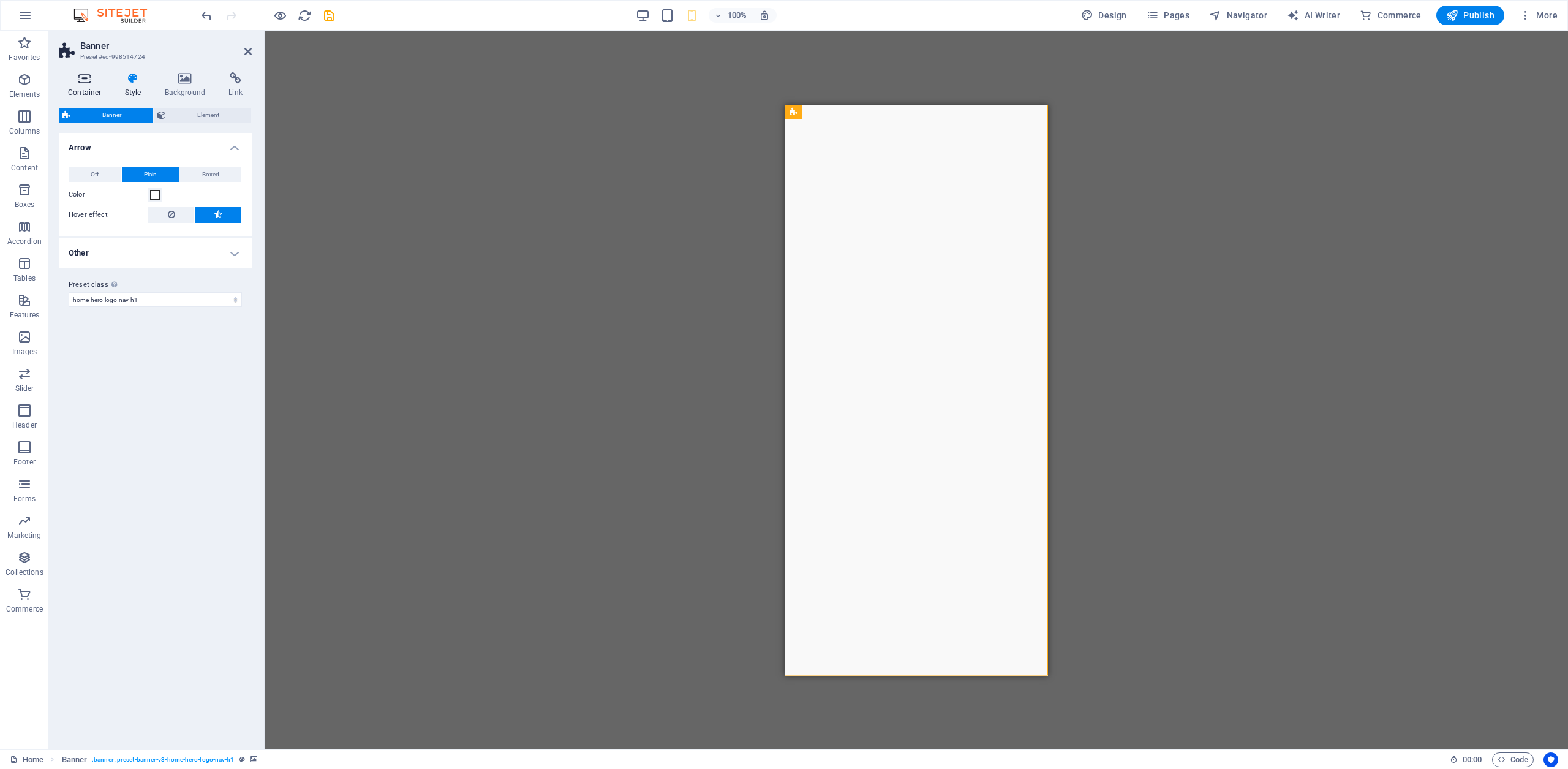
click at [76, 77] on icon at bounding box center [84, 78] width 52 height 12
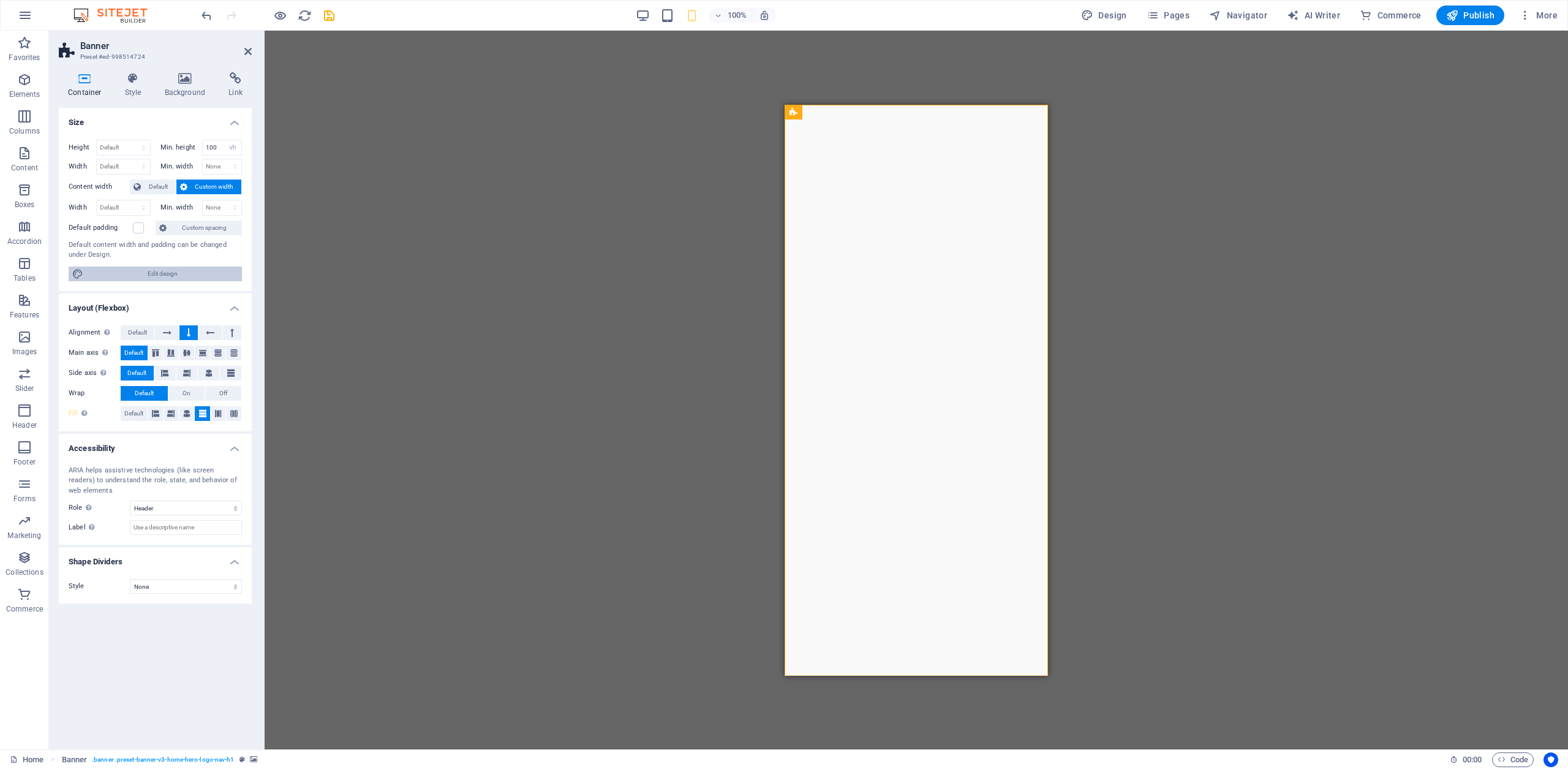
click at [160, 277] on span "Edit design" at bounding box center [163, 274] width 151 height 15
select select "rem"
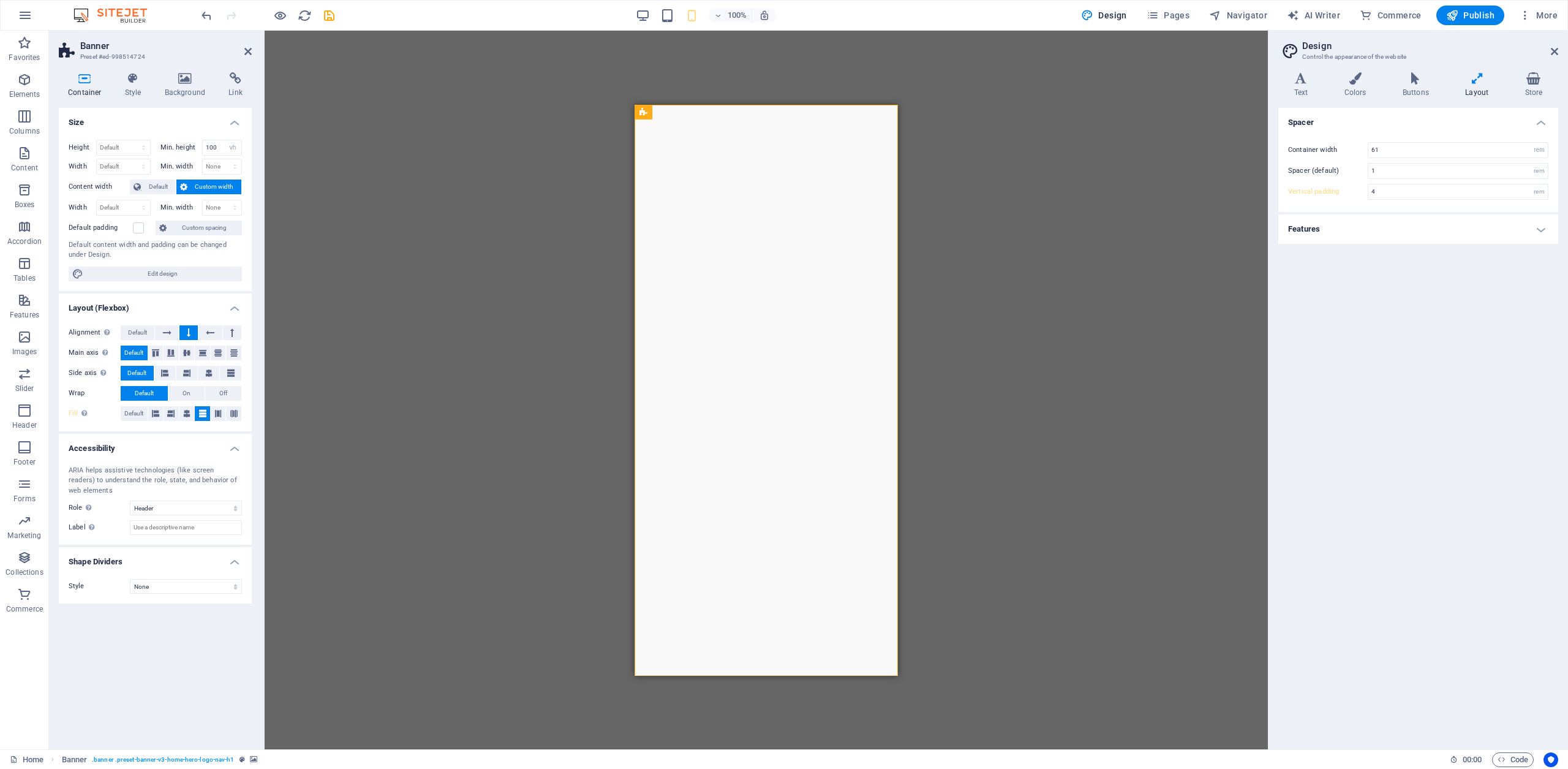
click at [1539, 233] on h4 "Features" at bounding box center [1418, 229] width 280 height 29
click at [371, 104] on img "2/2" at bounding box center [239, 104] width 263 height 0
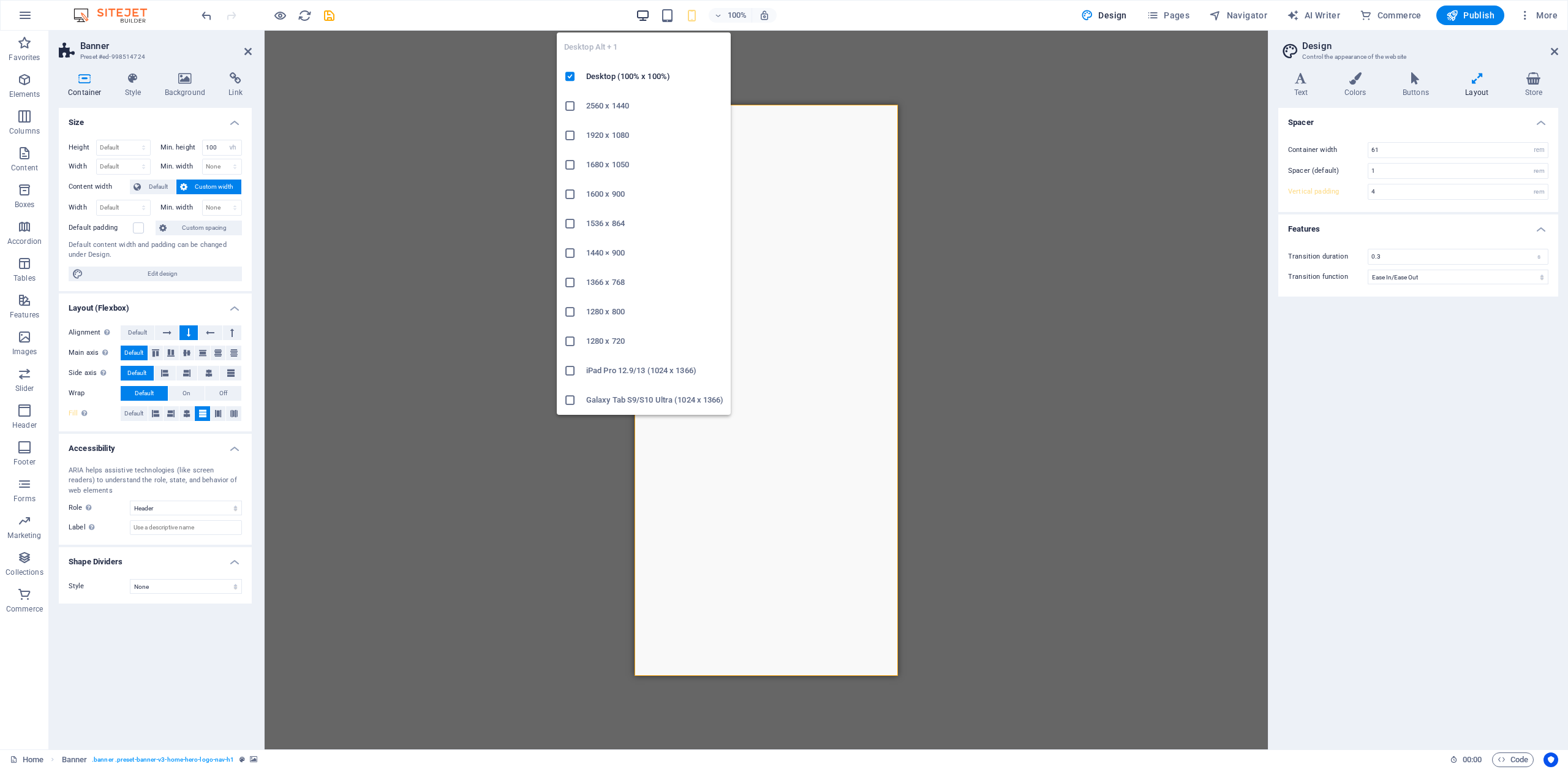
click at [644, 15] on icon "button" at bounding box center [643, 15] width 14 height 14
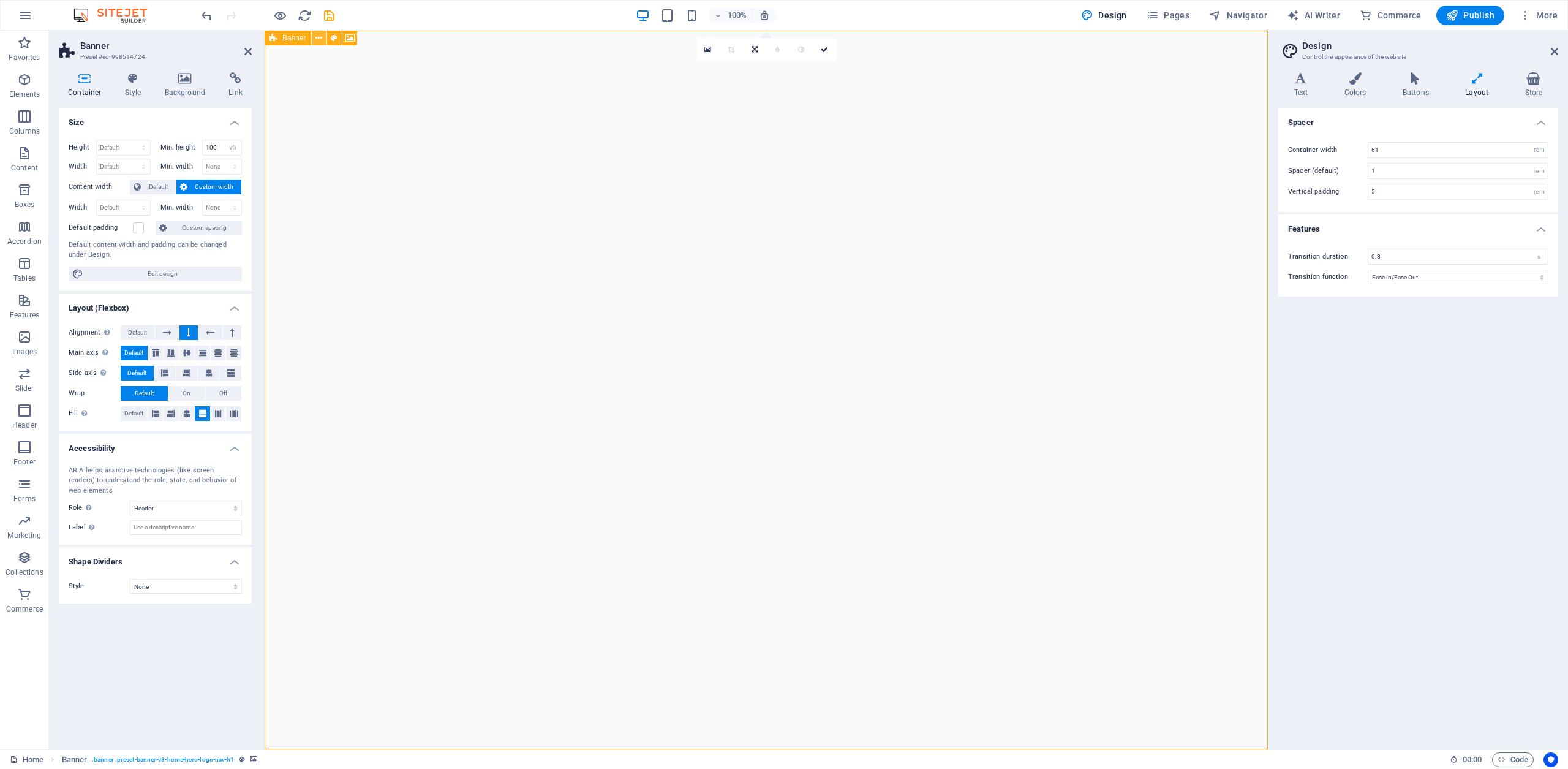
click at [320, 41] on icon at bounding box center [319, 38] width 7 height 13
click at [349, 37] on icon at bounding box center [349, 38] width 7 height 13
click at [752, 48] on icon at bounding box center [754, 50] width 6 height 8
click at [756, 69] on icon at bounding box center [754, 69] width 6 height 8
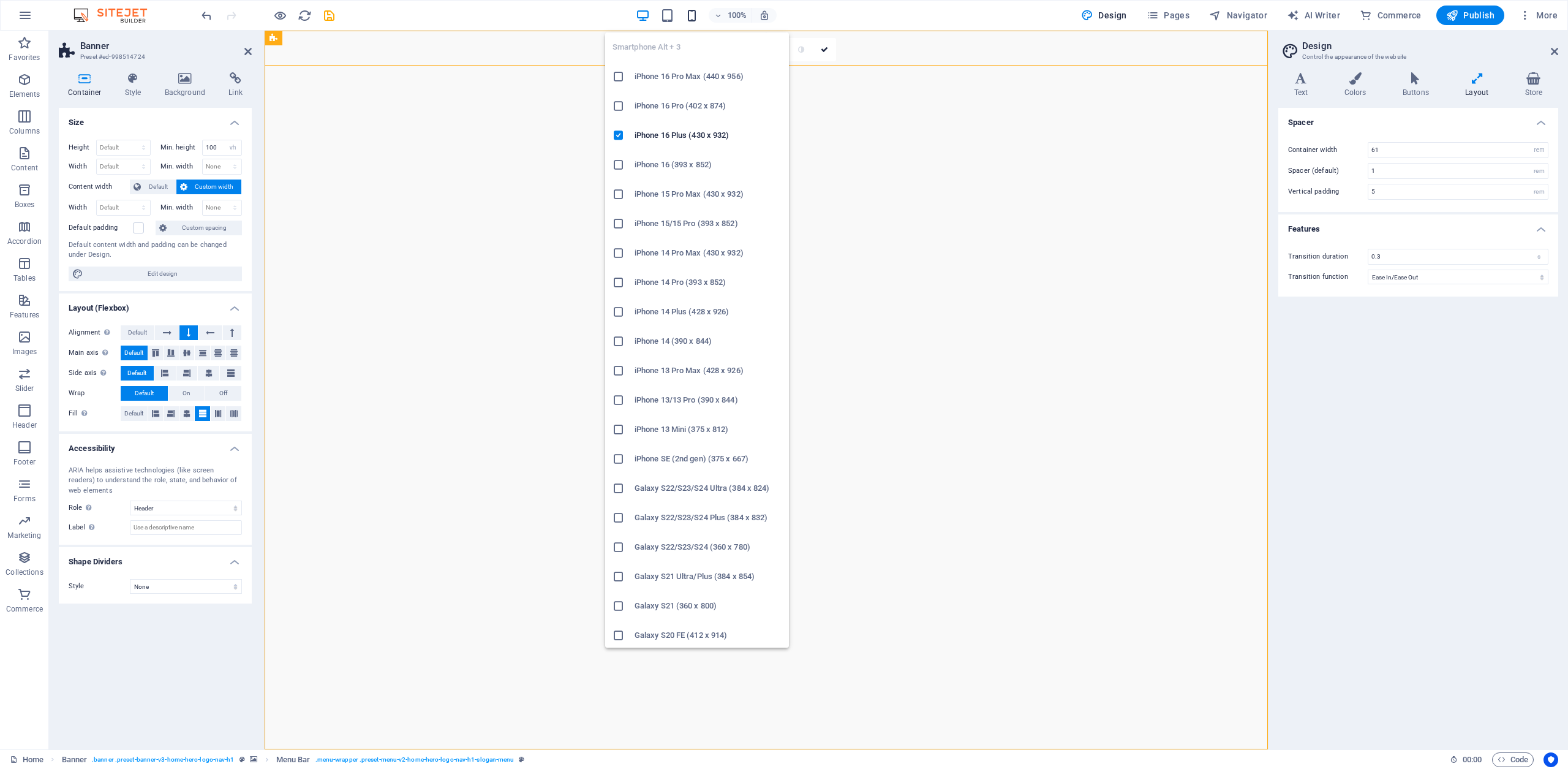
click at [692, 15] on icon "button" at bounding box center [691, 15] width 14 height 14
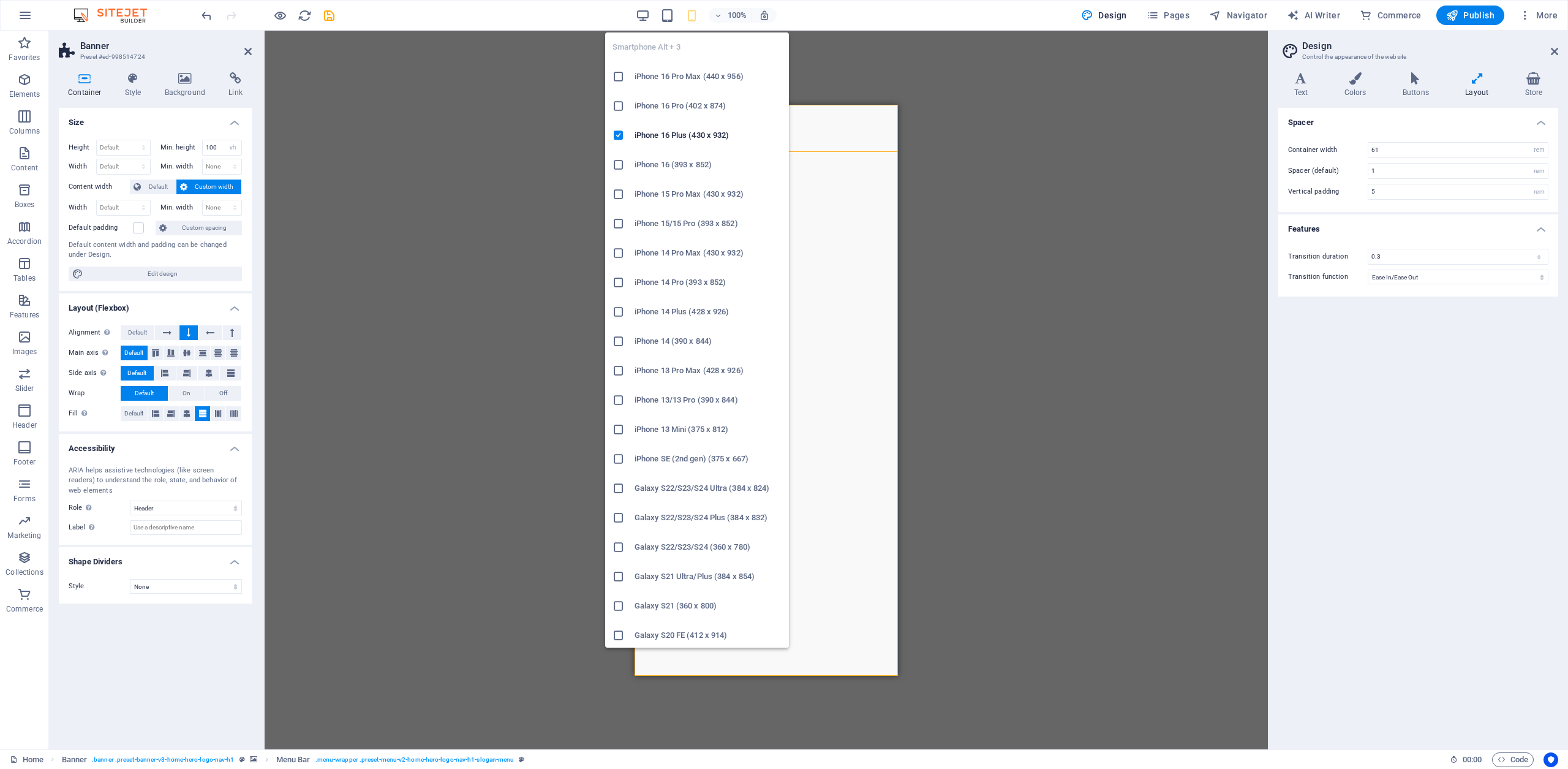
type input "4"
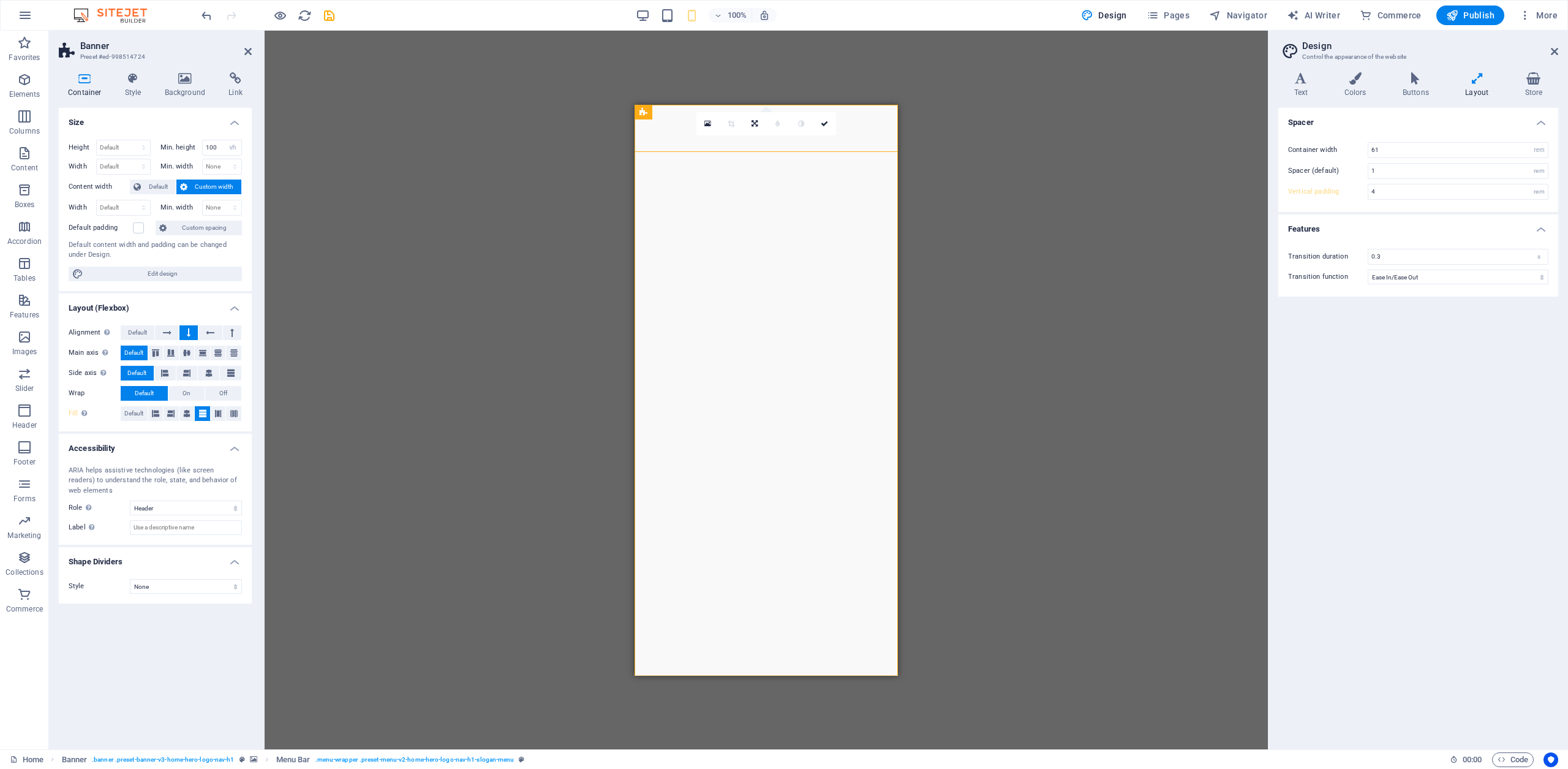
click at [754, 125] on icon at bounding box center [754, 124] width 6 height 8
click at [731, 142] on icon at bounding box center [730, 143] width 5 height 8
click at [763, 122] on link at bounding box center [754, 123] width 23 height 23
click at [754, 141] on icon at bounding box center [754, 143] width 6 height 8
click at [708, 124] on icon at bounding box center [707, 123] width 7 height 8
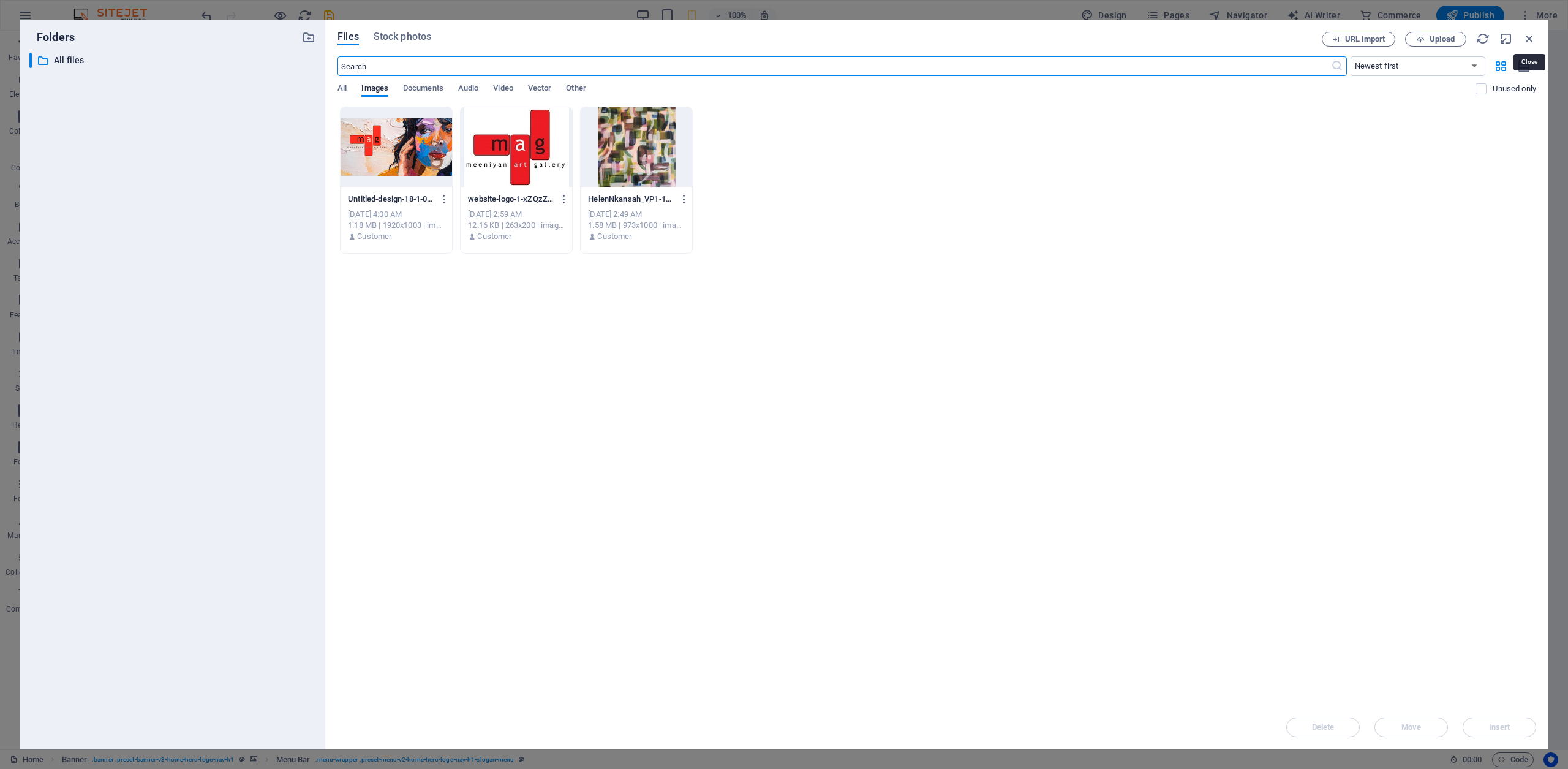
drag, startPoint x: 1534, startPoint y: 36, endPoint x: 1521, endPoint y: 39, distance: 13.3
click at [1534, 36] on icon "button" at bounding box center [1530, 38] width 13 height 14
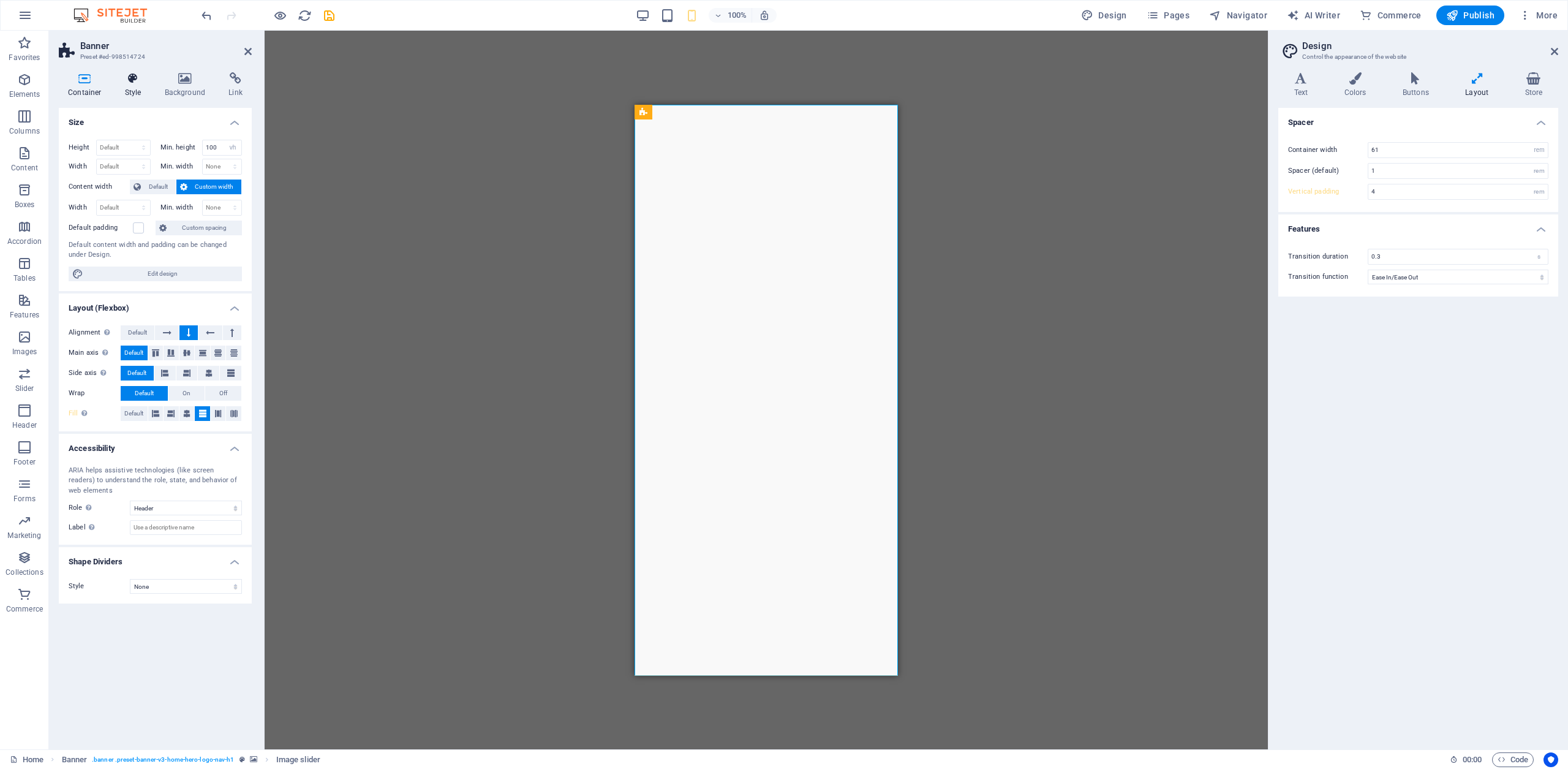
click at [136, 83] on icon at bounding box center [133, 78] width 35 height 12
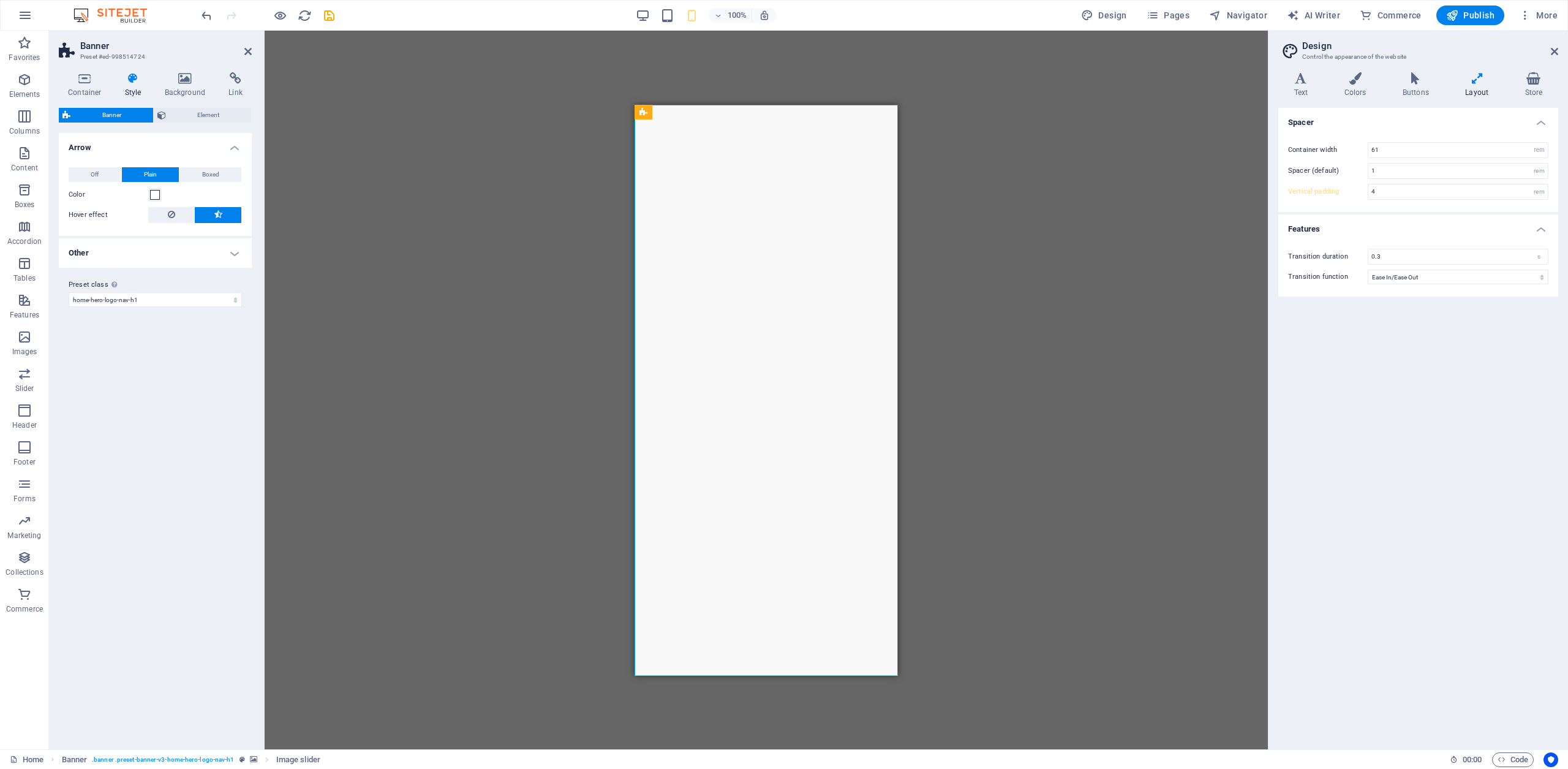
click at [136, 83] on icon at bounding box center [133, 78] width 35 height 12
click at [242, 253] on h4 "Other" at bounding box center [154, 253] width 193 height 29
click at [125, 57] on h3 "Preset #ed-998514724" at bounding box center [154, 57] width 147 height 11
click at [238, 82] on icon at bounding box center [235, 78] width 32 height 12
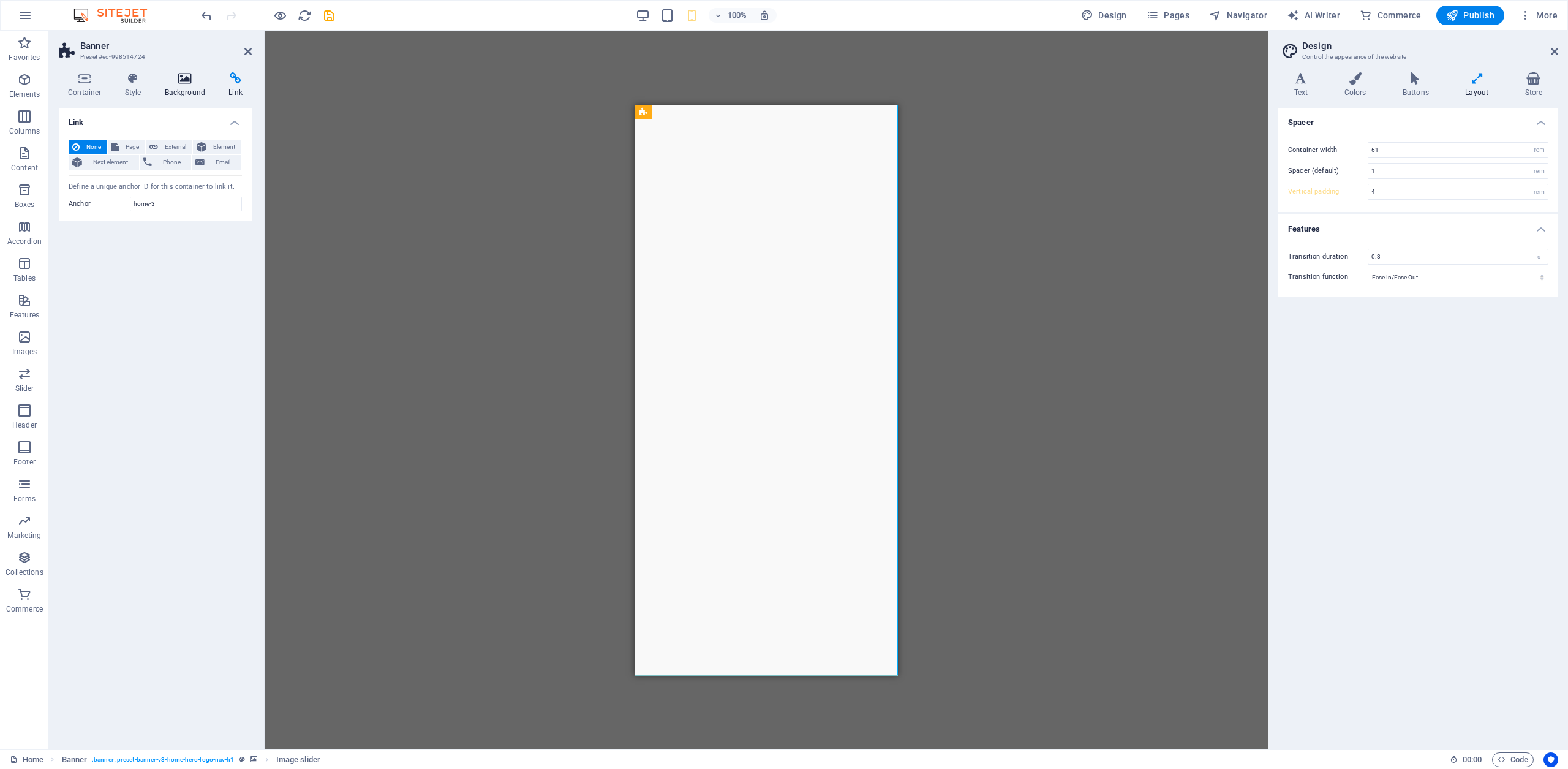
click at [183, 81] on icon at bounding box center [184, 78] width 59 height 12
click at [91, 186] on span "Image" at bounding box center [95, 188] width 19 height 15
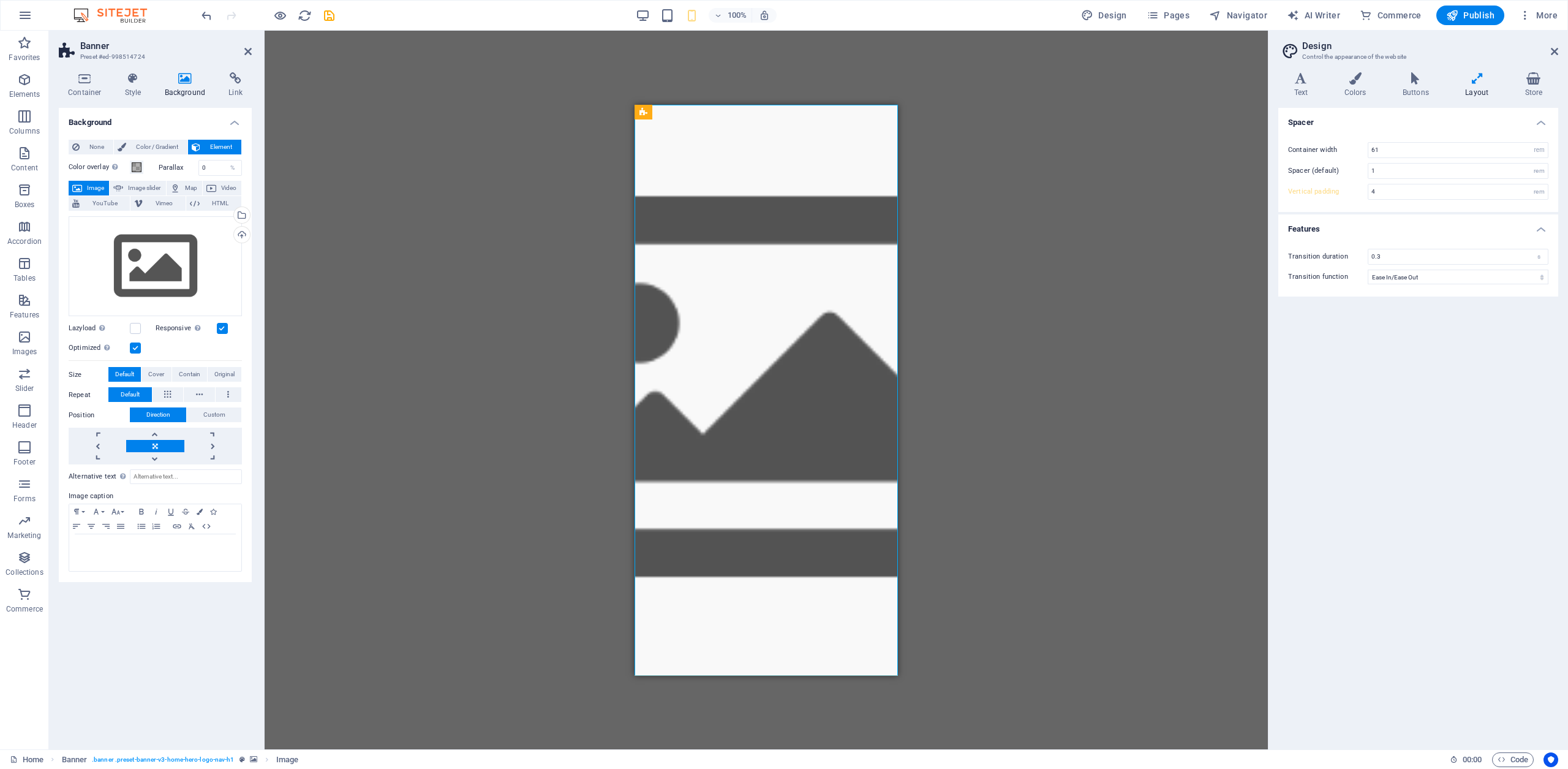
click at [82, 185] on icon at bounding box center [76, 188] width 10 height 15
click at [154, 266] on div "Drag files here, click to choose files or select files from Files or our free s…" at bounding box center [154, 266] width 173 height 101
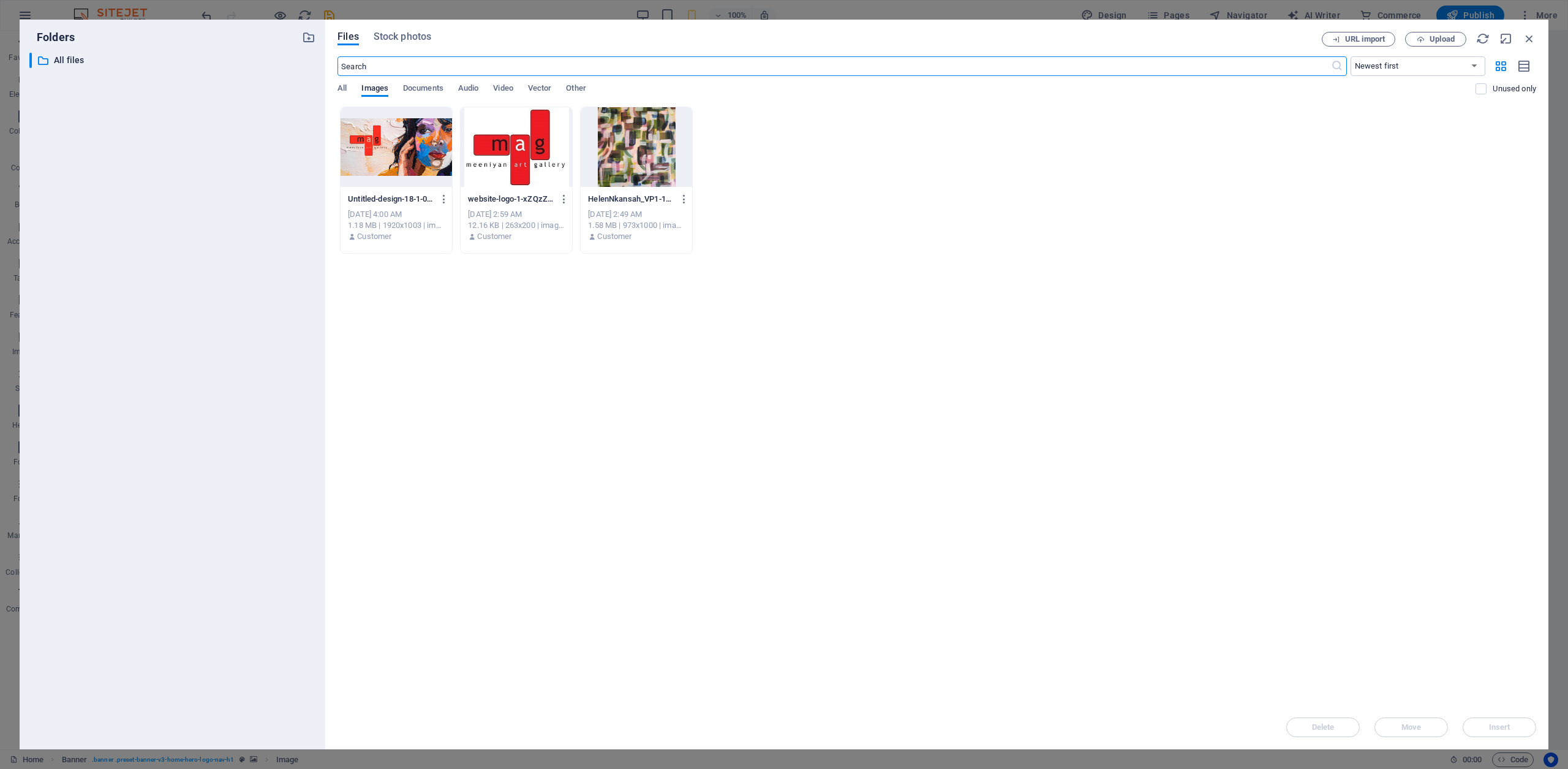
click at [409, 138] on div at bounding box center [396, 147] width 112 height 80
click at [1504, 721] on button "Insert" at bounding box center [1500, 728] width 73 height 20
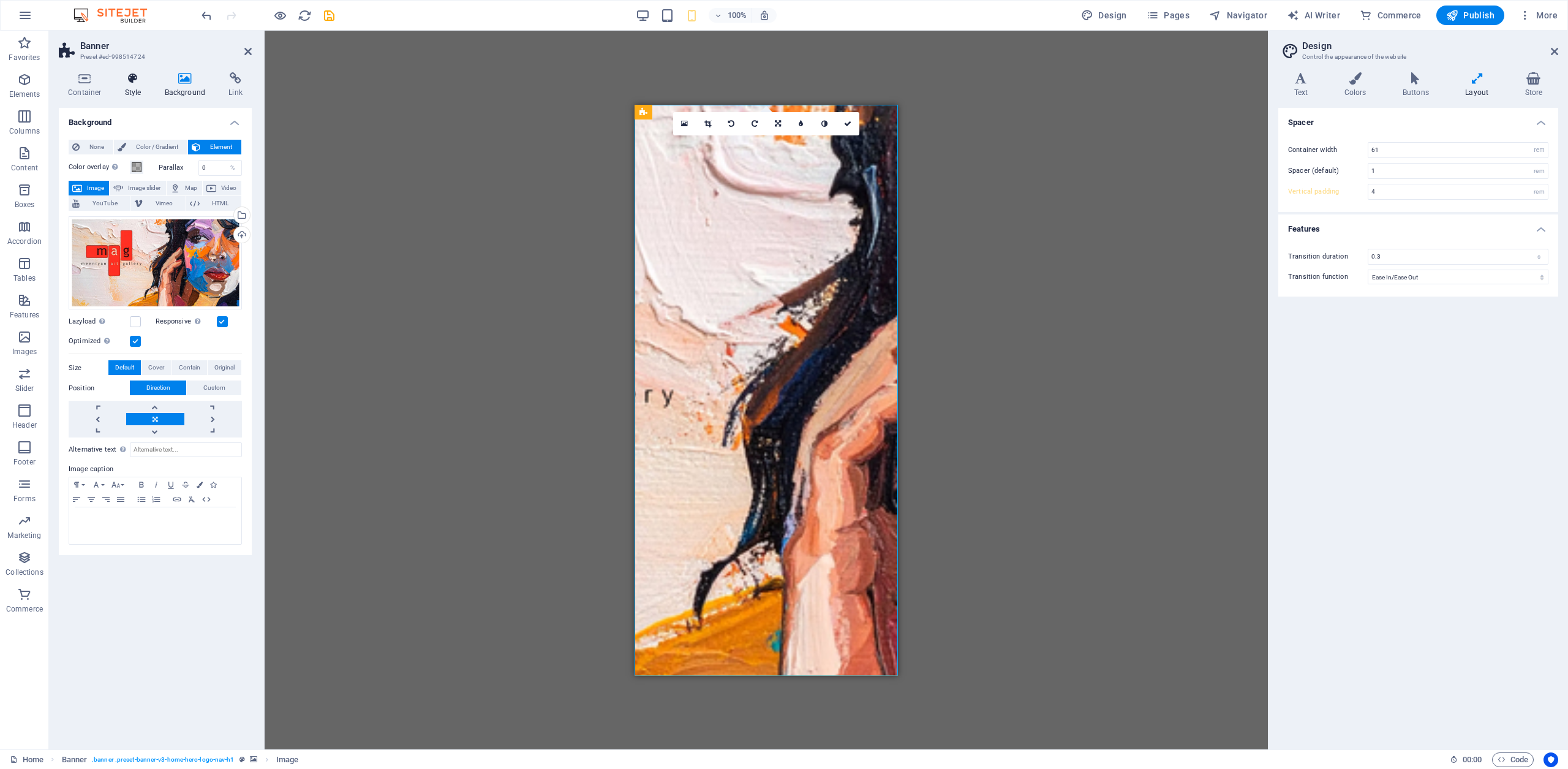
click at [132, 82] on icon at bounding box center [133, 78] width 35 height 12
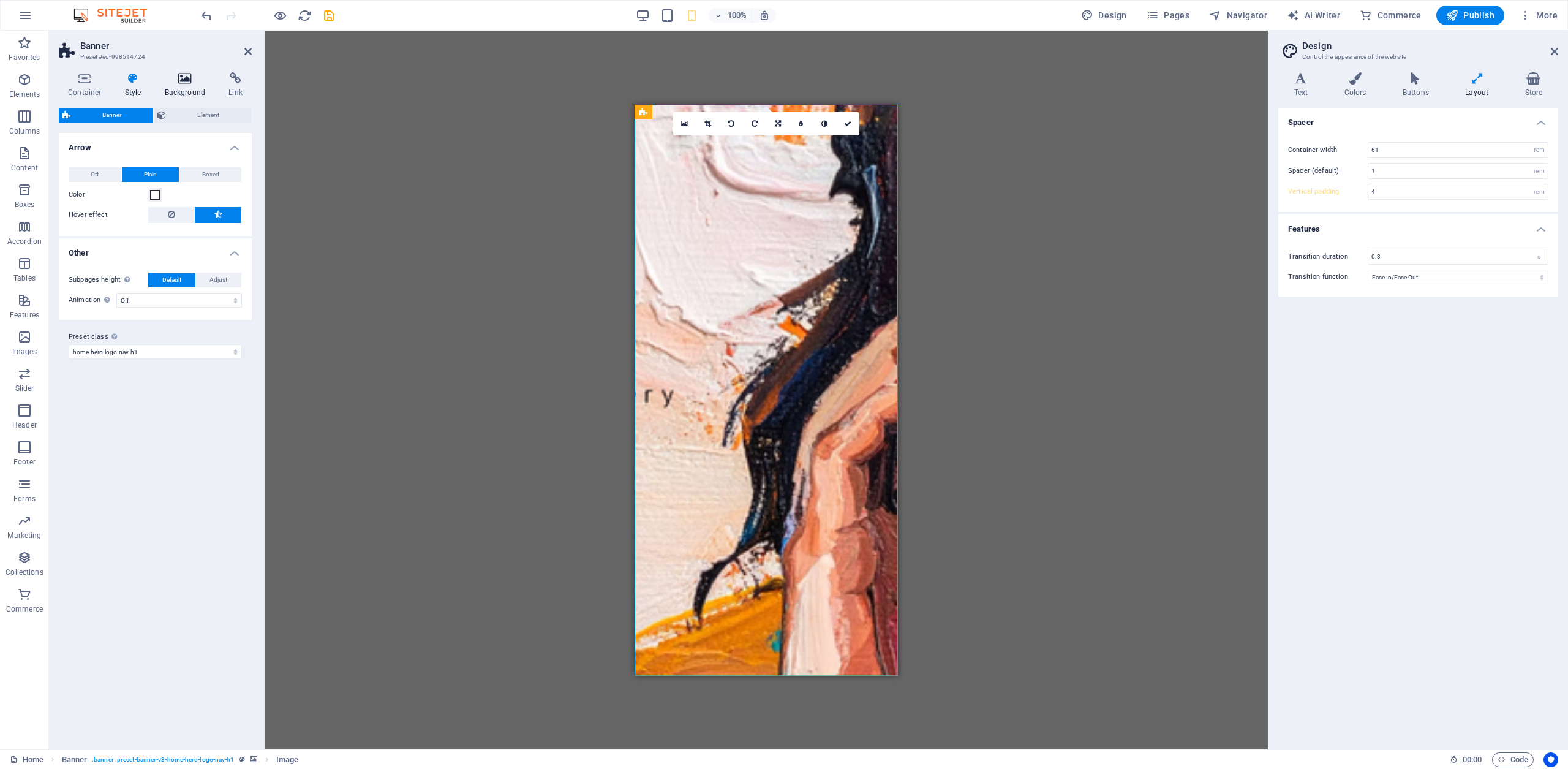
click at [175, 77] on icon at bounding box center [184, 78] width 59 height 12
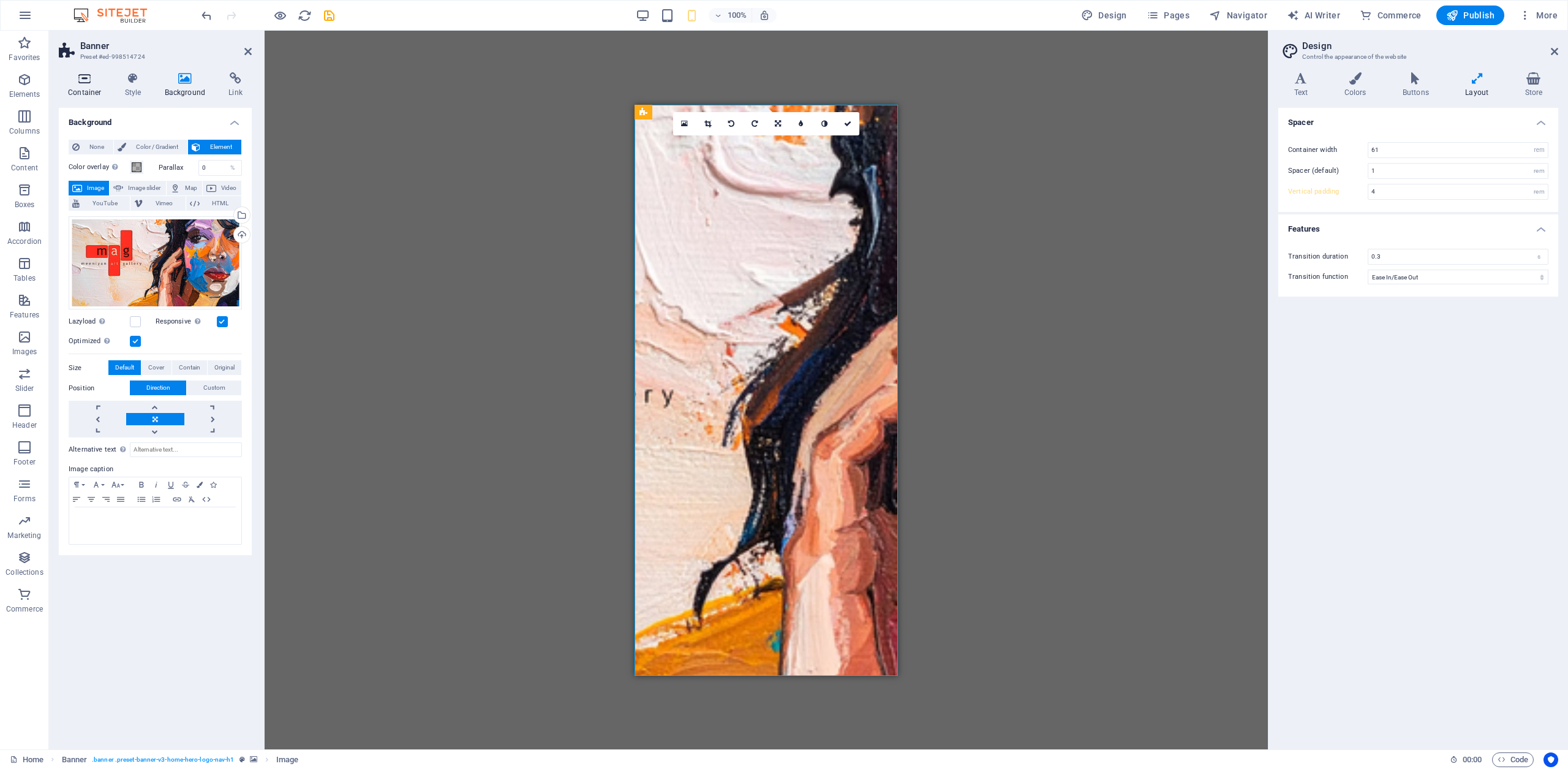
click at [88, 80] on icon at bounding box center [84, 78] width 52 height 12
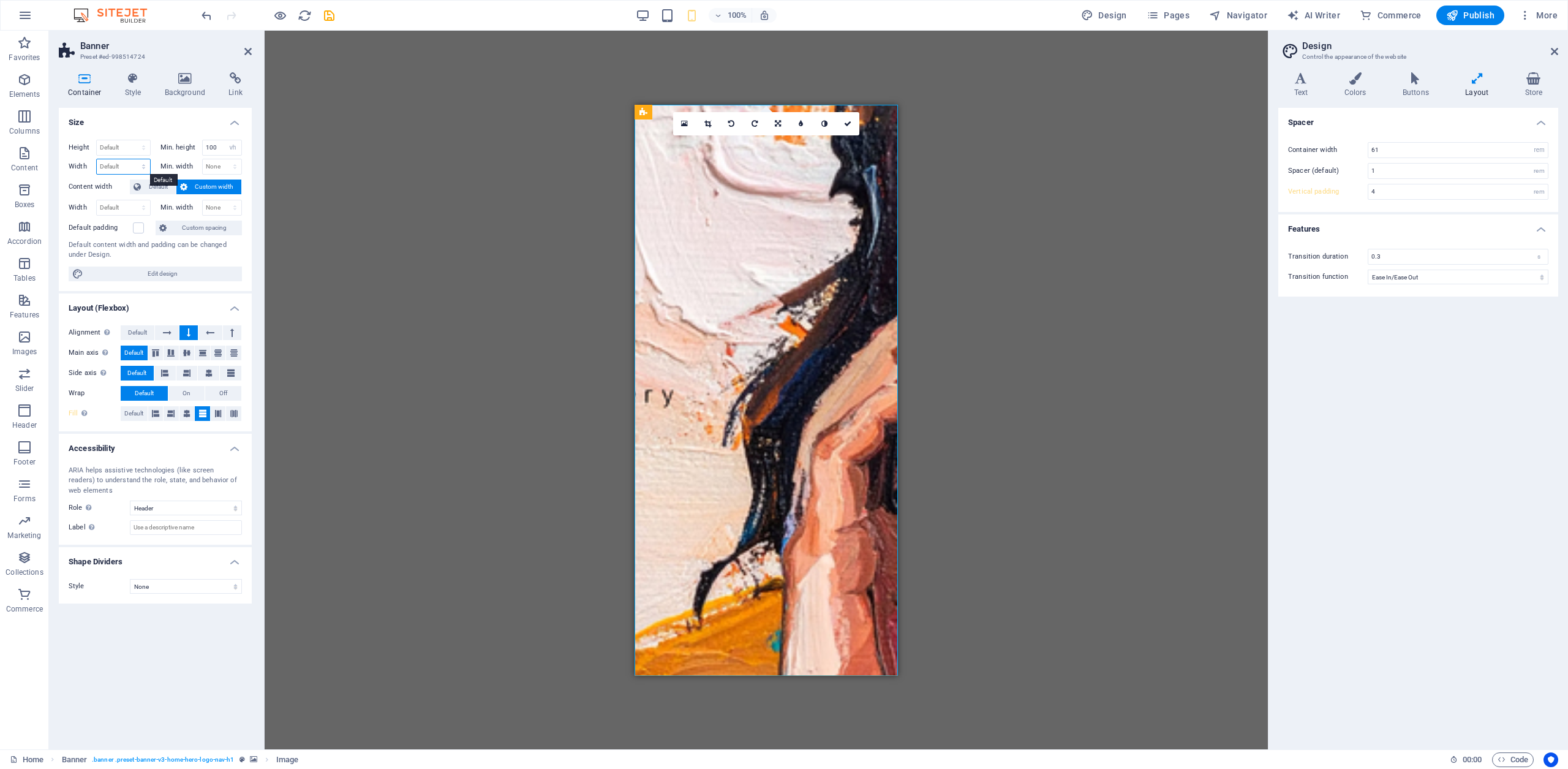
click at [122, 167] on select "Default px rem % em vh vw" at bounding box center [123, 167] width 53 height 15
click at [97, 159] on select "Default px rem % em vh vw" at bounding box center [123, 167] width 53 height 15
select select "DISABLED_OPTION_VALUE"
click at [156, 188] on span "Default" at bounding box center [158, 187] width 28 height 15
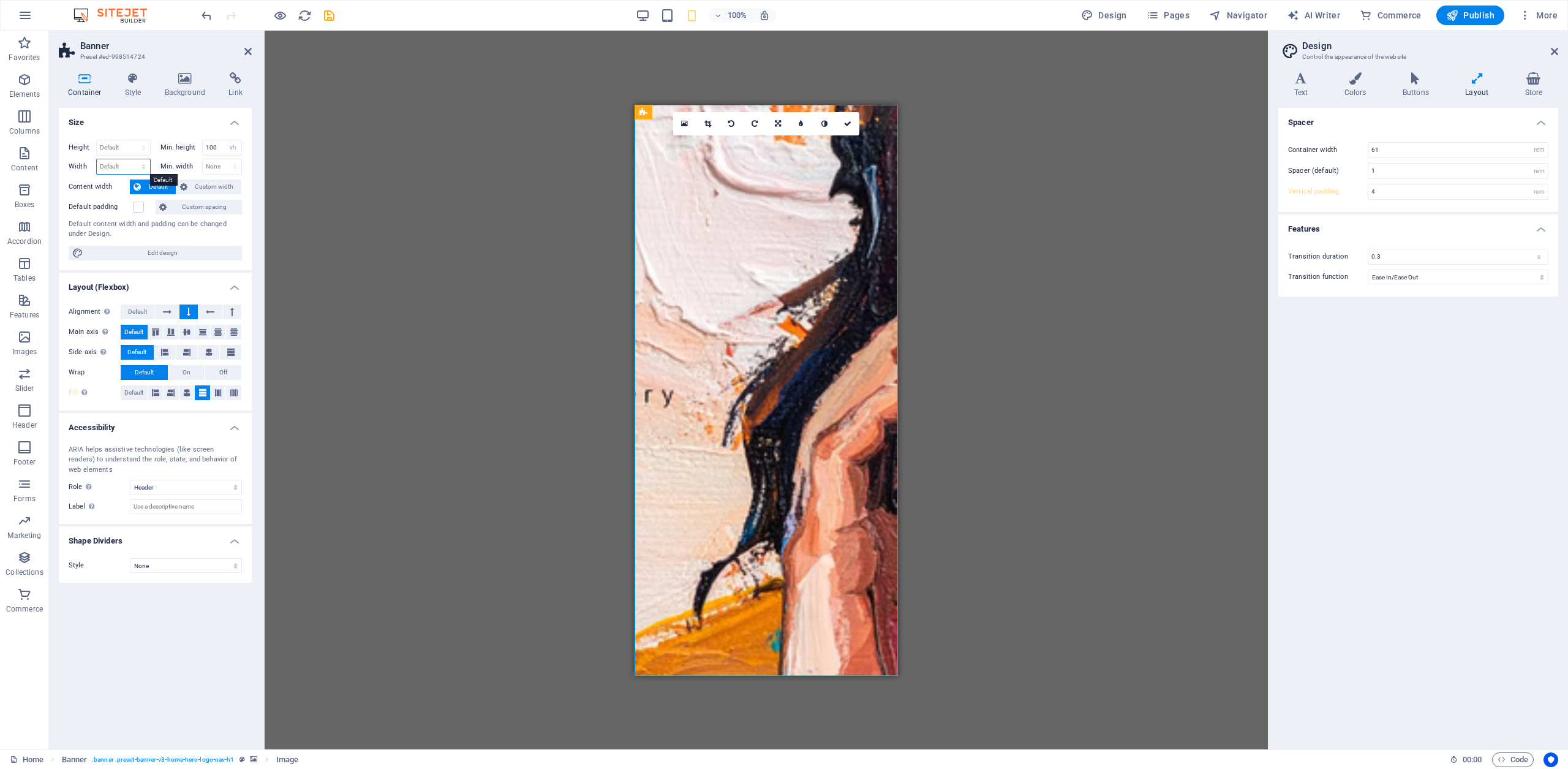
click at [145, 167] on select "Default px rem % em vh vw" at bounding box center [123, 167] width 53 height 15
click at [232, 169] on select "None px rem % vh vw" at bounding box center [222, 167] width 39 height 15
click at [217, 167] on select "None px rem % vh vw" at bounding box center [222, 167] width 39 height 15
click at [223, 150] on input "100" at bounding box center [222, 148] width 39 height 15
drag, startPoint x: 220, startPoint y: 149, endPoint x: 166, endPoint y: 145, distance: 54.1
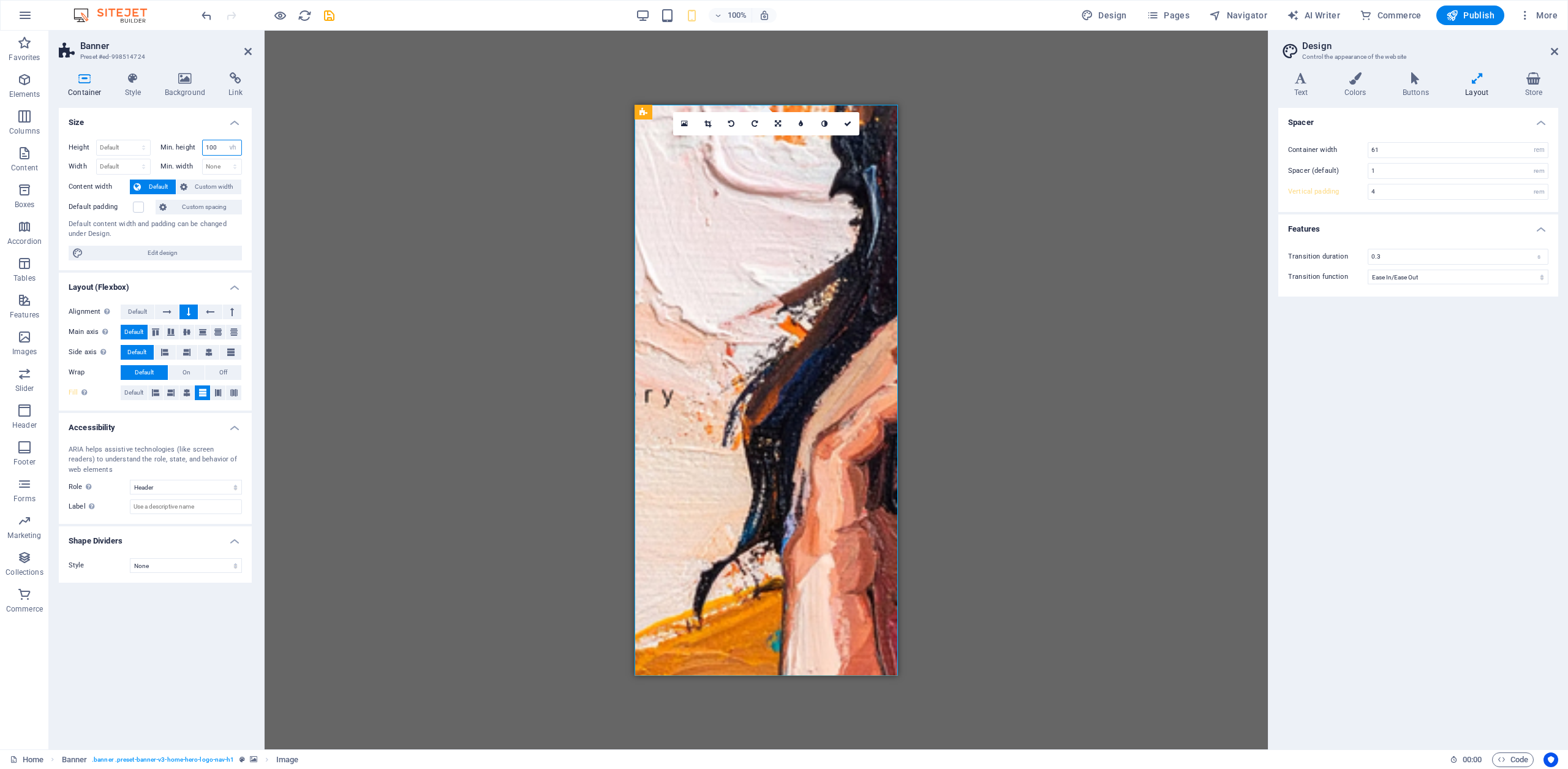
click at [166, 144] on div "Min. height 100 None px rem % vh vw" at bounding box center [201, 147] width 82 height 16
click at [143, 144] on select "Default px rem % vh vw" at bounding box center [123, 148] width 53 height 15
select select "px"
click at [132, 140] on select "Default px rem % vh vw" at bounding box center [123, 148] width 53 height 15
type input "932"
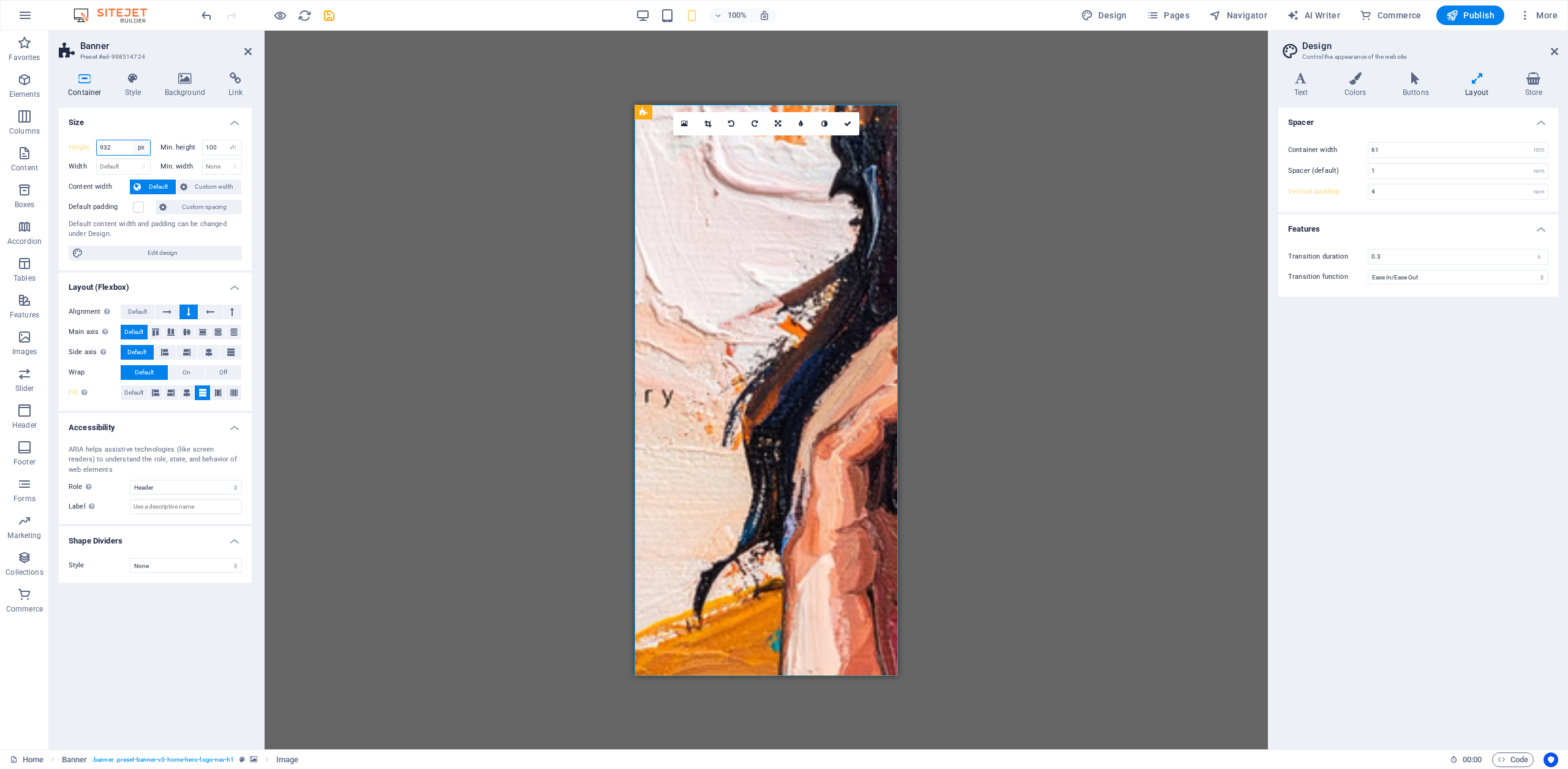
click at [145, 148] on select "Default px rem % vh vw" at bounding box center [141, 148] width 17 height 15
select select "default"
click at [133, 140] on select "Default px rem % vh vw" at bounding box center [141, 148] width 17 height 15
type input "932"
select select "px"
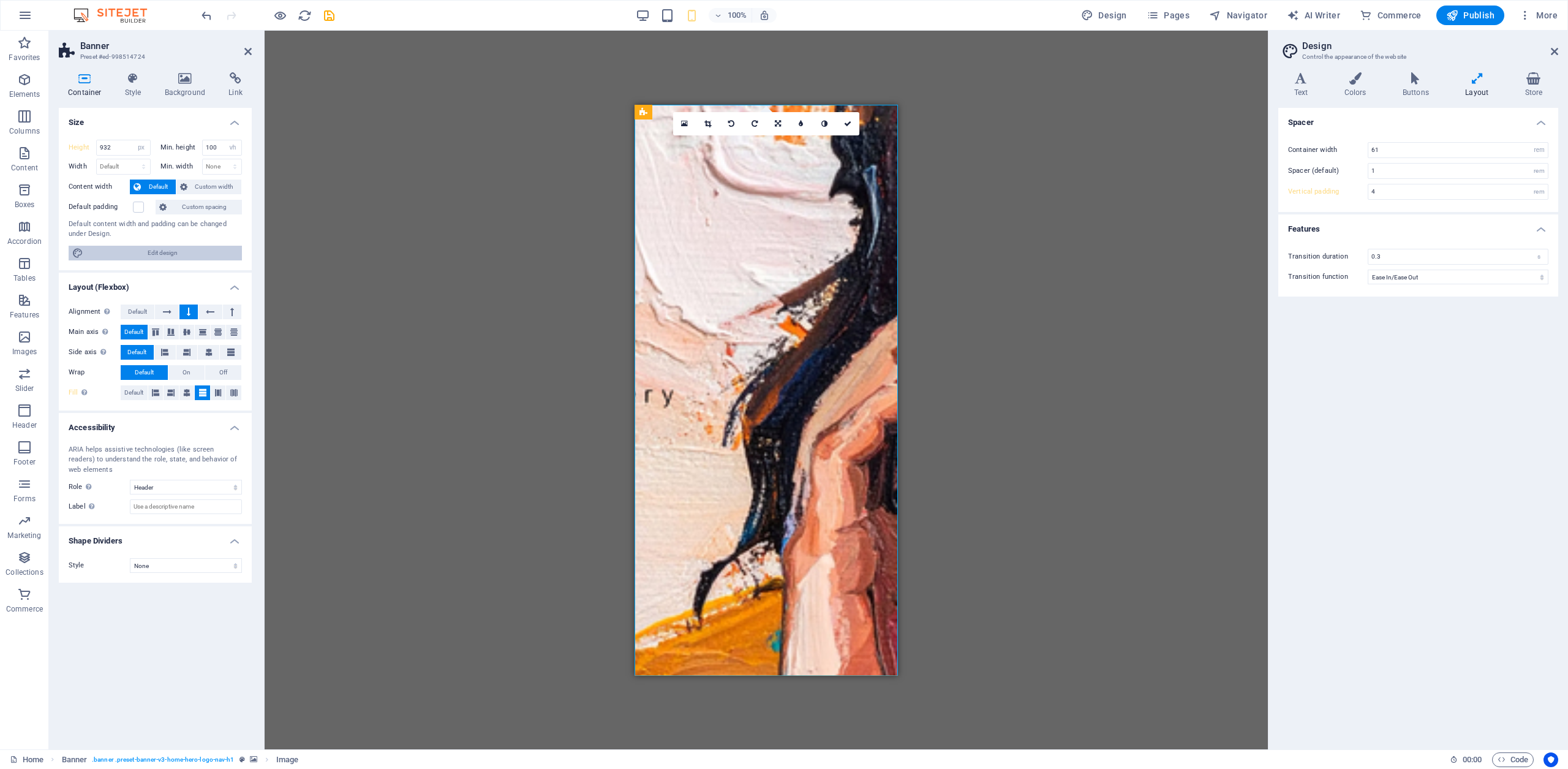
click at [138, 254] on span "Edit design" at bounding box center [163, 254] width 151 height 15
click at [1467, 153] on input "61" at bounding box center [1458, 150] width 179 height 15
click at [156, 333] on icon at bounding box center [156, 332] width 15 height 8
click at [130, 332] on span "Default" at bounding box center [133, 332] width 19 height 15
click at [85, 80] on icon at bounding box center [84, 78] width 52 height 12
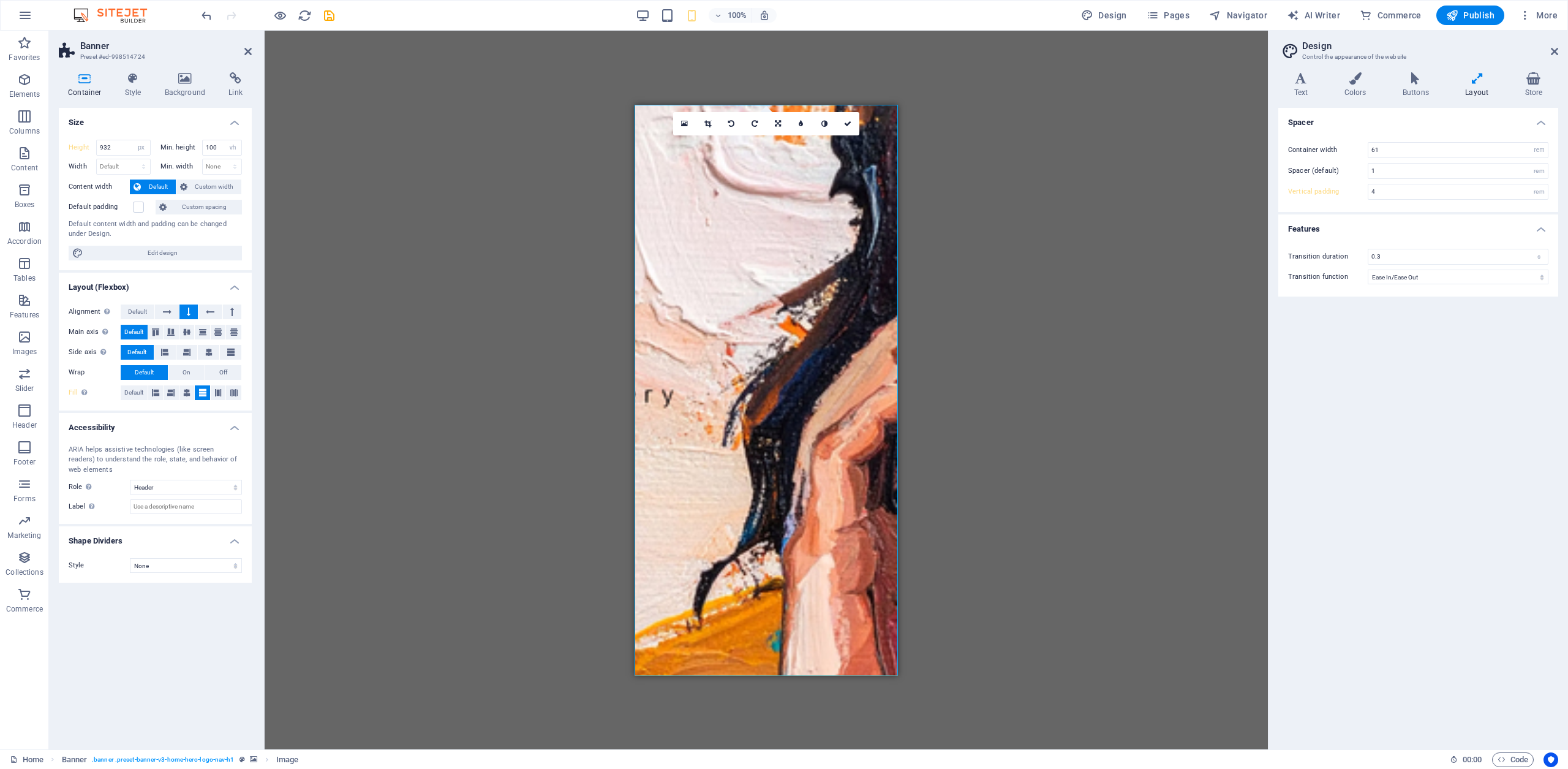
click at [1472, 83] on icon at bounding box center [1477, 78] width 55 height 12
click at [1477, 81] on icon at bounding box center [1477, 78] width 55 height 12
click at [1420, 155] on input "61" at bounding box center [1458, 150] width 179 height 15
drag, startPoint x: 1420, startPoint y: 155, endPoint x: 1336, endPoint y: 146, distance: 84.5
click at [1337, 146] on div "Container width 61 rem px" at bounding box center [1418, 150] width 260 height 16
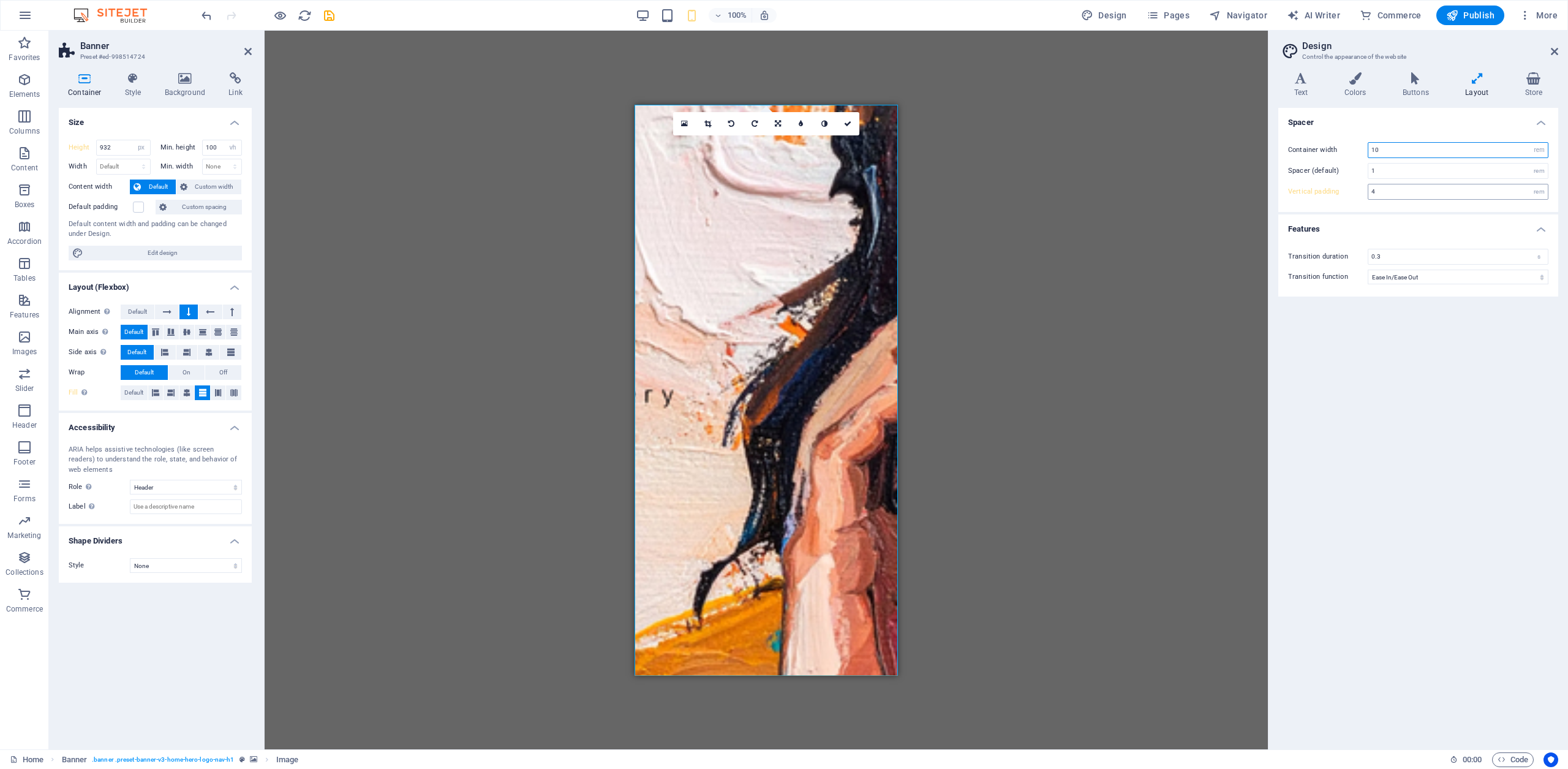
type input "61"
click at [778, 120] on icon at bounding box center [778, 124] width 6 height 8
click at [782, 145] on link at bounding box center [778, 143] width 23 height 23
click at [683, 124] on icon at bounding box center [684, 123] width 7 height 8
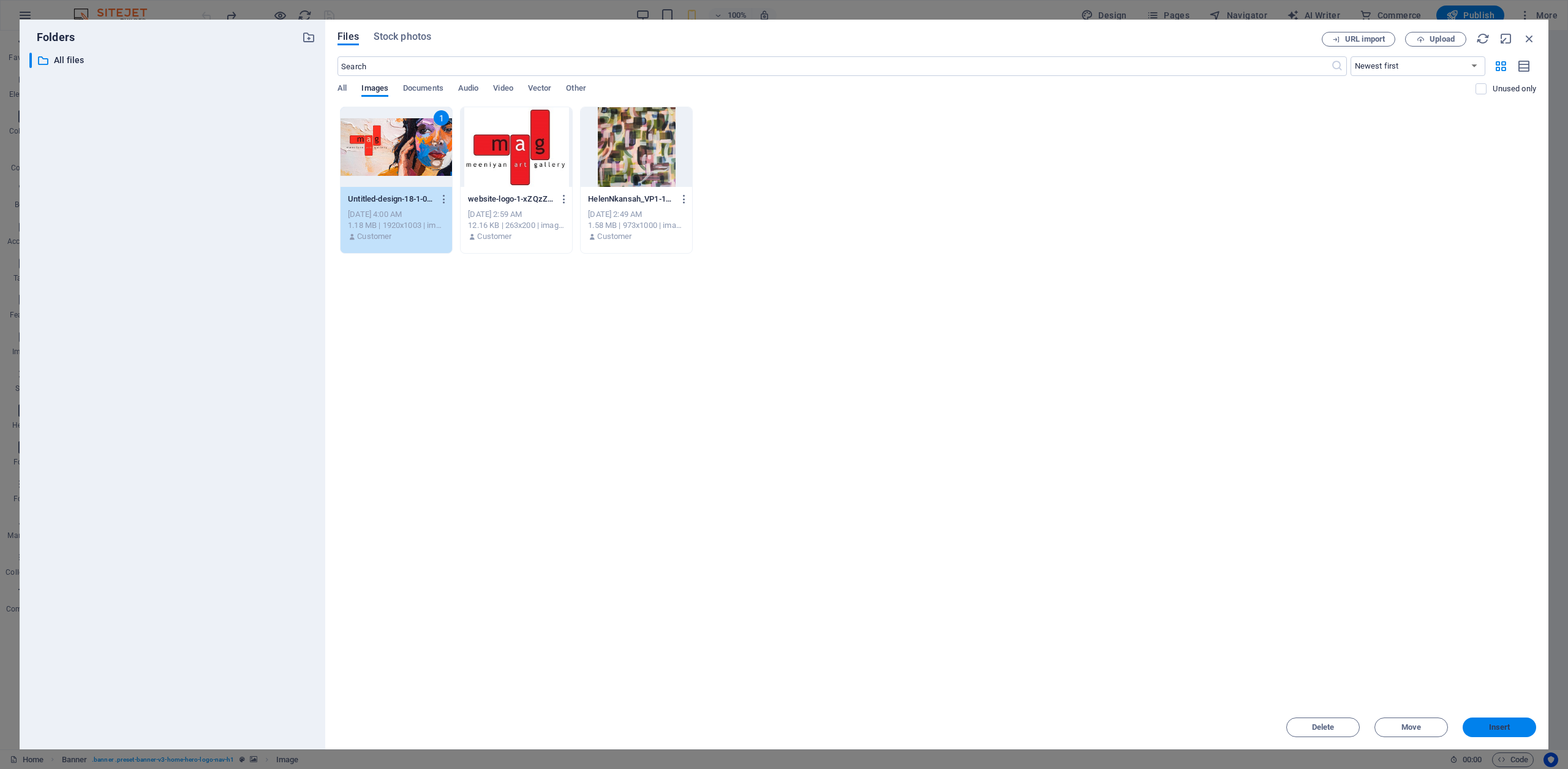
click at [1507, 734] on button "Insert" at bounding box center [1500, 728] width 73 height 20
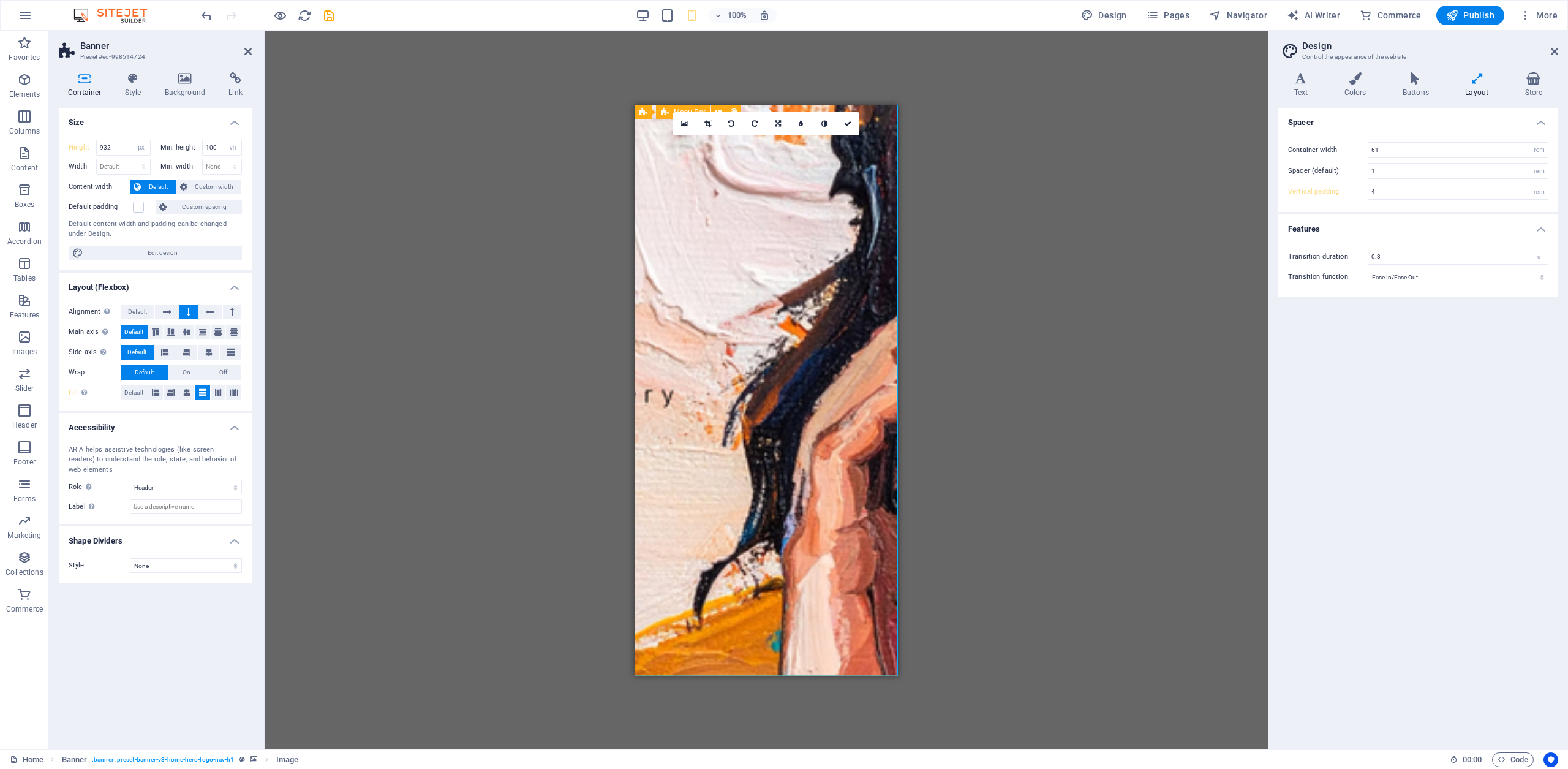
click at [768, 675] on div "Meeniyan Art Gallery Home About Services Gallery Contact" at bounding box center [766, 712] width 263 height 74
click at [769, 94] on div "Drag here to replace the existing content. Press “Ctrl” if you want to create a…" at bounding box center [766, 390] width 1003 height 719
drag, startPoint x: 850, startPoint y: 126, endPoint x: 848, endPoint y: 134, distance: 8.2
click at [850, 126] on icon at bounding box center [848, 124] width 7 height 8
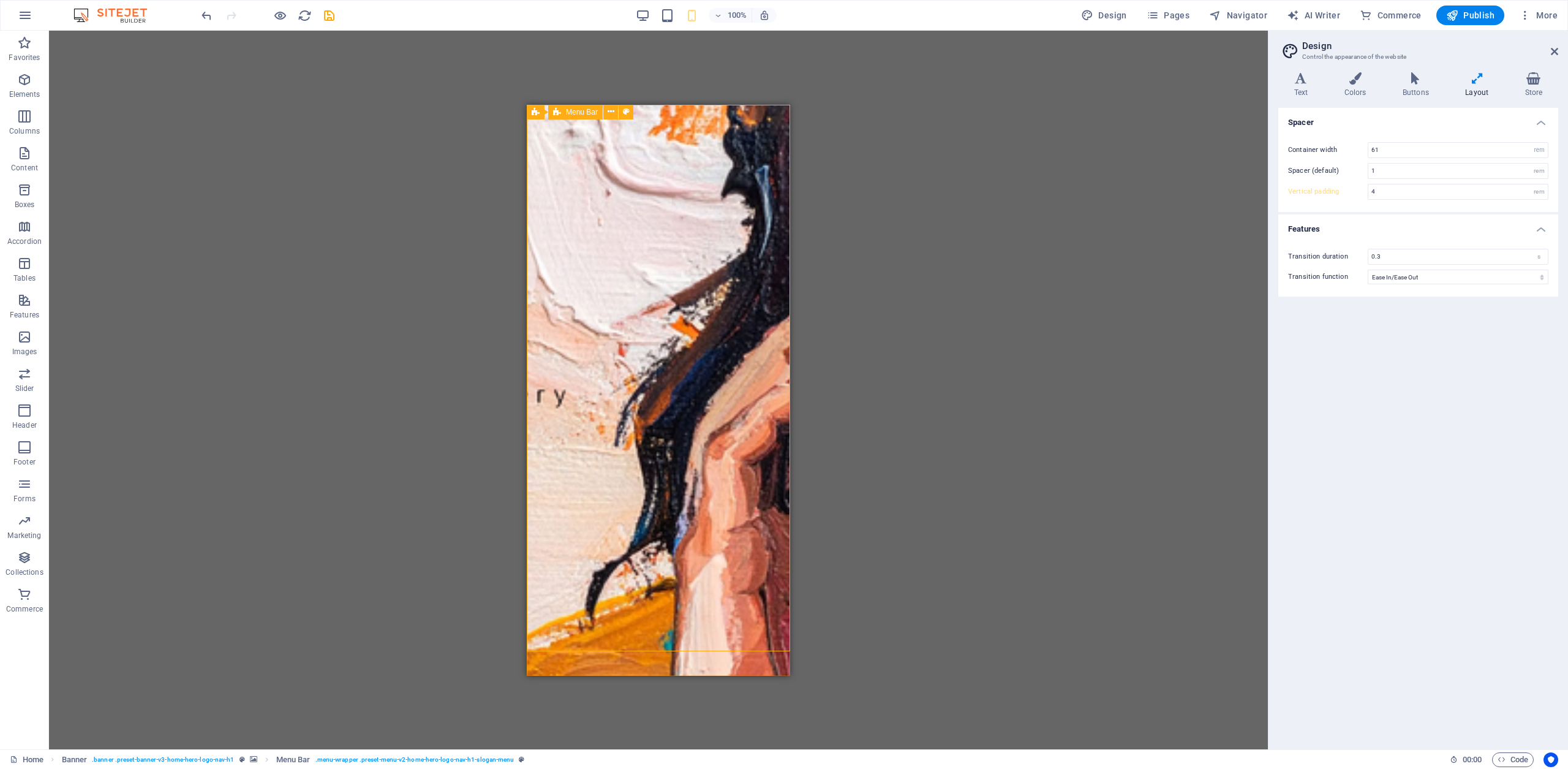
click at [628, 675] on div "Meeniyan Art Gallery Home About Services Gallery Contact" at bounding box center [658, 712] width 263 height 74
click at [631, 115] on icon at bounding box center [628, 115] width 7 height 13
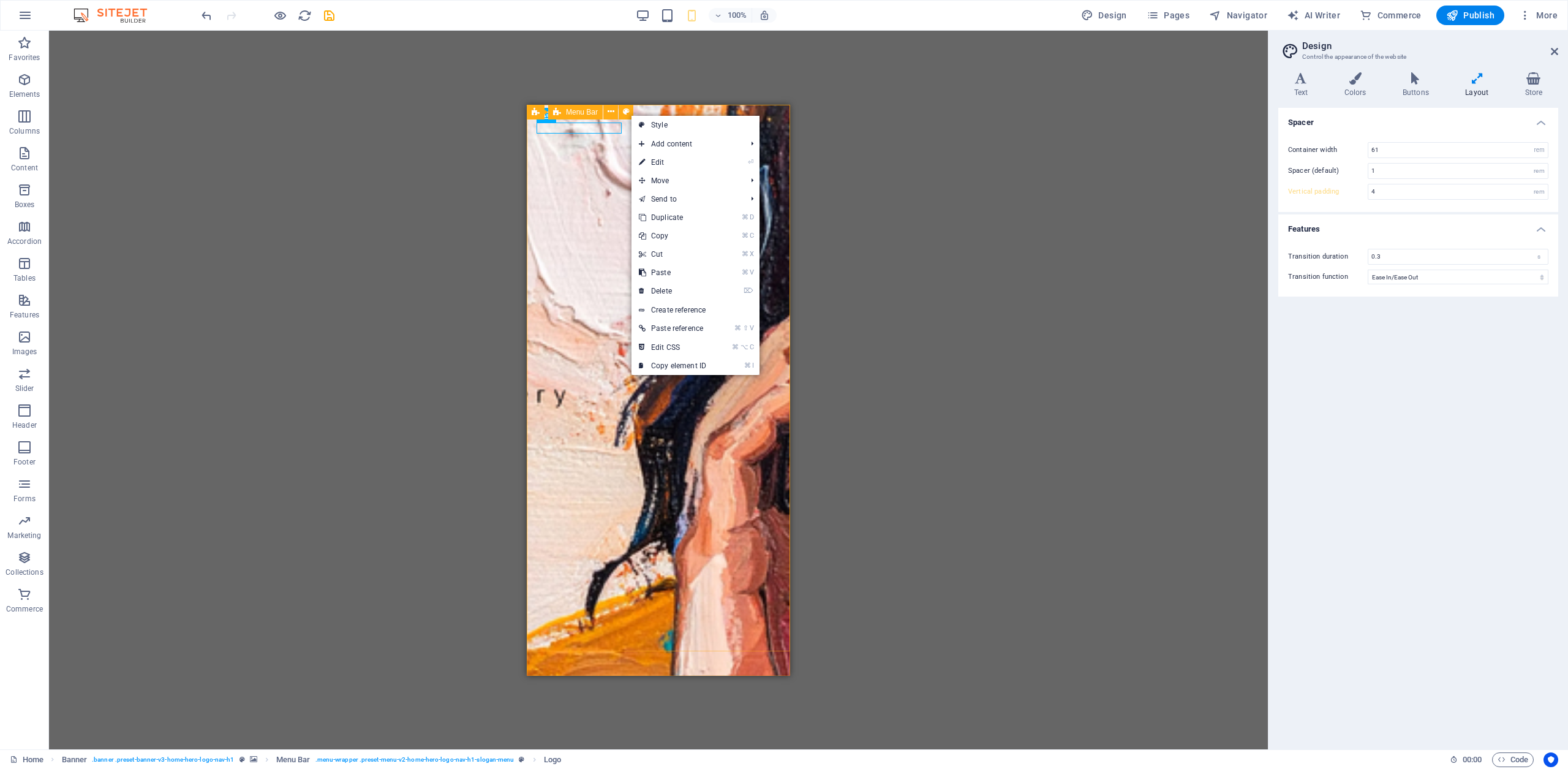
click at [598, 675] on div "Meeniyan Art Gallery Home About Services Gallery Contact" at bounding box center [658, 712] width 263 height 74
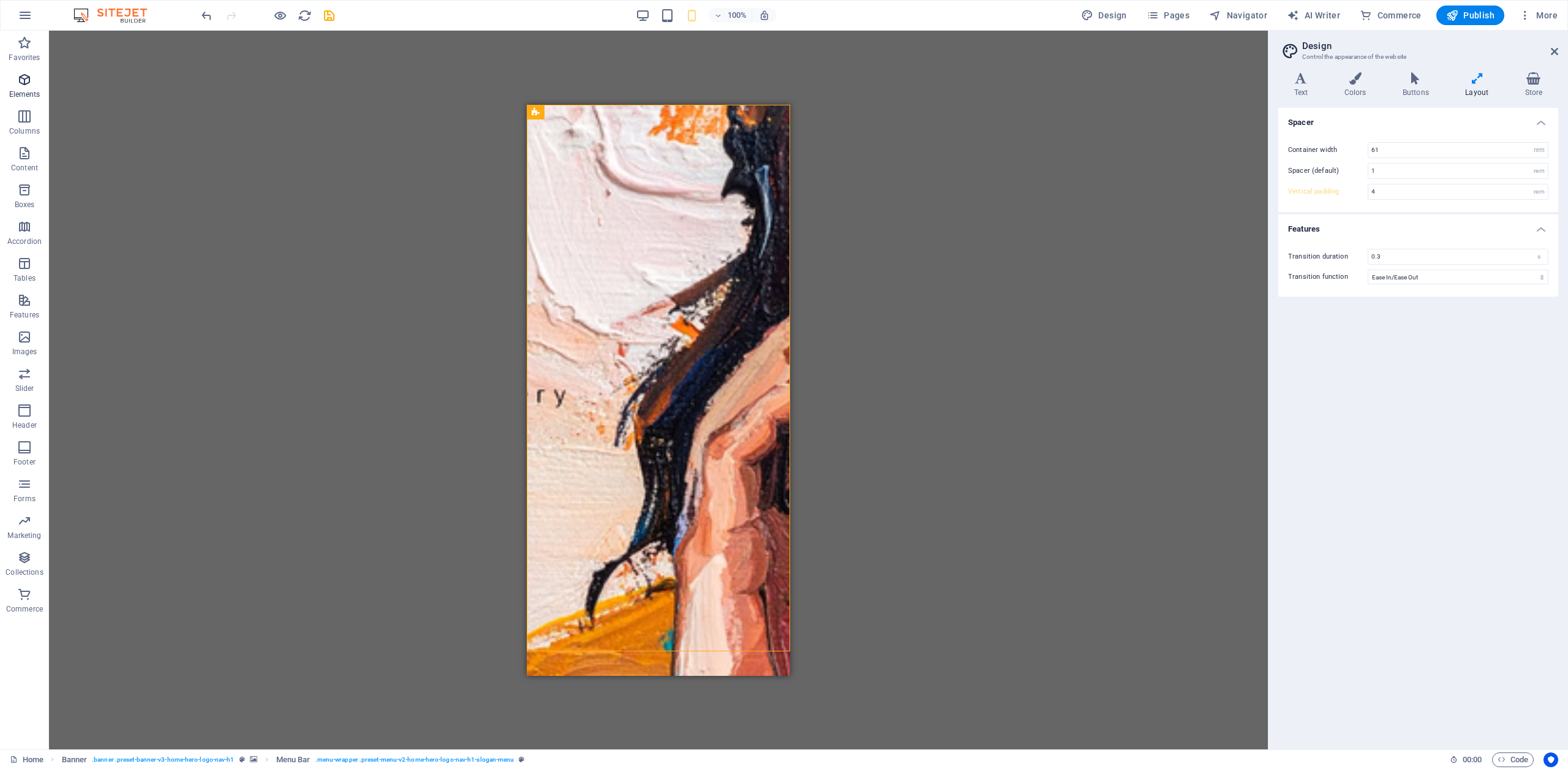
click at [26, 85] on icon "button" at bounding box center [25, 80] width 15 height 15
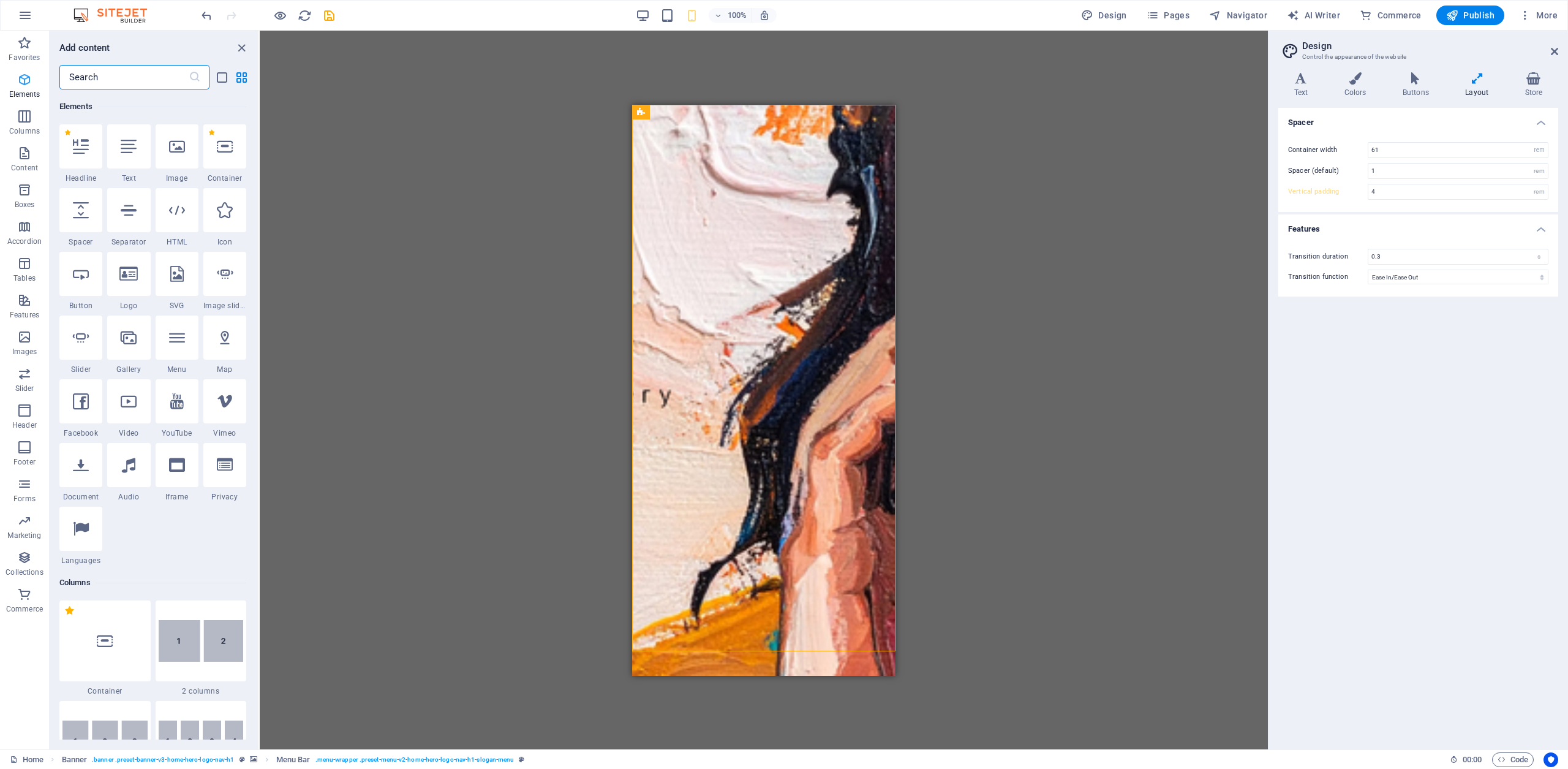
scroll to position [131, 0]
drag, startPoint x: 711, startPoint y: 232, endPoint x: 704, endPoint y: 229, distance: 7.6
click at [711, 675] on div "Meeniyan Art Gallery Home About Services Gallery Contact" at bounding box center [763, 712] width 263 height 74
click at [727, 675] on div "Meeniyan Art Gallery Home About Services Gallery Contact" at bounding box center [763, 712] width 263 height 74
drag, startPoint x: 727, startPoint y: 232, endPoint x: 1226, endPoint y: 333, distance: 509.1
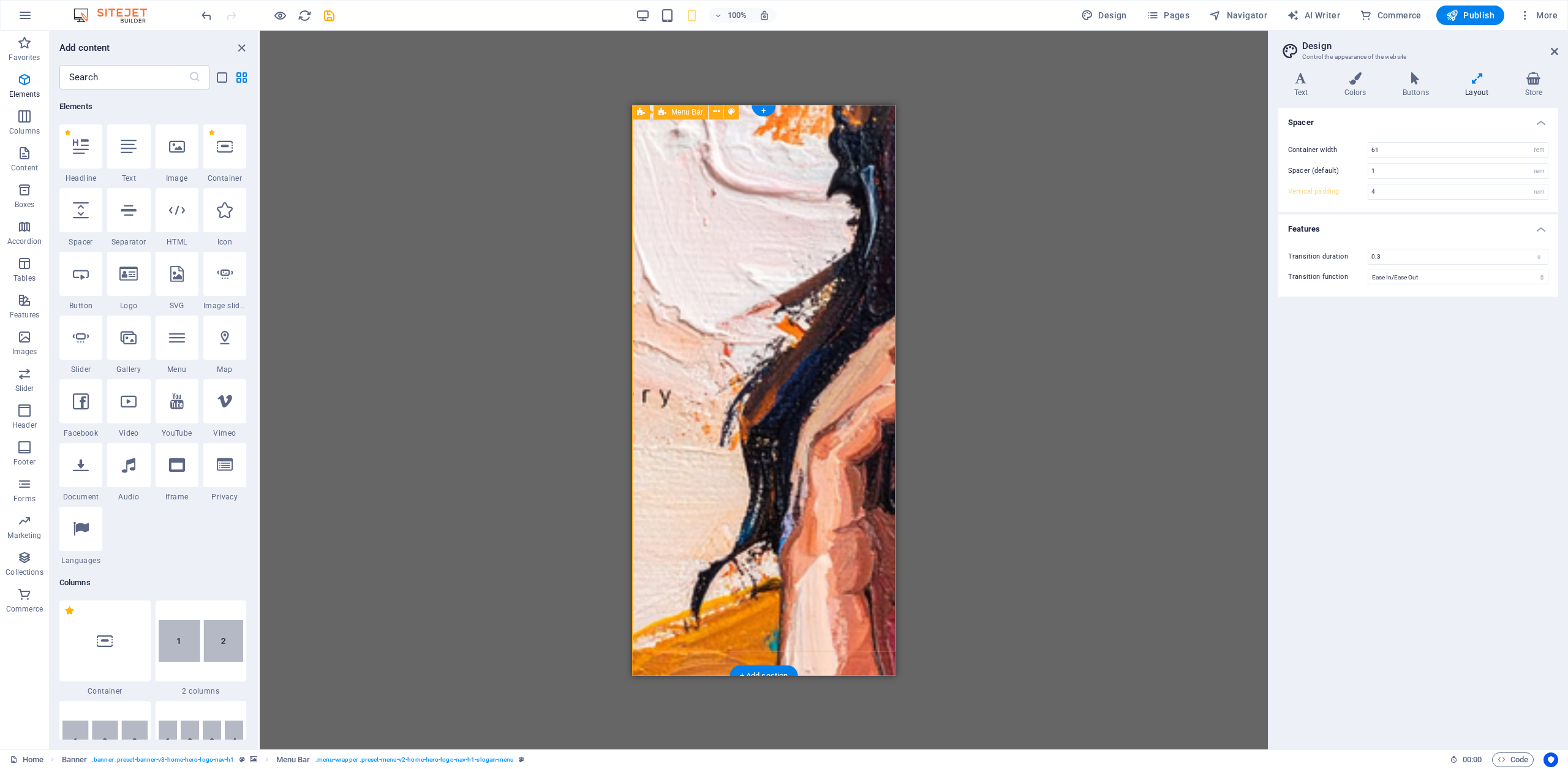
click at [727, 675] on div "Meeniyan Art Gallery Home About Services Gallery Contact" at bounding box center [763, 712] width 263 height 74
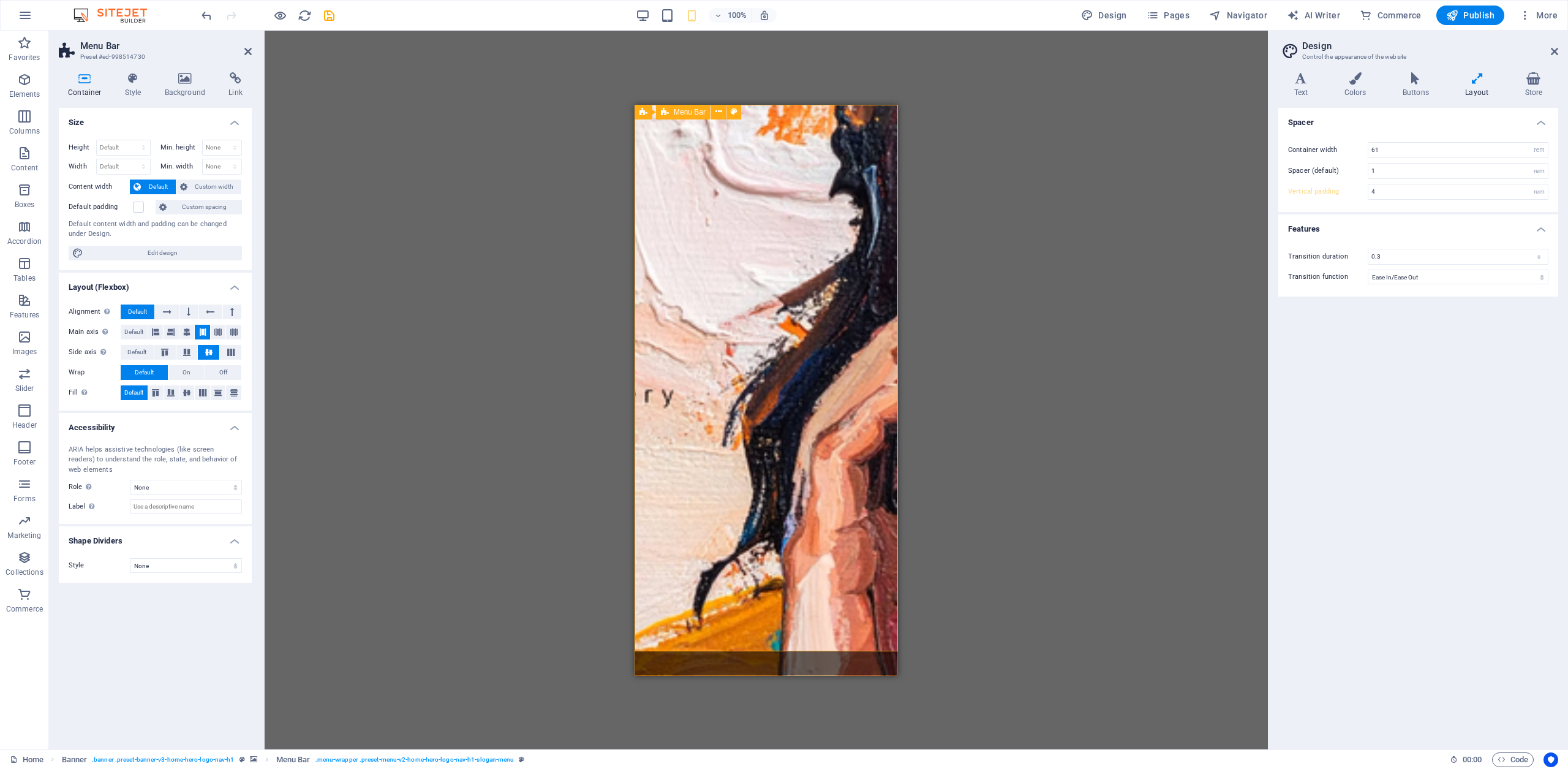
click at [784, 675] on div "Meeniyan Art Gallery Home About Services Gallery Contact" at bounding box center [766, 712] width 263 height 74
click at [710, 675] on div "Meeniyan Art Gallery Home About Services Gallery Contact" at bounding box center [766, 712] width 263 height 74
click at [661, 112] on span "Banner" at bounding box center [664, 113] width 24 height 8
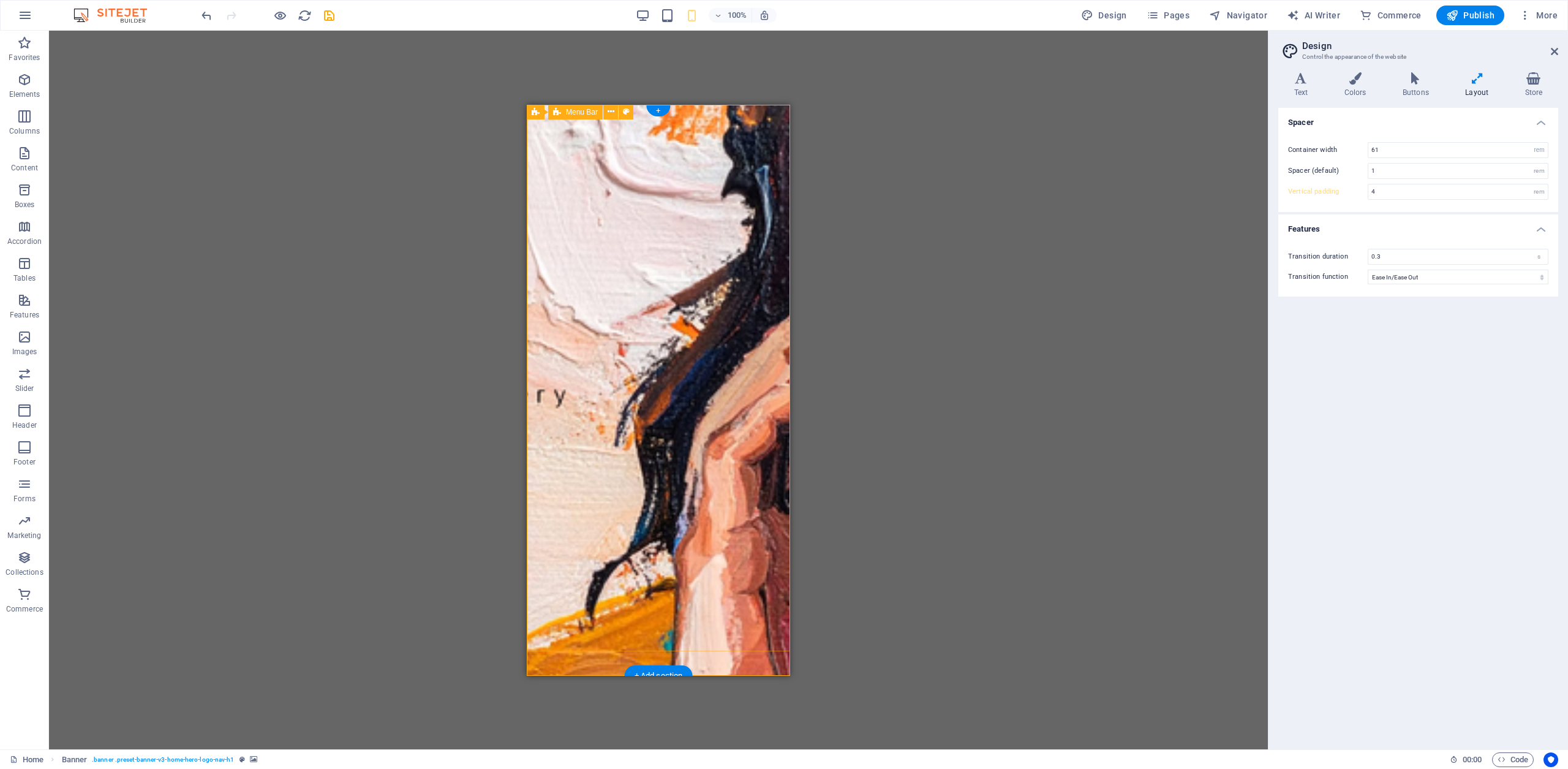
click at [637, 675] on div "Meeniyan Art Gallery Home About Services Gallery Contact" at bounding box center [658, 712] width 263 height 74
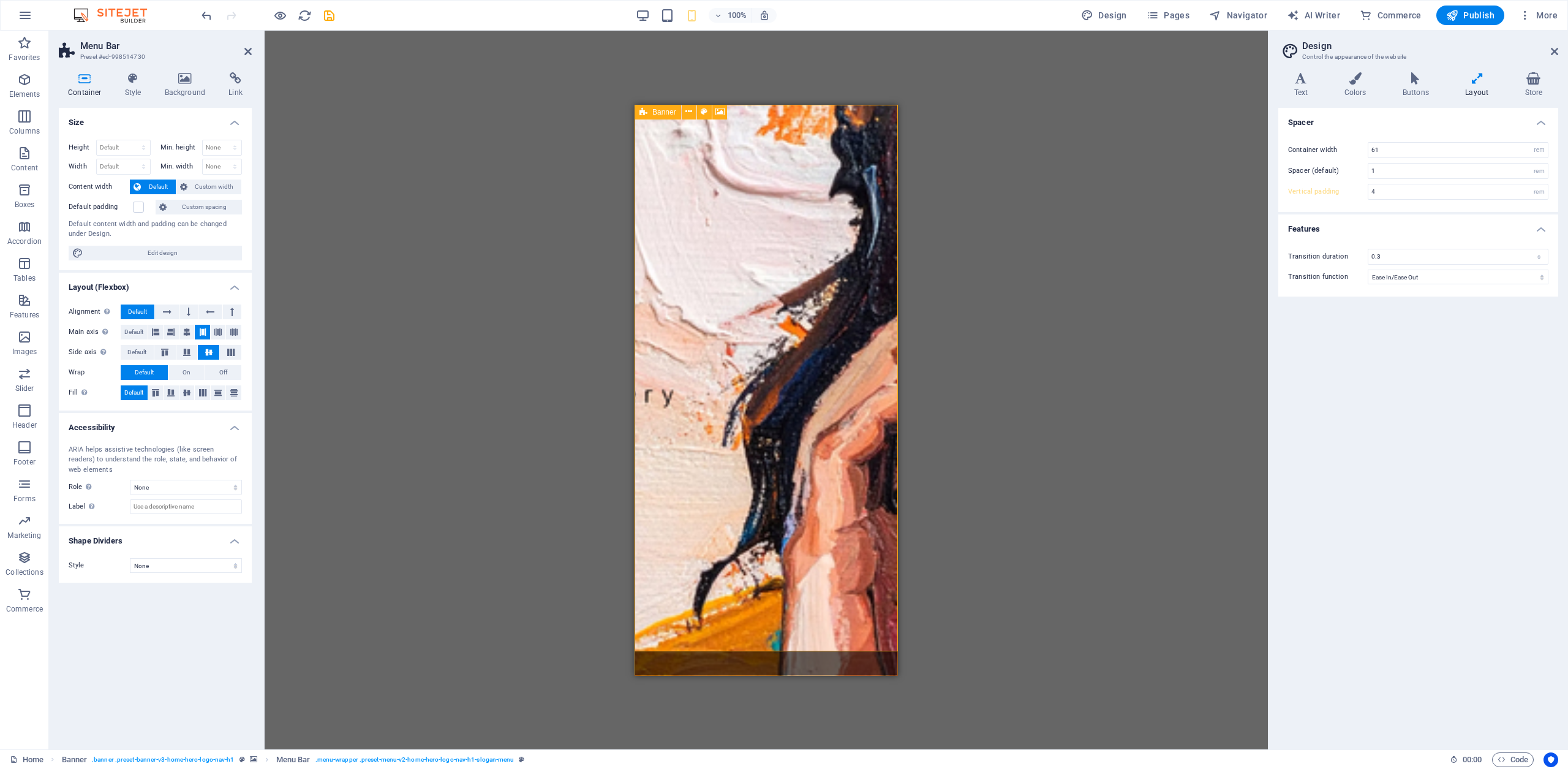
click at [760, 659] on figure at bounding box center [766, 389] width 263 height 571
select select "px"
select select "vh"
select select "header"
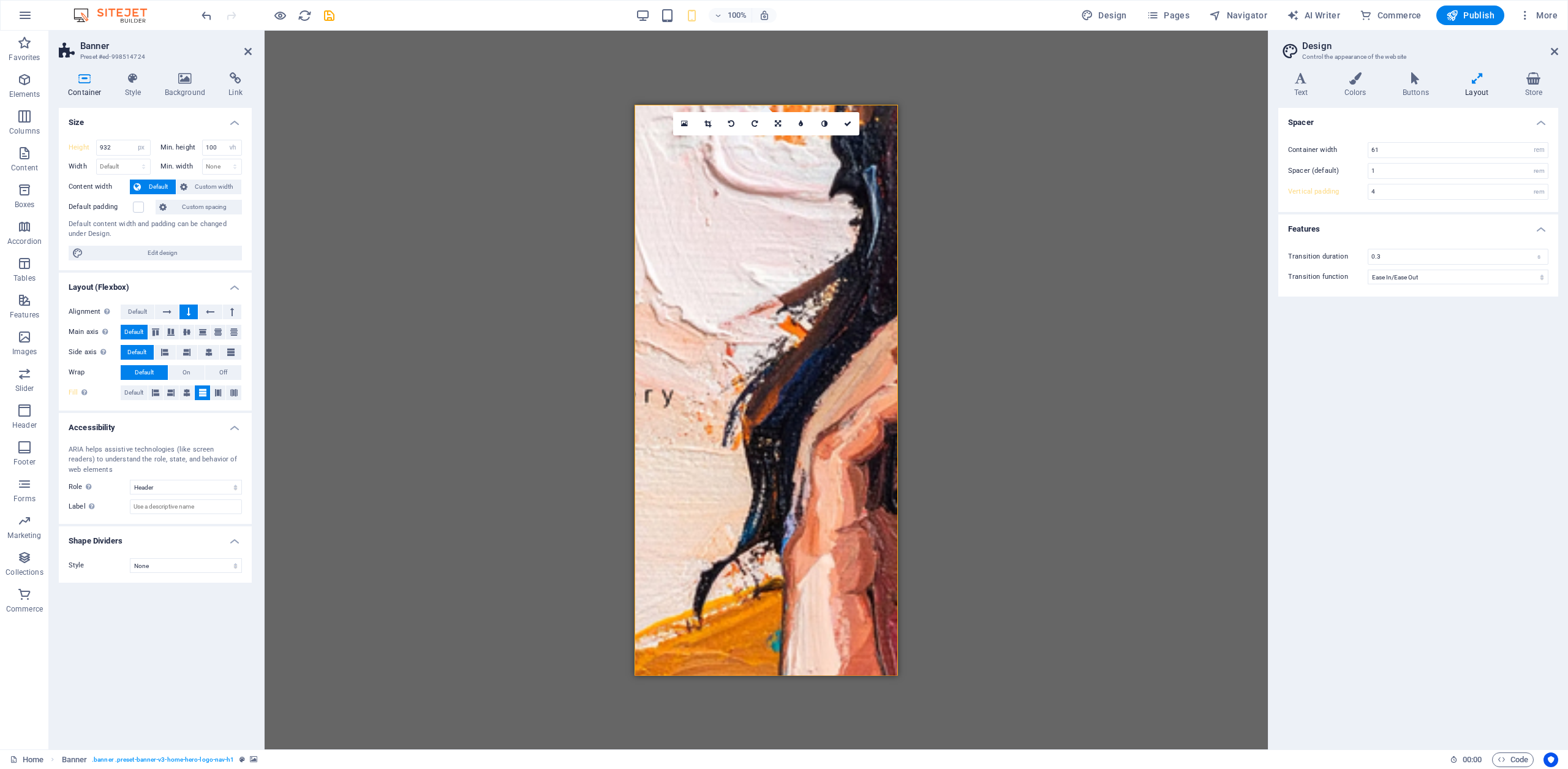
click at [1477, 80] on icon at bounding box center [1477, 78] width 55 height 12
click at [117, 146] on input "932" at bounding box center [123, 148] width 53 height 15
click at [126, 147] on input "932" at bounding box center [123, 148] width 53 height 15
type input "100"
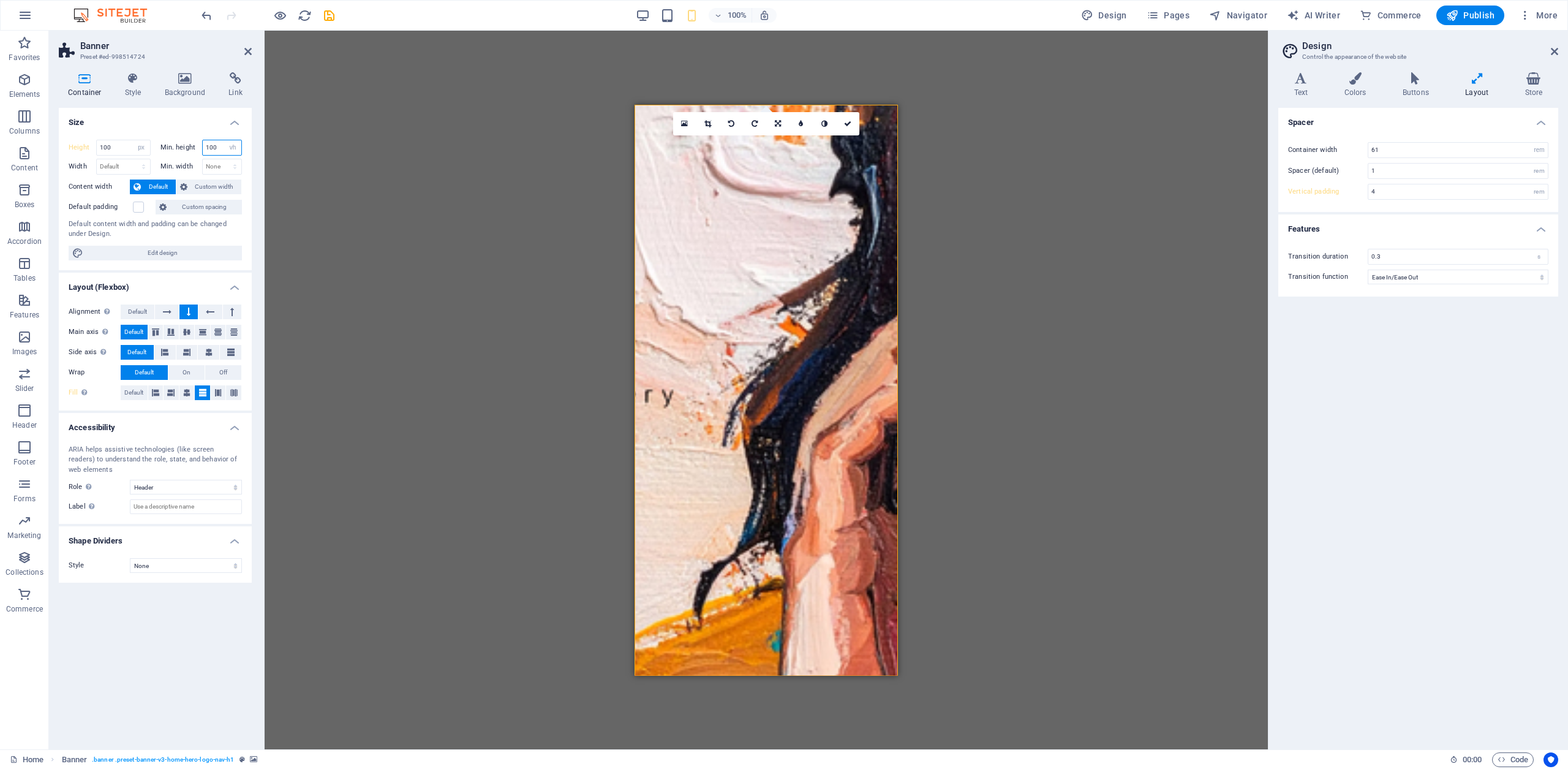
click at [213, 146] on input "100" at bounding box center [222, 148] width 39 height 15
drag, startPoint x: 196, startPoint y: 146, endPoint x: 169, endPoint y: 143, distance: 27.2
click at [169, 143] on div "Min. height 100 None px rem % vh vw" at bounding box center [201, 147] width 82 height 16
click at [212, 188] on span "Custom width" at bounding box center [214, 187] width 47 height 15
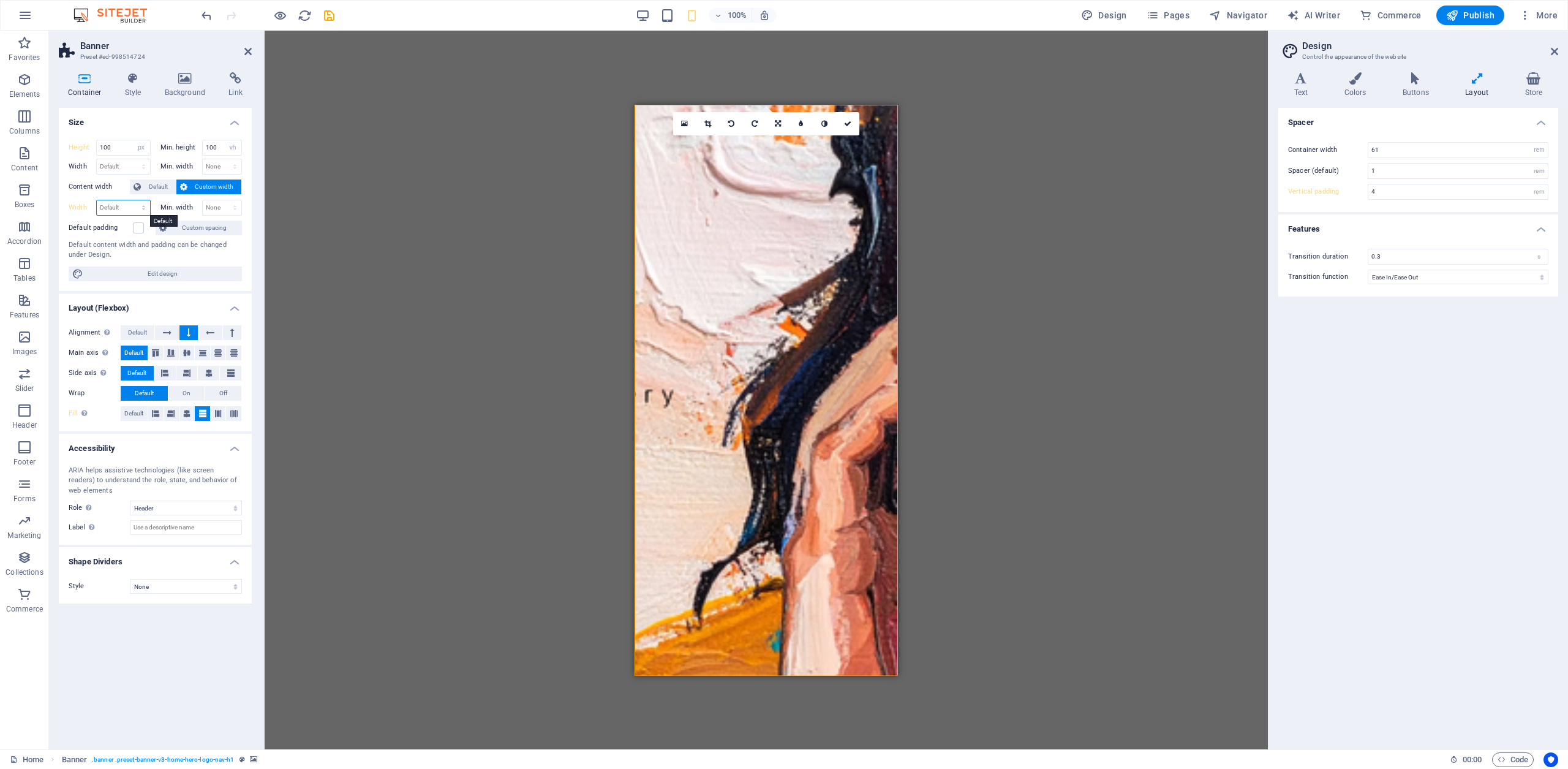
click at [127, 206] on select "Default px rem % em vh vw" at bounding box center [123, 208] width 53 height 15
select select "px"
click at [132, 200] on select "Default px rem % em vh vw" at bounding box center [123, 208] width 53 height 15
type input "100"
click at [214, 212] on select "None px rem % vh vw" at bounding box center [222, 208] width 39 height 15
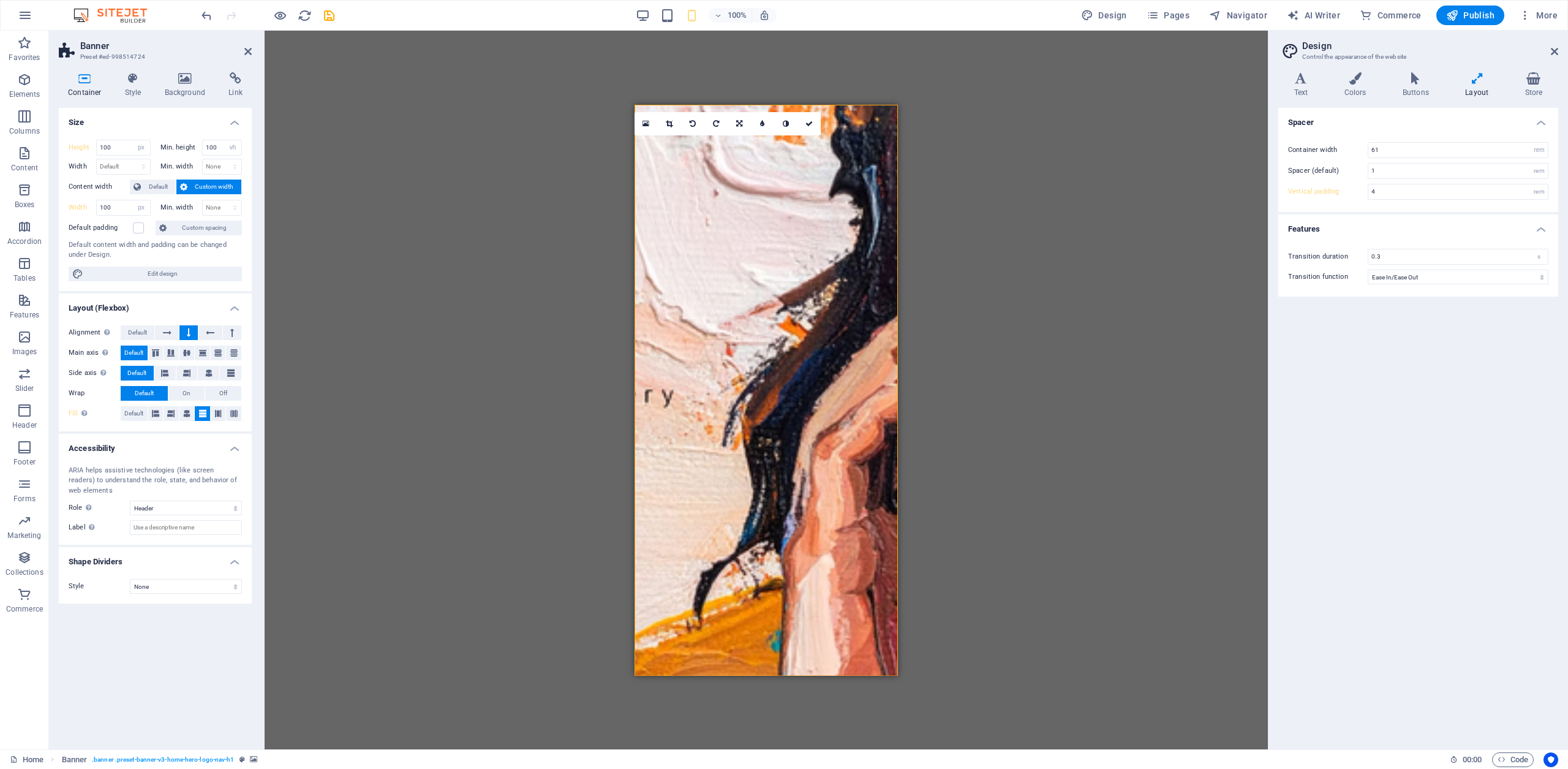
click at [550, 132] on div "Drag here to replace the existing content. Press “Ctrl” if you want to create a…" at bounding box center [766, 390] width 1003 height 719
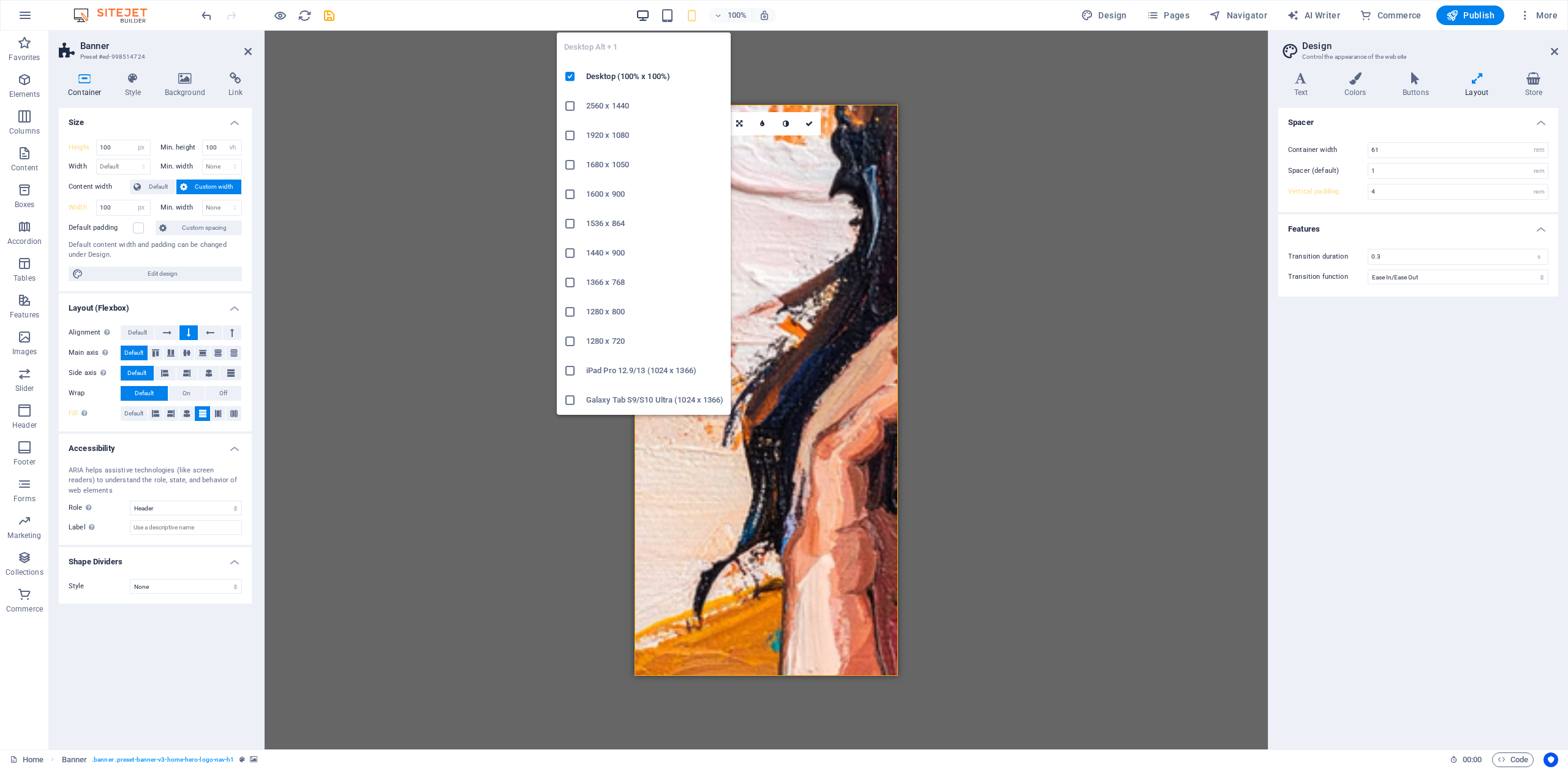
click at [646, 17] on icon "button" at bounding box center [643, 15] width 14 height 14
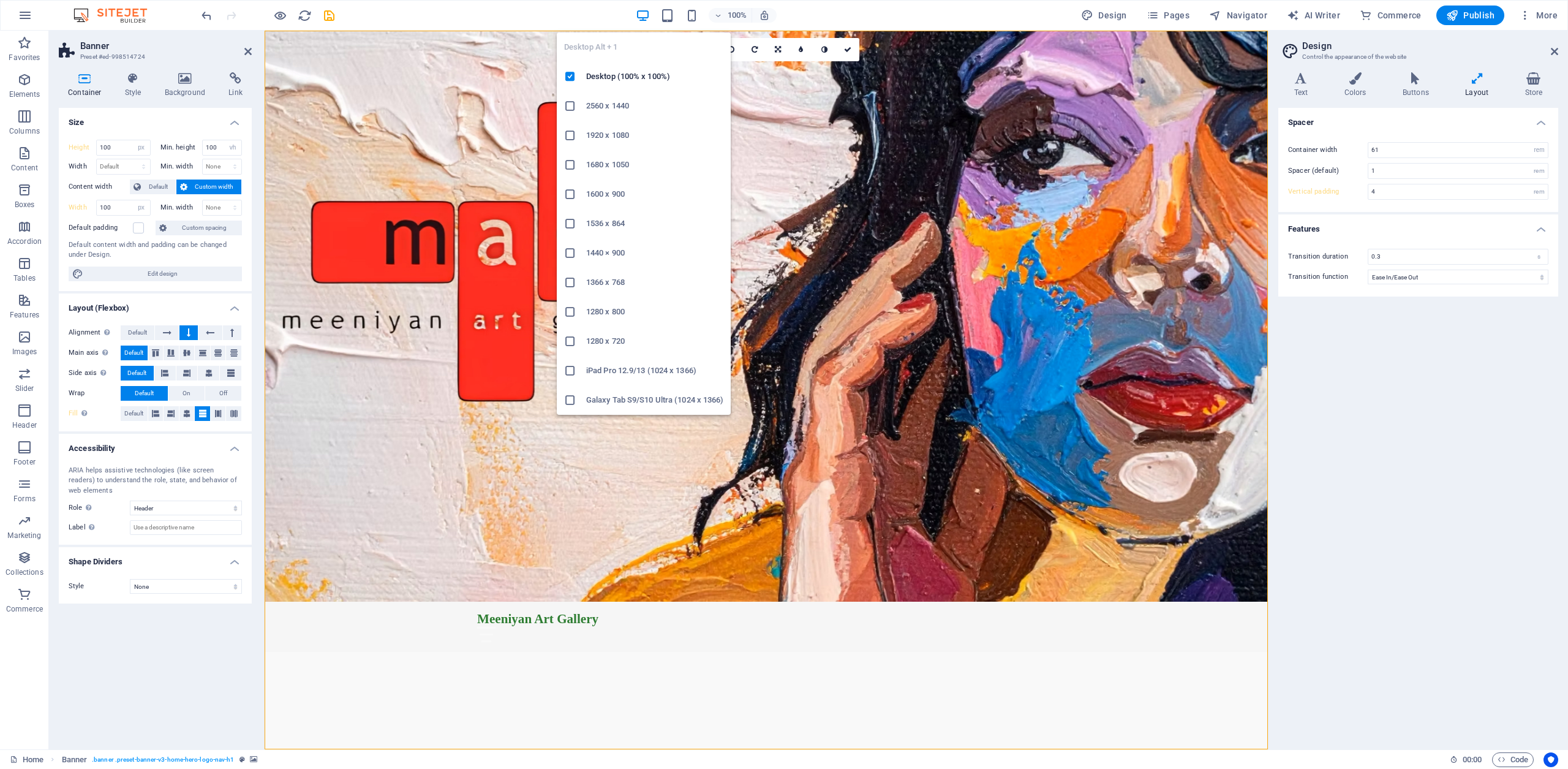
type input "5"
select select "DISABLED_OPTION_VALUE"
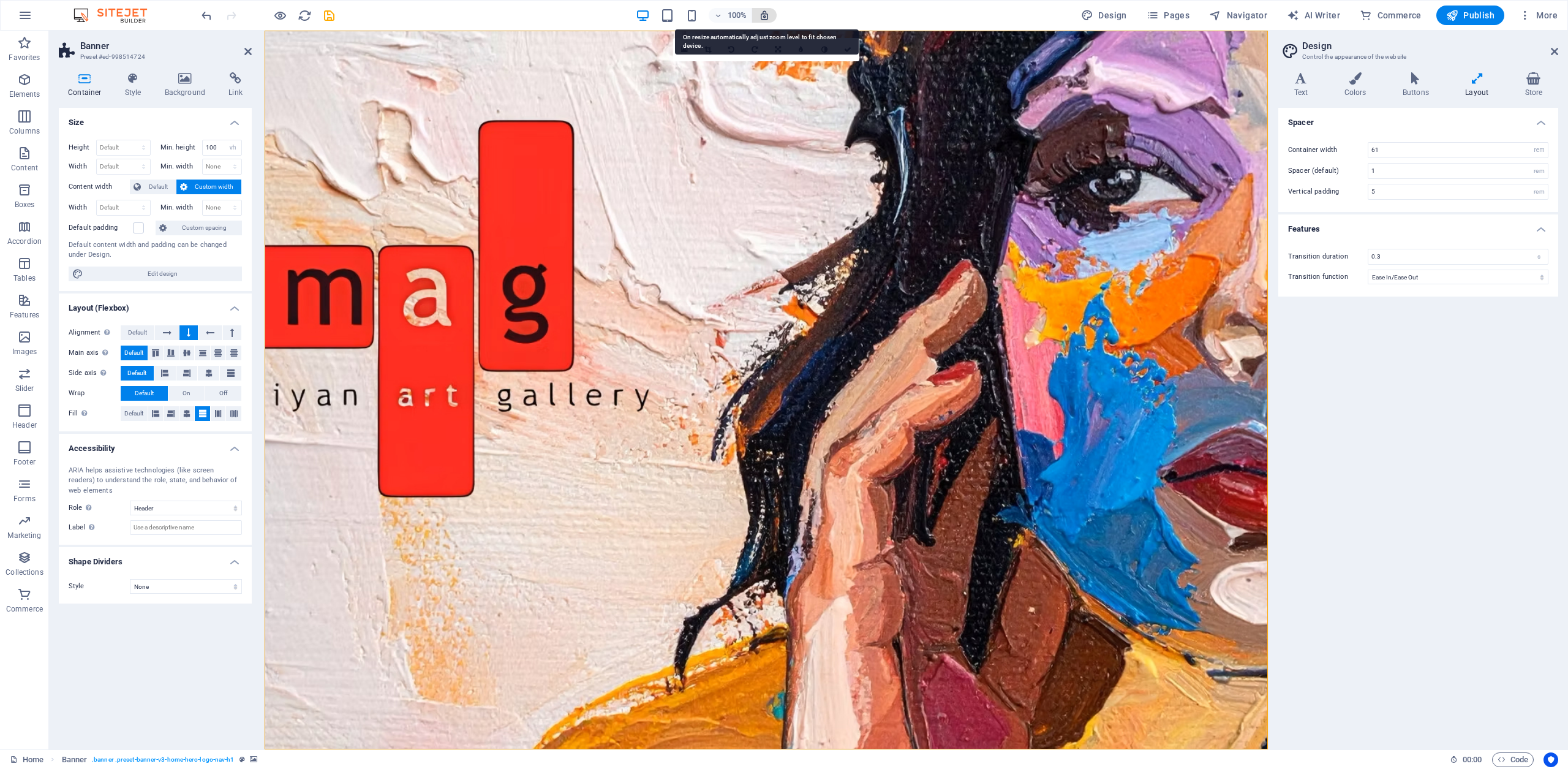
click at [766, 17] on icon "button" at bounding box center [764, 15] width 11 height 11
click at [695, 212] on figure at bounding box center [766, 390] width 1003 height 719
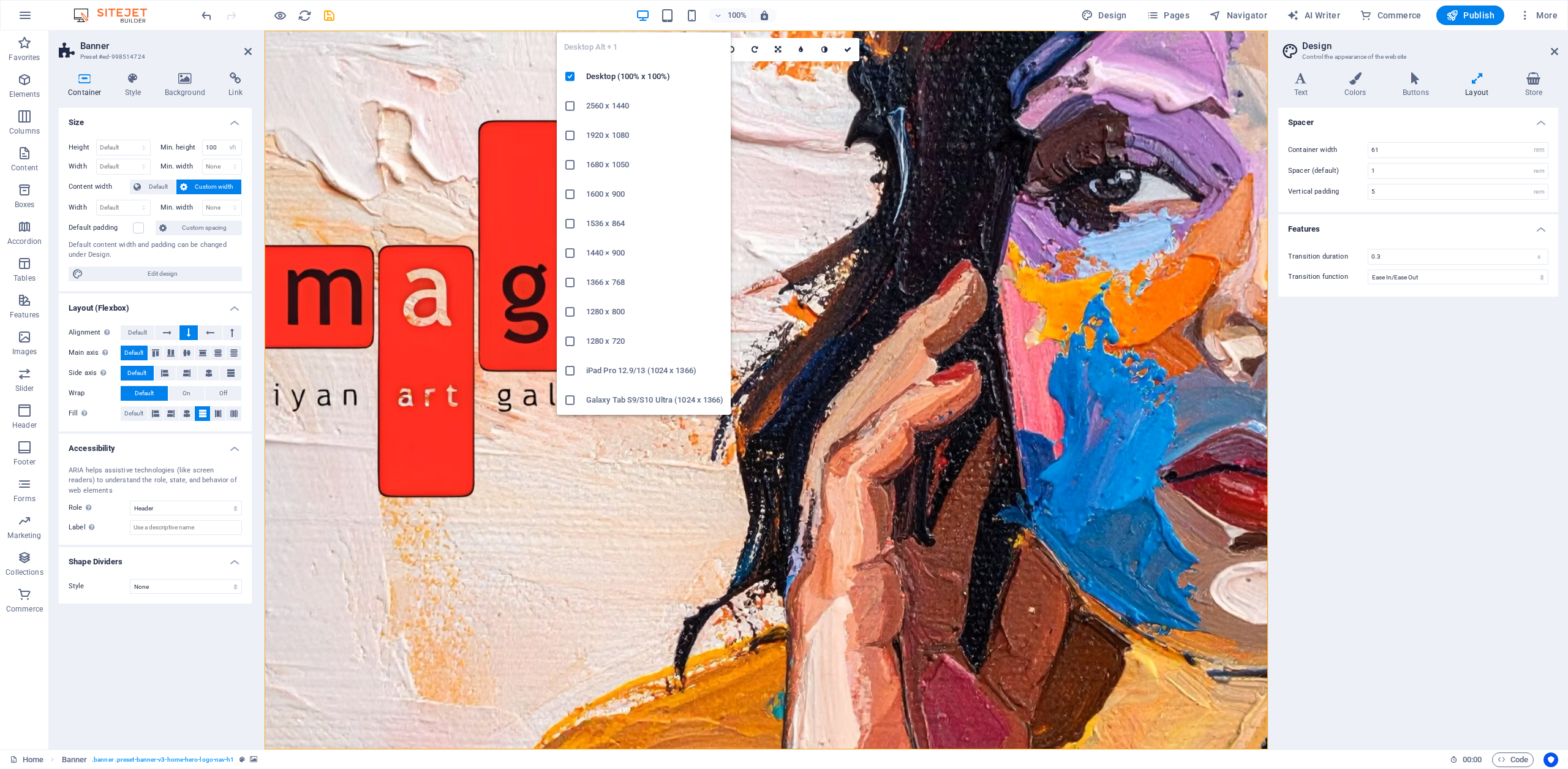
click at [642, 15] on icon "button" at bounding box center [643, 15] width 14 height 14
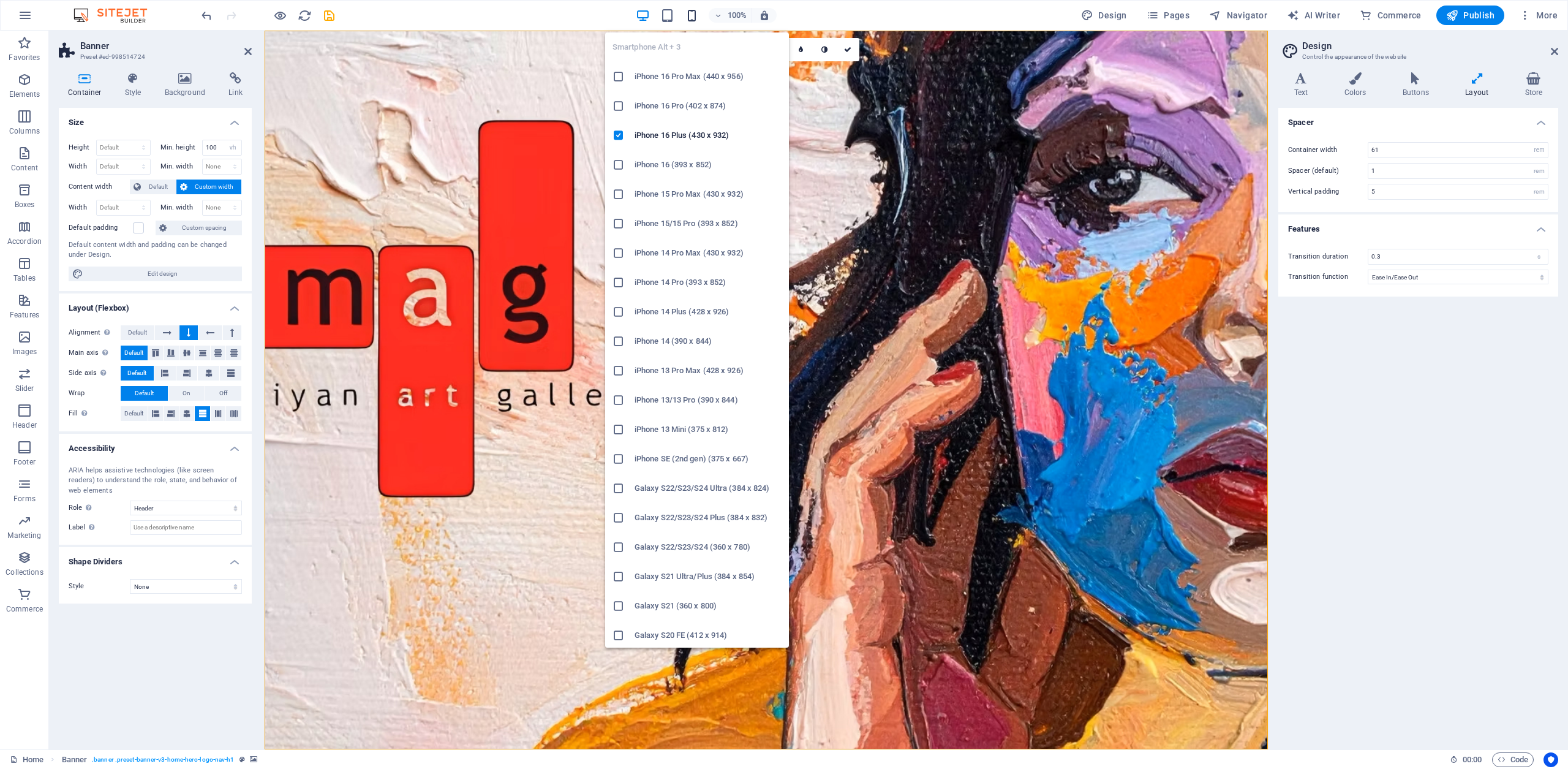
click at [691, 17] on icon "button" at bounding box center [691, 15] width 14 height 14
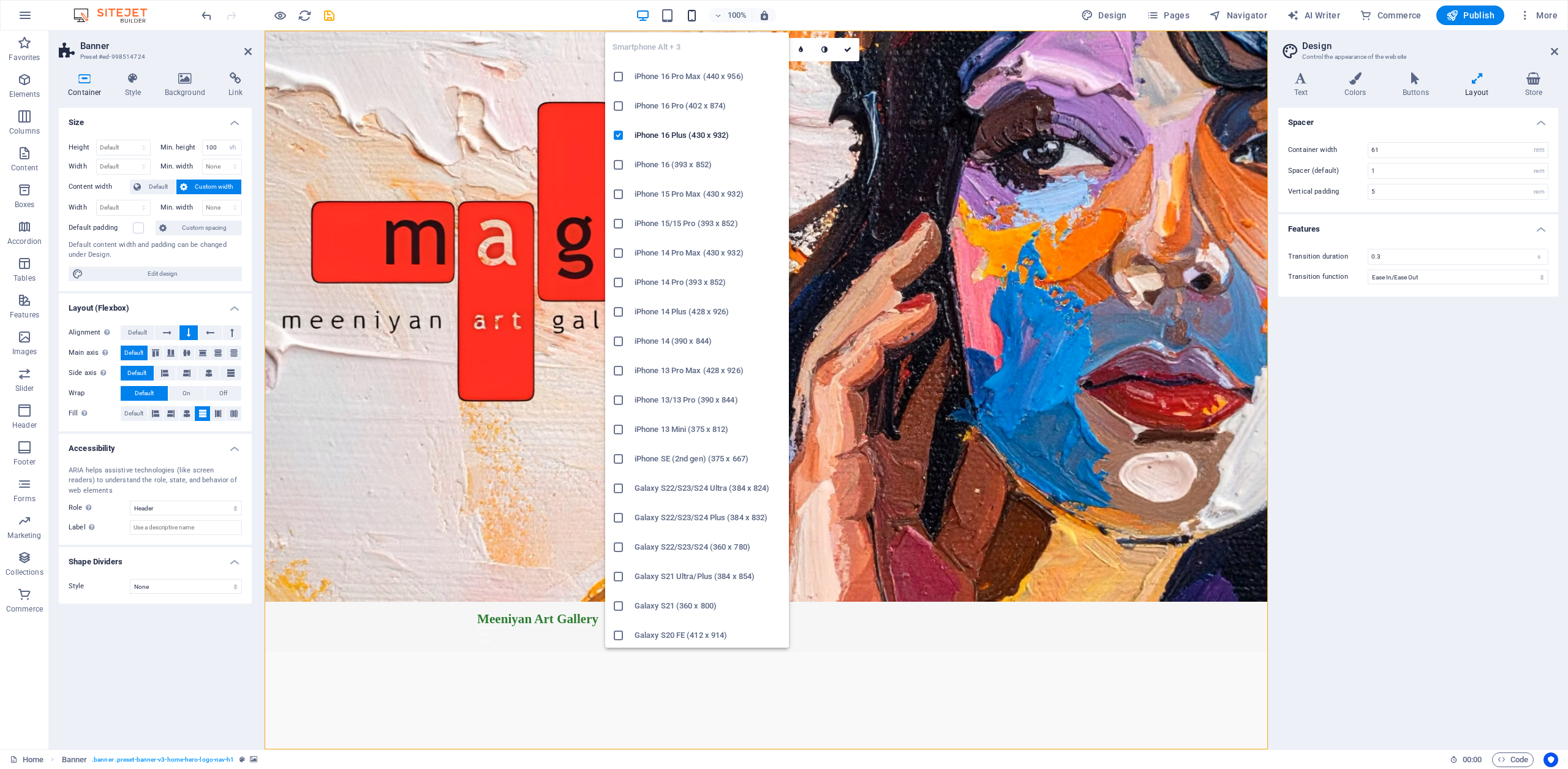
type input "4"
type input "100"
select select "px"
type input "100"
select select "px"
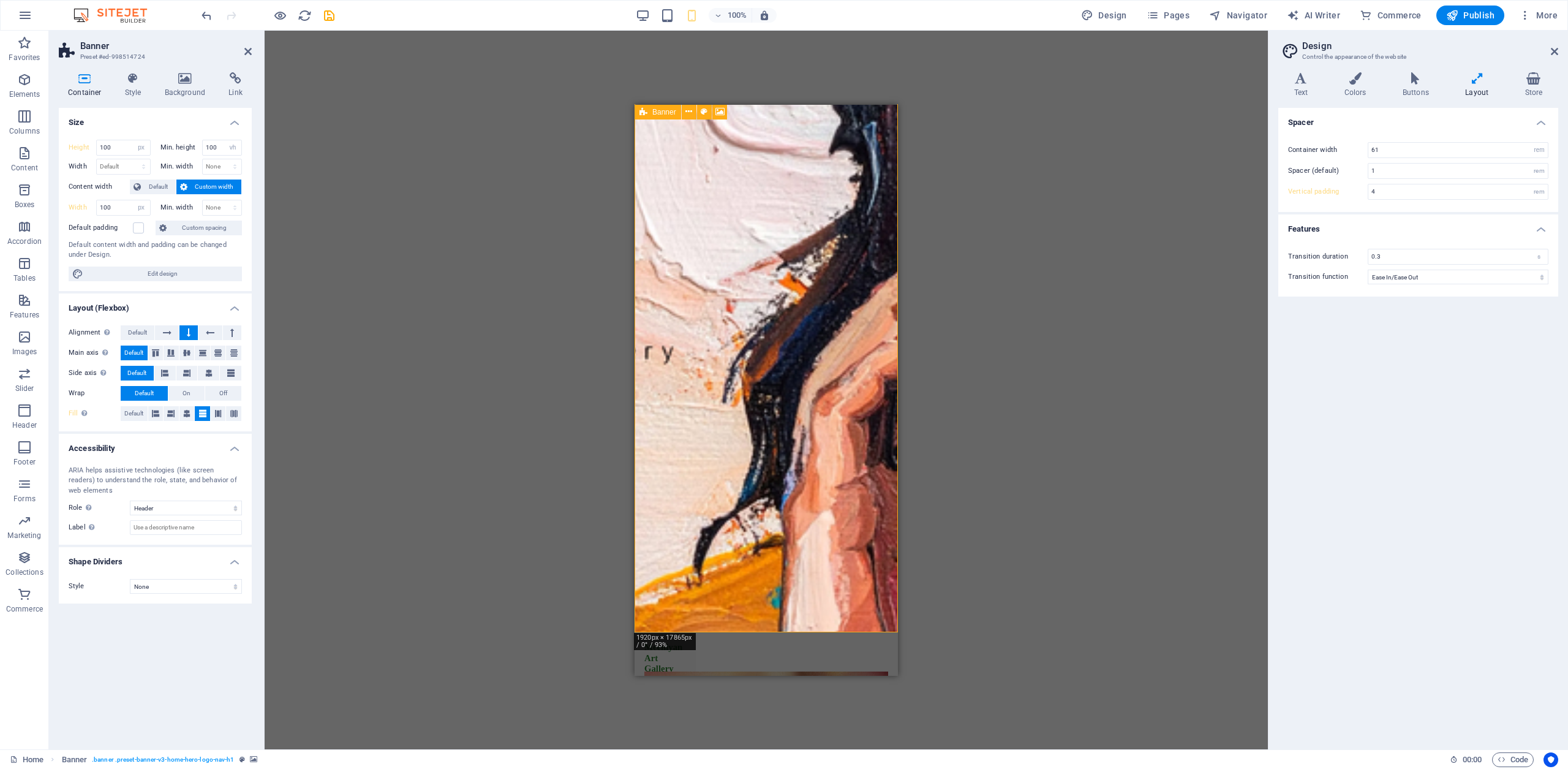
scroll to position [0, 0]
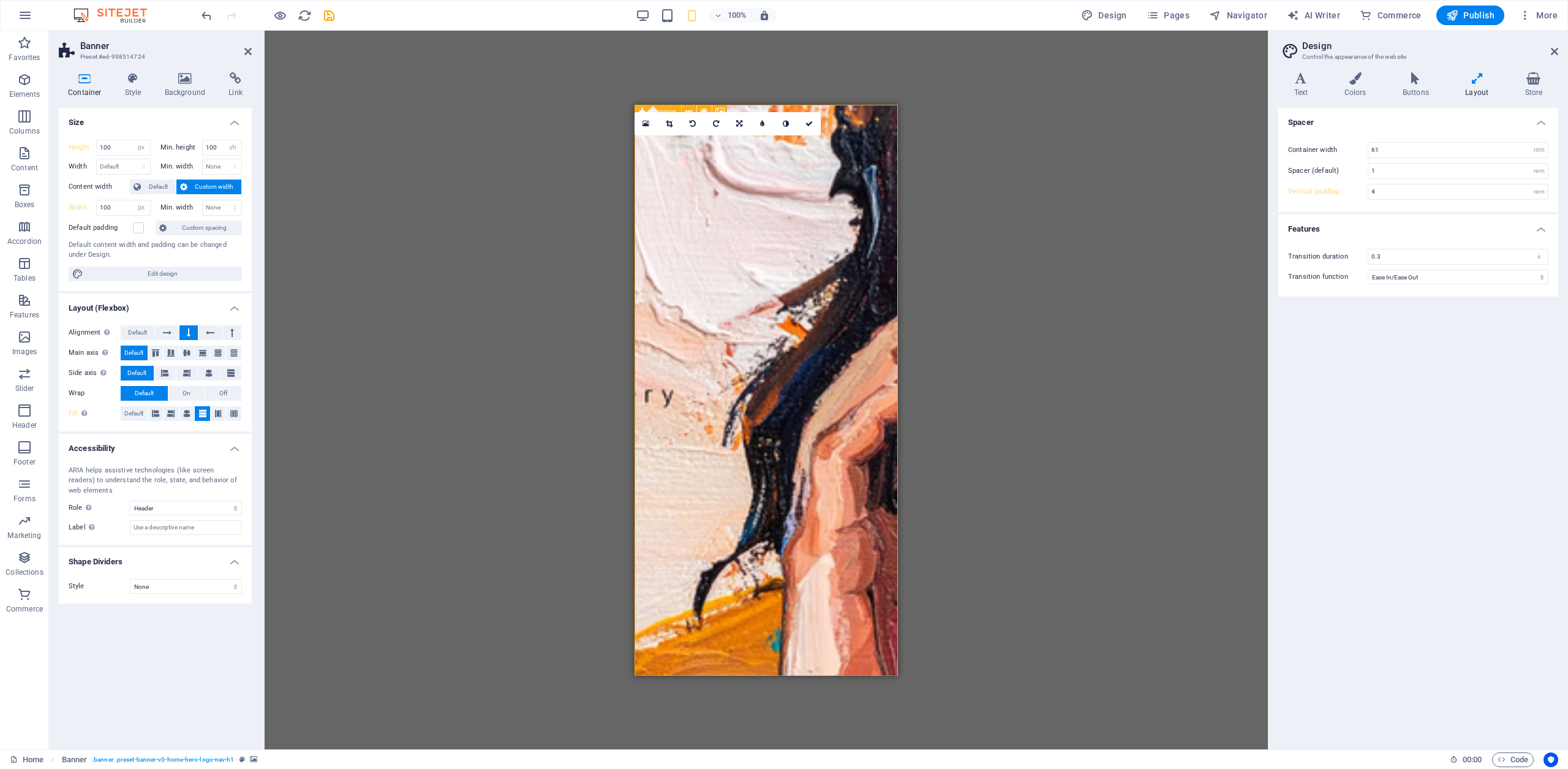
click at [715, 268] on figure at bounding box center [766, 389] width 263 height 571
click at [166, 330] on icon at bounding box center [166, 333] width 8 height 15
click at [190, 329] on icon at bounding box center [188, 333] width 4 height 15
click at [163, 371] on icon at bounding box center [165, 374] width 7 height 15
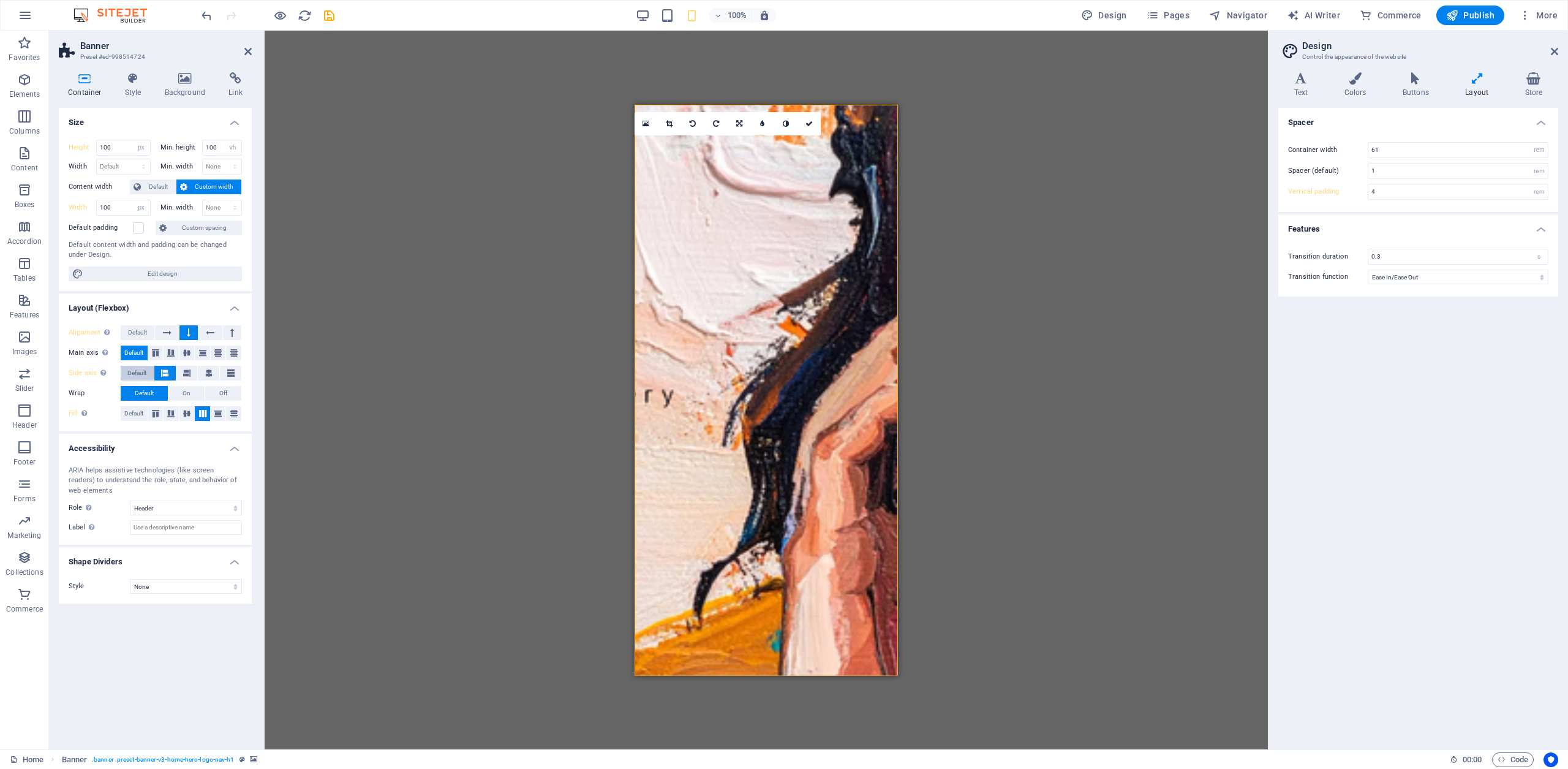
click at [128, 371] on span "Default" at bounding box center [136, 374] width 19 height 15
click at [154, 355] on icon at bounding box center [156, 353] width 15 height 8
click at [172, 351] on icon at bounding box center [171, 353] width 15 height 8
click at [187, 350] on icon at bounding box center [187, 353] width 15 height 8
click at [201, 350] on icon at bounding box center [203, 353] width 15 height 8
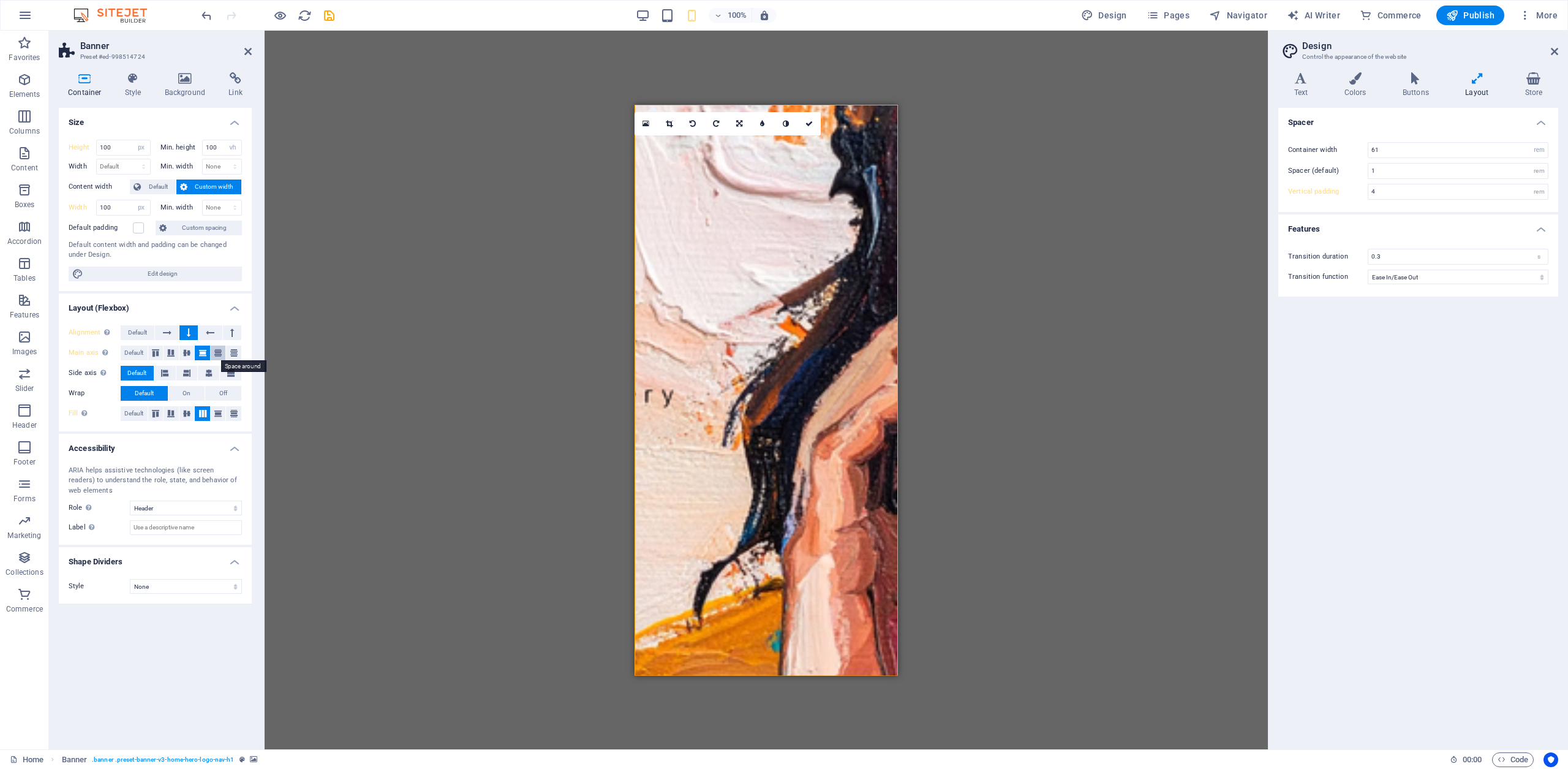
click at [220, 352] on icon at bounding box center [218, 353] width 15 height 8
click at [234, 353] on icon at bounding box center [234, 353] width 15 height 8
click at [136, 353] on span "Default" at bounding box center [133, 353] width 19 height 15
click at [163, 368] on icon at bounding box center [165, 374] width 7 height 15
click at [185, 371] on icon at bounding box center [187, 374] width 7 height 15
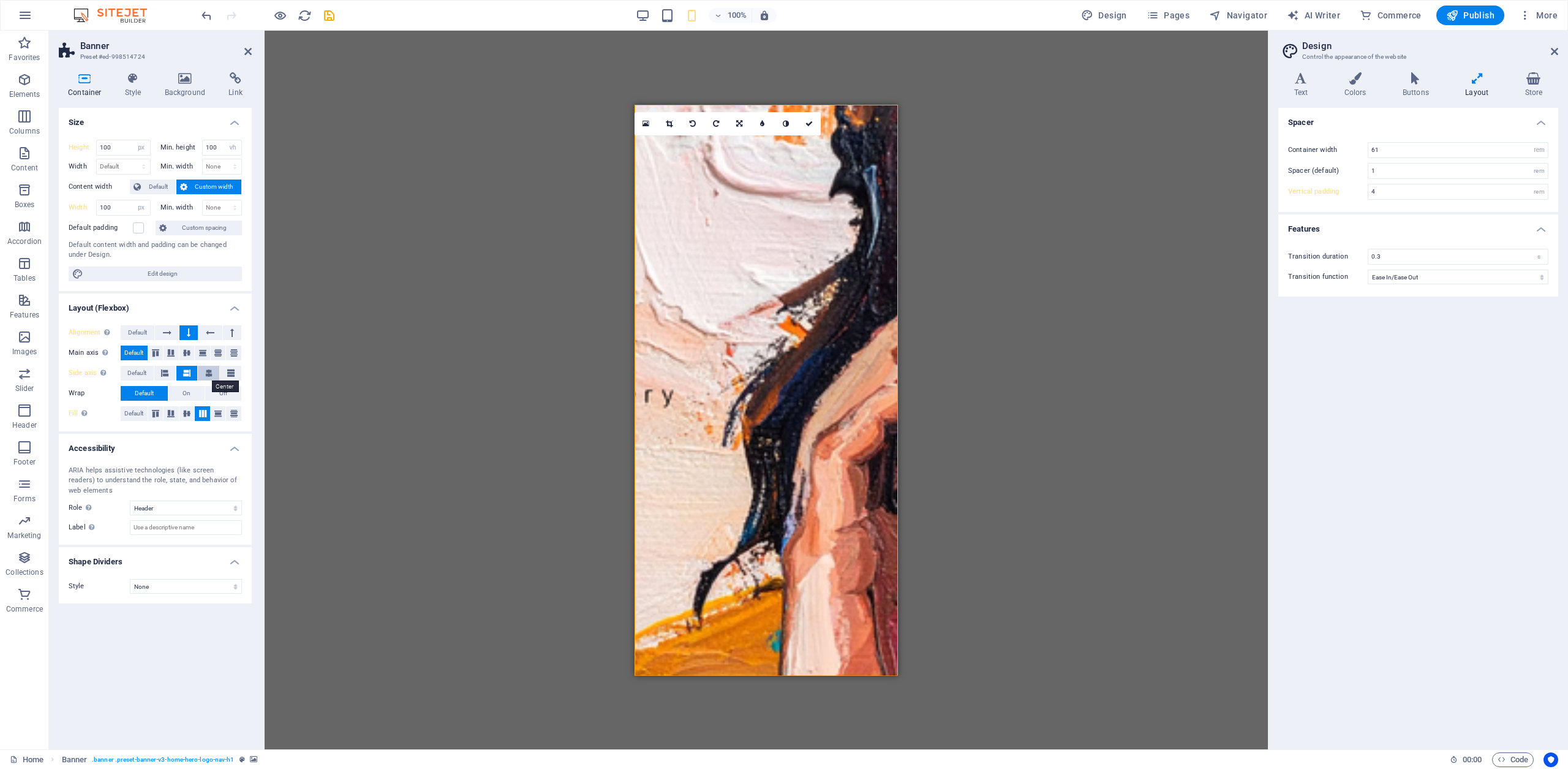
click at [209, 373] on icon at bounding box center [209, 374] width 7 height 15
click at [233, 373] on icon at bounding box center [231, 374] width 7 height 15
click at [132, 372] on span "Default" at bounding box center [136, 374] width 19 height 15
click at [193, 394] on button "On" at bounding box center [187, 394] width 36 height 15
click at [139, 395] on span "Default" at bounding box center [144, 394] width 19 height 15
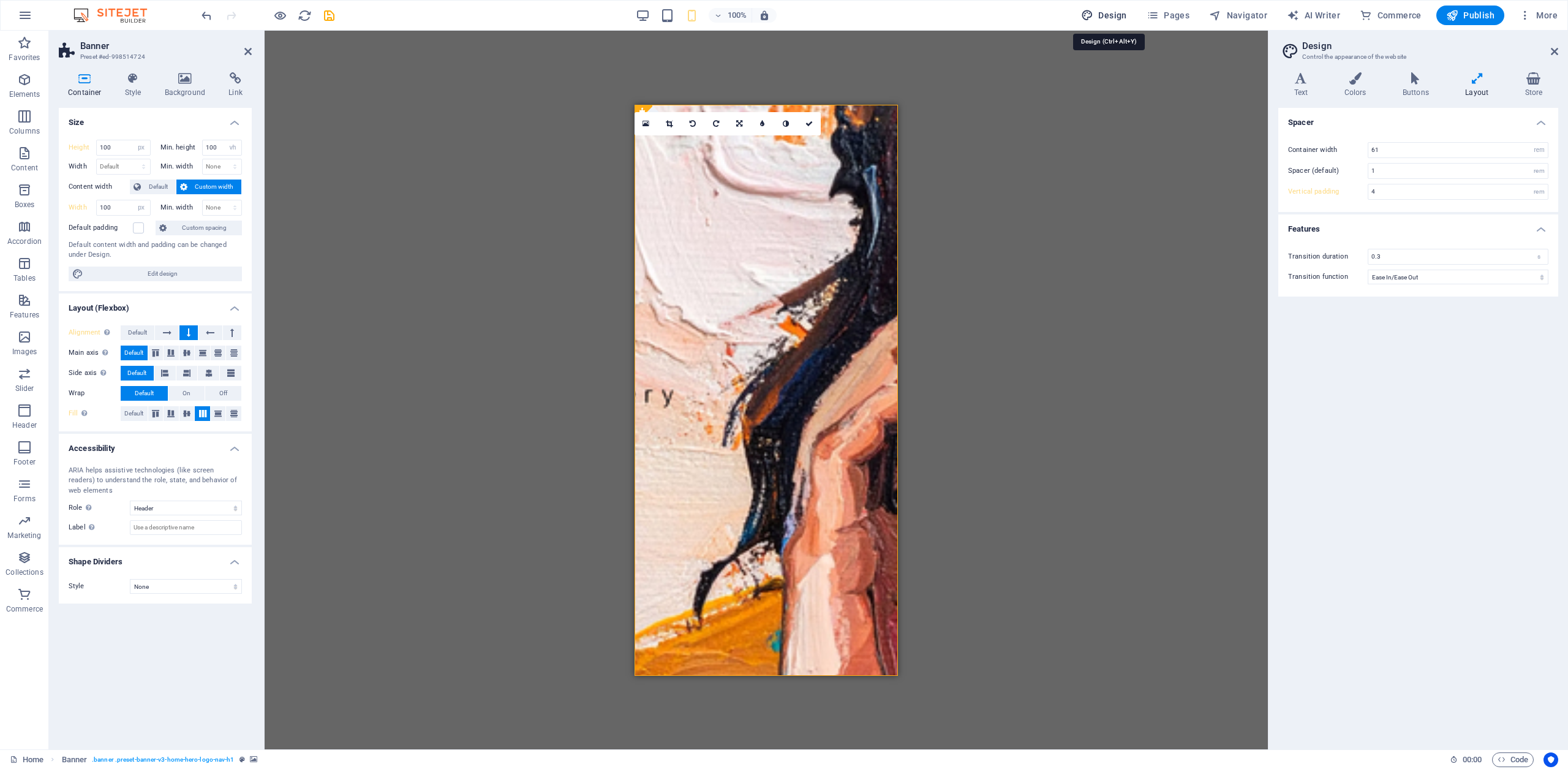
click at [1114, 15] on span "Design" at bounding box center [1104, 15] width 46 height 12
click at [1475, 78] on icon at bounding box center [1477, 78] width 55 height 12
click at [770, 329] on figure at bounding box center [766, 389] width 263 height 571
click at [769, 326] on figure at bounding box center [766, 389] width 263 height 571
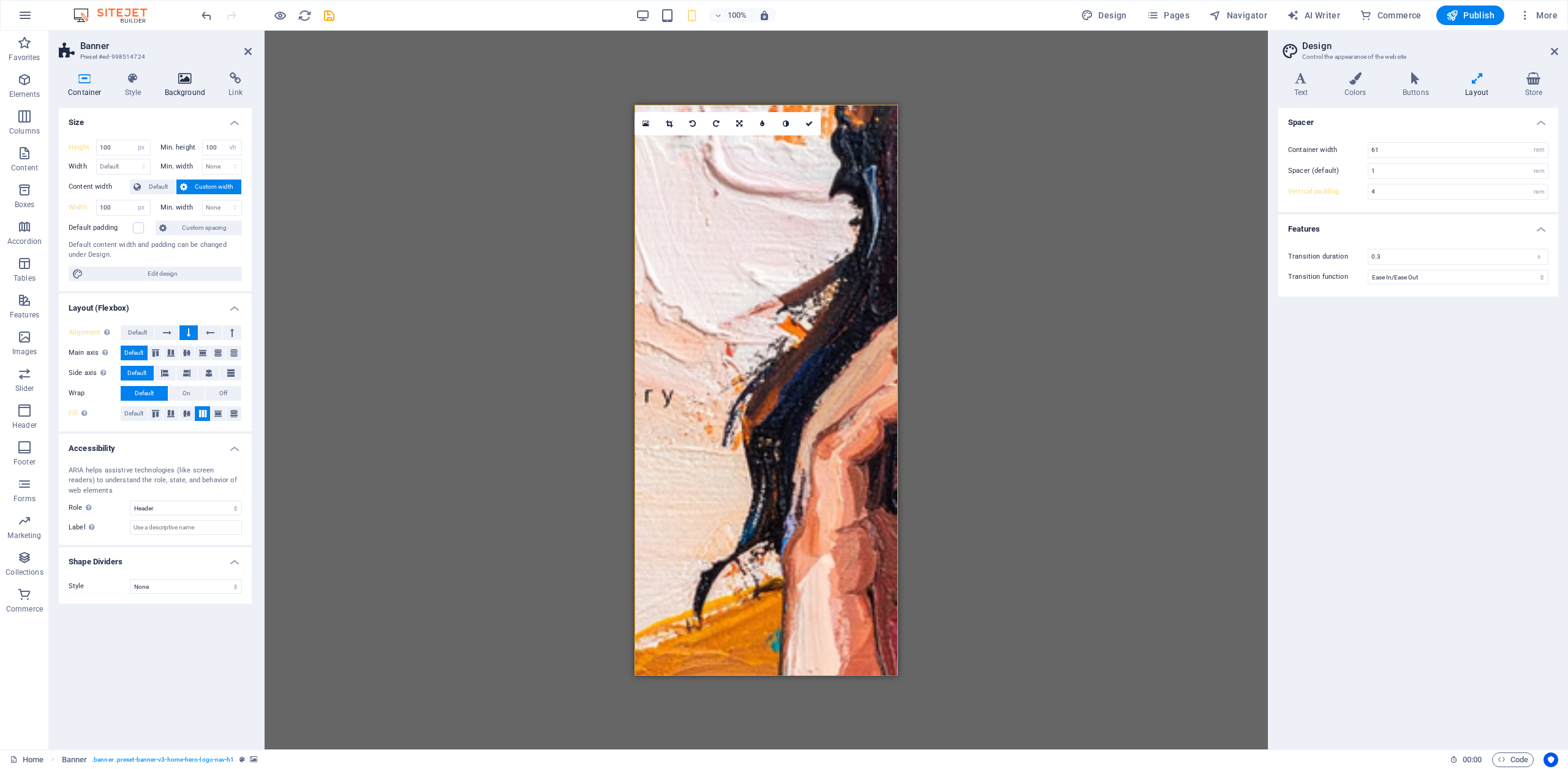
click at [183, 85] on h4 "Background" at bounding box center [187, 85] width 64 height 26
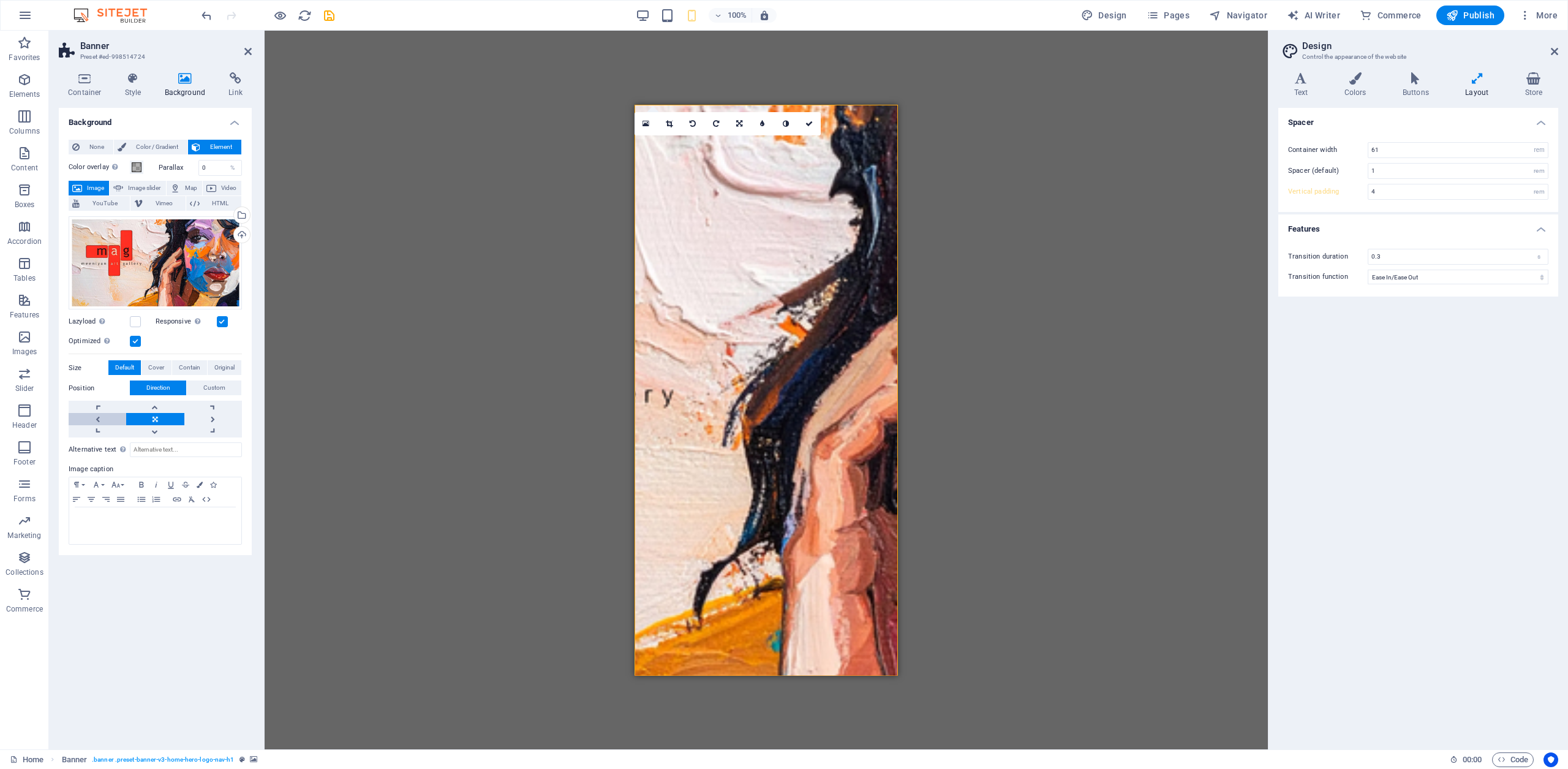
click at [99, 421] on link at bounding box center [97, 419] width 58 height 12
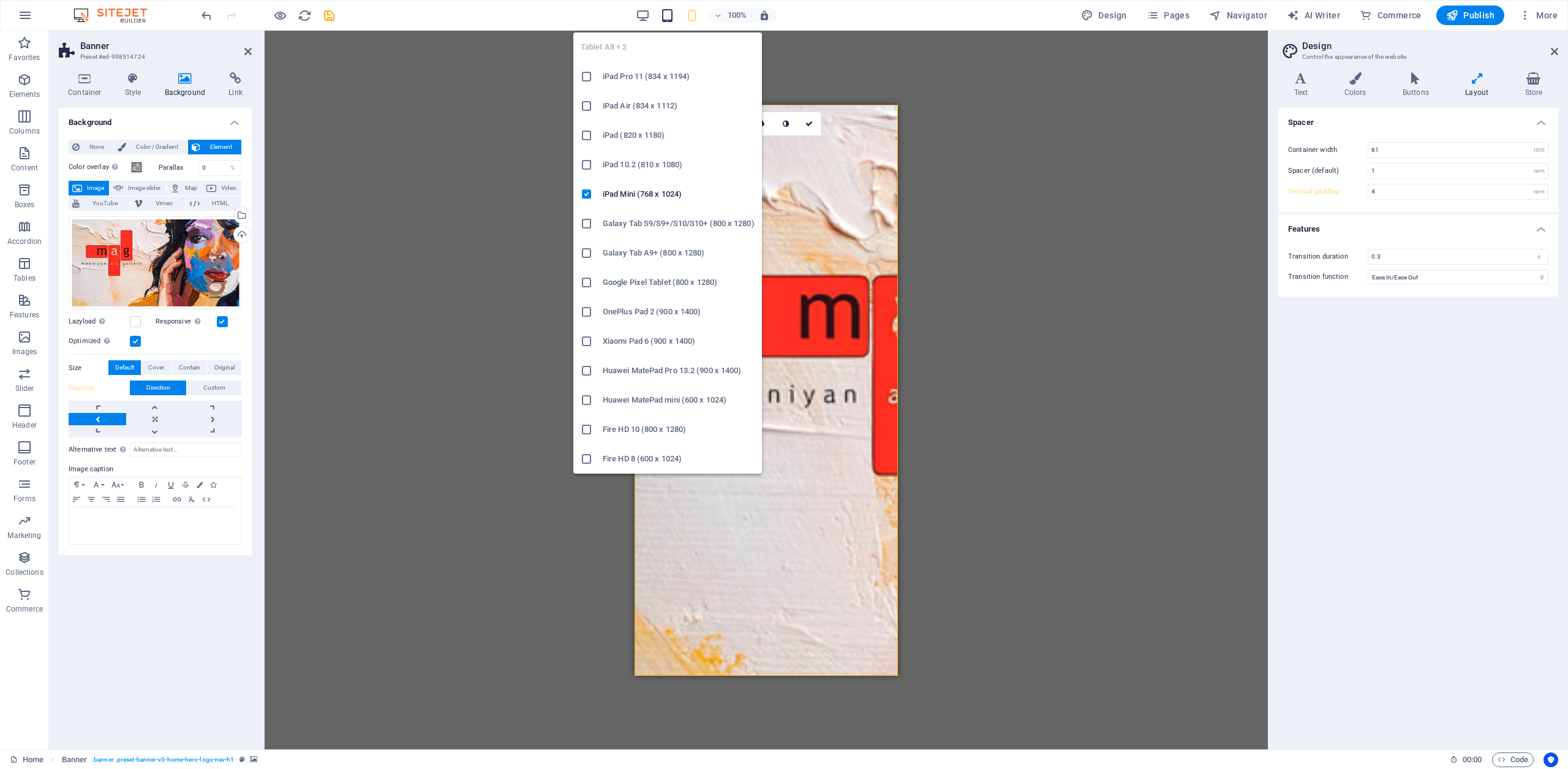
click at [667, 15] on icon "button" at bounding box center [667, 15] width 14 height 14
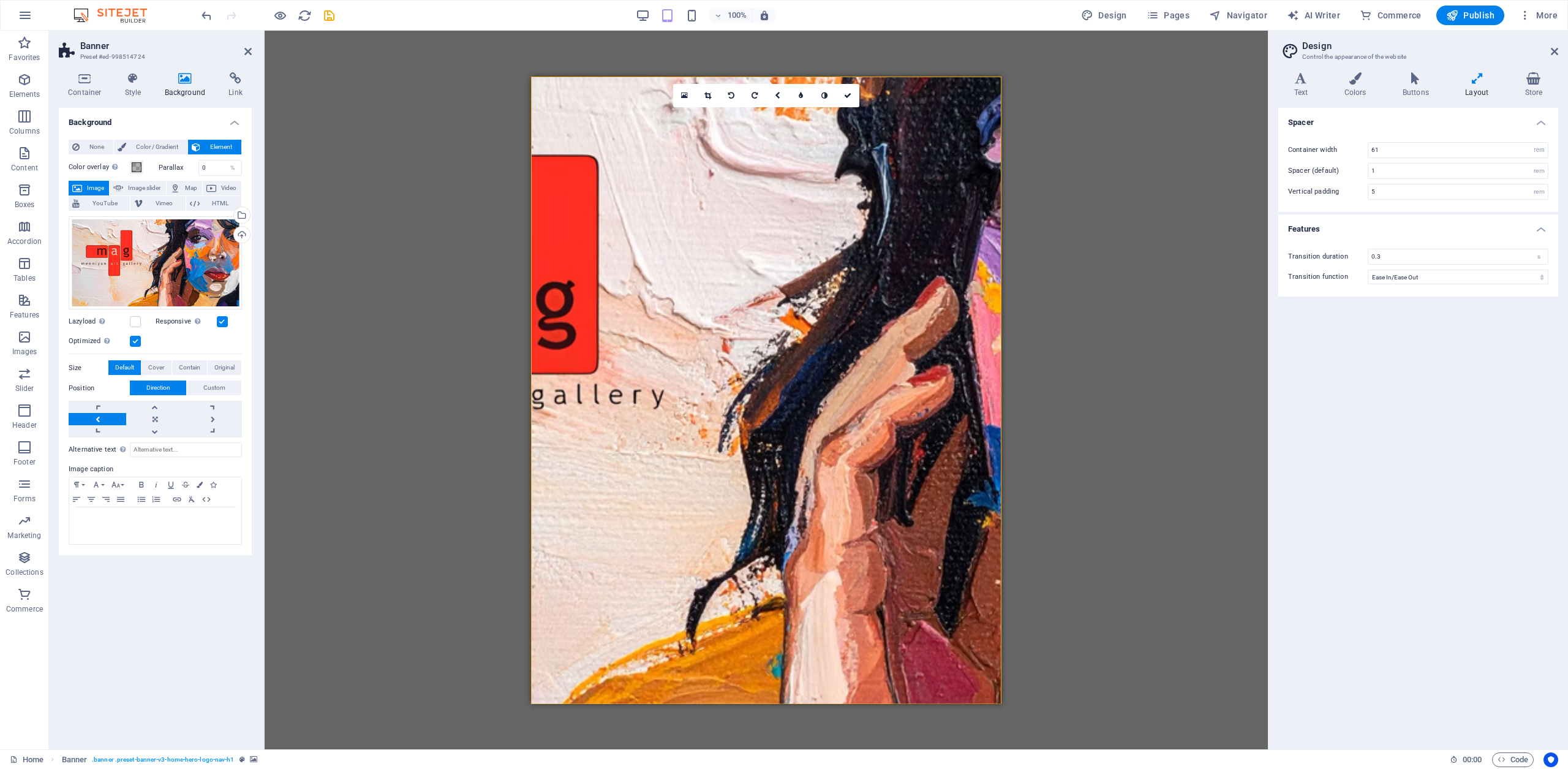
click at [99, 419] on link at bounding box center [97, 419] width 58 height 12
click at [212, 423] on link at bounding box center [213, 419] width 58 height 12
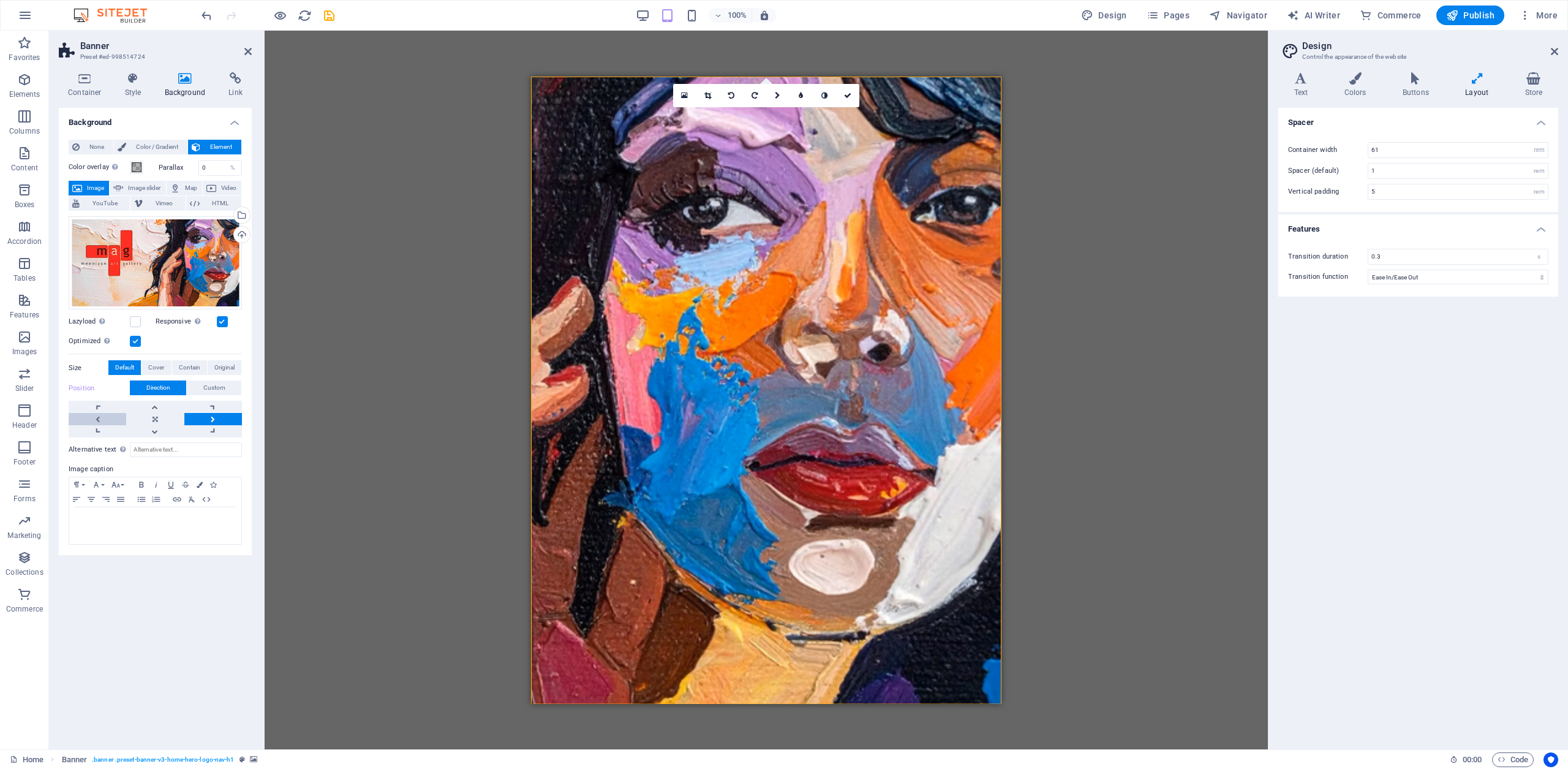
click at [95, 418] on link at bounding box center [97, 419] width 58 height 12
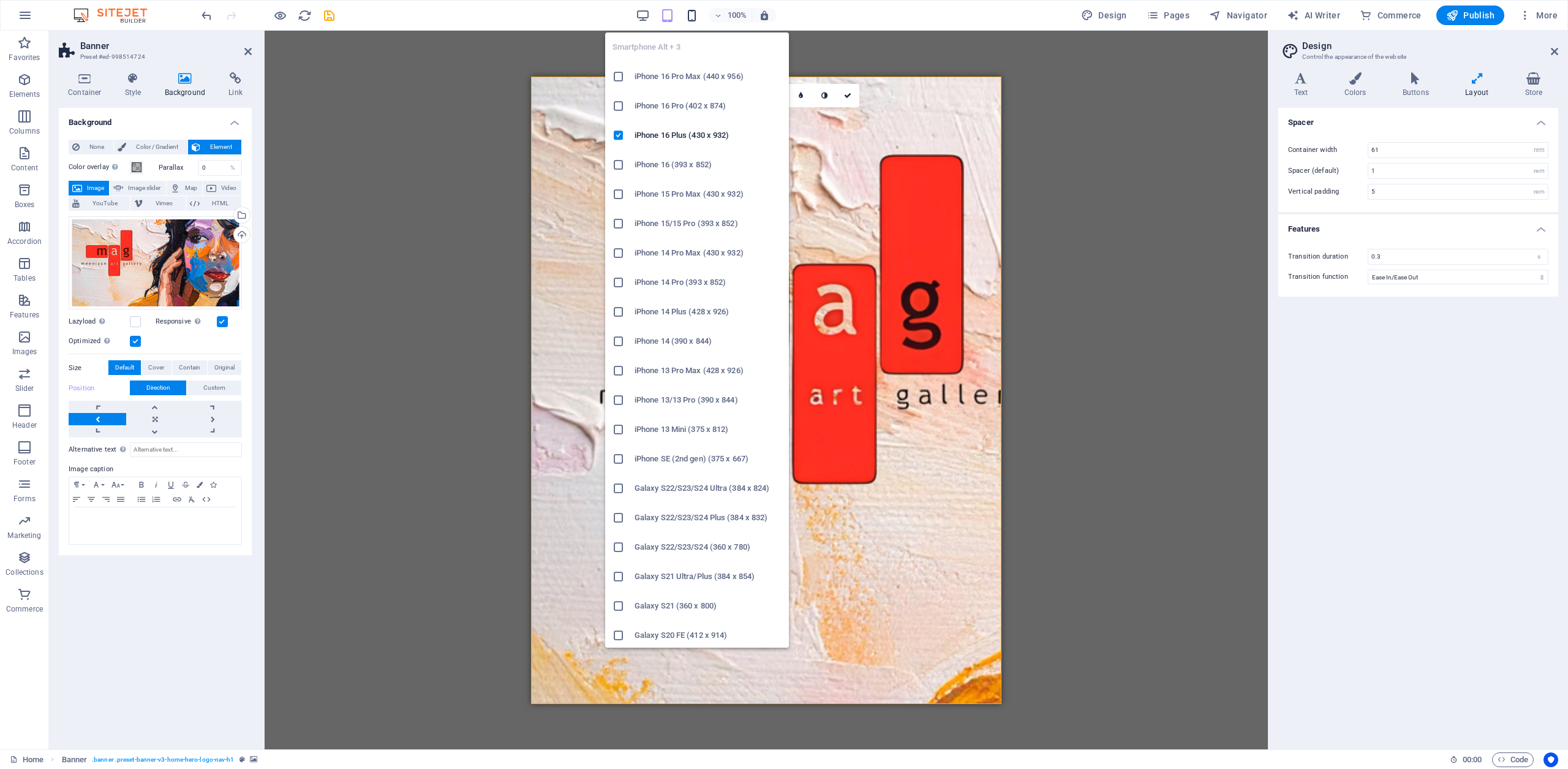
click at [691, 12] on icon "button" at bounding box center [691, 15] width 14 height 14
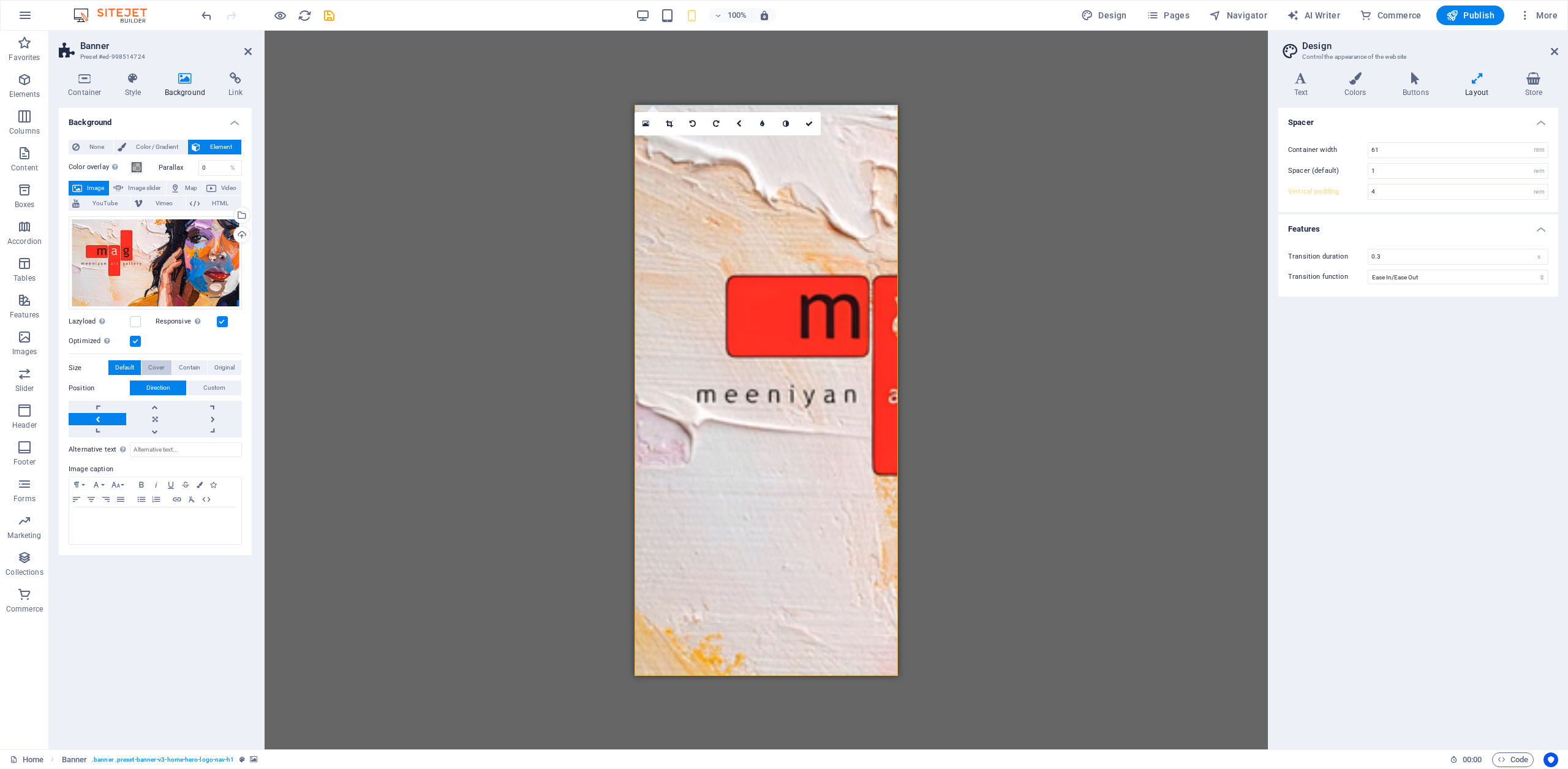
click at [160, 370] on span "Cover" at bounding box center [156, 368] width 16 height 15
click at [196, 368] on span "Contain" at bounding box center [190, 368] width 22 height 15
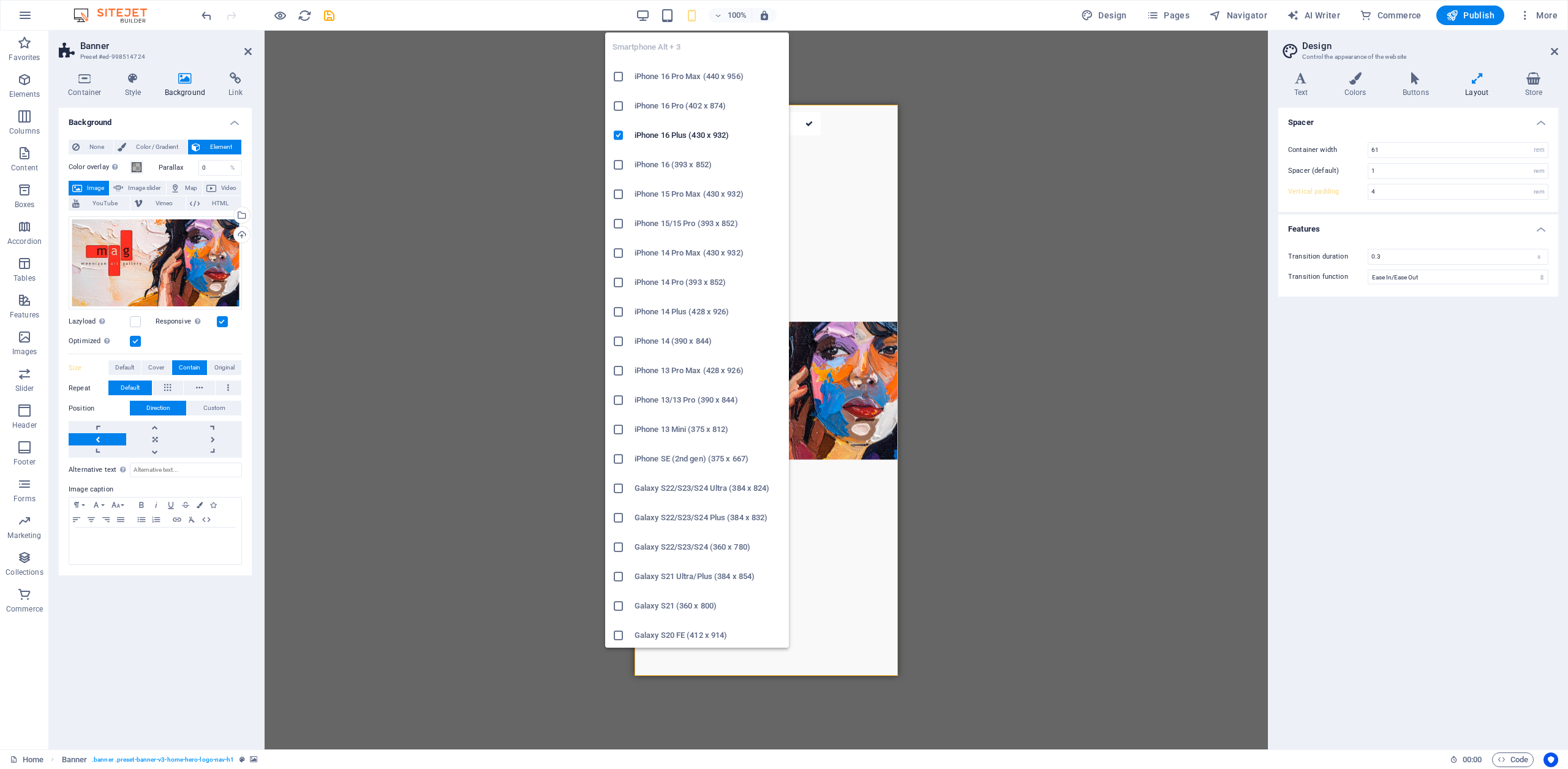
click at [696, 17] on icon "button" at bounding box center [691, 15] width 14 height 14
click at [671, 137] on h6 "iPhone 16 Plus (430 x 932)" at bounding box center [708, 136] width 147 height 15
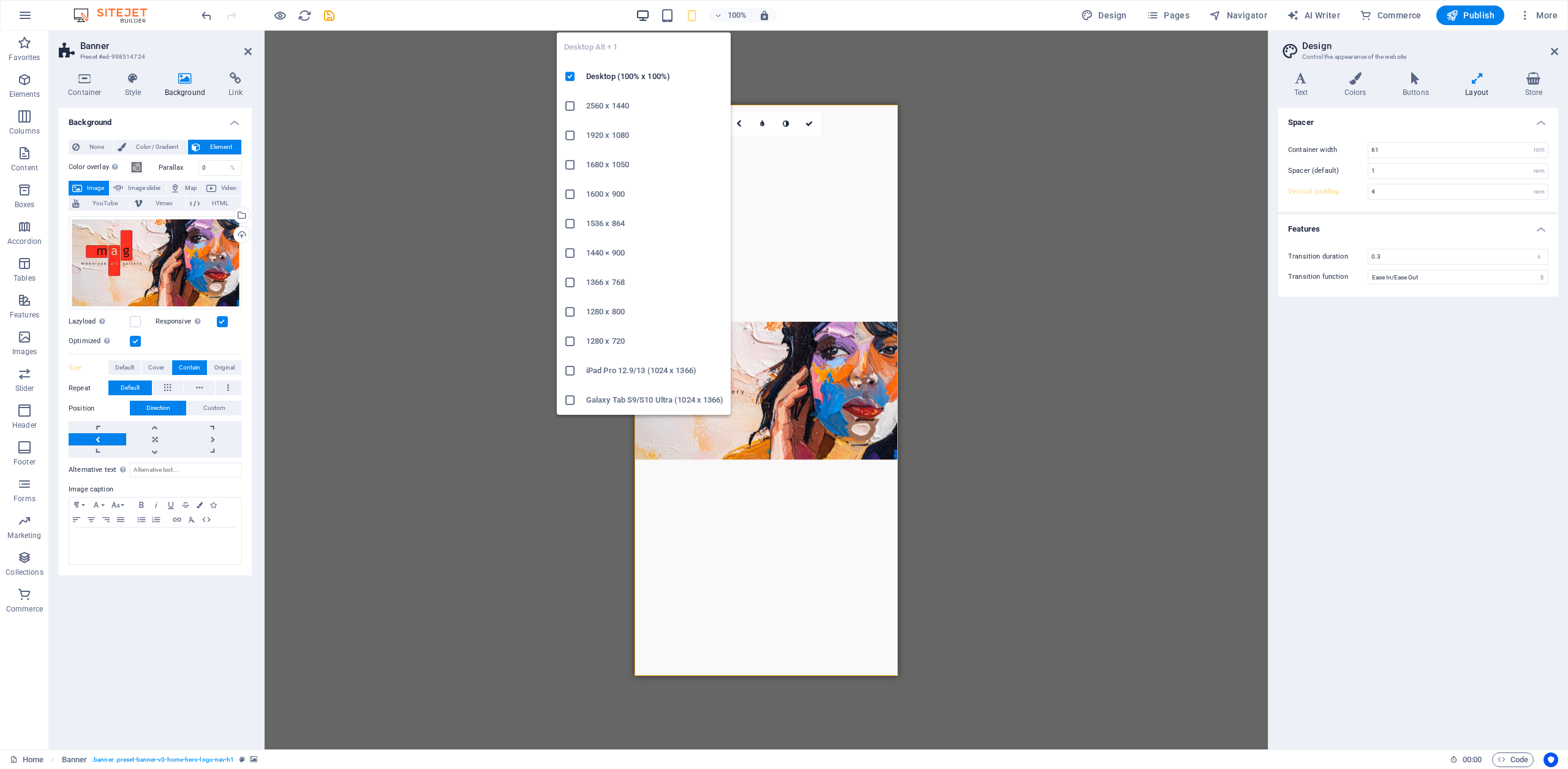
click at [643, 17] on icon "button" at bounding box center [643, 15] width 14 height 14
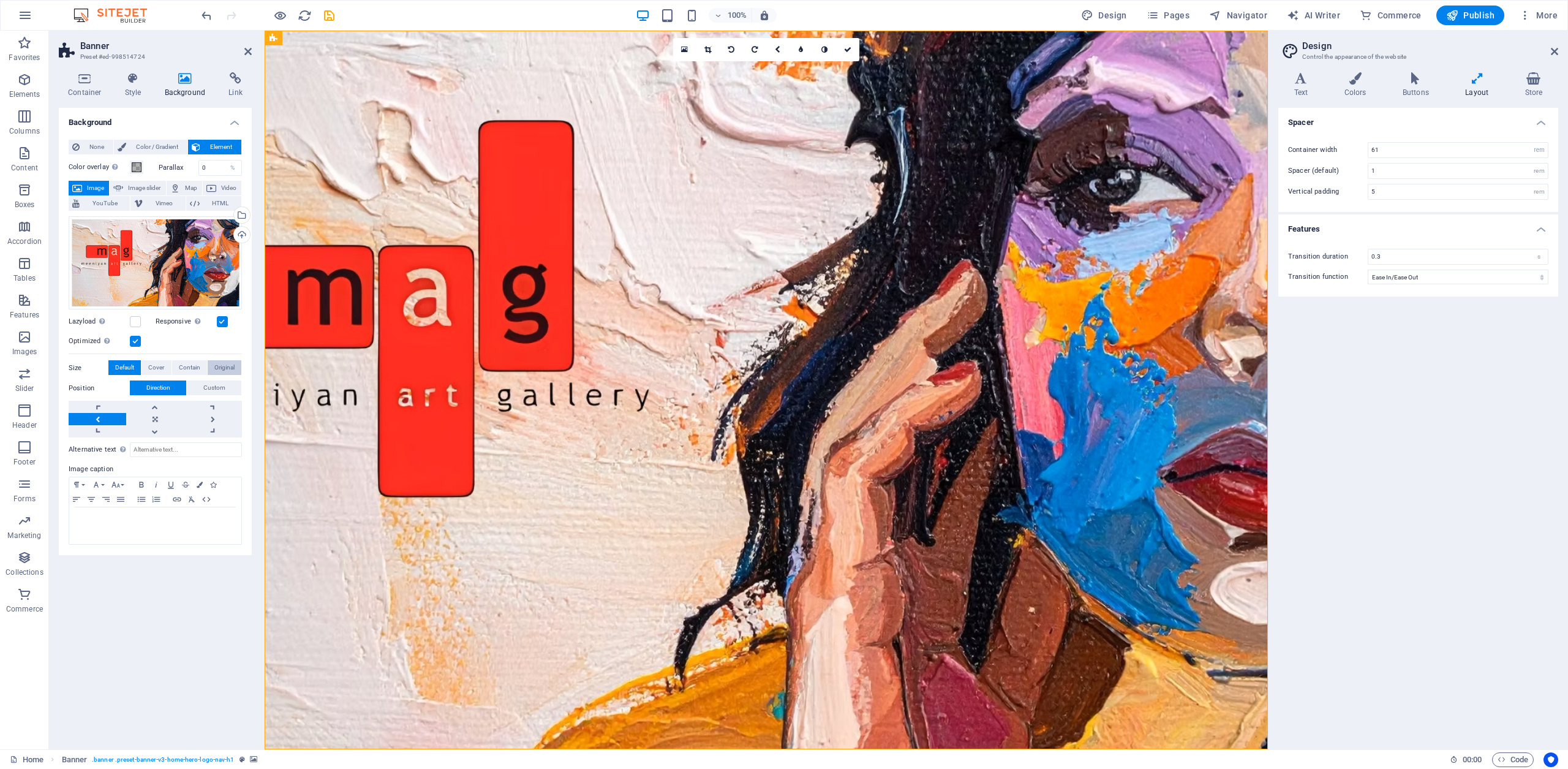
click at [222, 371] on span "Original" at bounding box center [224, 368] width 20 height 15
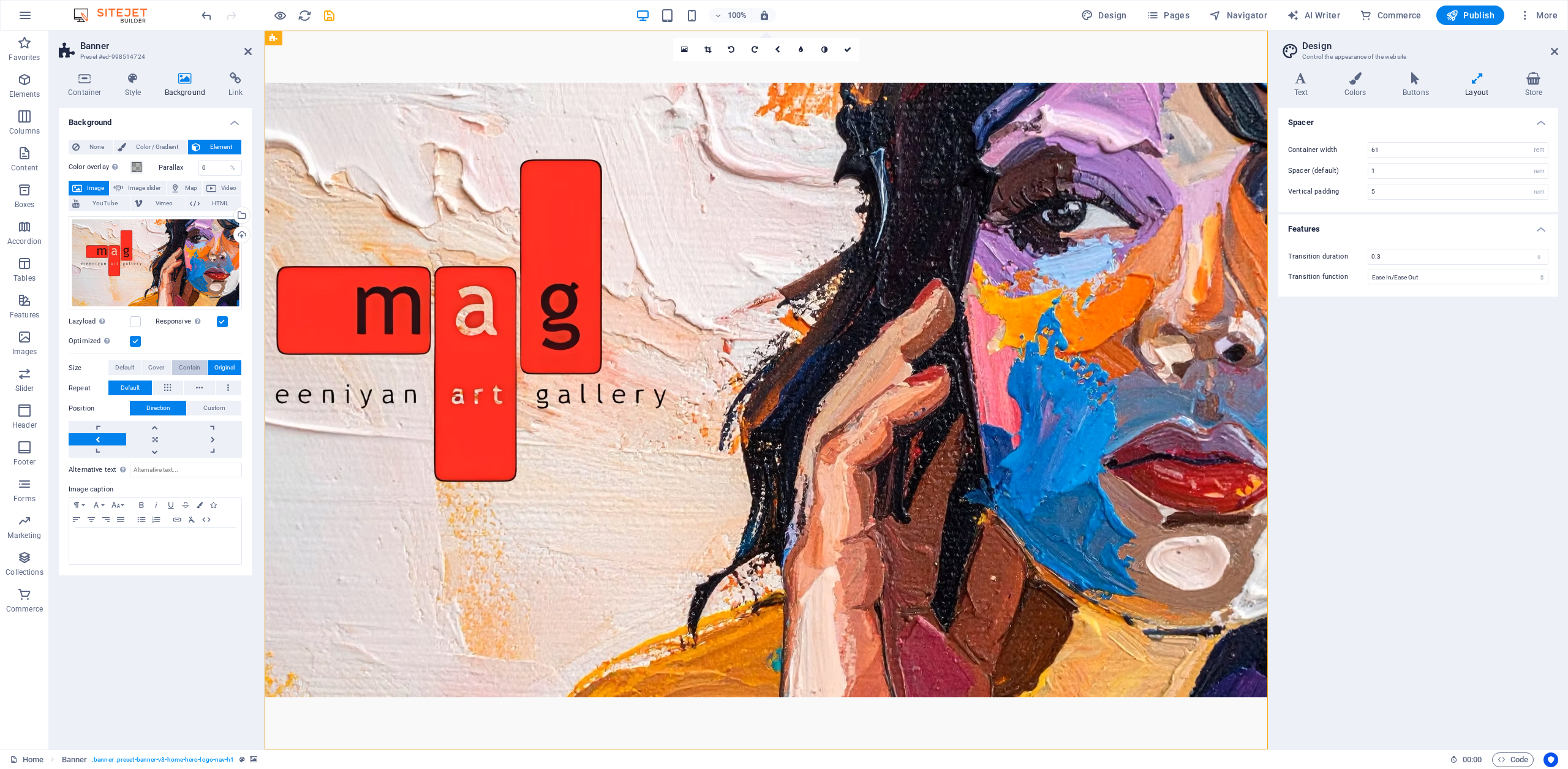
click at [192, 366] on span "Contain" at bounding box center [190, 368] width 22 height 15
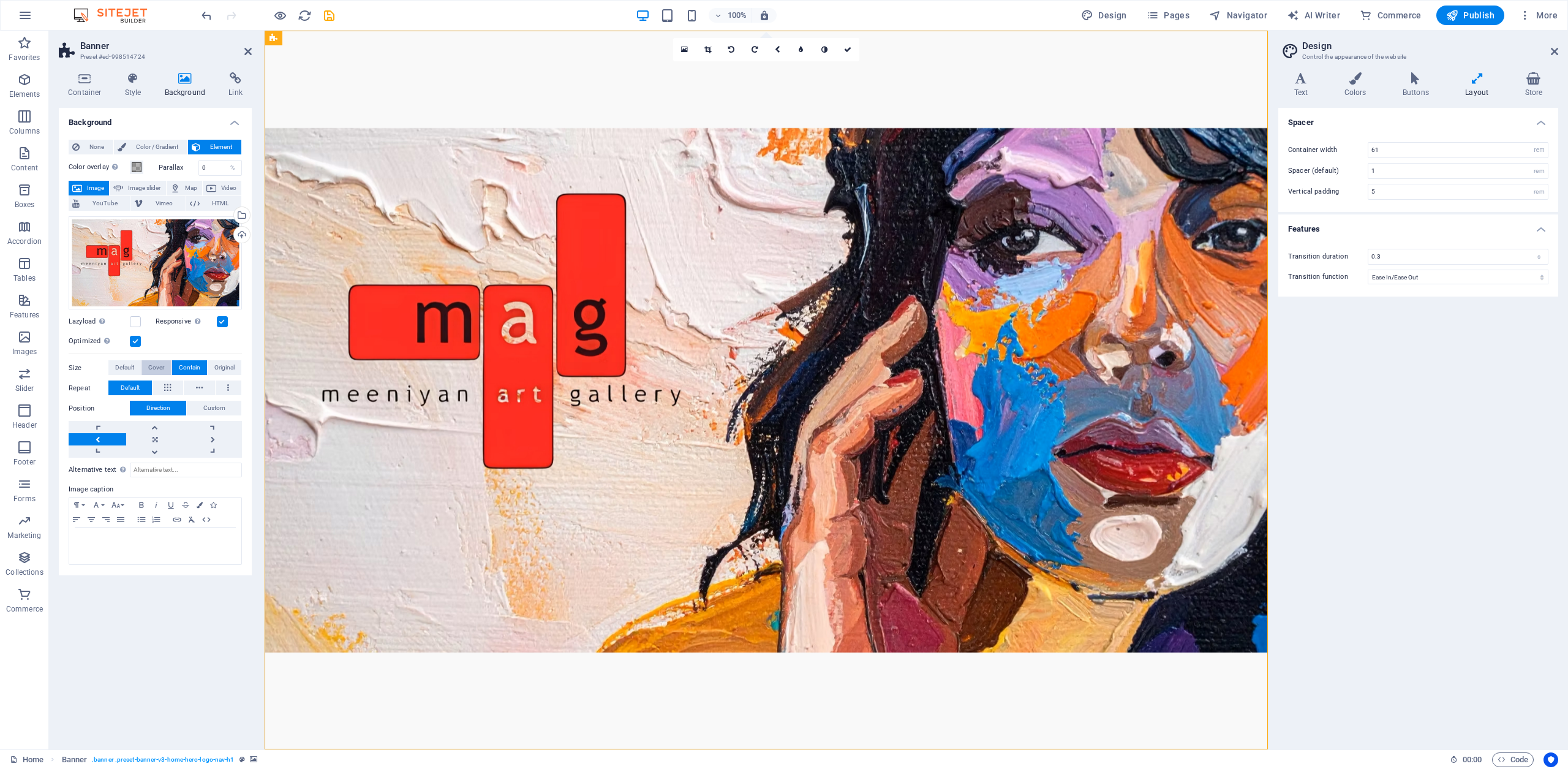
click at [159, 367] on span "Cover" at bounding box center [156, 368] width 16 height 15
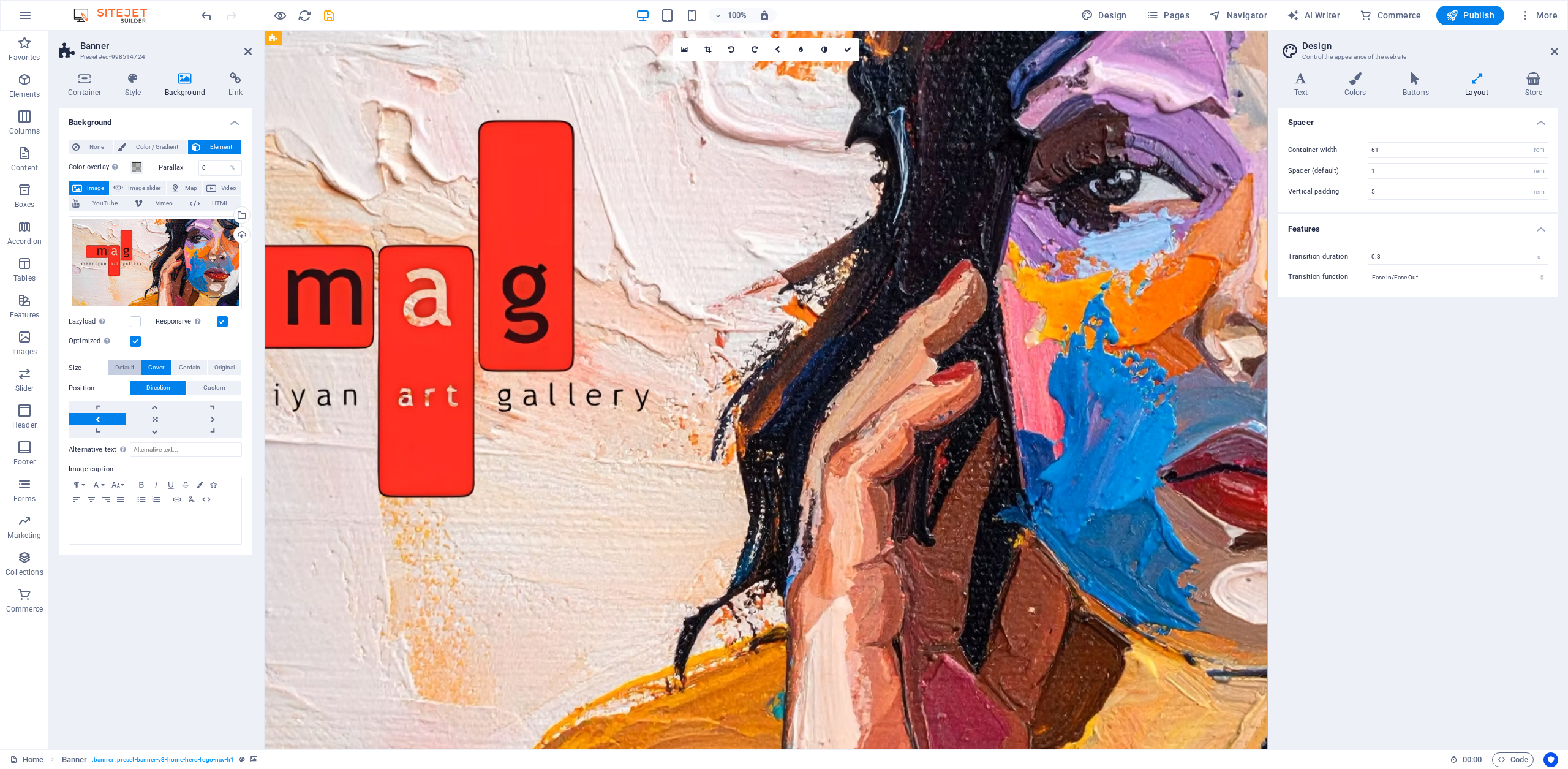
click at [116, 368] on span "Default" at bounding box center [124, 368] width 19 height 15
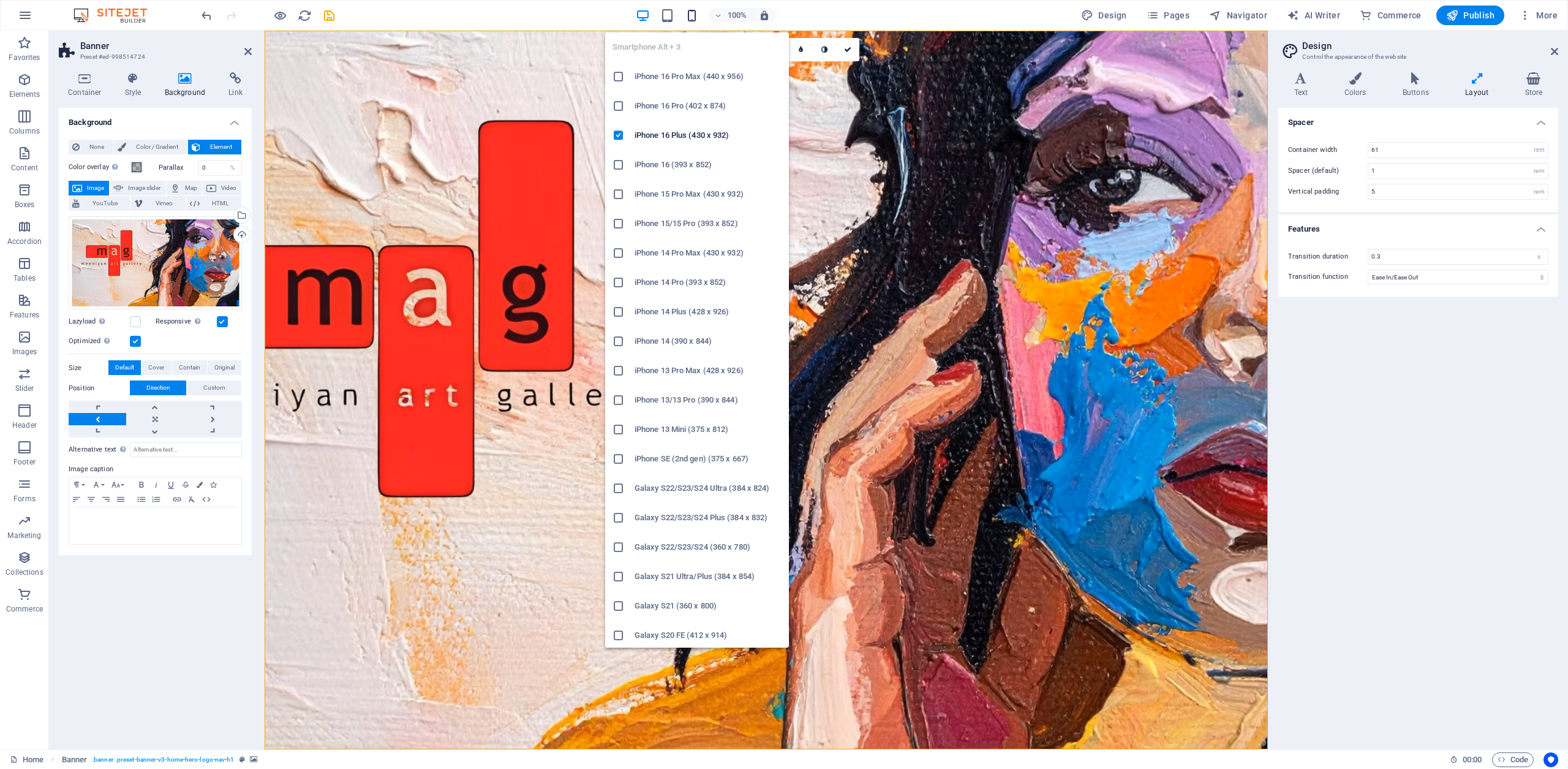
click at [694, 18] on icon "button" at bounding box center [691, 15] width 14 height 14
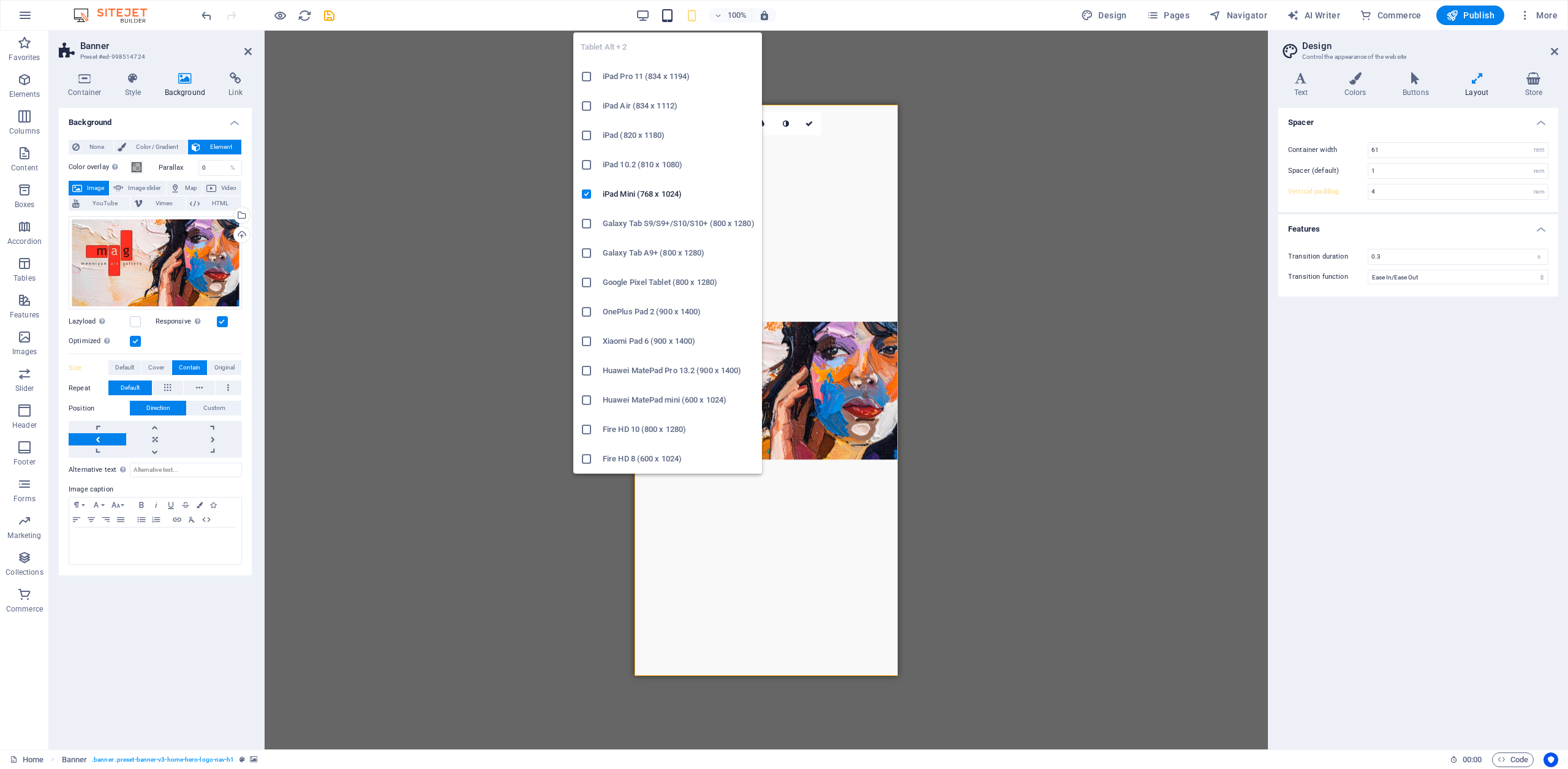
click at [670, 17] on icon "button" at bounding box center [667, 15] width 14 height 14
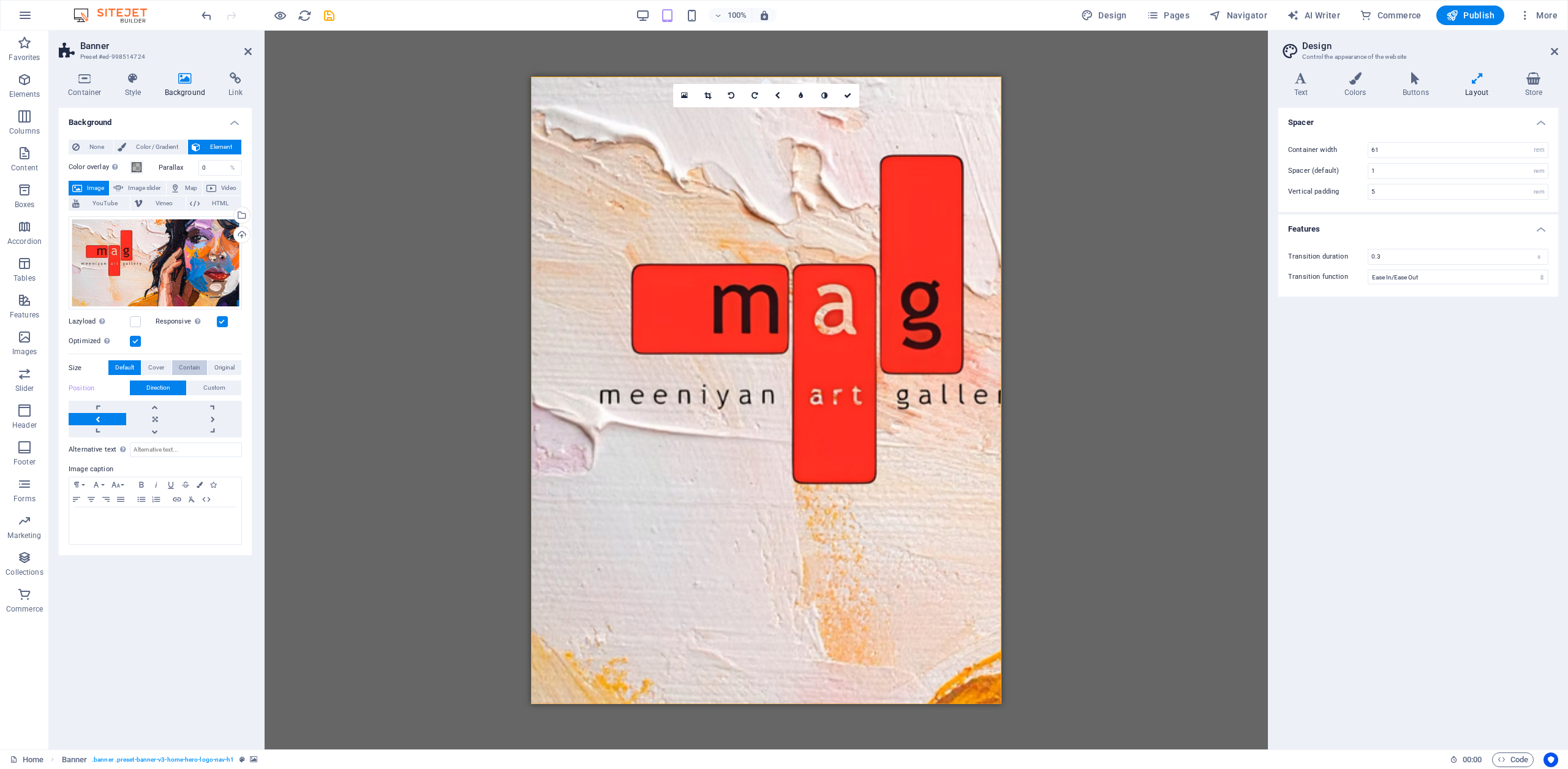
click at [189, 369] on span "Contain" at bounding box center [190, 368] width 22 height 15
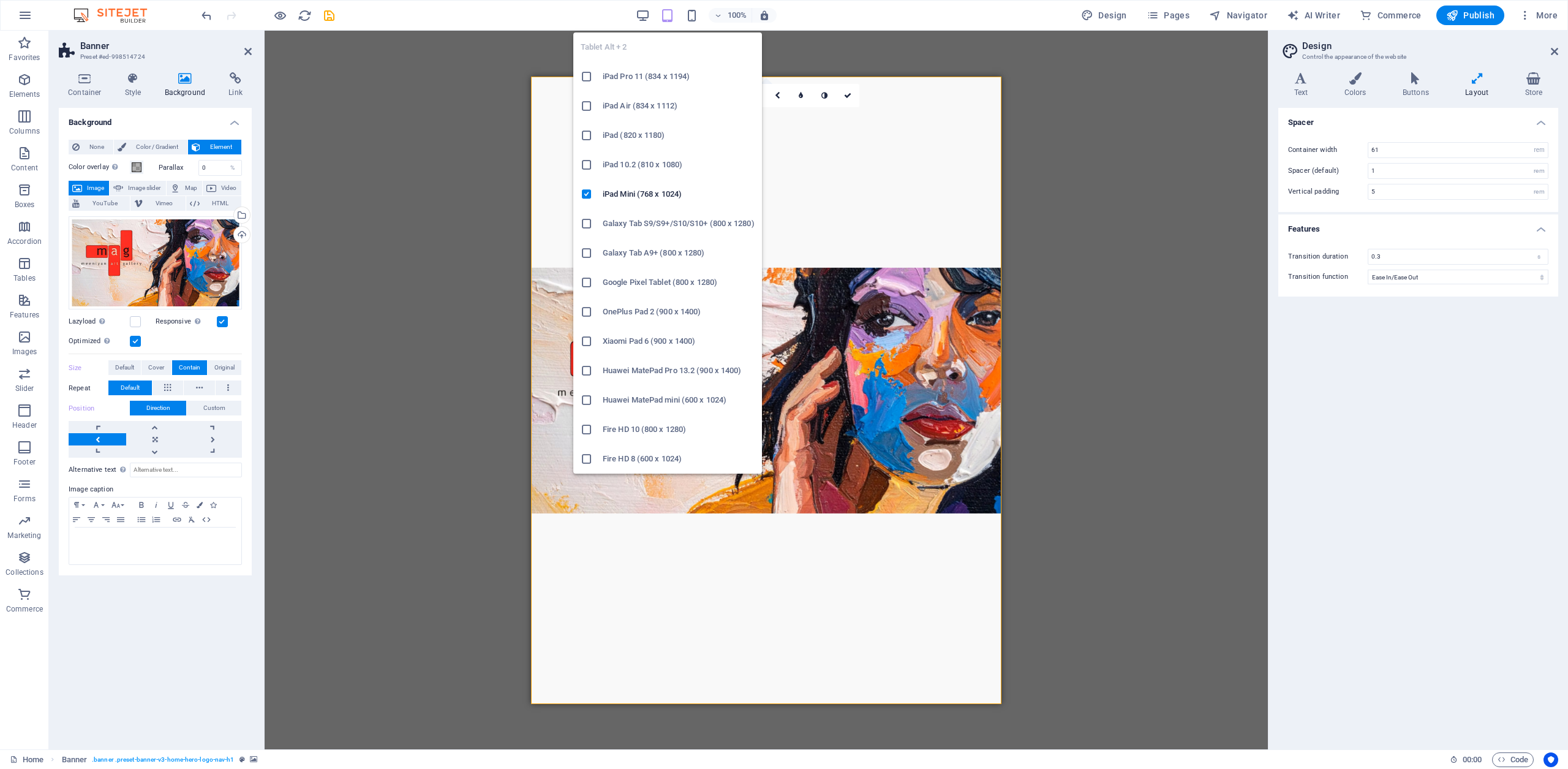
click at [671, 14] on icon "button" at bounding box center [667, 15] width 14 height 14
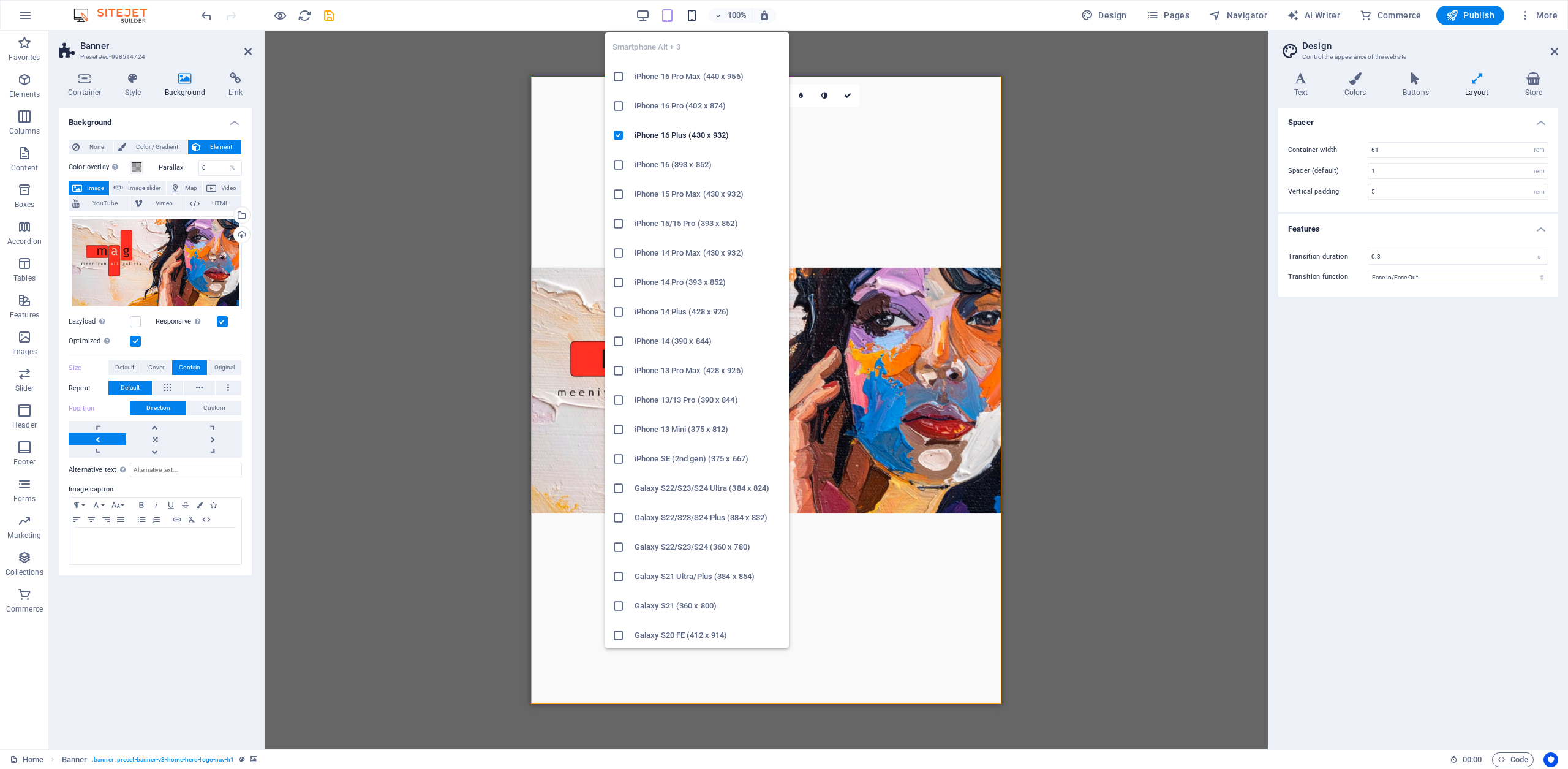
click at [697, 15] on icon "button" at bounding box center [691, 15] width 14 height 14
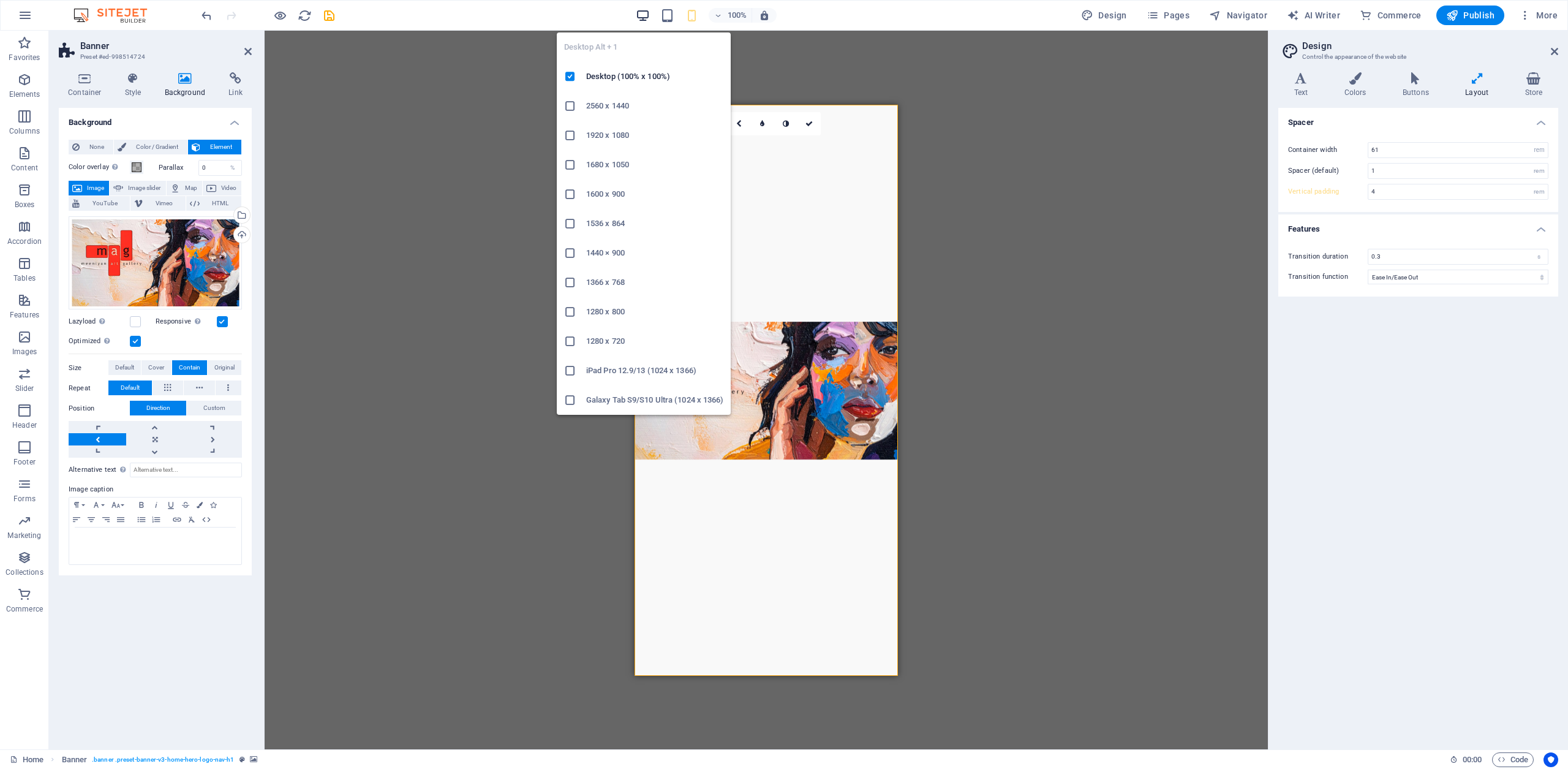
click at [643, 14] on icon "button" at bounding box center [643, 15] width 14 height 14
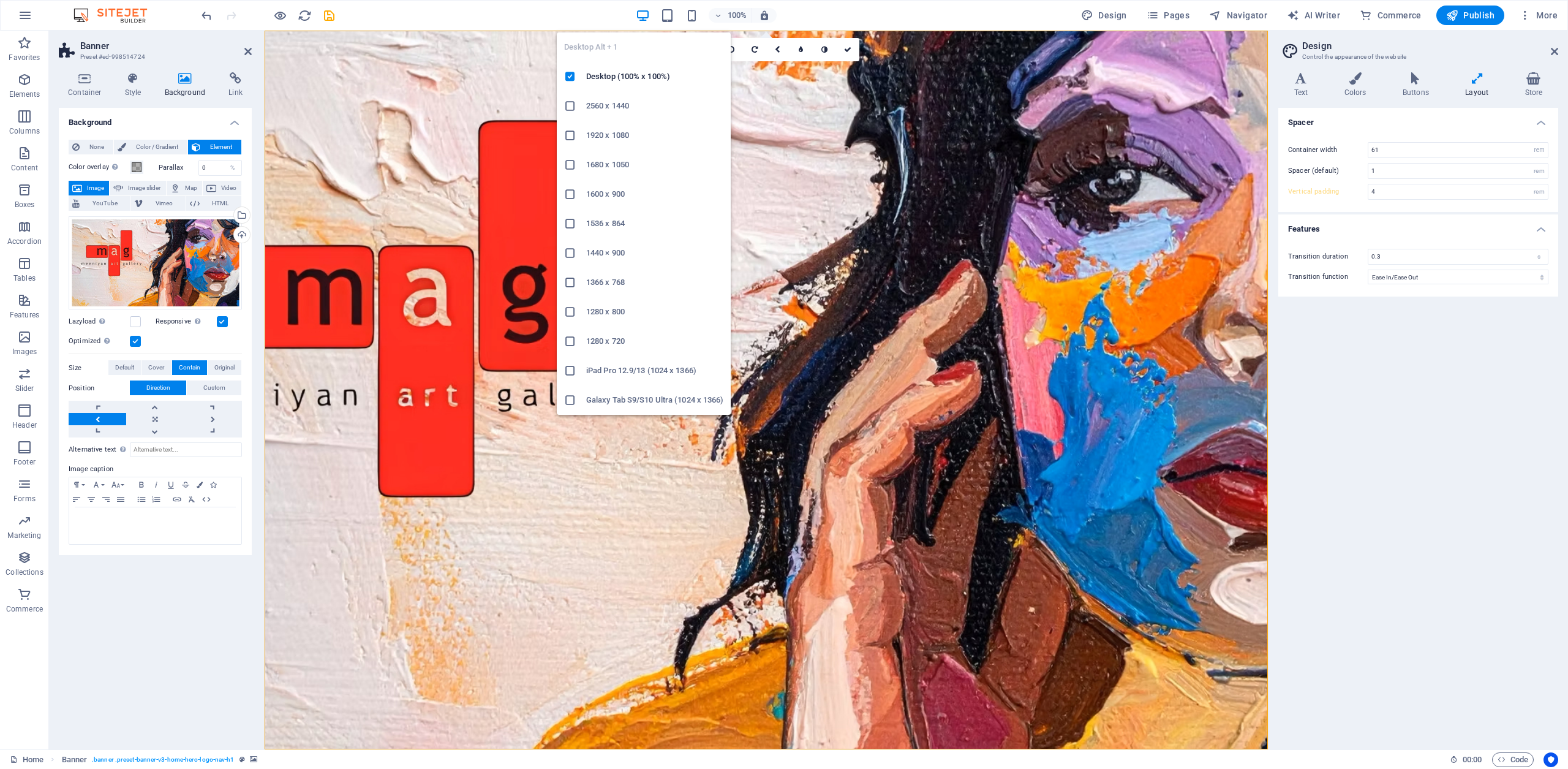
type input "5"
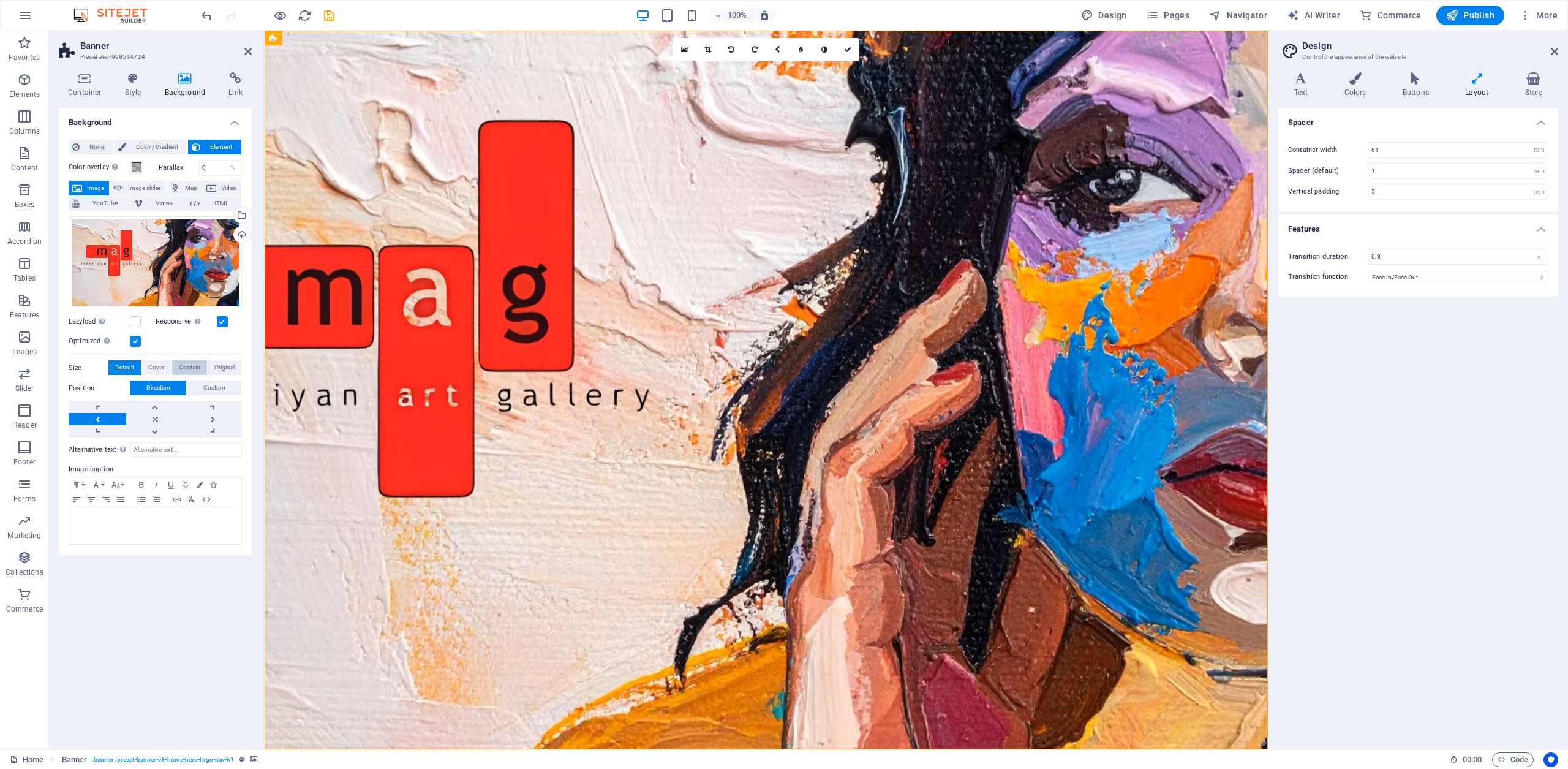
click at [192, 367] on span "Contain" at bounding box center [190, 368] width 22 height 15
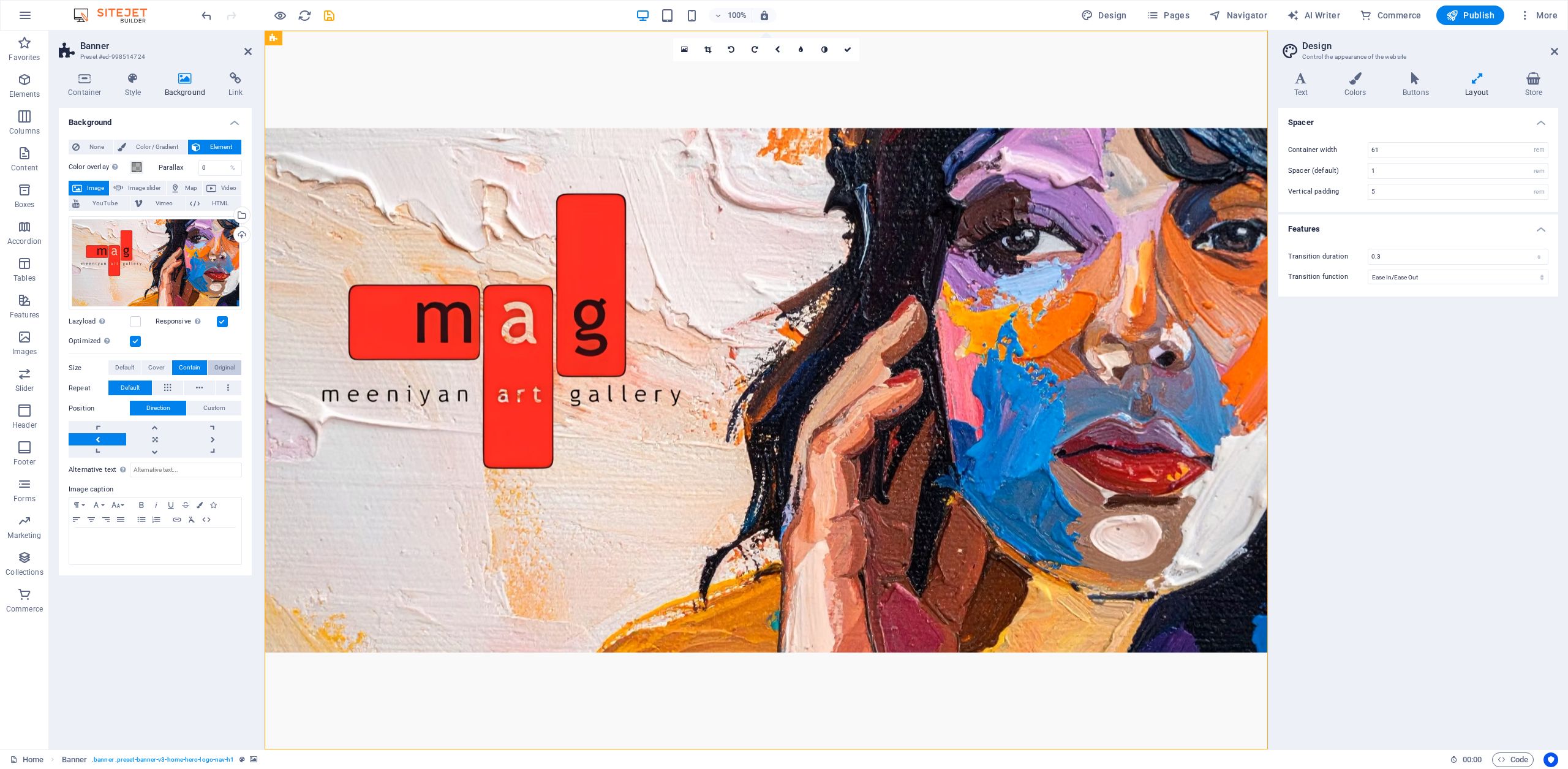
click at [229, 367] on span "Original" at bounding box center [224, 368] width 20 height 15
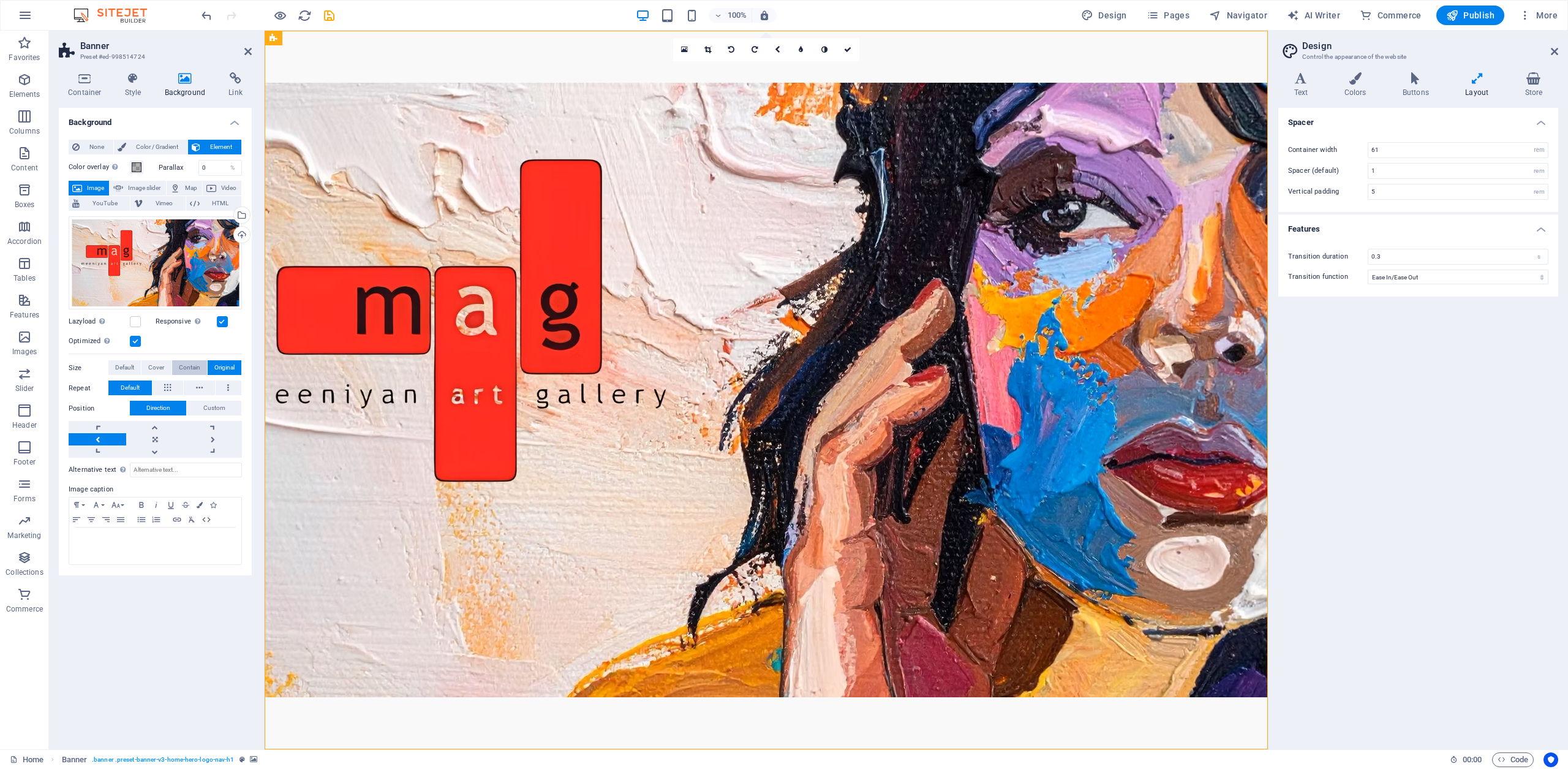
click at [179, 367] on span "Contain" at bounding box center [190, 368] width 22 height 15
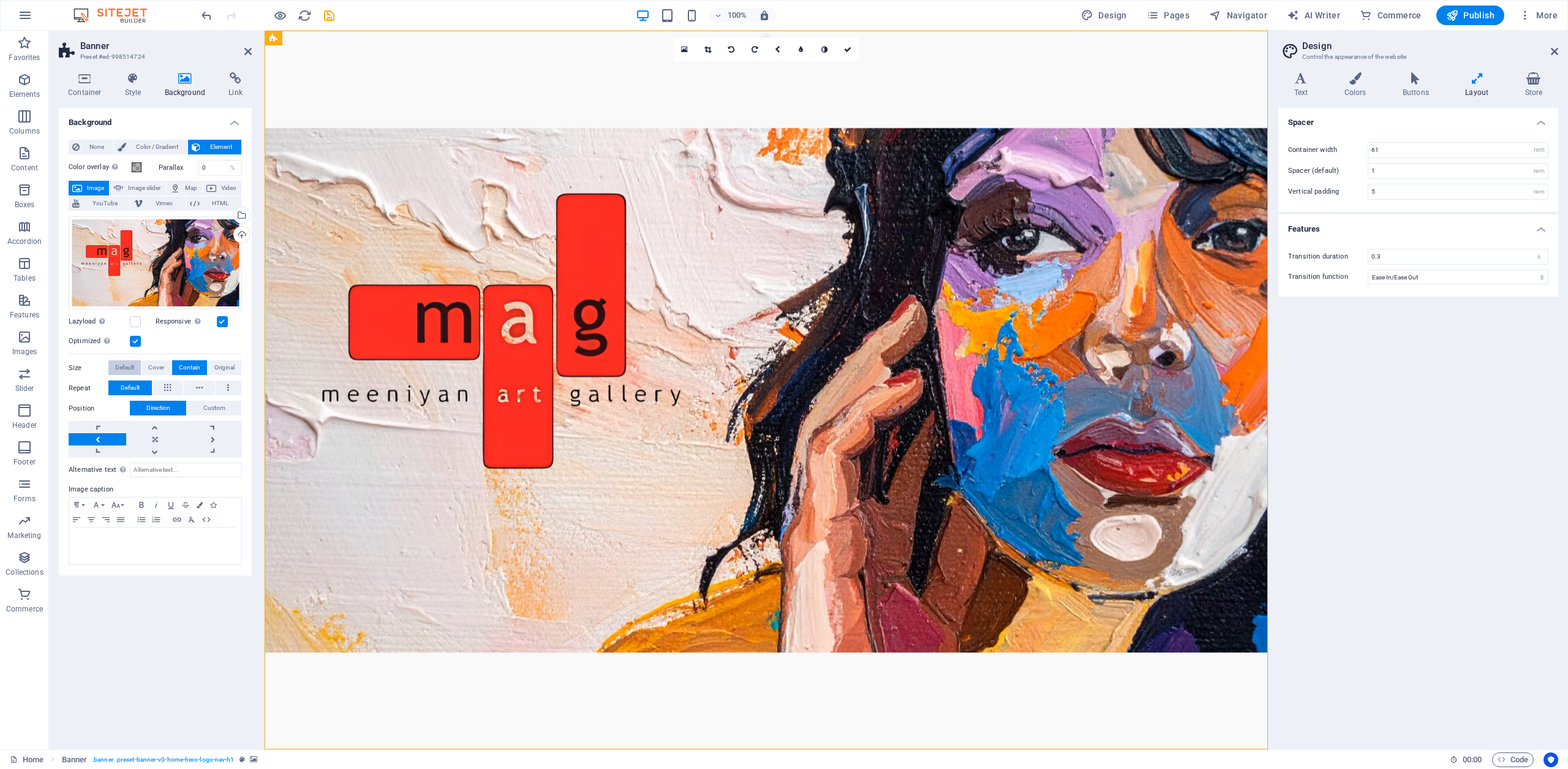
click at [122, 367] on span "Default" at bounding box center [124, 368] width 19 height 15
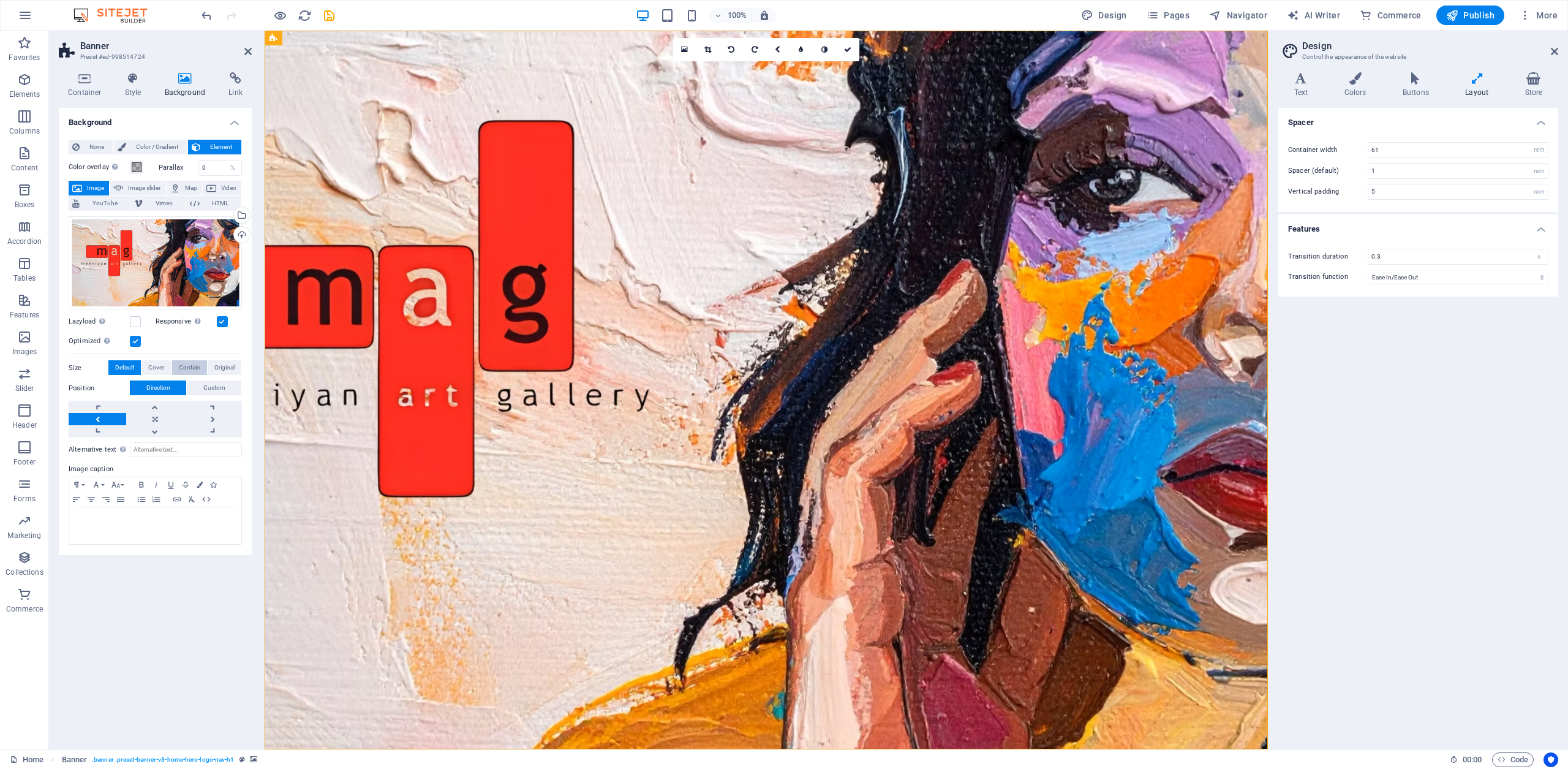
click at [193, 368] on span "Contain" at bounding box center [190, 368] width 22 height 15
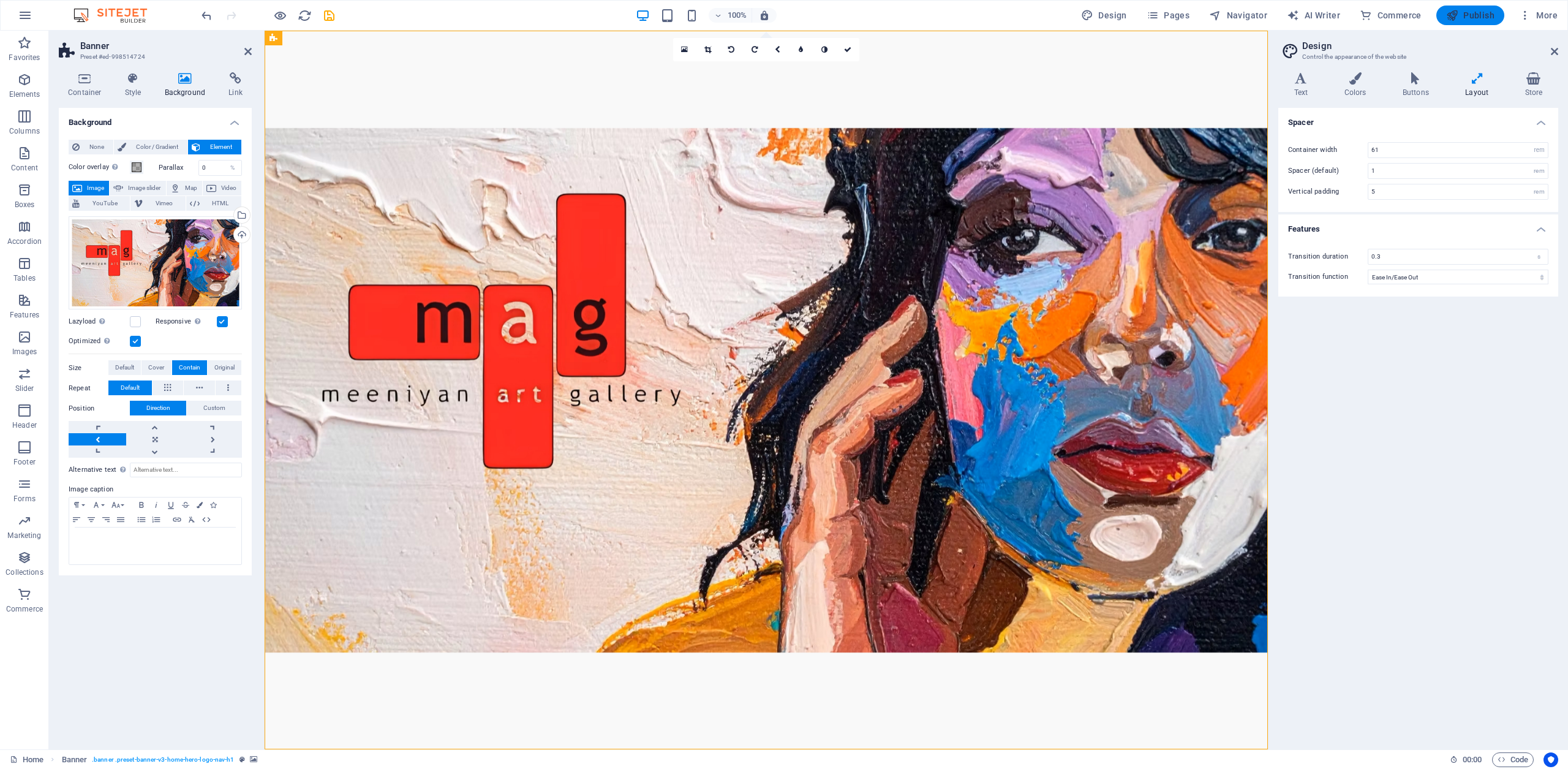
click at [1480, 14] on span "Publish" at bounding box center [1471, 15] width 49 height 12
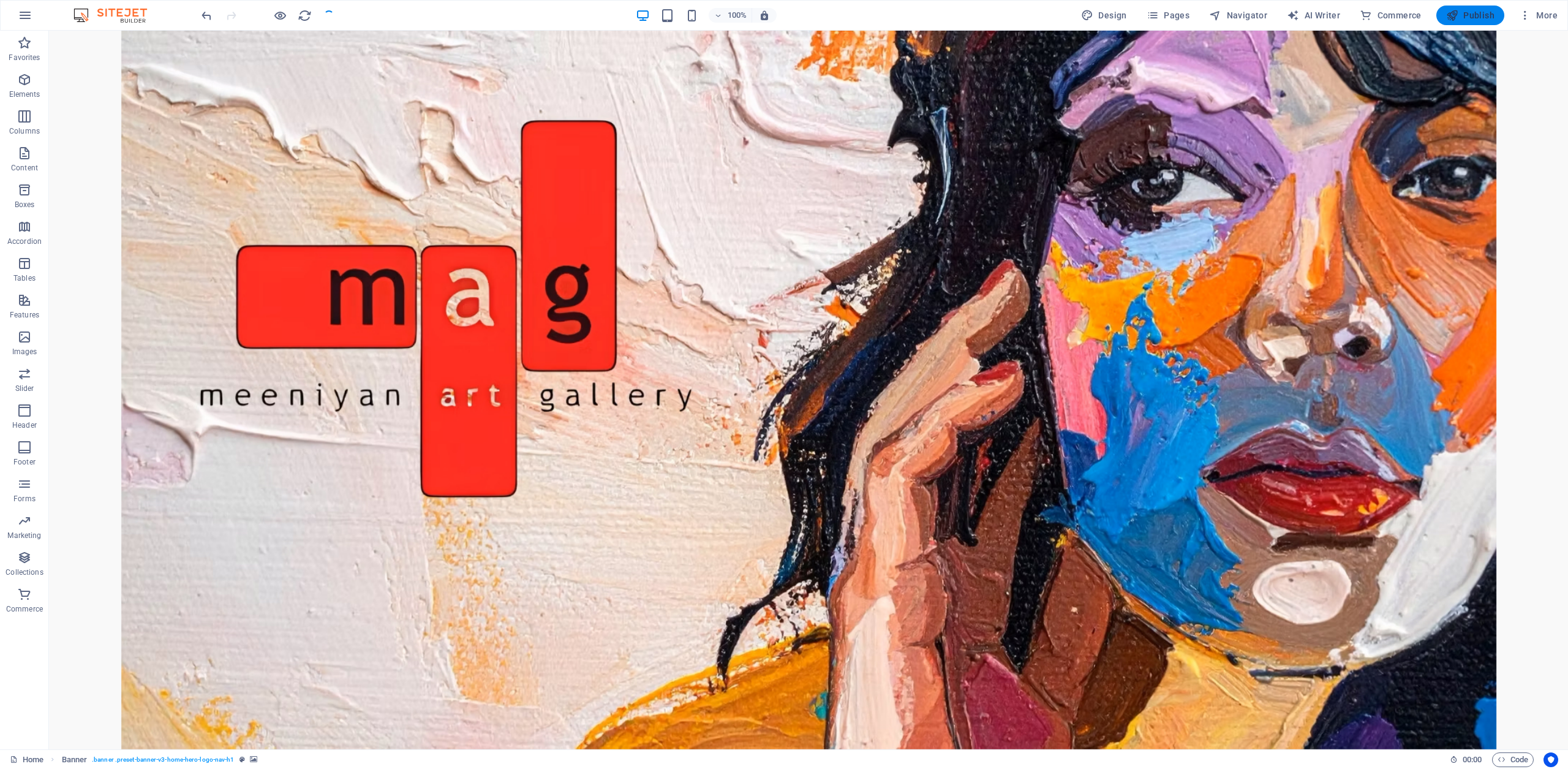
checkbox input "false"
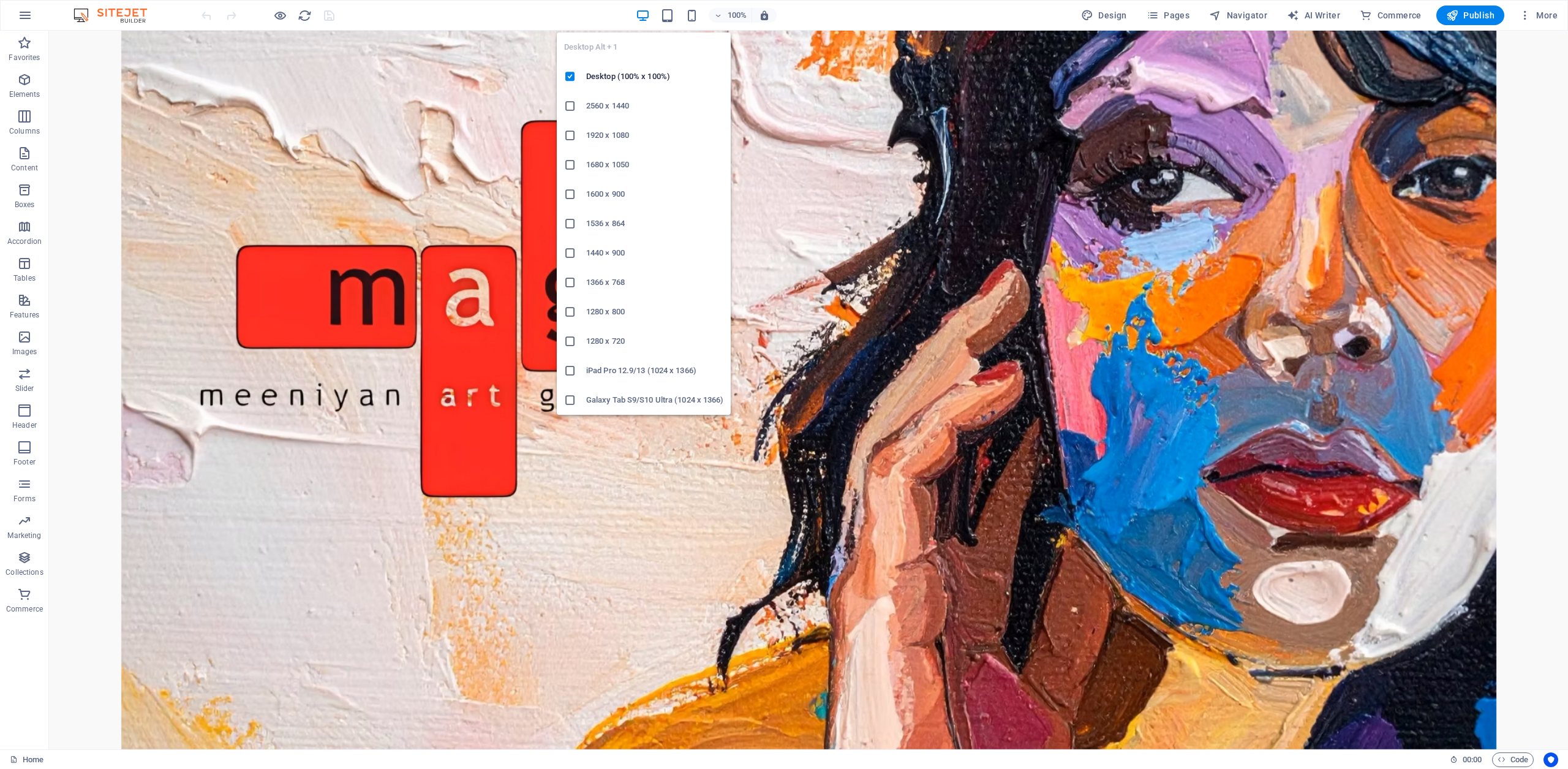
click at [610, 165] on h6 "1680 x 1050" at bounding box center [655, 165] width 137 height 15
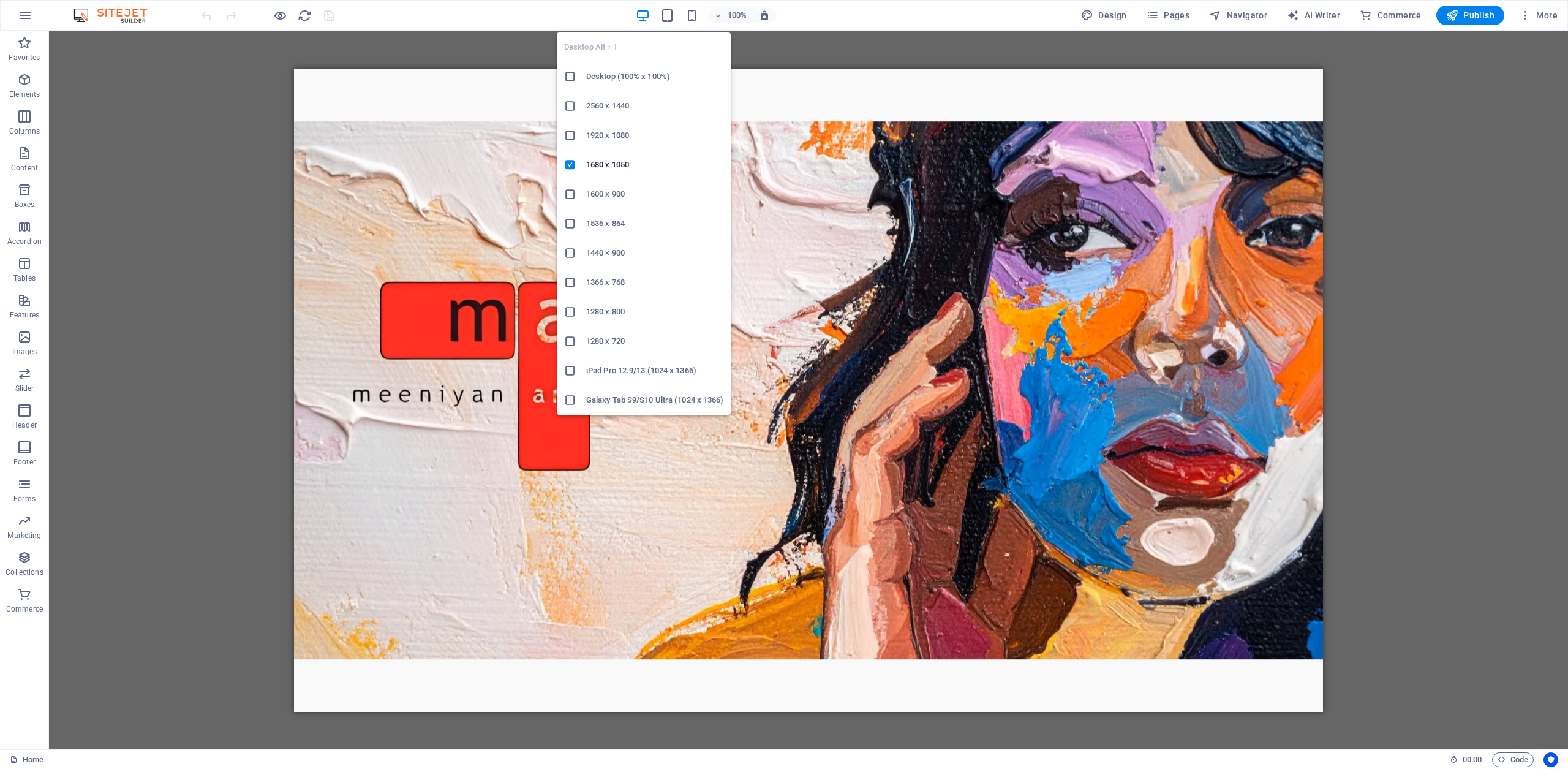
click at [607, 107] on h6 "2560 x 1440" at bounding box center [655, 107] width 137 height 15
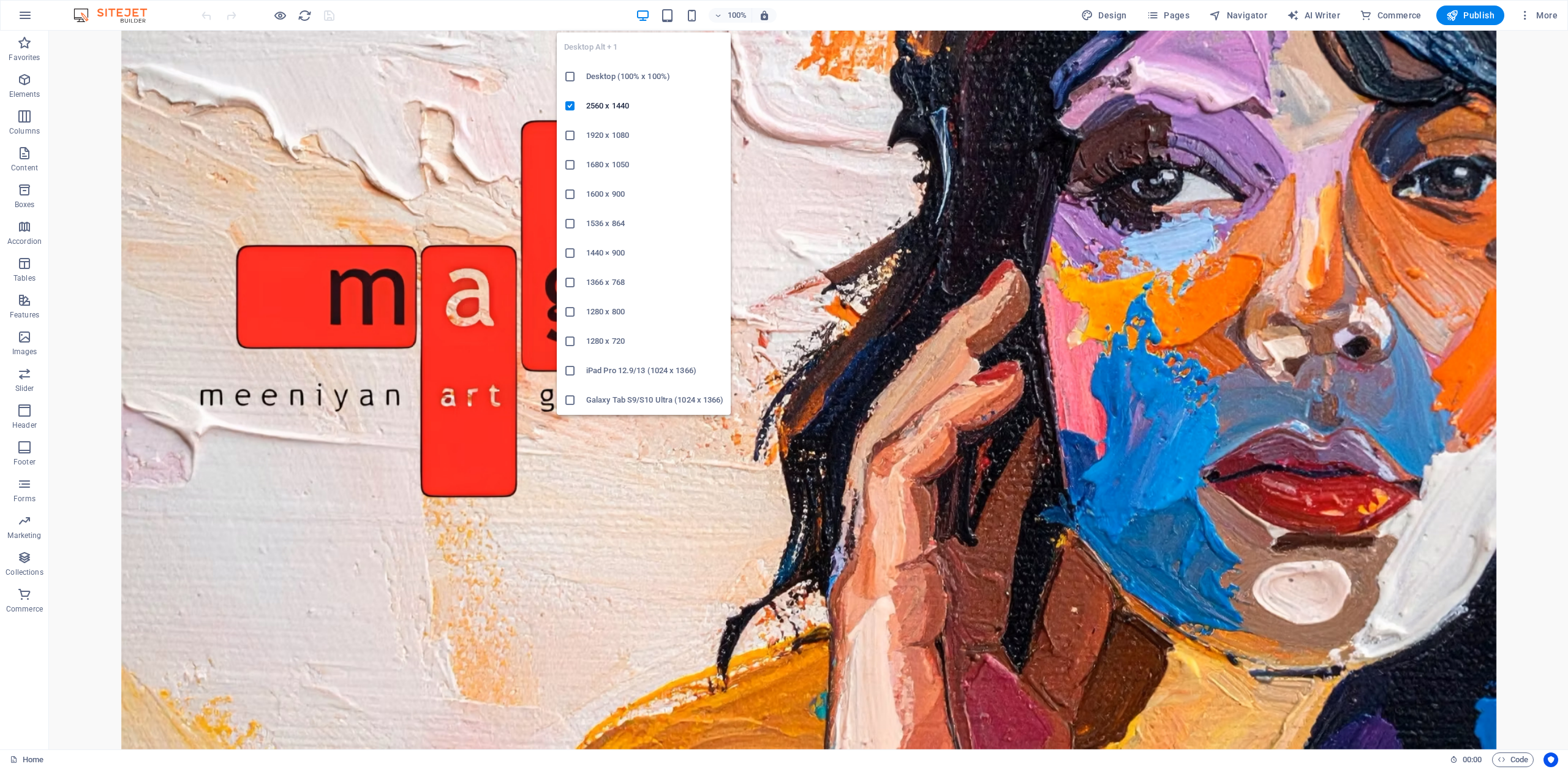
click at [645, 14] on icon "button" at bounding box center [643, 15] width 14 height 14
click at [605, 341] on h6 "1280 x 720" at bounding box center [655, 341] width 137 height 15
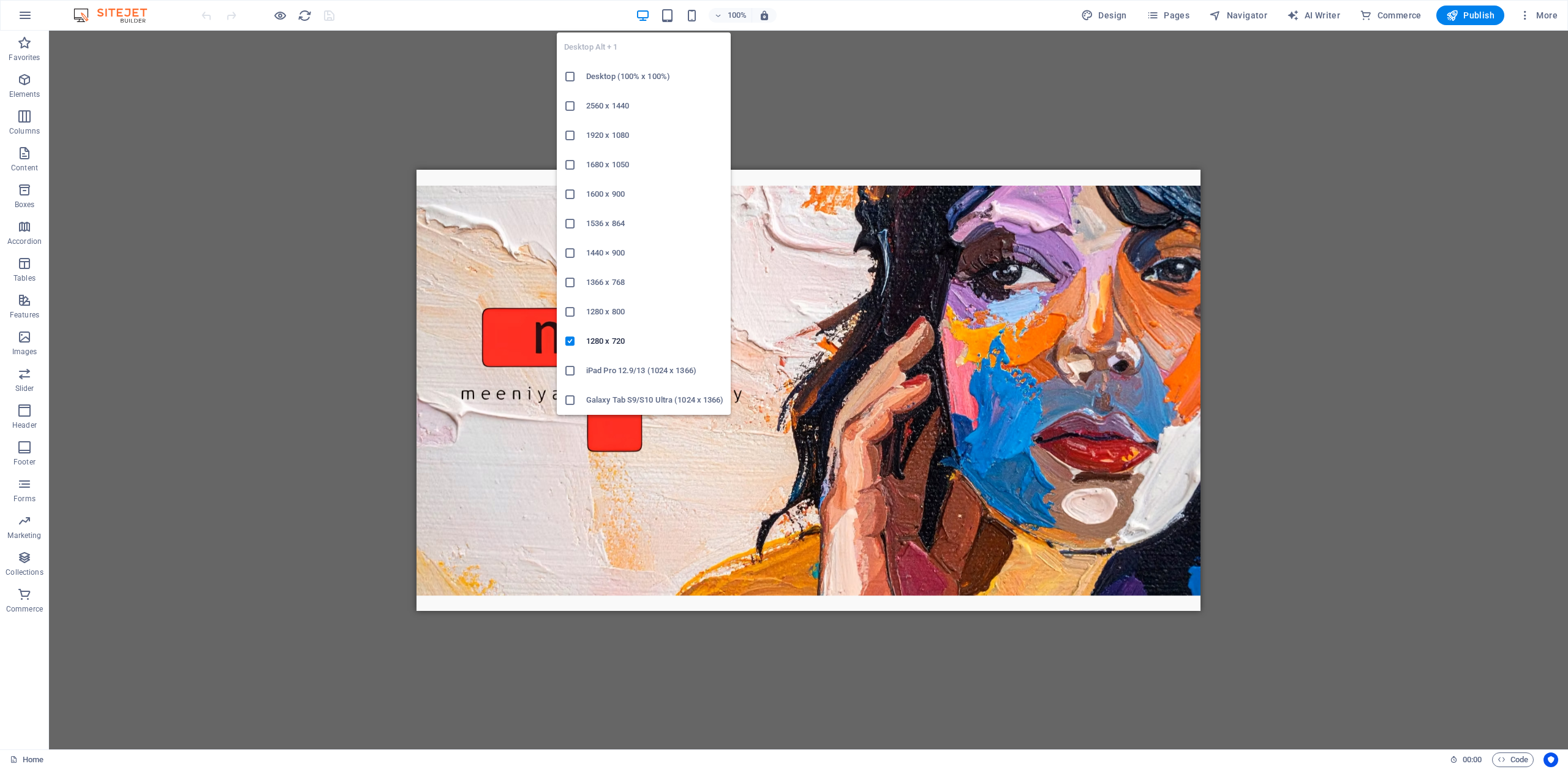
click at [646, 11] on icon "button" at bounding box center [643, 15] width 14 height 14
click at [619, 75] on h6 "Desktop (100% x 100%)" at bounding box center [655, 77] width 137 height 15
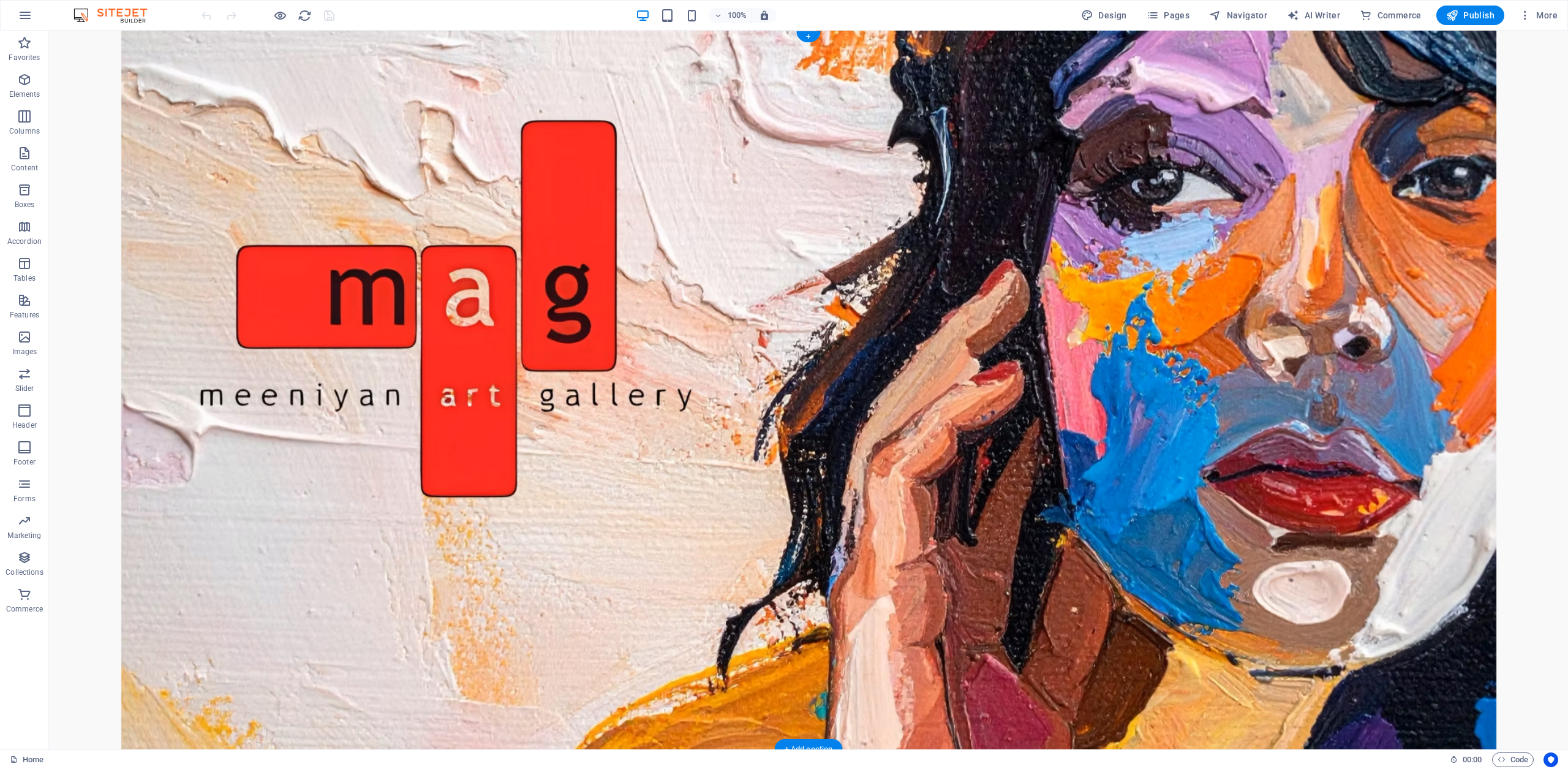
click at [889, 373] on figure at bounding box center [808, 390] width 1519 height 719
click at [850, 327] on figure at bounding box center [808, 390] width 1519 height 719
click at [849, 326] on figure at bounding box center [808, 390] width 1519 height 719
select select "vh"
select select "header"
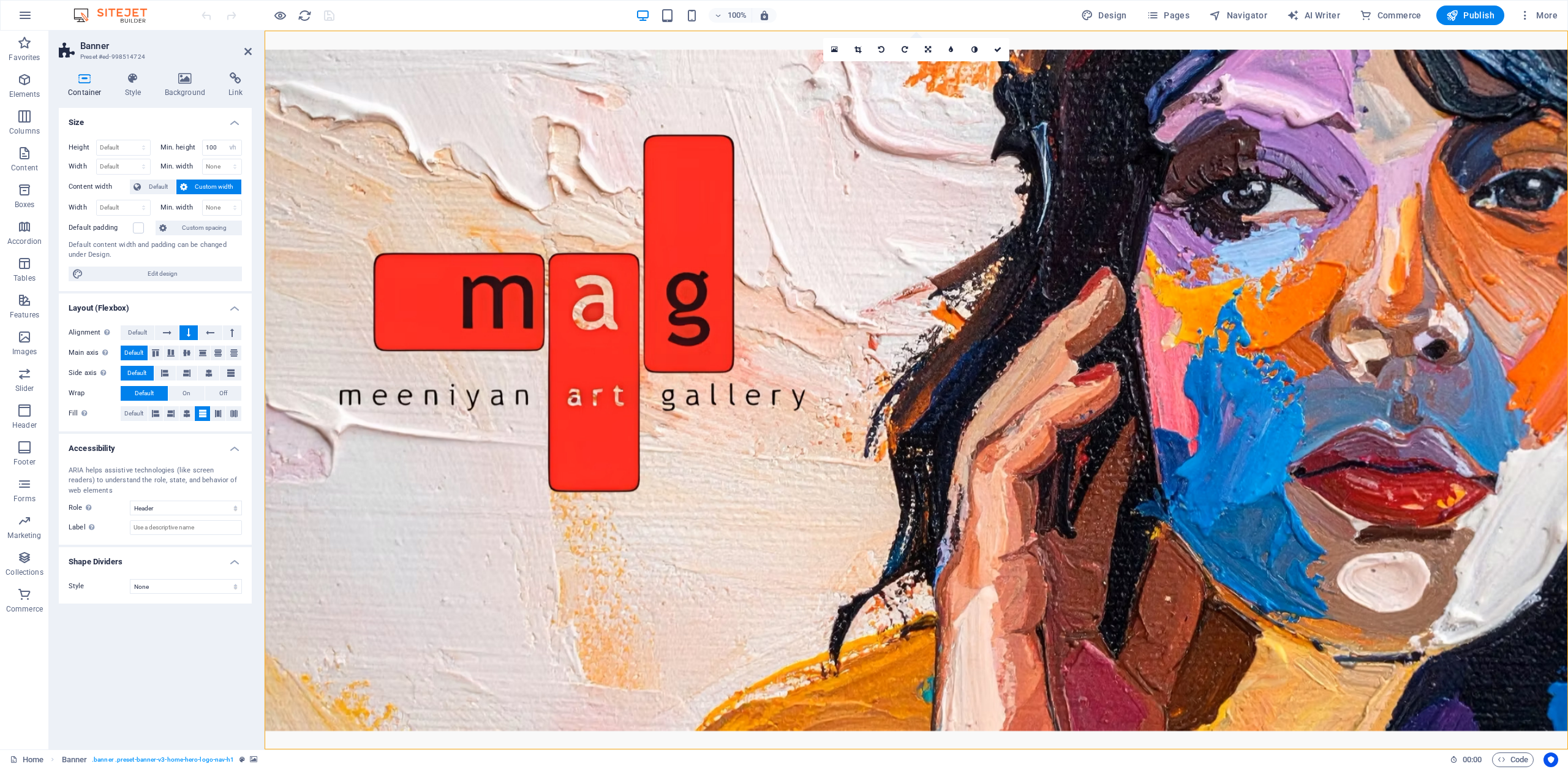
click at [80, 76] on icon at bounding box center [84, 78] width 52 height 12
click at [182, 79] on icon at bounding box center [184, 78] width 59 height 12
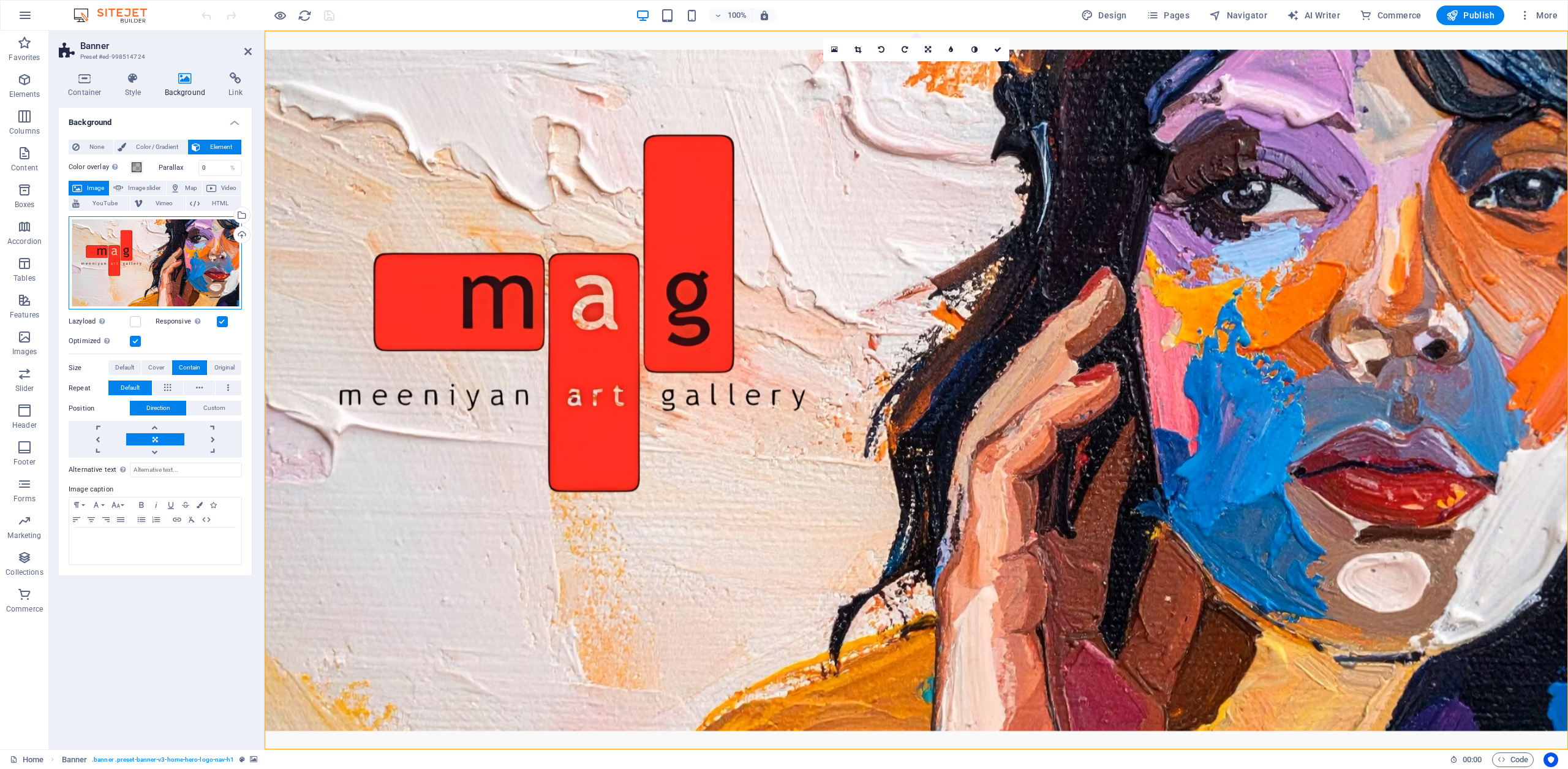
click at [166, 272] on div "Drag files here, click to choose files or select files from Files or our free s…" at bounding box center [154, 263] width 173 height 94
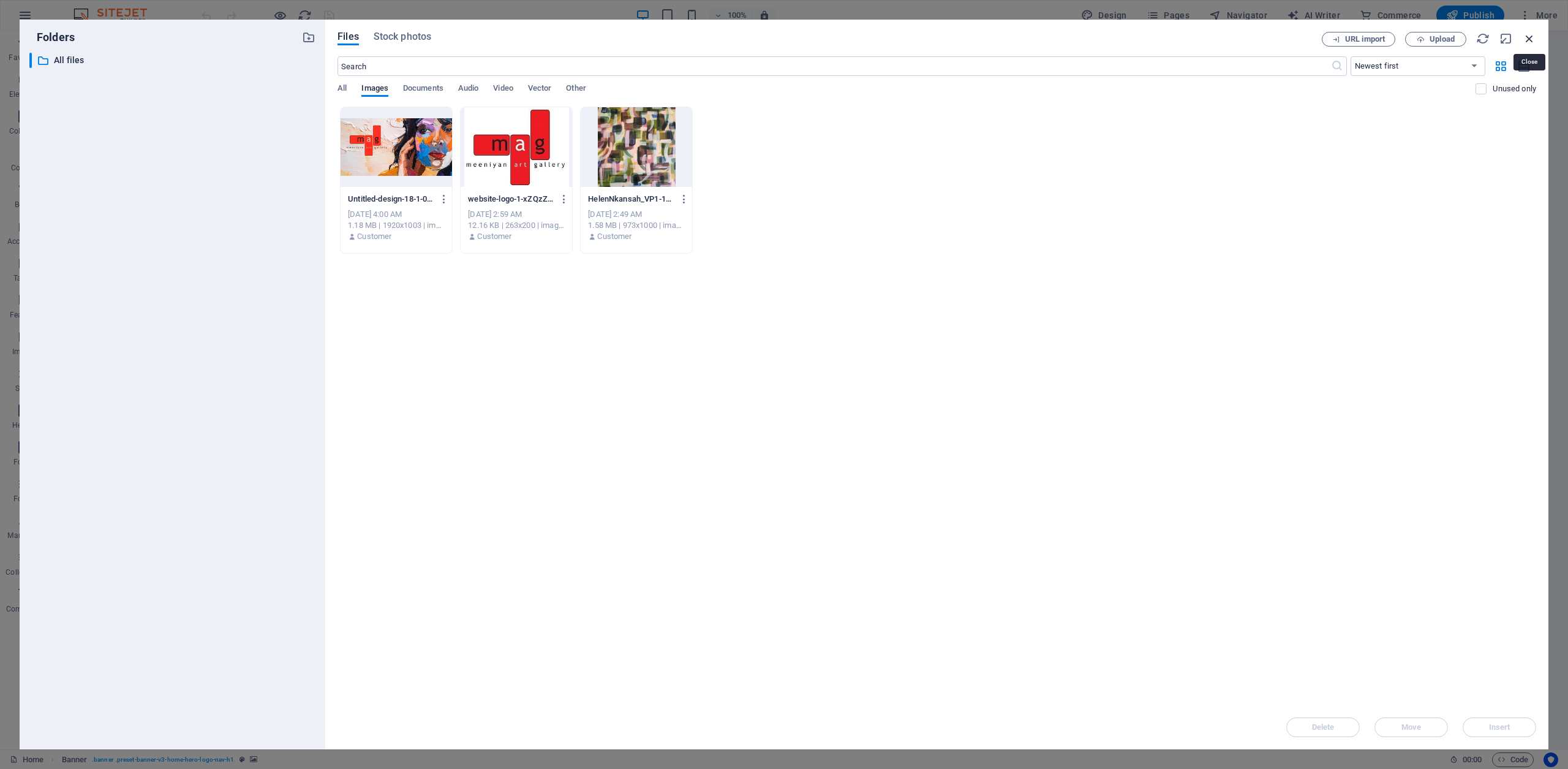
click at [1529, 38] on icon "button" at bounding box center [1530, 38] width 13 height 14
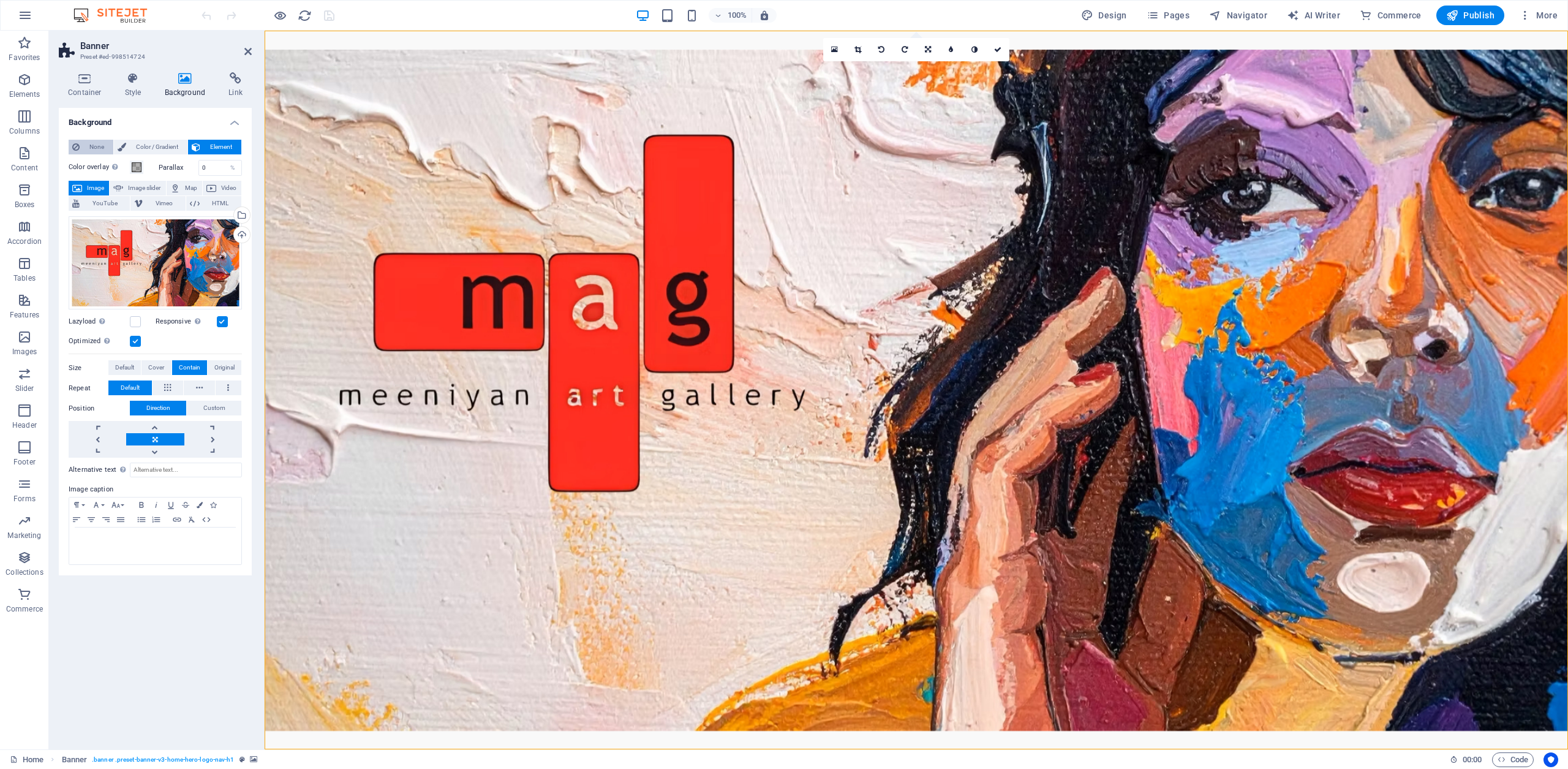
click at [97, 144] on span "None" at bounding box center [96, 147] width 26 height 15
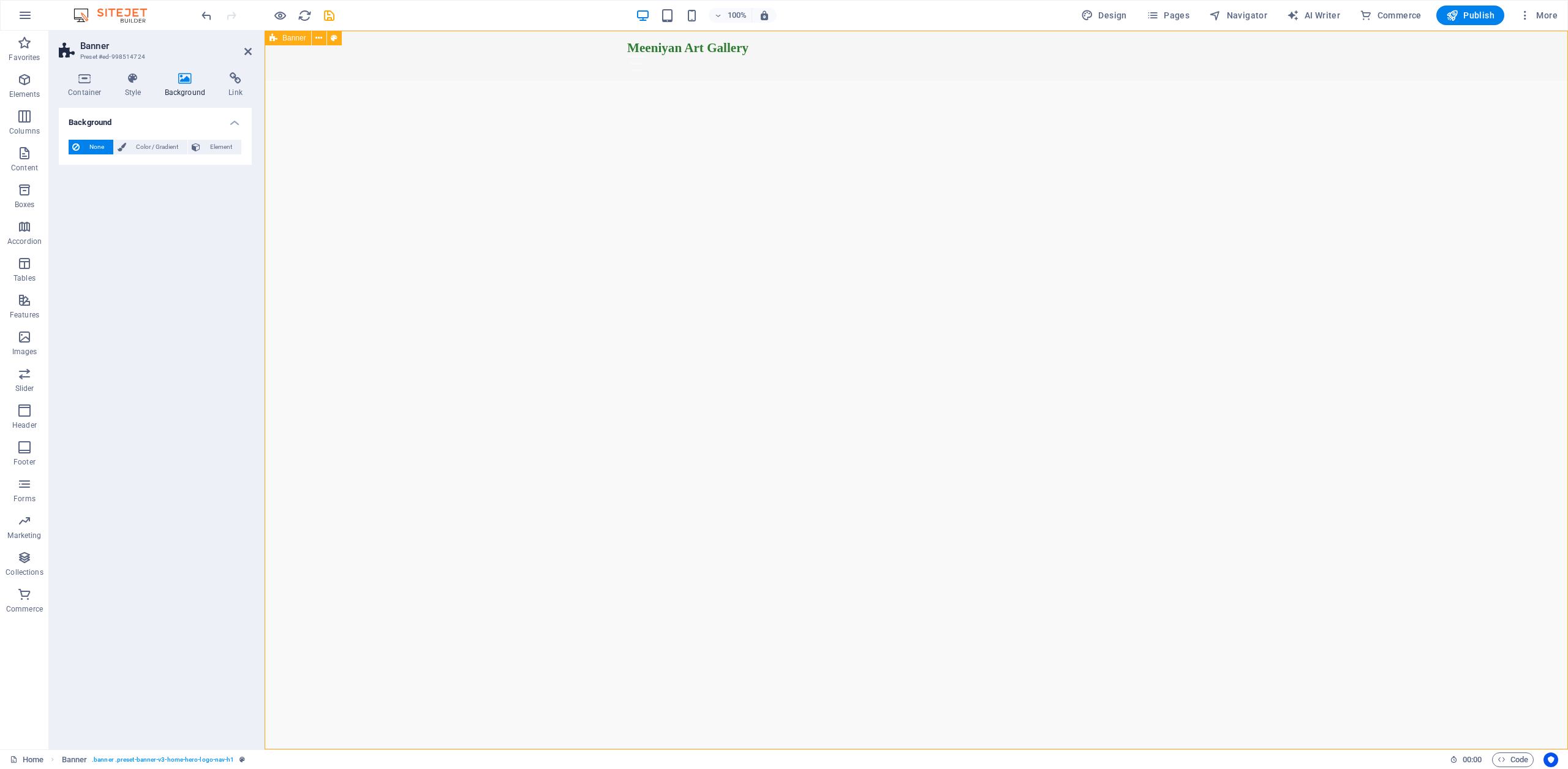
click at [711, 233] on div "Meeniyan Art Gallery Home About Services Gallery Contact" at bounding box center [916, 390] width 1303 height 719
drag, startPoint x: 22, startPoint y: 77, endPoint x: 45, endPoint y: 95, distance: 29.2
click at [22, 77] on icon "button" at bounding box center [25, 80] width 15 height 15
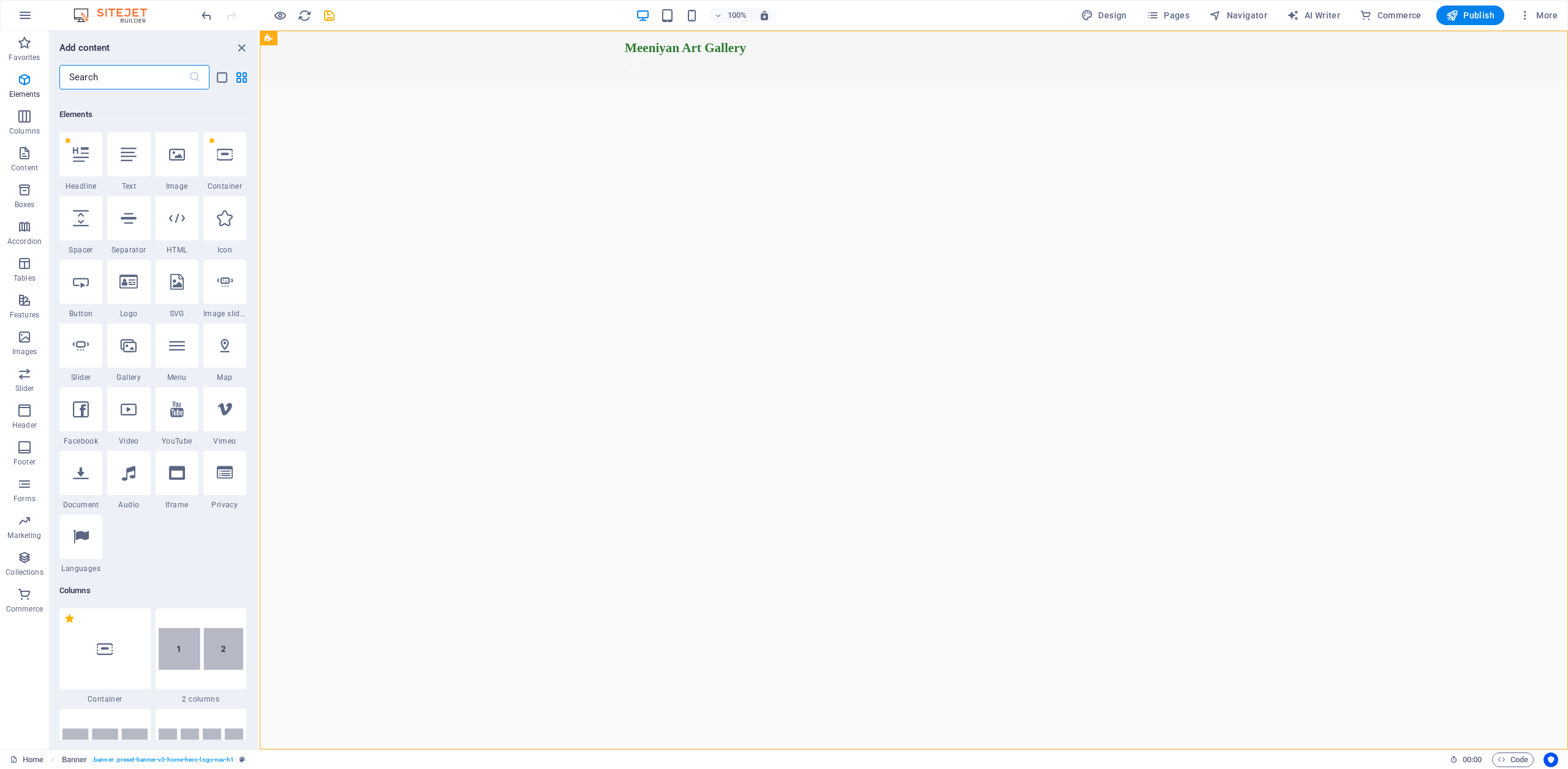
scroll to position [131, 0]
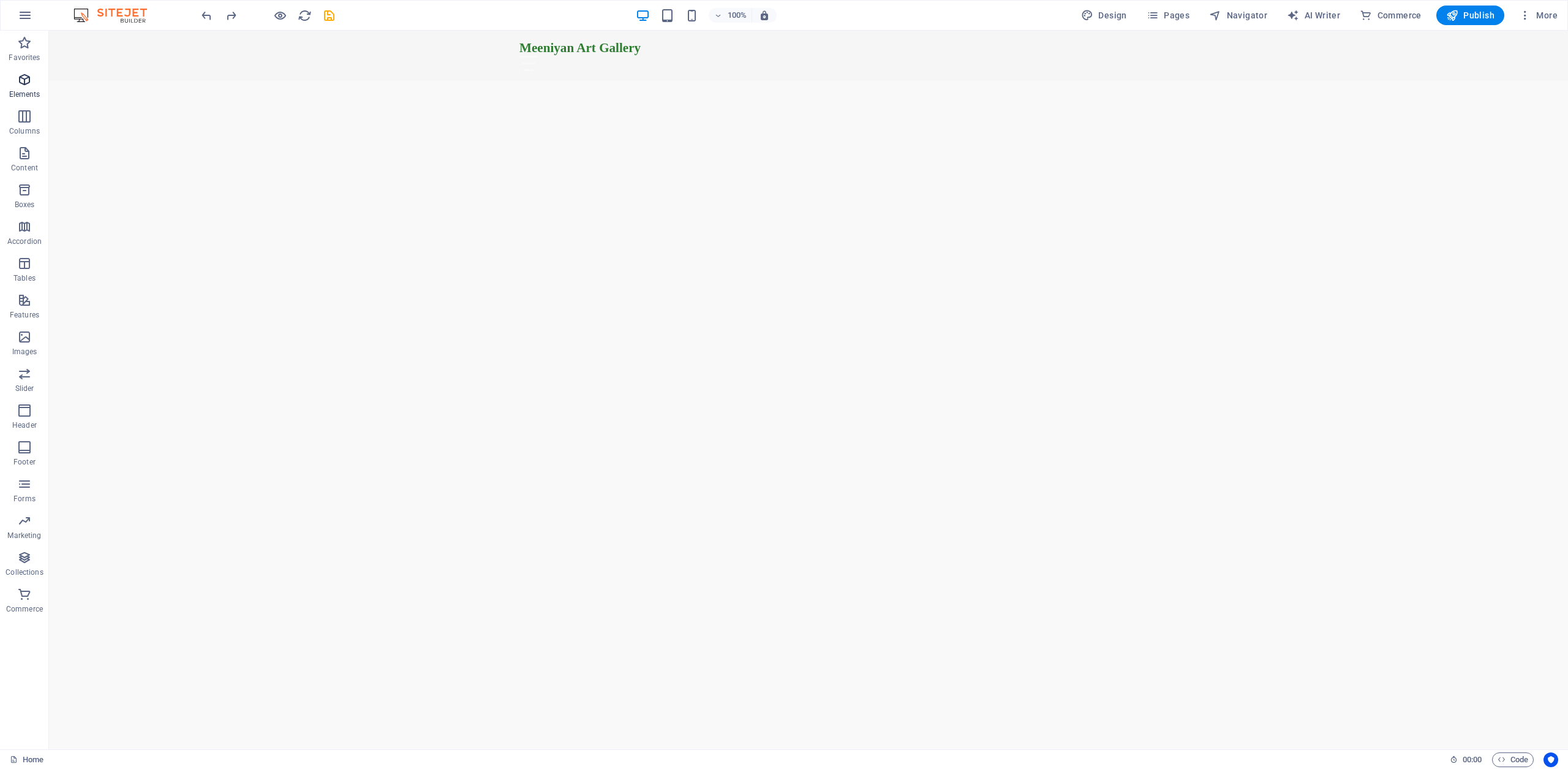
click at [22, 80] on icon "button" at bounding box center [25, 80] width 15 height 15
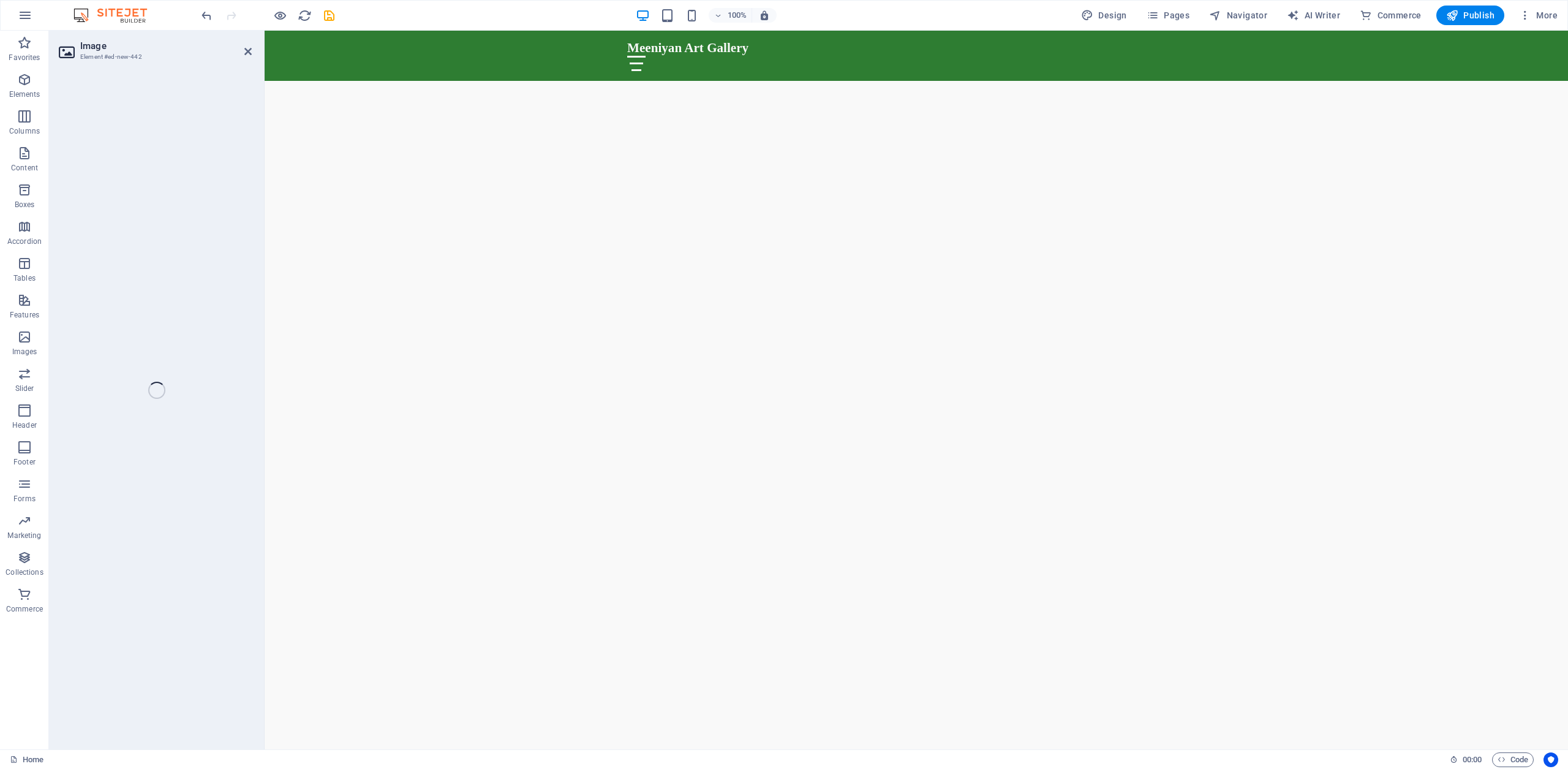
scroll to position [656, 0]
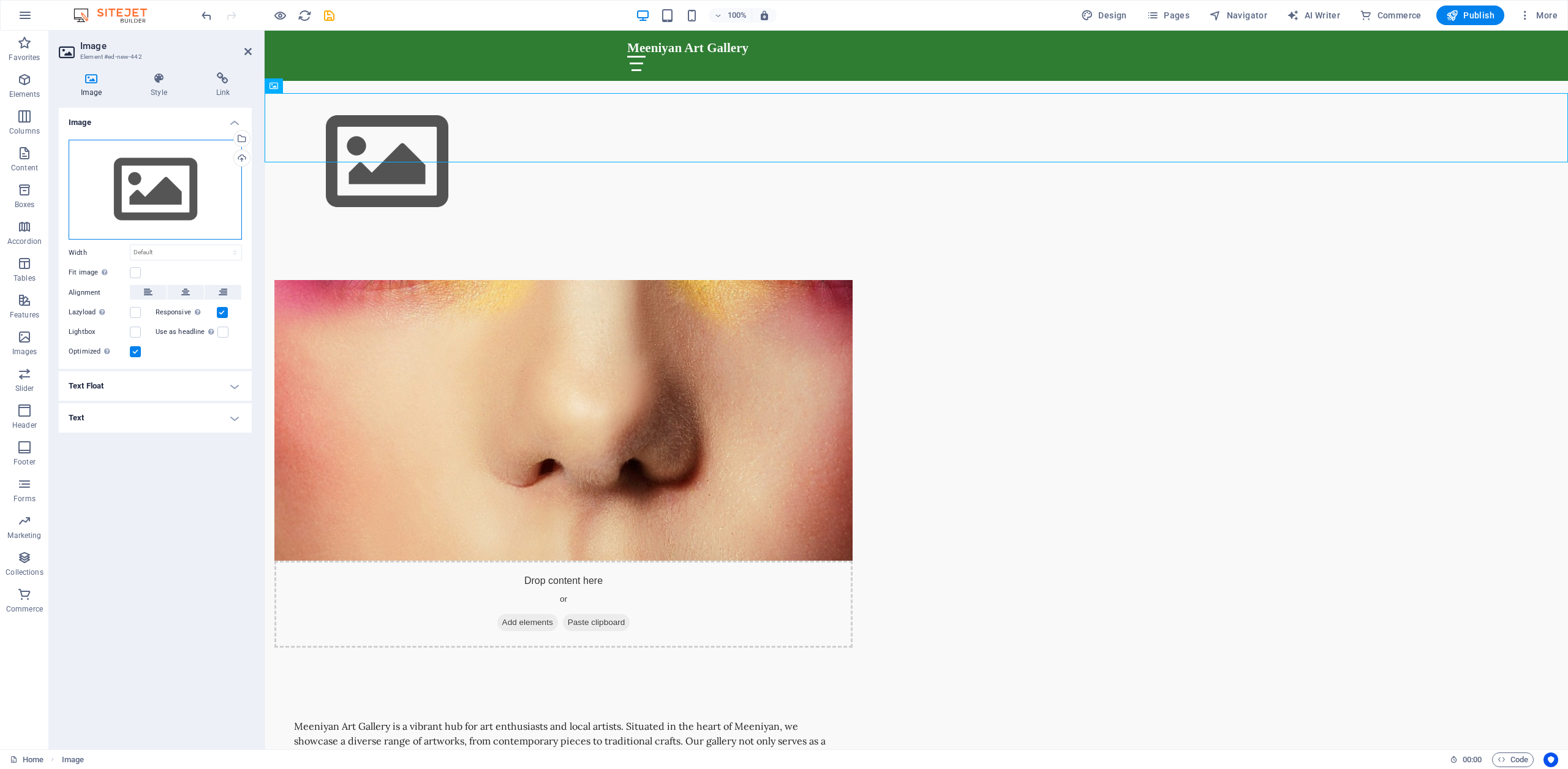
click at [148, 194] on div "Drag files here, click to choose files or select files from Files or our free s…" at bounding box center [154, 190] width 173 height 101
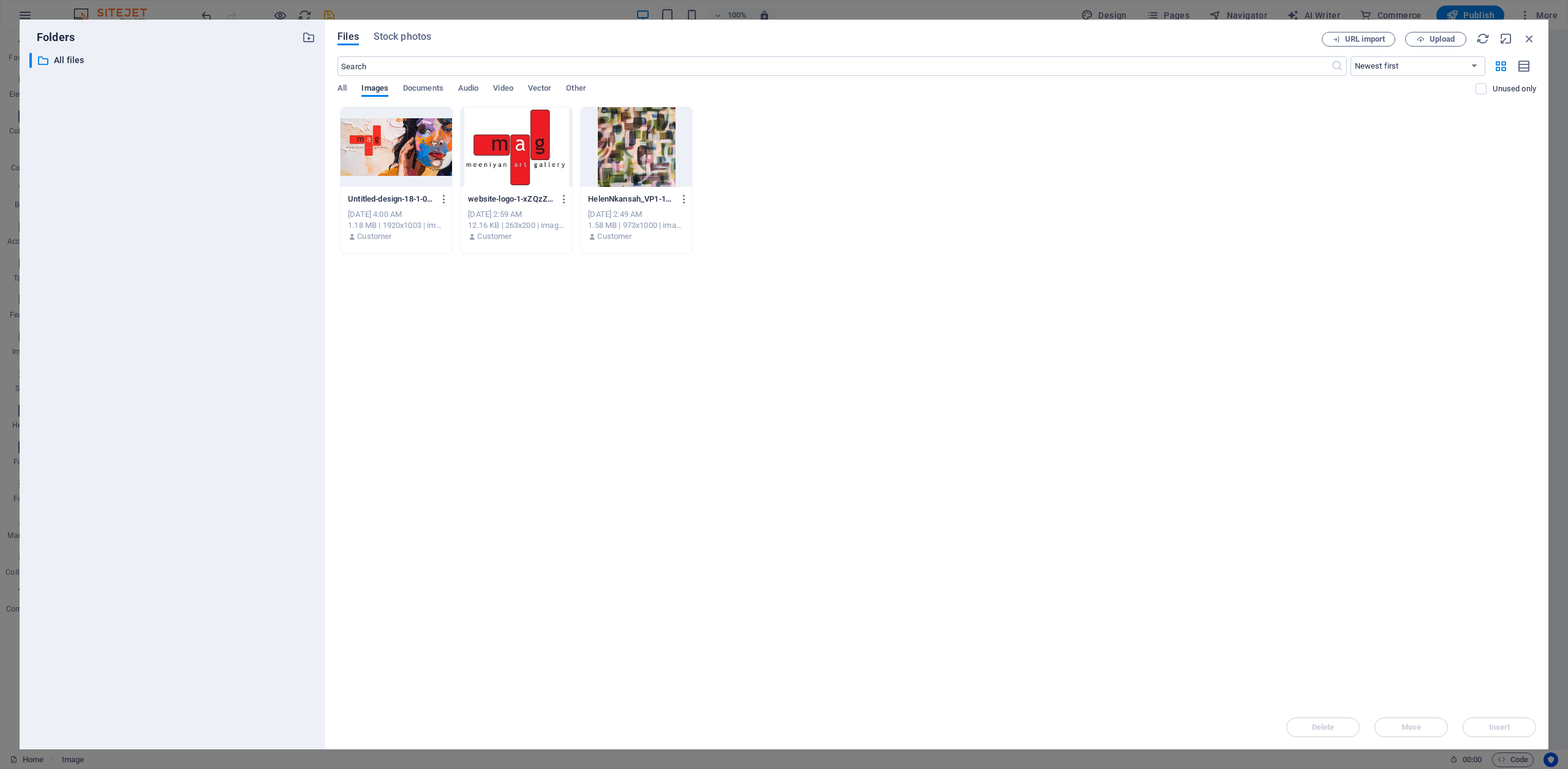
click at [391, 155] on div at bounding box center [396, 147] width 112 height 80
click at [1507, 725] on span "Insert" at bounding box center [1500, 728] width 22 height 8
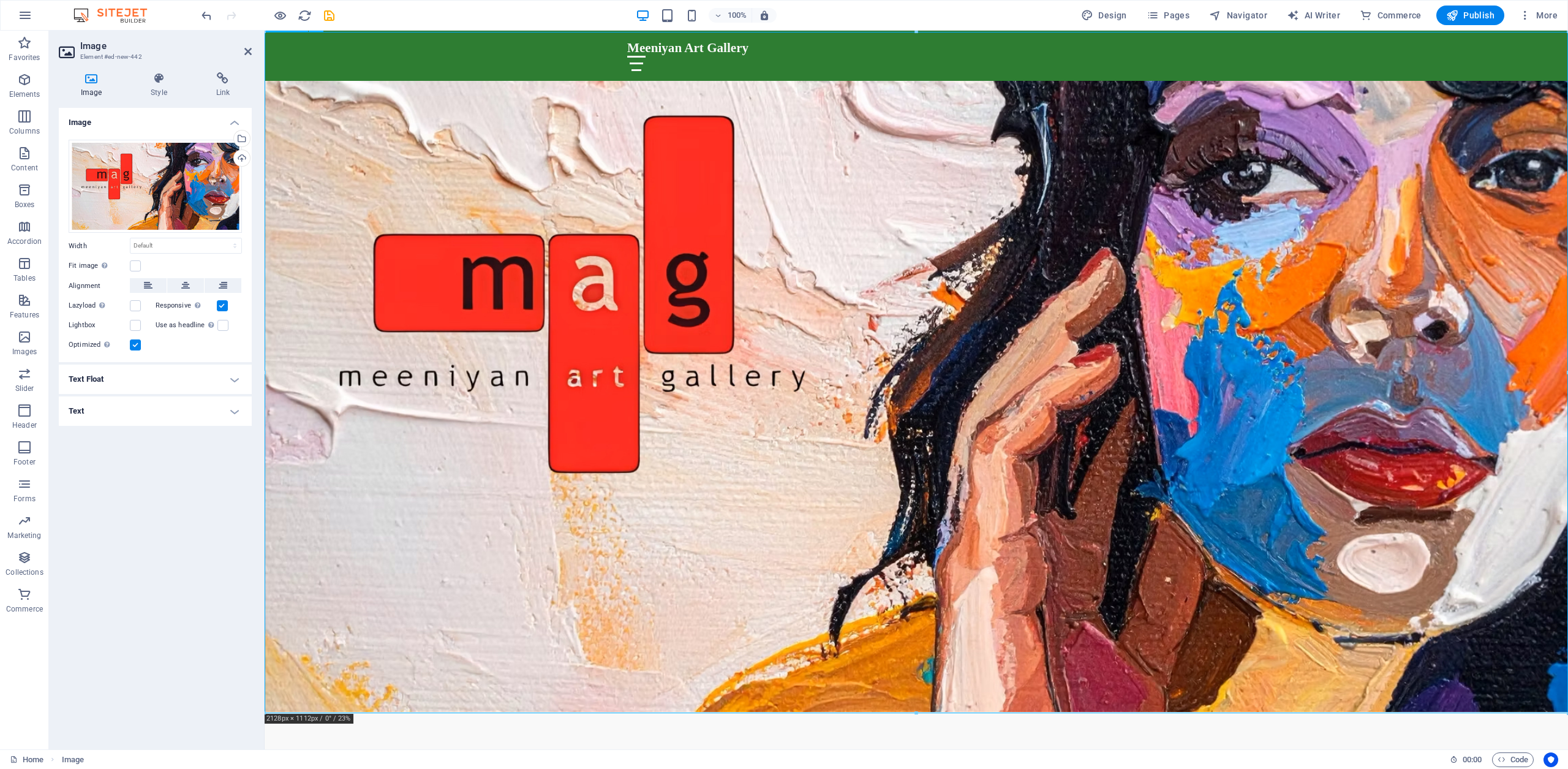
scroll to position [718, 0]
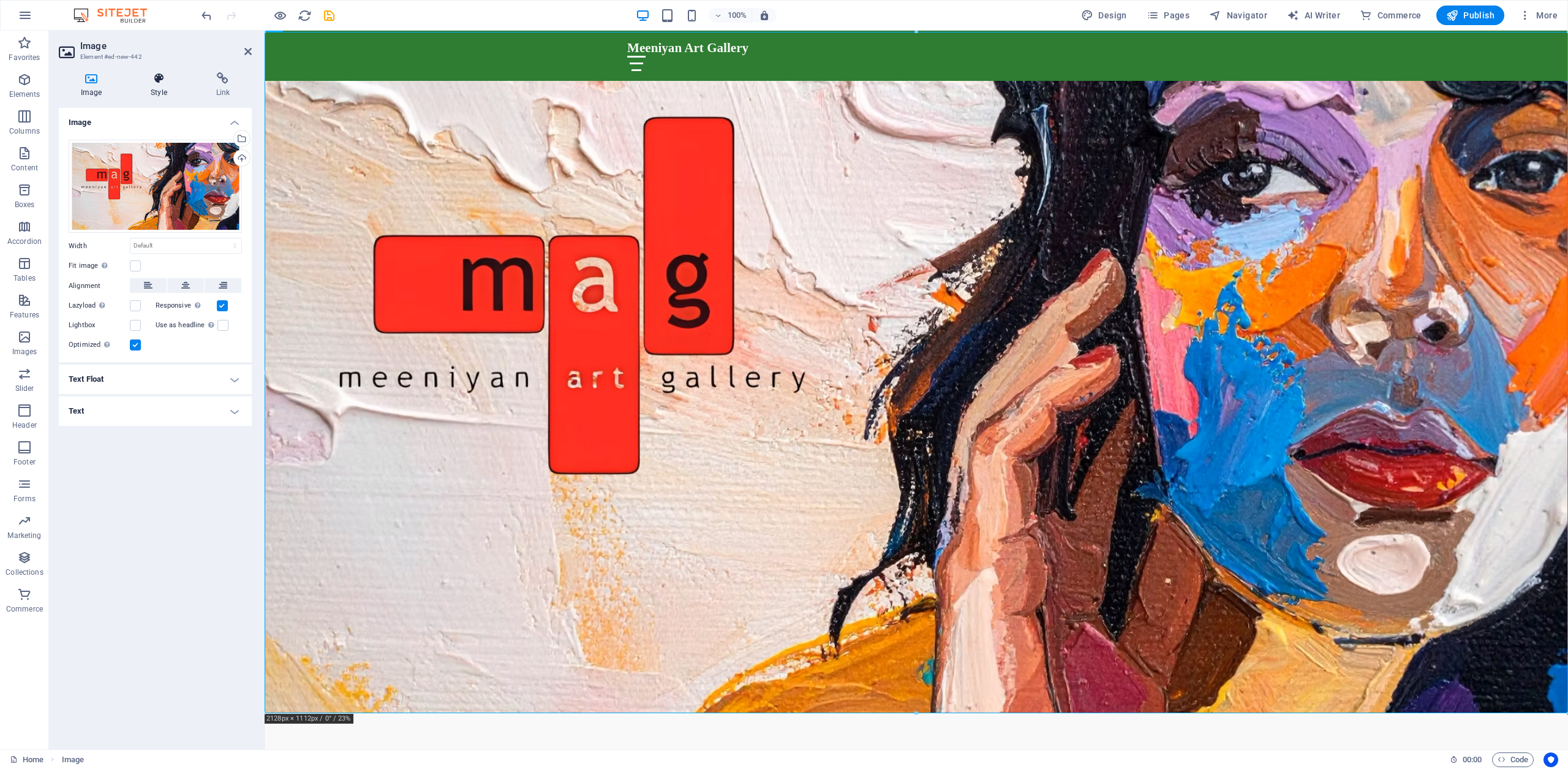
click at [162, 83] on icon at bounding box center [159, 78] width 60 height 12
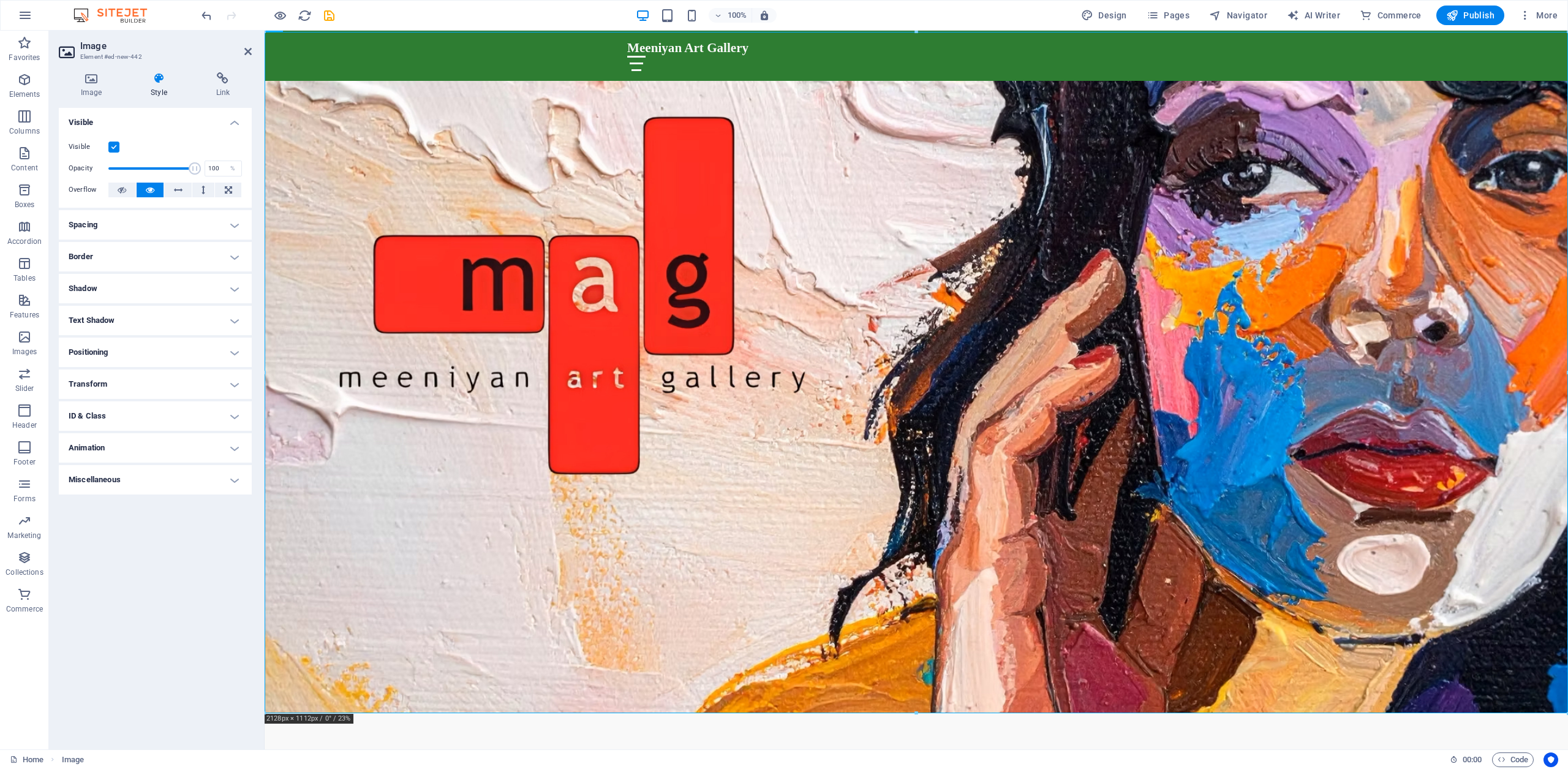
click at [232, 287] on h4 "Shadow" at bounding box center [154, 288] width 193 height 29
click at [175, 317] on span "Outside" at bounding box center [176, 314] width 21 height 15
type input "2"
type input "4"
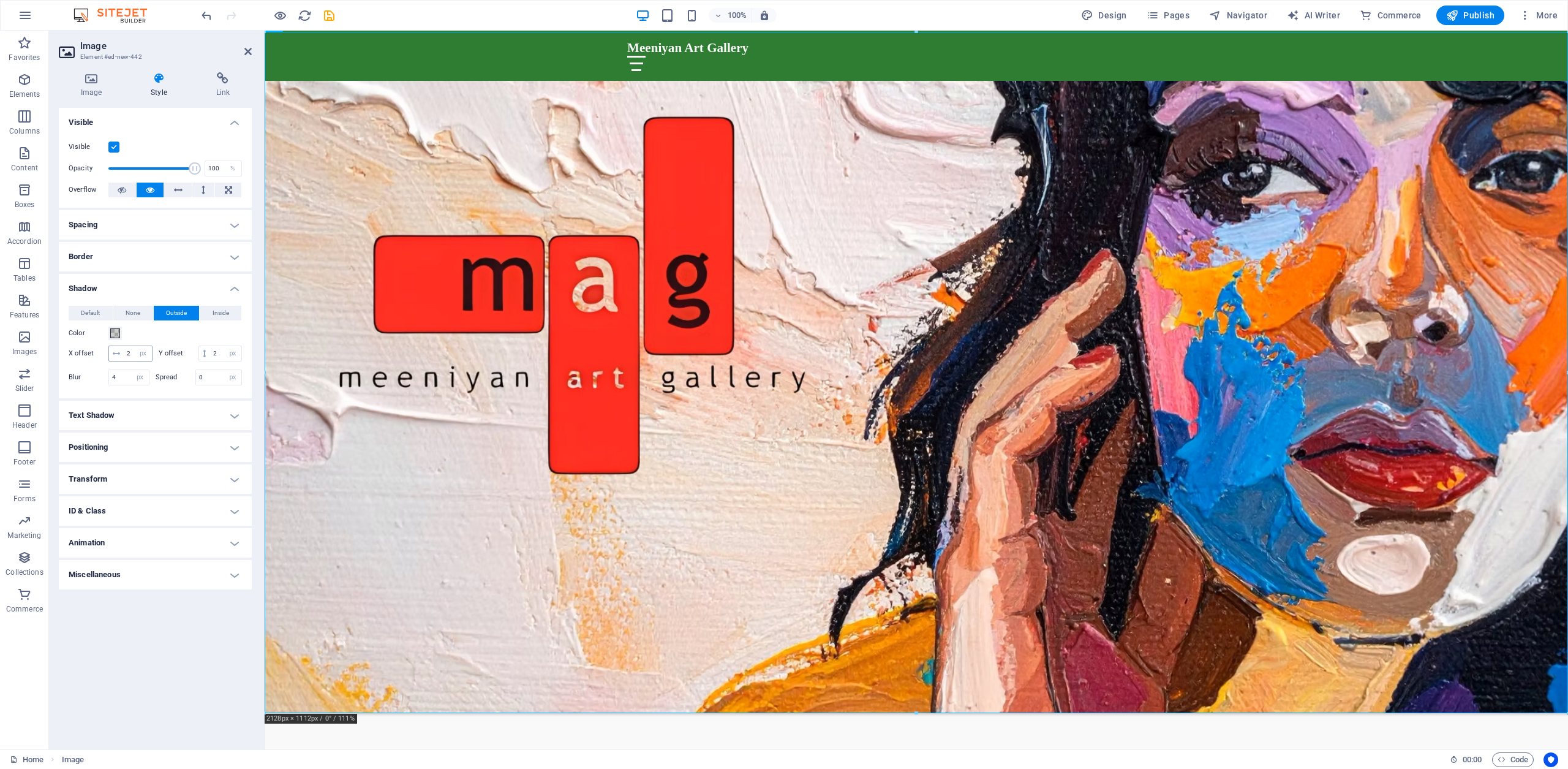
click at [112, 353] on icon at bounding box center [116, 353] width 7 height 8
click at [136, 353] on input "2" at bounding box center [138, 354] width 28 height 15
click at [152, 357] on input "2" at bounding box center [138, 354] width 28 height 15
drag, startPoint x: 175, startPoint y: 353, endPoint x: 125, endPoint y: 351, distance: 50.0
click at [125, 351] on input "2" at bounding box center [138, 354] width 28 height 15
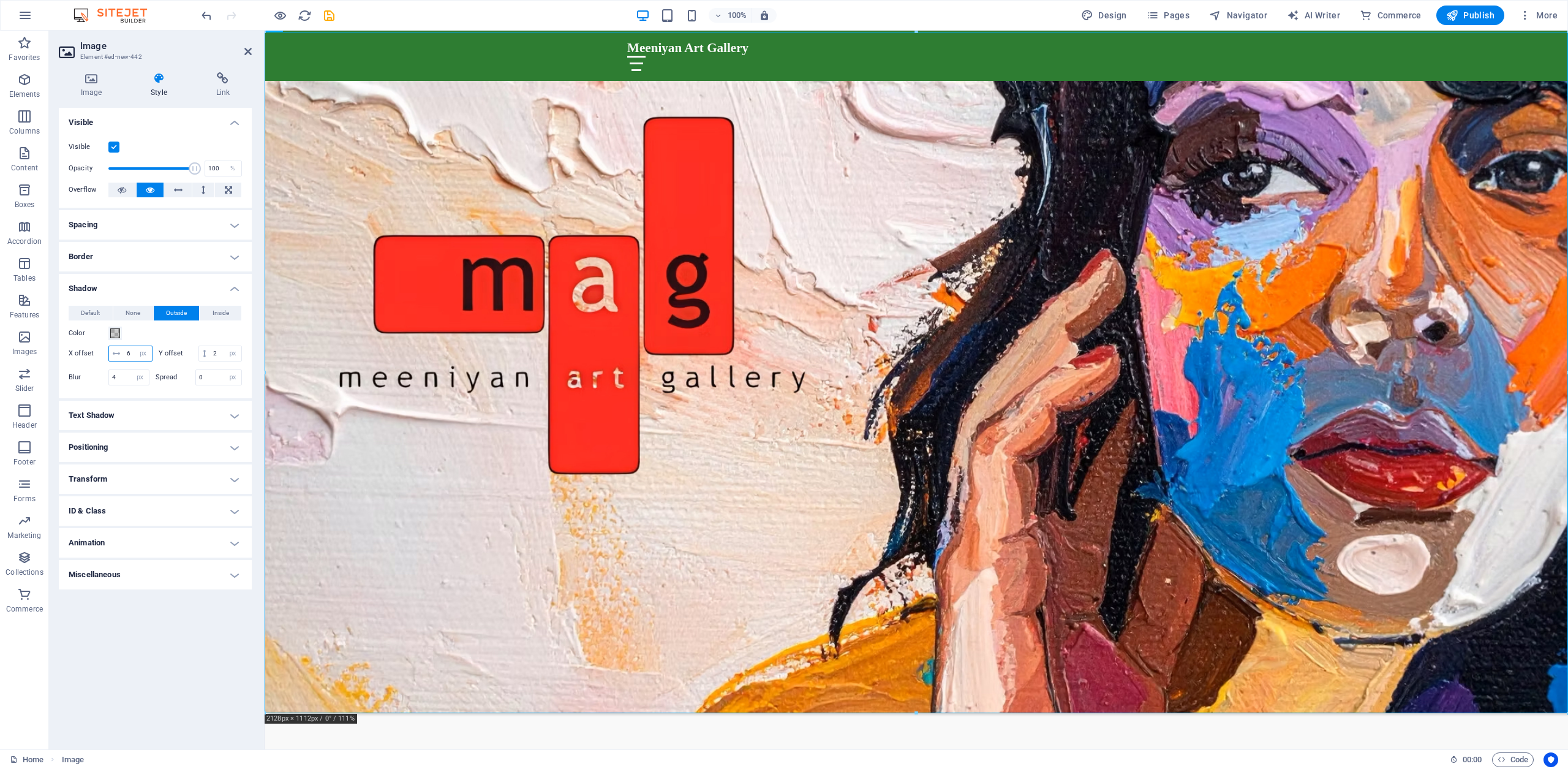
drag, startPoint x: 127, startPoint y: 351, endPoint x: 113, endPoint y: 351, distance: 14.0
click at [113, 351] on div "6 px rem vh vw" at bounding box center [130, 353] width 44 height 16
type input "8"
drag, startPoint x: 153, startPoint y: 370, endPoint x: 119, endPoint y: 370, distance: 34.0
click at [199, 362] on div "2 px rem vh vw" at bounding box center [220, 353] width 44 height 16
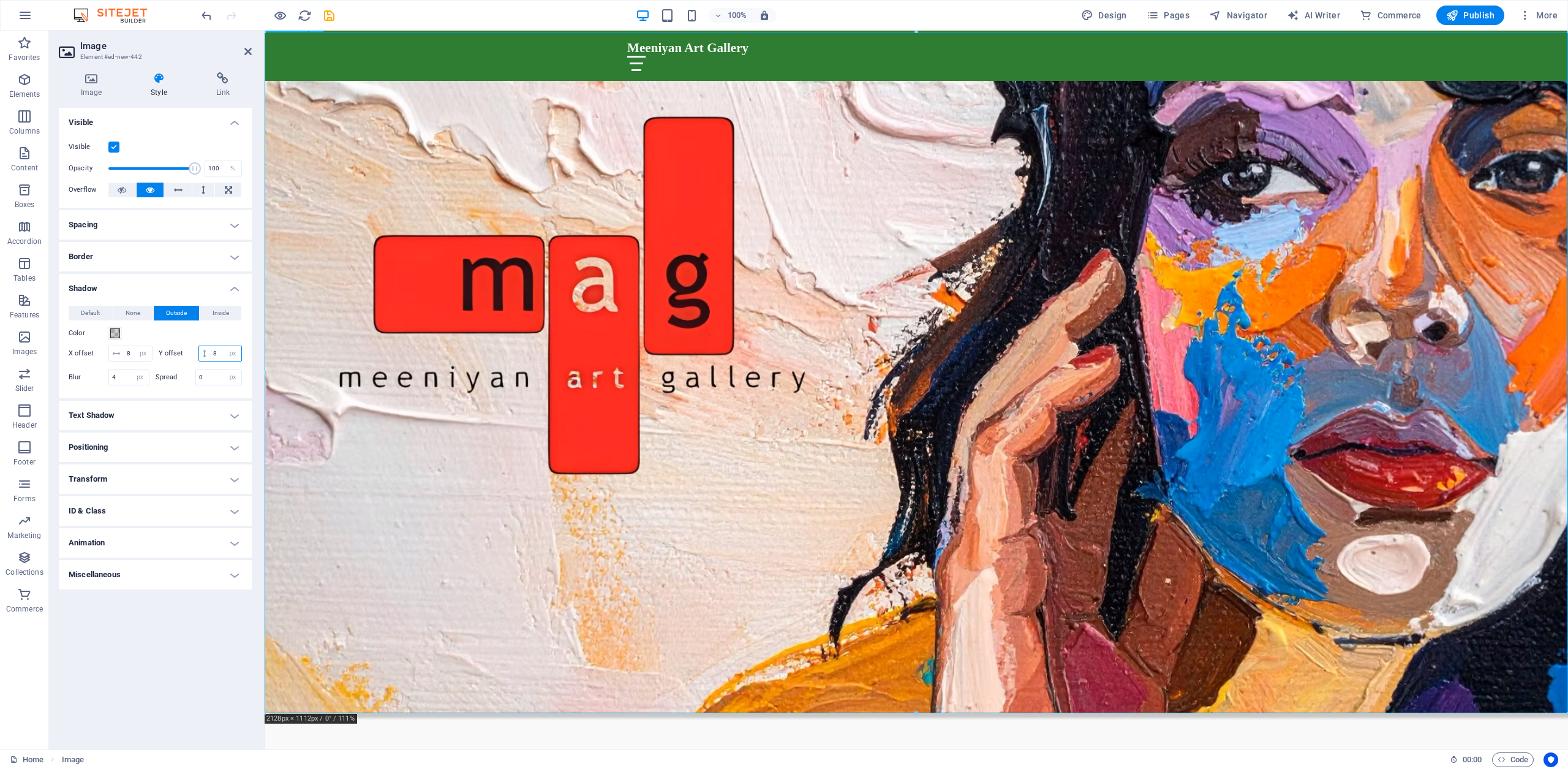
type input "8"
click at [440, 505] on figure at bounding box center [916, 372] width 1303 height 681
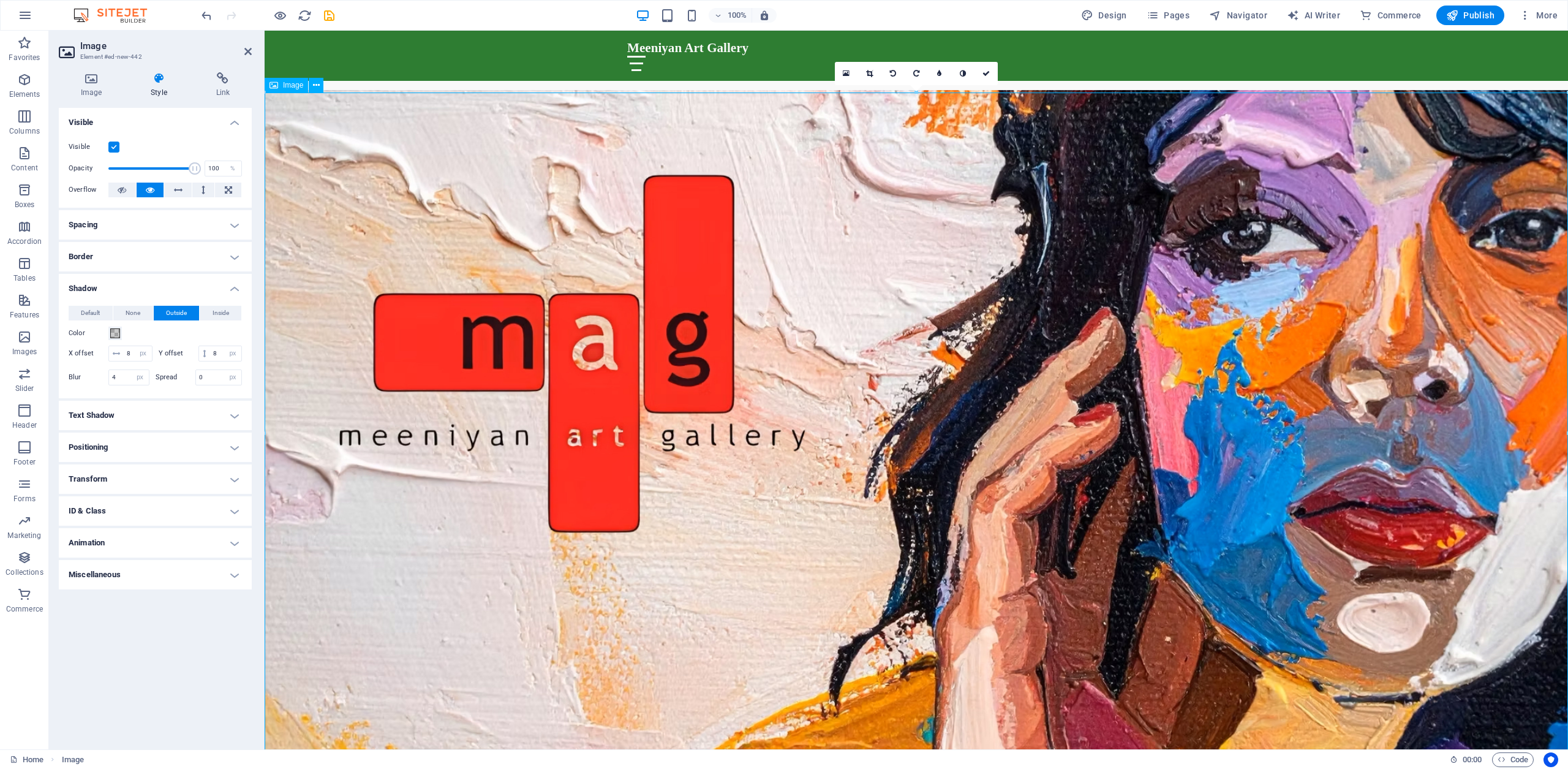
scroll to position [657, 0]
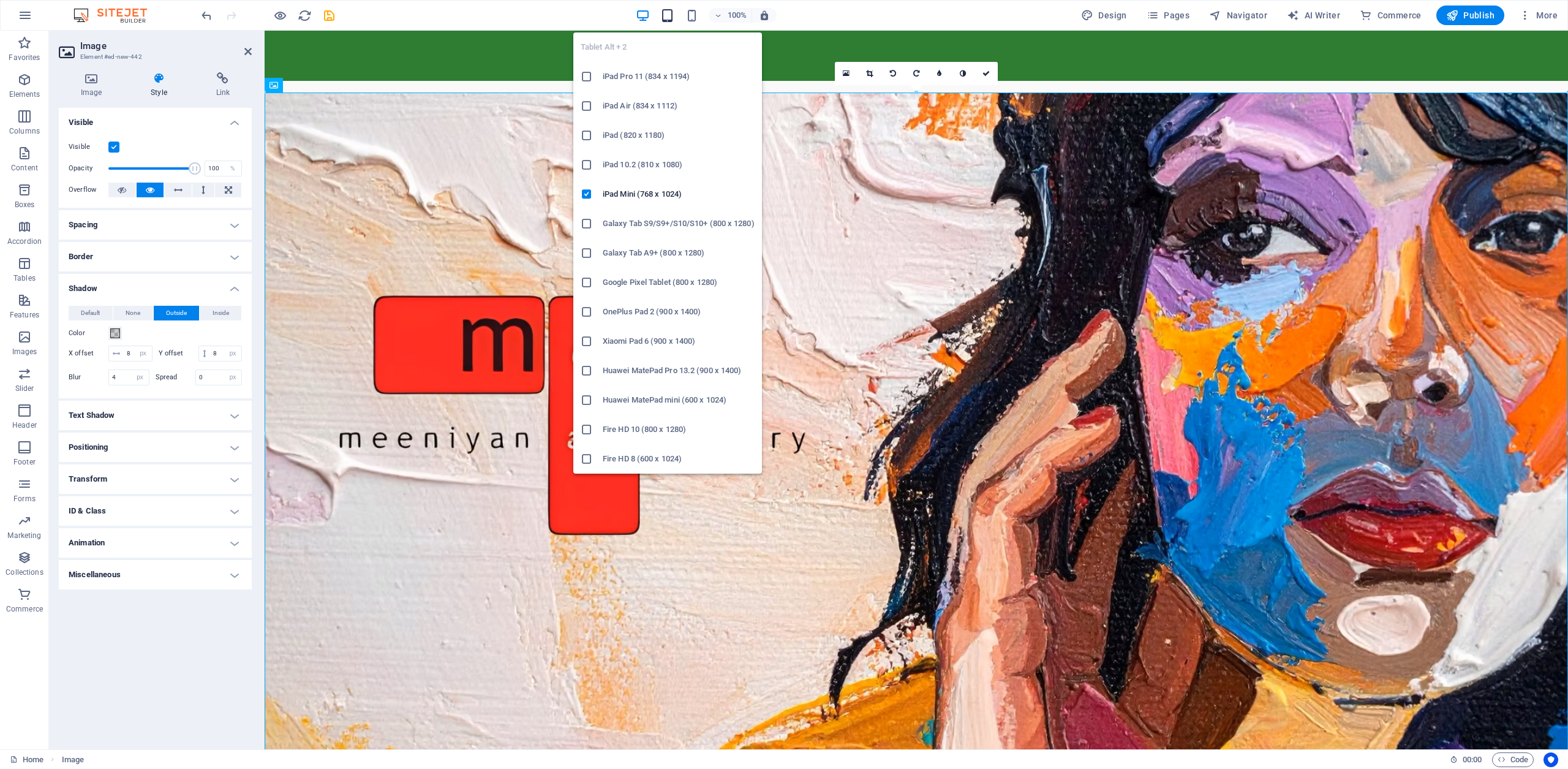
click at [669, 15] on icon "button" at bounding box center [667, 15] width 14 height 14
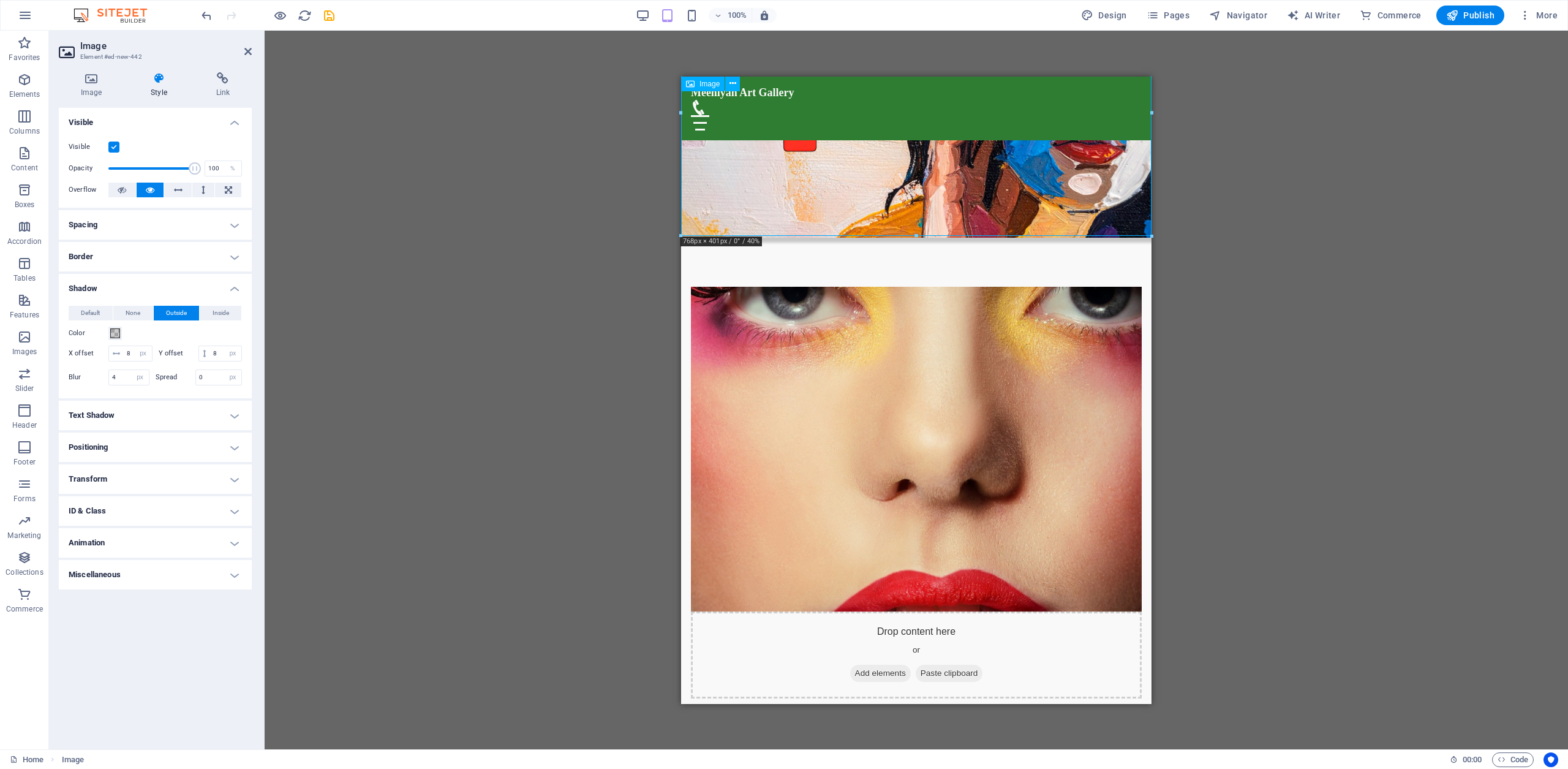
scroll to position [715, 0]
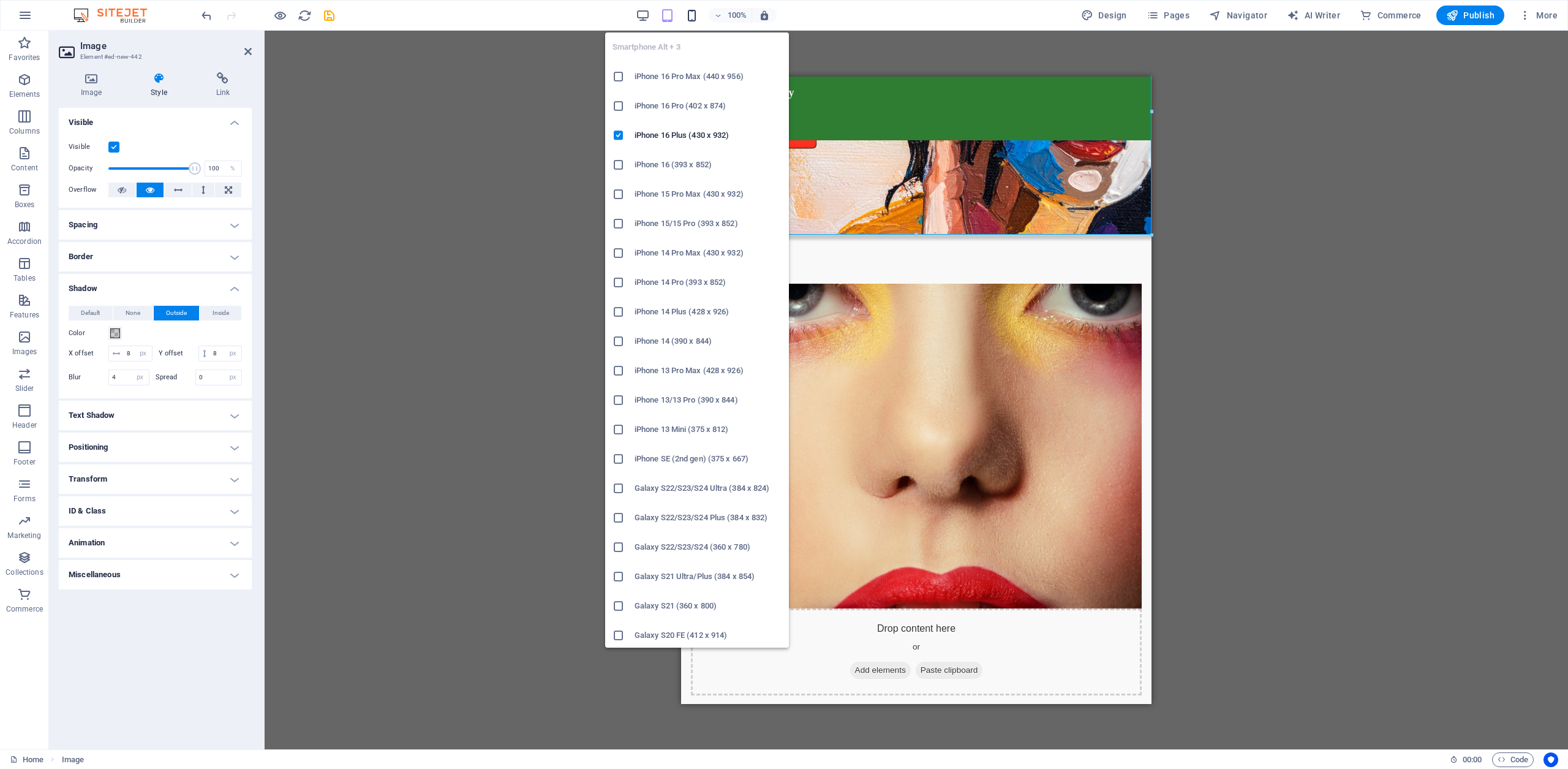
click at [692, 19] on icon "button" at bounding box center [691, 15] width 14 height 14
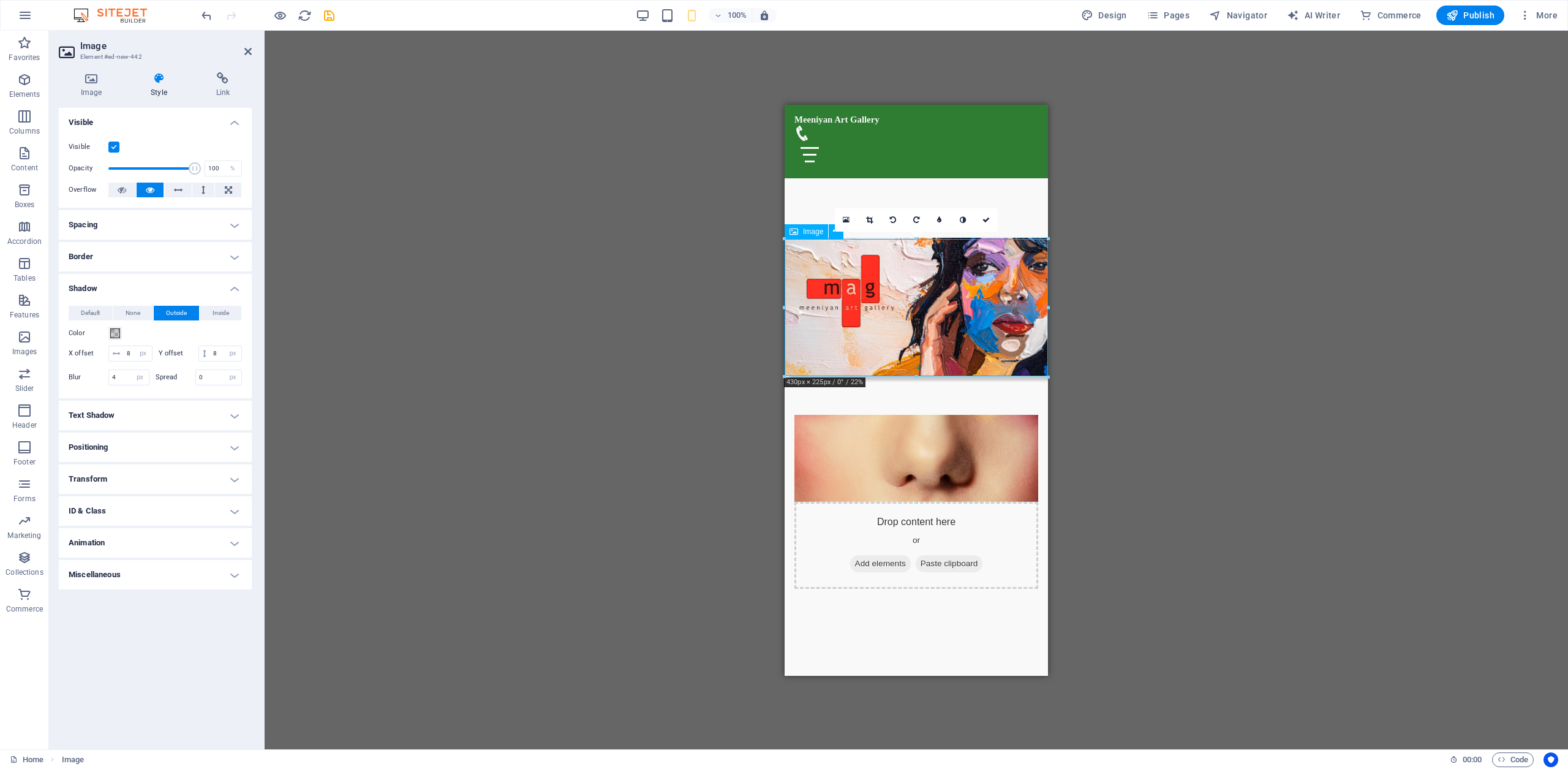
scroll to position [437, 0]
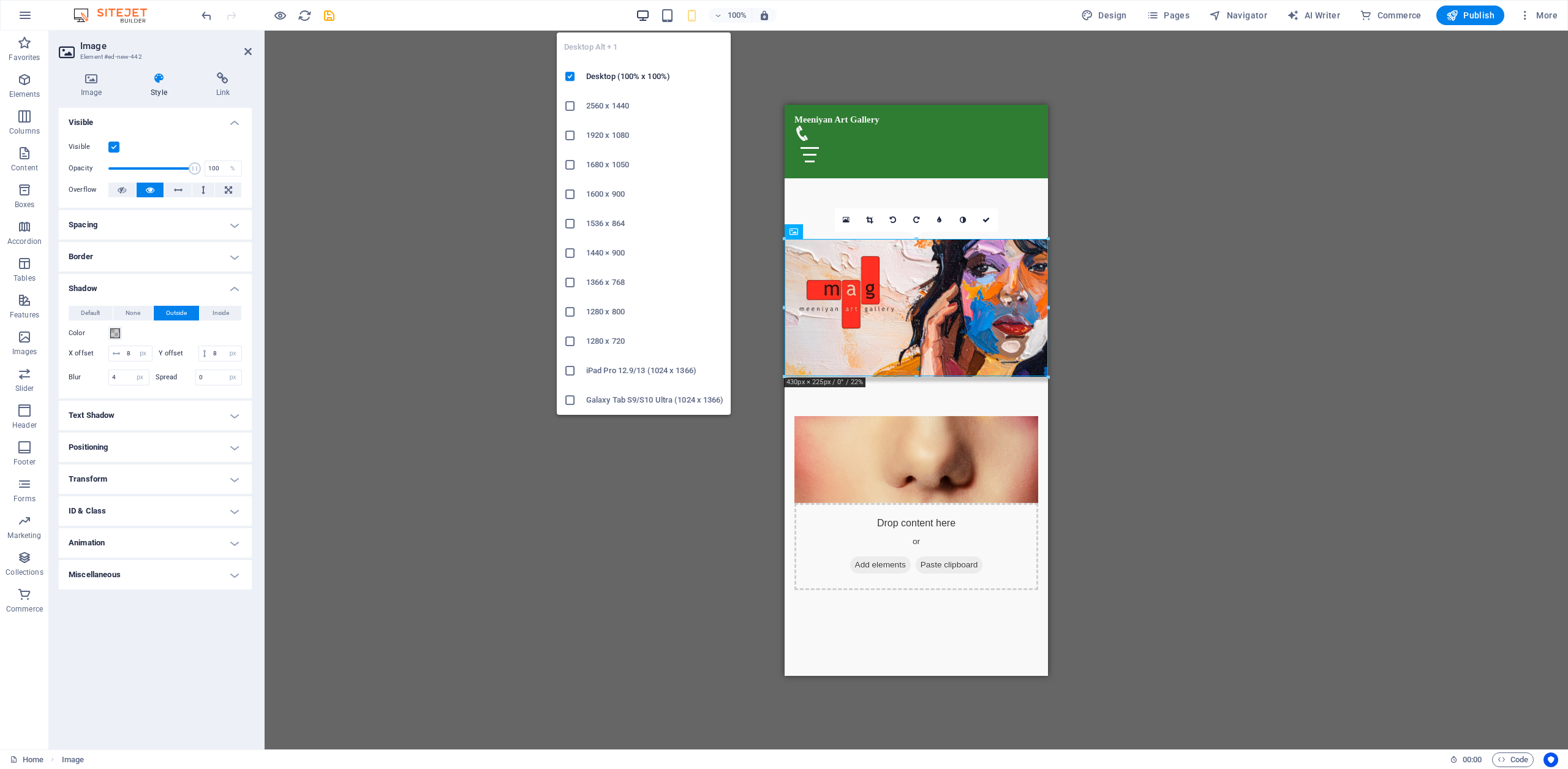
click at [643, 16] on icon "button" at bounding box center [643, 15] width 14 height 14
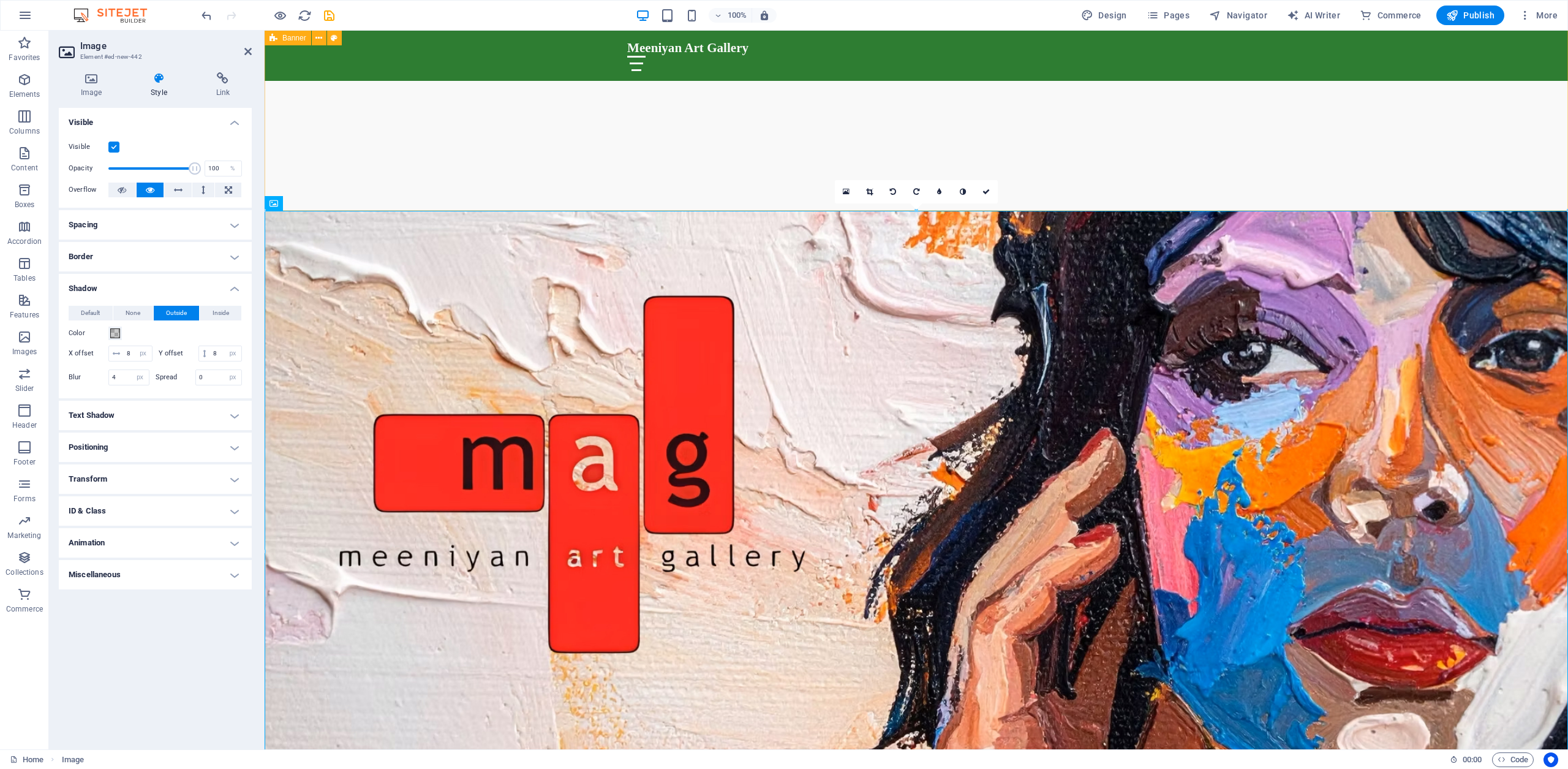
scroll to position [537, 0]
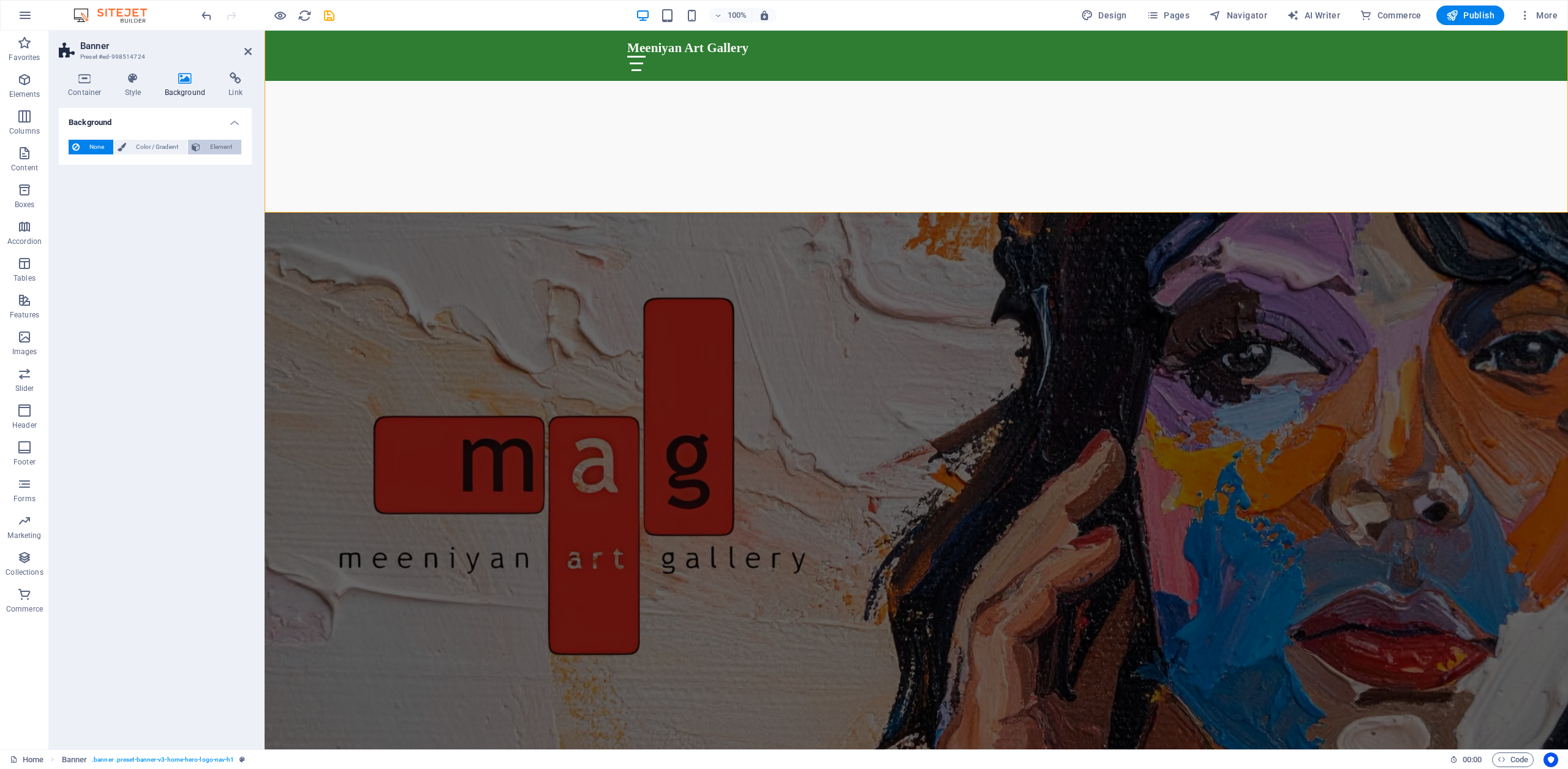
click at [223, 149] on span "Element" at bounding box center [220, 147] width 34 height 15
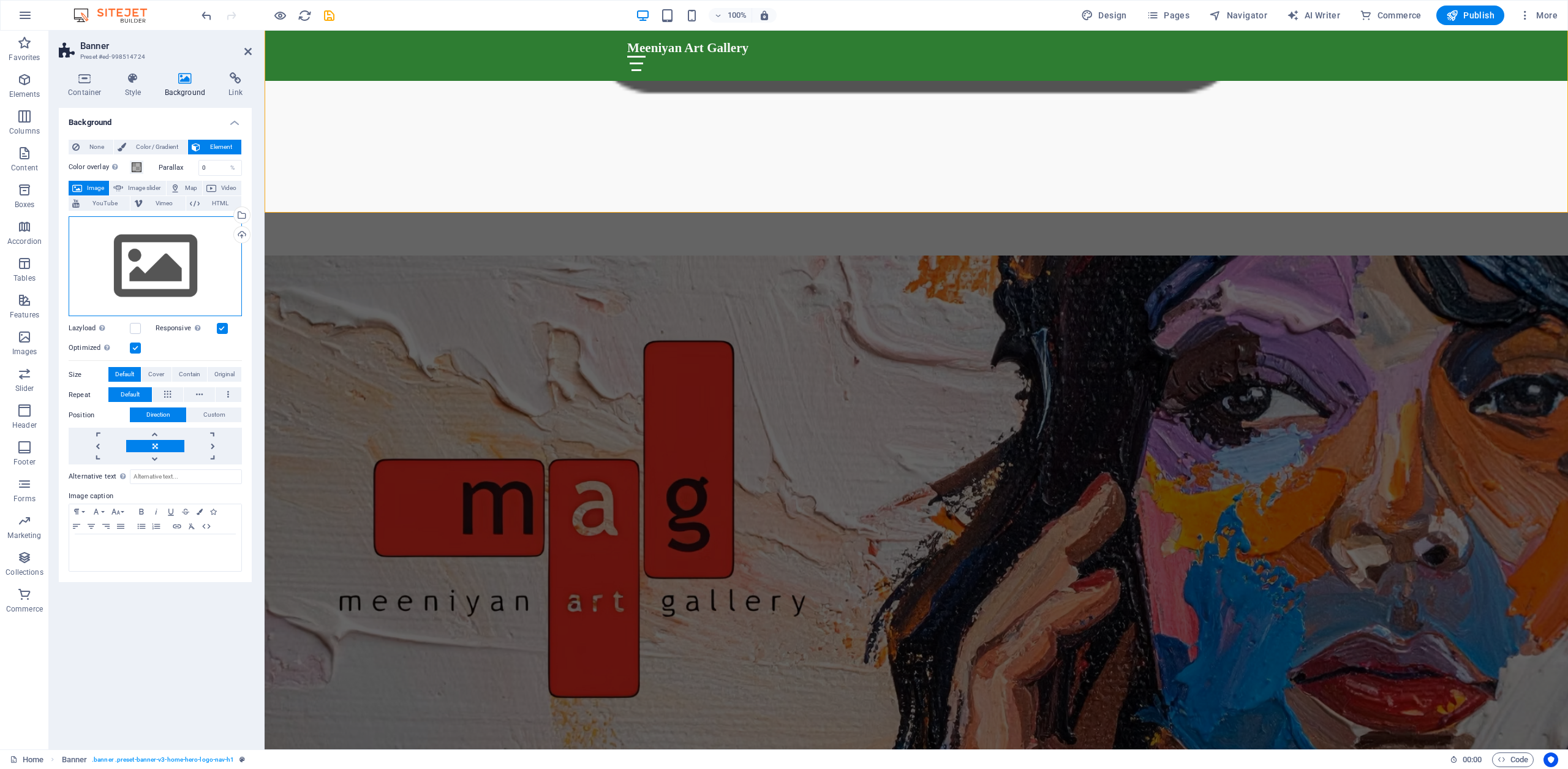
click at [149, 269] on div "Drag files here, click to choose files or select files from Files or our free s…" at bounding box center [154, 266] width 173 height 101
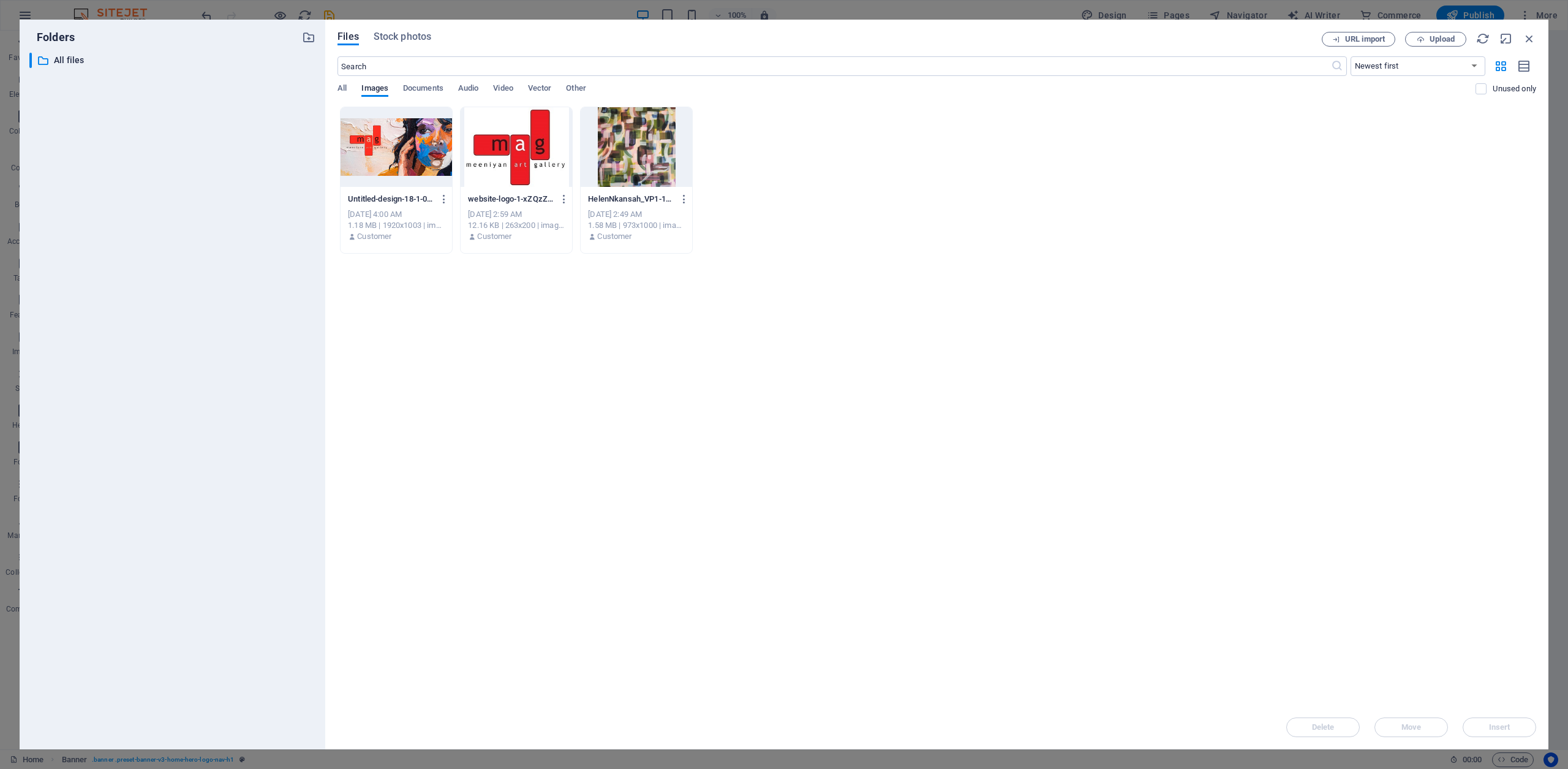
drag, startPoint x: 413, startPoint y: 143, endPoint x: 417, endPoint y: 152, distance: 9.8
click at [413, 143] on div at bounding box center [396, 147] width 112 height 80
click at [1504, 728] on span "Insert" at bounding box center [1500, 728] width 22 height 8
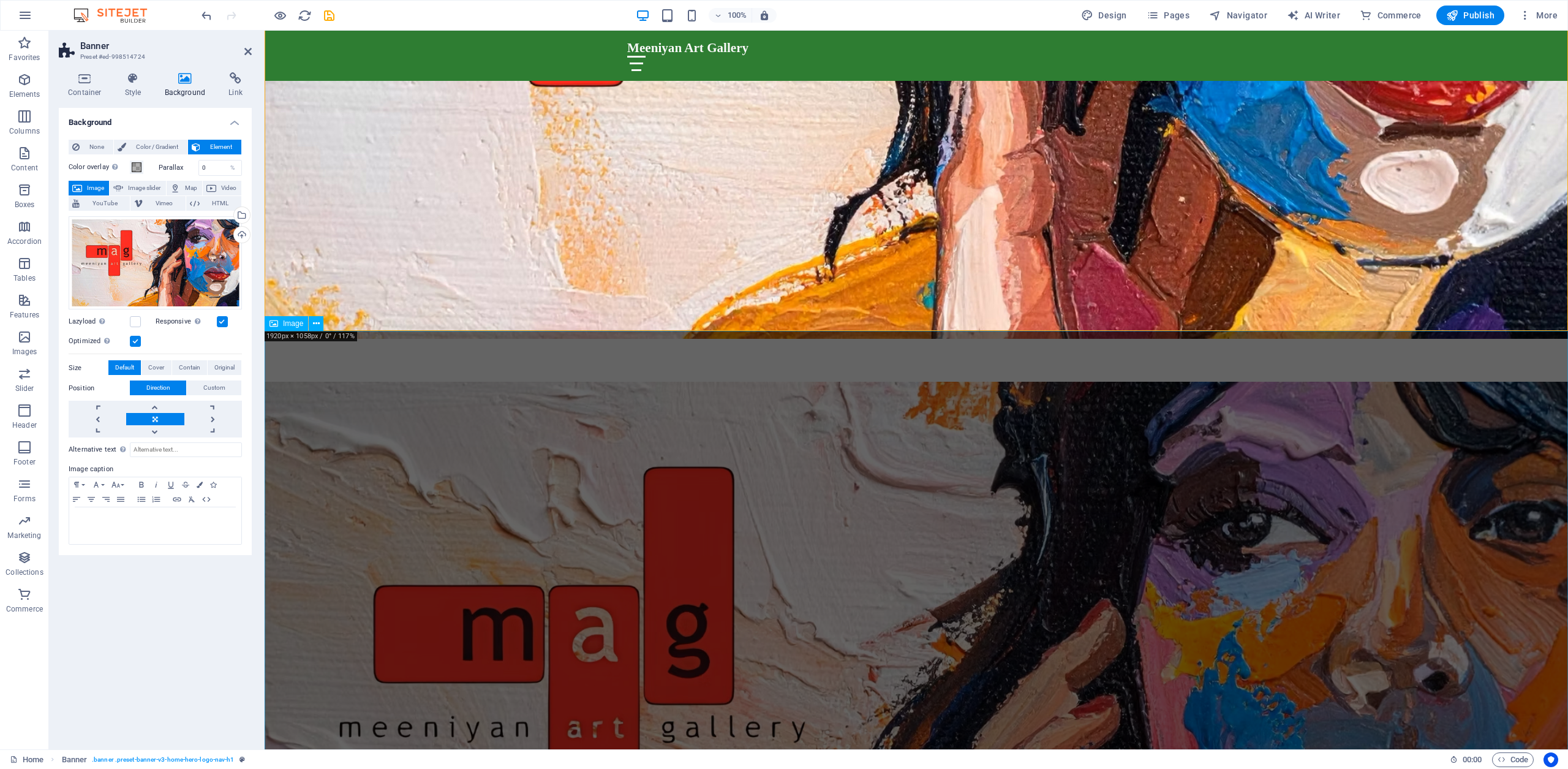
scroll to position [409, 0]
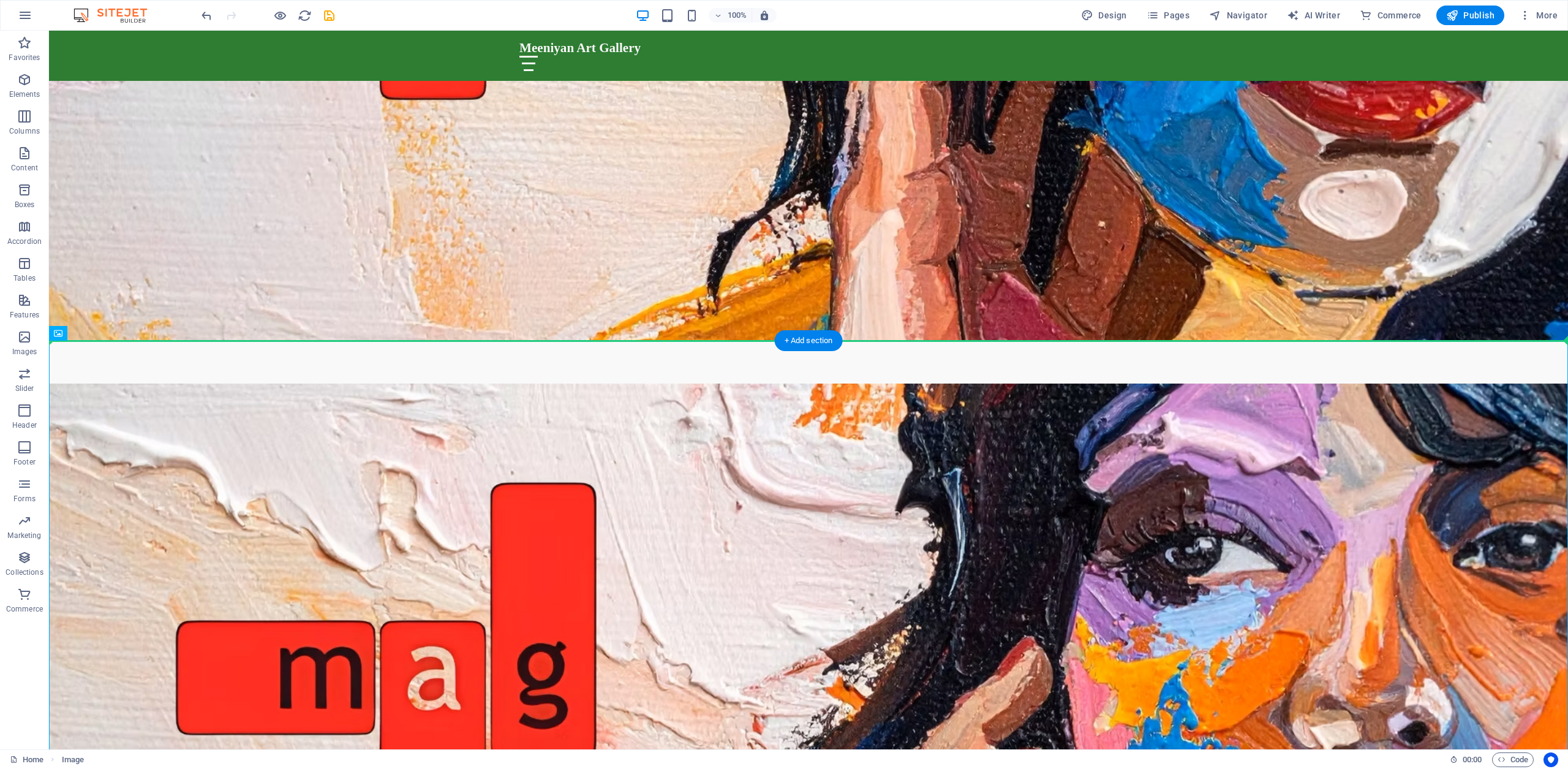
drag, startPoint x: 699, startPoint y: 488, endPoint x: 958, endPoint y: 243, distance: 356.5
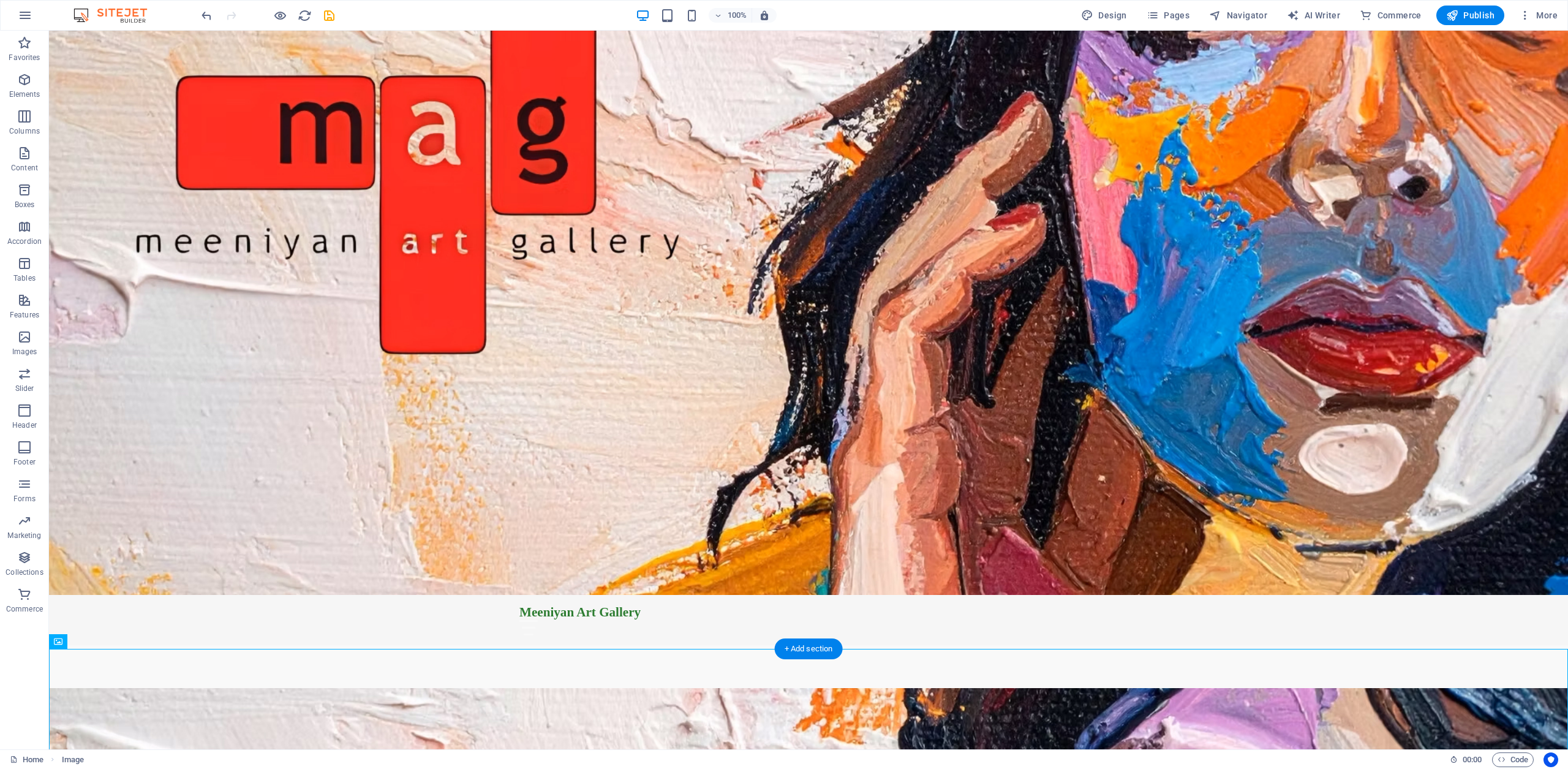
scroll to position [0, 0]
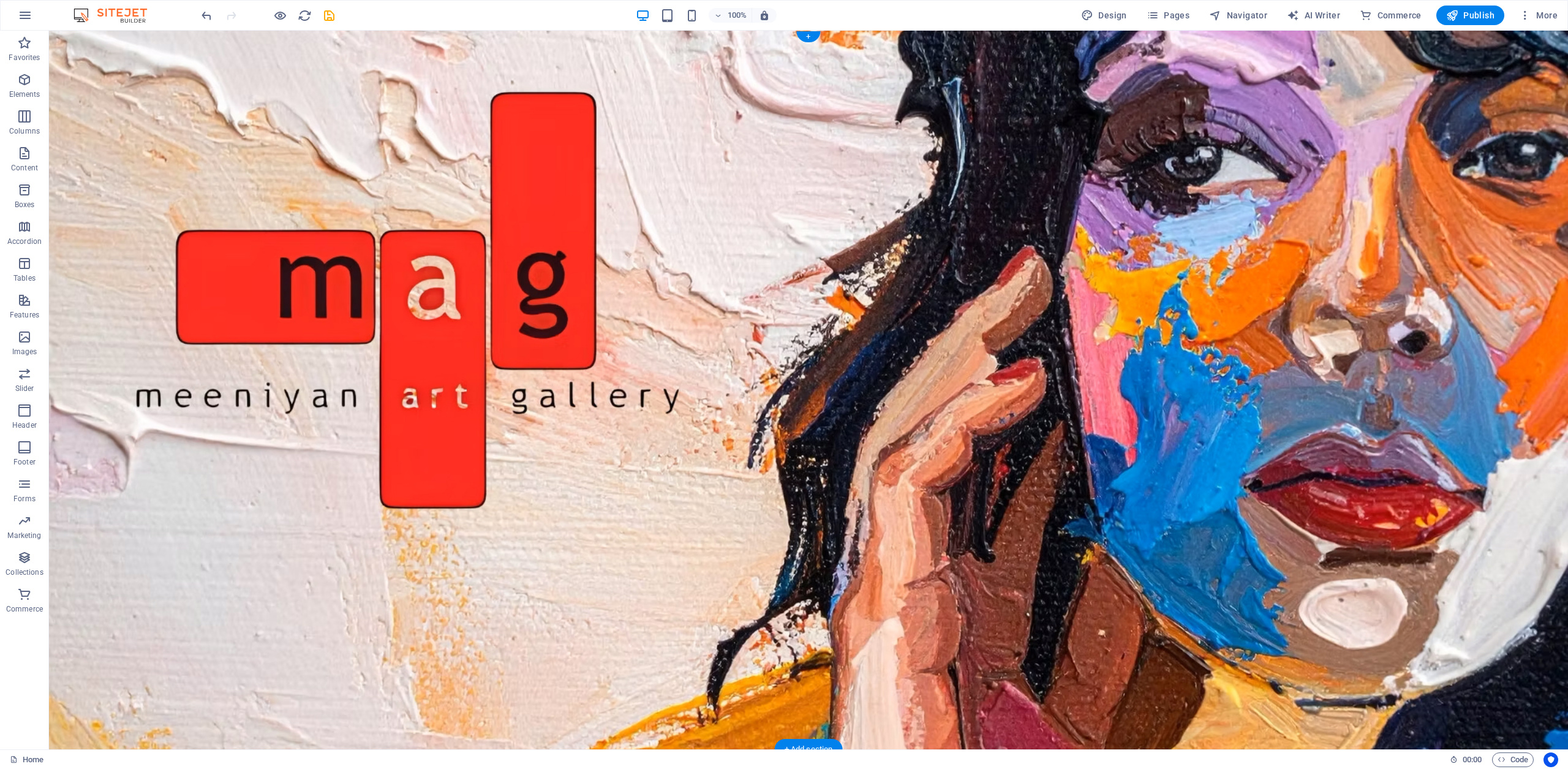
click at [826, 484] on figure at bounding box center [808, 390] width 1519 height 719
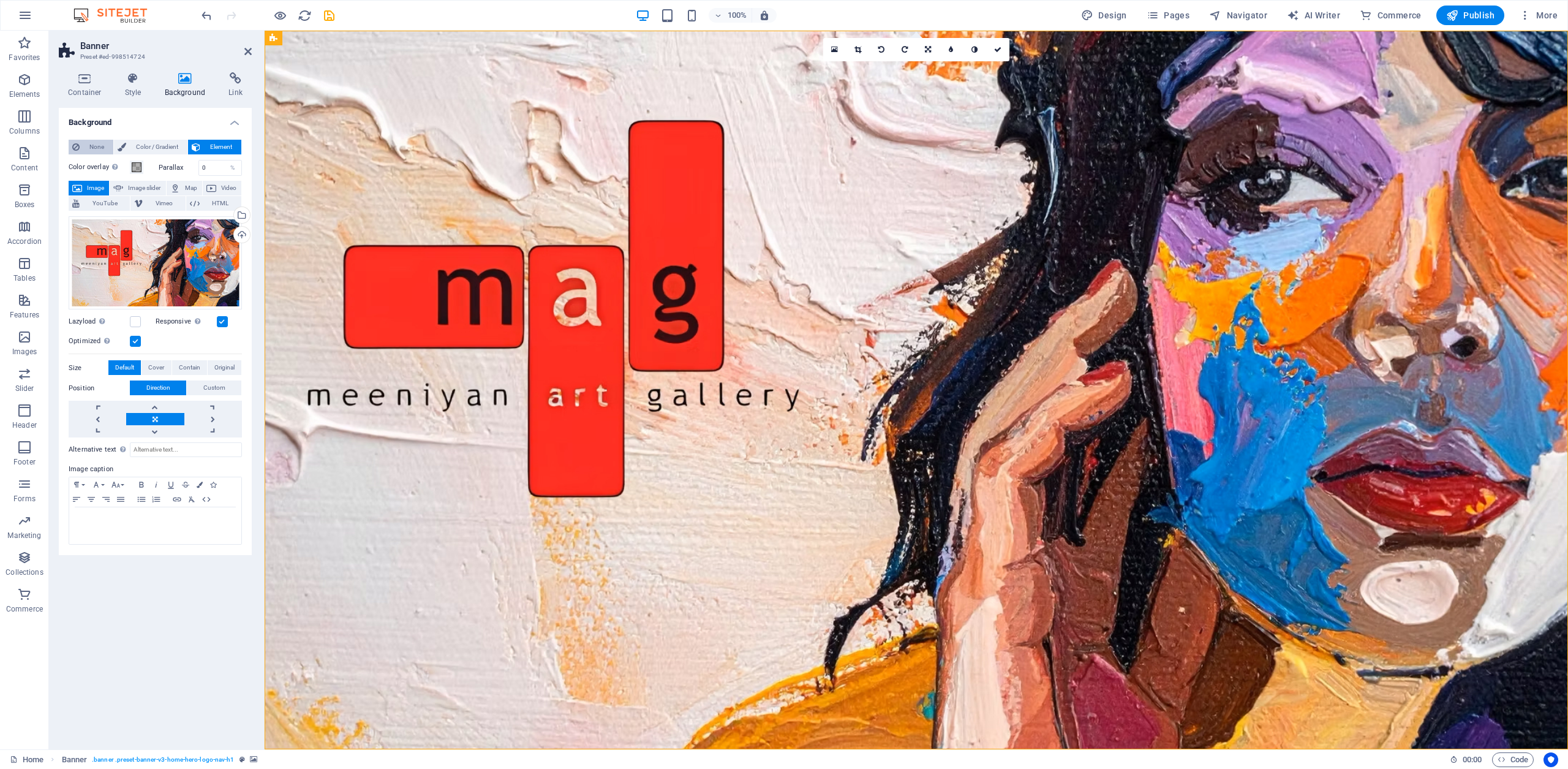
click at [92, 147] on span "None" at bounding box center [96, 147] width 26 height 15
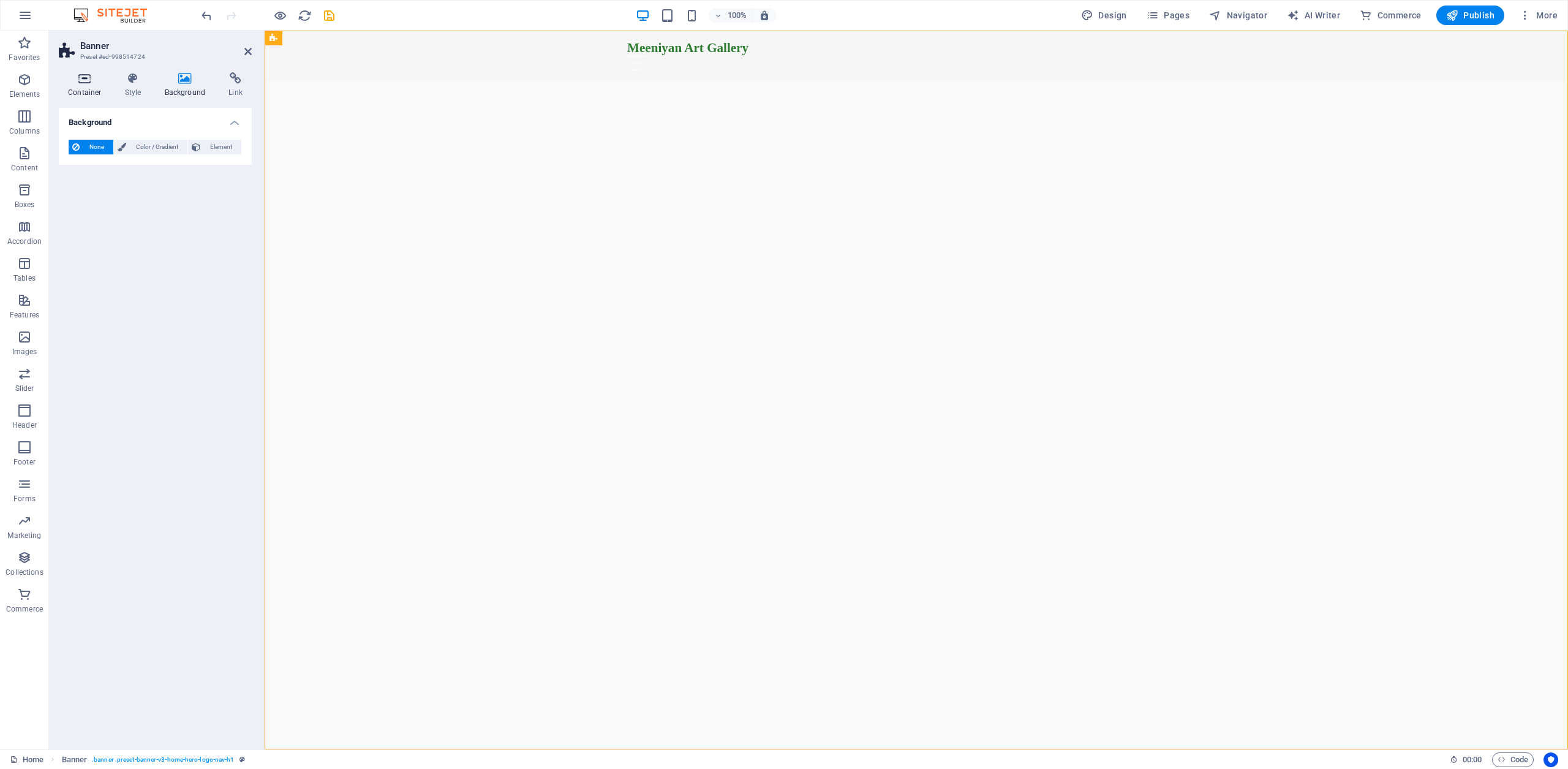
click at [91, 79] on icon at bounding box center [84, 78] width 52 height 12
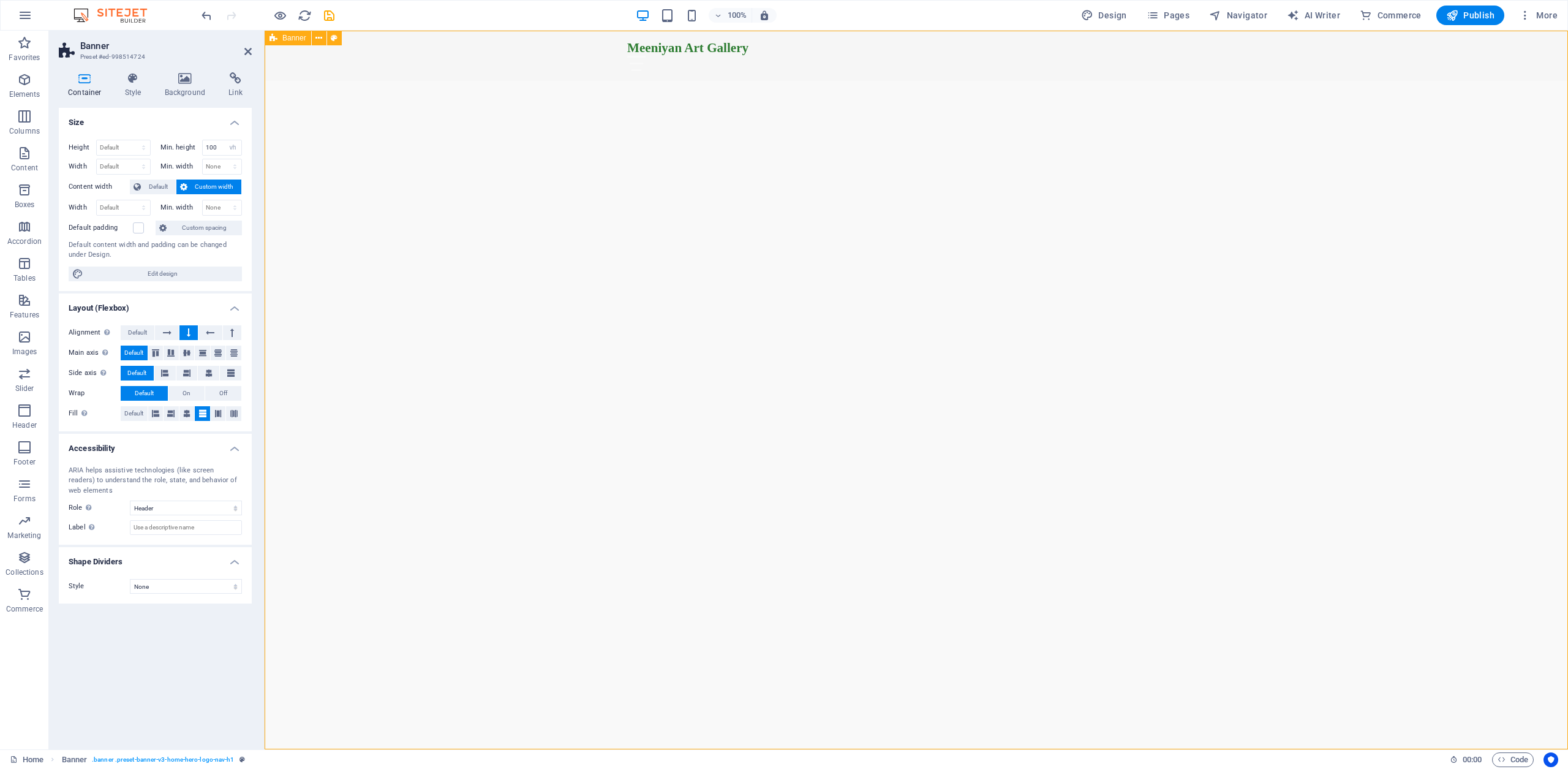
scroll to position [11, 0]
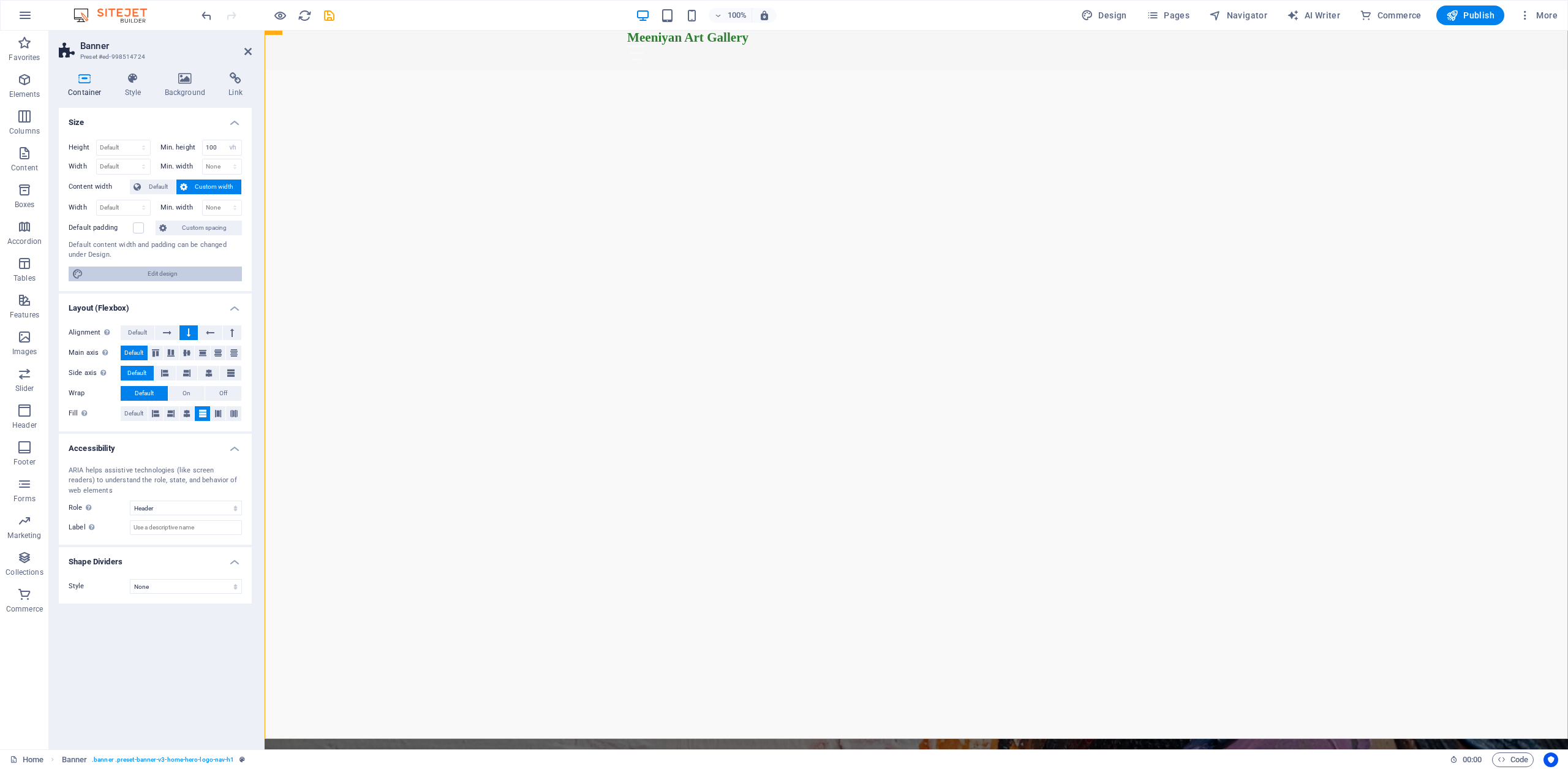
click at [169, 272] on span "Edit design" at bounding box center [163, 274] width 151 height 15
select select "200"
select select "rem"
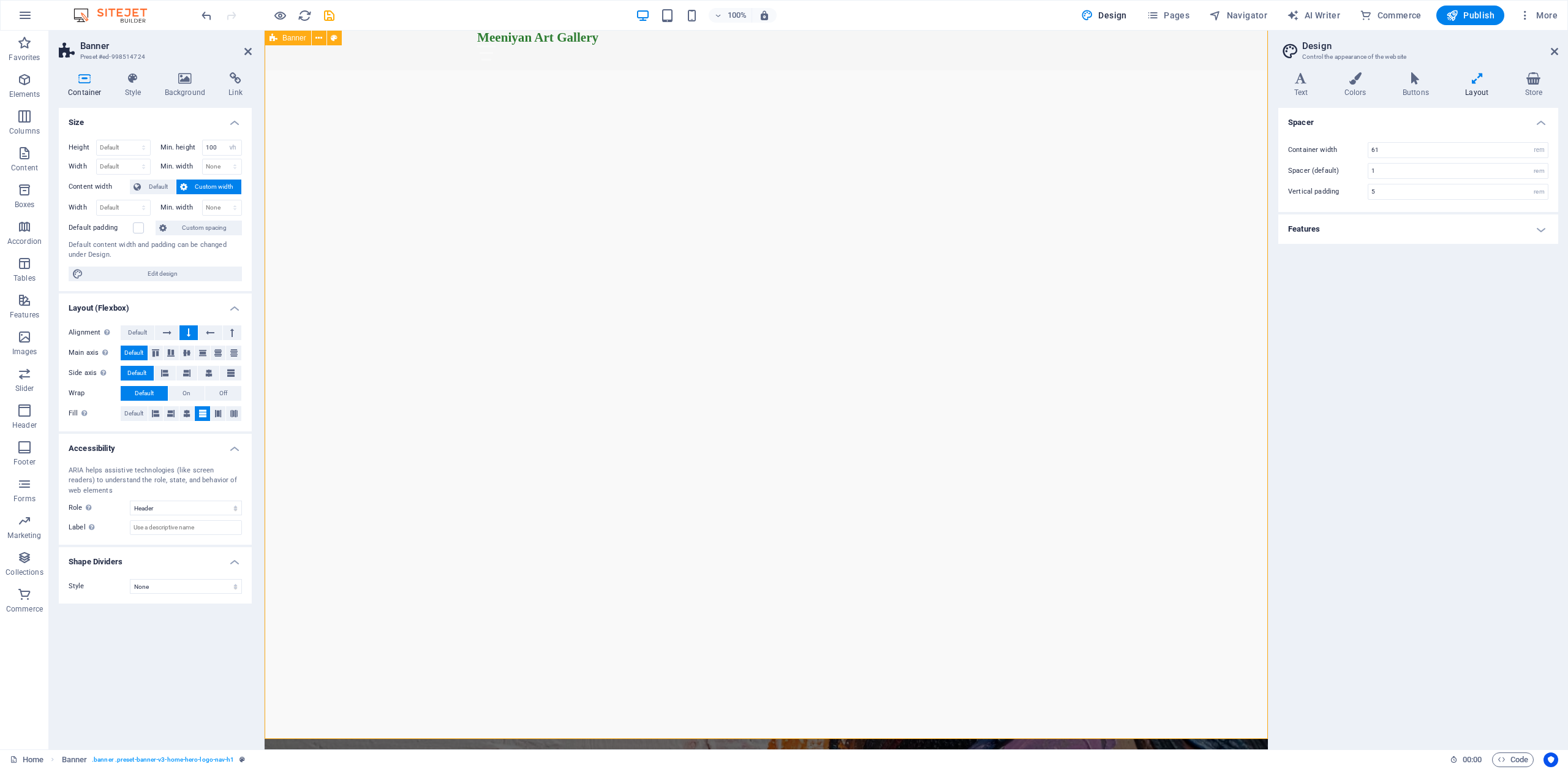
scroll to position [0, 0]
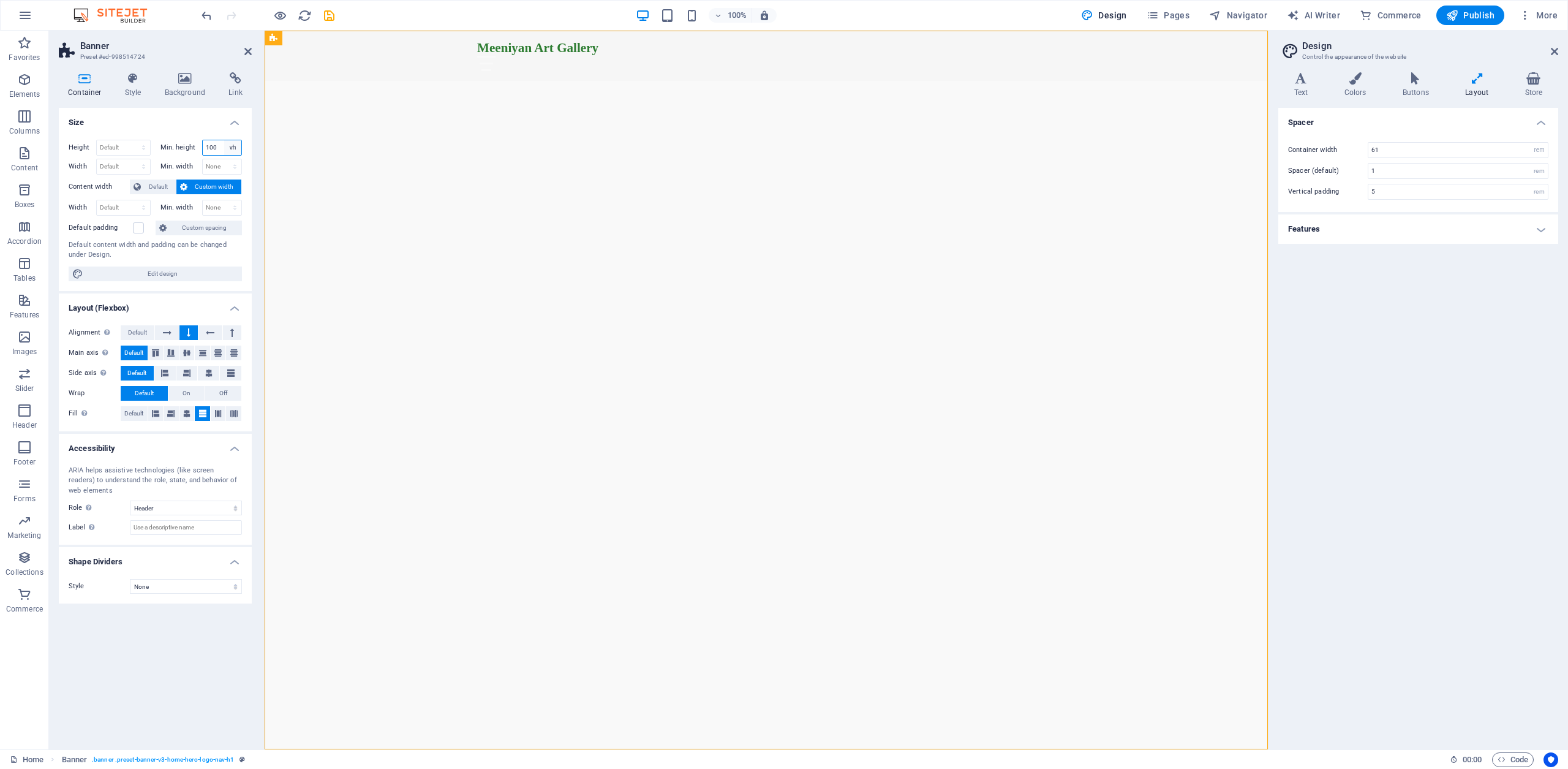
click at [226, 147] on select "None px rem % vh vw" at bounding box center [232, 148] width 17 height 15
drag, startPoint x: 216, startPoint y: 146, endPoint x: 175, endPoint y: 143, distance: 41.1
click at [175, 143] on div "Min. height 100 None px rem % vh vw" at bounding box center [201, 147] width 82 height 16
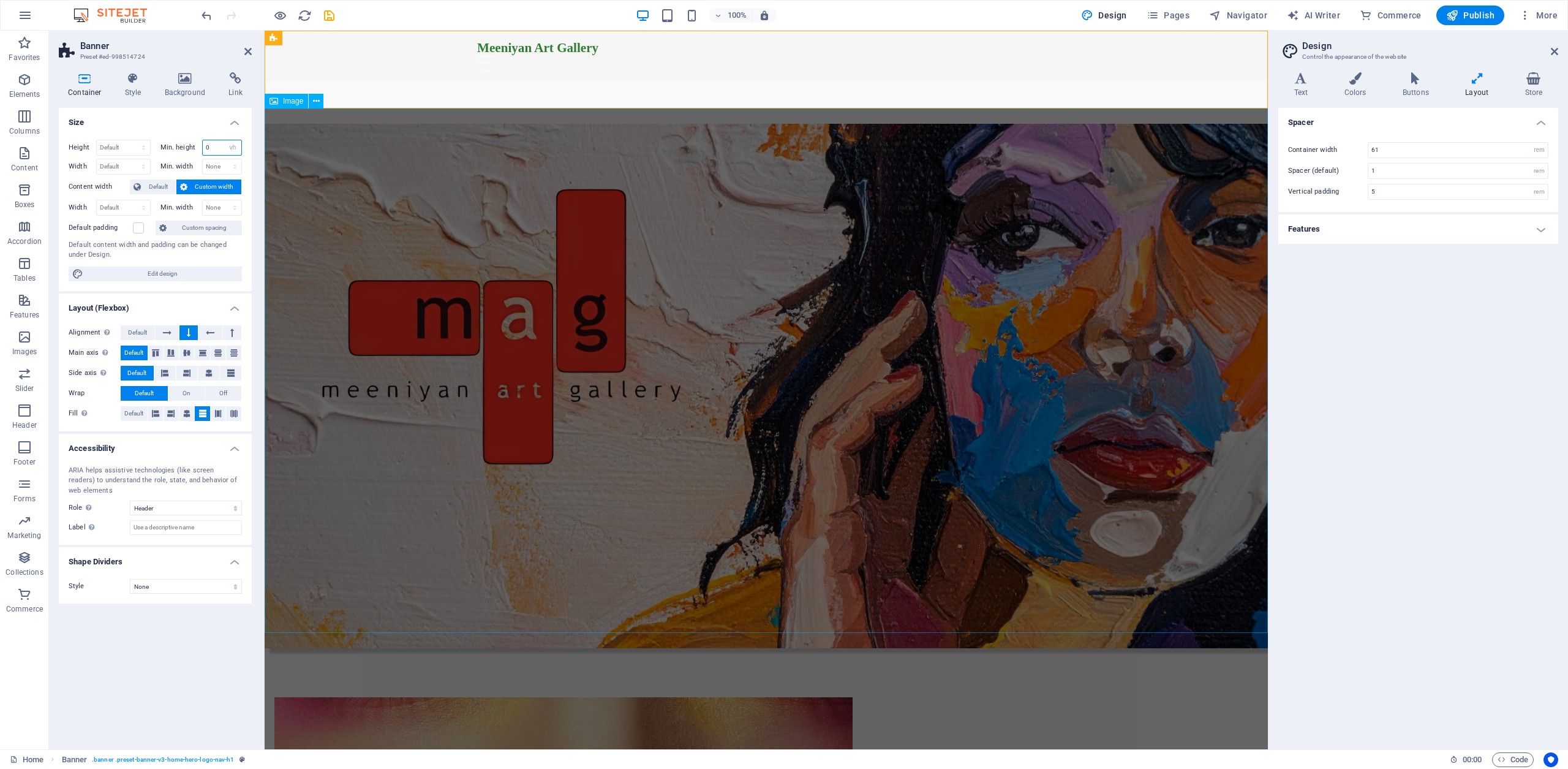
type input "0"
drag, startPoint x: 246, startPoint y: 49, endPoint x: 198, endPoint y: 18, distance: 57.1
click at [246, 49] on icon at bounding box center [248, 51] width 7 height 10
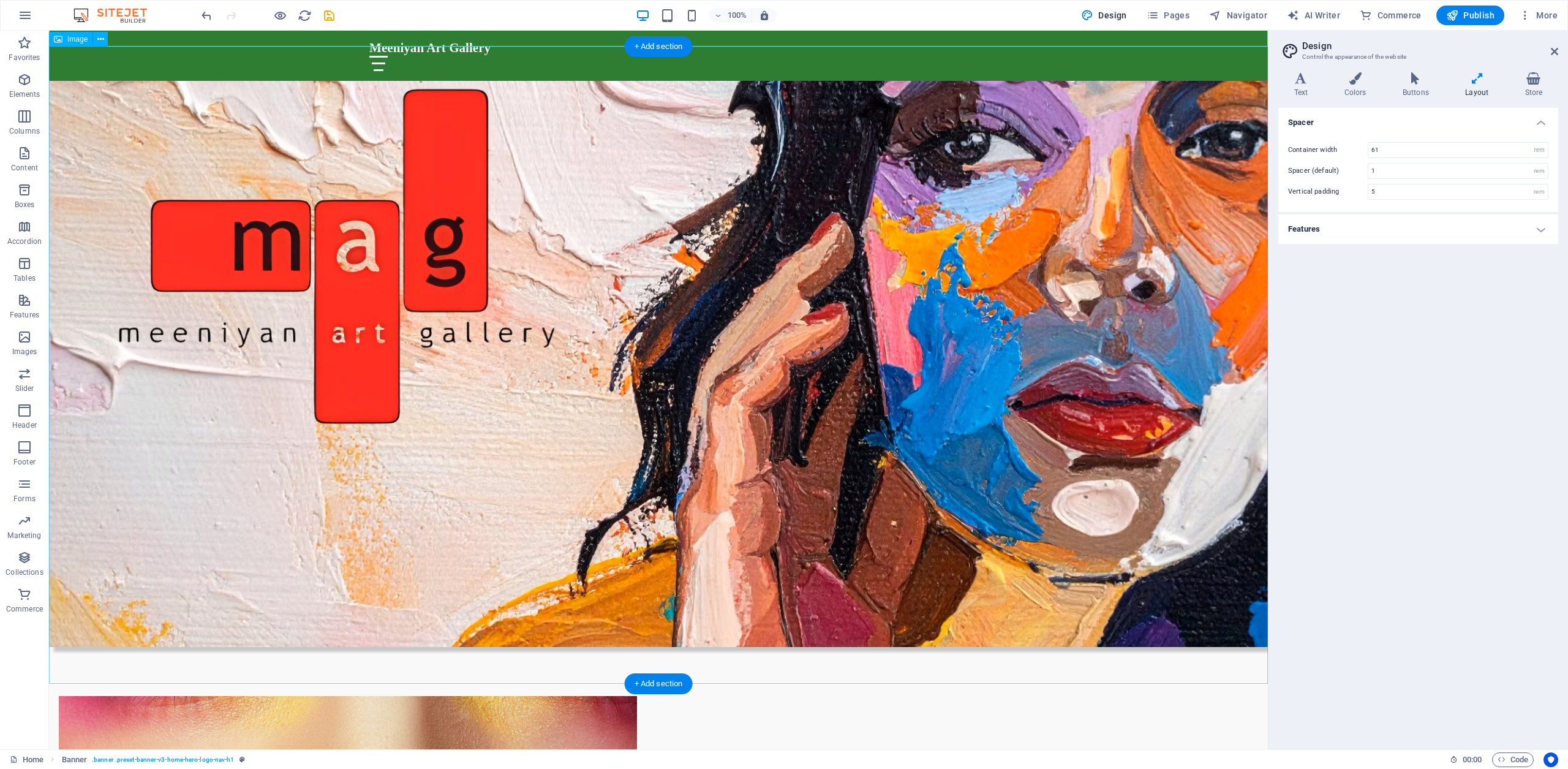
scroll to position [35, 0]
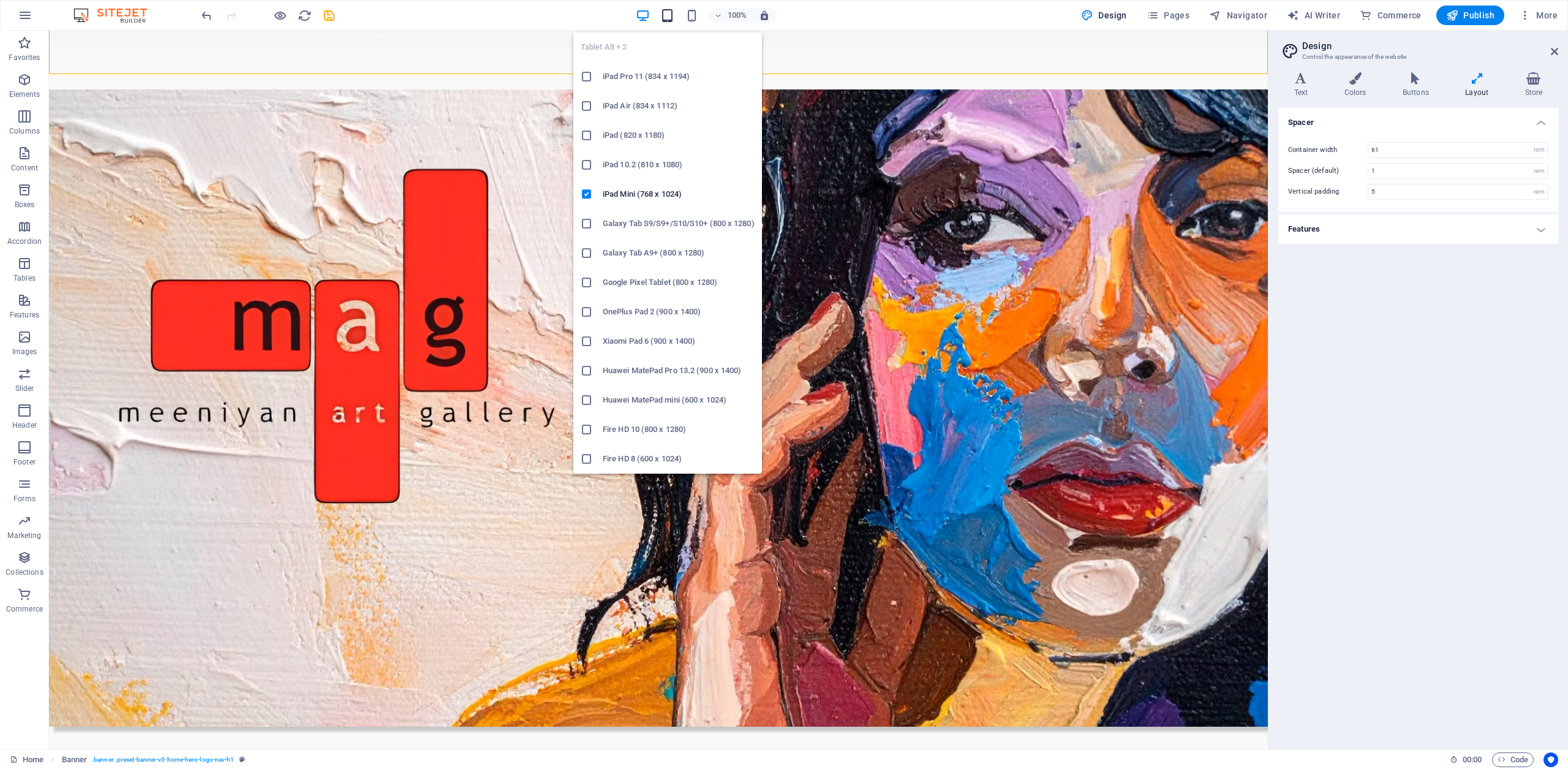
click at [668, 13] on icon "button" at bounding box center [667, 15] width 14 height 14
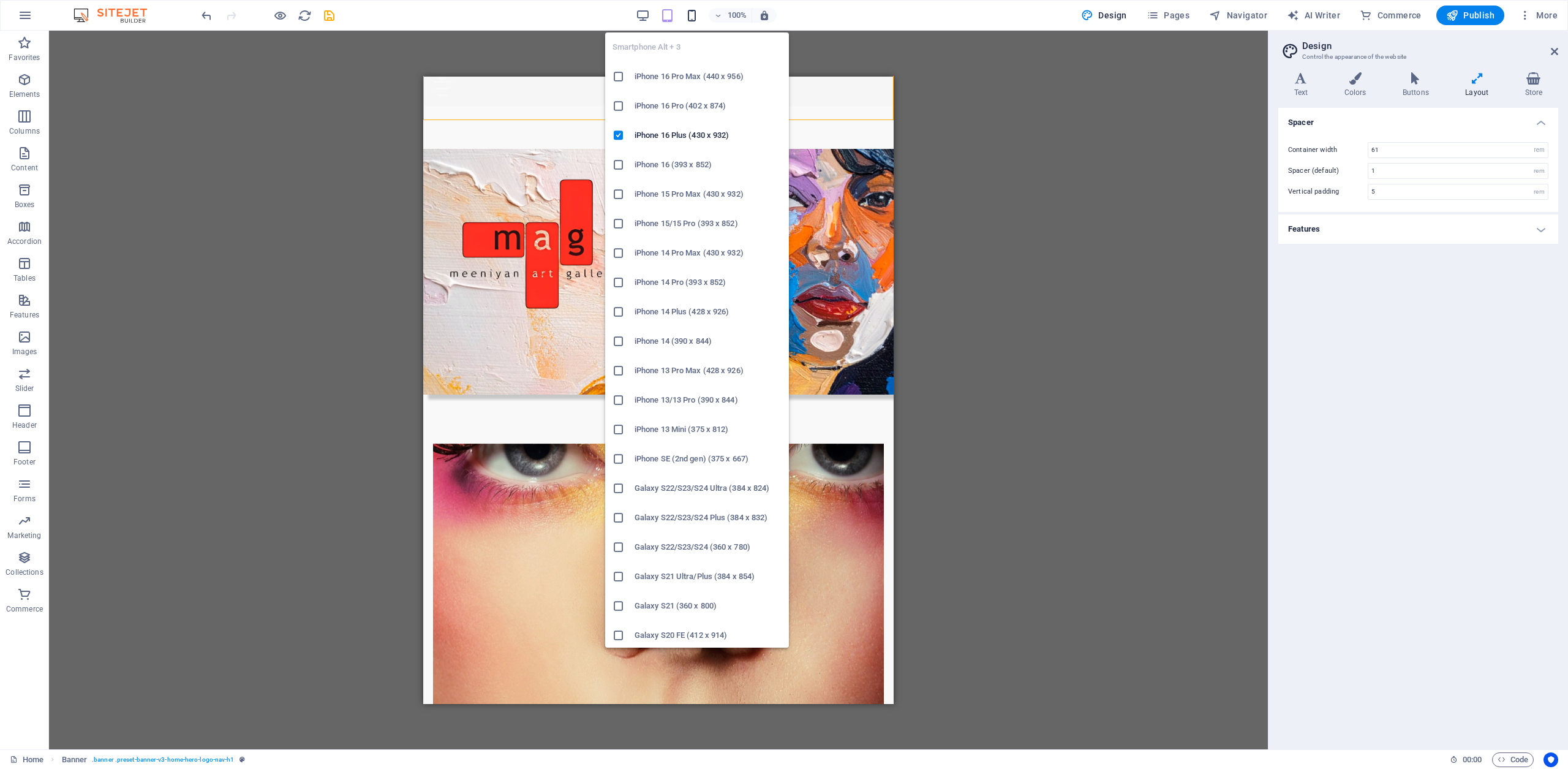
click at [694, 15] on icon "button" at bounding box center [691, 15] width 14 height 14
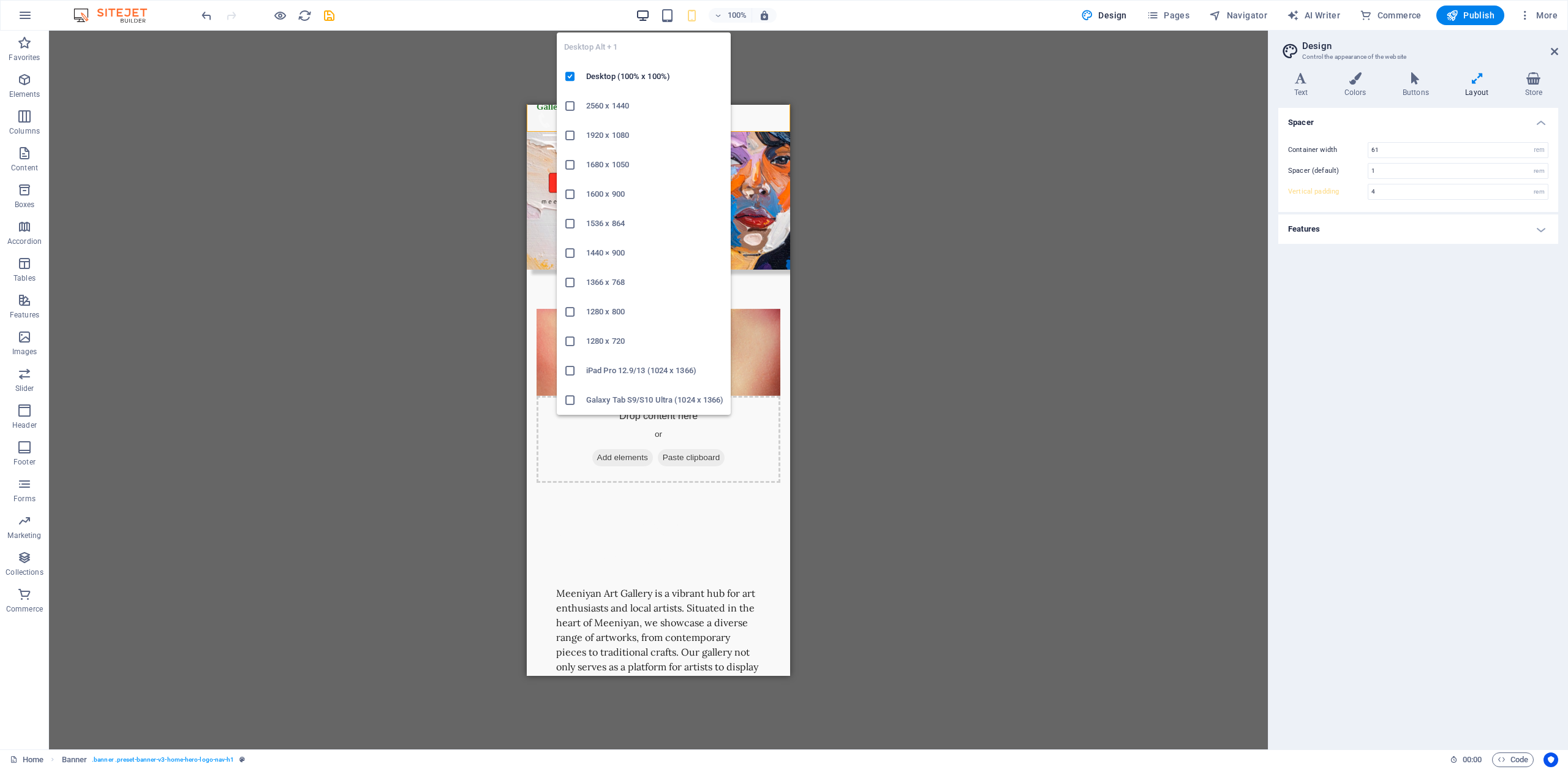
click at [646, 11] on icon "button" at bounding box center [643, 15] width 14 height 14
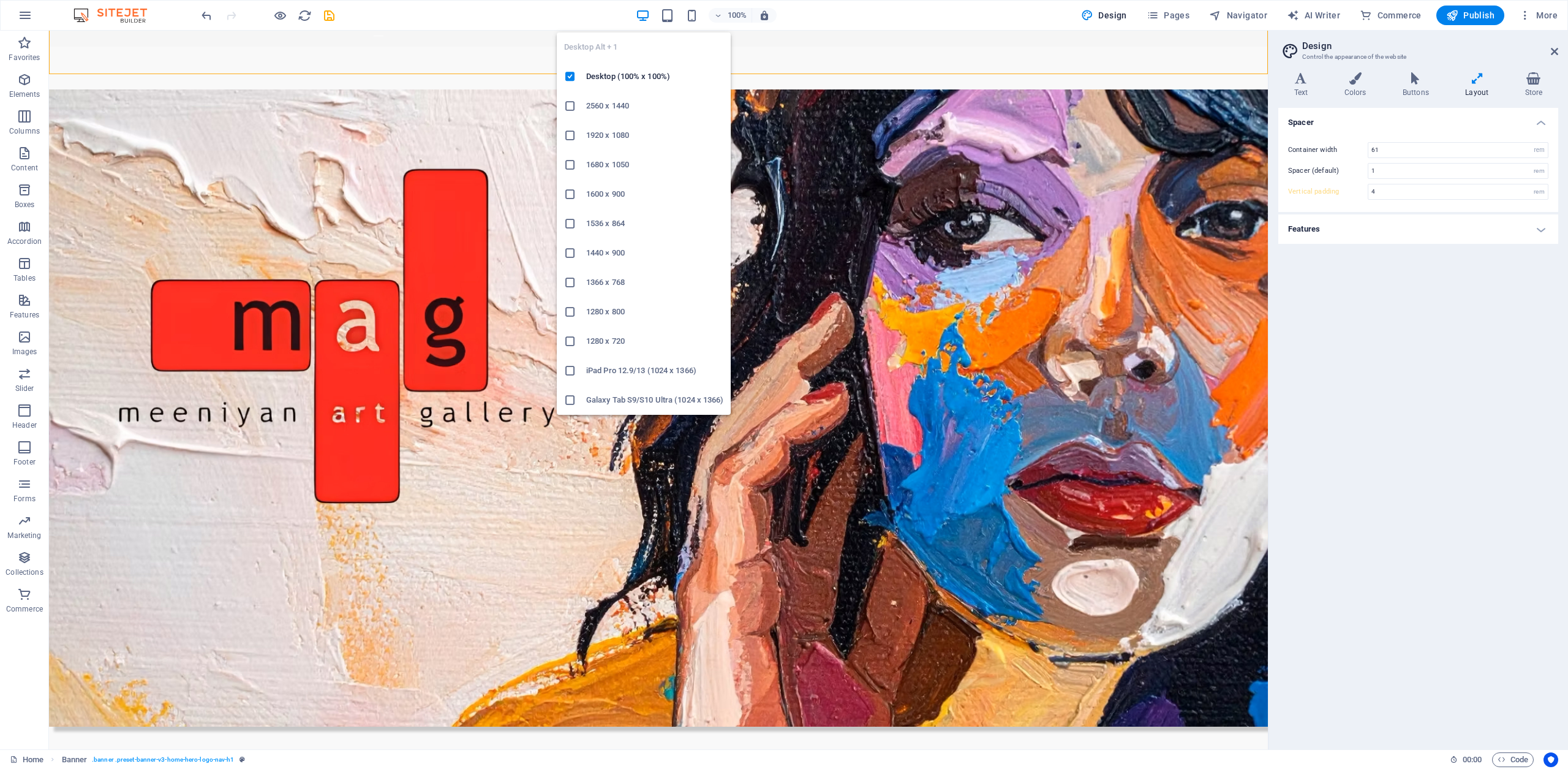
type input "5"
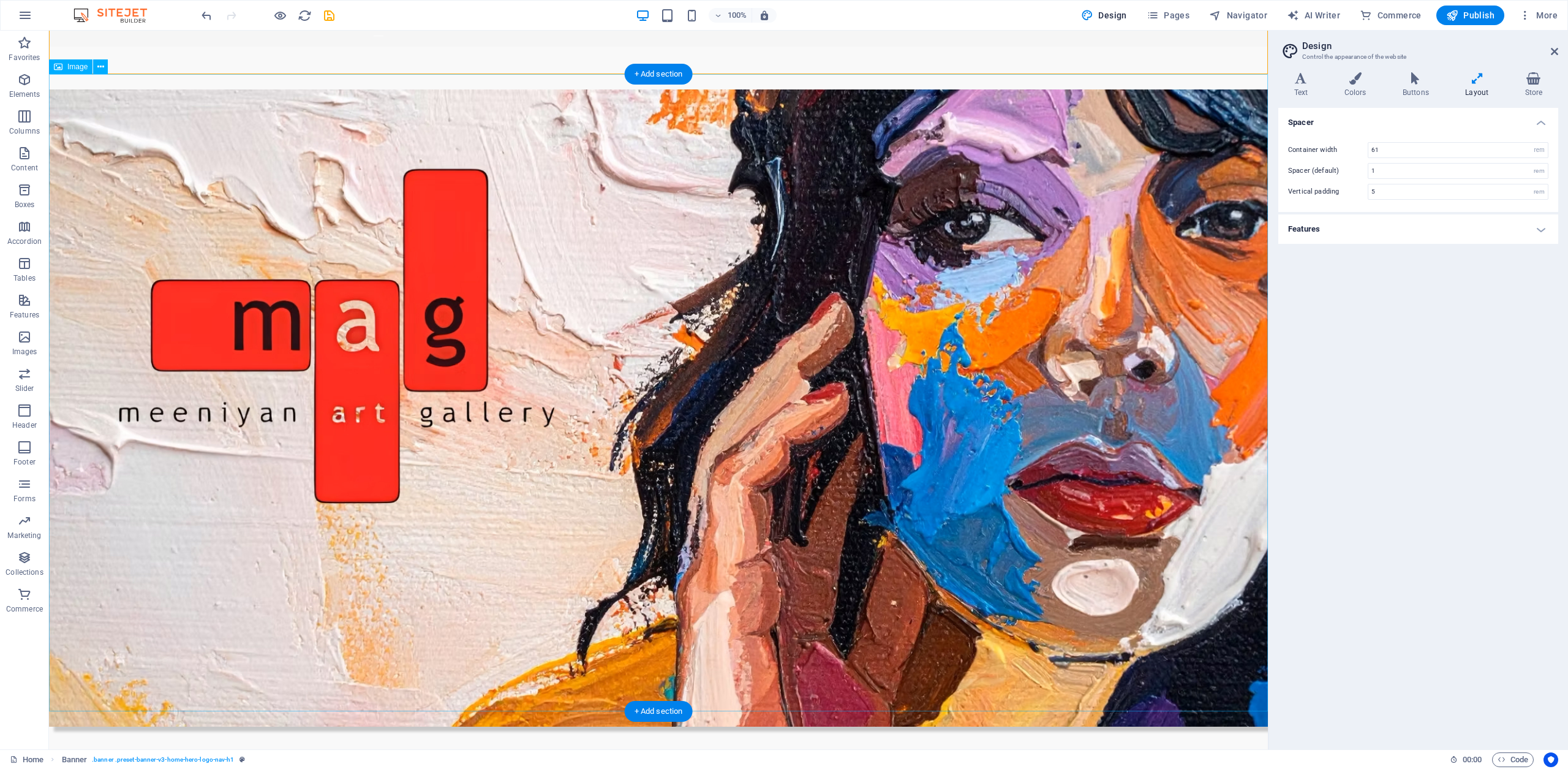
scroll to position [0, 0]
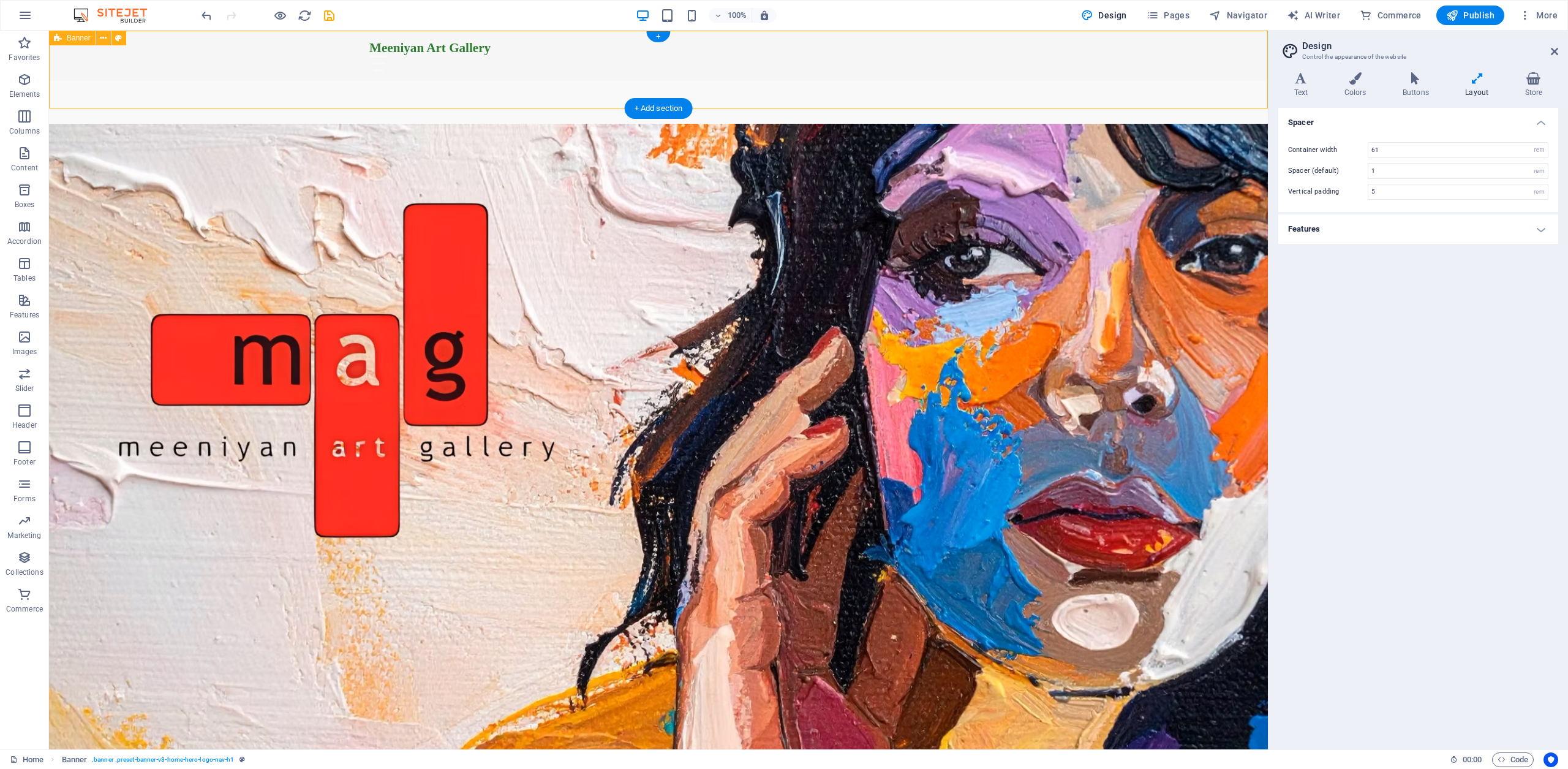
click at [310, 72] on div "Meeniyan Art Gallery Home About Services Gallery Contact" at bounding box center [658, 77] width 1219 height 93
click at [586, 91] on div "Meeniyan Art Gallery Home About Services Gallery Contact" at bounding box center [658, 77] width 1219 height 93
click at [491, 89] on div "Meeniyan Art Gallery Home About Services Gallery Contact" at bounding box center [658, 77] width 1219 height 93
select select "vh"
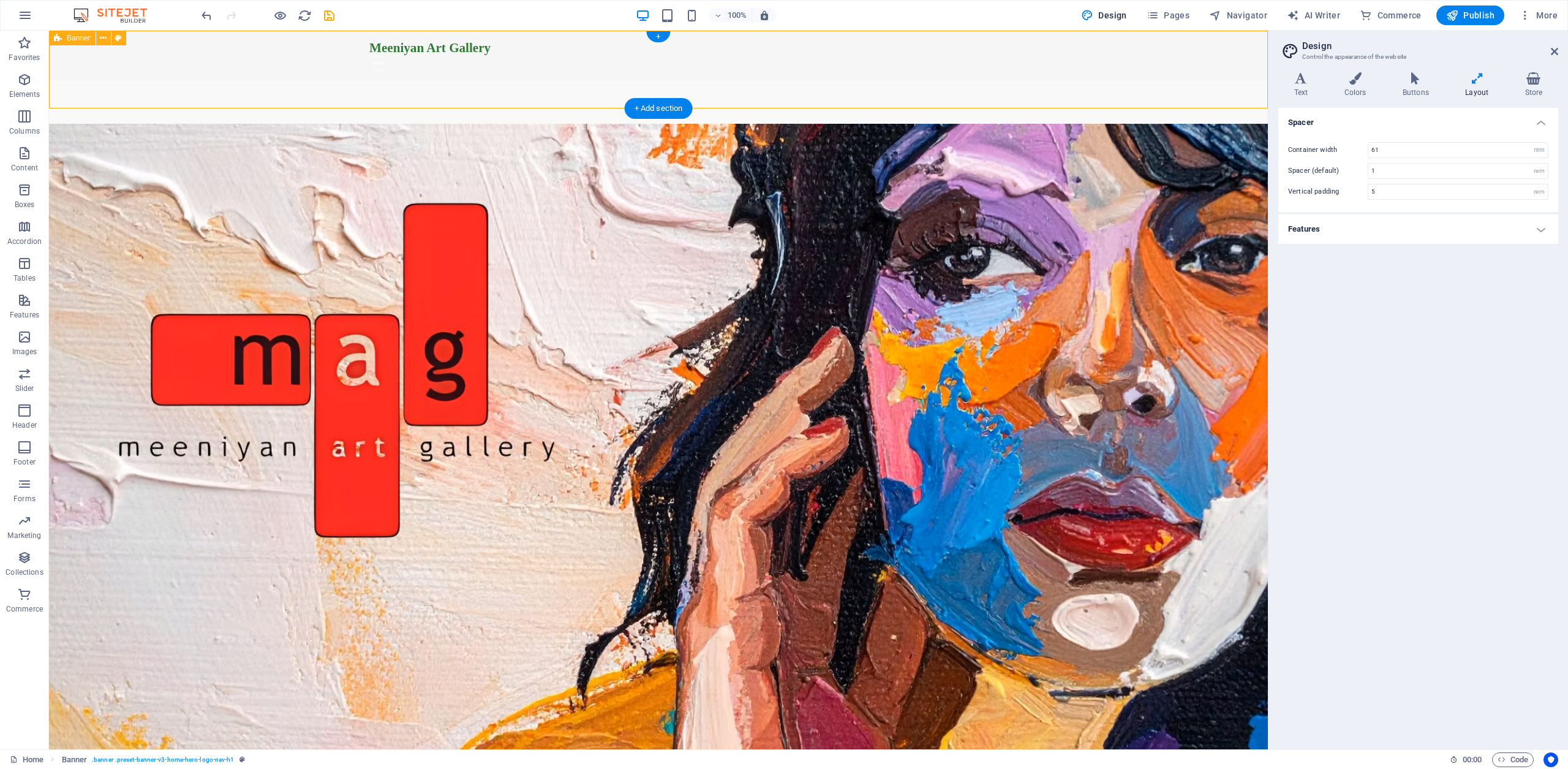
select select "header"
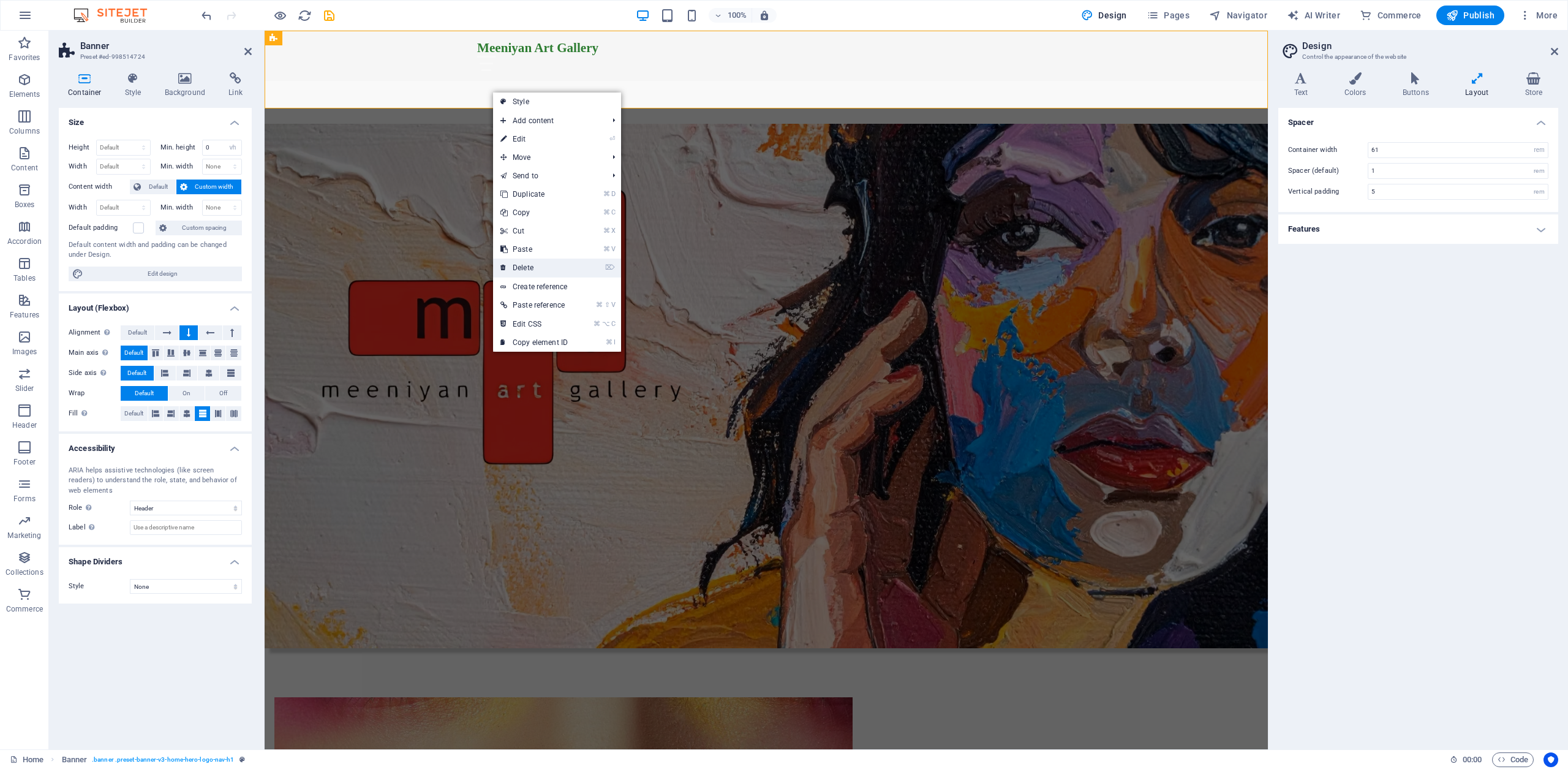
click at [534, 268] on link "⌦ Delete" at bounding box center [534, 268] width 82 height 19
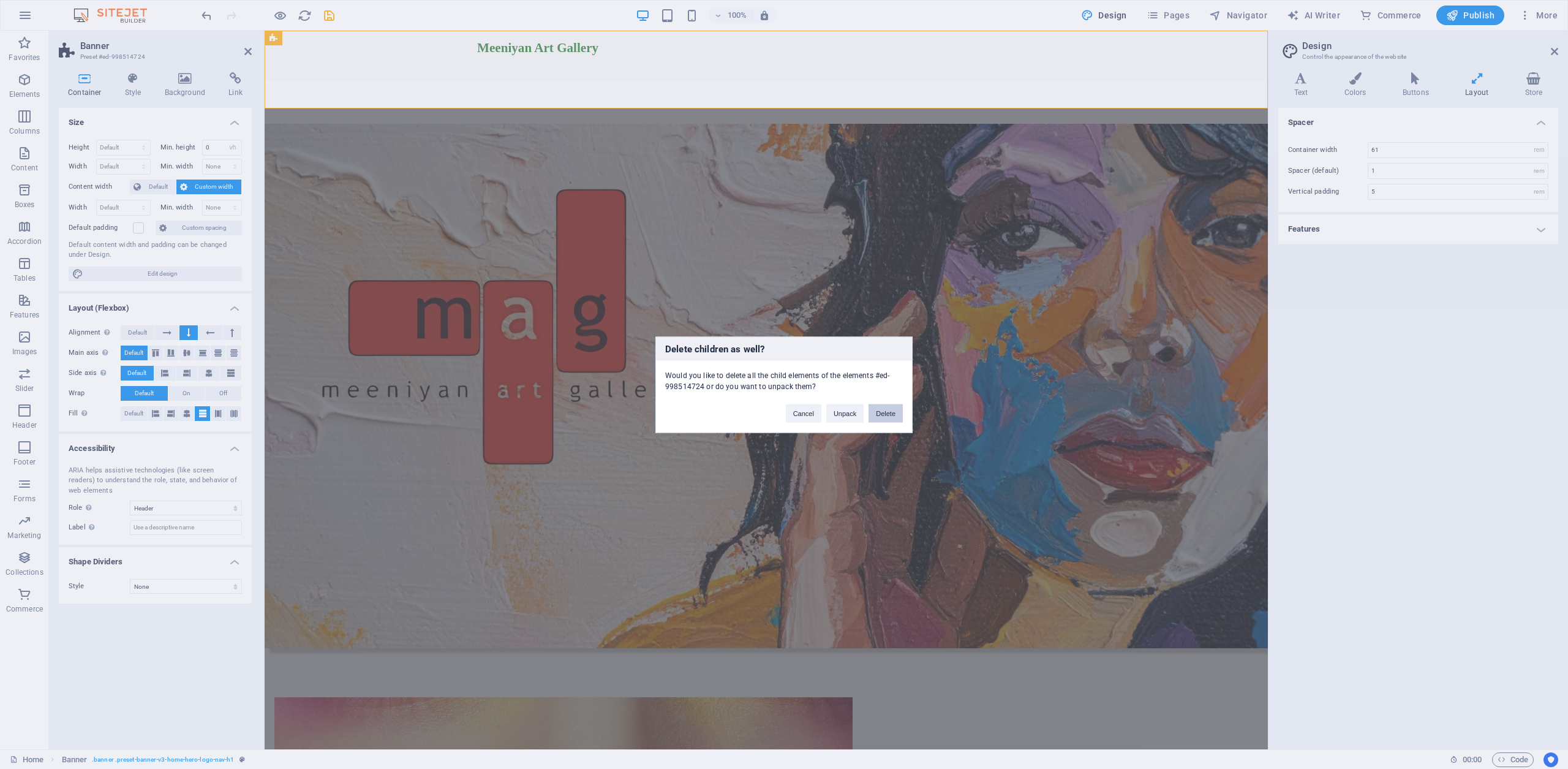
click at [882, 412] on button "Delete" at bounding box center [886, 413] width 34 height 19
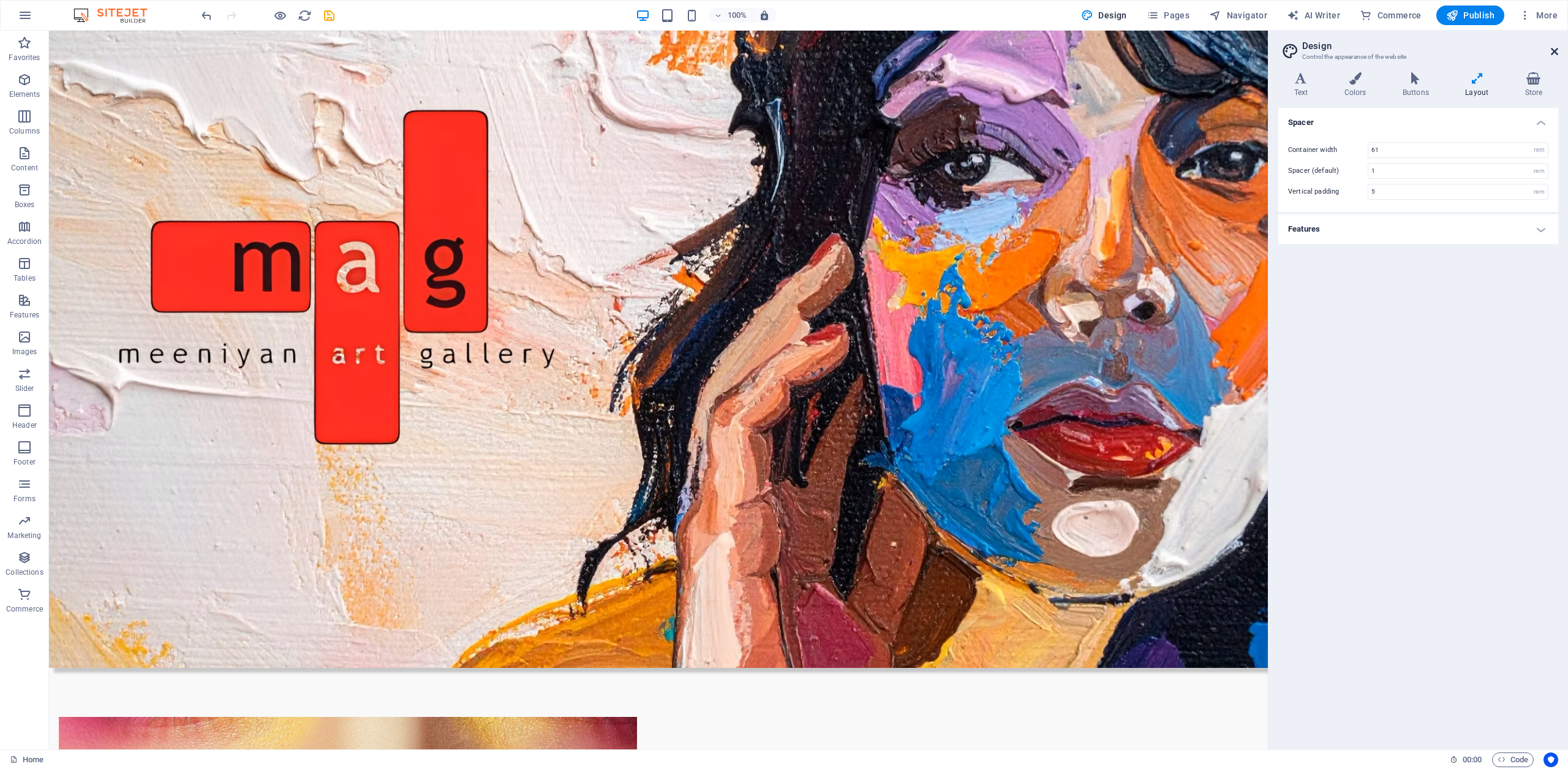
click at [1554, 52] on icon at bounding box center [1555, 51] width 7 height 10
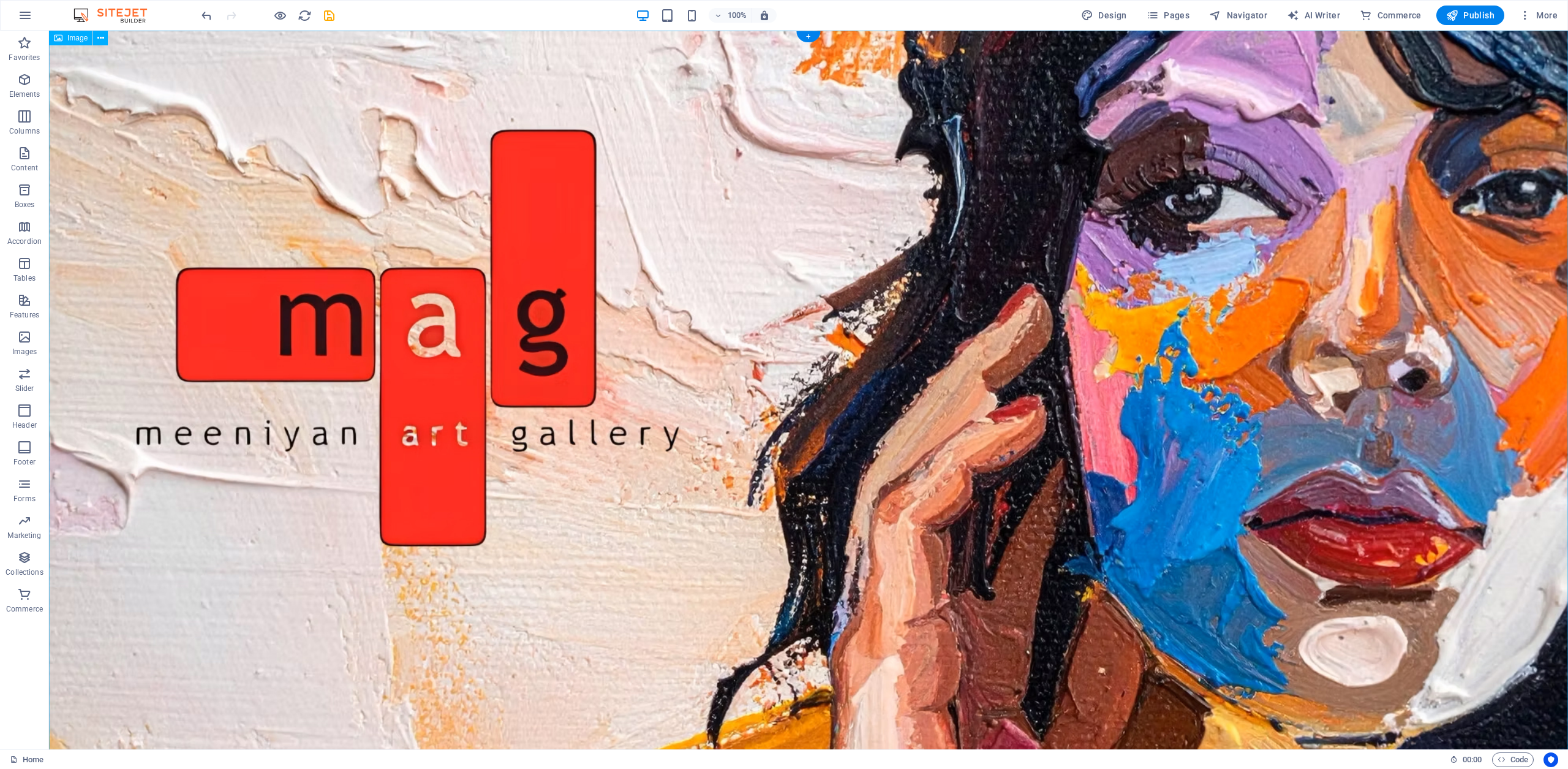
click at [802, 164] on figure at bounding box center [808, 428] width 1519 height 795
click at [802, 164] on figure at bounding box center [808, 428] width 1519 height 795
select select "px"
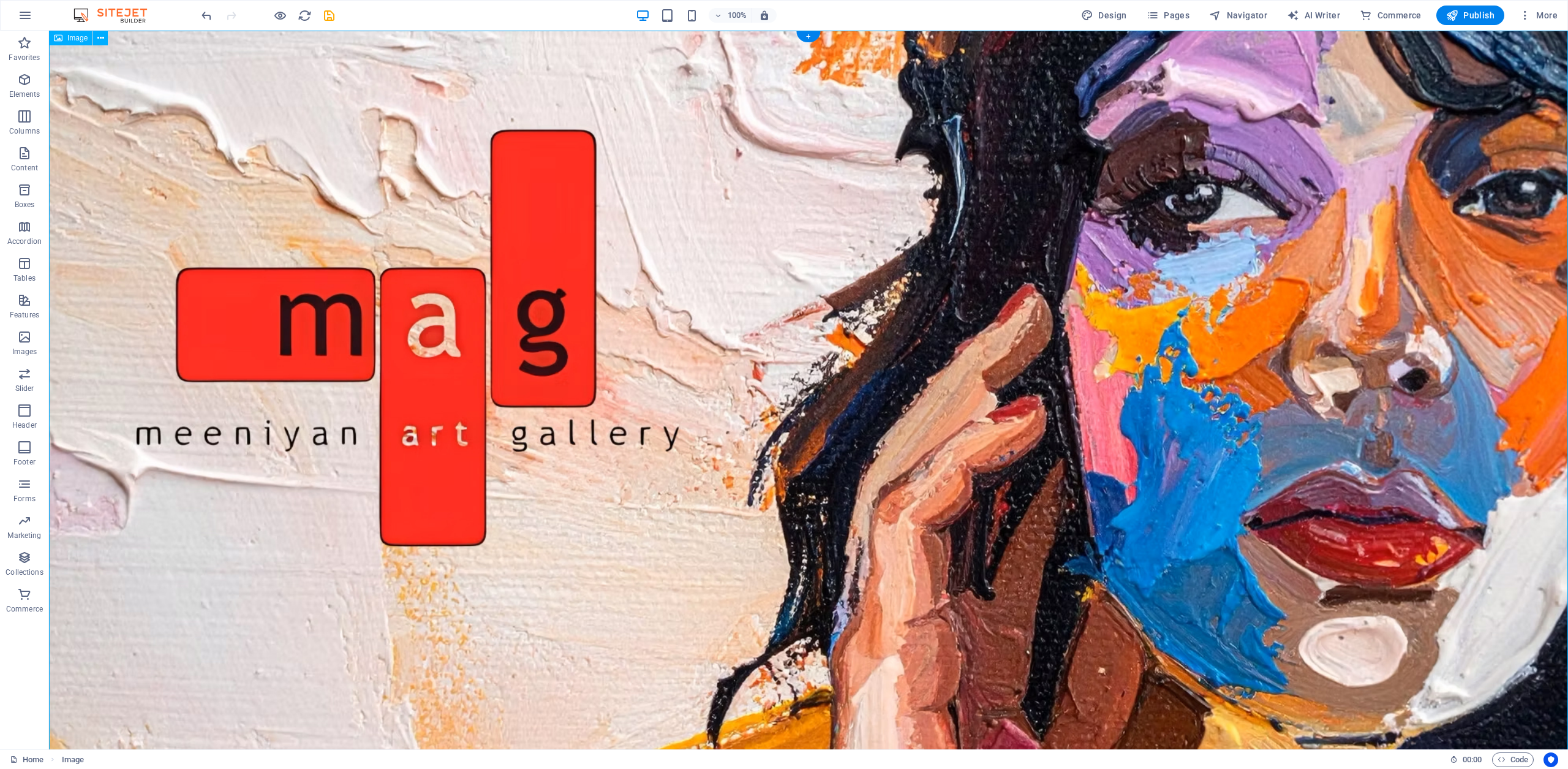
select select "px"
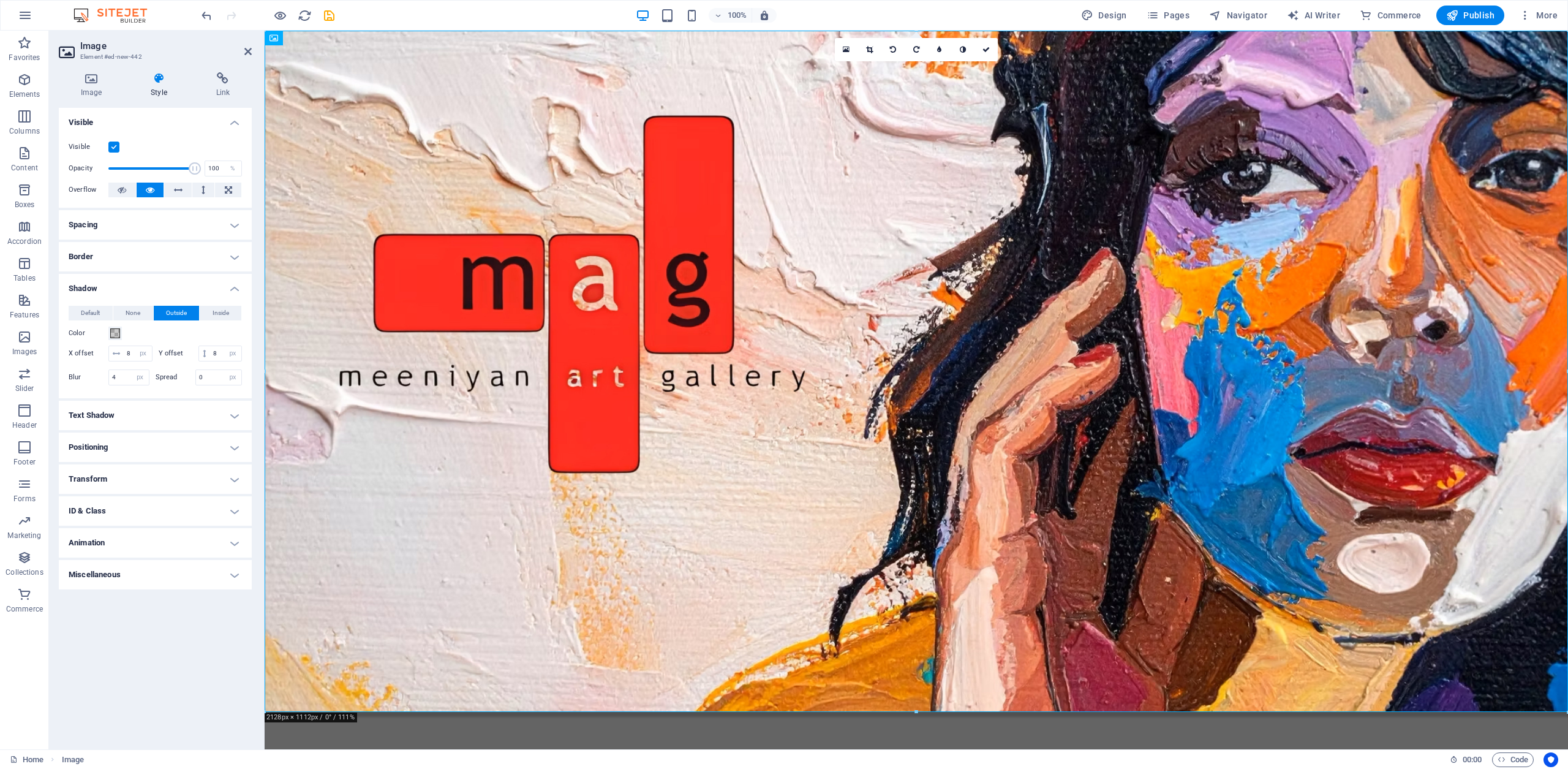
click at [190, 457] on h4 "Positioning" at bounding box center [154, 447] width 193 height 29
click at [556, 489] on figure at bounding box center [916, 371] width 1303 height 681
click at [649, 466] on figure at bounding box center [916, 371] width 1303 height 681
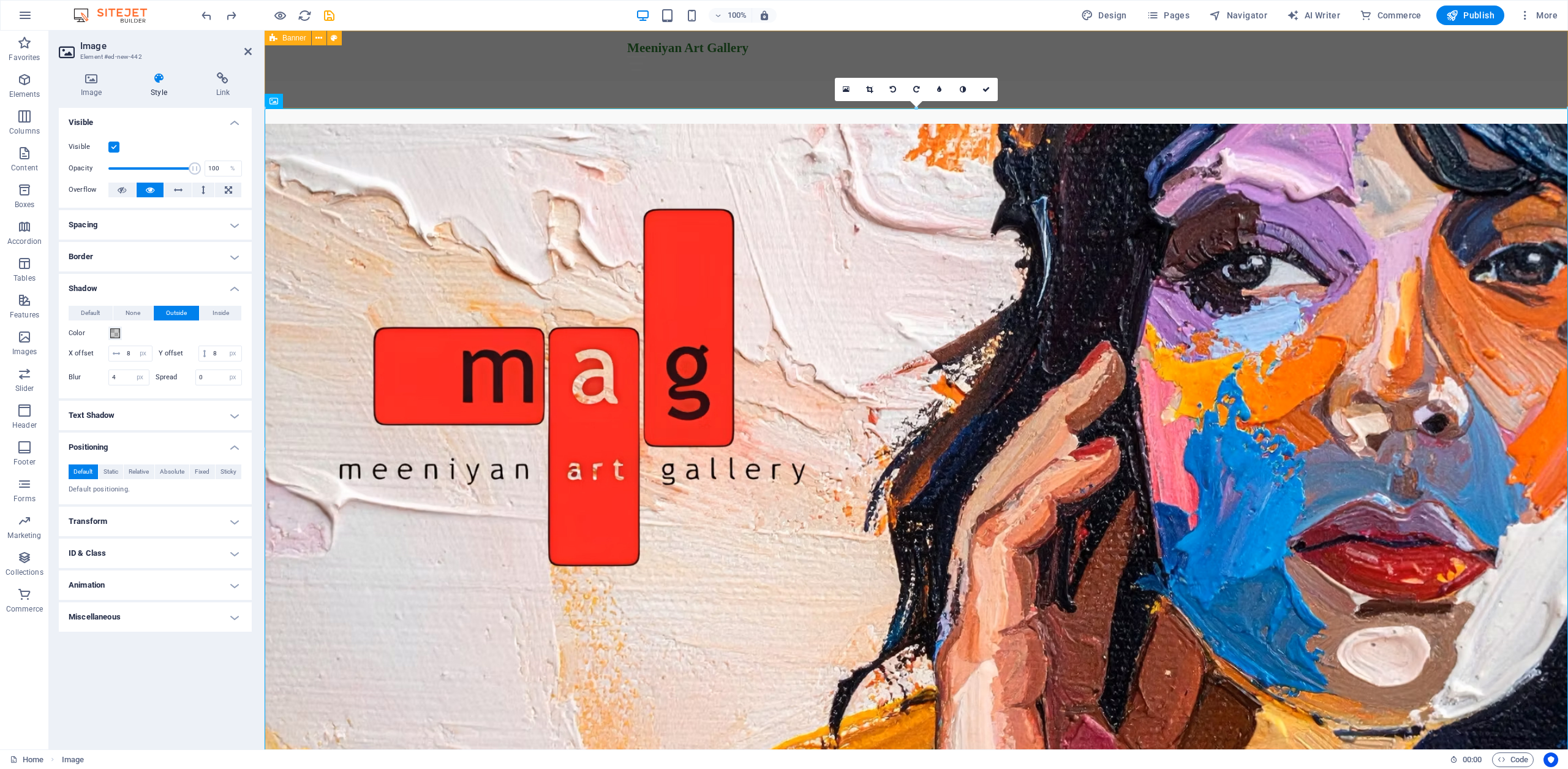
click at [754, 83] on div "Meeniyan Art Gallery Home About Services Gallery Contact" at bounding box center [916, 77] width 1303 height 93
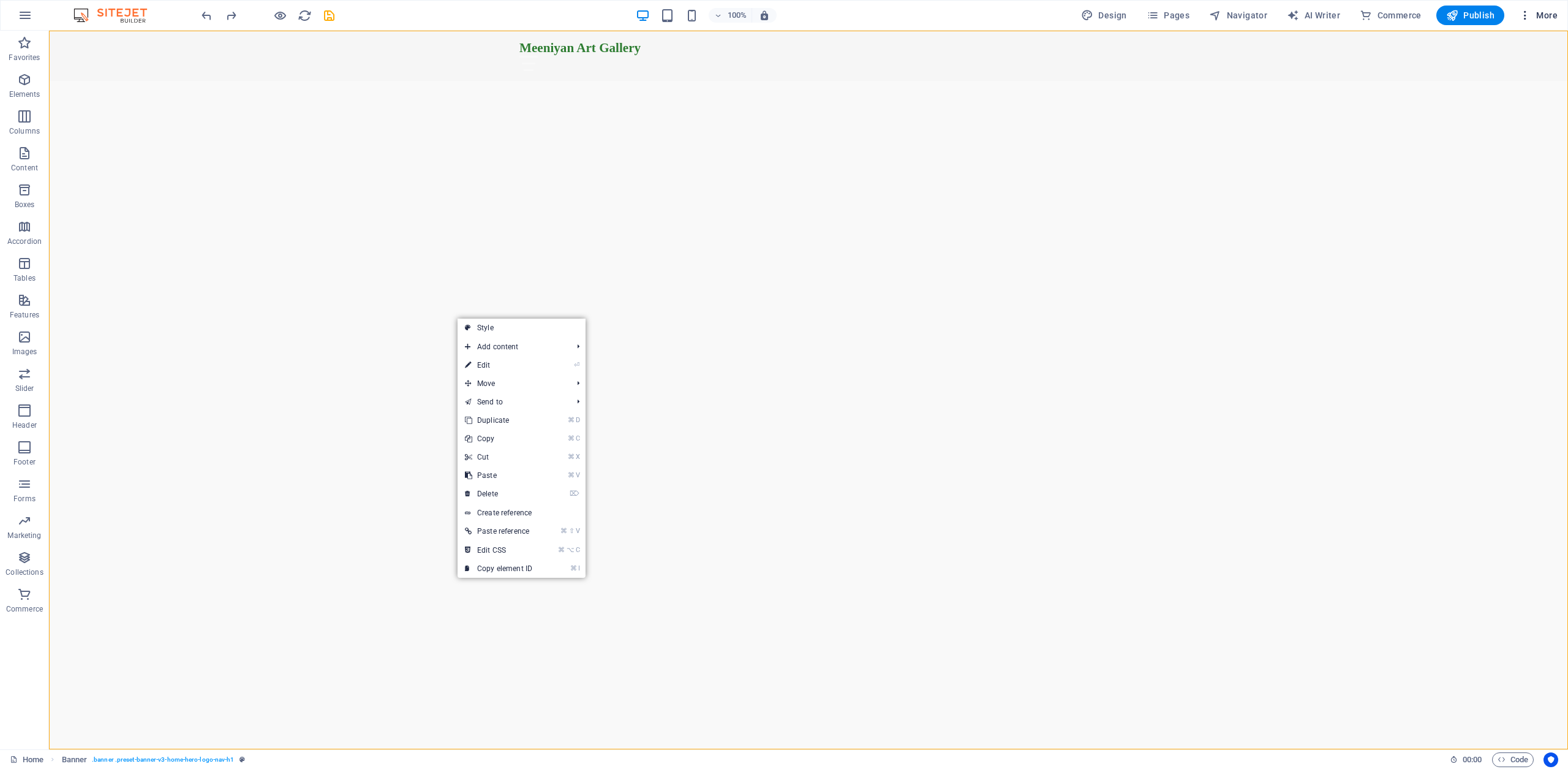
click at [1549, 12] on span "More" at bounding box center [1538, 15] width 38 height 12
click at [1334, 131] on div at bounding box center [784, 384] width 1568 height 769
click at [333, 116] on div "Meeniyan Art Gallery Home About Services Gallery Contact" at bounding box center [808, 390] width 1519 height 719
select select "vh"
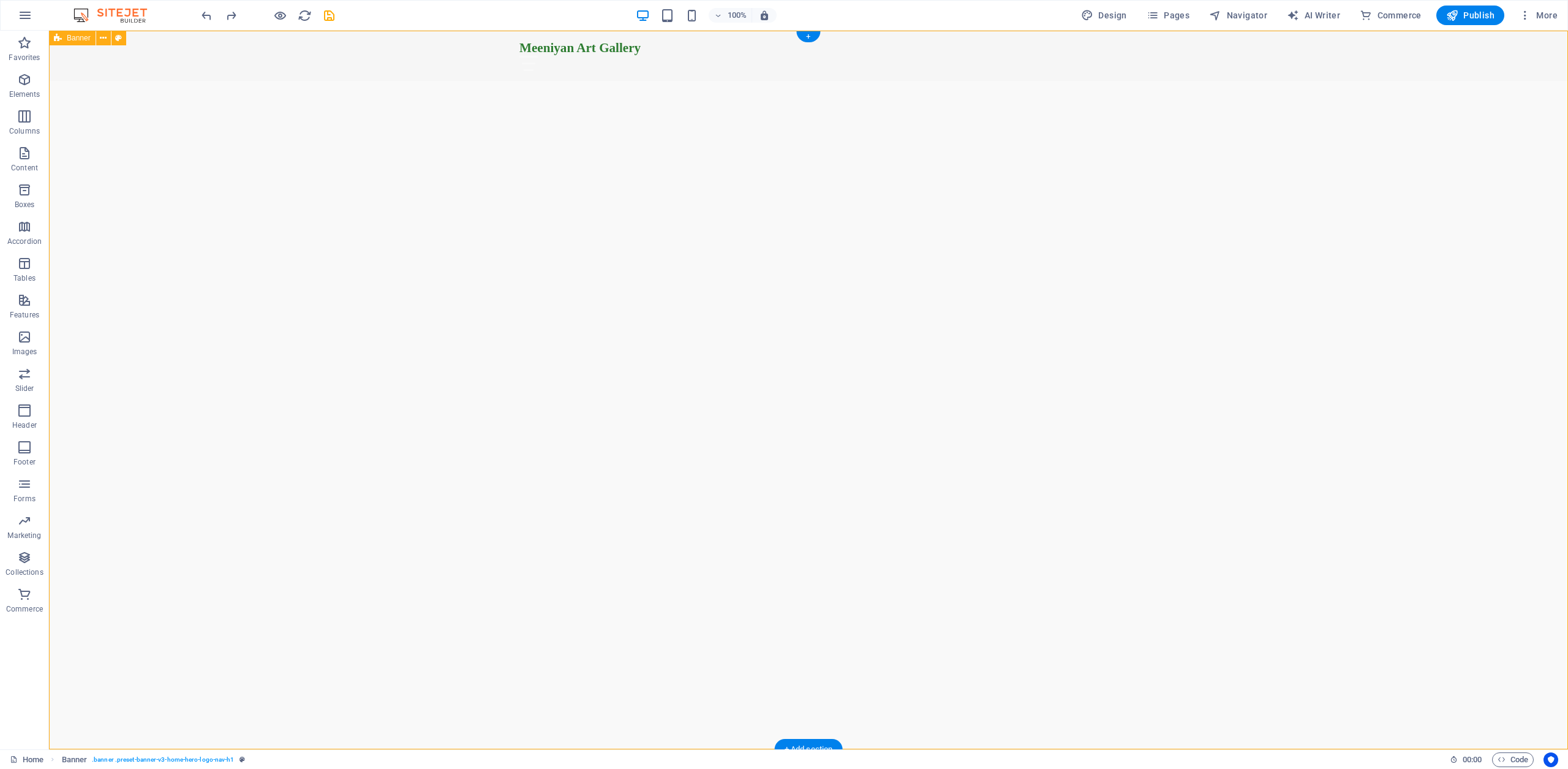
select select "header"
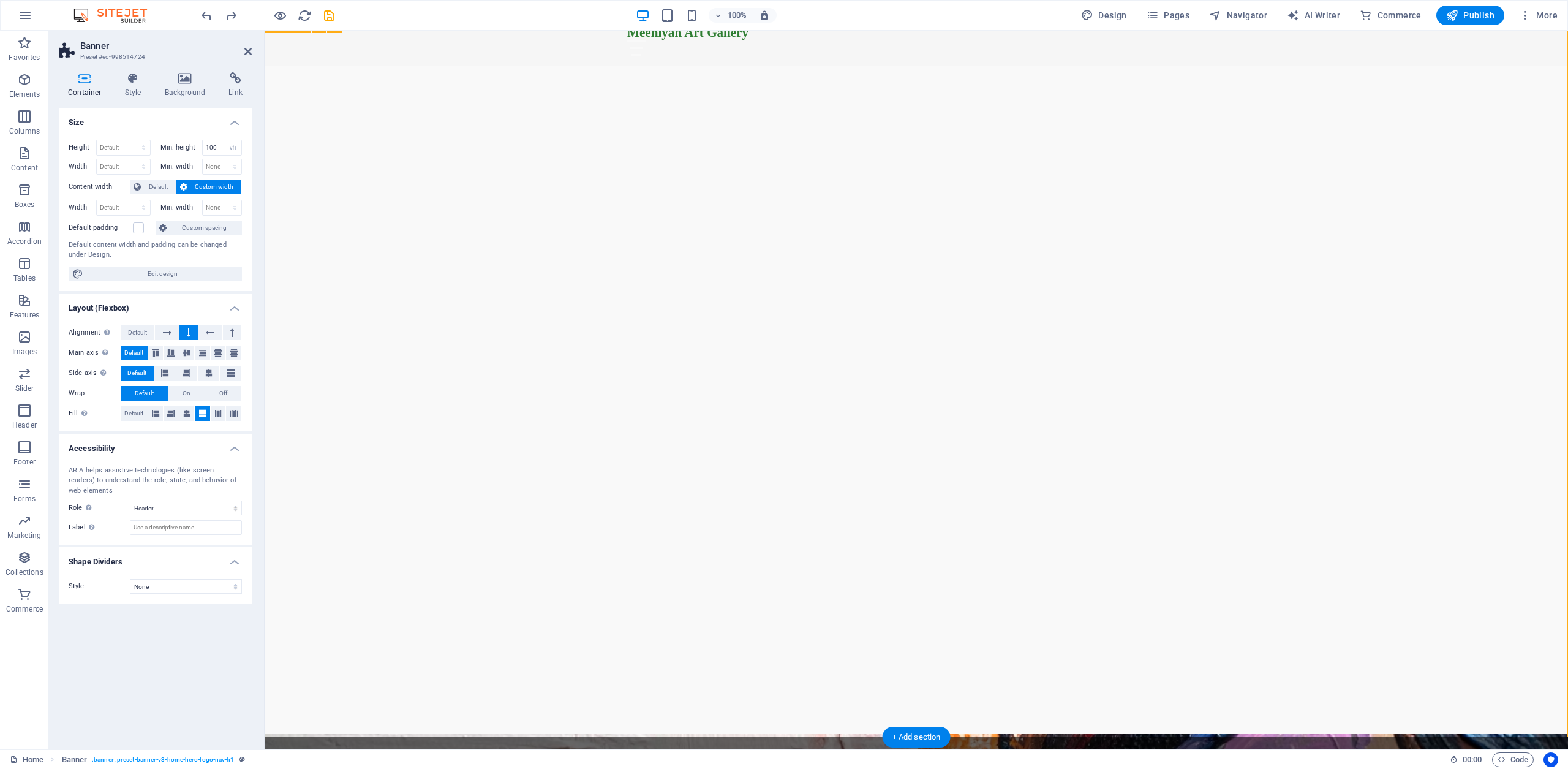
scroll to position [16, 0]
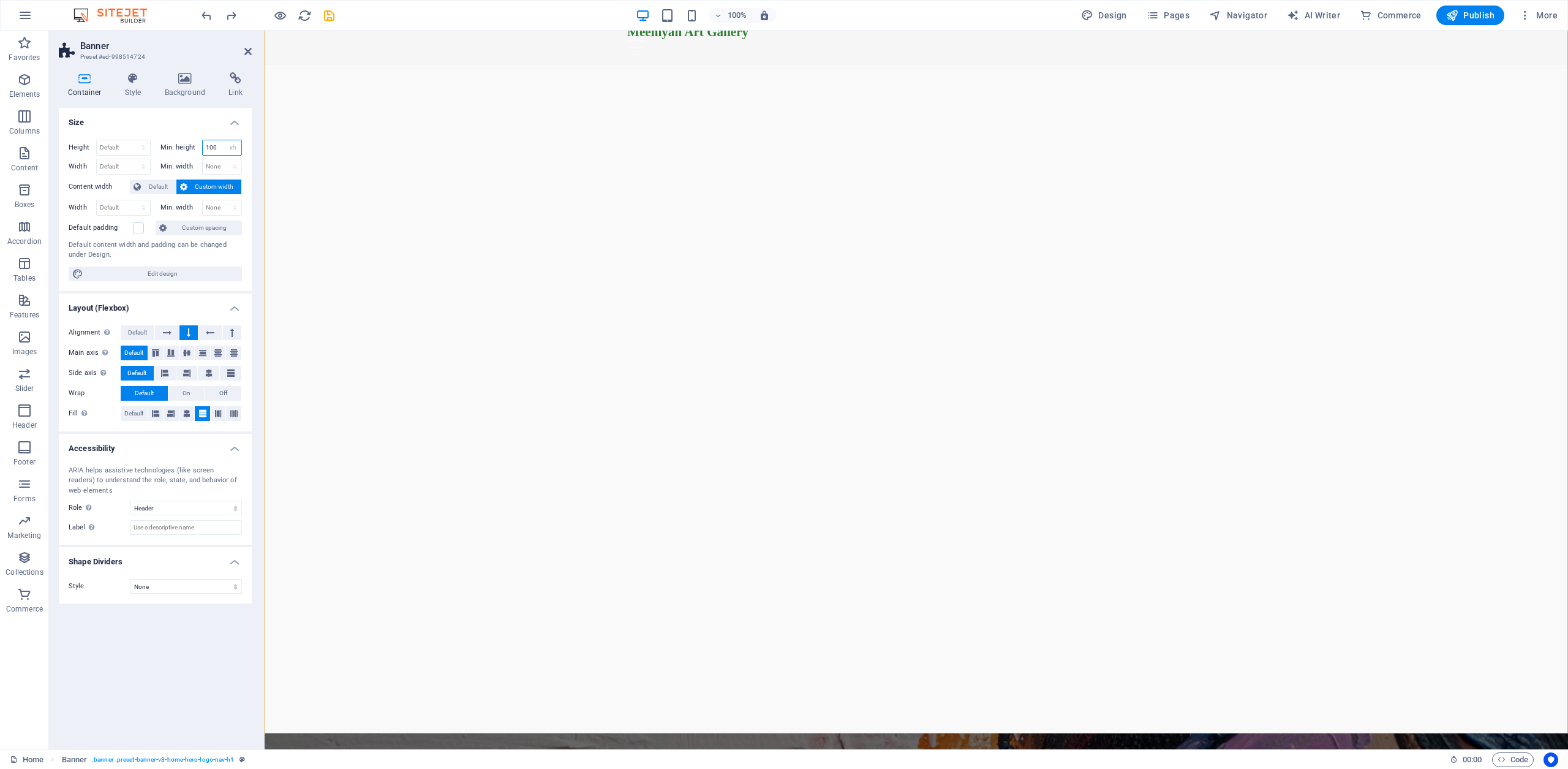
drag, startPoint x: 216, startPoint y: 146, endPoint x: 179, endPoint y: 147, distance: 37.0
click at [179, 147] on div "Min. height 100 None px rem % vh vw" at bounding box center [201, 147] width 82 height 16
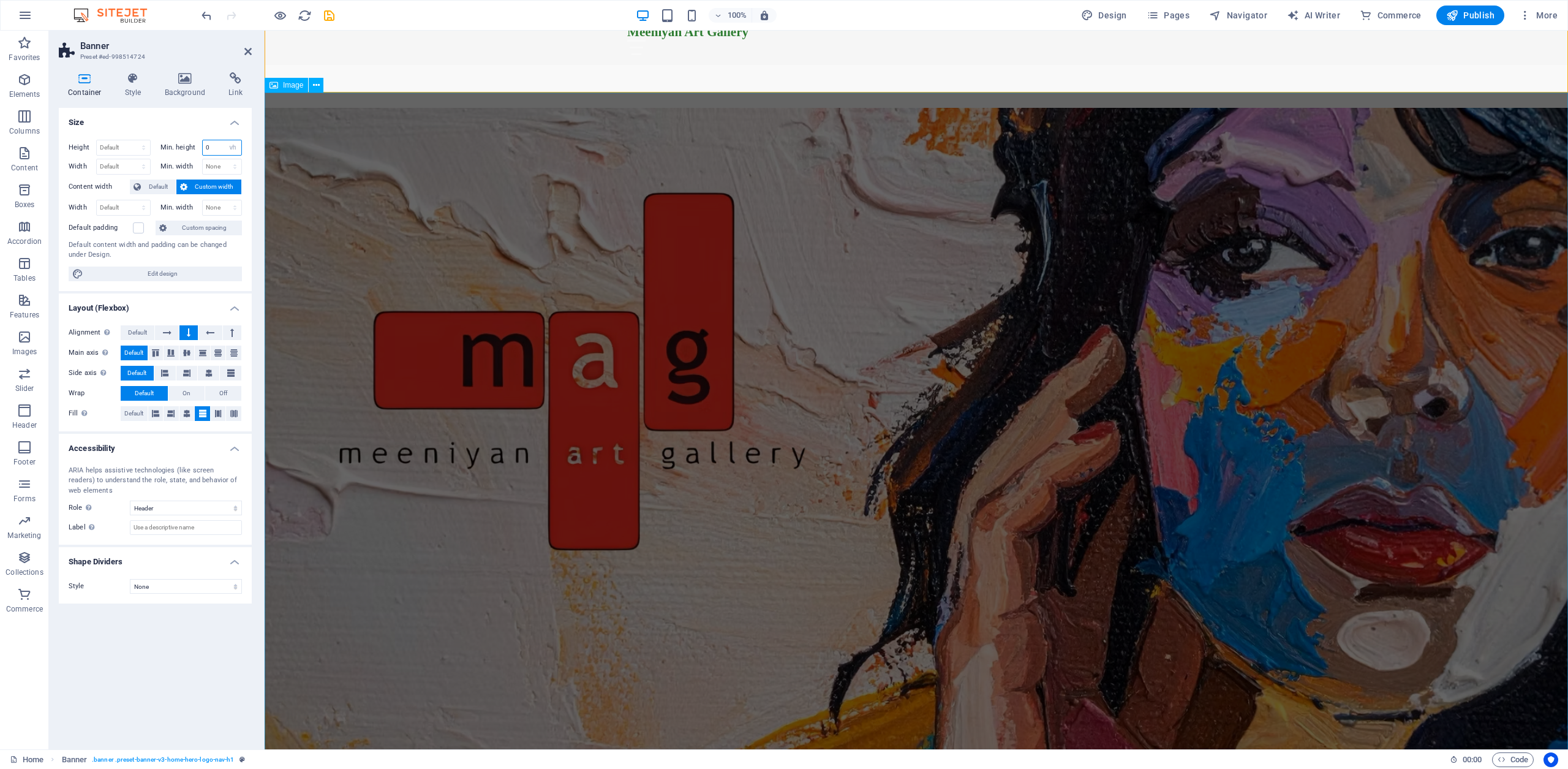
type input "0"
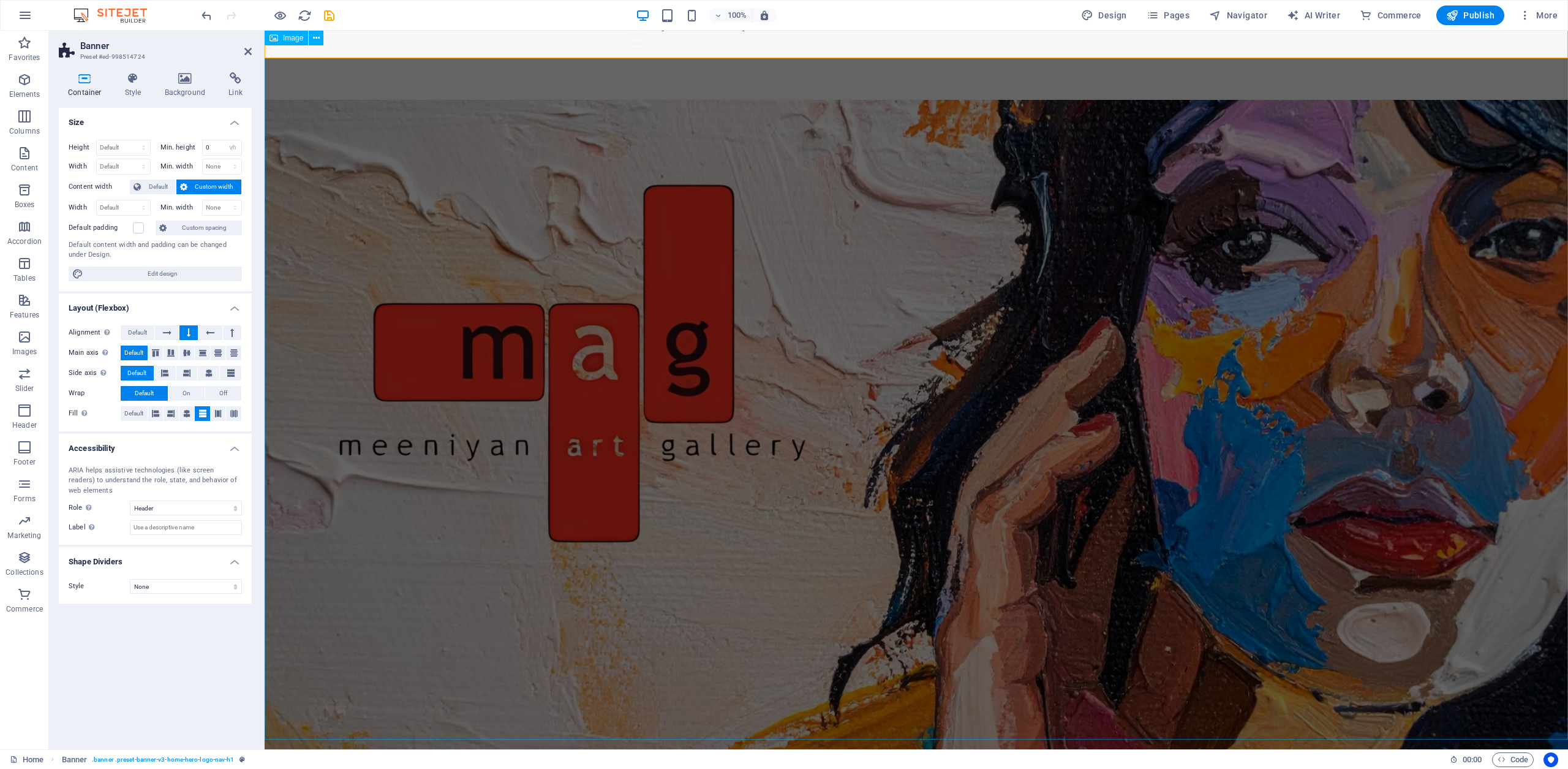
scroll to position [0, 0]
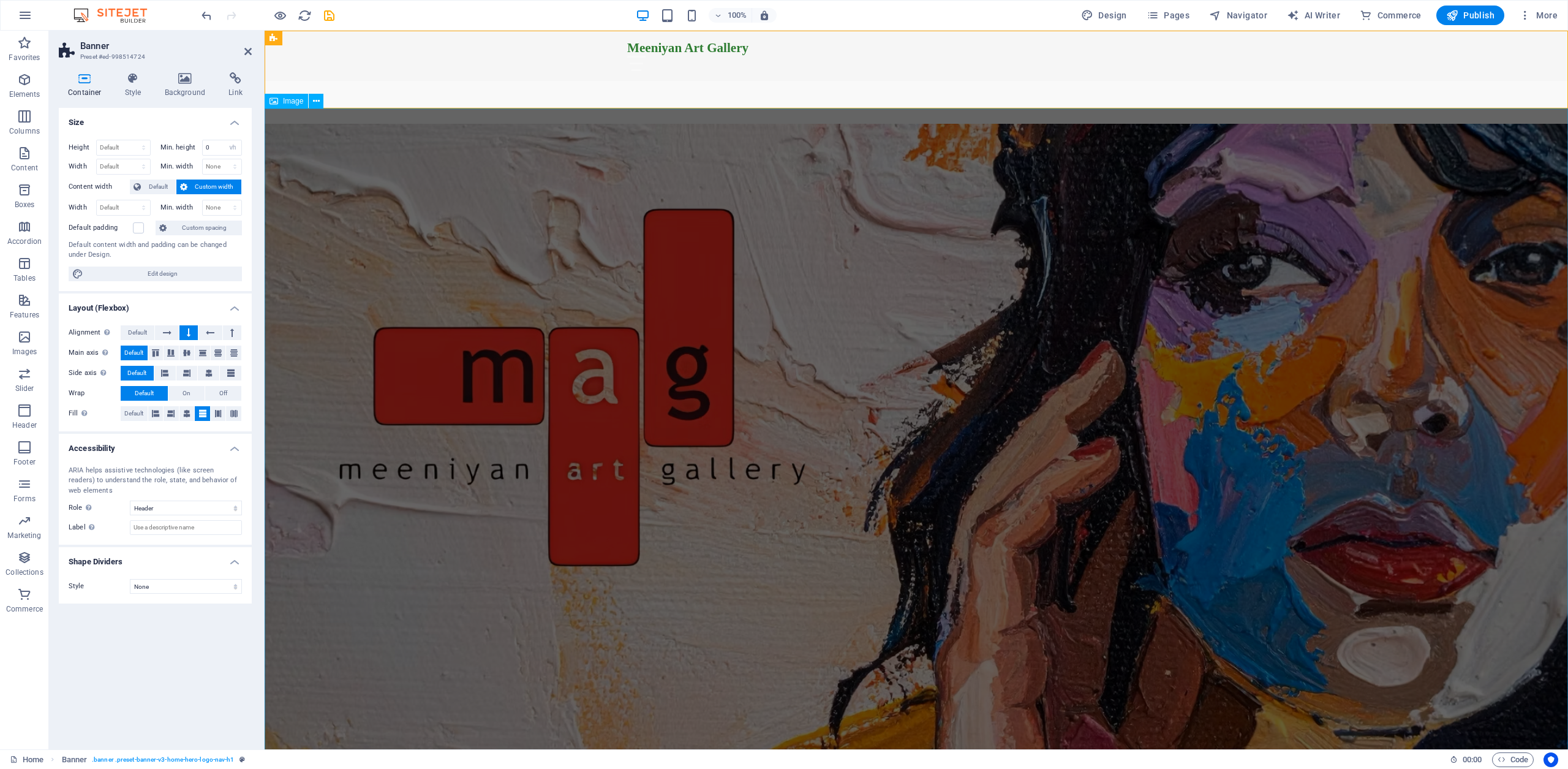
click at [834, 359] on figure at bounding box center [916, 464] width 1303 height 681
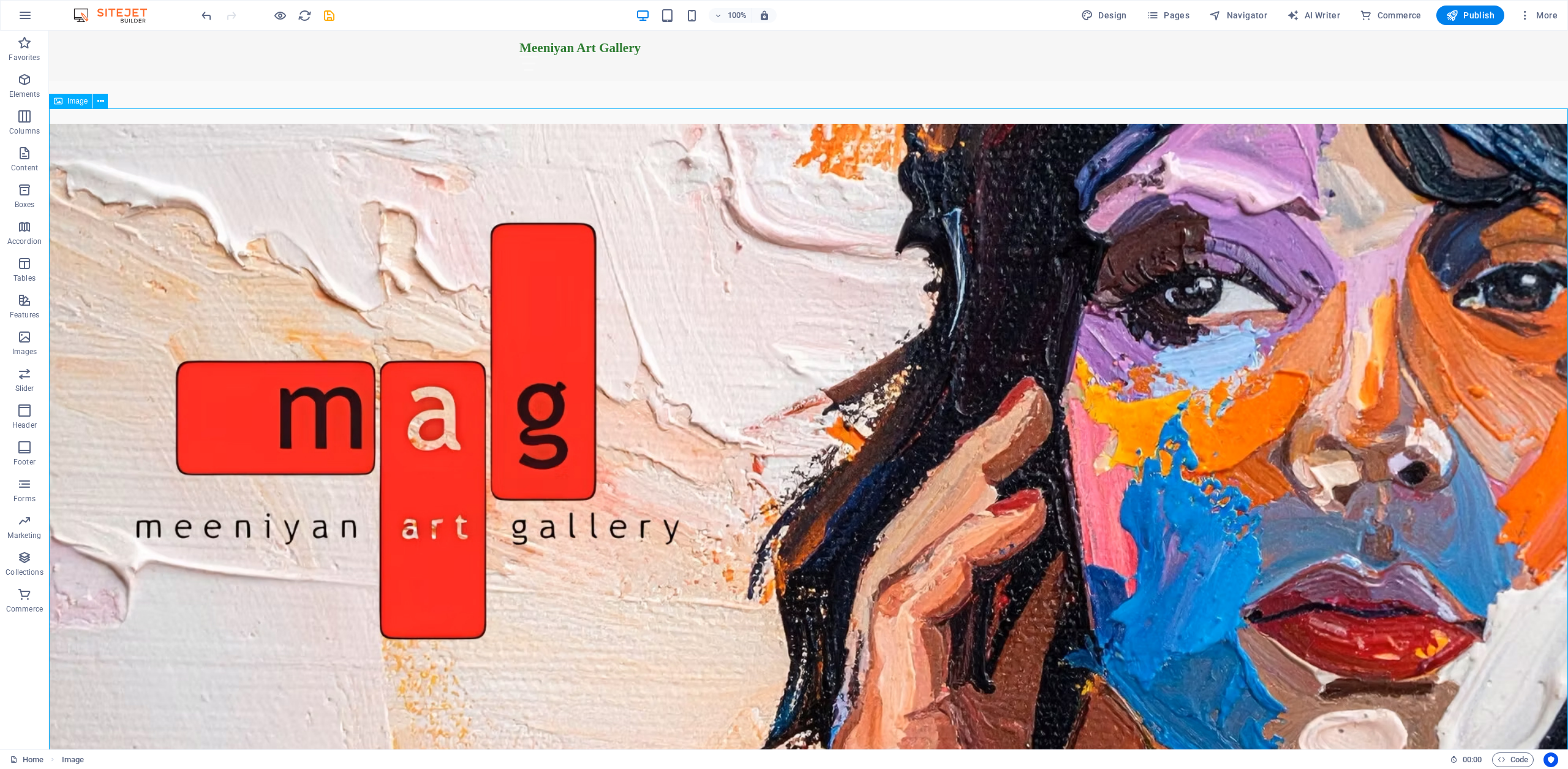
click at [753, 326] on figure at bounding box center [808, 521] width 1519 height 795
select select "px"
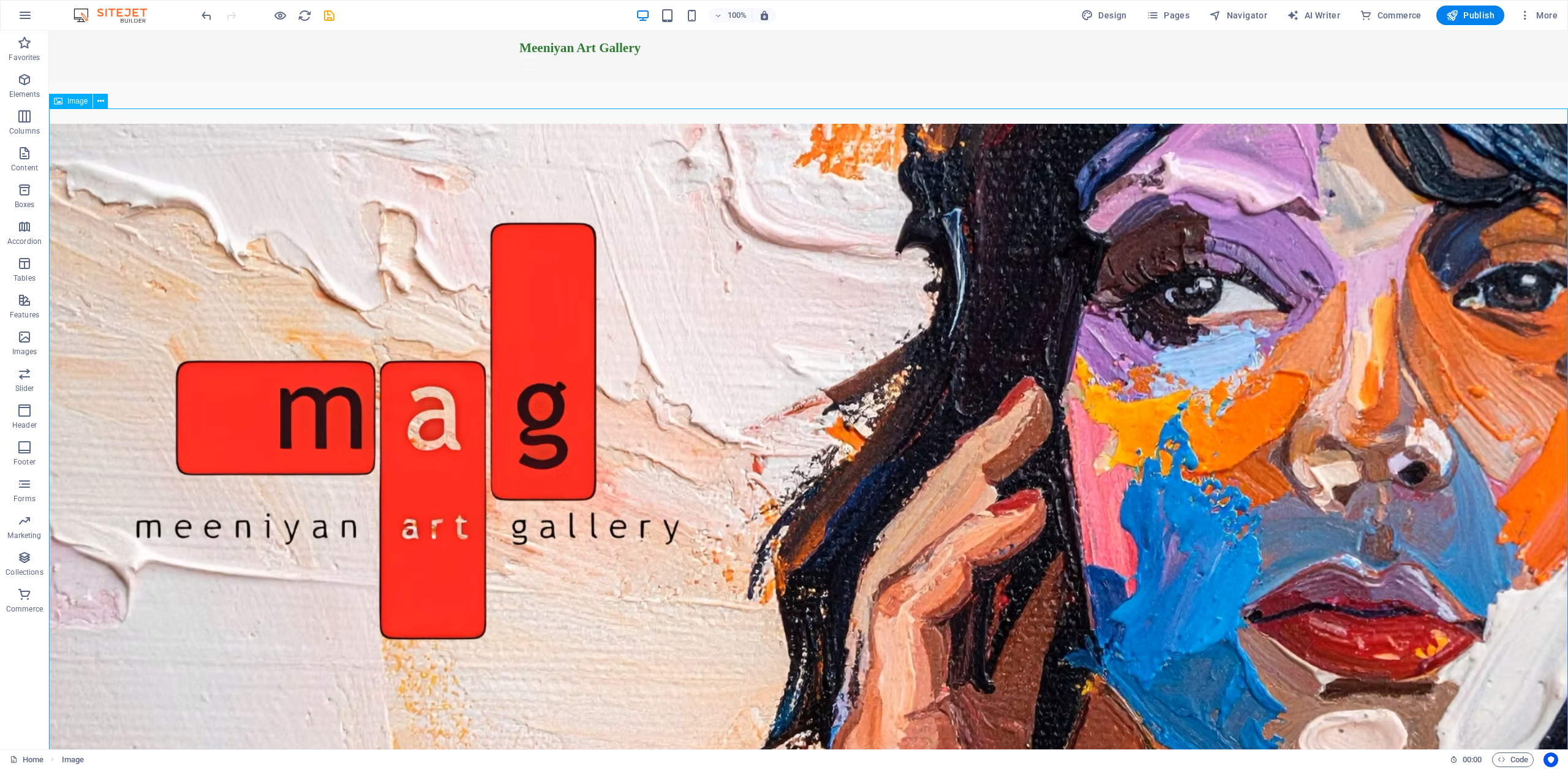
select select "px"
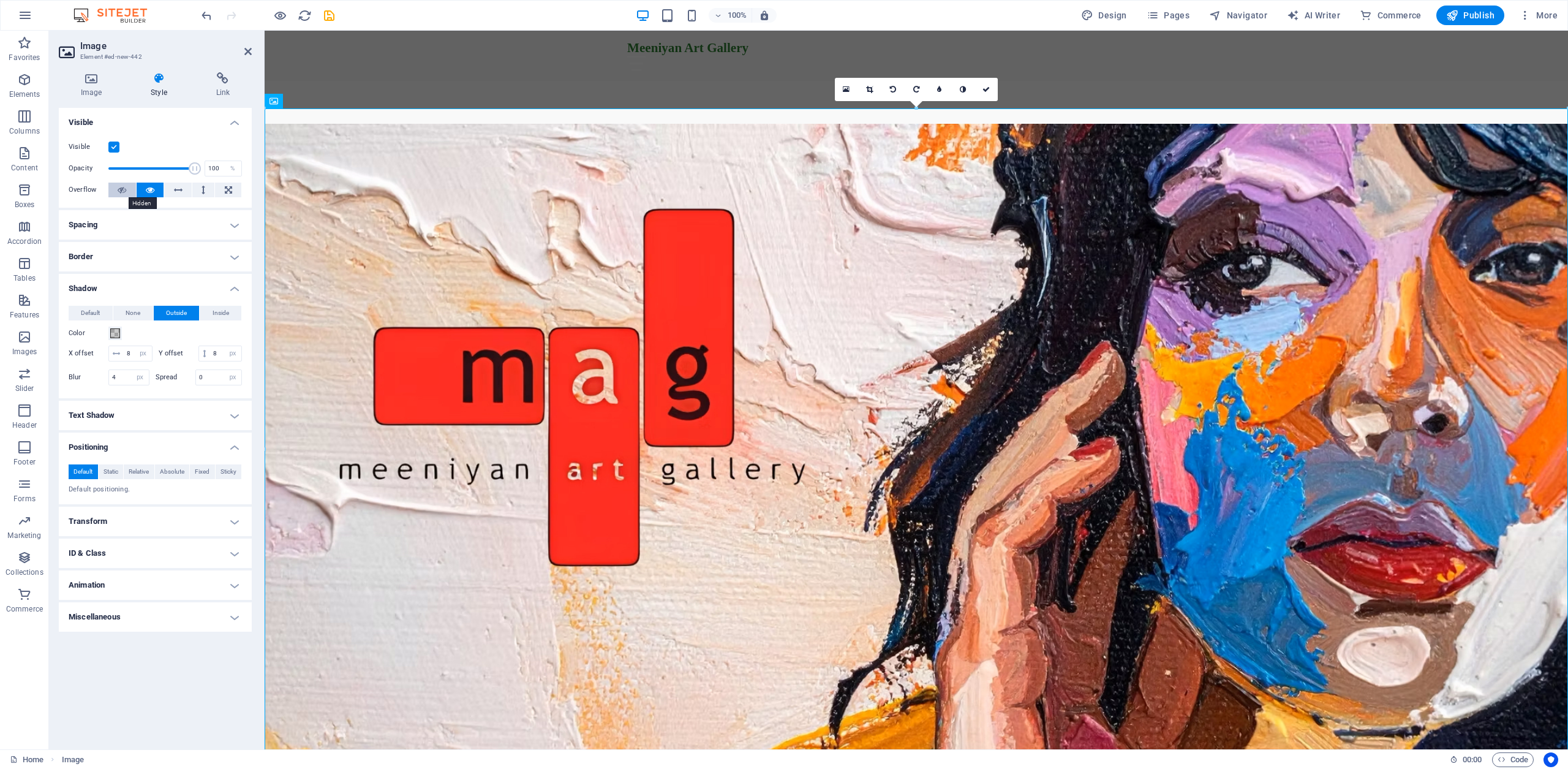
click at [122, 192] on icon at bounding box center [121, 190] width 8 height 15
click at [155, 190] on button at bounding box center [150, 190] width 28 height 15
click at [236, 226] on h4 "Spacing" at bounding box center [154, 224] width 193 height 29
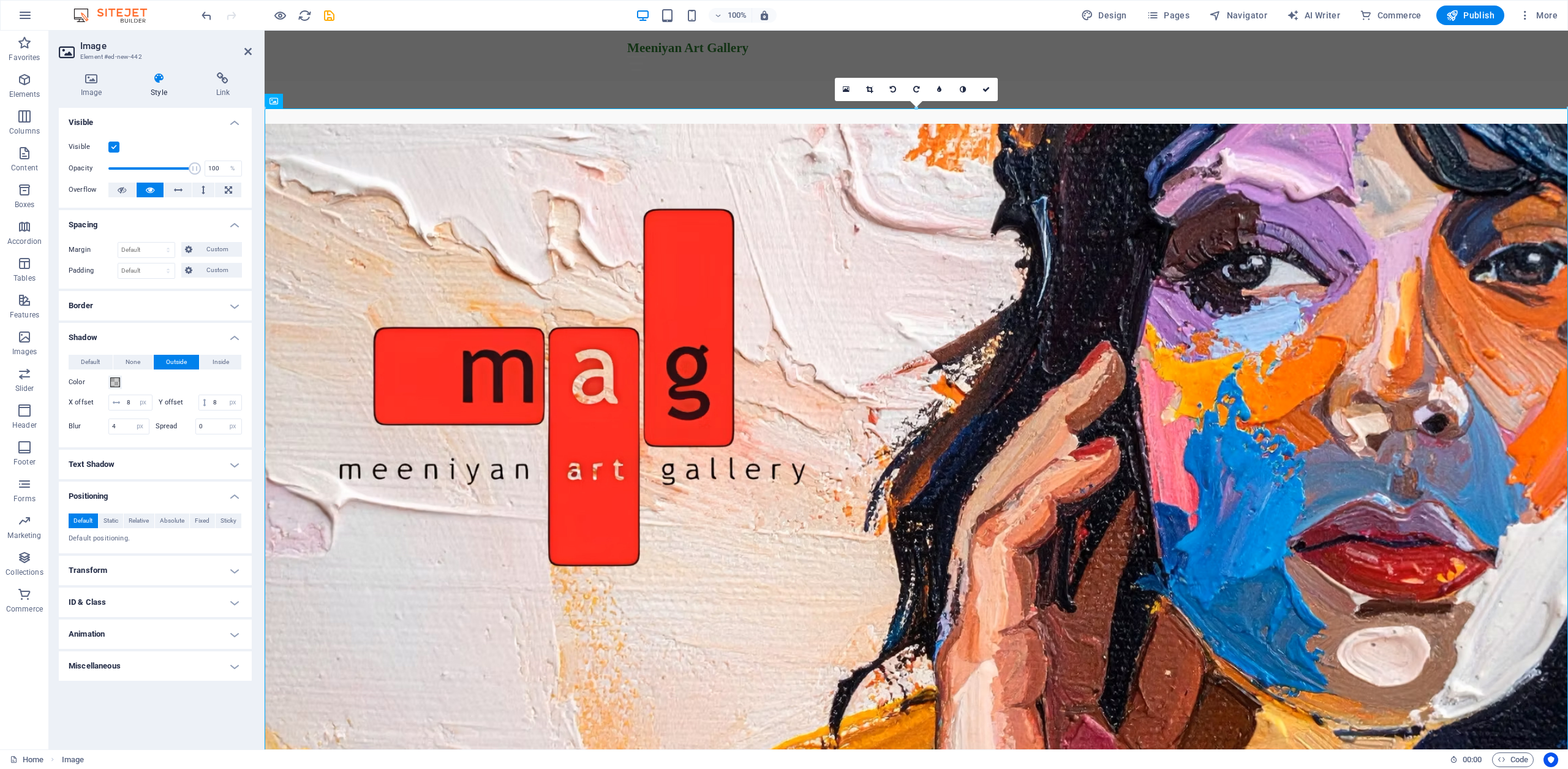
click at [235, 221] on h4 "Spacing" at bounding box center [154, 221] width 193 height 22
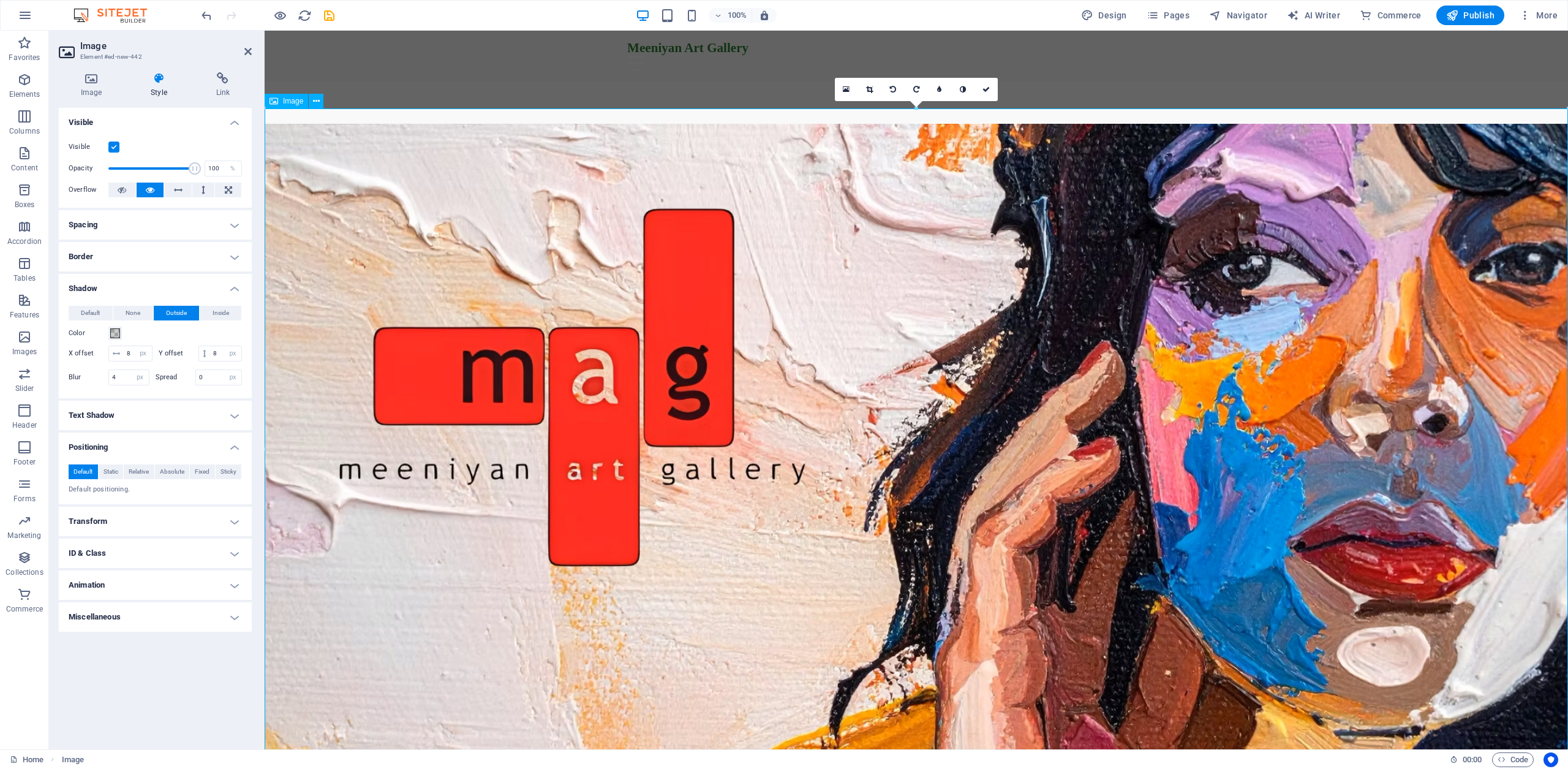
click at [839, 212] on figure at bounding box center [916, 464] width 1303 height 681
click at [1477, 15] on span "Publish" at bounding box center [1471, 15] width 49 height 12
checkbox input "false"
